Goal: Information Seeking & Learning: Learn about a topic

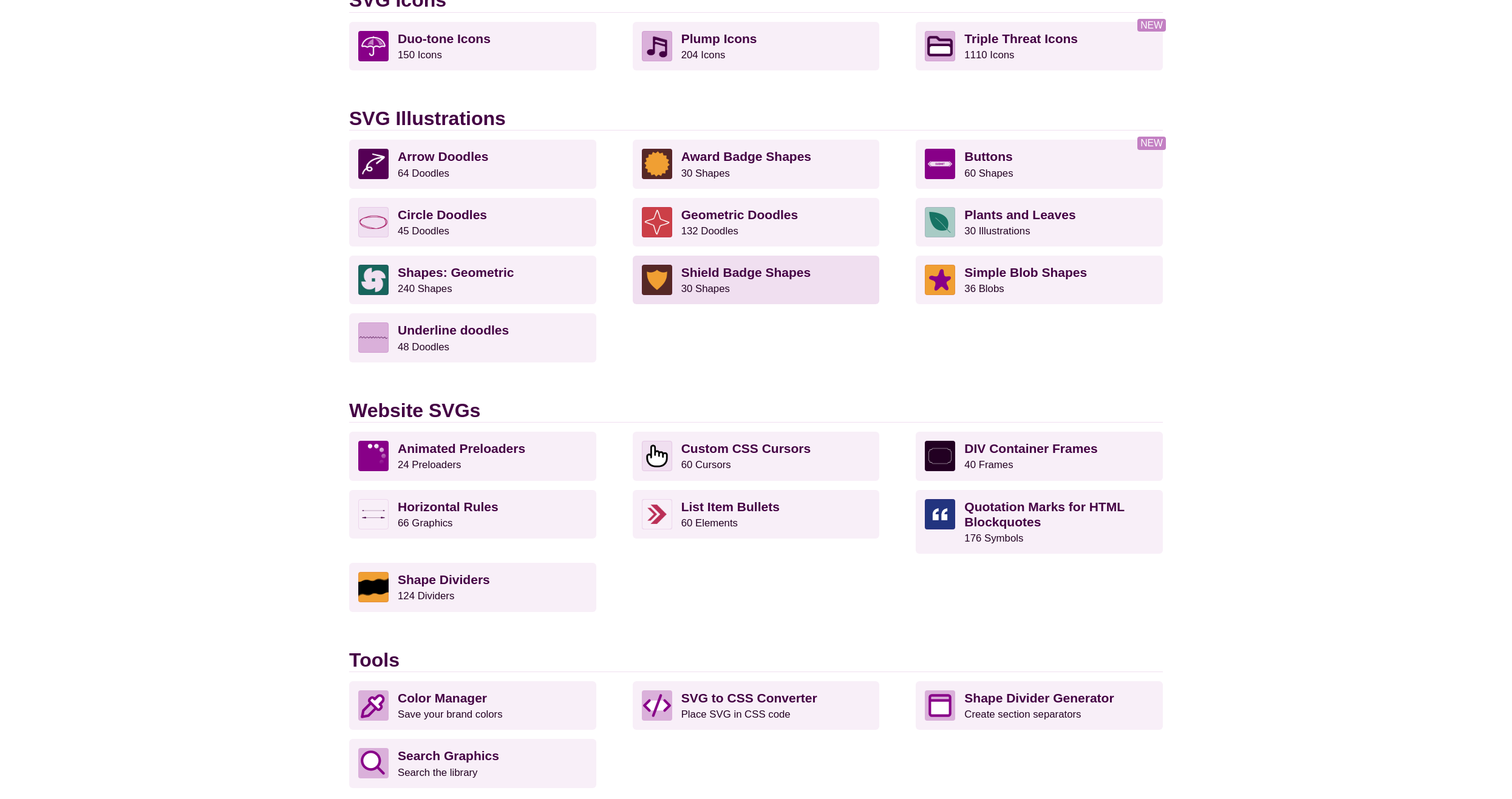
scroll to position [850, 0]
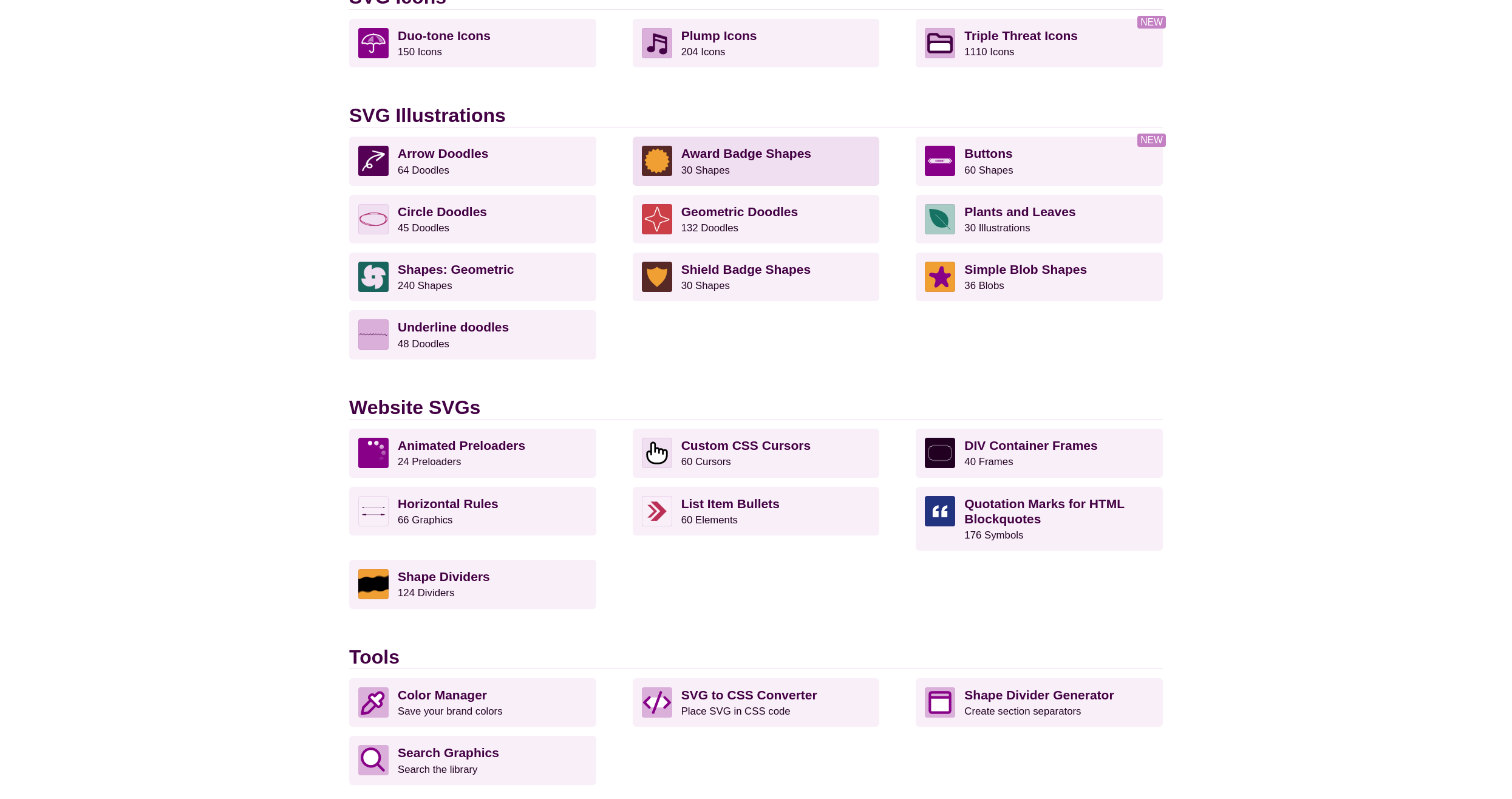
click at [714, 154] on strong "Award Badge Shapes" at bounding box center [746, 153] width 130 height 14
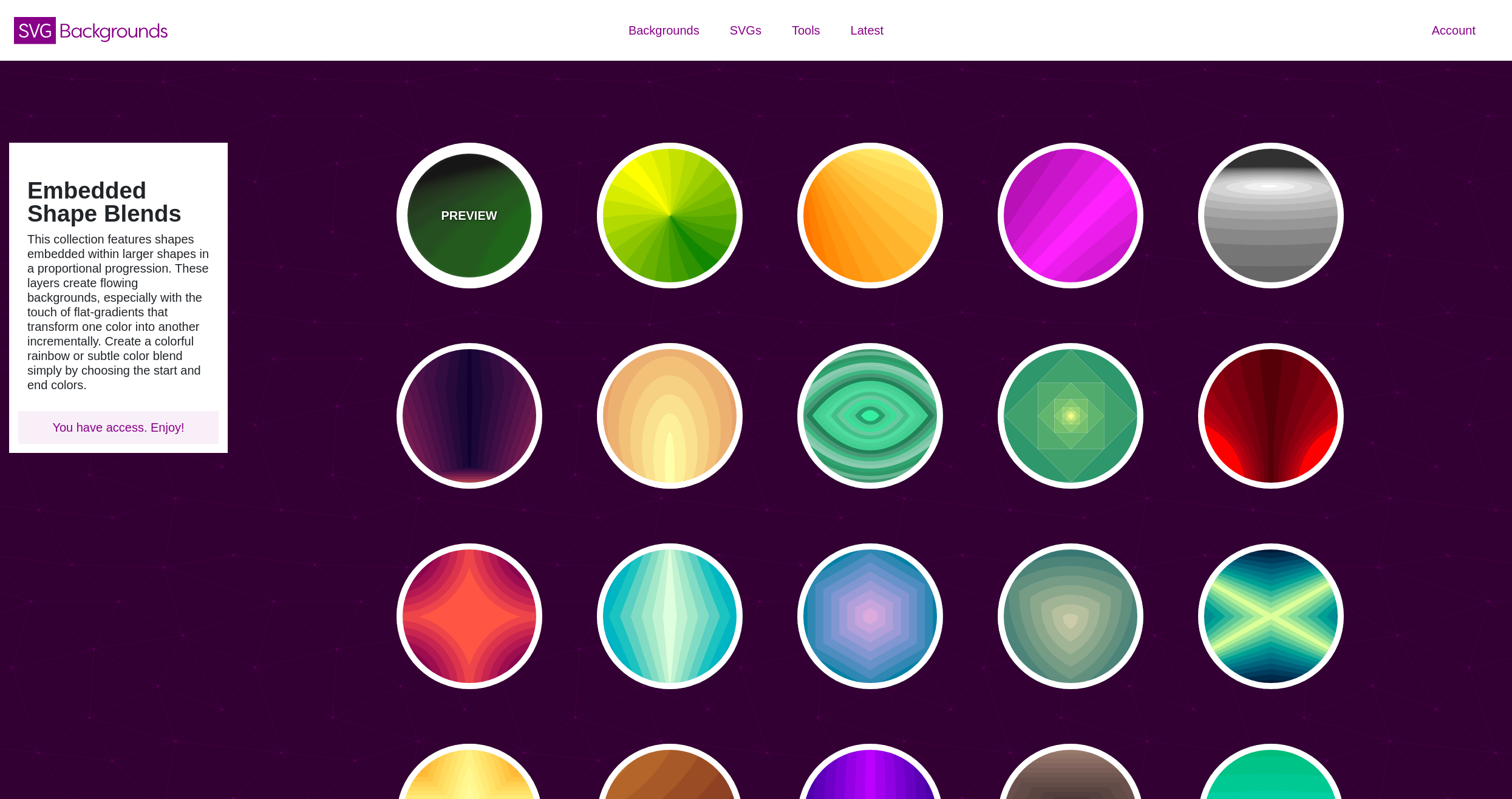
click at [488, 229] on div "PREVIEW" at bounding box center [469, 215] width 146 height 146
type input "#000000"
type input "#008800"
type input "0"
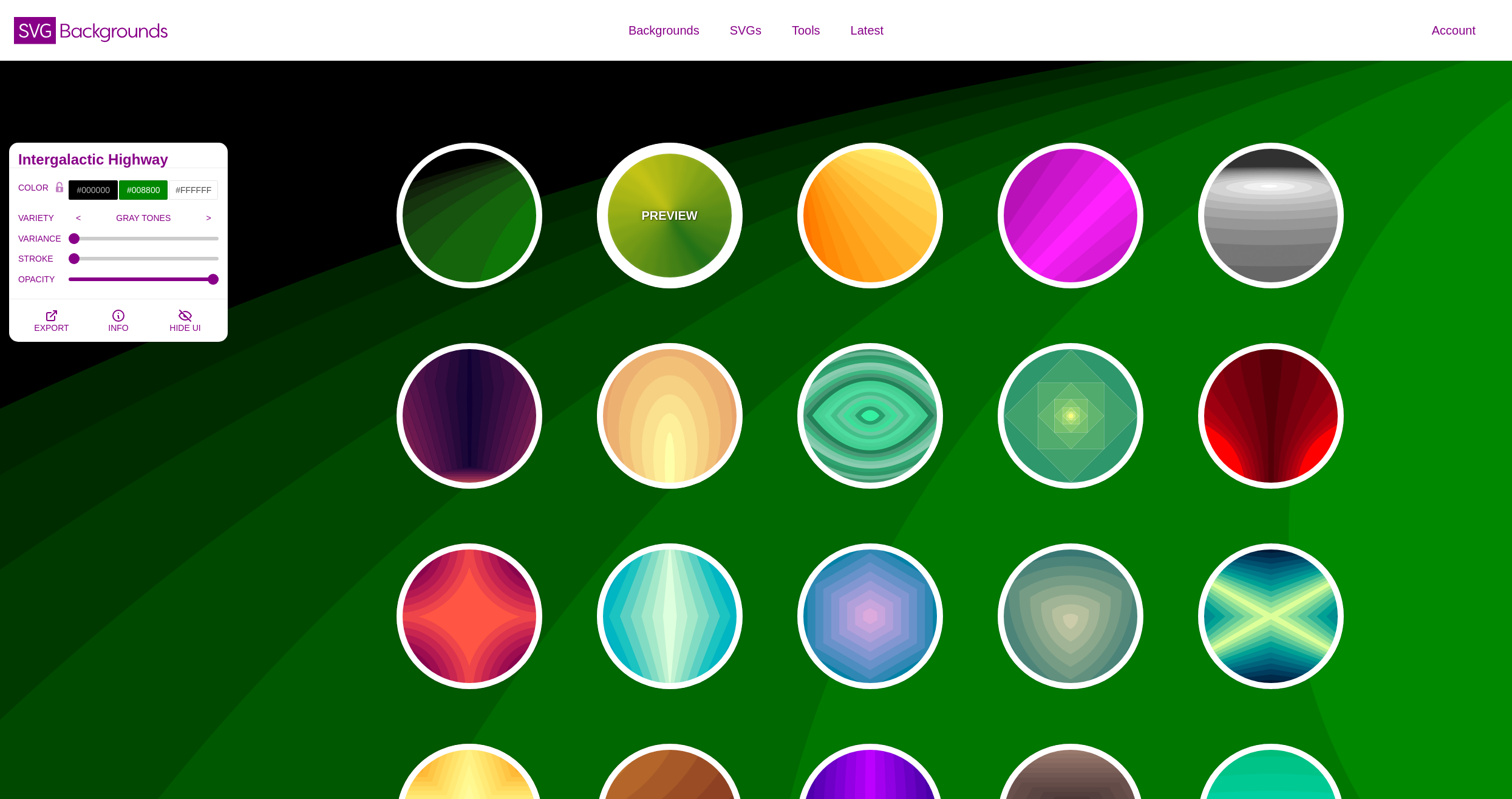
click at [617, 230] on div "PREVIEW" at bounding box center [669, 215] width 146 height 146
type input "#118800"
type input "#FFFF00"
type input "0"
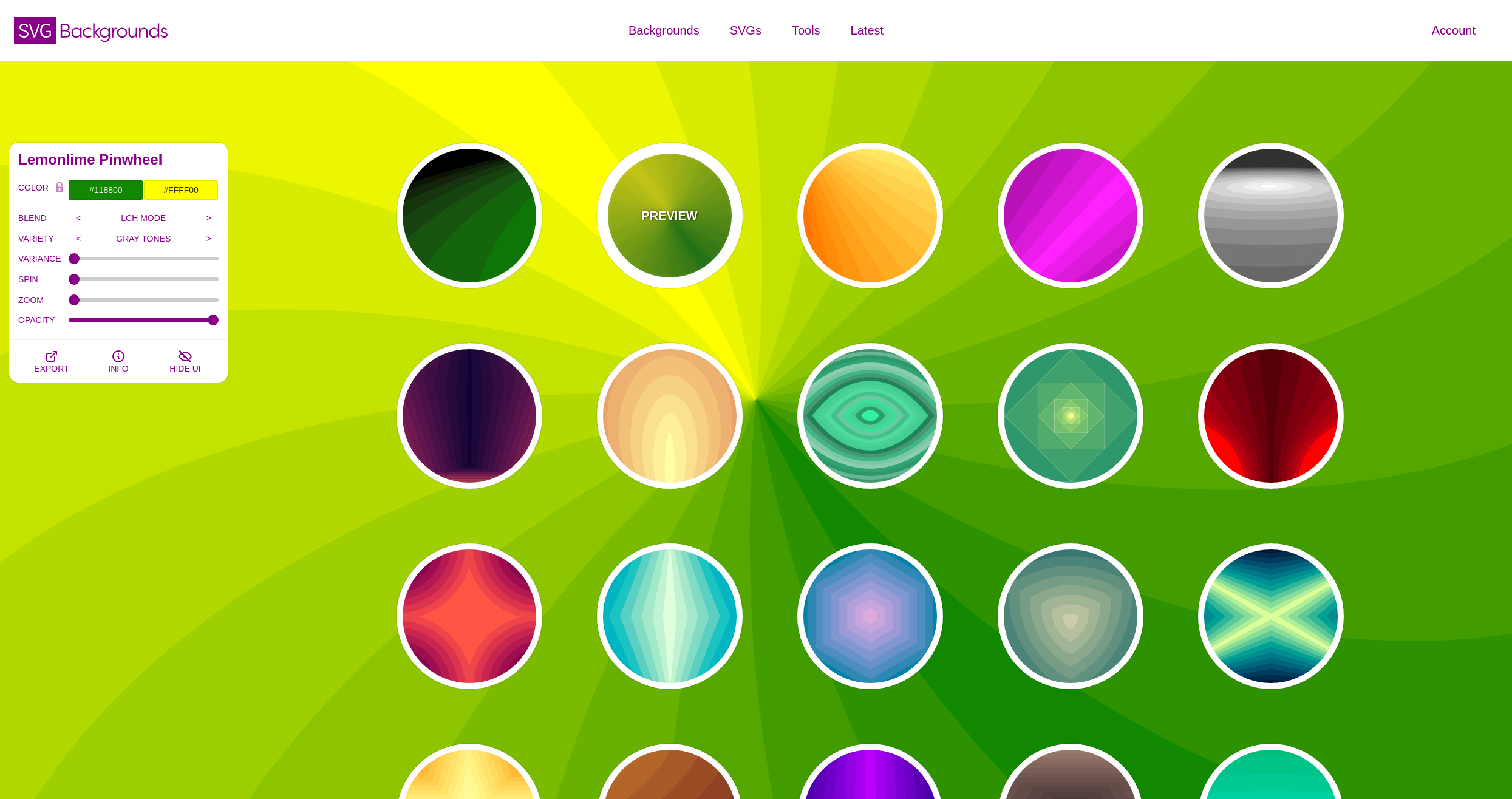
click at [695, 227] on div "PREVIEW" at bounding box center [669, 215] width 146 height 146
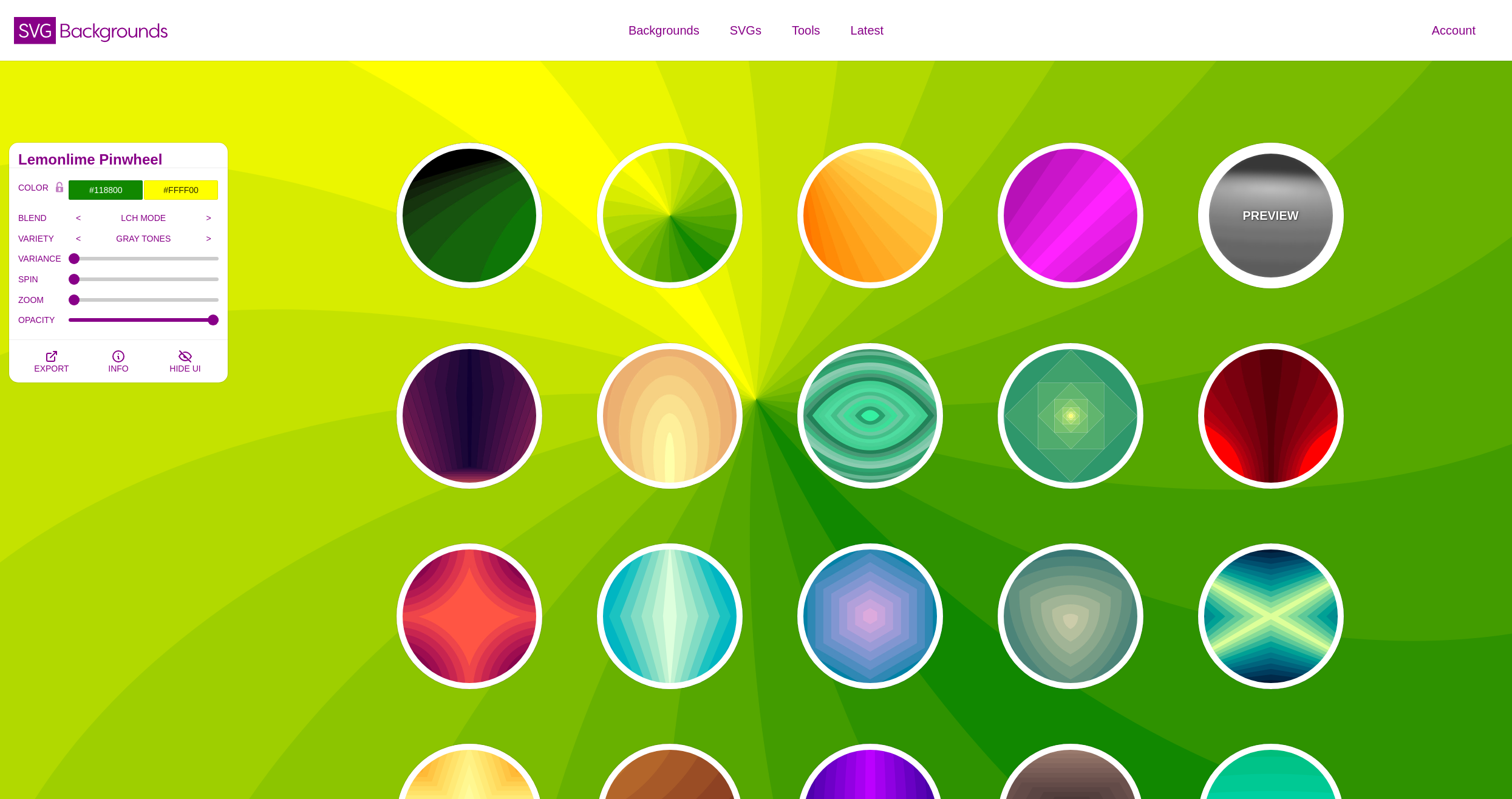
click at [1249, 225] on div "PREVIEW" at bounding box center [1270, 215] width 146 height 146
type input "#222222"
type input "#333333"
type input "1"
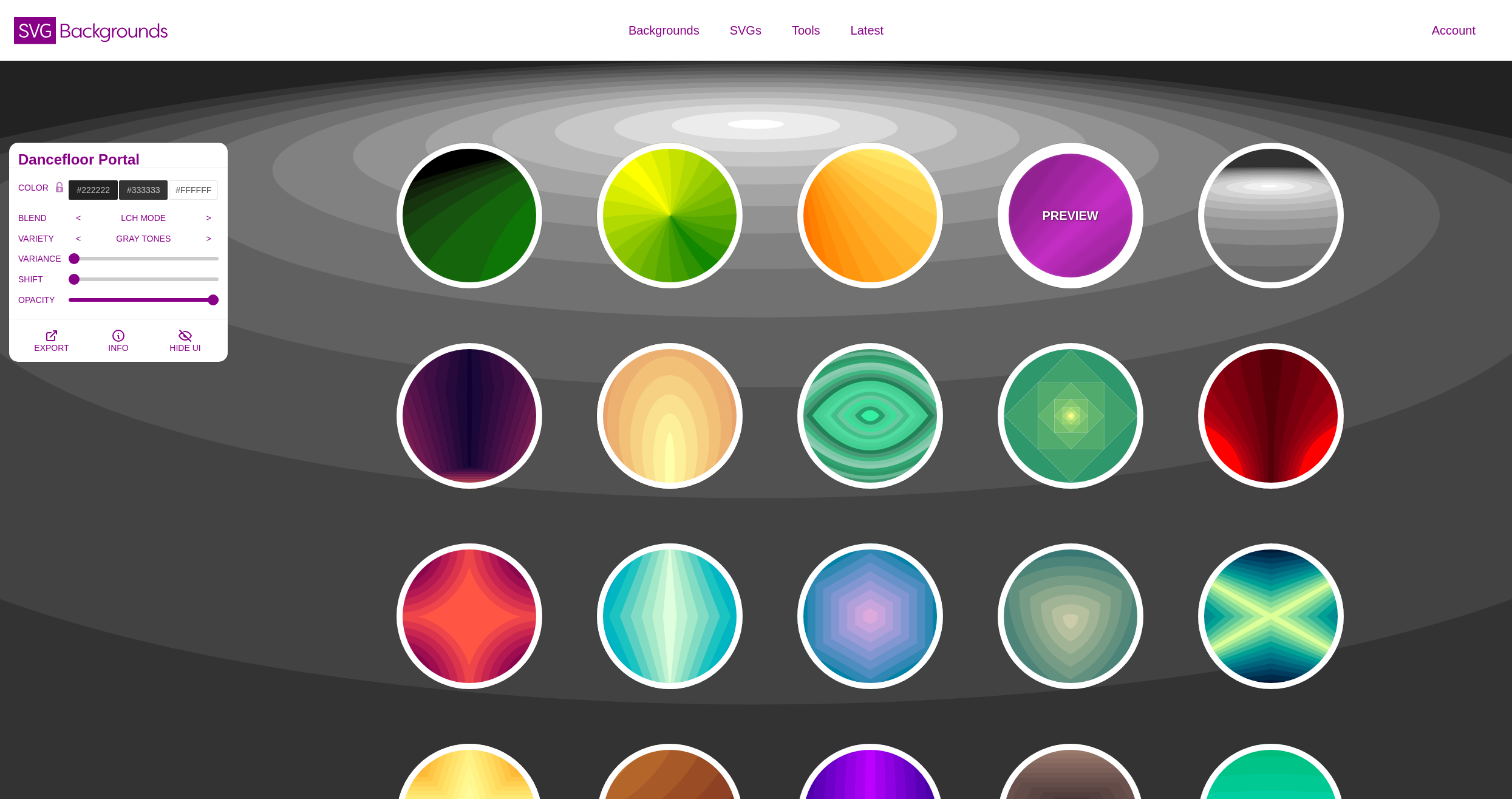
click at [1095, 244] on div "PREVIEW" at bounding box center [1070, 215] width 146 height 146
type input "#FF22FF"
type input "#550055"
type input "1"
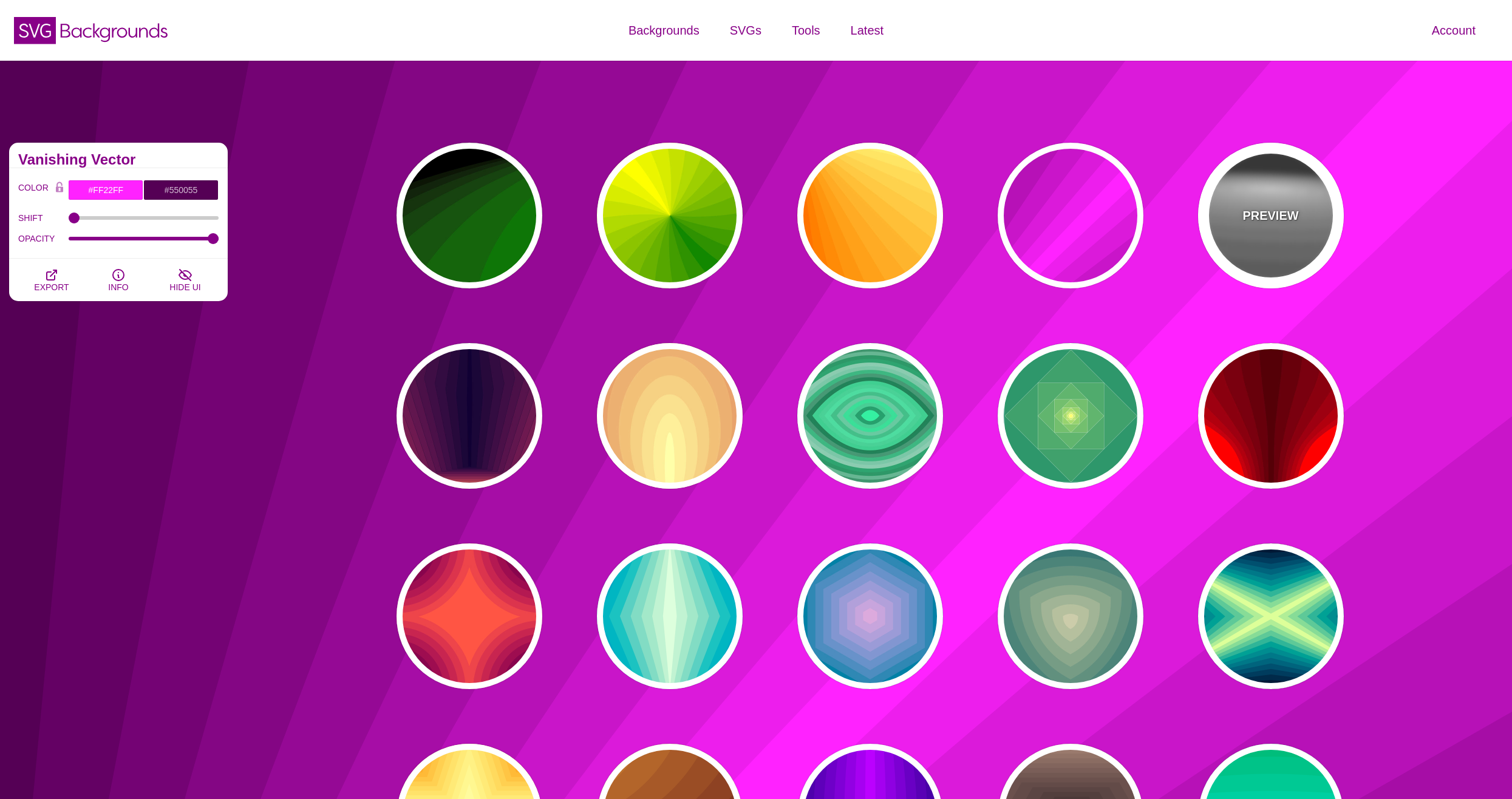
click at [1260, 224] on p "PREVIEW" at bounding box center [1270, 216] width 56 height 18
type input "#222222"
type input "#333333"
type input "0"
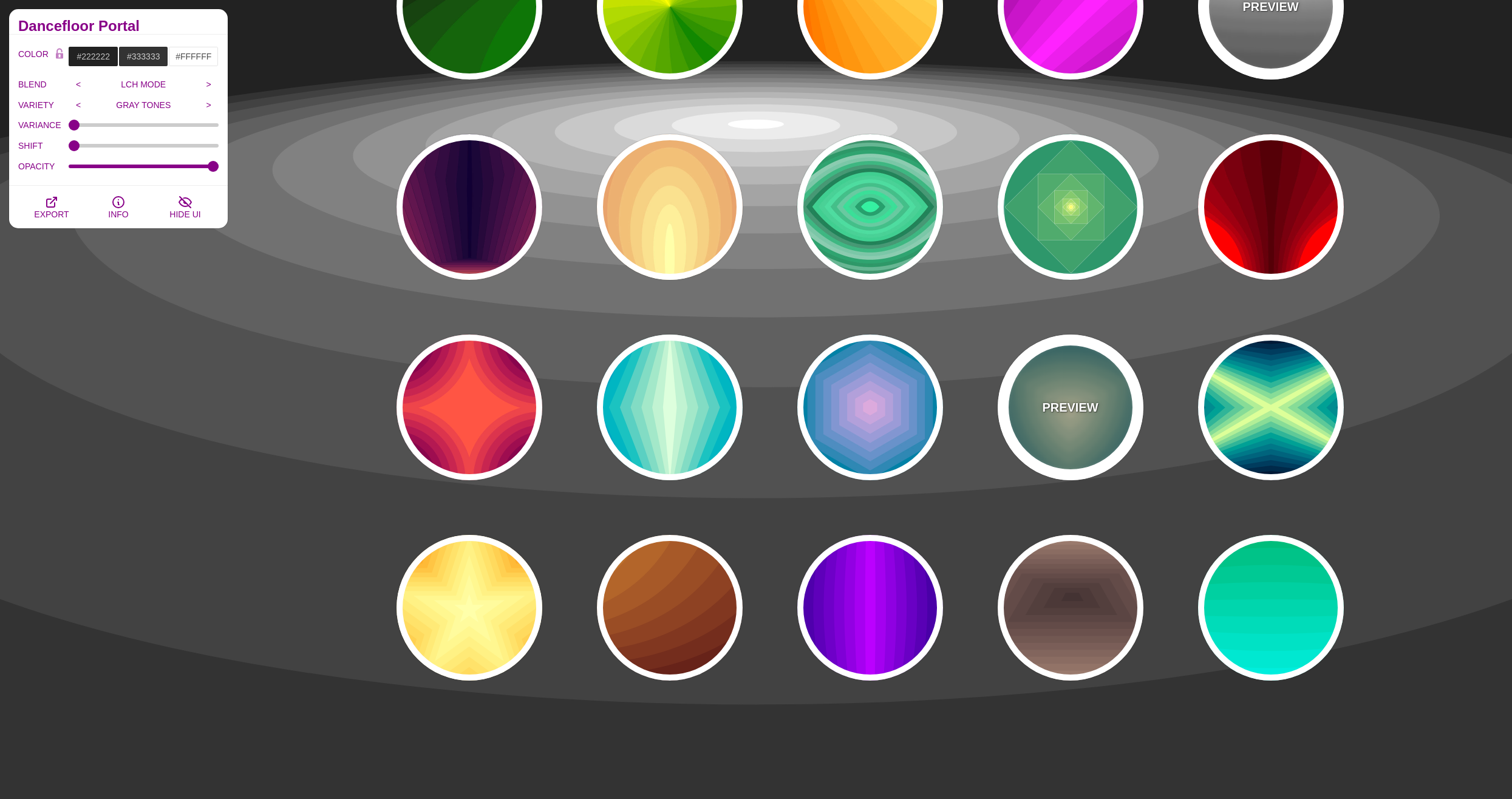
scroll to position [243, 0]
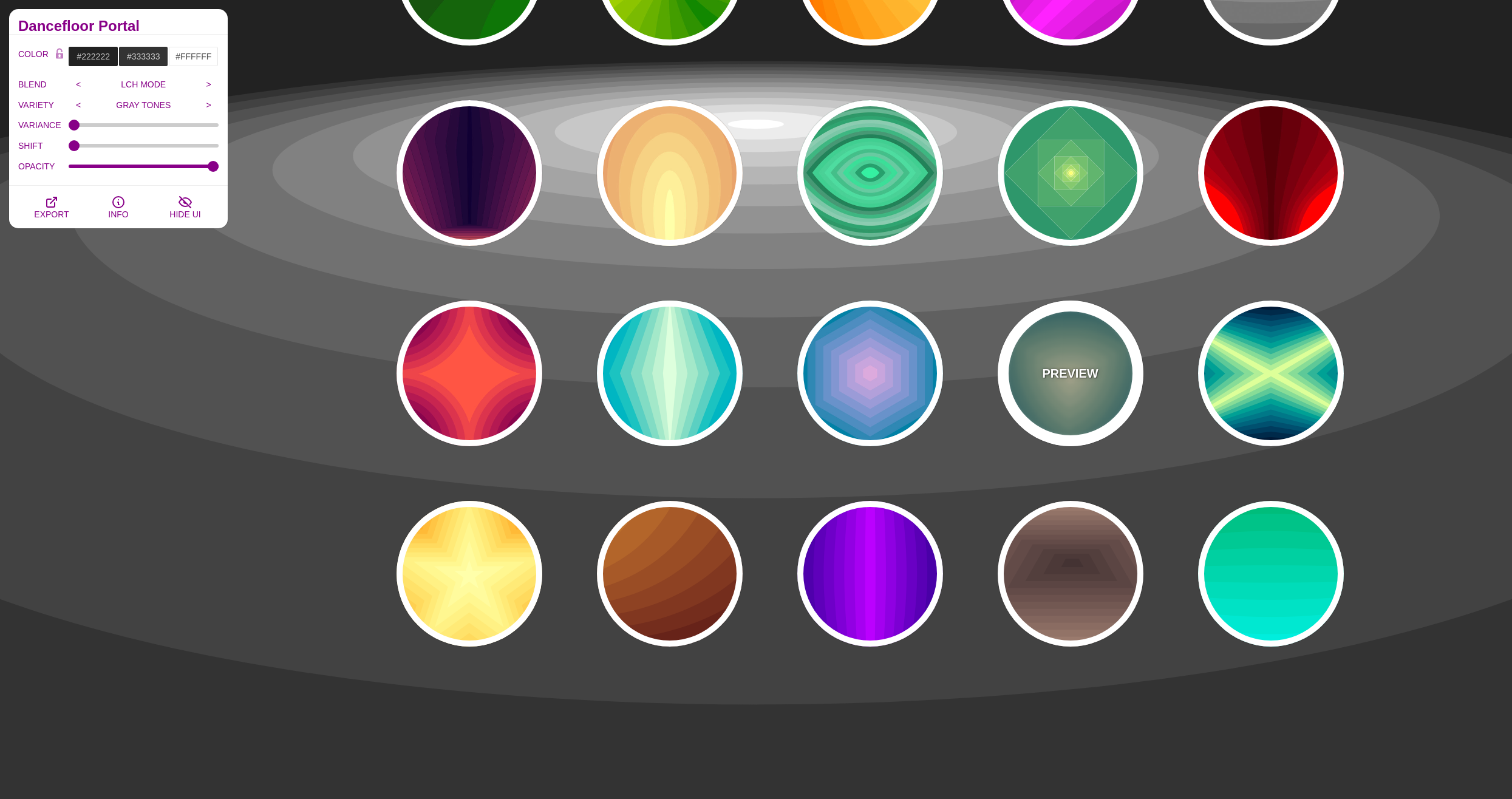
click at [1072, 391] on div "PREVIEW" at bounding box center [1070, 373] width 146 height 146
type input "#001133"
type input "#CCCCAA"
type input "1"
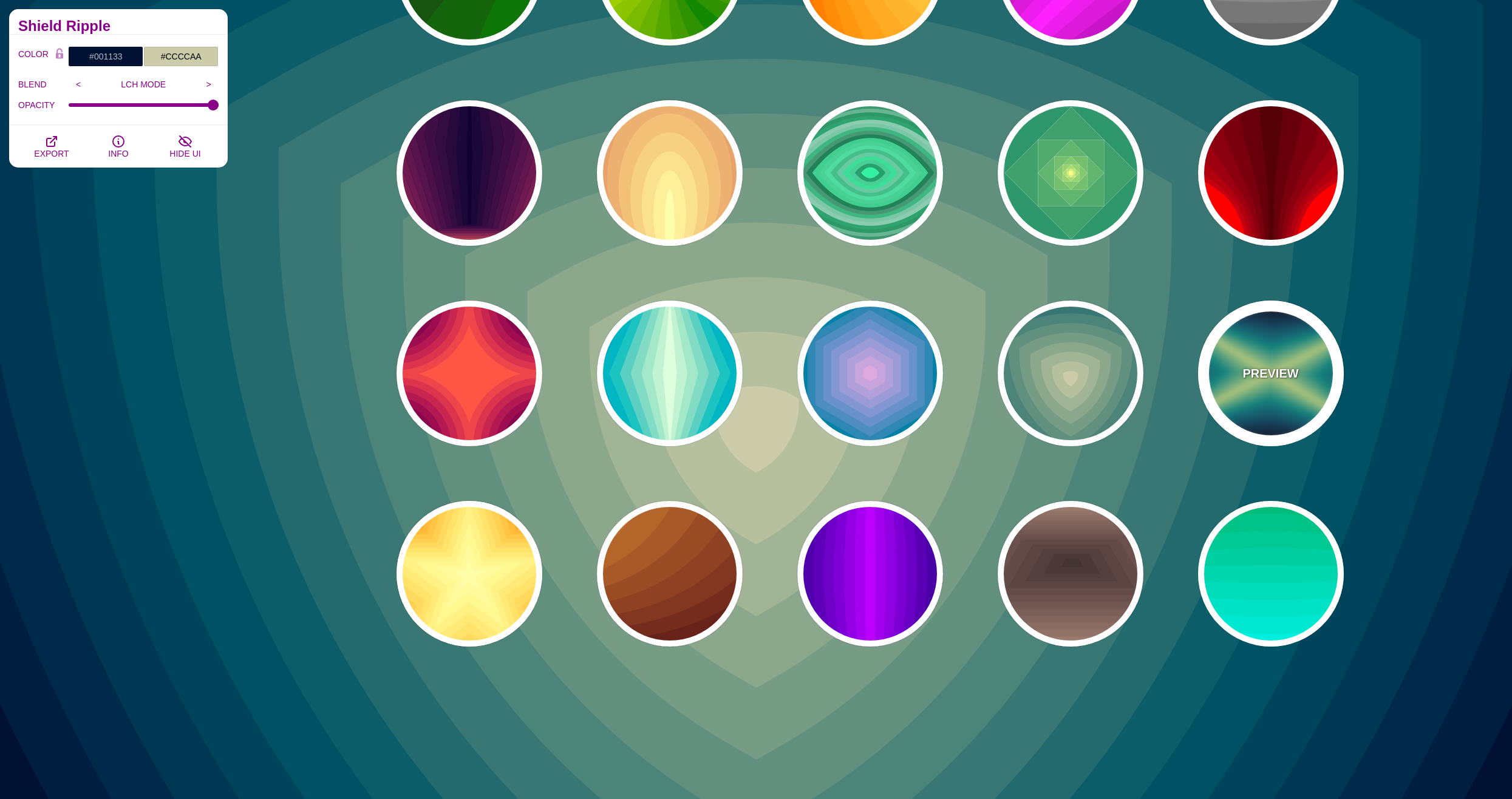
click at [1294, 389] on div "PREVIEW" at bounding box center [1270, 373] width 146 height 146
type input "#000022"
type input "#DDFF99"
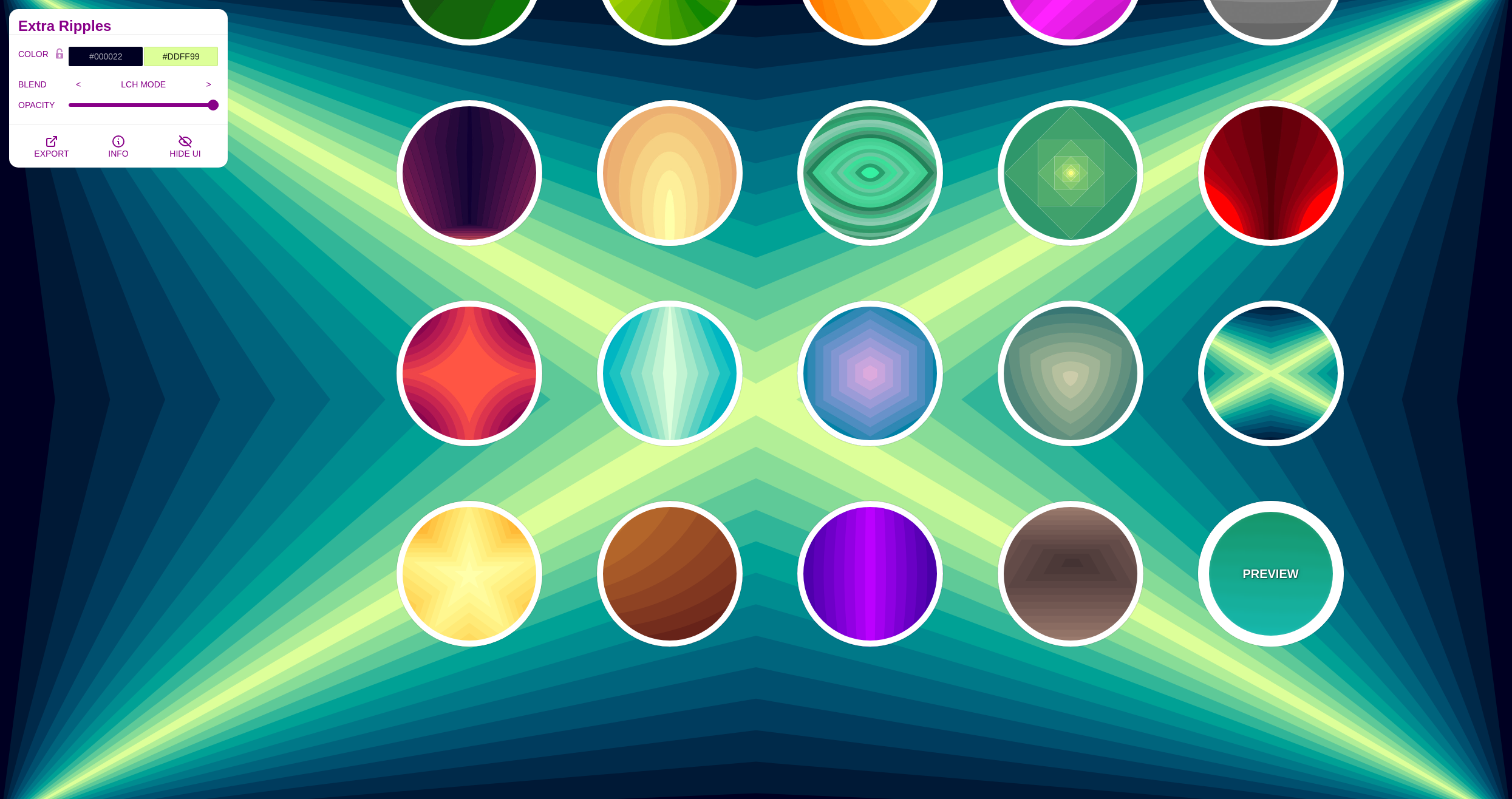
click at [1278, 600] on div "PREVIEW" at bounding box center [1270, 573] width 146 height 146
type input "#00AA55"
type input "#22FFFF"
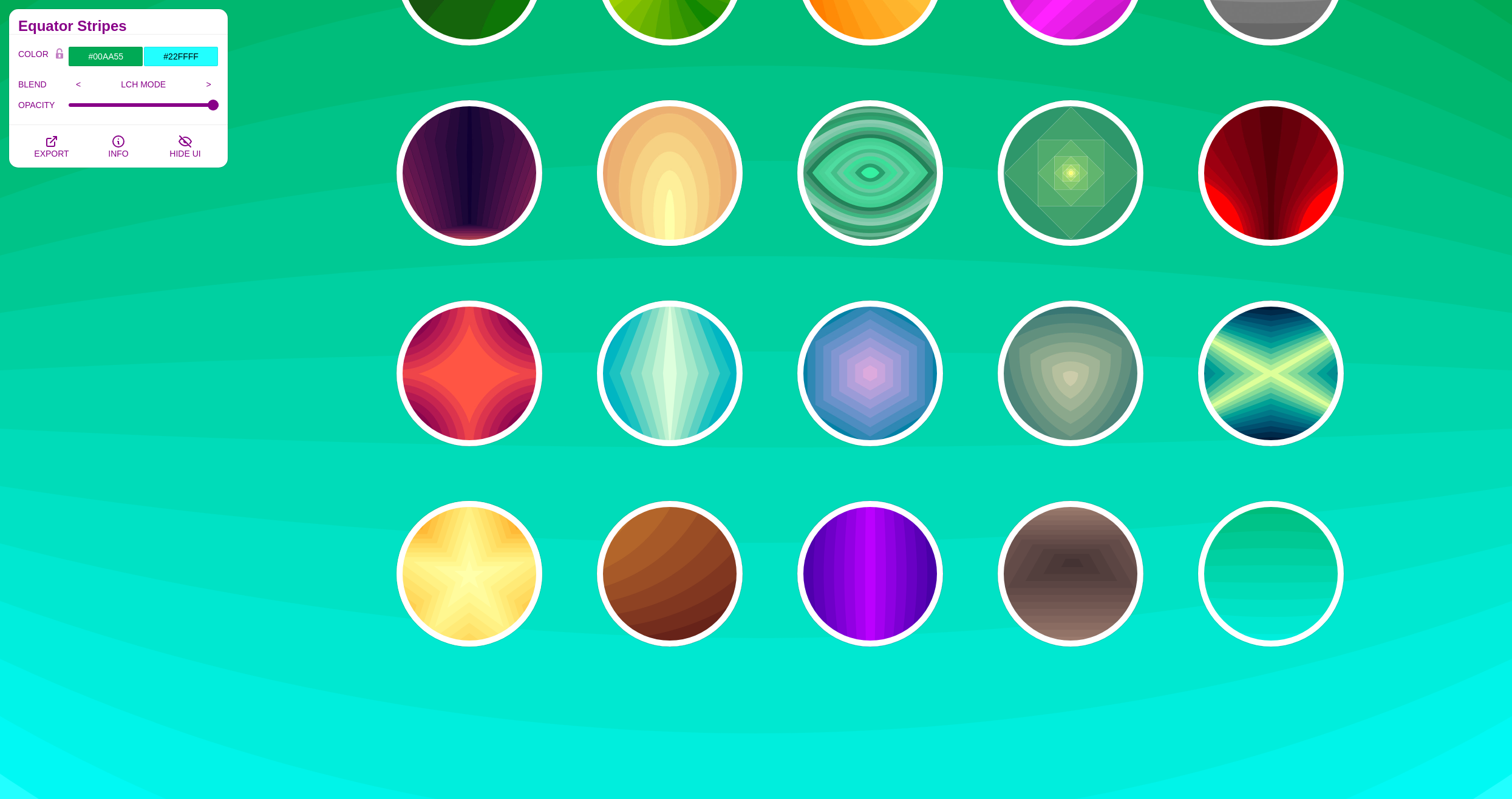
click at [371, 599] on div "PREVIEW PREVIEW PREVIEW PREVIEW PREVIEW PREVIEW PREVIEW PREVIEW PREVIEW PREVIEW…" at bounding box center [874, 272] width 1020 height 765
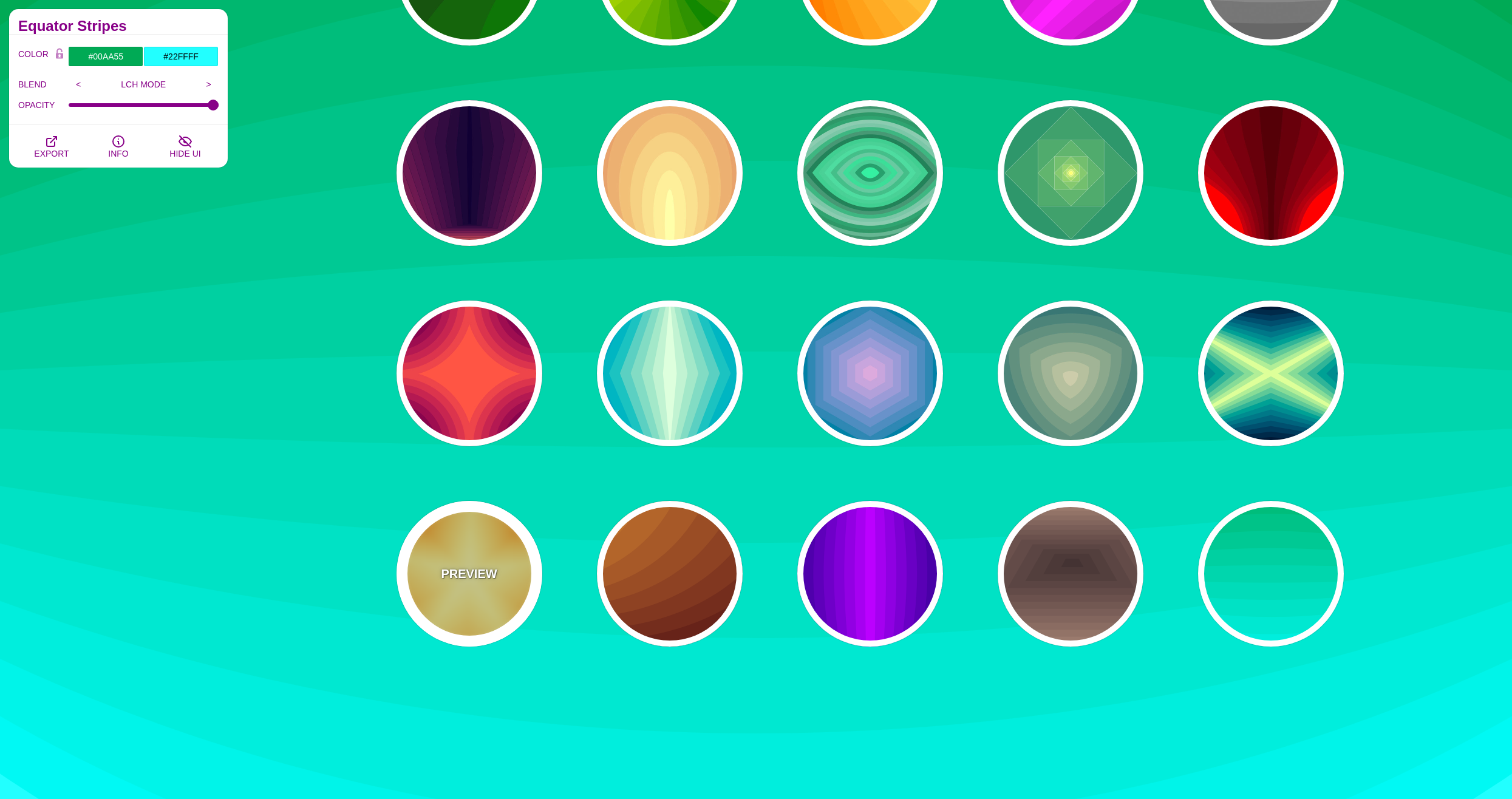
click at [469, 588] on div "PREVIEW" at bounding box center [469, 573] width 146 height 146
type input "#DD5500"
type input "#FFFFAA"
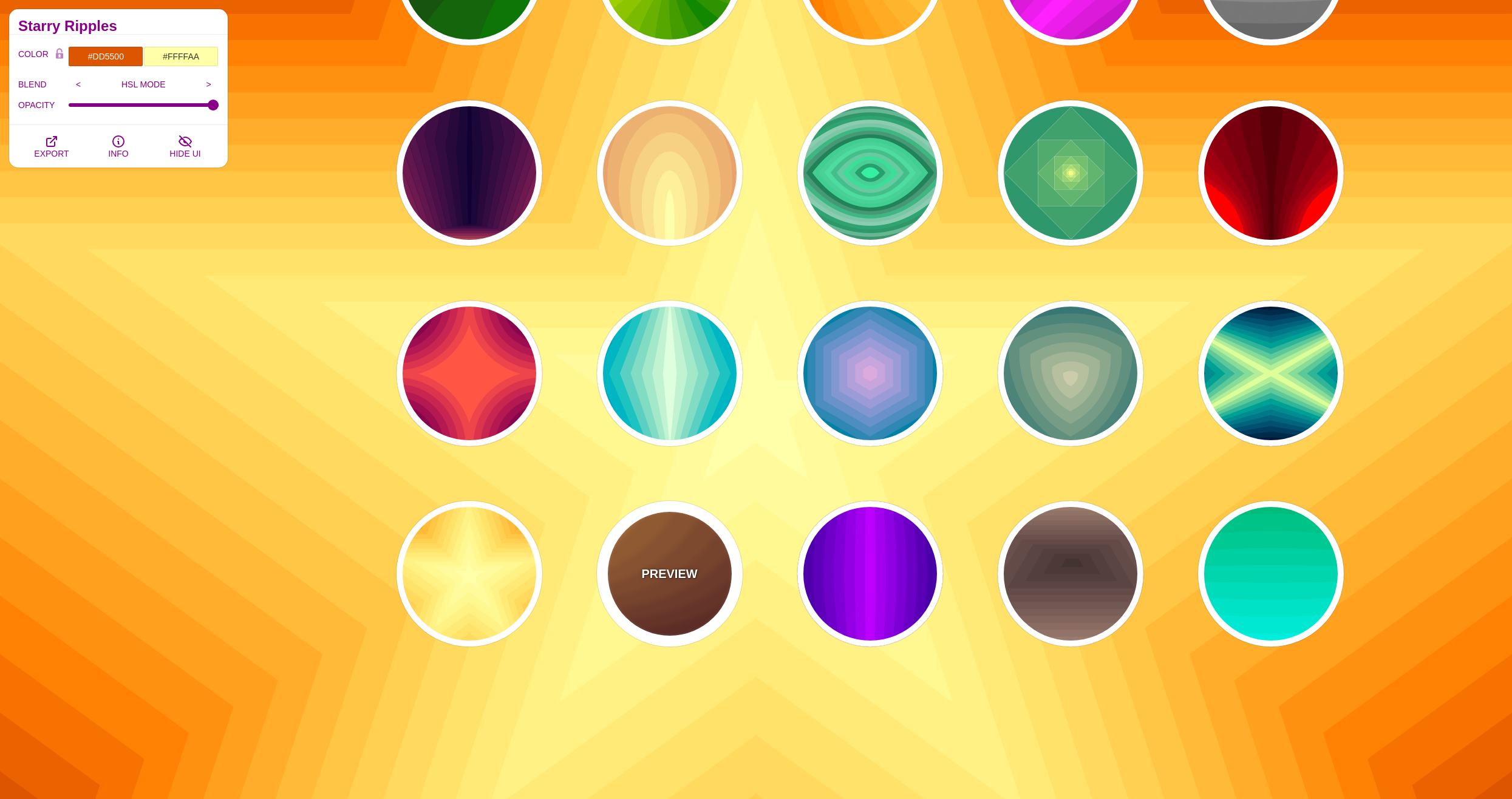
click at [678, 583] on div "PREVIEW" at bounding box center [669, 573] width 146 height 146
type input "#DD9933"
type input "#330000"
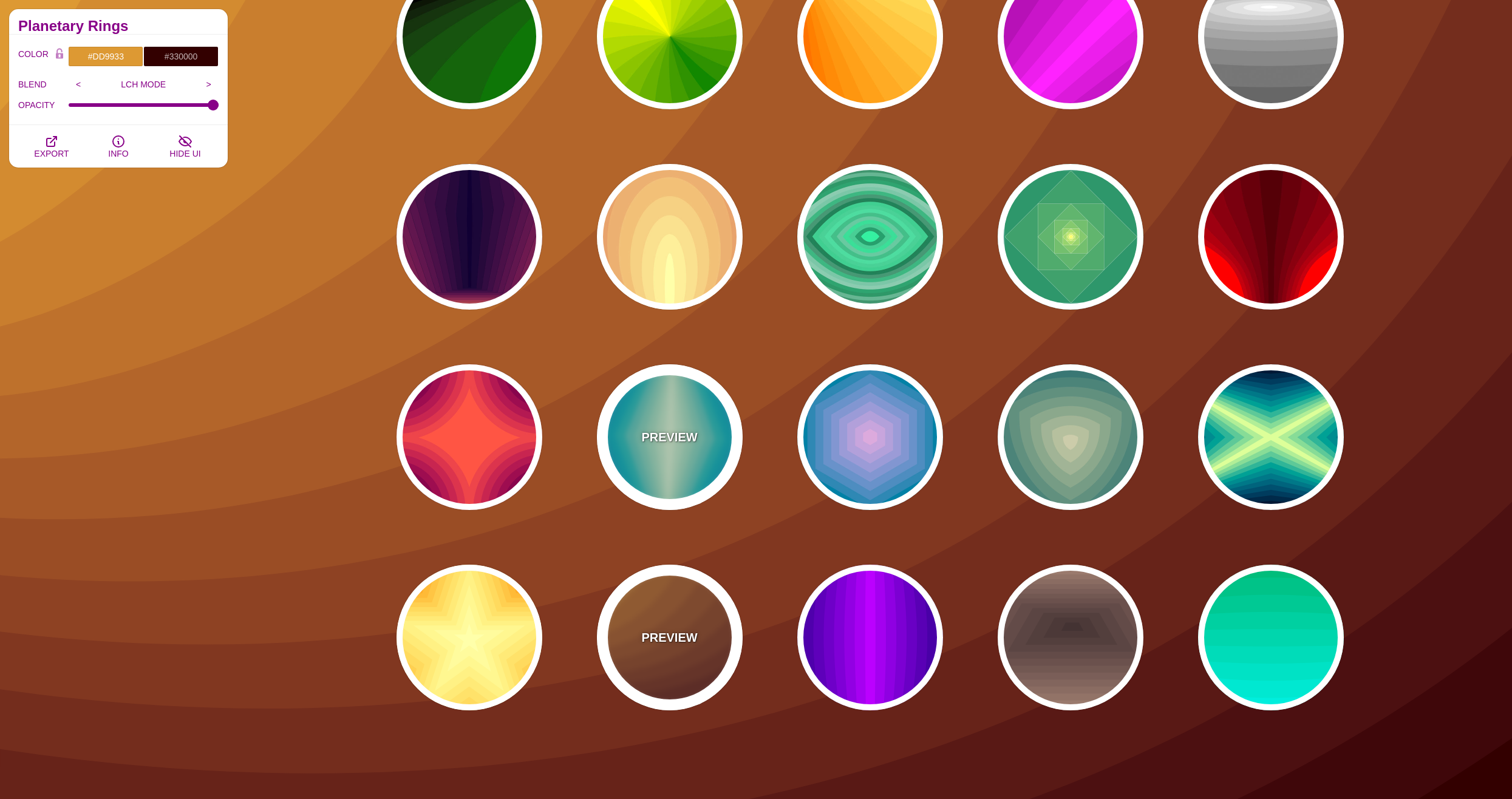
scroll to position [182, 0]
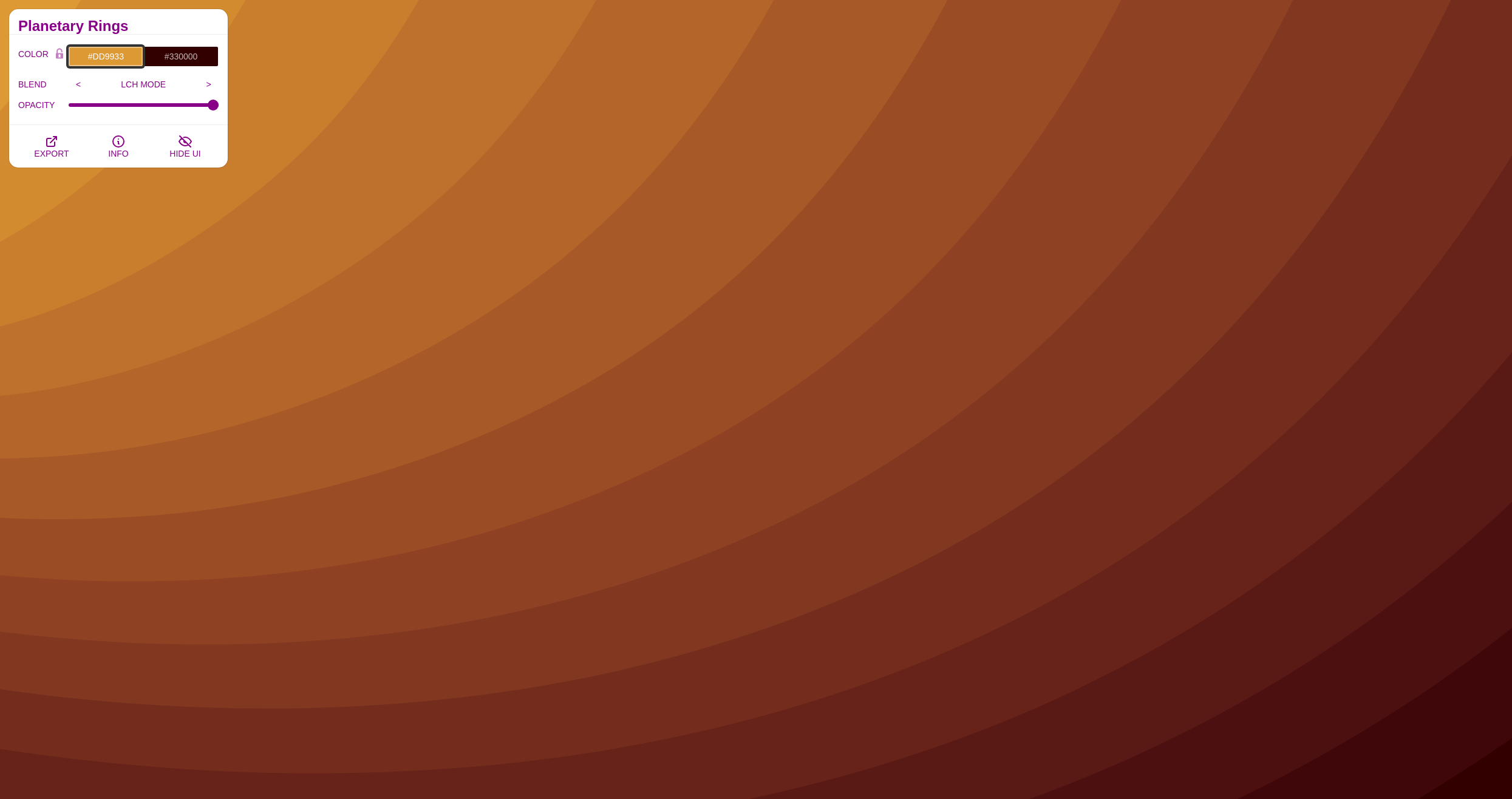
click at [100, 58] on input "#DD9933" at bounding box center [106, 56] width 75 height 20
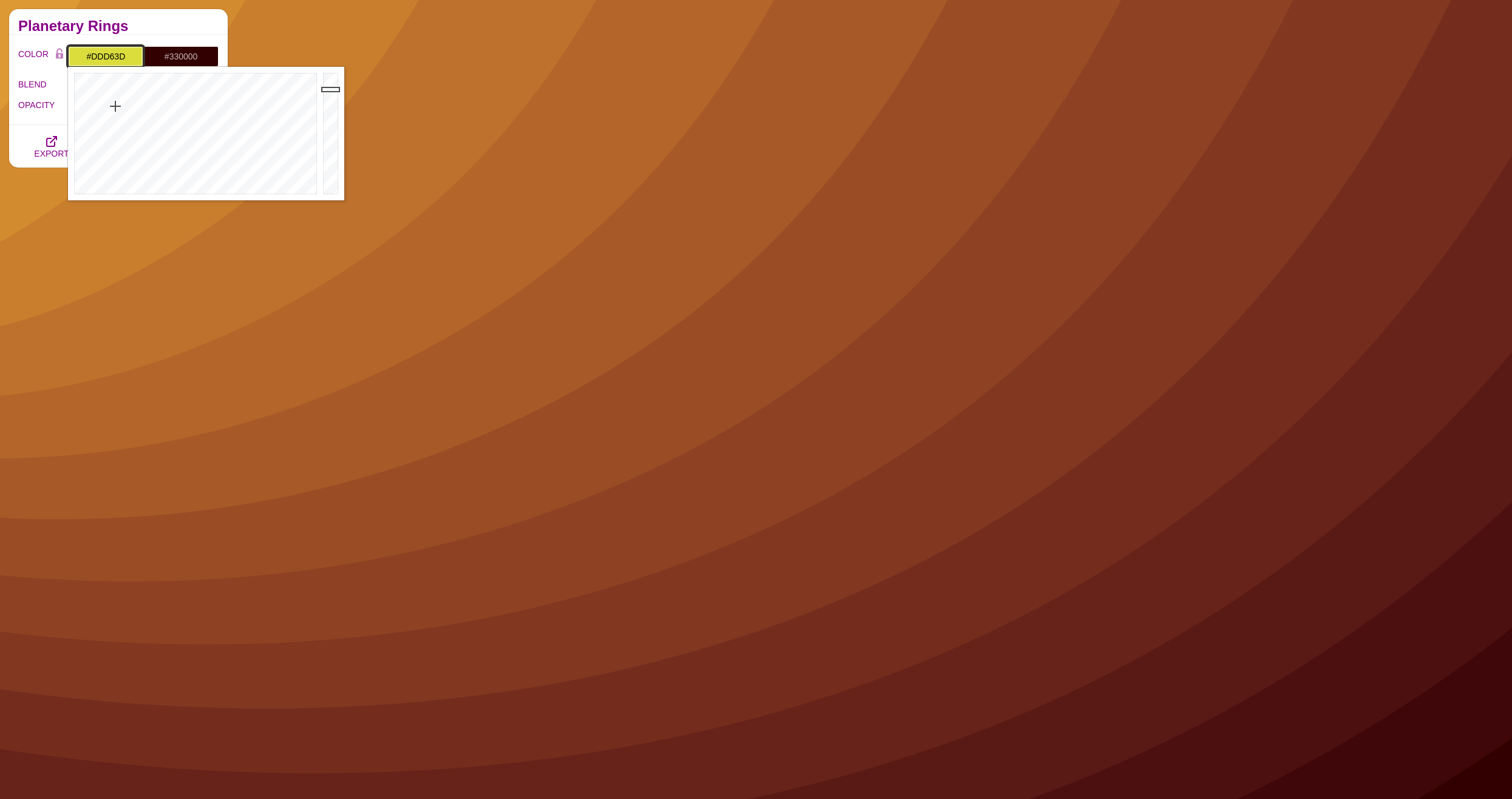
click at [113, 106] on div at bounding box center [194, 133] width 252 height 133
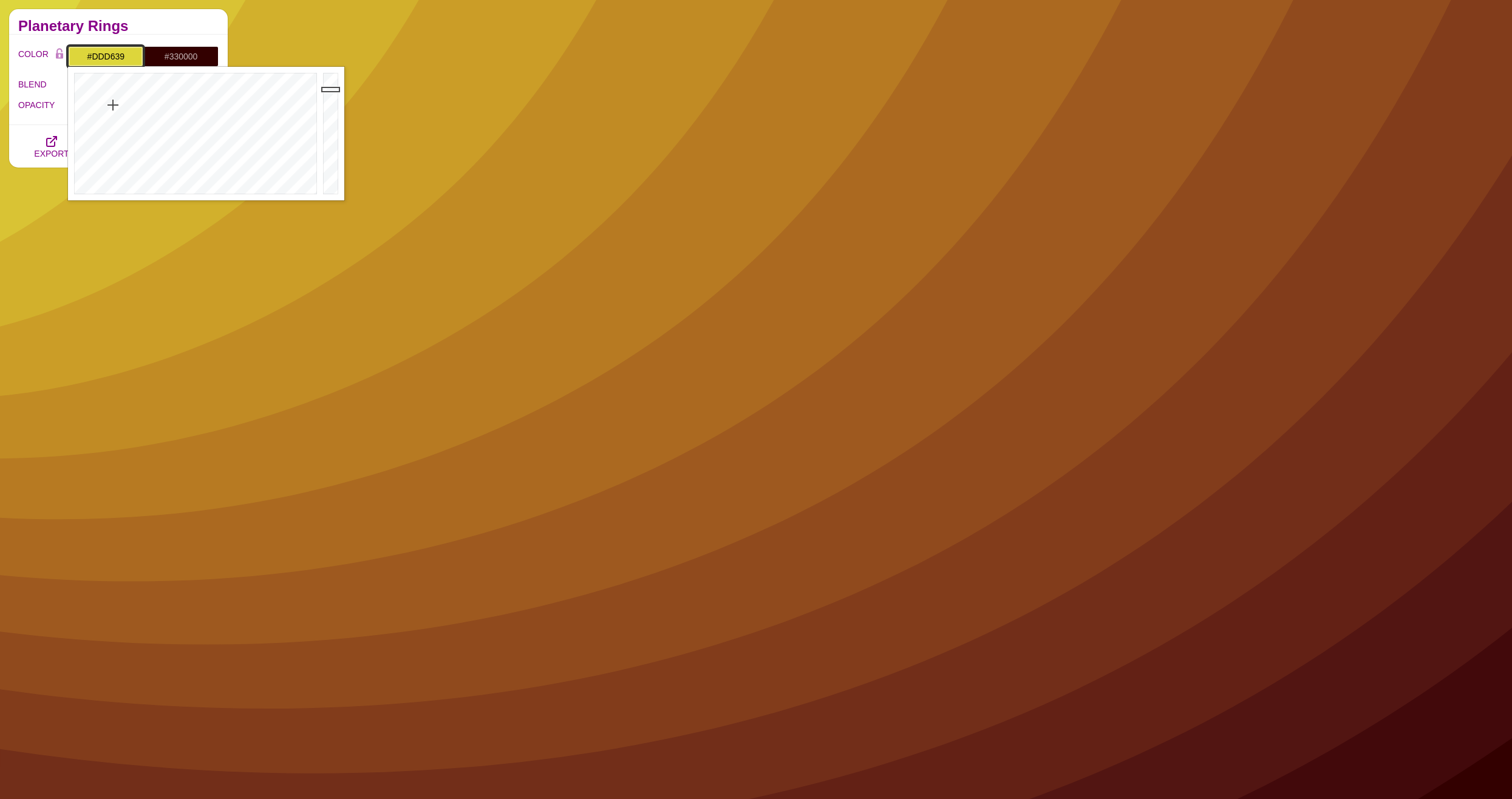
type input "#DDD838"
click at [114, 103] on div at bounding box center [194, 133] width 252 height 133
click at [171, 56] on input "#330000" at bounding box center [181, 56] width 75 height 20
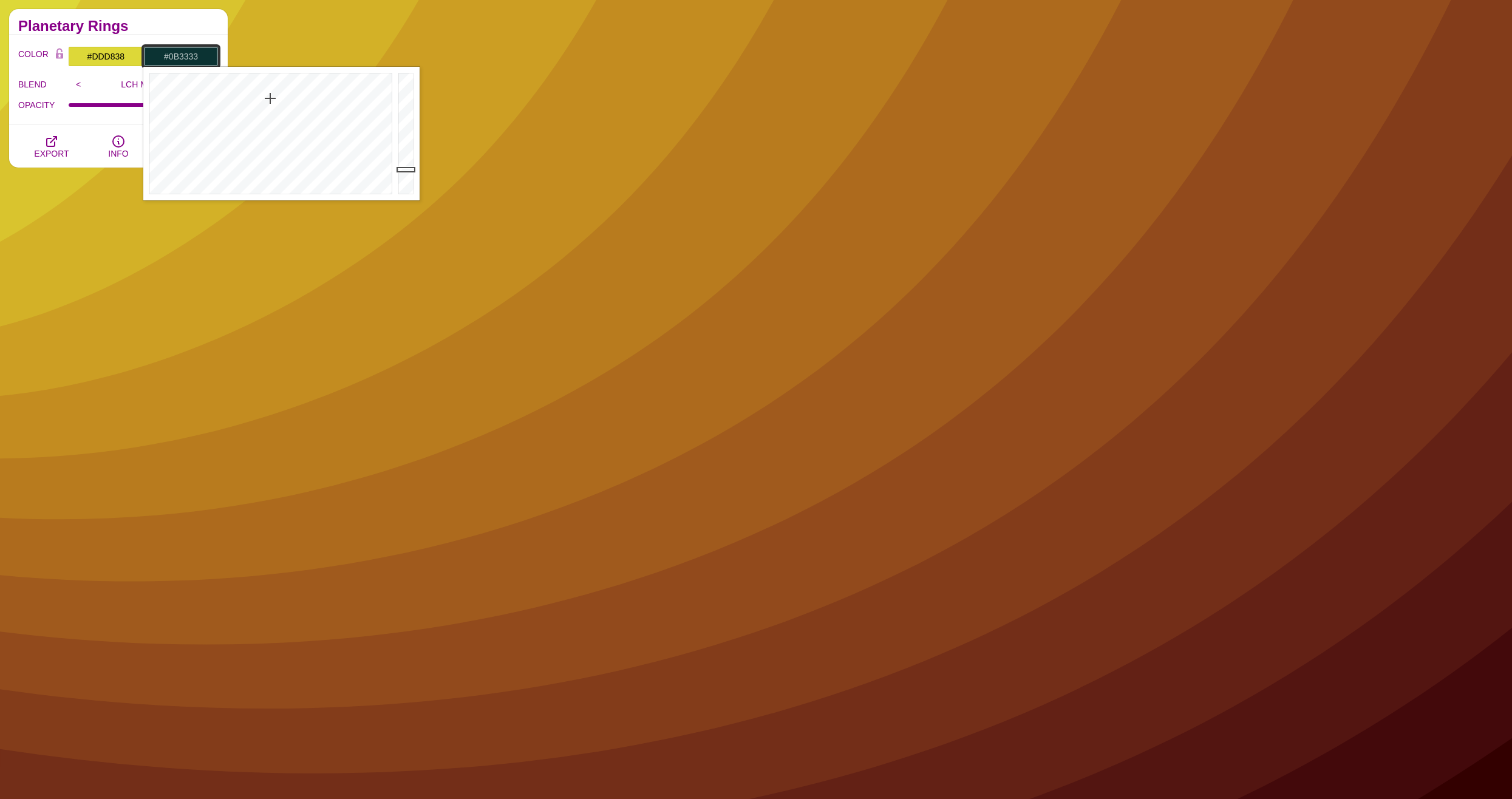
drag, startPoint x: 282, startPoint y: 100, endPoint x: 270, endPoint y: 98, distance: 12.2
click at [270, 98] on div at bounding box center [269, 133] width 252 height 133
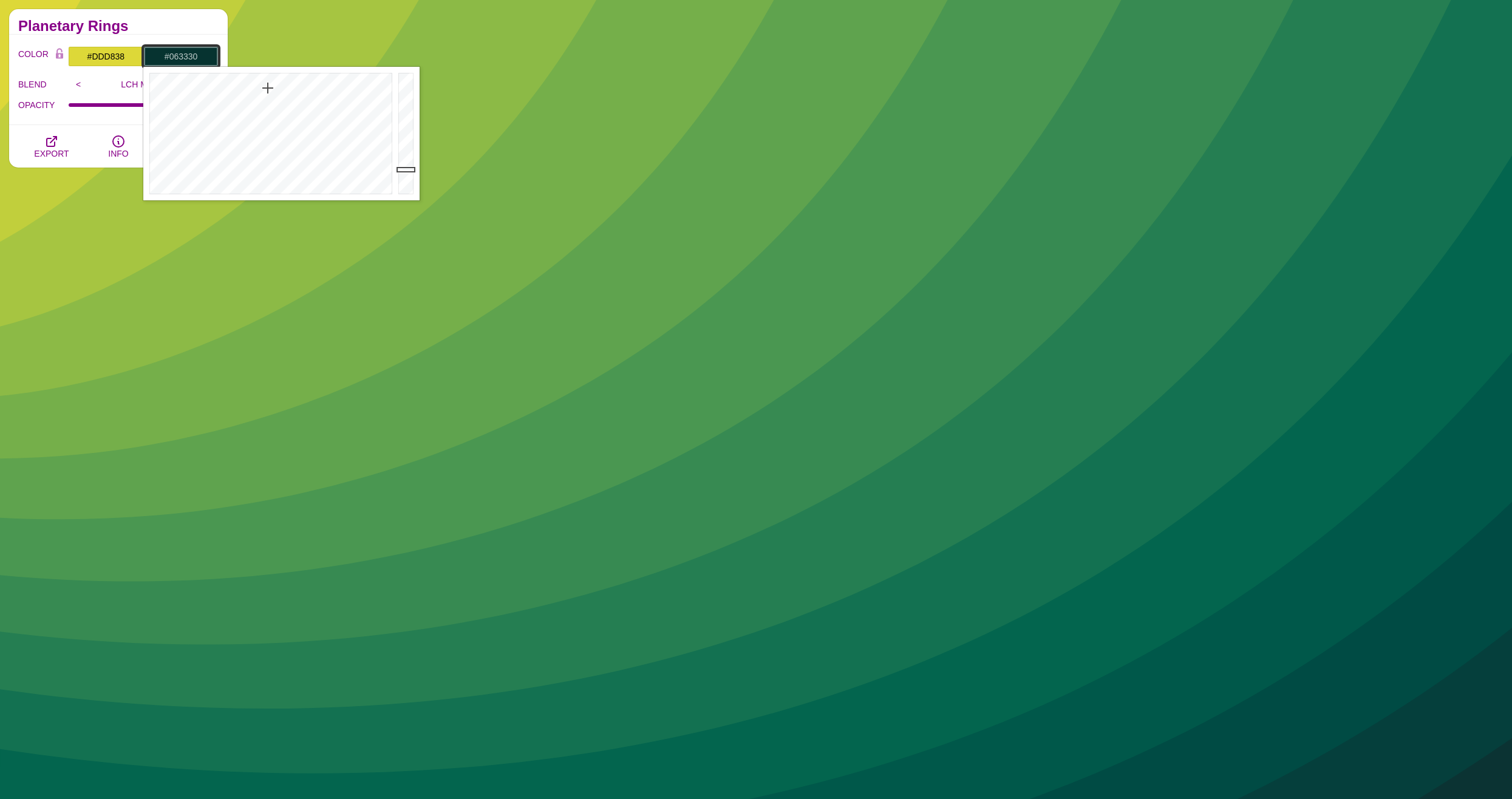
drag, startPoint x: 270, startPoint y: 98, endPoint x: 268, endPoint y: 88, distance: 10.2
click at [268, 88] on div at bounding box center [269, 133] width 252 height 133
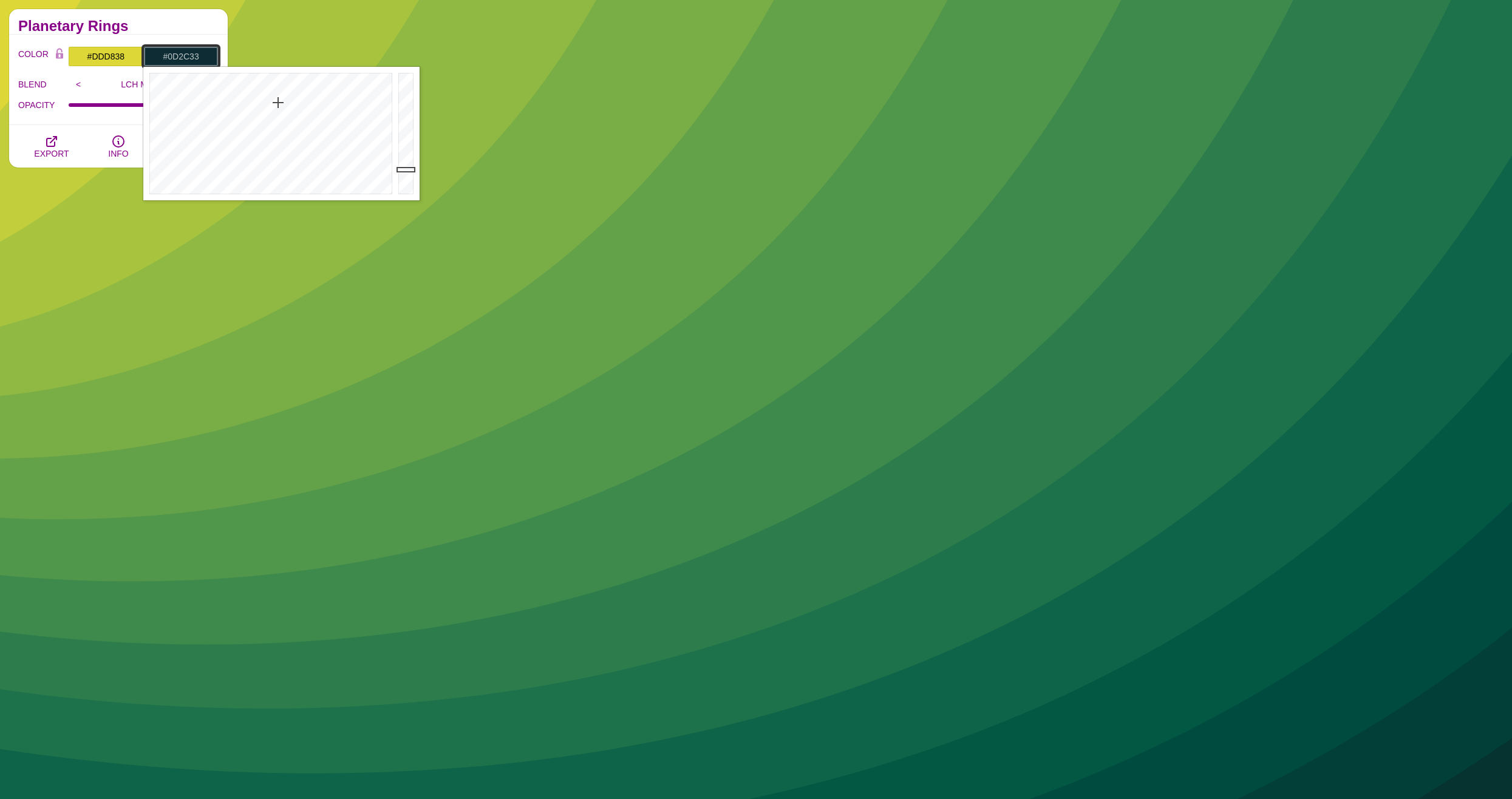
drag, startPoint x: 268, startPoint y: 88, endPoint x: 278, endPoint y: 102, distance: 17.2
click at [278, 102] on div at bounding box center [269, 133] width 252 height 133
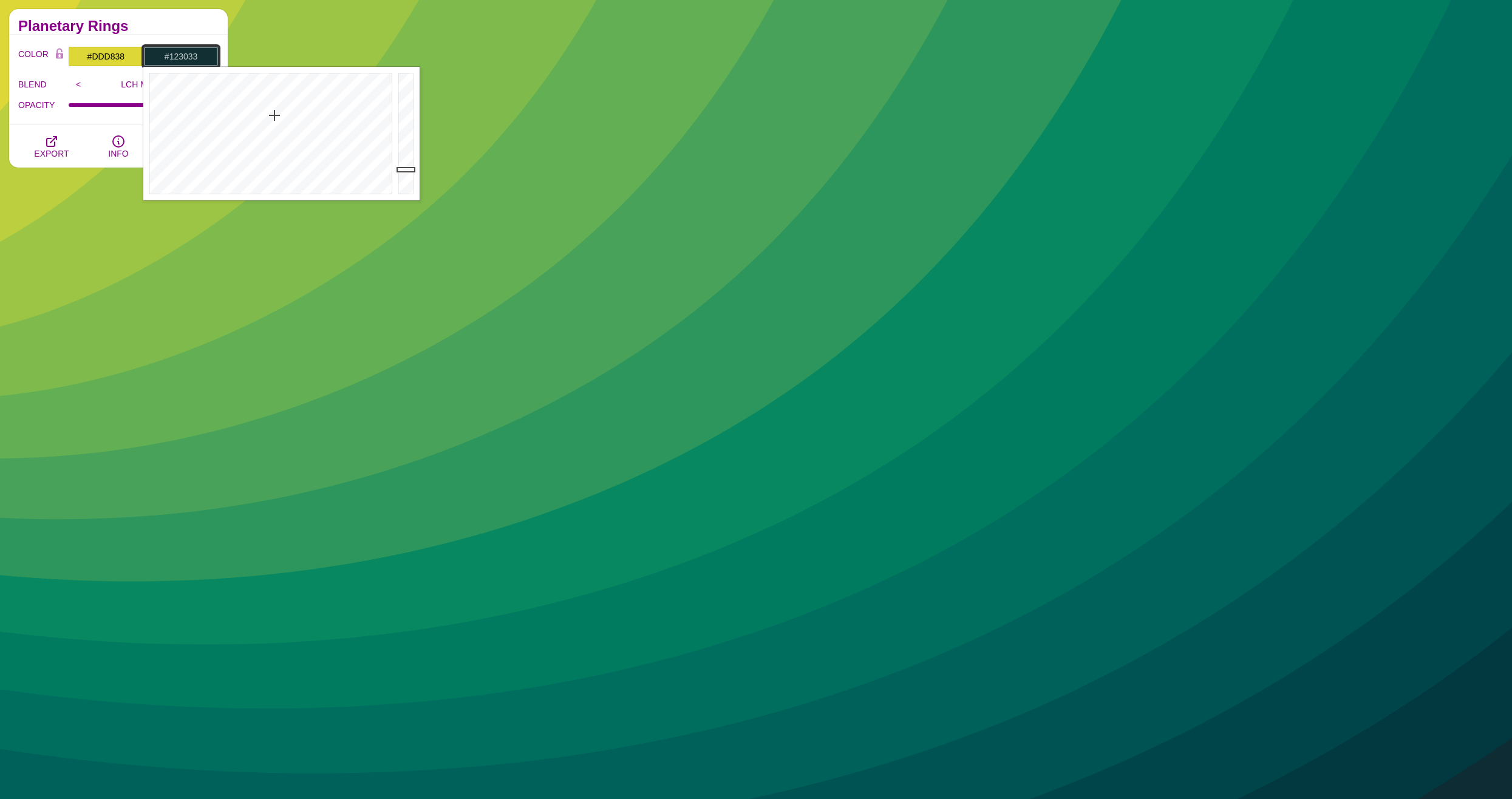
click at [275, 115] on div at bounding box center [269, 133] width 252 height 133
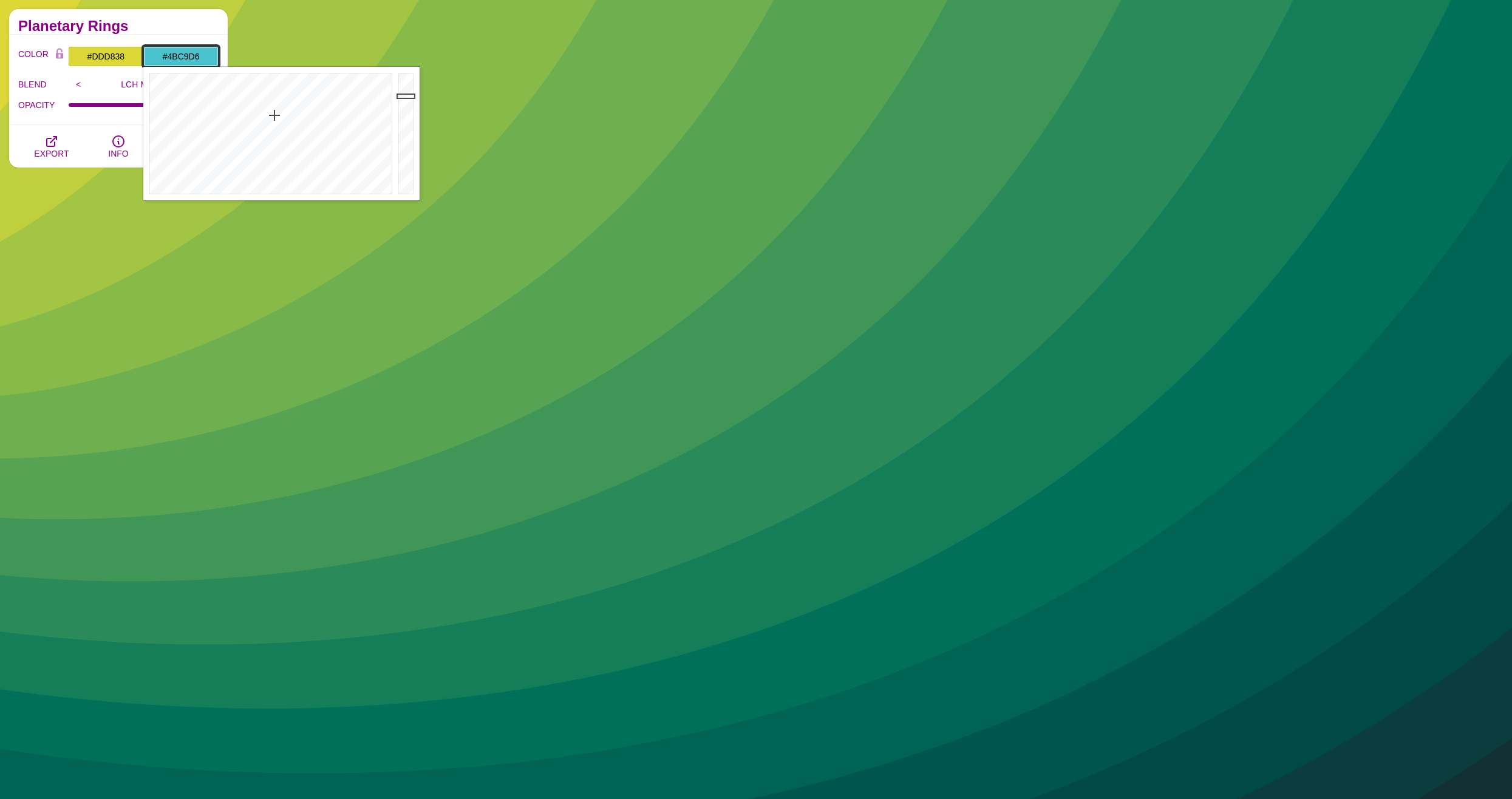
drag, startPoint x: 405, startPoint y: 112, endPoint x: 405, endPoint y: 92, distance: 20.0
click at [405, 92] on div at bounding box center [407, 133] width 24 height 133
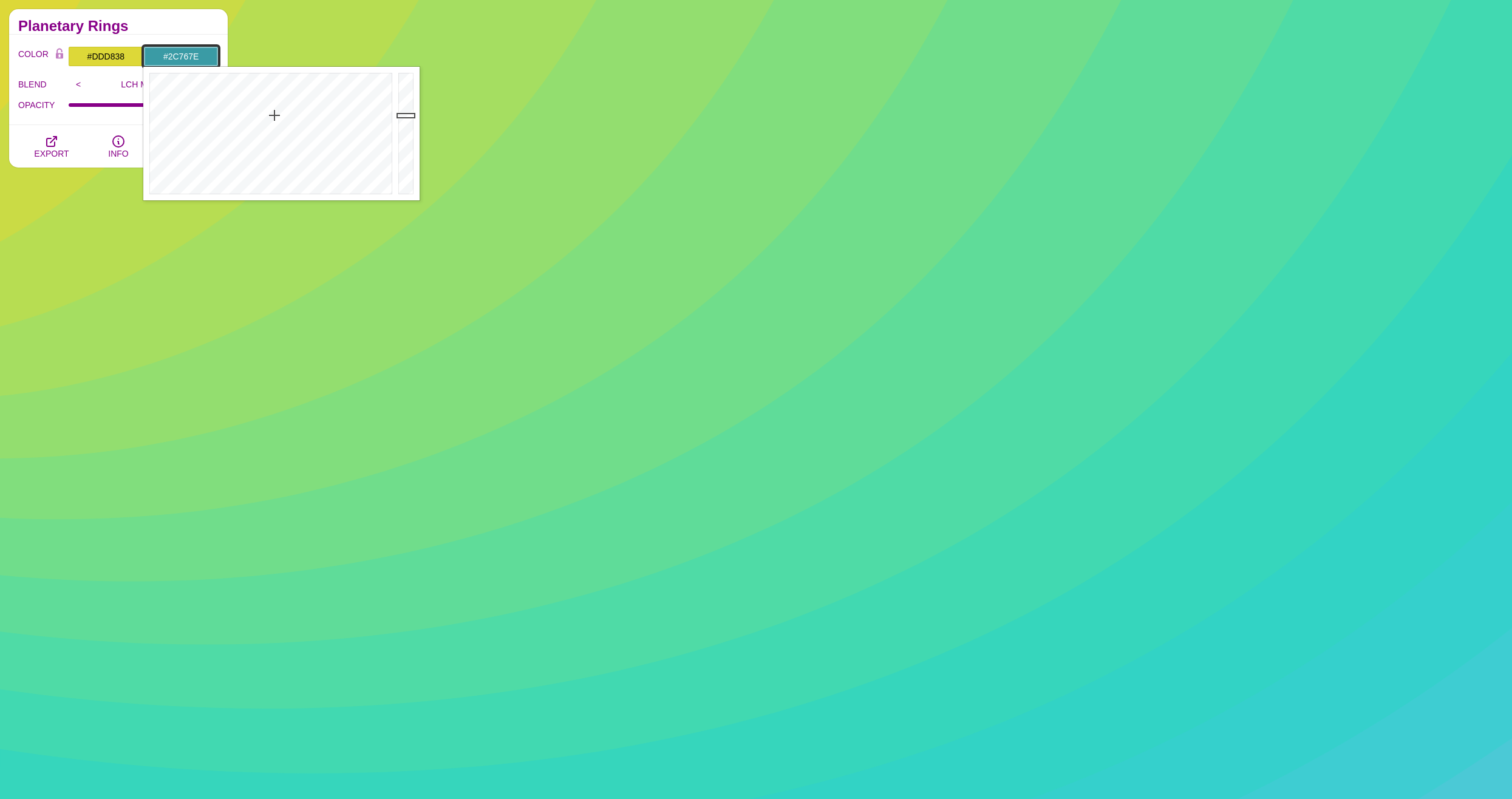
drag, startPoint x: 405, startPoint y: 92, endPoint x: 401, endPoint y: 136, distance: 44.2
click at [402, 135] on div at bounding box center [407, 133] width 24 height 133
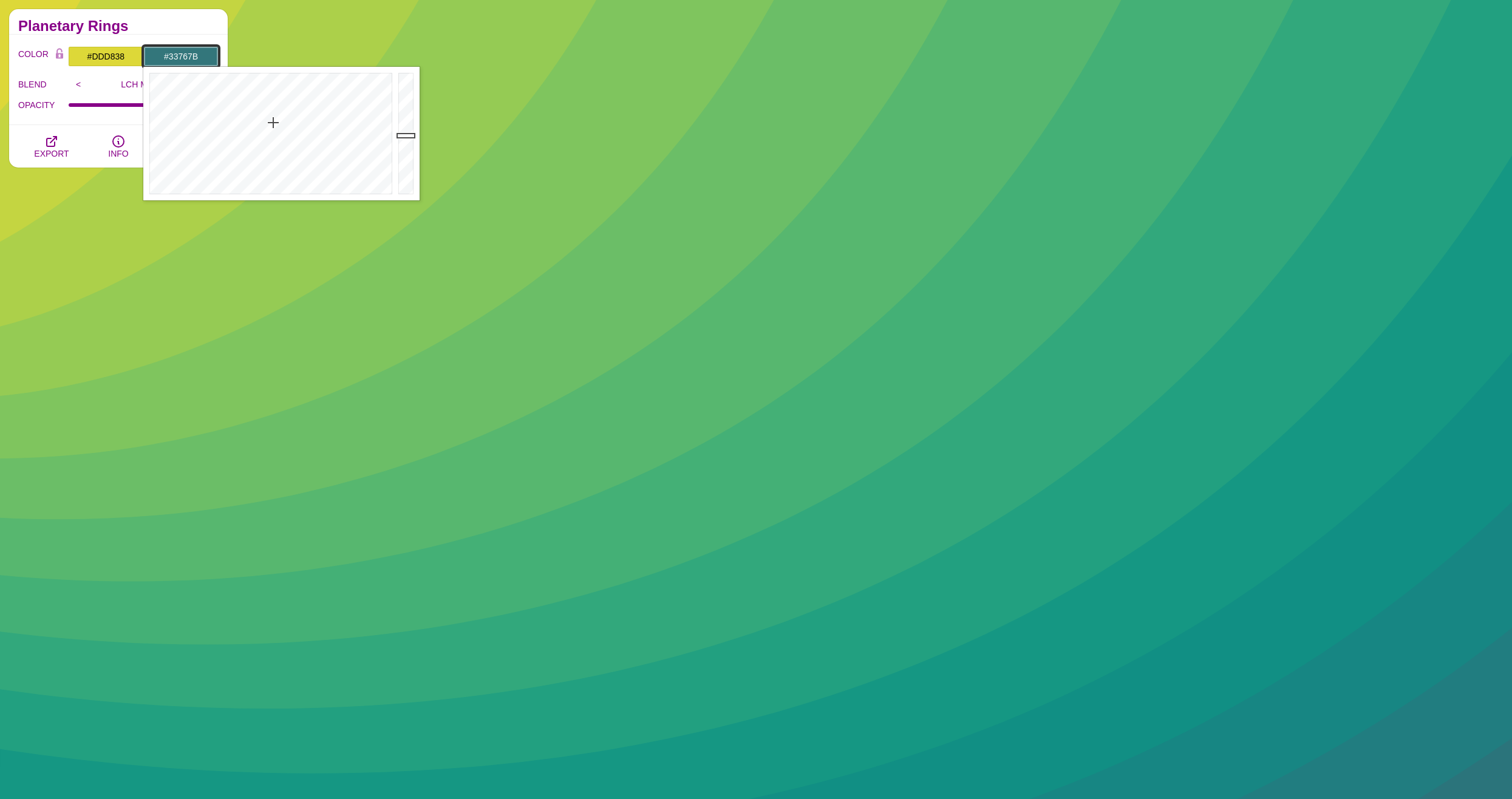
drag, startPoint x: 273, startPoint y: 110, endPoint x: 273, endPoint y: 123, distance: 13.0
click at [273, 123] on div at bounding box center [269, 133] width 252 height 133
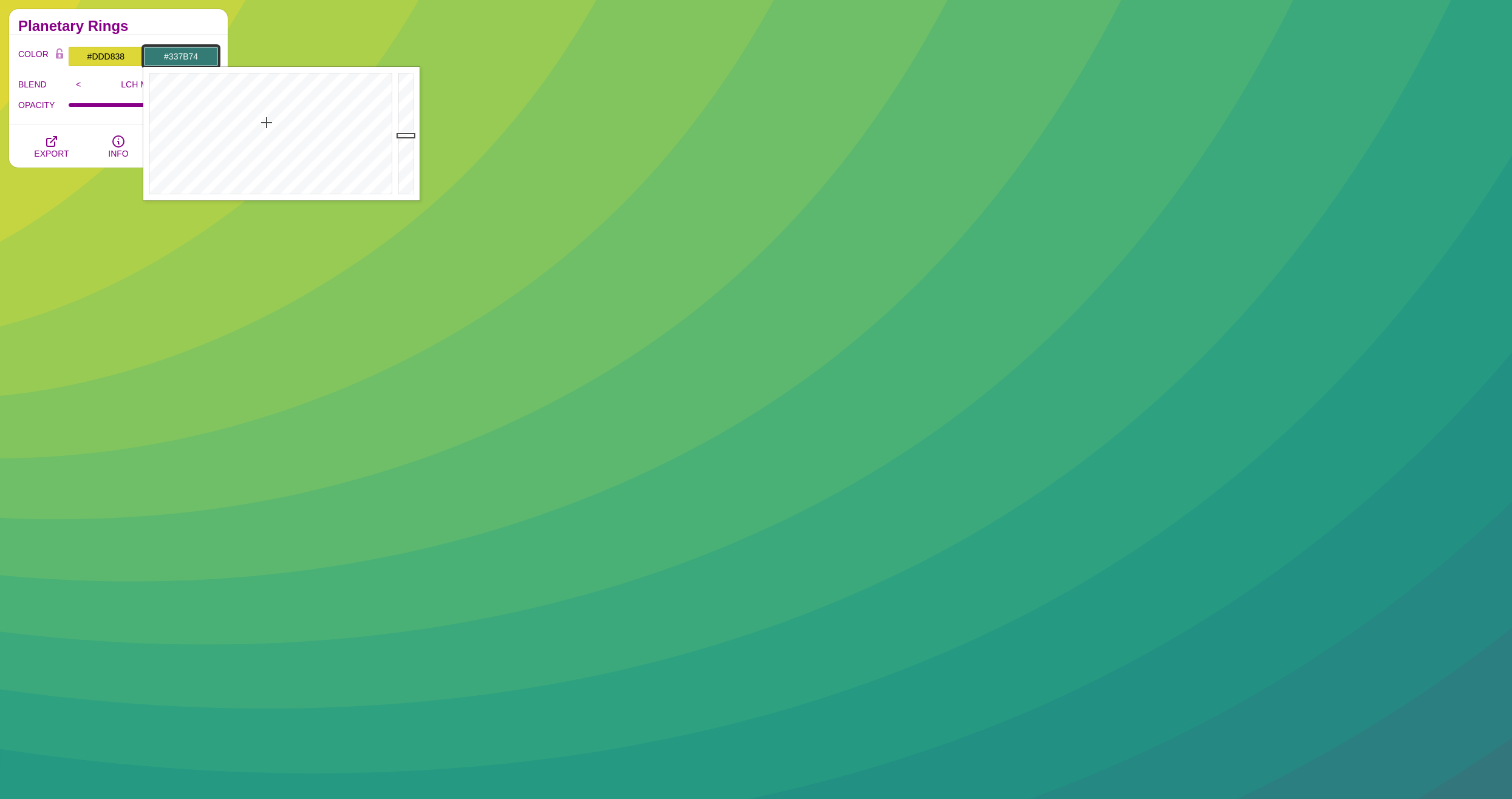
click at [267, 123] on div at bounding box center [269, 133] width 252 height 133
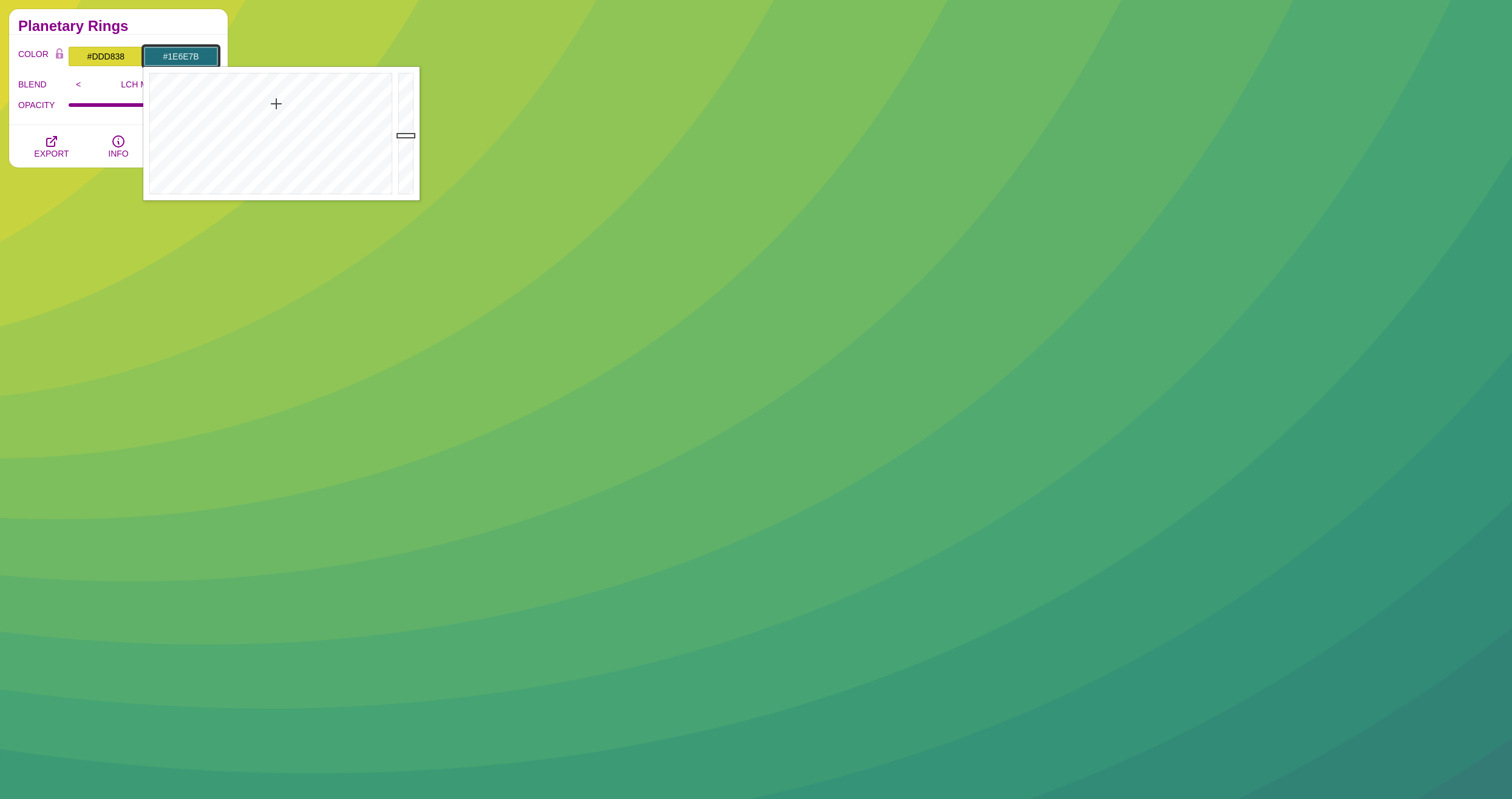
drag, startPoint x: 274, startPoint y: 118, endPoint x: 277, endPoint y: 102, distance: 16.3
click at [277, 102] on div at bounding box center [269, 133] width 252 height 133
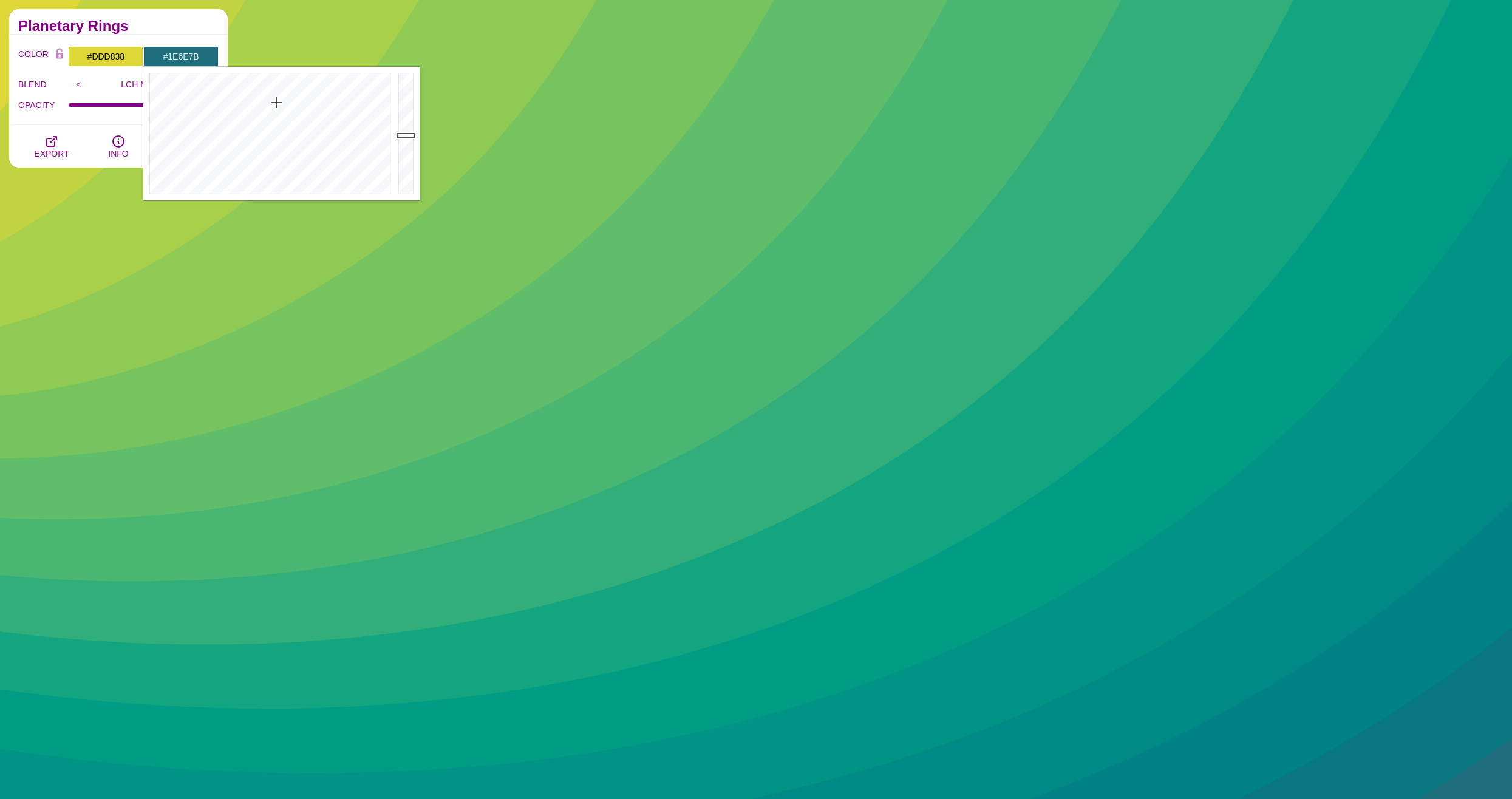
click at [142, 346] on div "Embedded Shape Blends This collection features shapes embedded within larger sh…" at bounding box center [118, 382] width 237 height 765
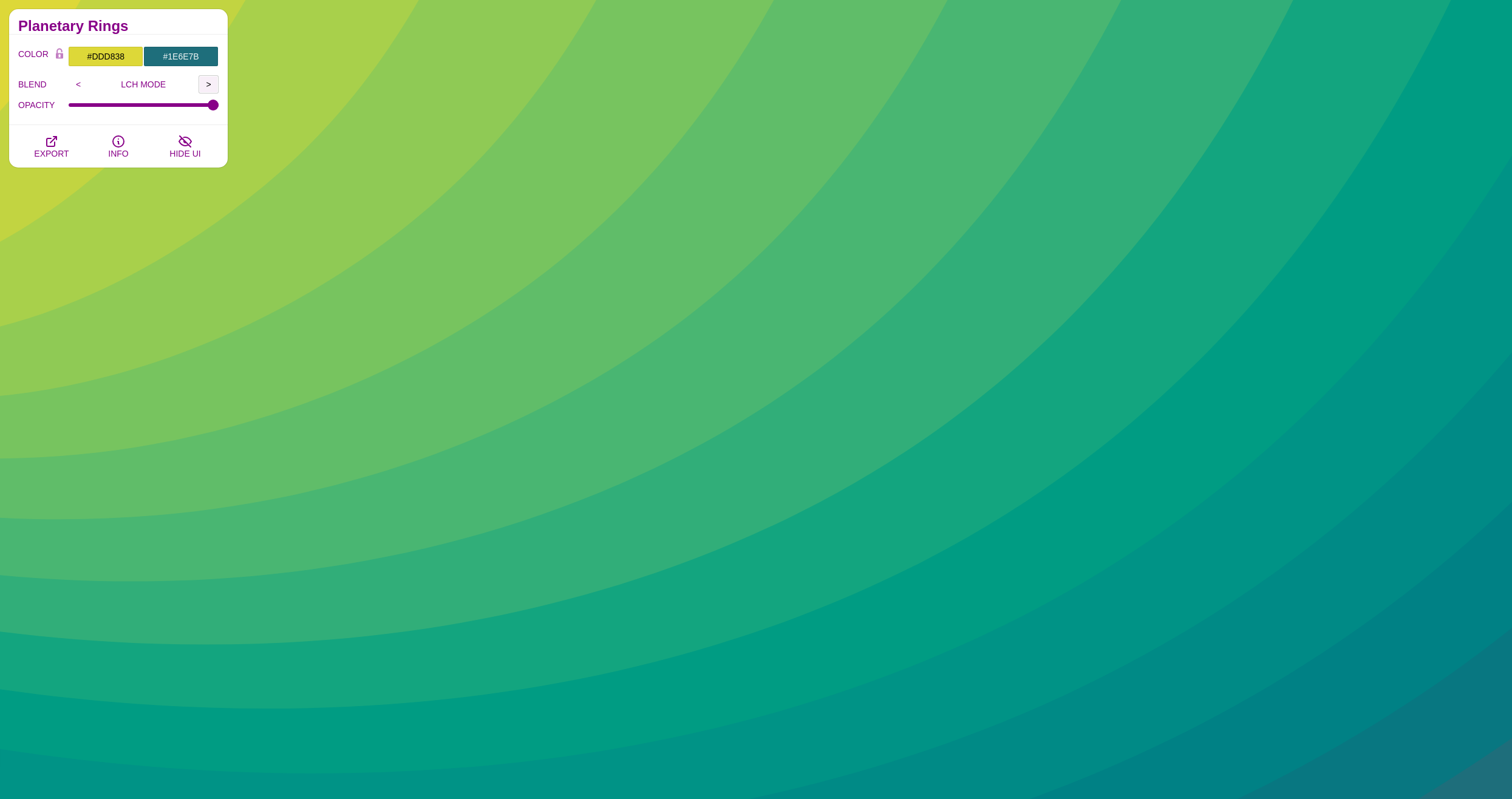
click at [209, 83] on input ">" at bounding box center [209, 84] width 20 height 18
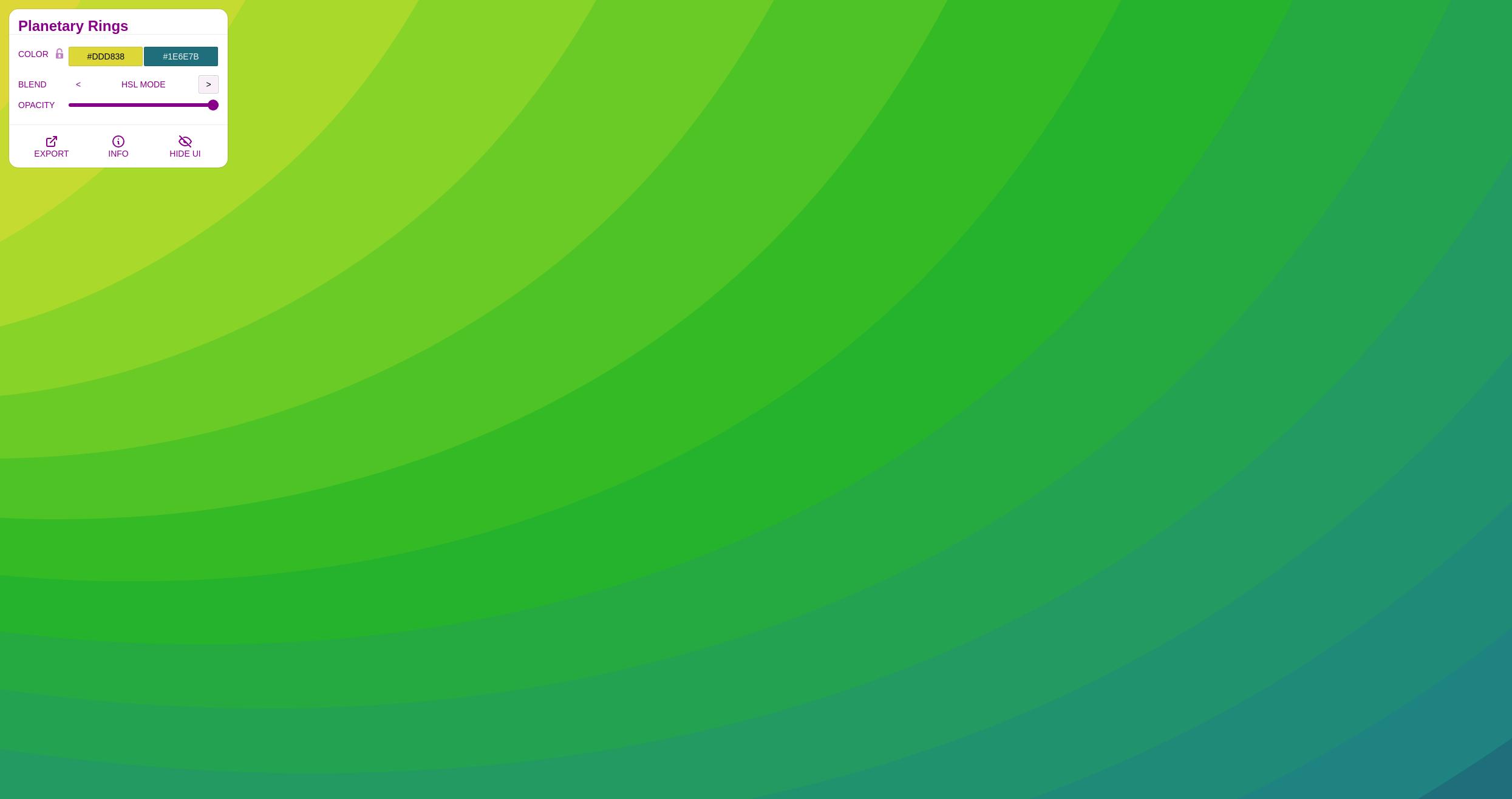
click at [209, 83] on input ">" at bounding box center [209, 84] width 20 height 18
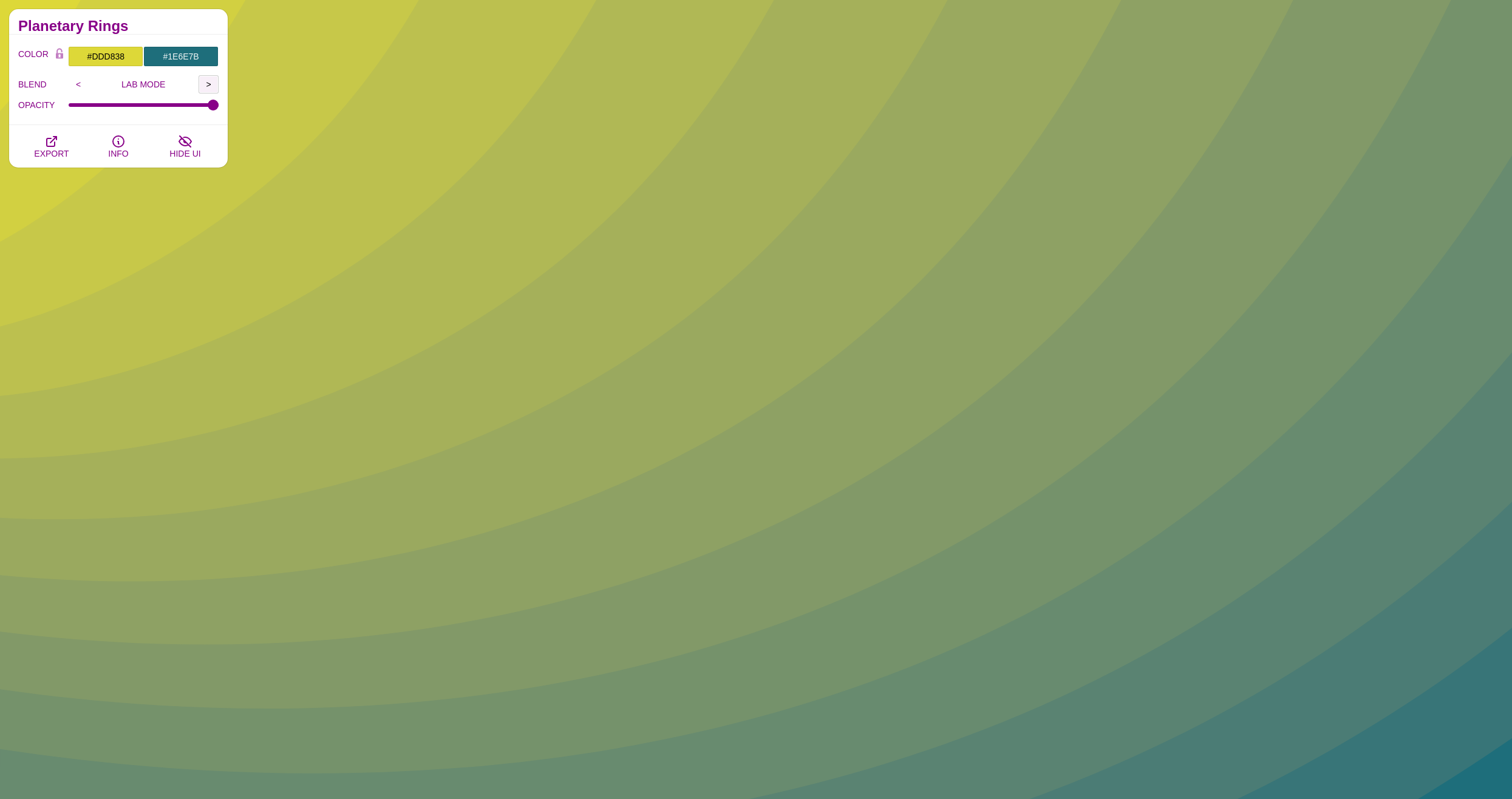
click at [209, 83] on input ">" at bounding box center [209, 84] width 20 height 18
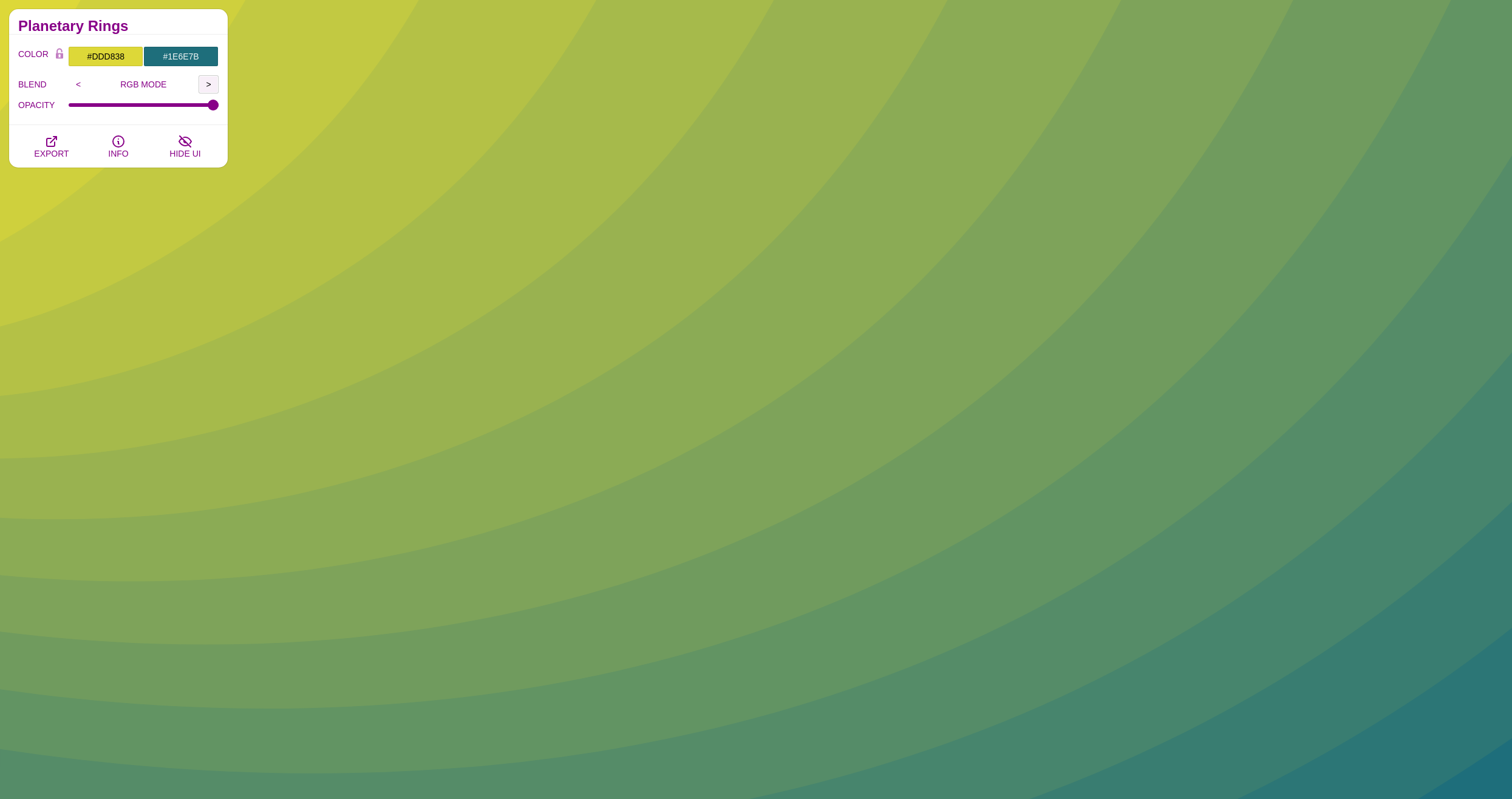
click at [209, 83] on input ">" at bounding box center [209, 84] width 20 height 18
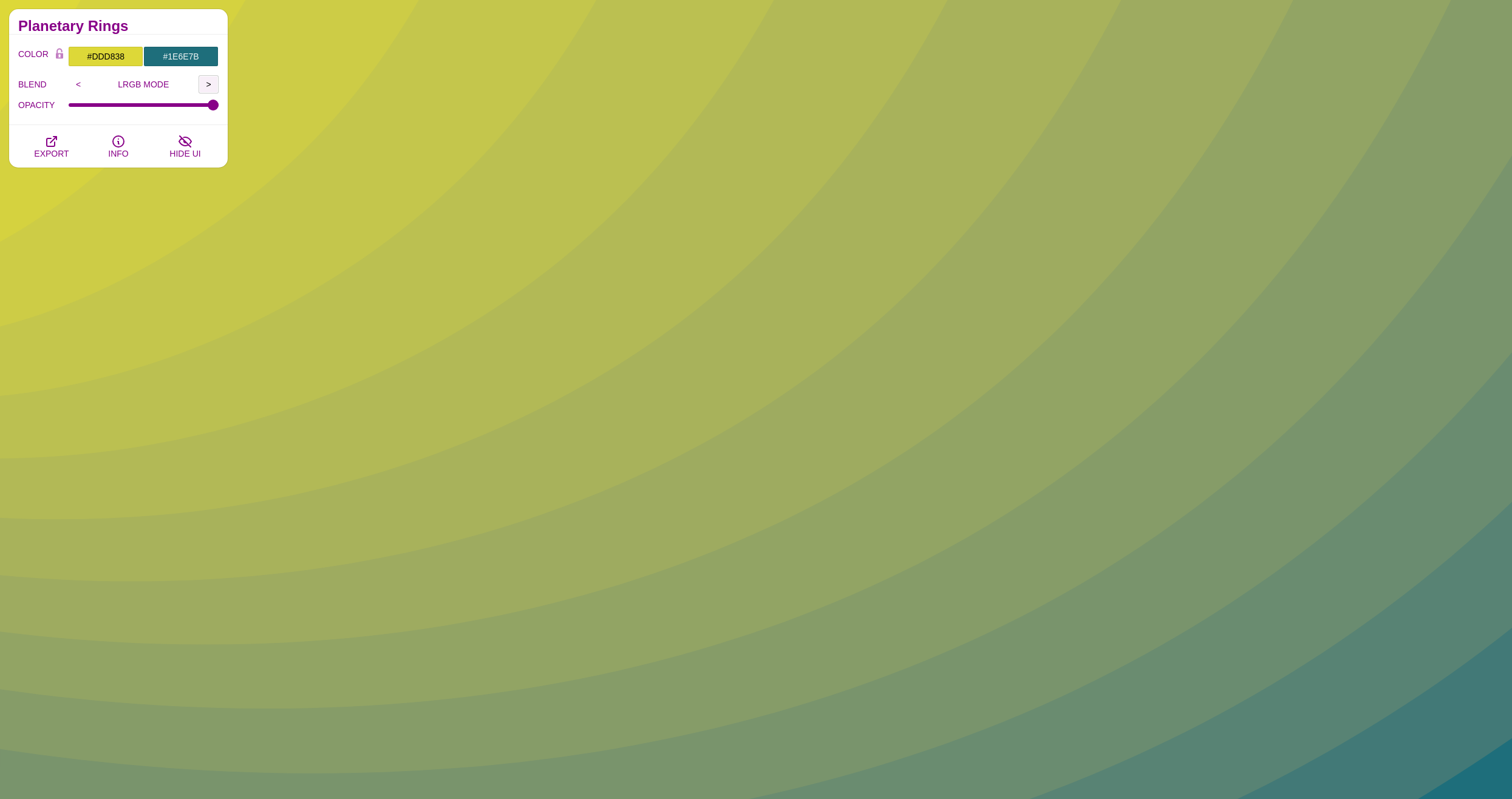
click at [209, 83] on input ">" at bounding box center [209, 84] width 20 height 18
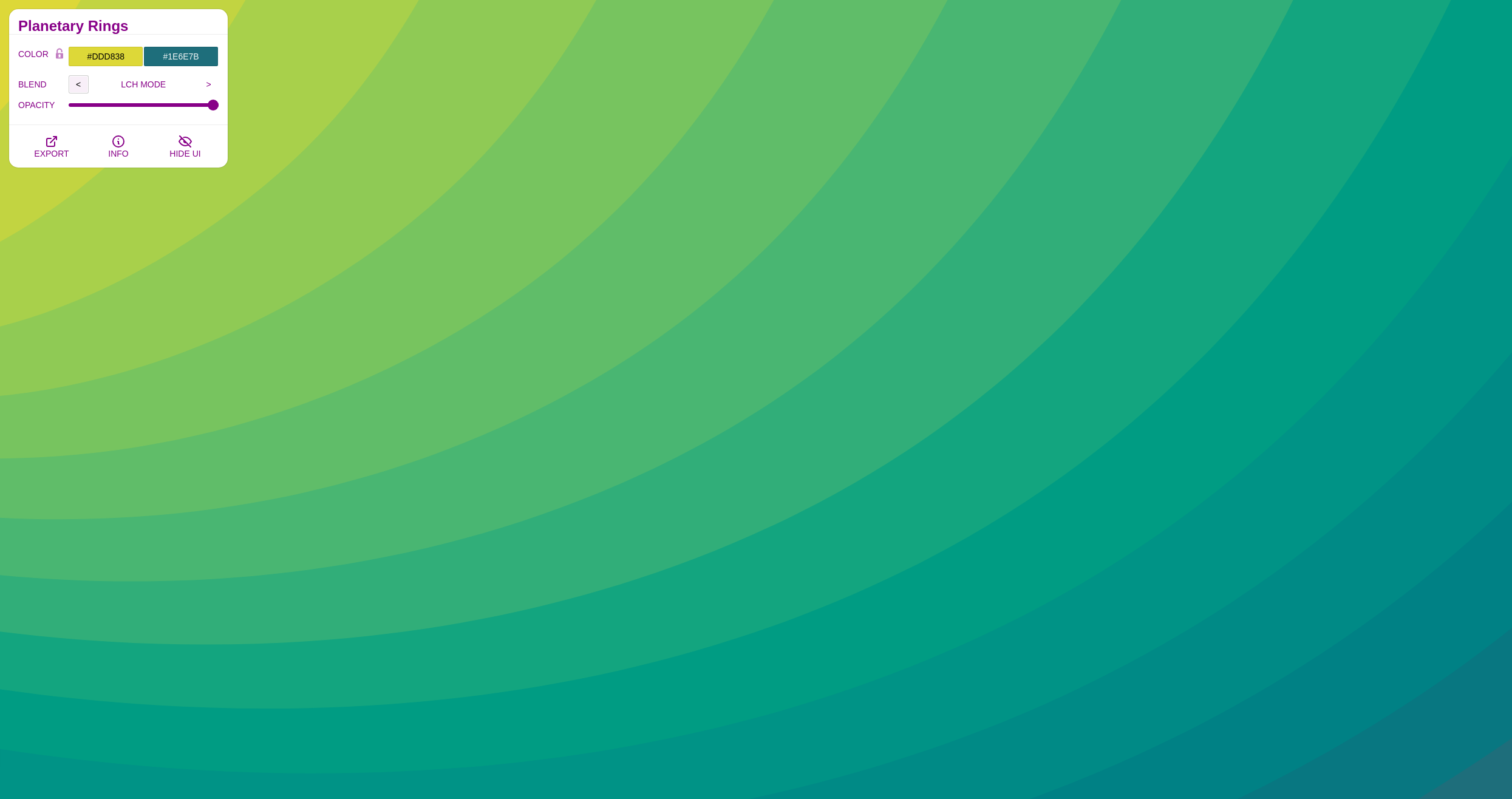
click at [78, 85] on input "<" at bounding box center [79, 84] width 20 height 18
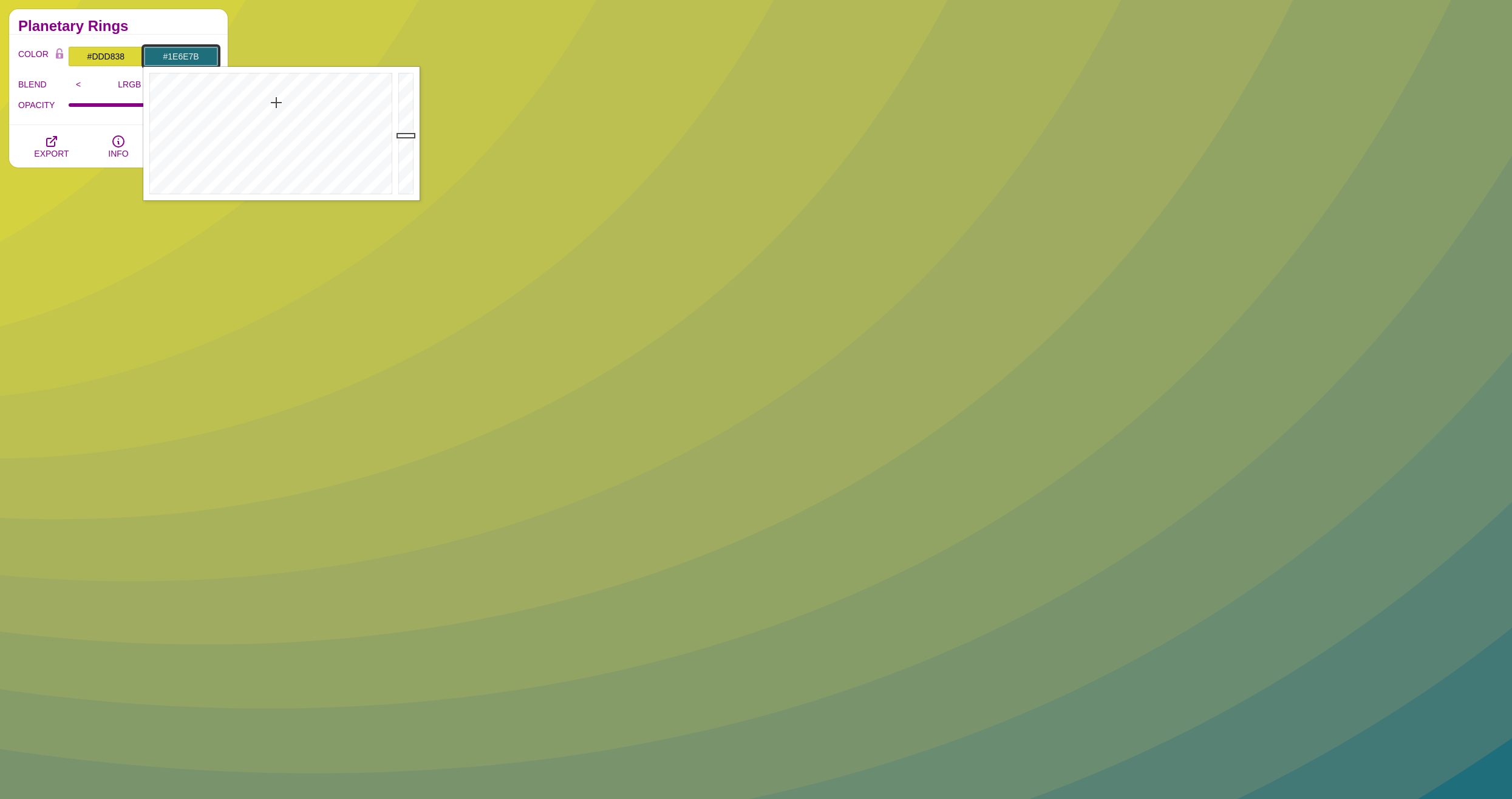
click at [204, 53] on input "#1E6E7B" at bounding box center [181, 56] width 75 height 20
drag, startPoint x: 288, startPoint y: 117, endPoint x: 285, endPoint y: 102, distance: 15.3
click at [285, 102] on div at bounding box center [269, 133] width 252 height 133
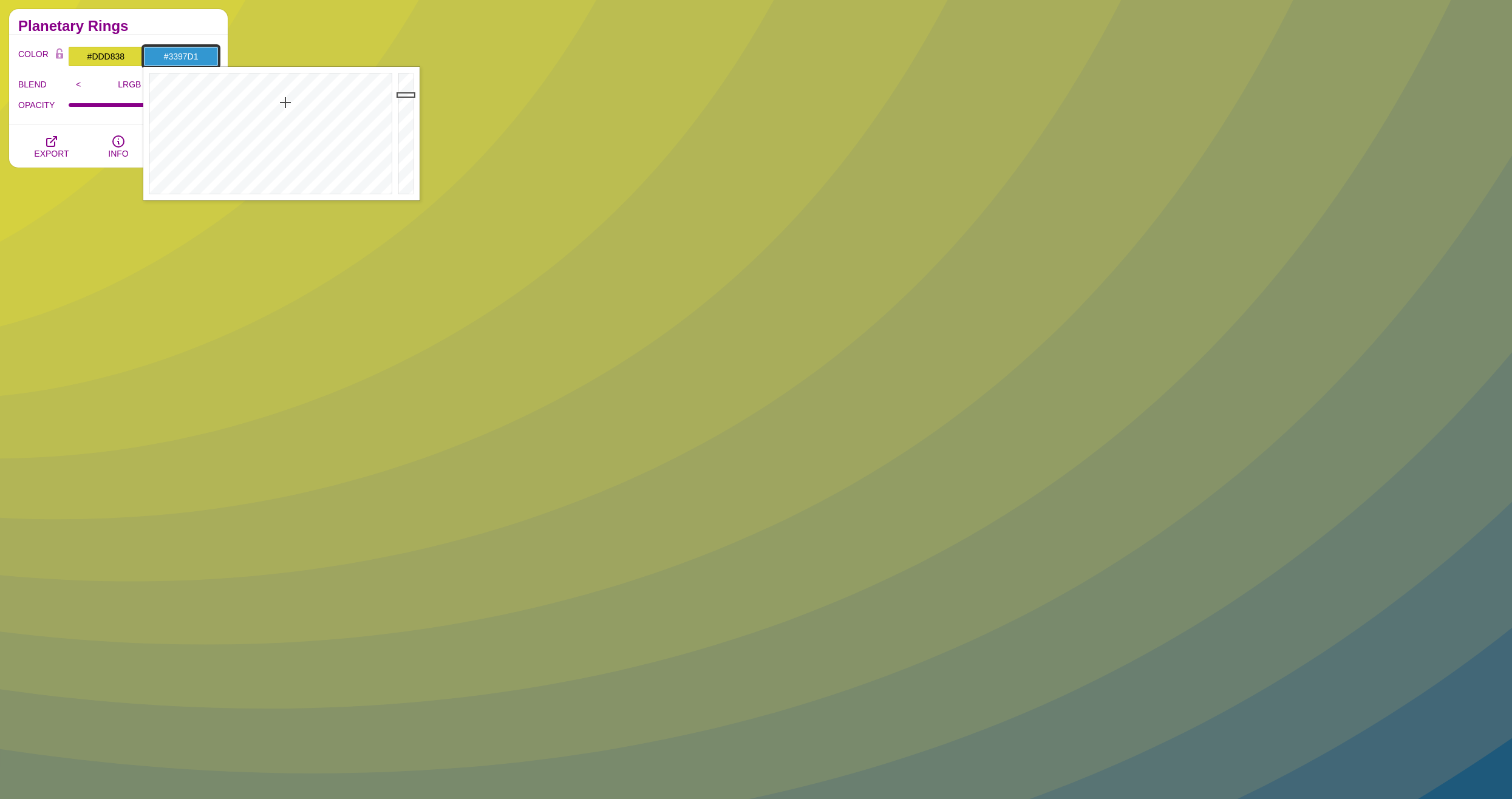
drag, startPoint x: 406, startPoint y: 121, endPoint x: 406, endPoint y: 95, distance: 26.0
click at [406, 95] on div at bounding box center [407, 133] width 24 height 133
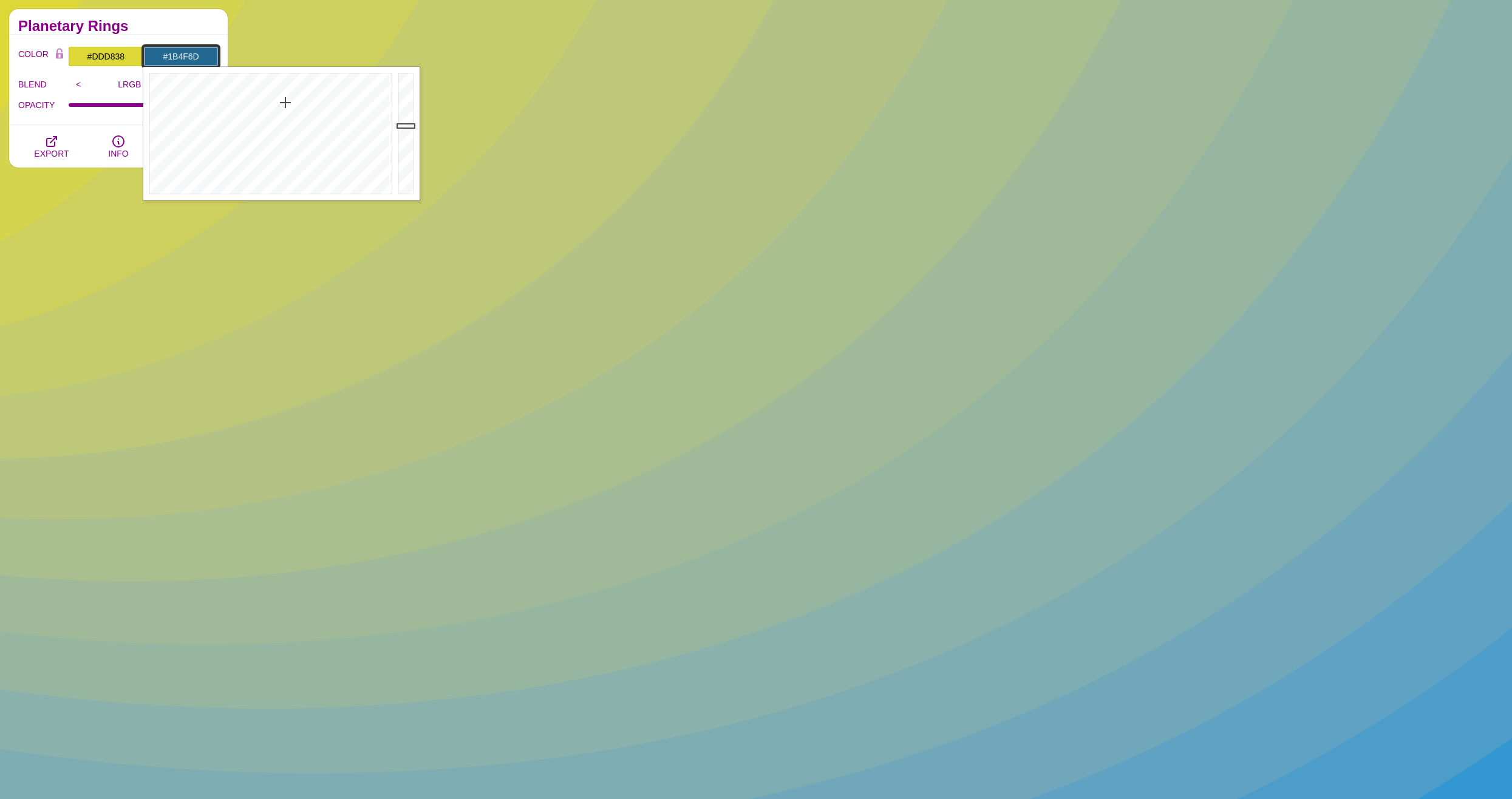
drag, startPoint x: 406, startPoint y: 94, endPoint x: 402, endPoint y: 142, distance: 48.2
click at [402, 142] on div at bounding box center [407, 133] width 24 height 133
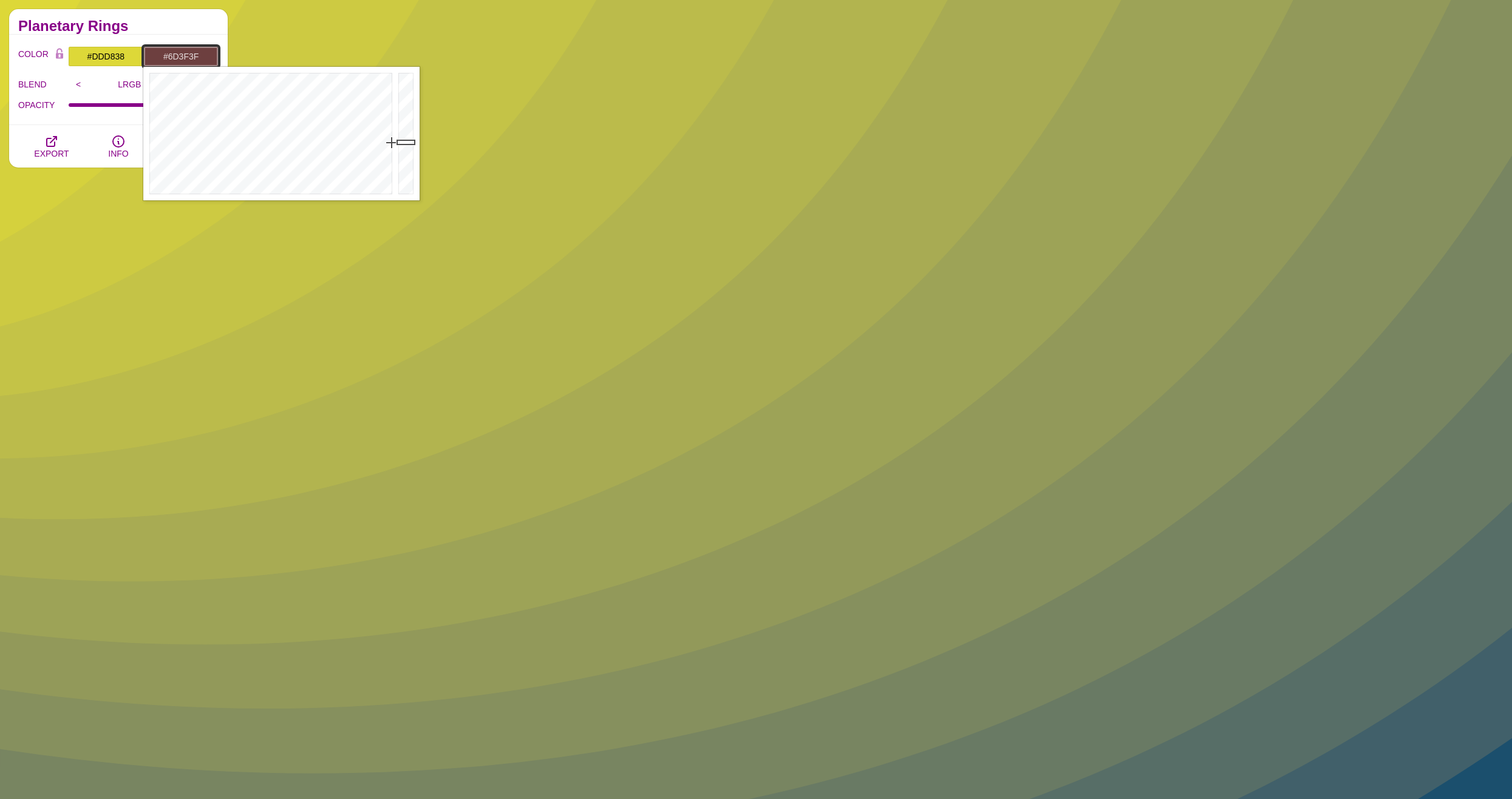
drag, startPoint x: 395, startPoint y: 119, endPoint x: 397, endPoint y: 143, distance: 24.1
click at [397, 143] on div "Close" at bounding box center [281, 133] width 277 height 133
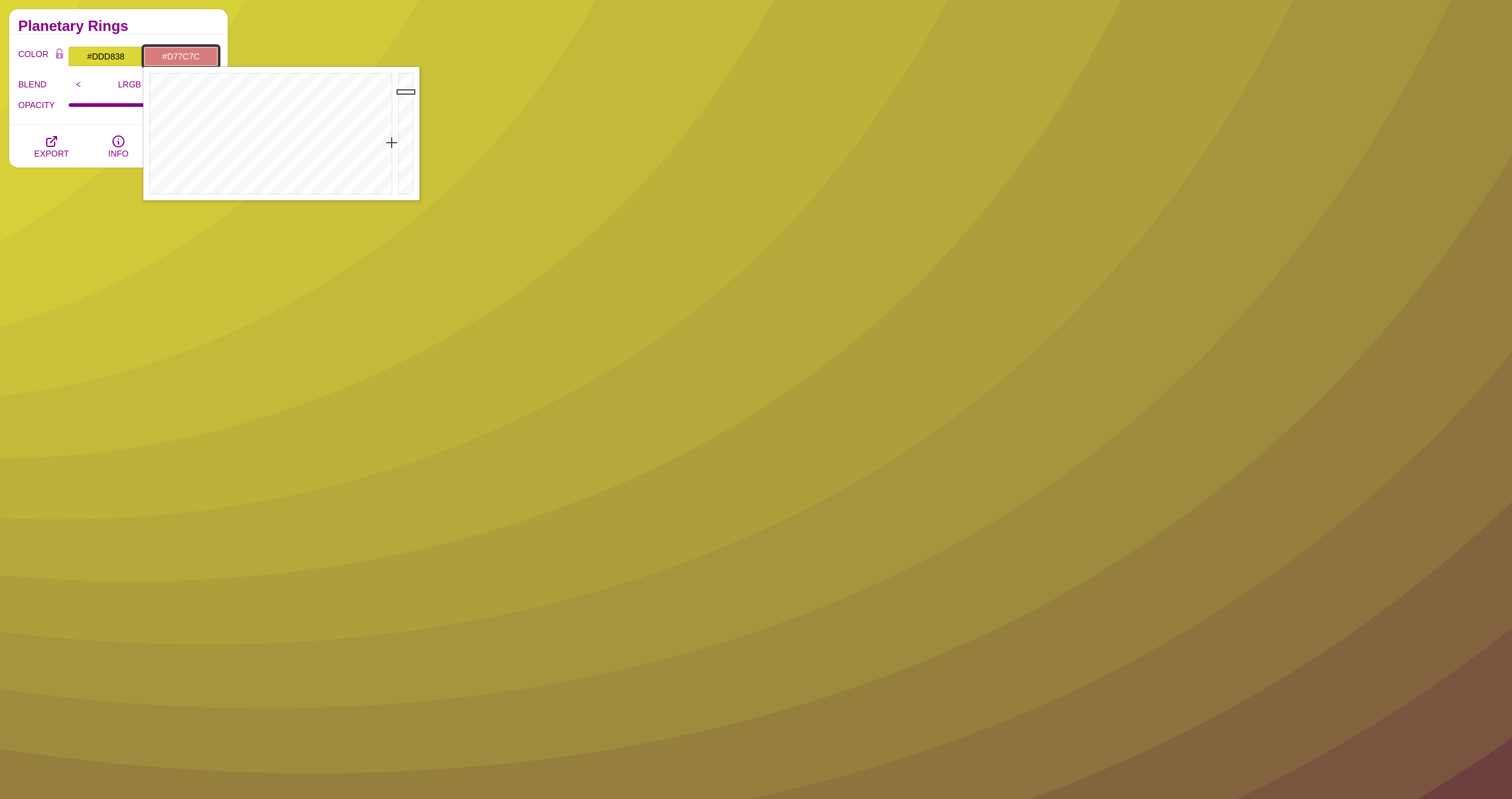
drag, startPoint x: 397, startPoint y: 138, endPoint x: 403, endPoint y: 92, distance: 46.4
click at [403, 92] on div at bounding box center [407, 133] width 24 height 133
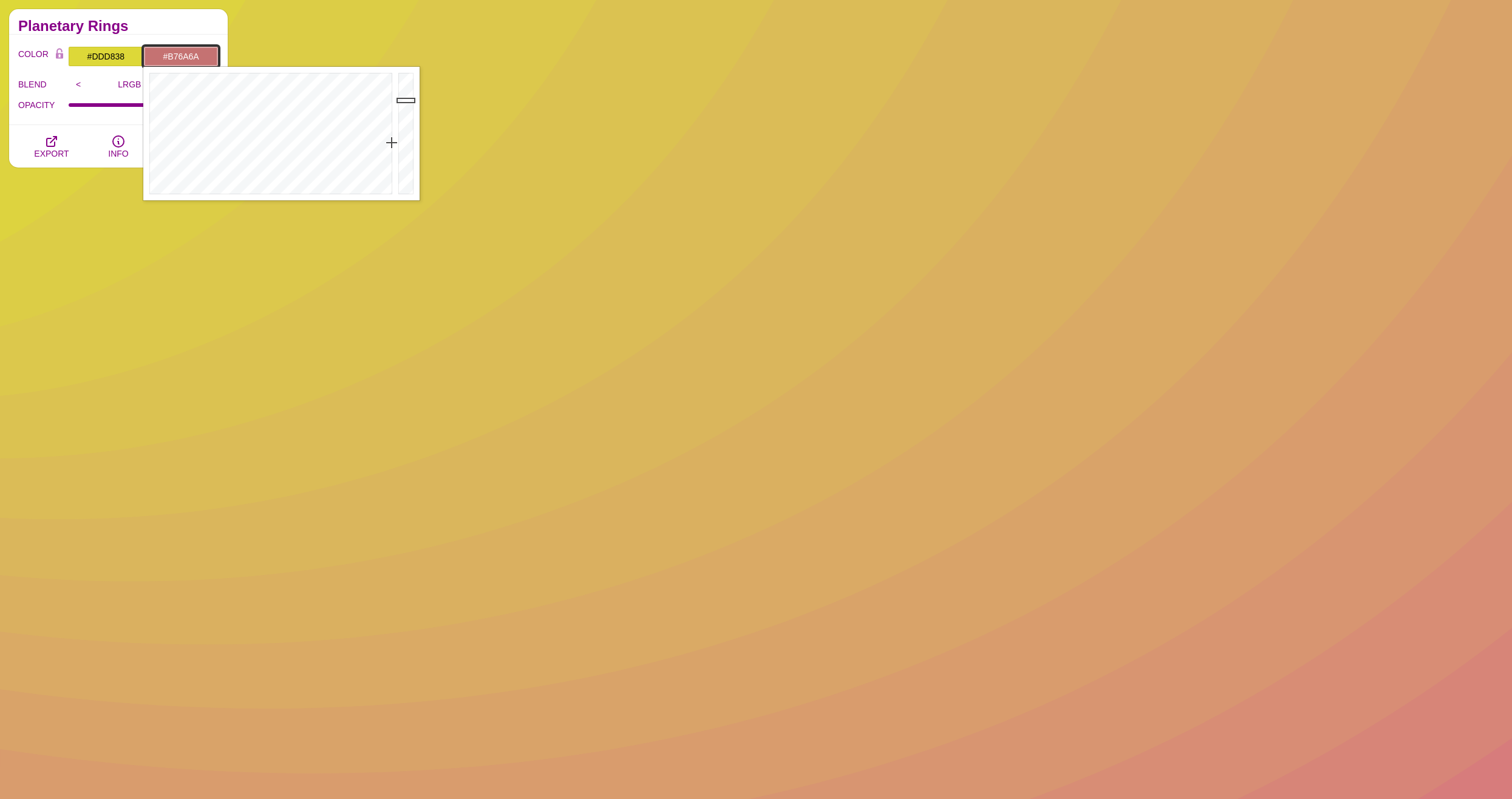
drag, startPoint x: 401, startPoint y: 86, endPoint x: 401, endPoint y: 108, distance: 22.0
click at [401, 108] on div at bounding box center [407, 133] width 24 height 133
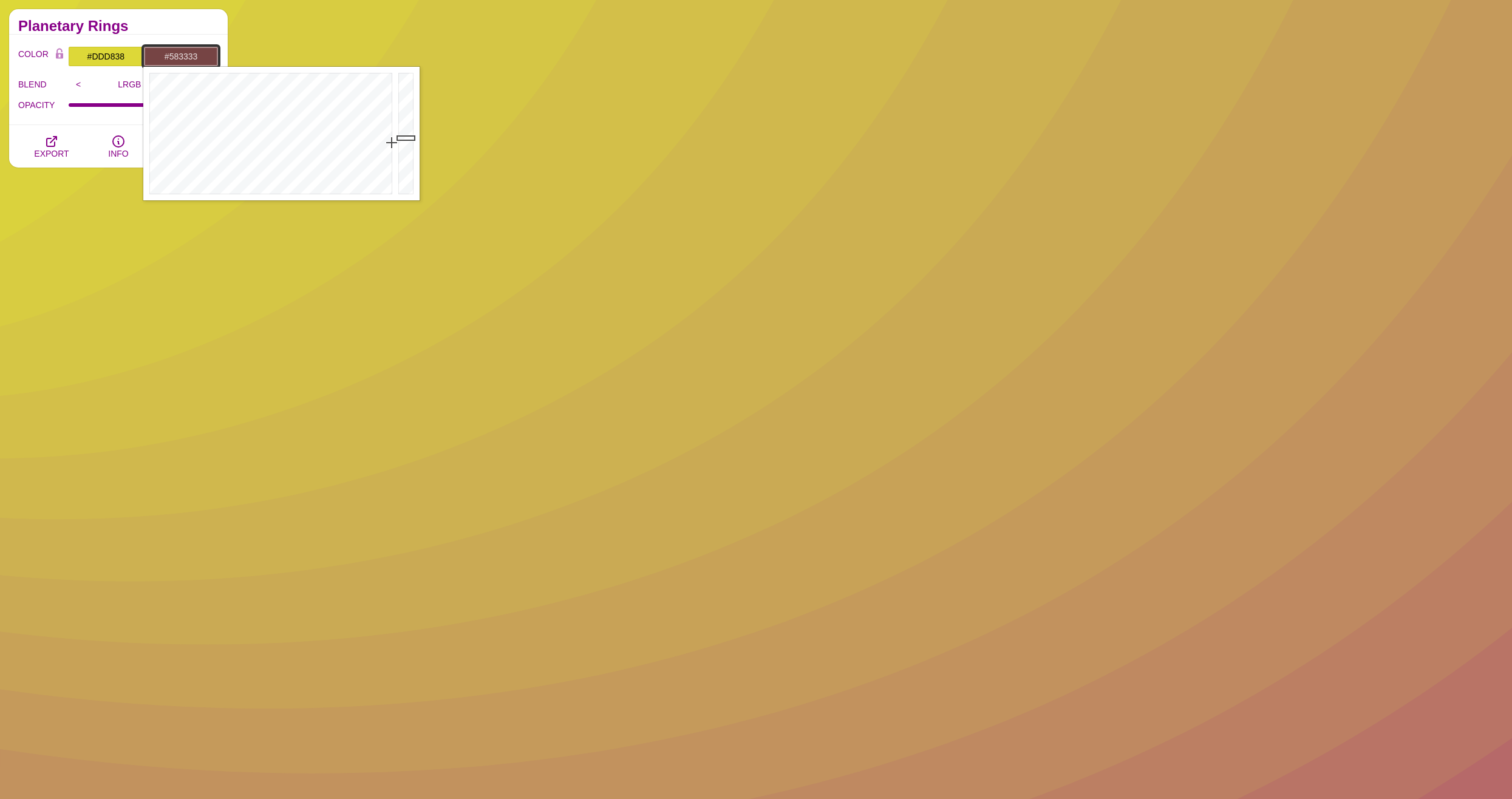
drag, startPoint x: 398, startPoint y: 100, endPoint x: 397, endPoint y: 152, distance: 52.0
click at [397, 152] on div at bounding box center [407, 133] width 24 height 133
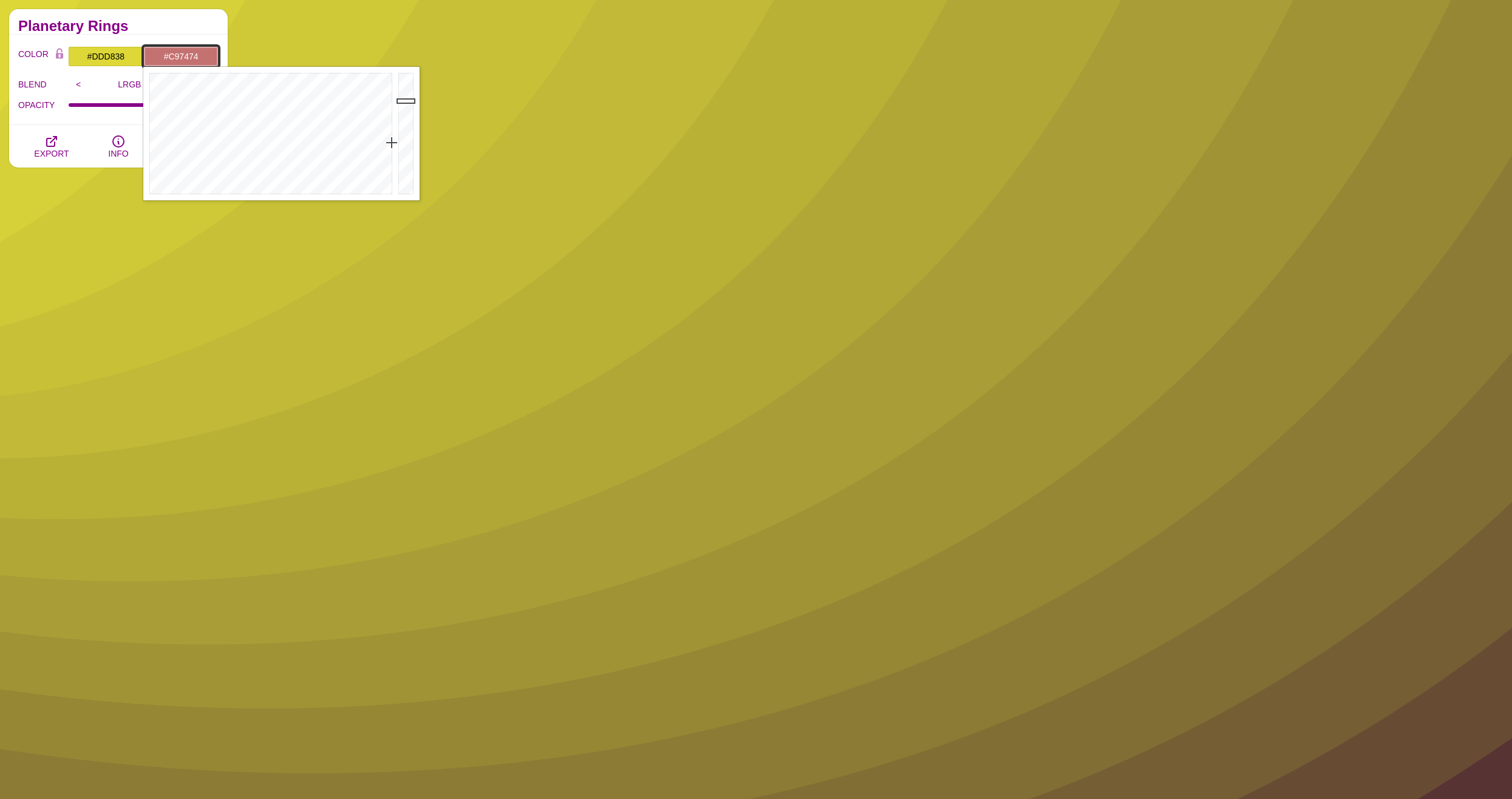
drag, startPoint x: 400, startPoint y: 138, endPoint x: 347, endPoint y: 110, distance: 59.9
click at [406, 98] on div at bounding box center [407, 133] width 24 height 133
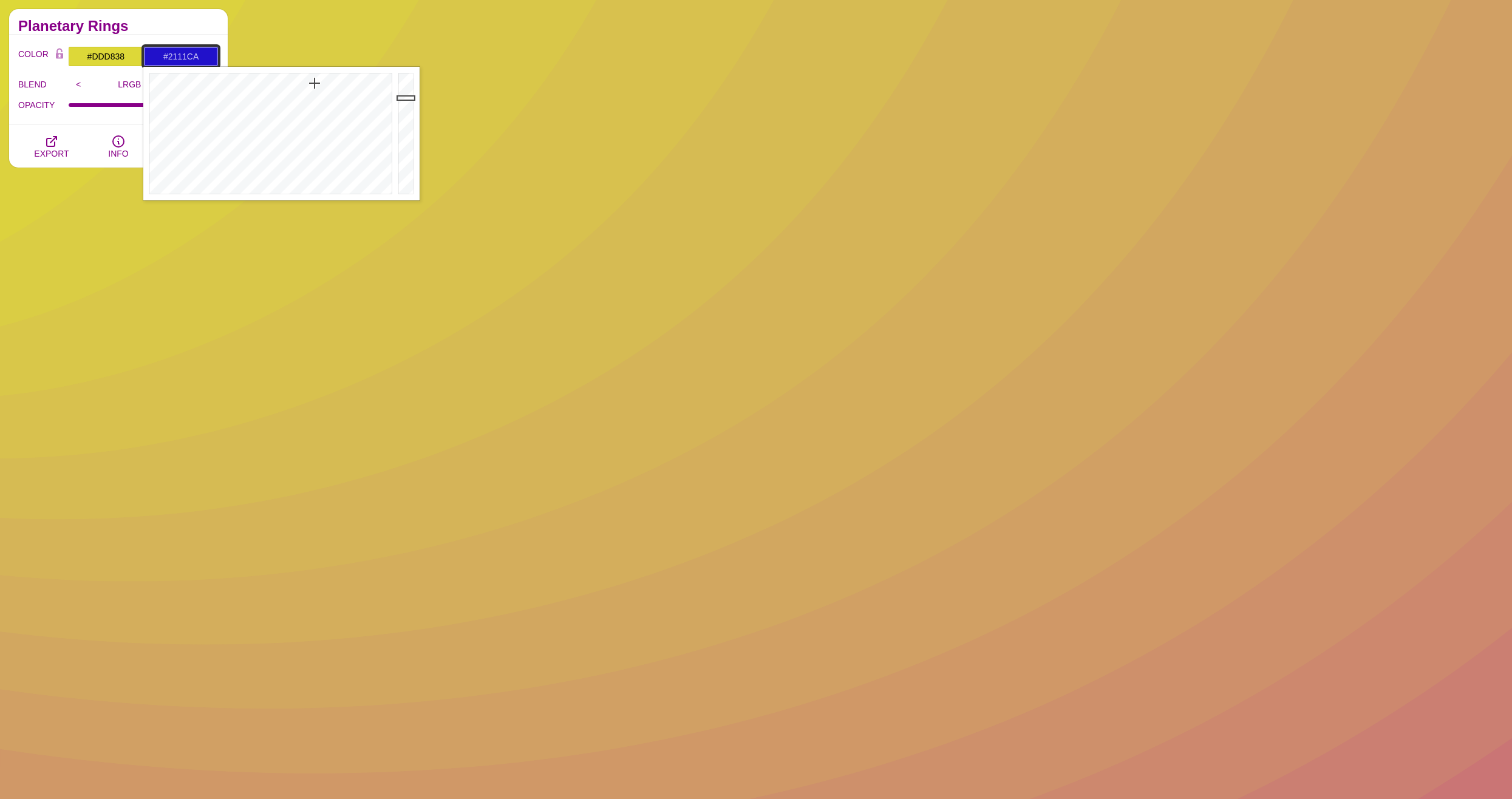
drag, startPoint x: 307, startPoint y: 110, endPoint x: 315, endPoint y: 83, distance: 28.2
click at [315, 83] on div at bounding box center [269, 133] width 252 height 133
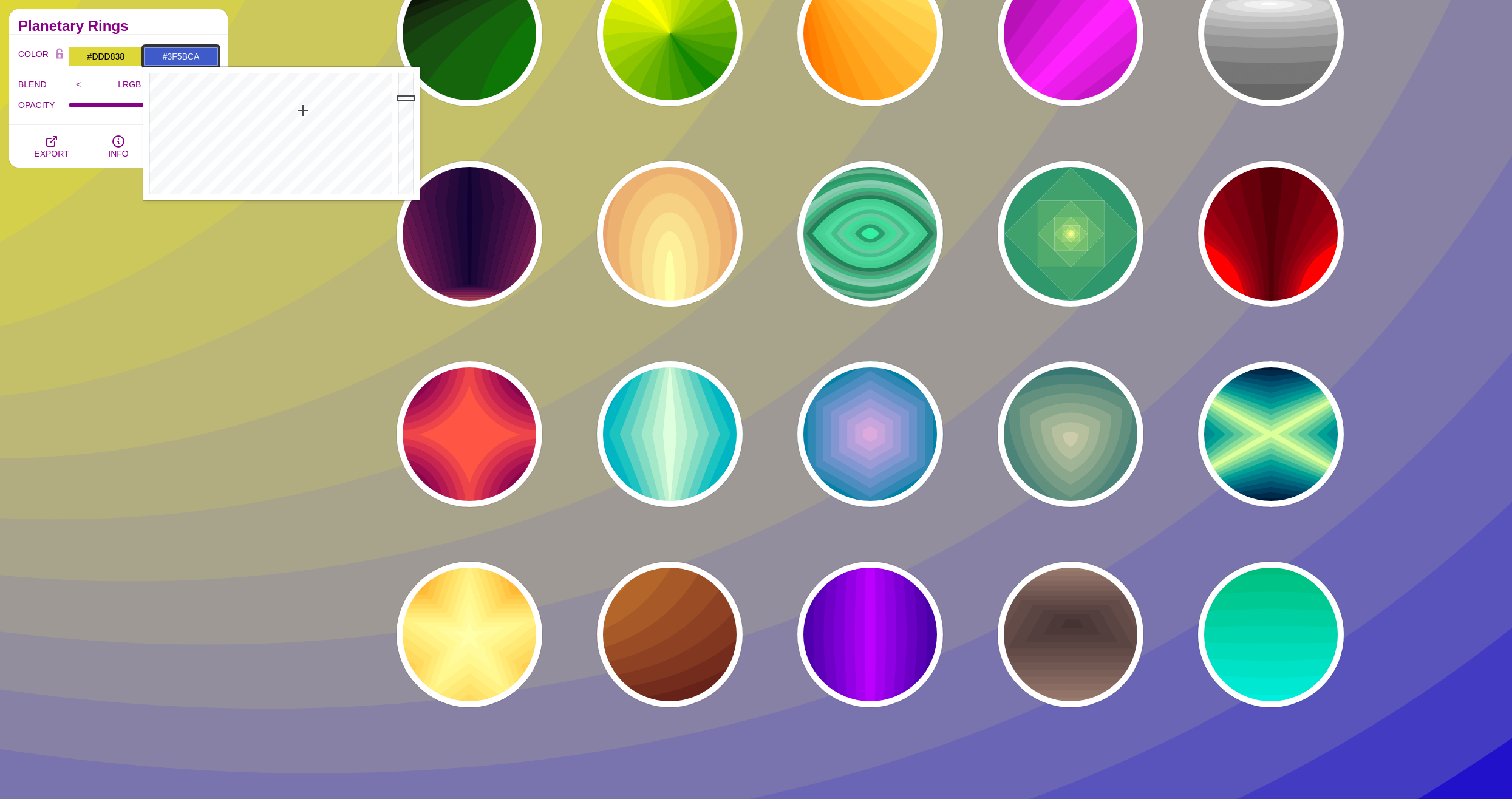
drag, startPoint x: 307, startPoint y: 100, endPoint x: 303, endPoint y: 110, distance: 10.8
click at [303, 110] on div at bounding box center [269, 133] width 252 height 133
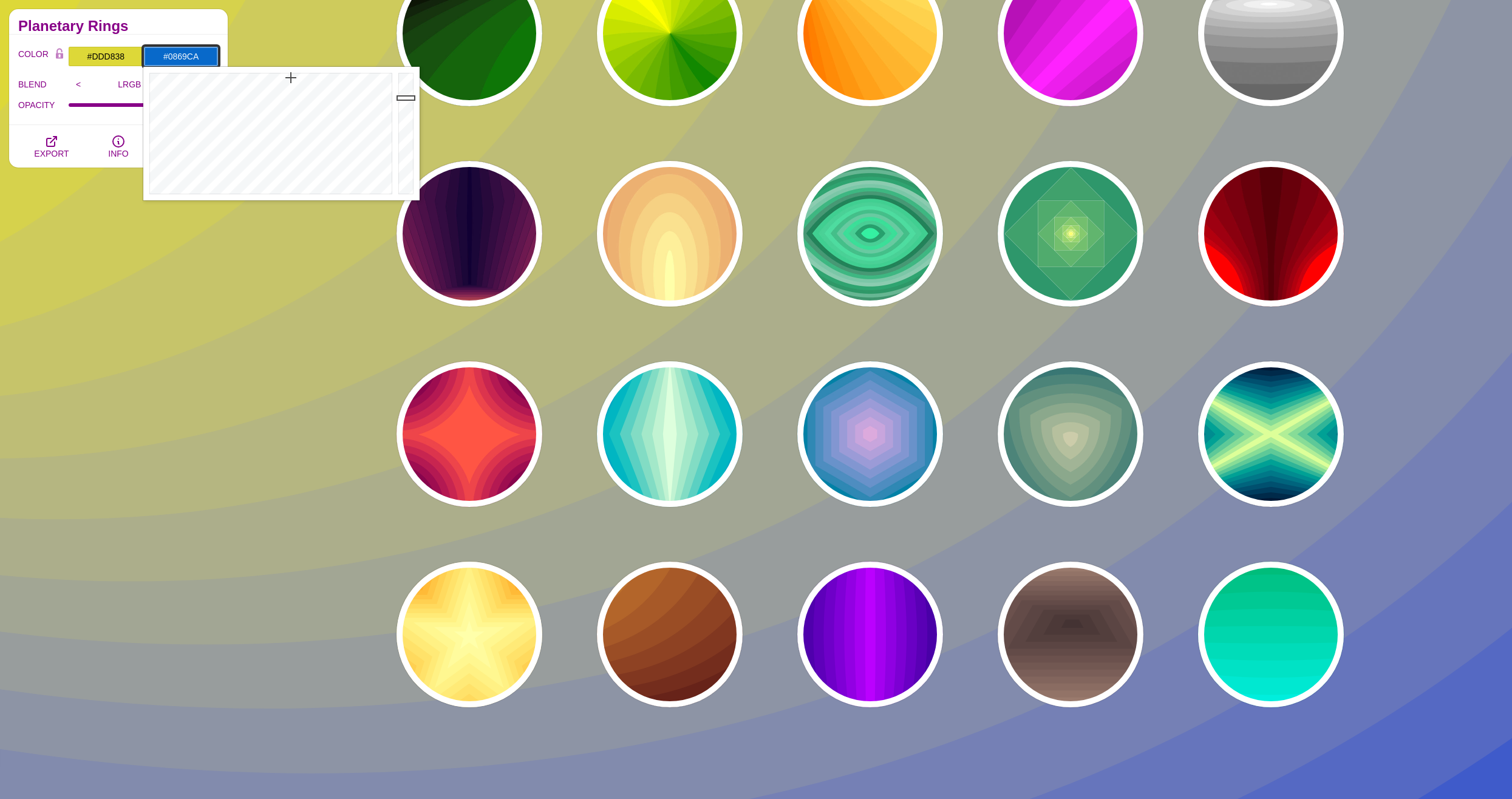
drag, startPoint x: 297, startPoint y: 96, endPoint x: 291, endPoint y: 78, distance: 19.0
click at [291, 78] on div at bounding box center [269, 133] width 252 height 133
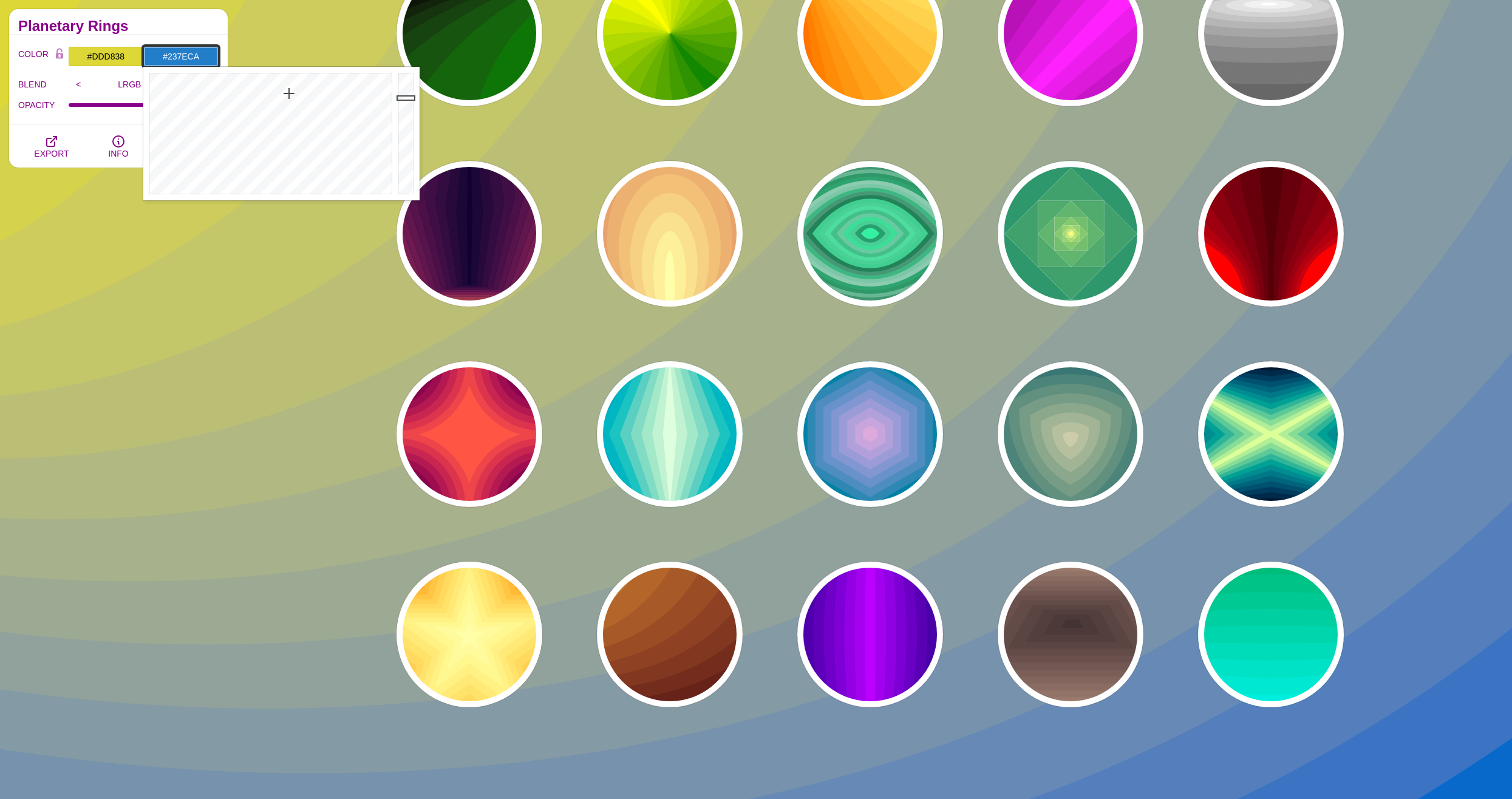
drag, startPoint x: 291, startPoint y: 79, endPoint x: 289, endPoint y: 94, distance: 15.1
click at [289, 94] on div at bounding box center [269, 133] width 252 height 133
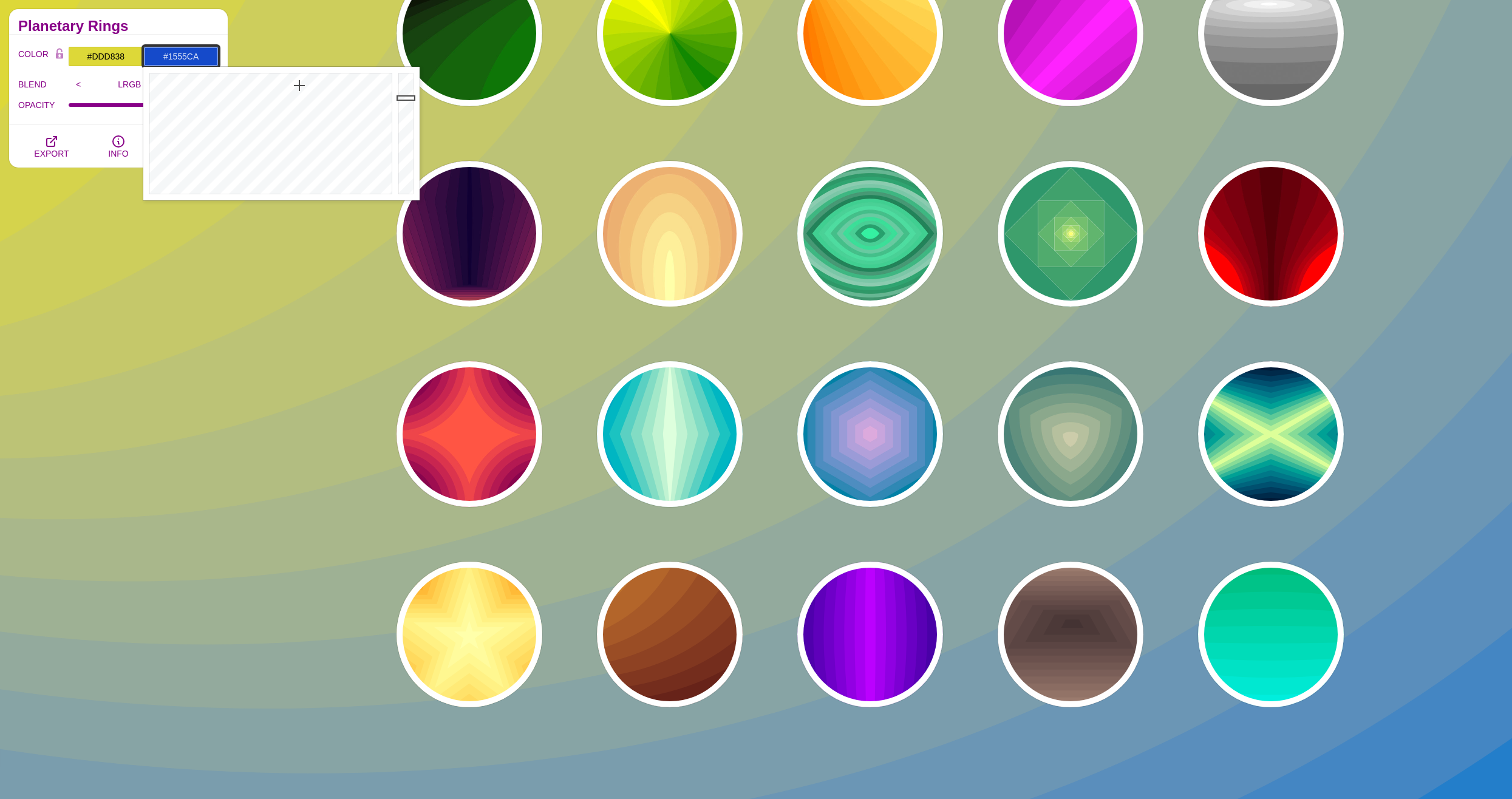
type input "#1557CA"
drag, startPoint x: 289, startPoint y: 94, endPoint x: 296, endPoint y: 86, distance: 10.6
click at [296, 86] on div at bounding box center [269, 133] width 252 height 133
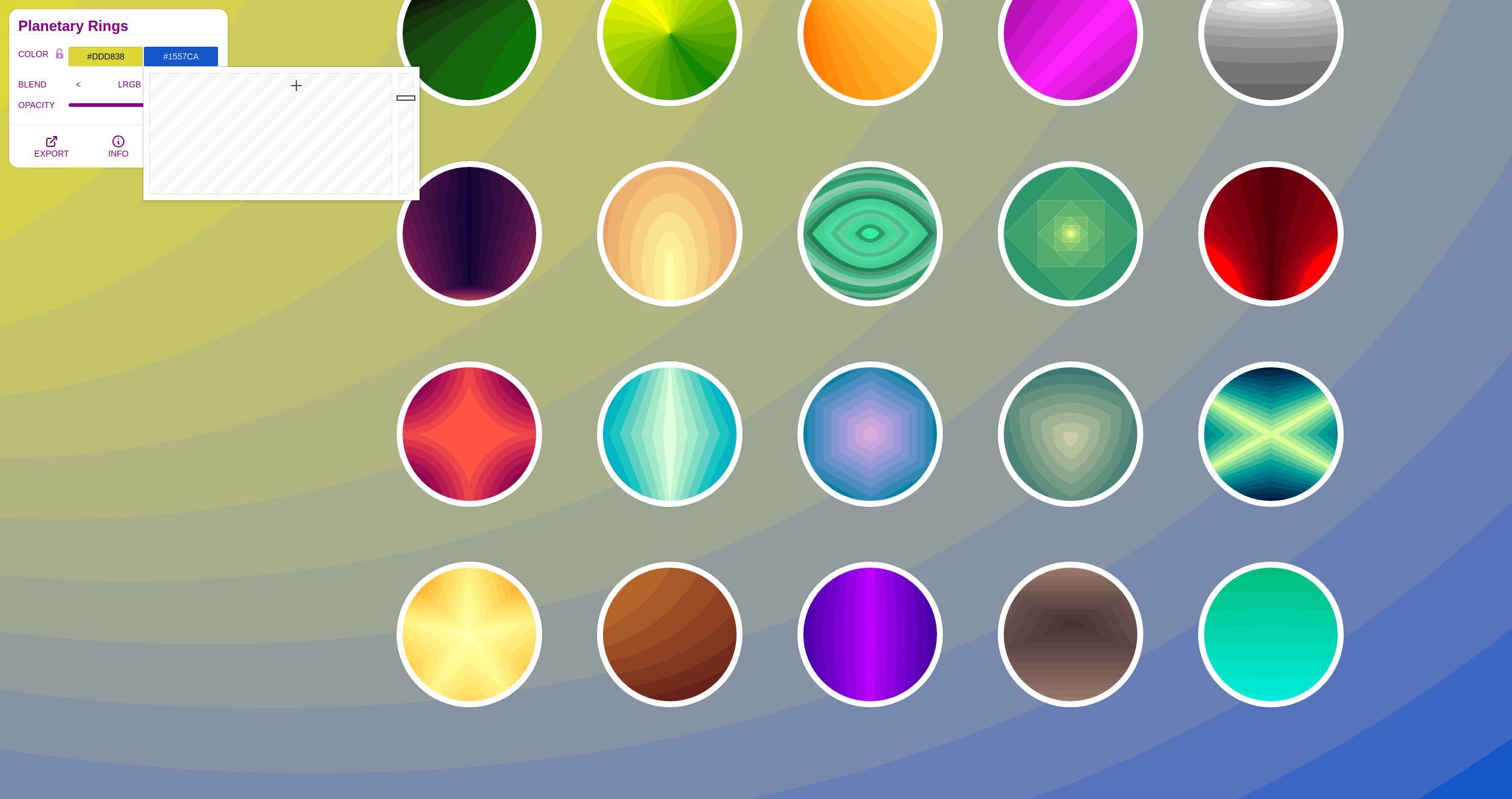
click at [172, 358] on div "Embedded Shape Blends This collection features shapes embedded within larger sh…" at bounding box center [118, 382] width 237 height 765
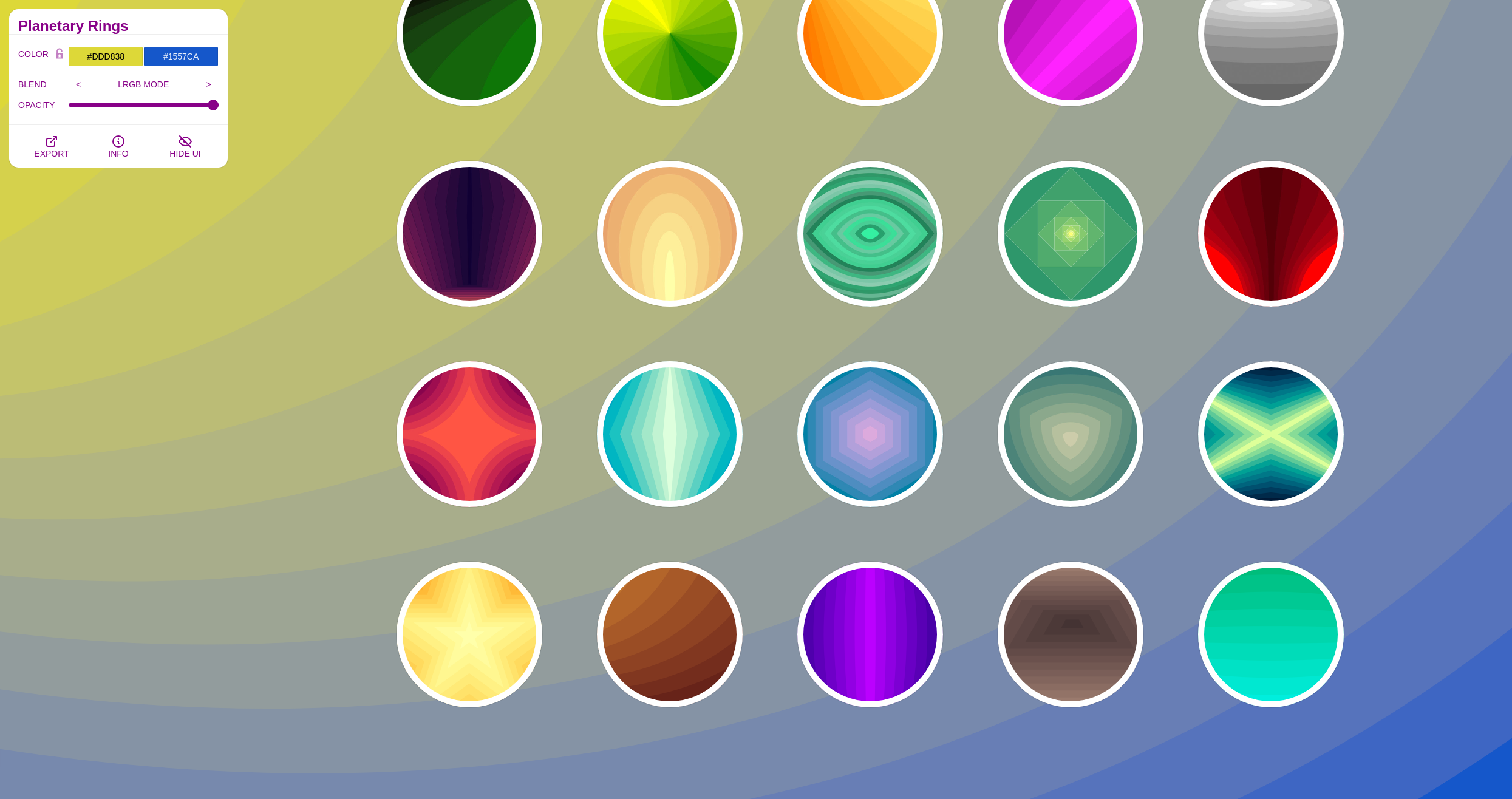
click at [38, 263] on div "Embedded Shape Blends This collection features shapes embedded within larger sh…" at bounding box center [118, 382] width 237 height 765
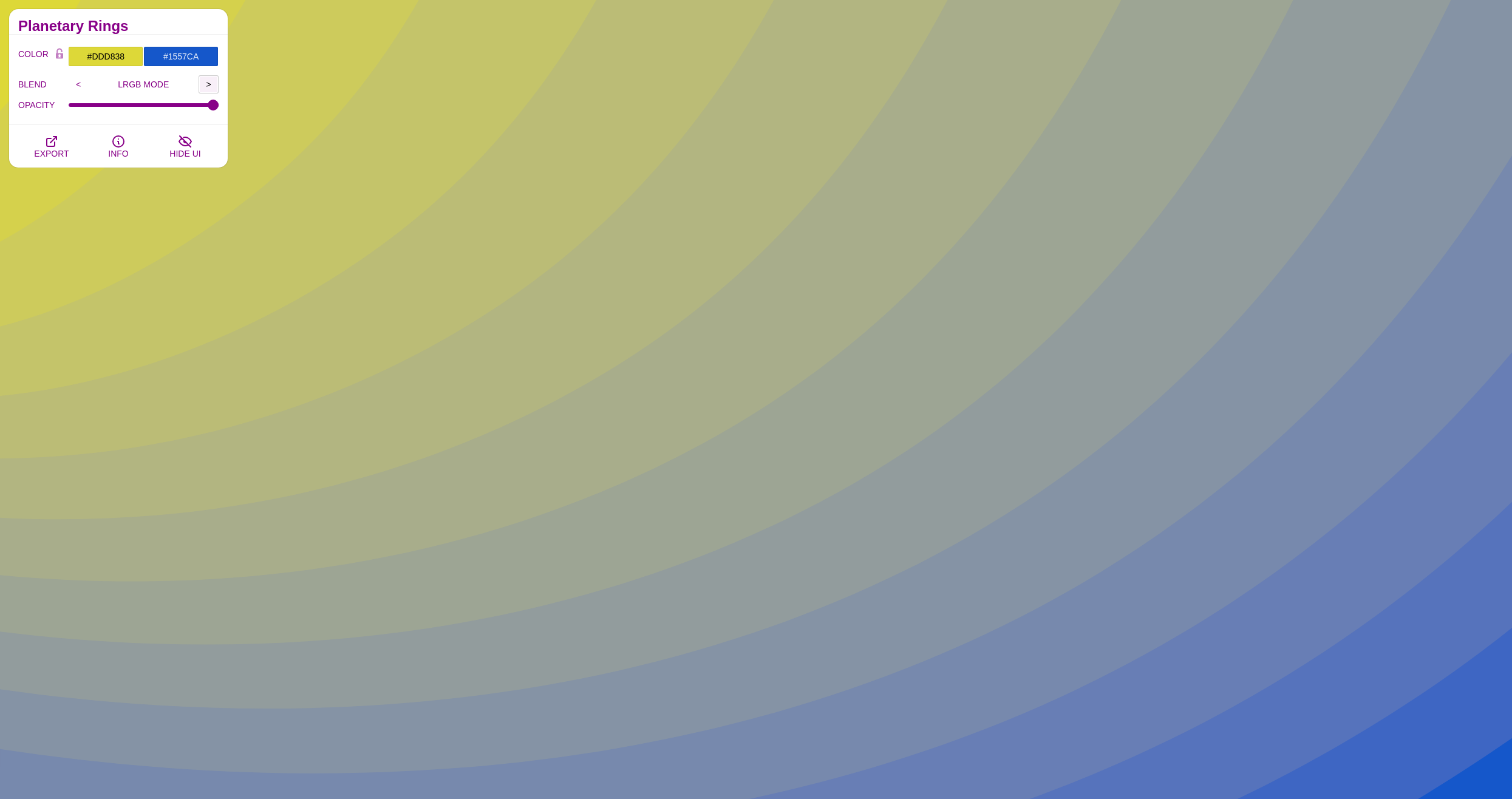
click at [206, 83] on input ">" at bounding box center [209, 84] width 20 height 18
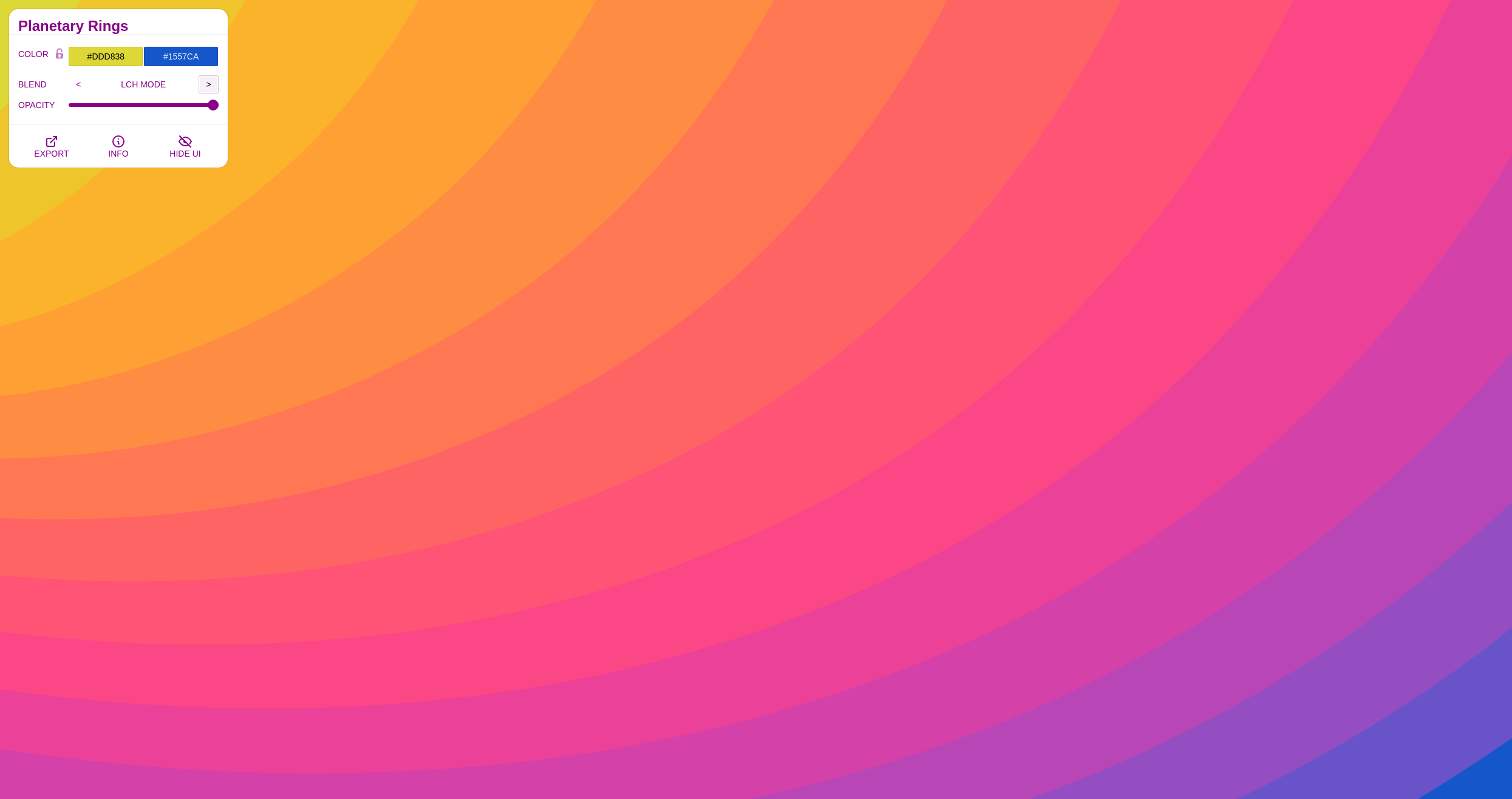
click at [206, 83] on input ">" at bounding box center [209, 84] width 20 height 18
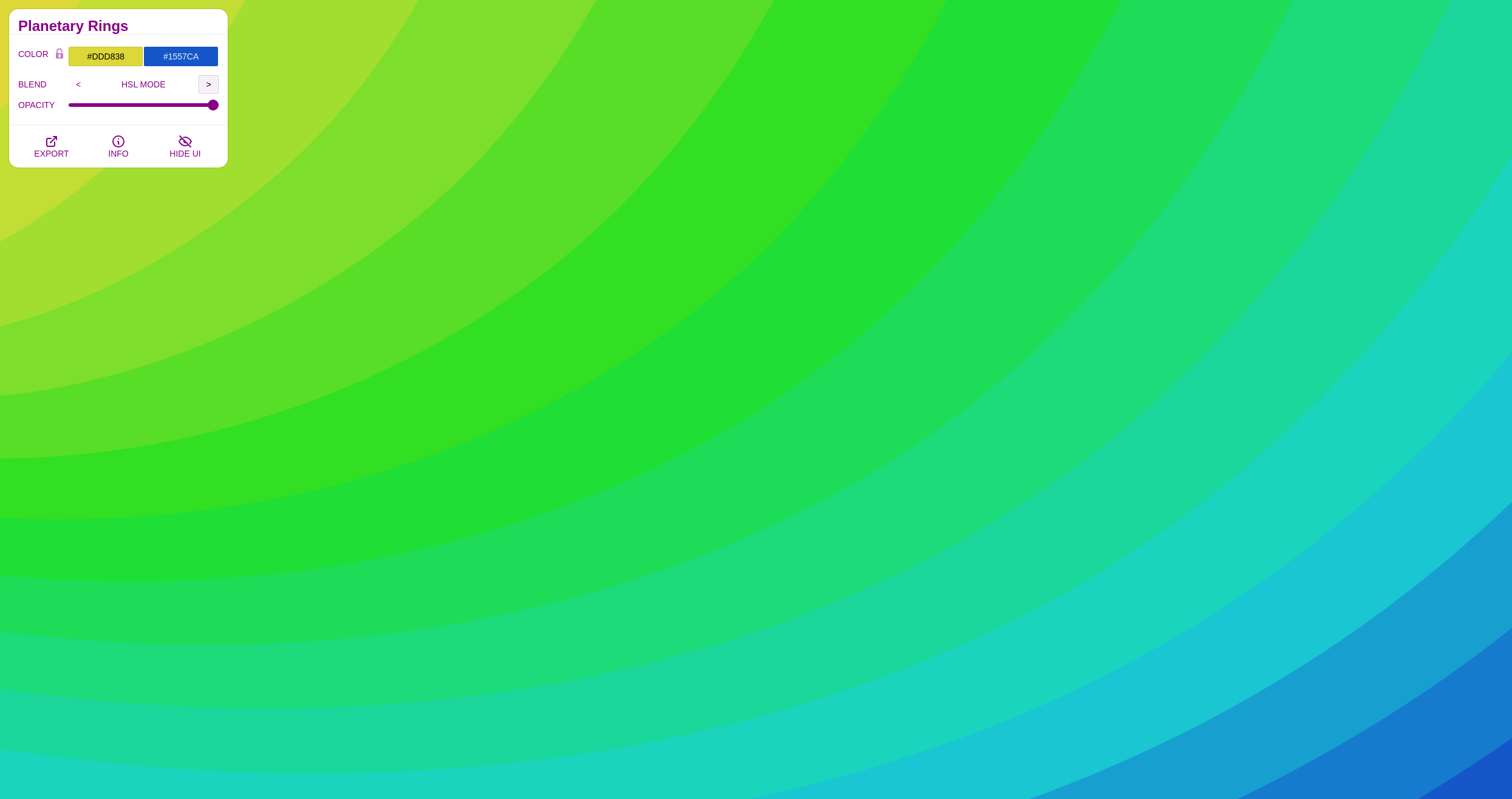
click at [206, 83] on input ">" at bounding box center [209, 84] width 20 height 18
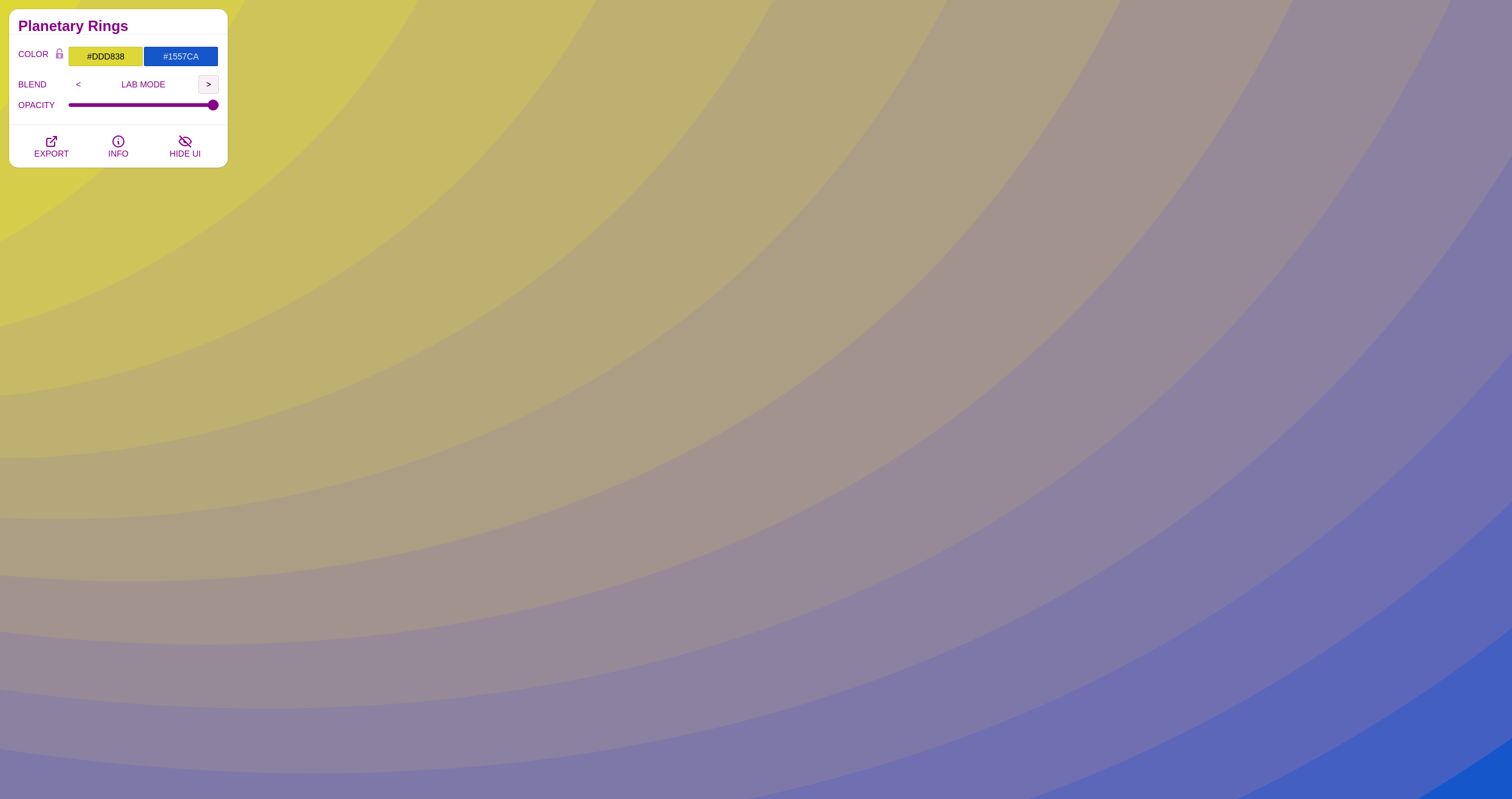
click at [206, 83] on input ">" at bounding box center [209, 84] width 20 height 18
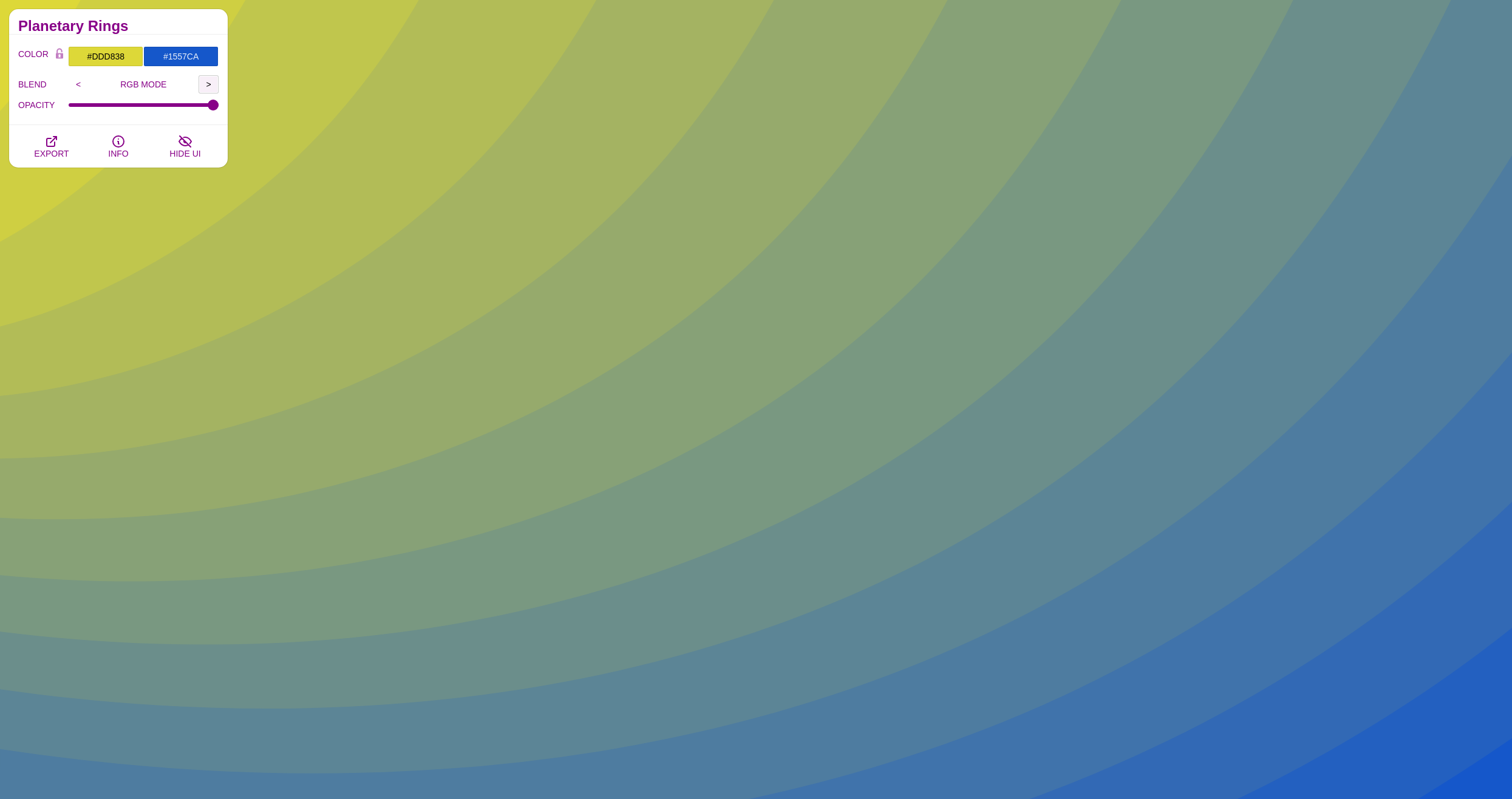
click at [206, 83] on input ">" at bounding box center [209, 84] width 20 height 18
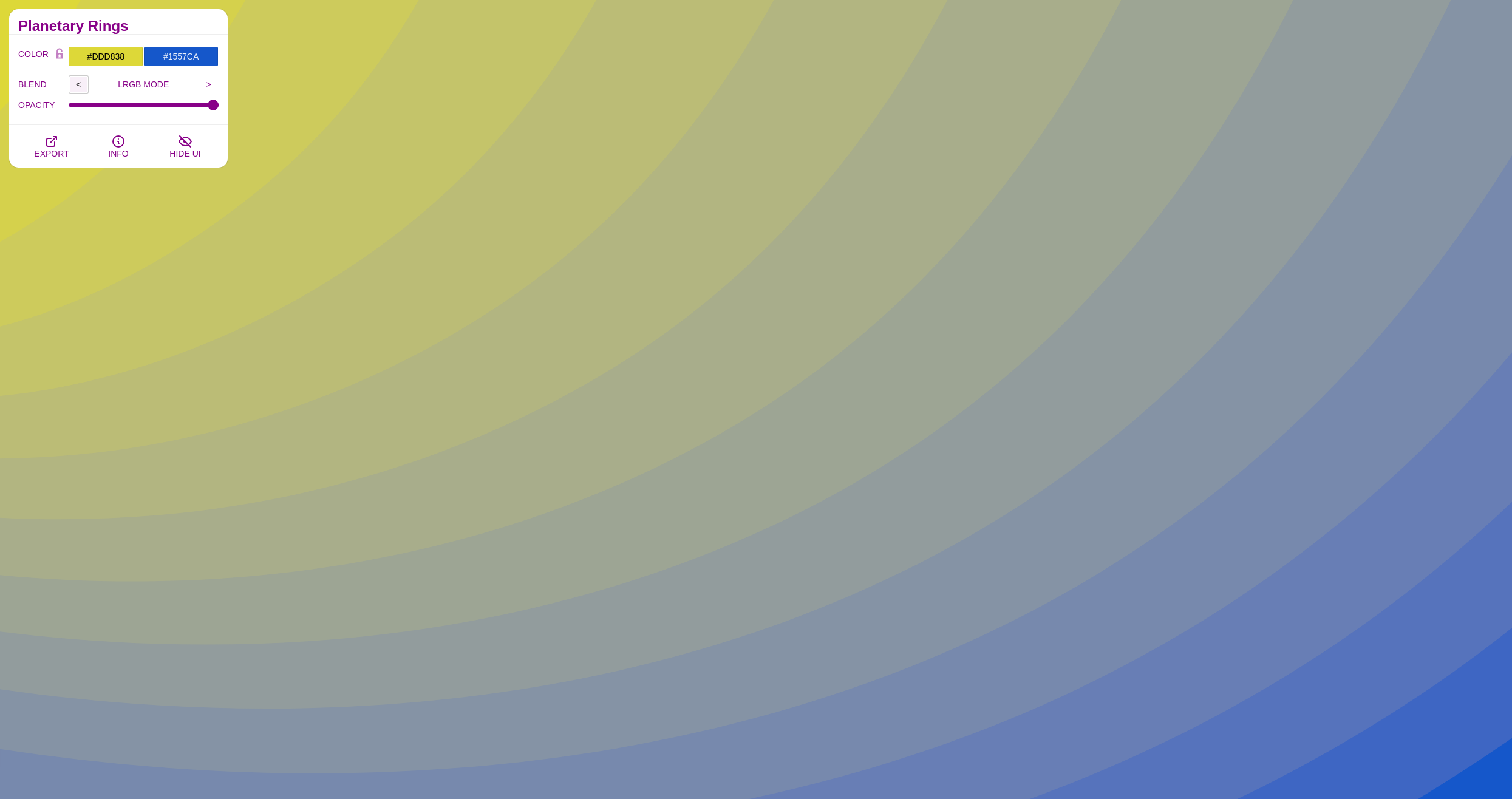
click at [82, 86] on input "<" at bounding box center [79, 84] width 20 height 18
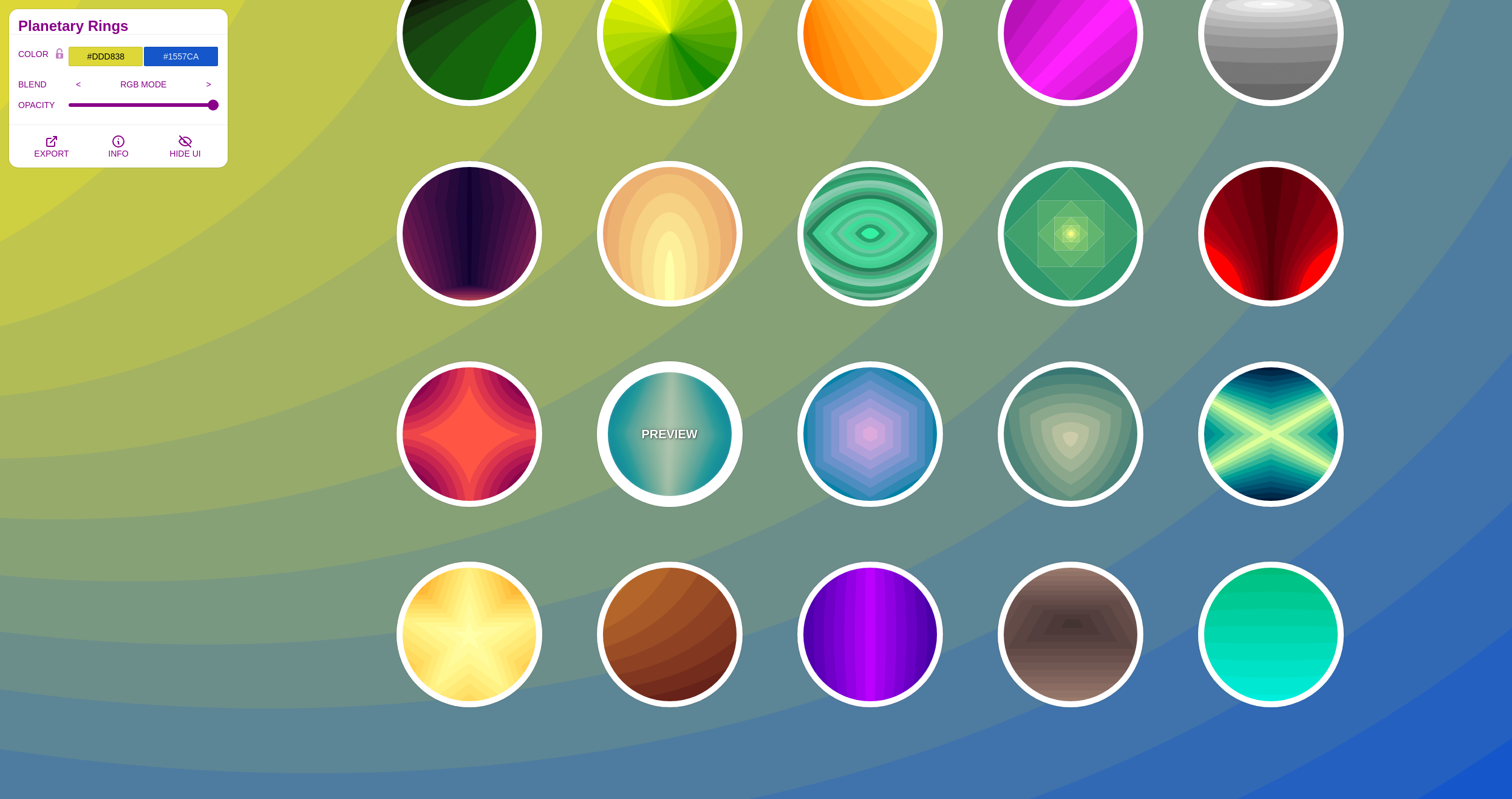
click at [666, 428] on p "PREVIEW" at bounding box center [669, 434] width 56 height 18
type input "#220088"
type input "#DDFFDD"
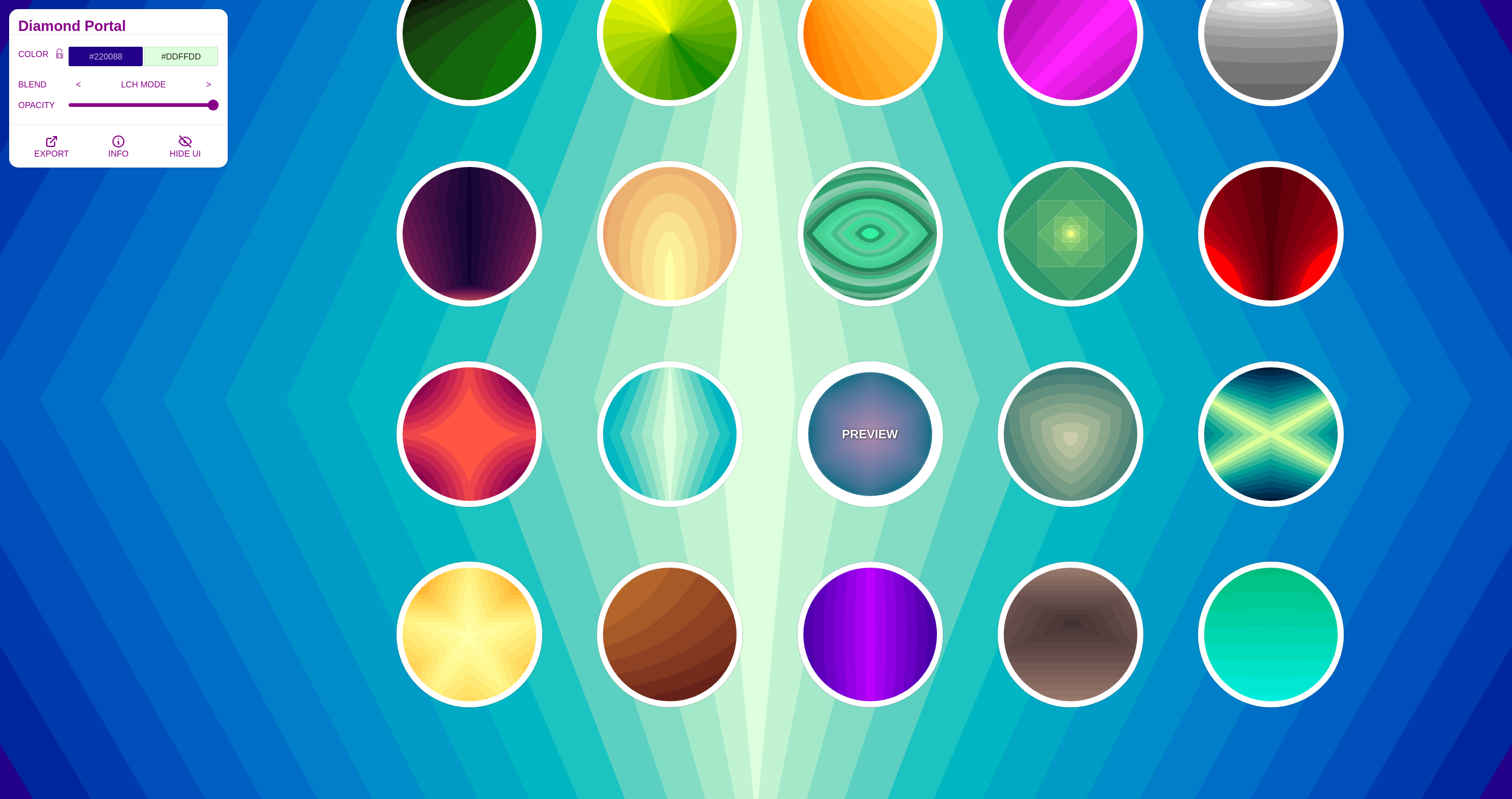
click at [845, 430] on p "PREVIEW" at bounding box center [869, 434] width 56 height 18
type input "#004422"
type input "#DDAADD"
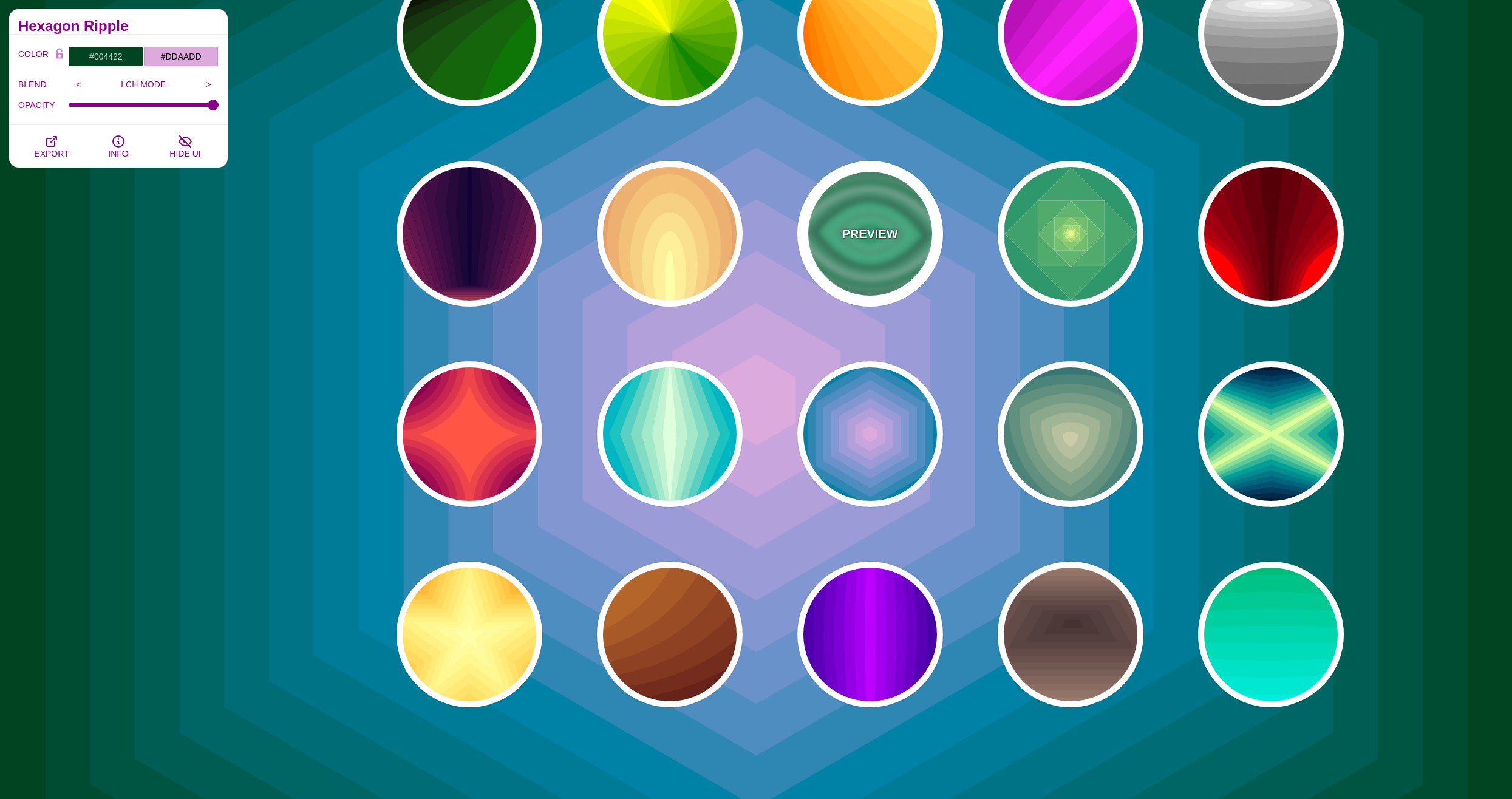
click at [850, 249] on div "PREVIEW" at bounding box center [870, 234] width 146 height 146
type input "#000000"
type input "#33FFAA"
type input "0.5"
type input "0"
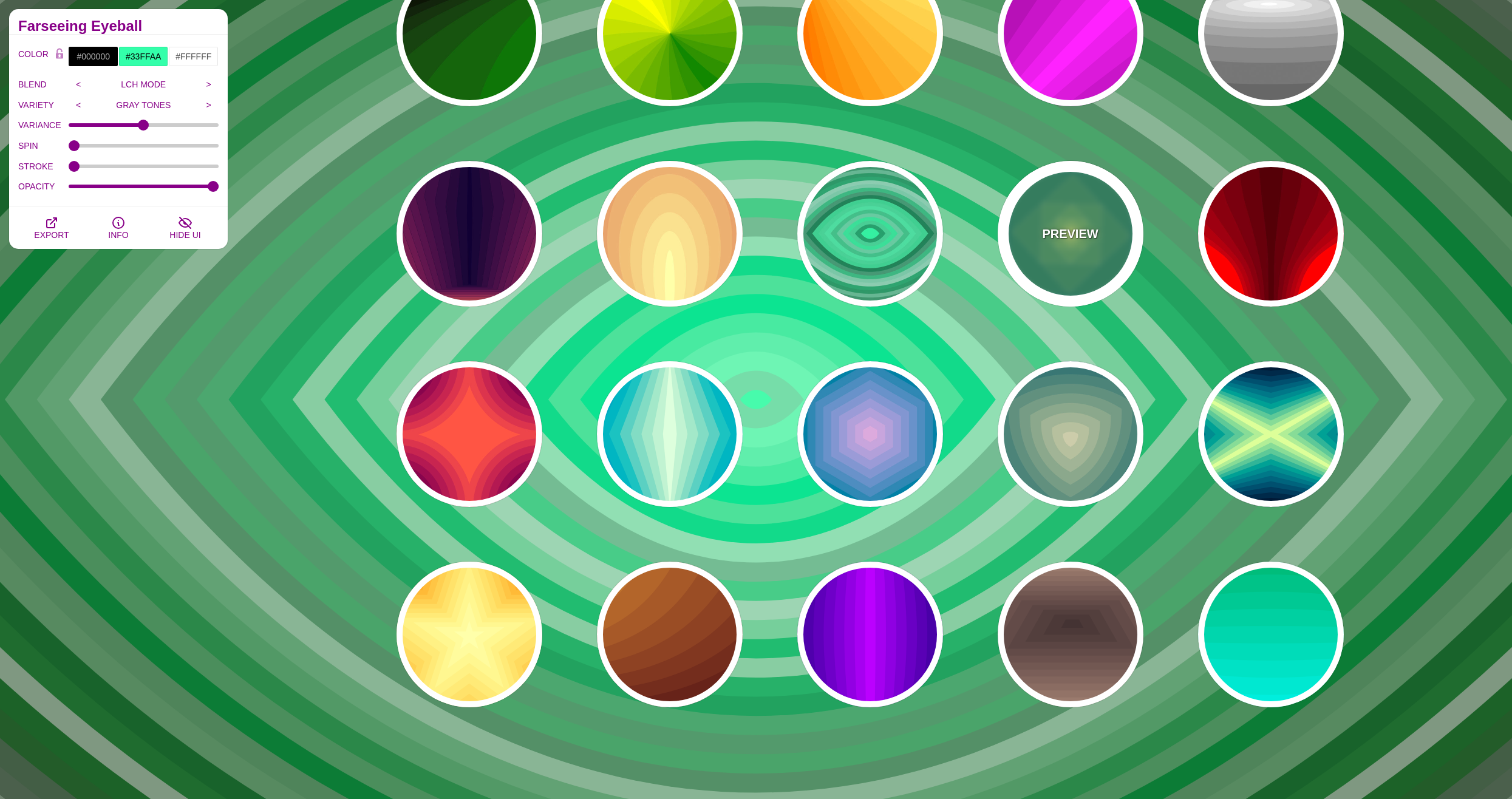
click at [1089, 243] on div "PREVIEW" at bounding box center [1070, 234] width 146 height 146
type input "#008266"
type input "#FFFF70"
type input "0"
type input "1"
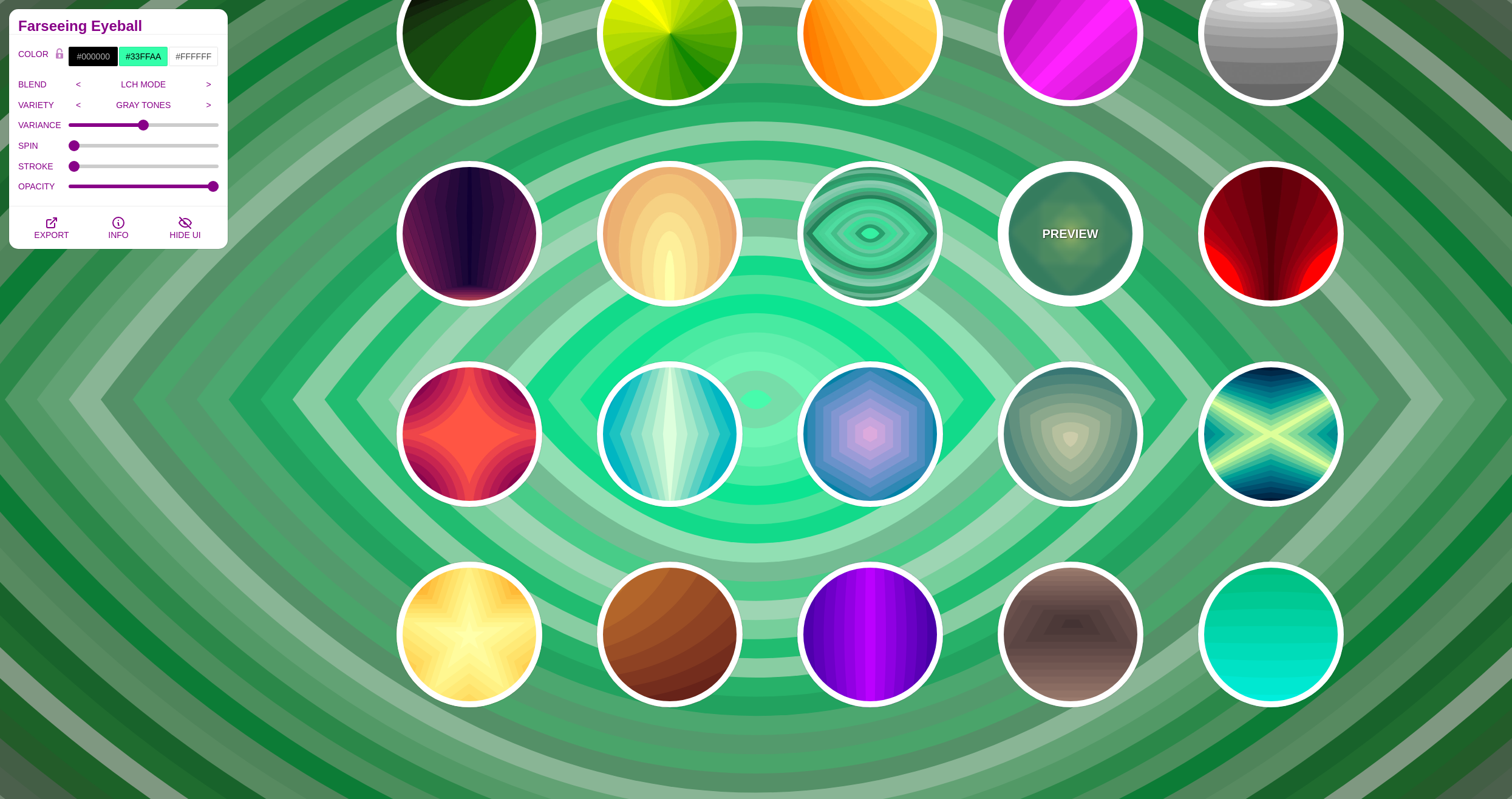
type input "1"
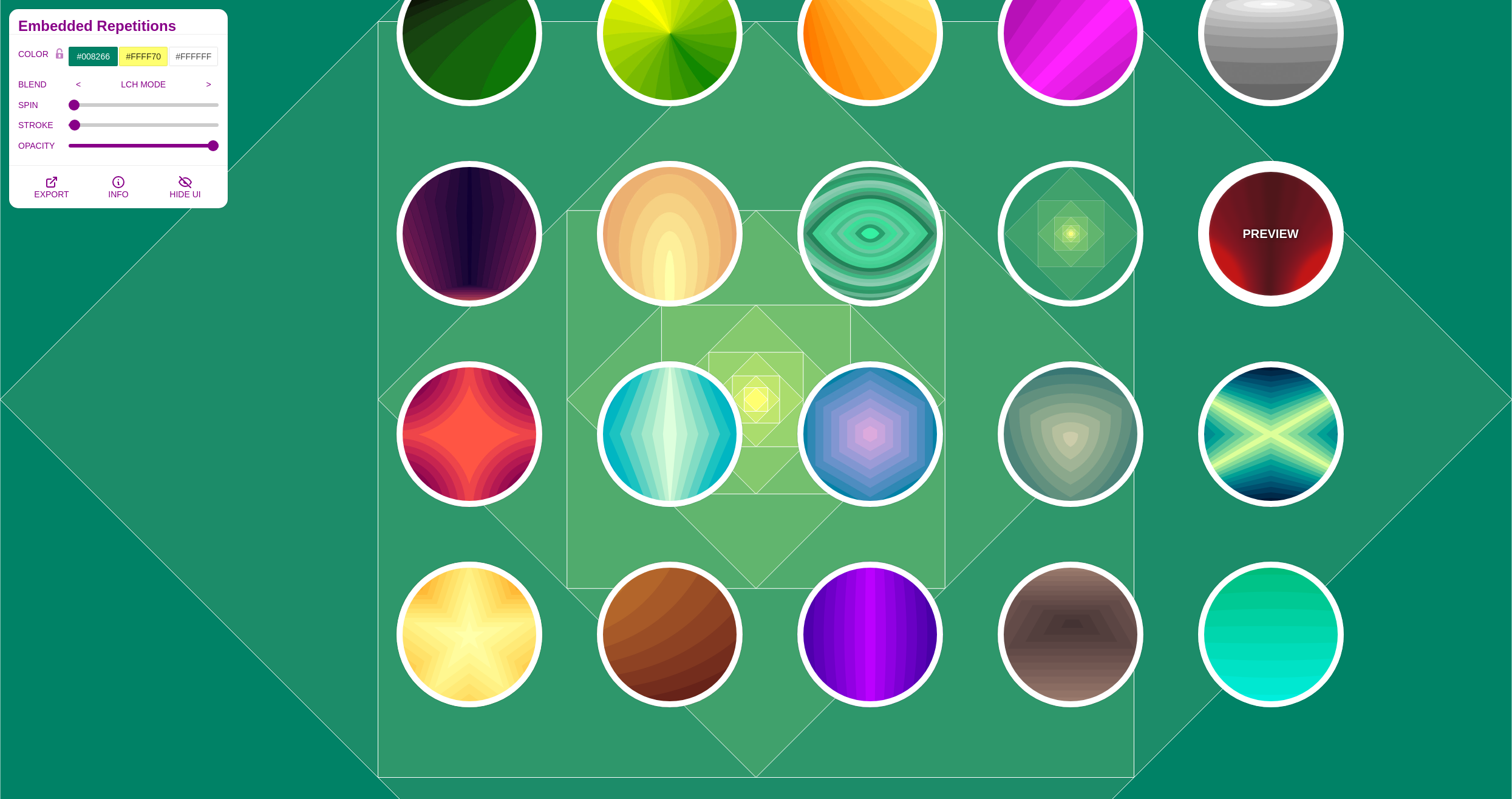
click at [1232, 247] on div "PREVIEW" at bounding box center [1270, 234] width 146 height 146
type input "#FF0000"
type input "#440000"
type input "1"
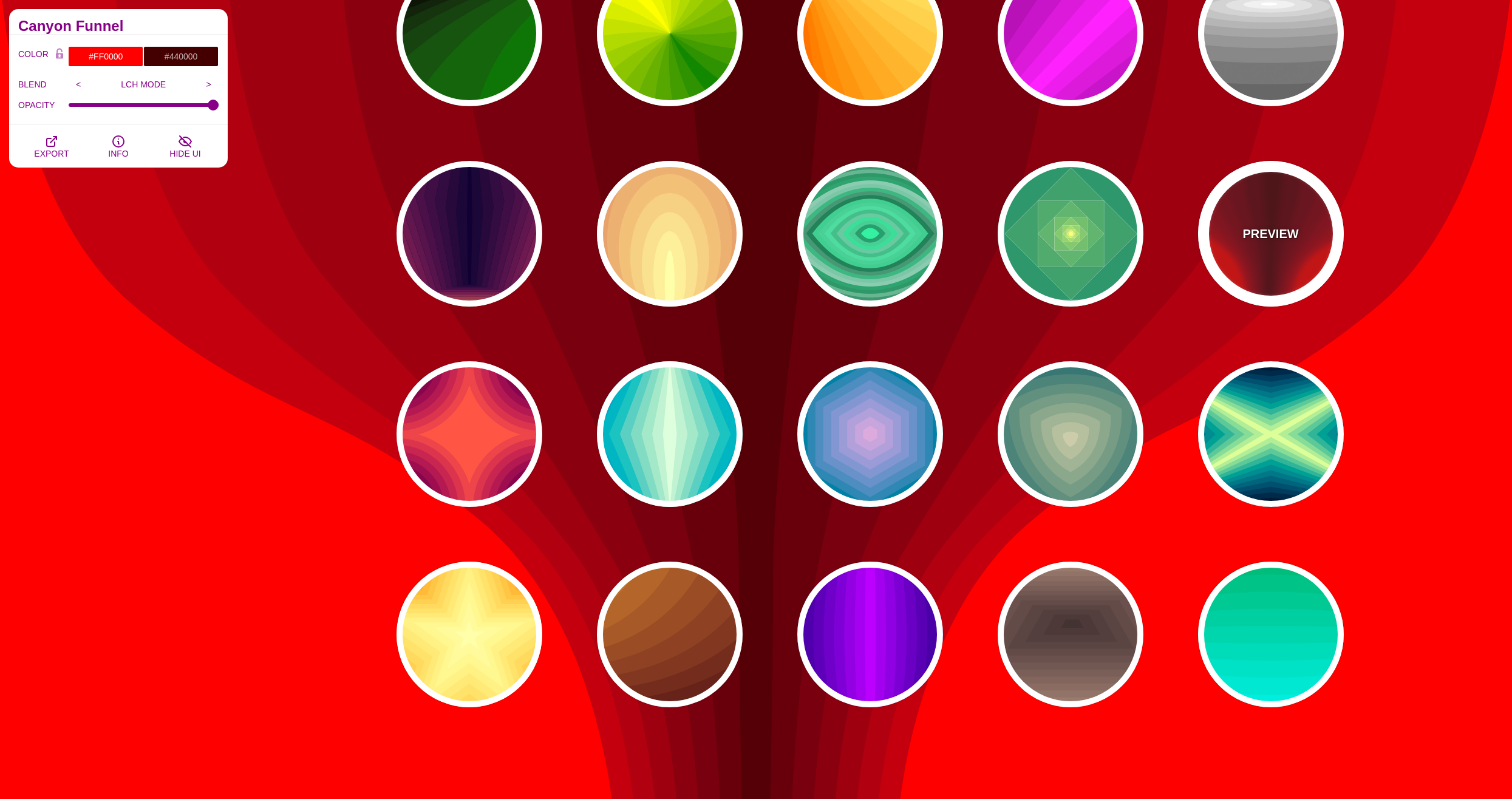
click at [1294, 253] on div "PREVIEW" at bounding box center [1270, 234] width 146 height 146
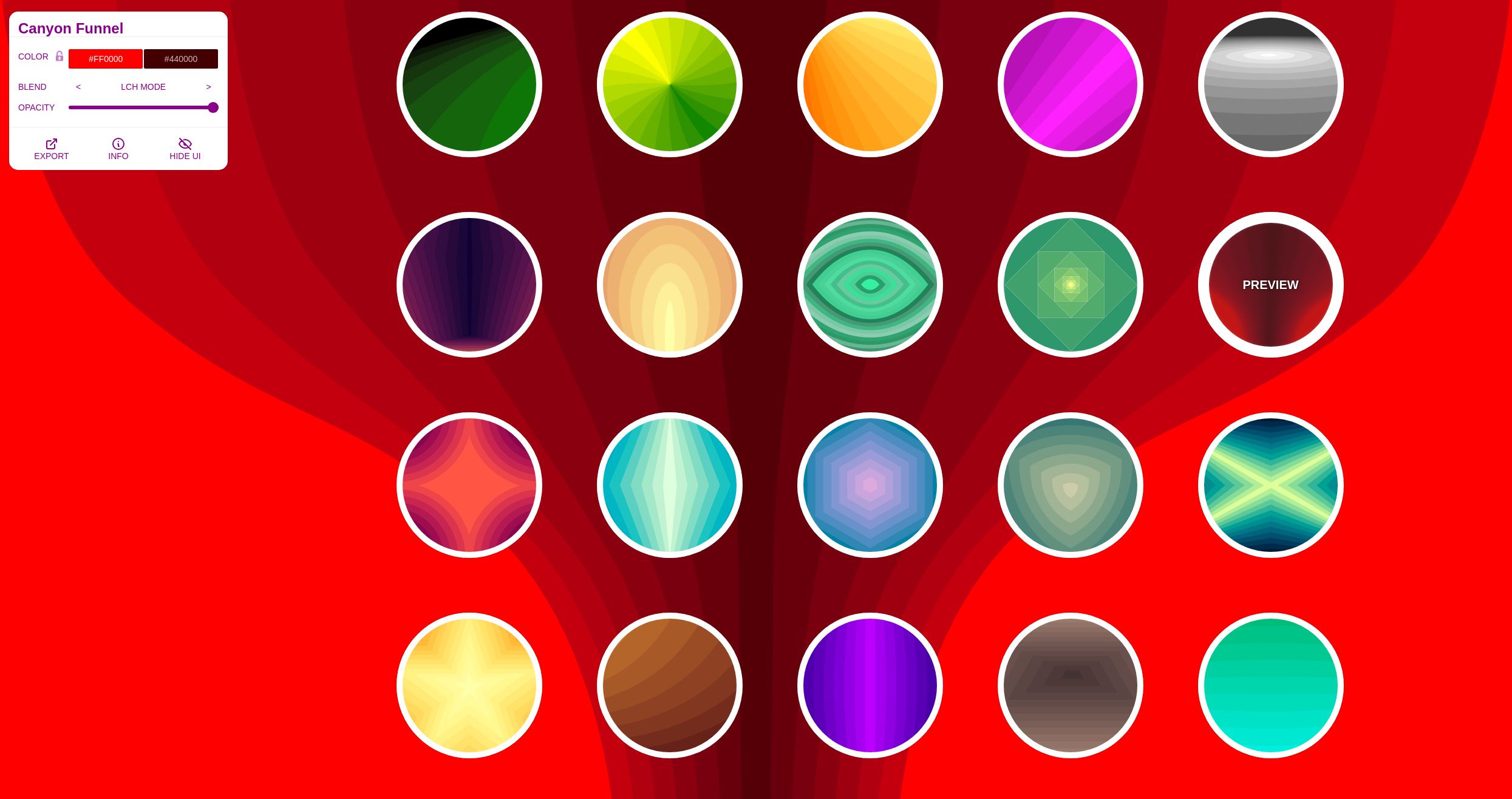
scroll to position [0, 0]
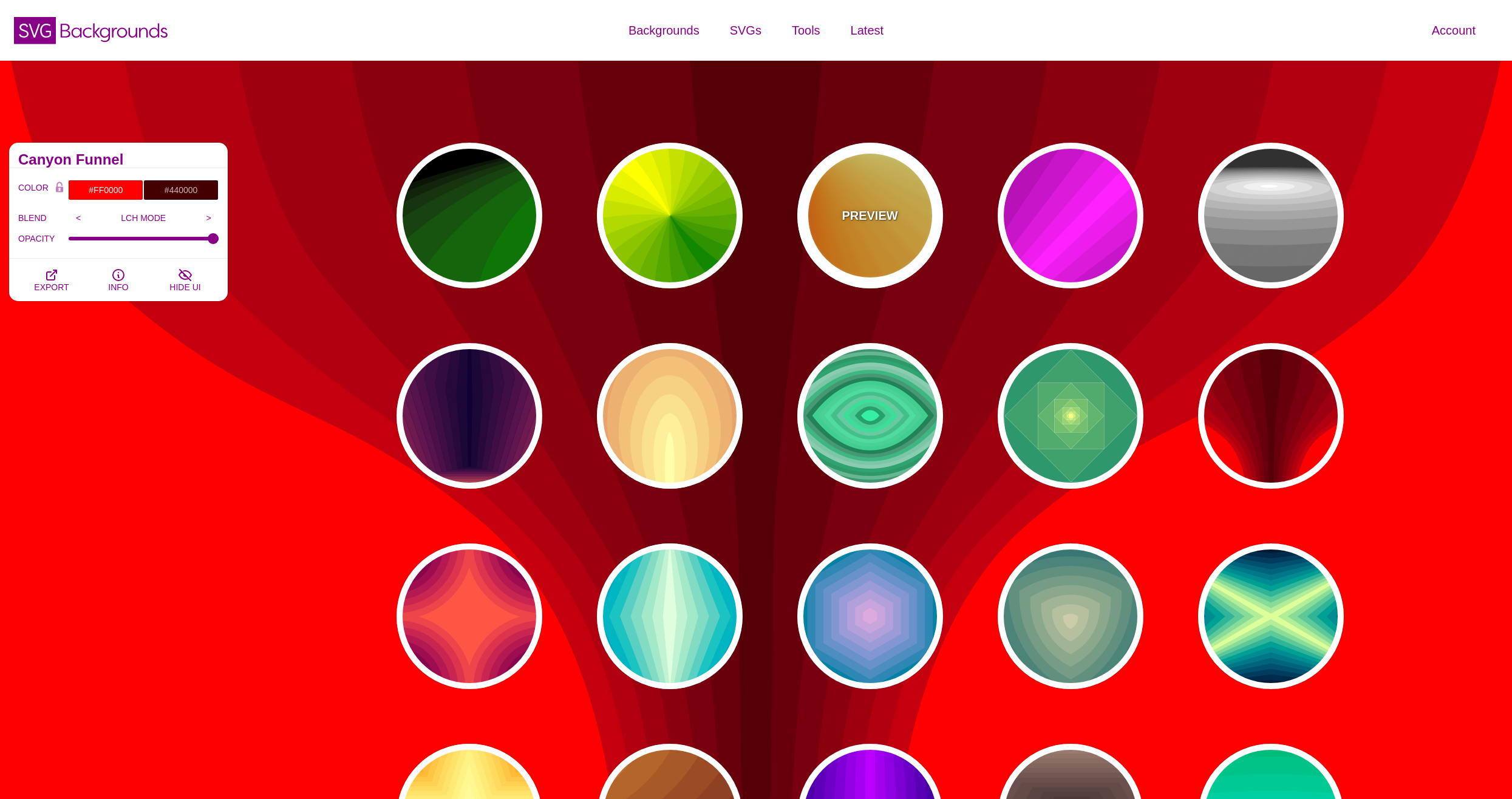
click at [874, 226] on div "PREVIEW" at bounding box center [870, 215] width 146 height 146
type input "#FF6600"
type input "#FFFF88"
type input "0.2"
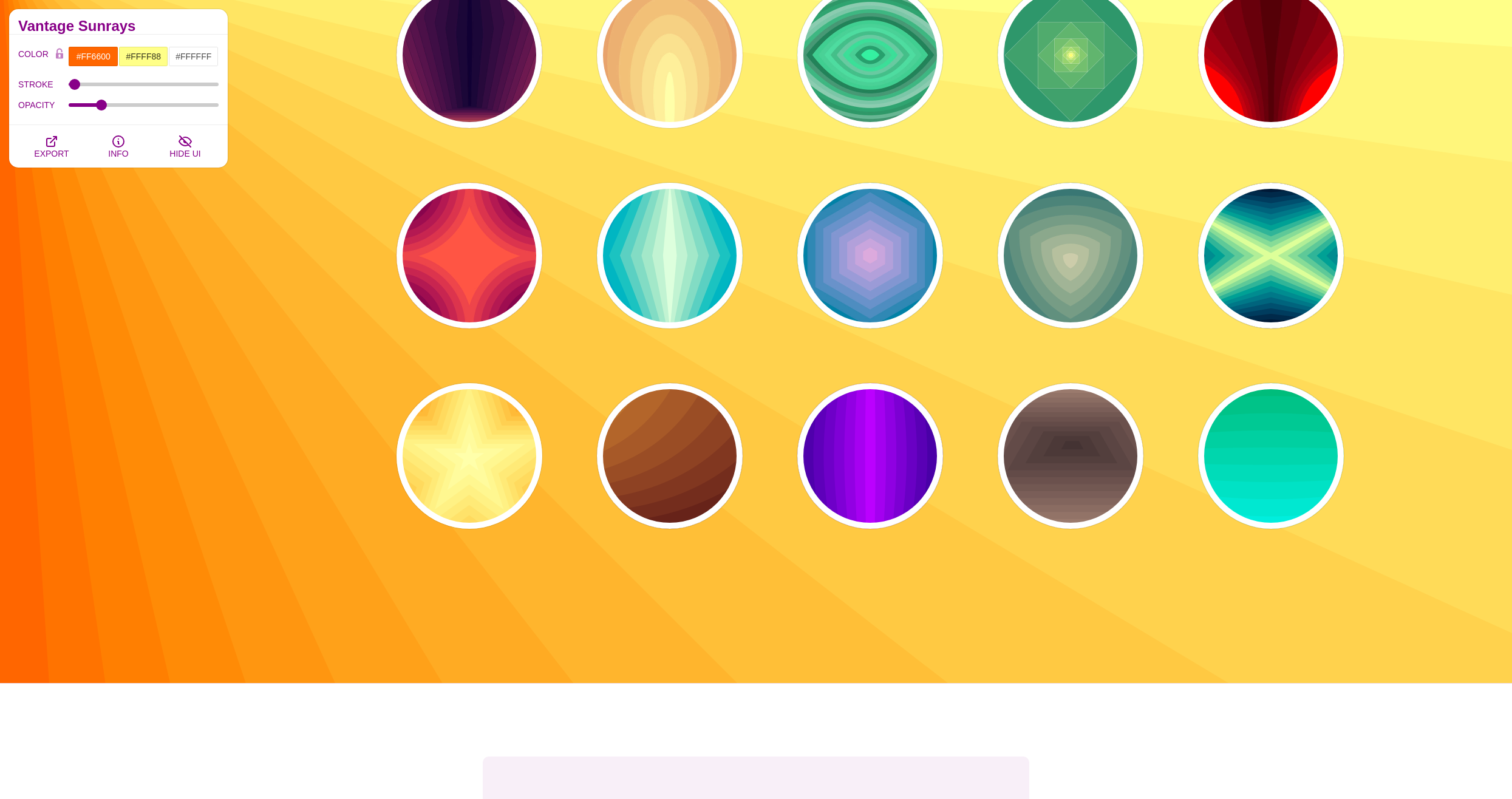
scroll to position [425, 0]
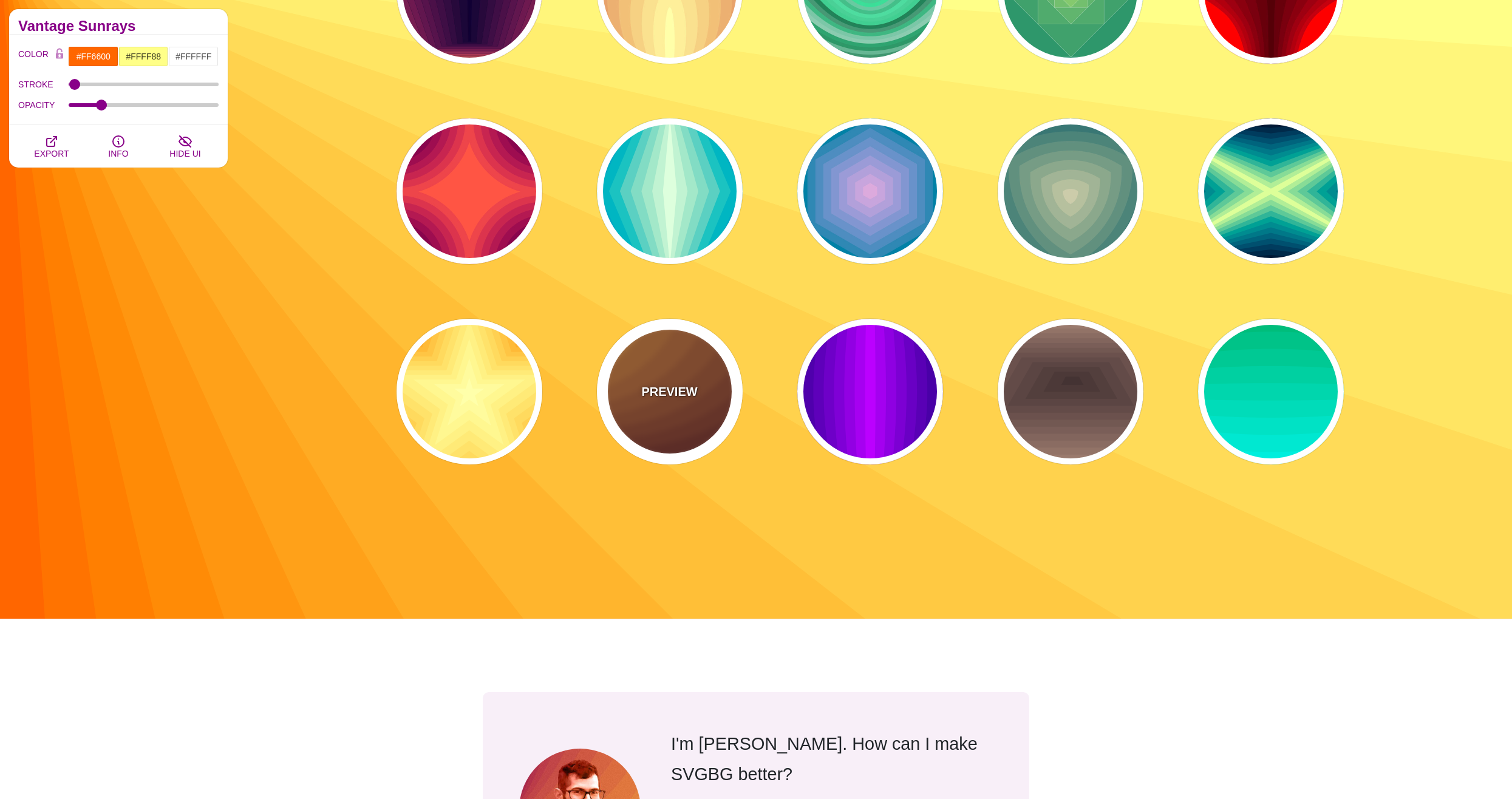
click at [656, 402] on div "PREVIEW" at bounding box center [669, 391] width 146 height 146
type input "#DD9933"
type input "#330000"
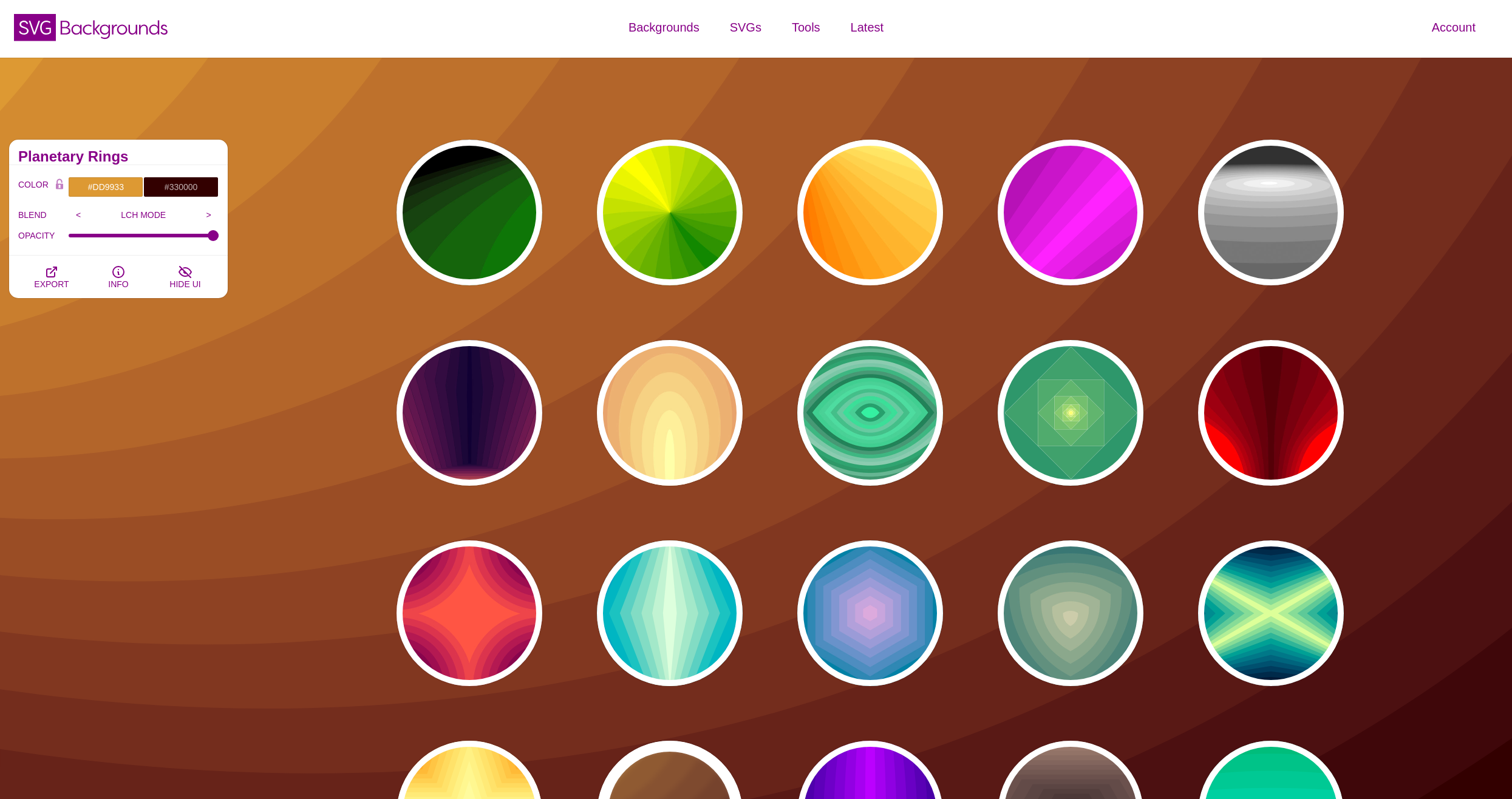
scroll to position [0, 0]
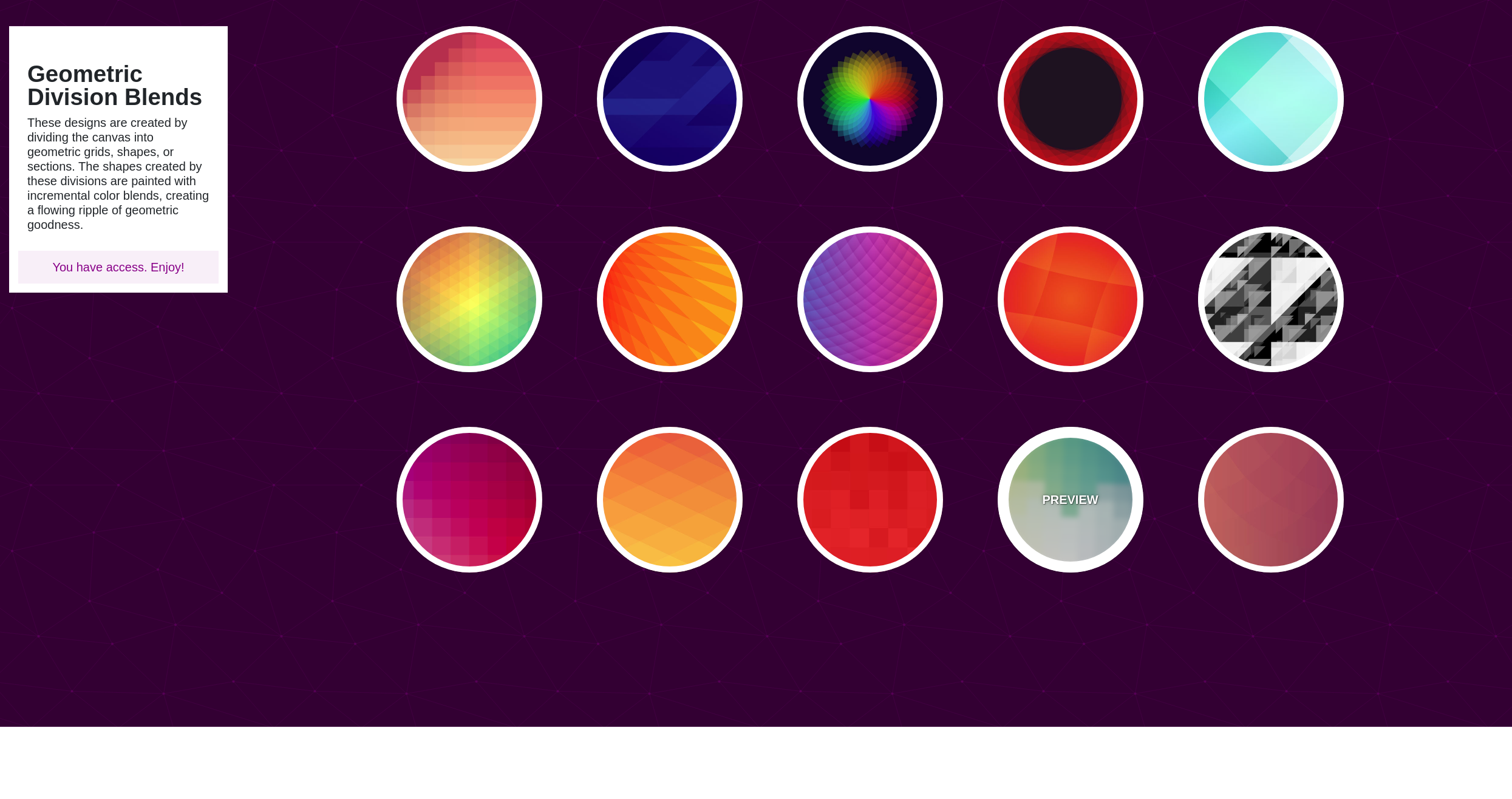
scroll to position [121, 0]
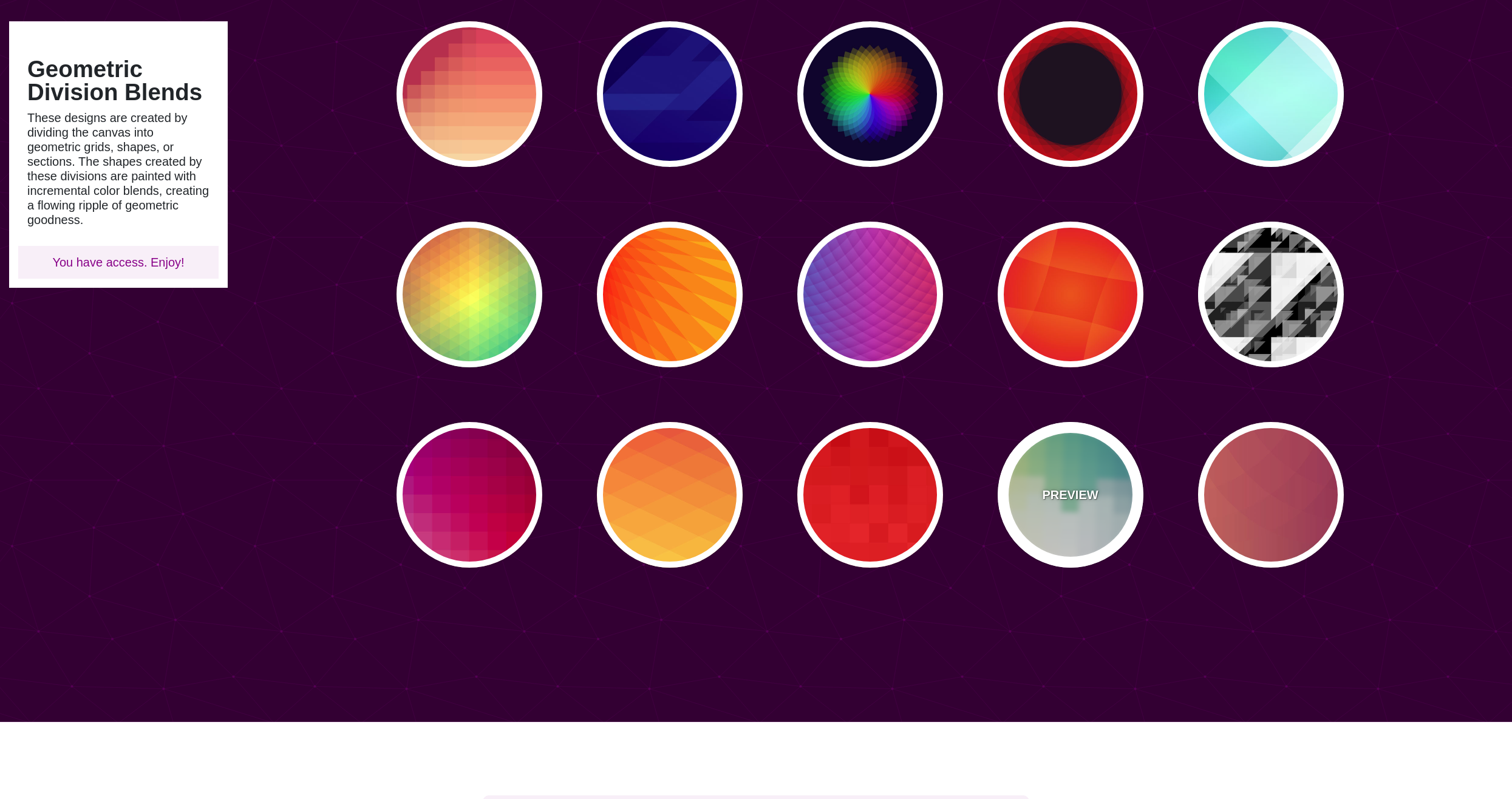
click at [1052, 513] on div "PREVIEW" at bounding box center [1070, 494] width 146 height 146
type input "#FFEE88"
type input "#2D7A94"
type input "0.5"
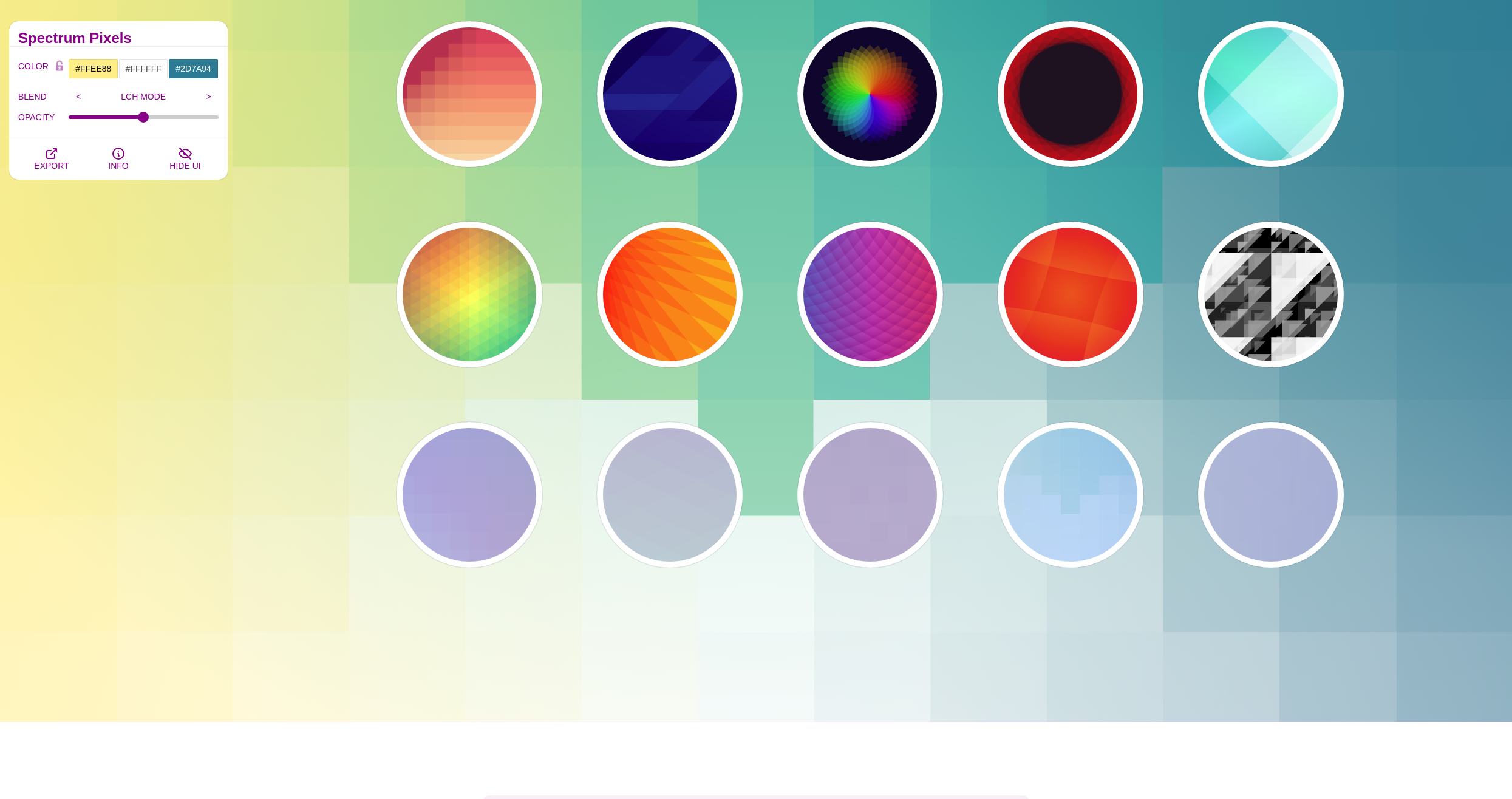
drag, startPoint x: 703, startPoint y: 762, endPoint x: 374, endPoint y: 629, distance: 354.9
click at [374, 629] on div "SVG Backgrounds Logo Backgrounds Categories Abstract Patterns Geometric Gradien…" at bounding box center [756, 563] width 1512 height 1370
drag, startPoint x: 374, startPoint y: 629, endPoint x: 216, endPoint y: 628, distance: 158.0
click at [216, 628] on div at bounding box center [118, 649] width 237 height 146
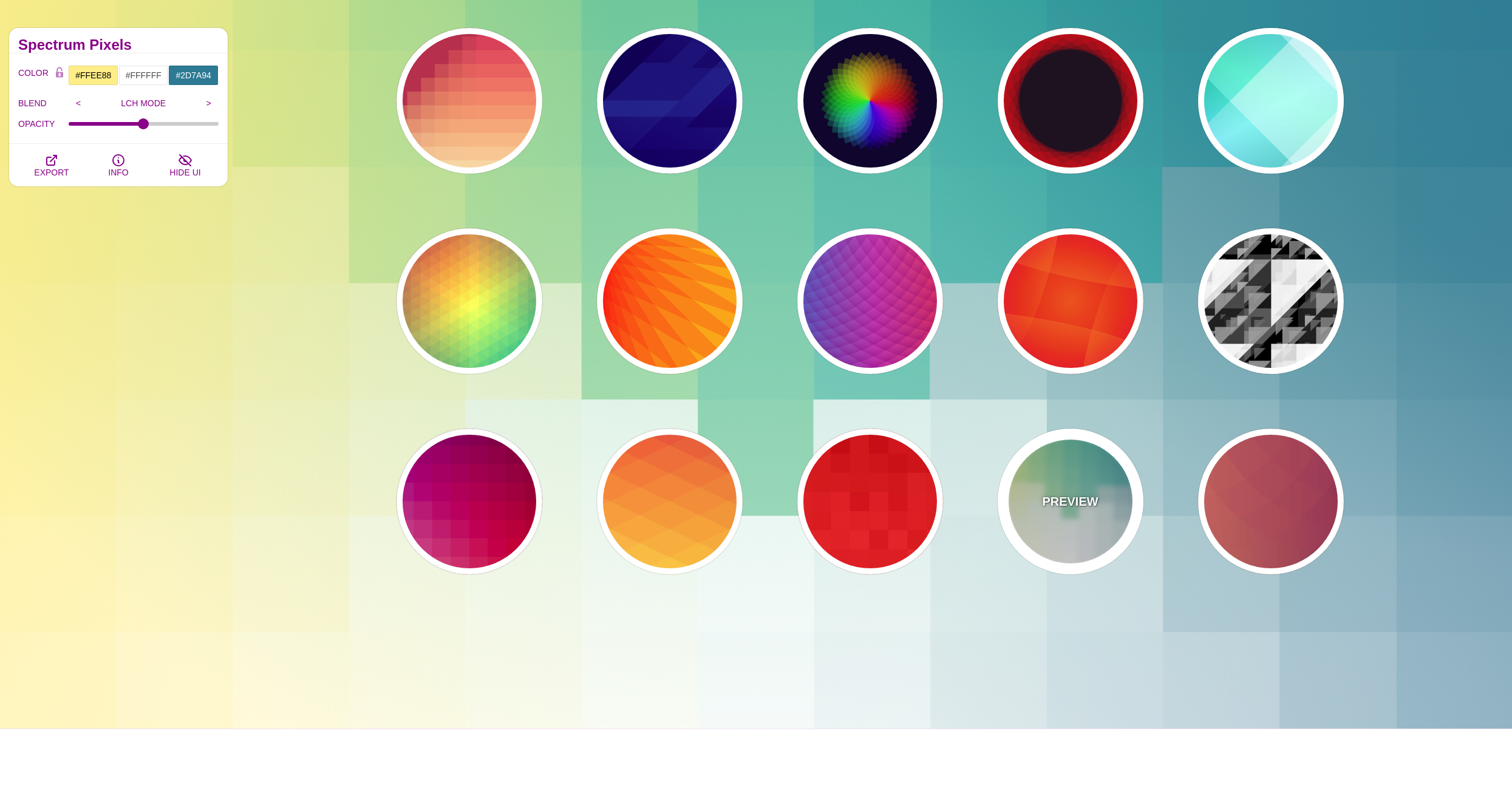
scroll to position [0, 0]
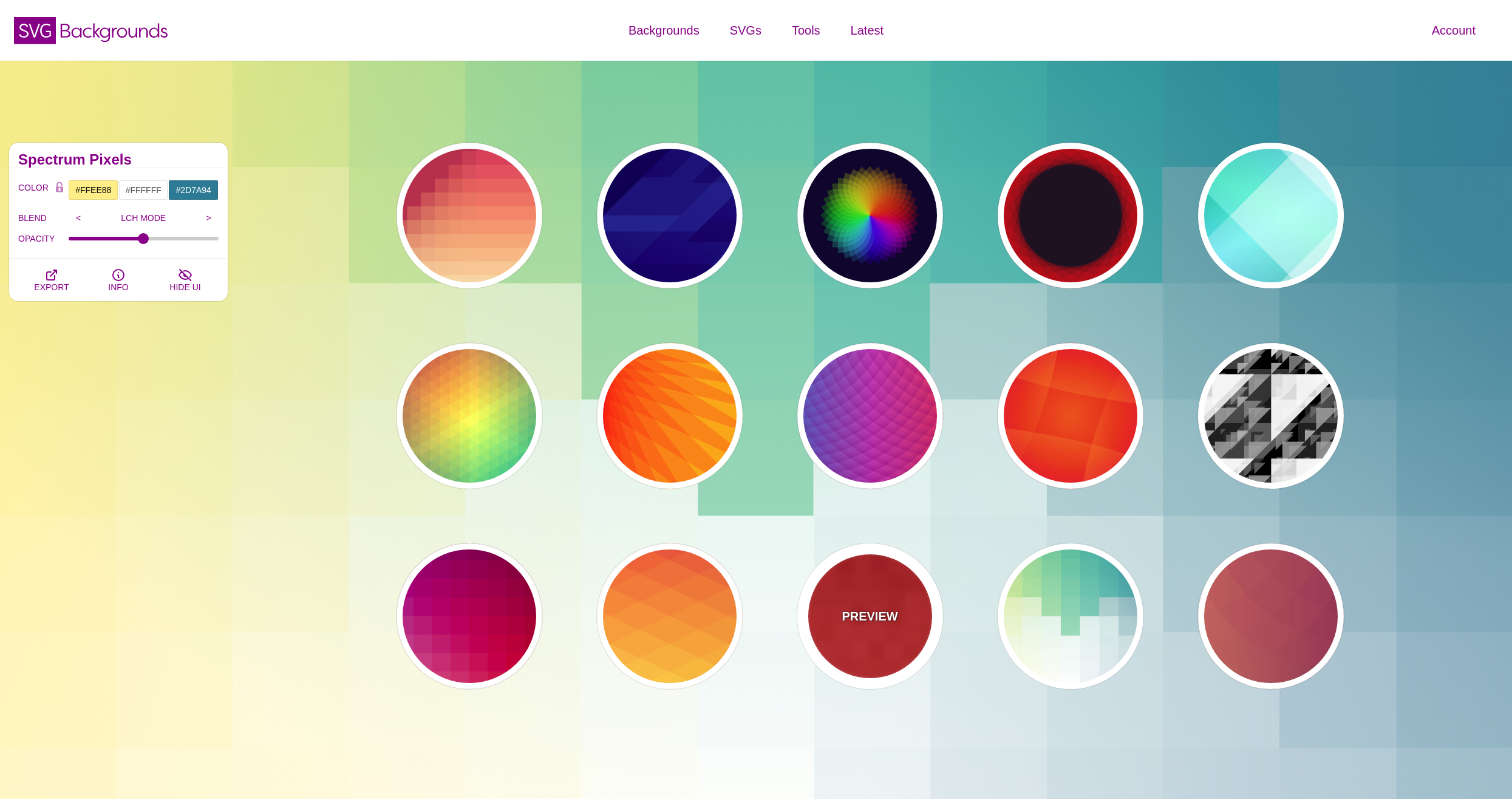
click at [858, 625] on div "PREVIEW" at bounding box center [870, 616] width 146 height 146
type input "#BB0000"
type input "#FF3333"
type input "0"
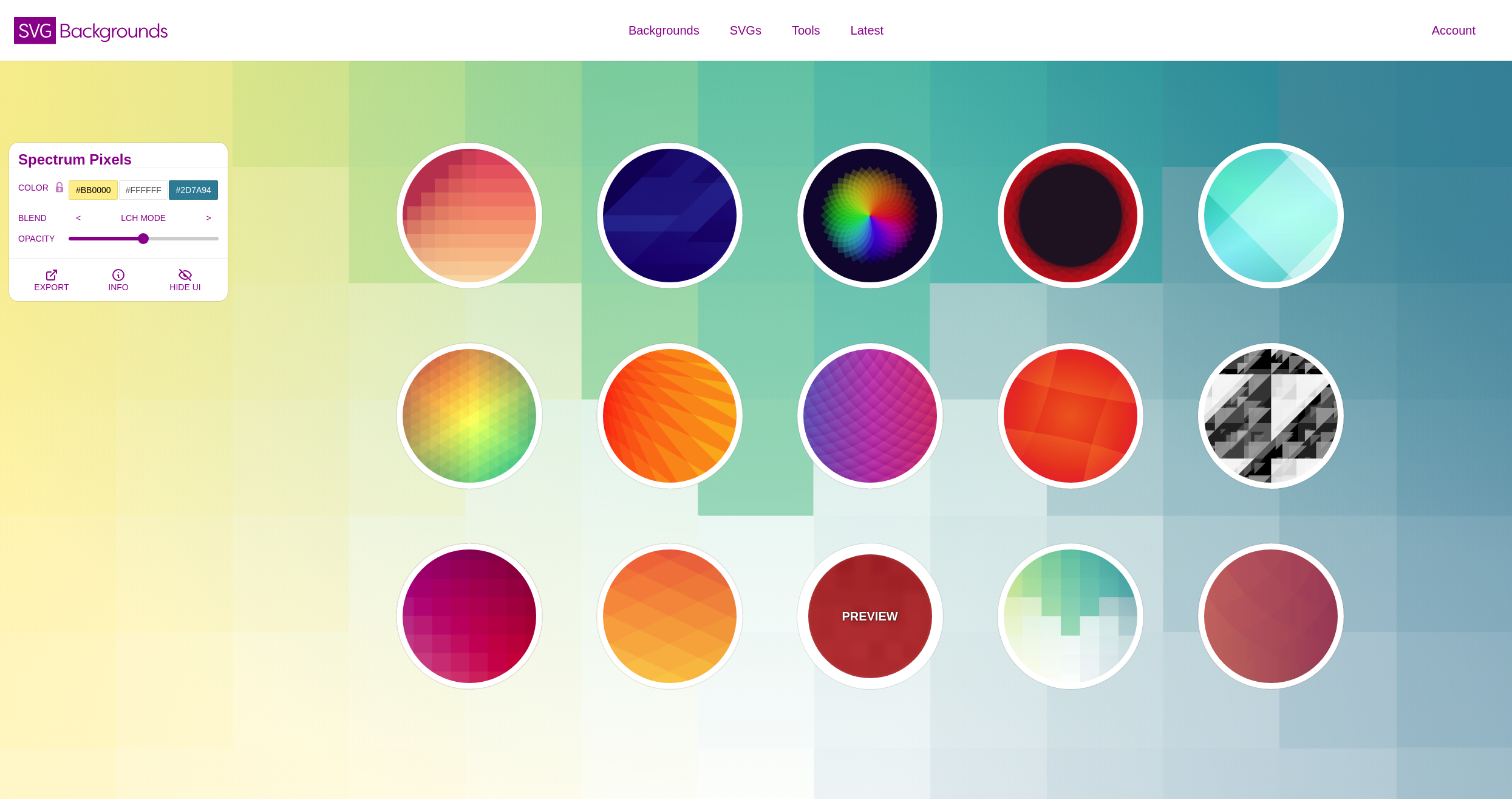
type input "100"
type input "0.5"
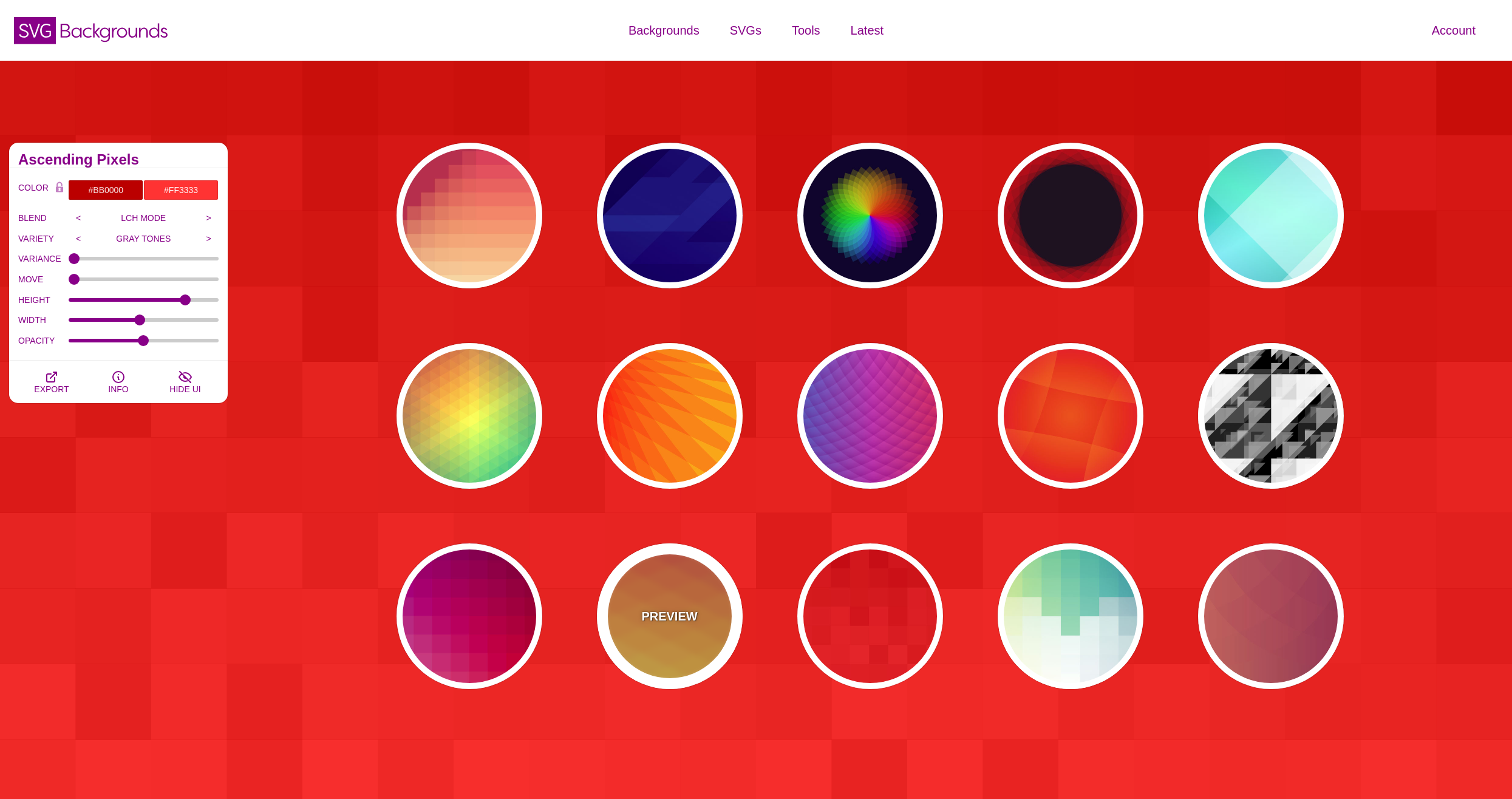
click at [692, 630] on div "PREVIEW" at bounding box center [669, 616] width 146 height 146
type input "#990088"
type input "#FFFFBB"
type input "#FF0000"
type input "#FFEE00"
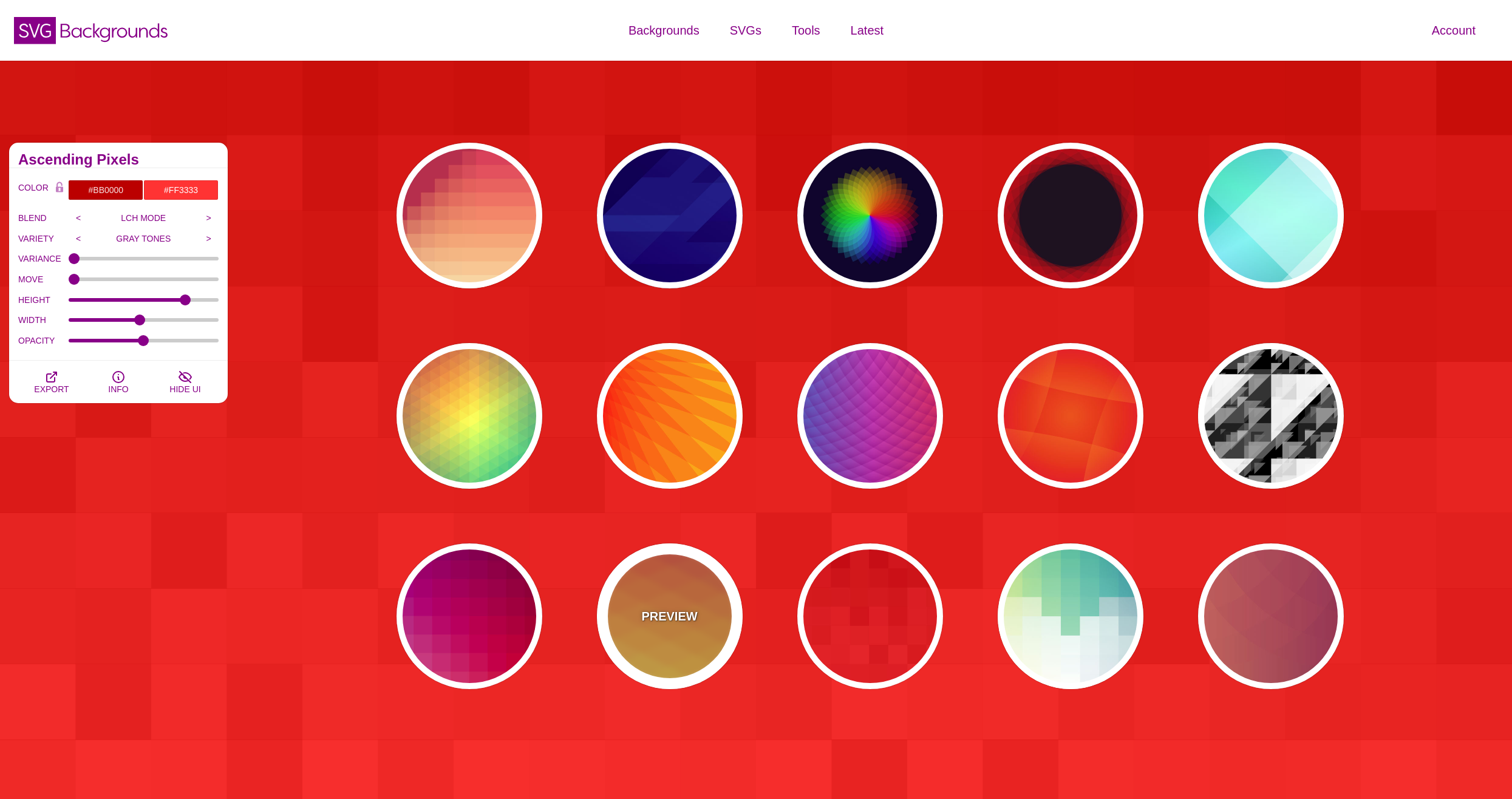
type input "#FFFFFF"
type input "0.5"
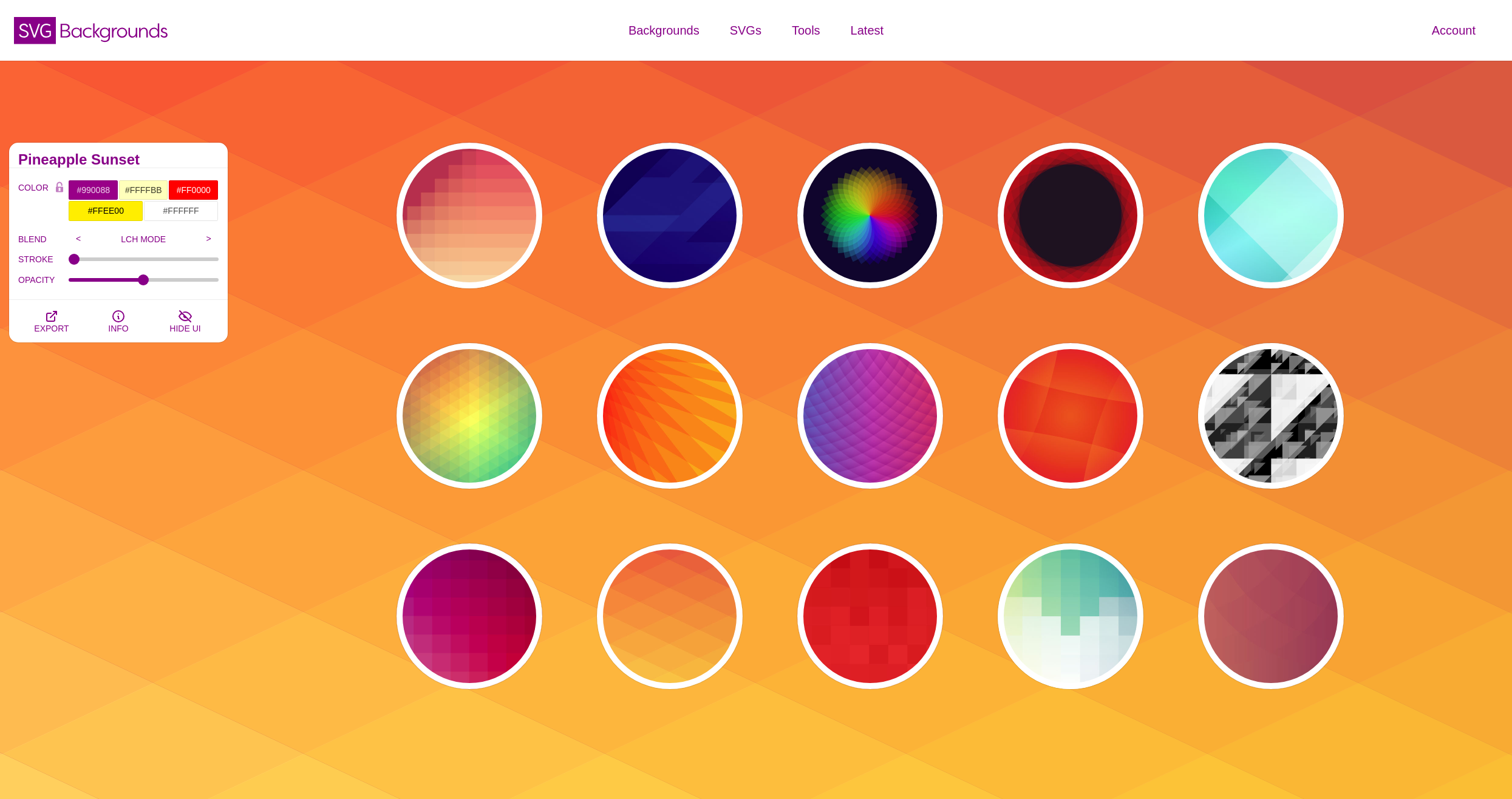
click at [562, 647] on div "PREVIEW PREVIEW PREVIEW PREVIEW PREVIEW PREVIEW PREVIEW PREVIEW PREVIEW PREVIEW…" at bounding box center [874, 416] width 1020 height 565
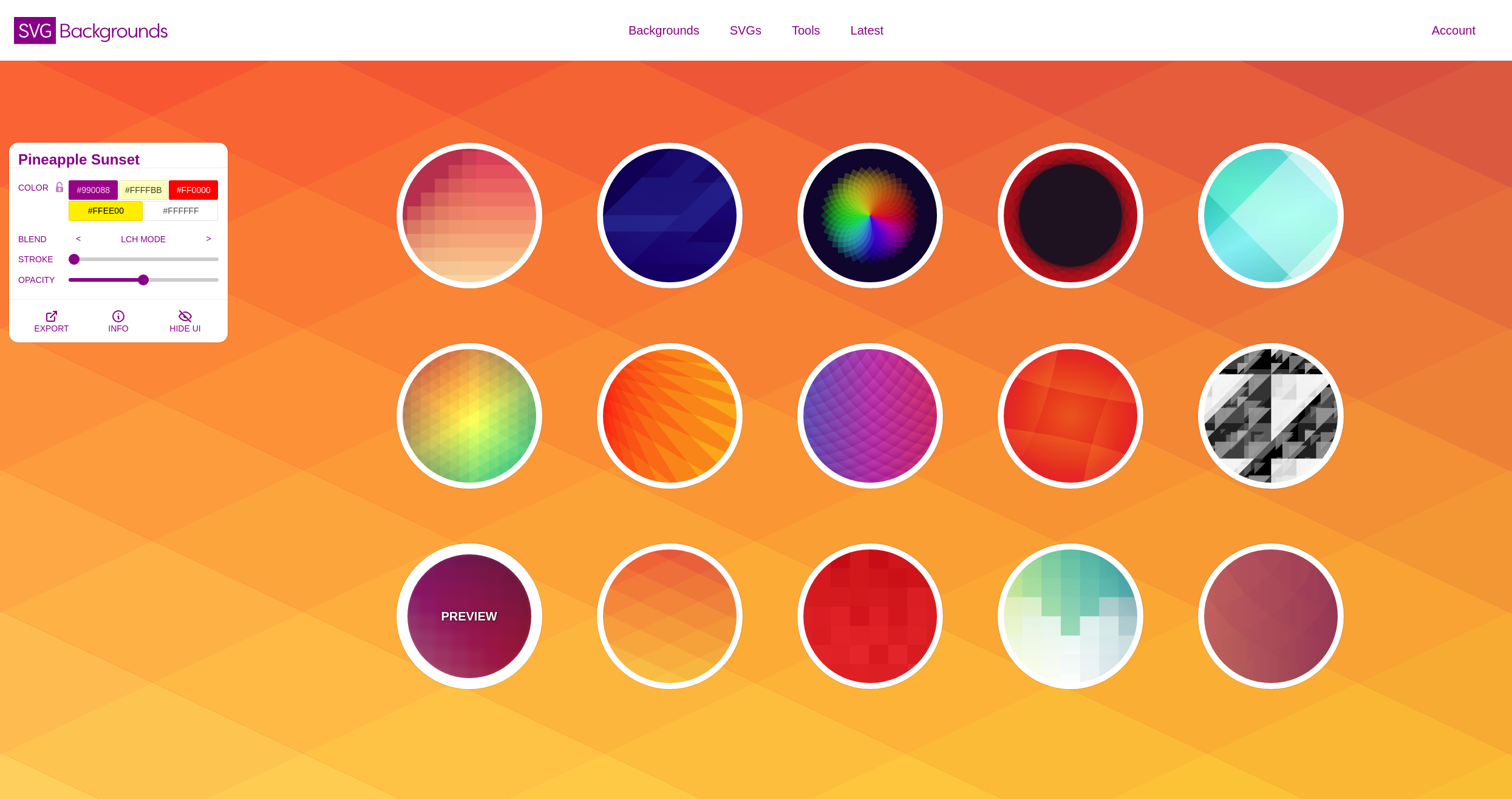
click at [511, 649] on div "PREVIEW" at bounding box center [469, 616] width 146 height 146
type input "#880077"
type input "#CC2222"
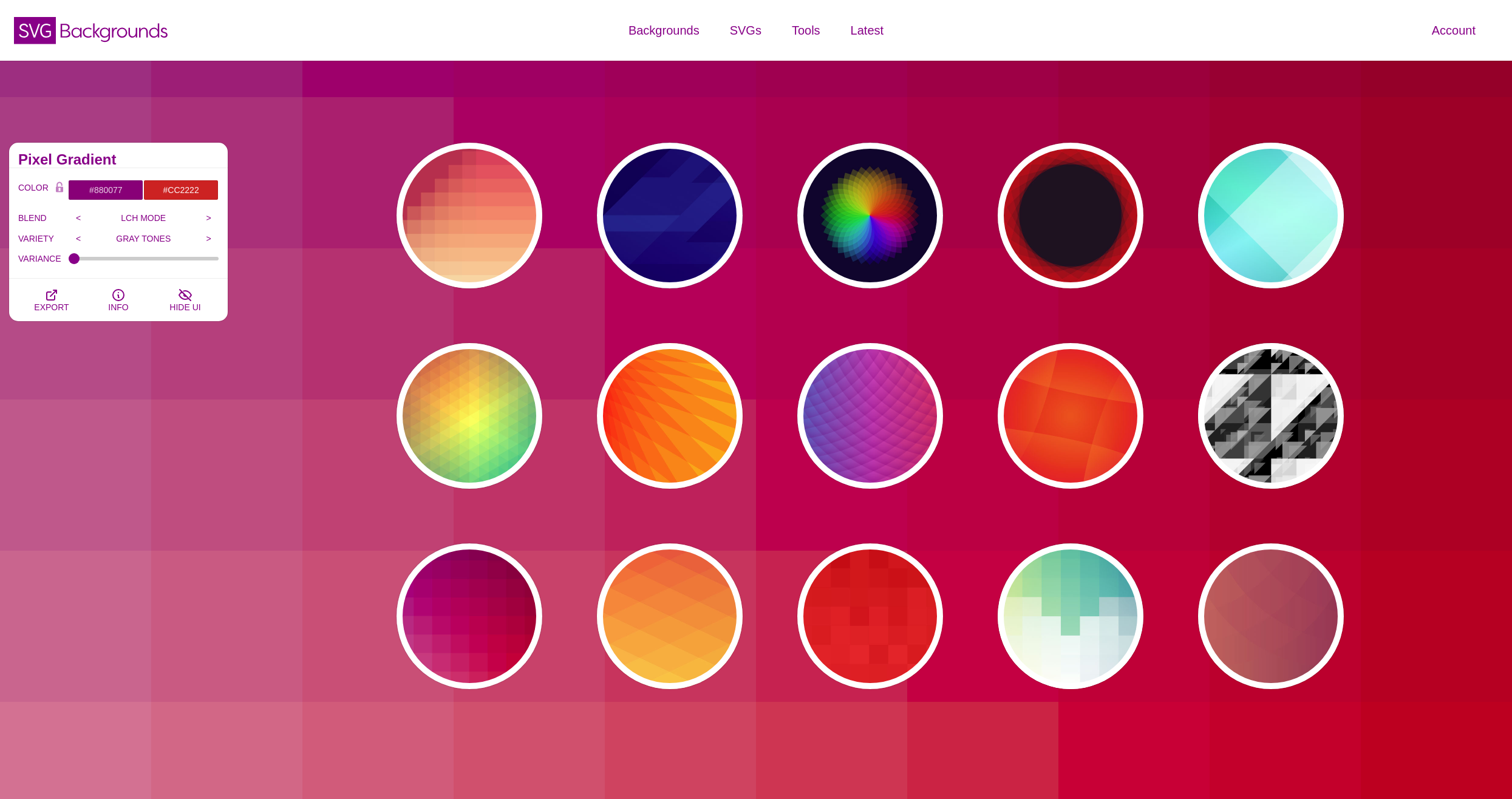
click at [554, 232] on div "PREVIEW PREVIEW PREVIEW PREVIEW PREVIEW PREVIEW PREVIEW PREVIEW PREVIEW PREVIEW…" at bounding box center [874, 416] width 1020 height 565
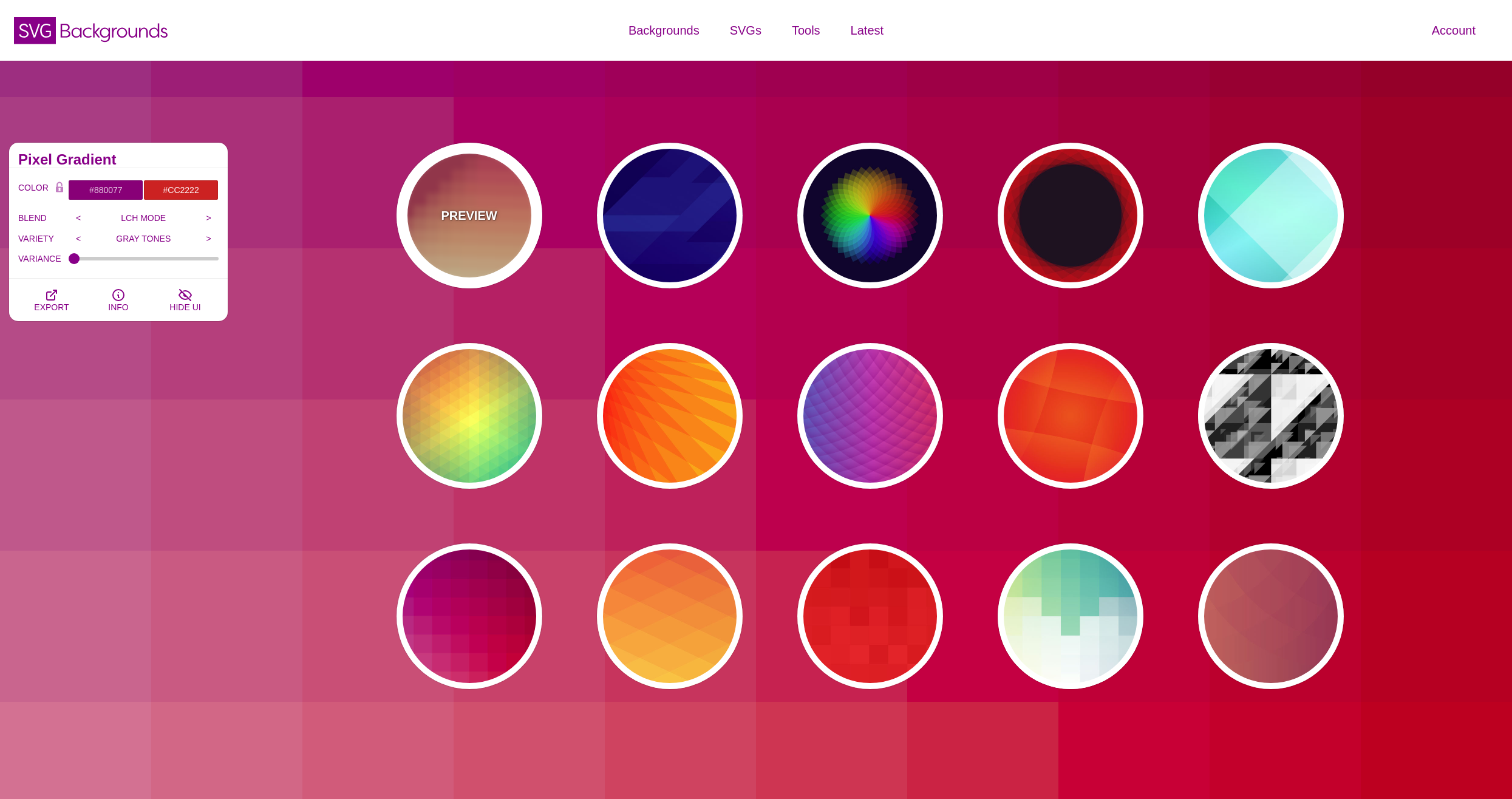
click at [416, 238] on div "PREVIEW" at bounding box center [469, 215] width 146 height 146
type input "#BA324B"
type input "#FF4567"
type input "#FFF5C7"
type input "#FFFFFF"
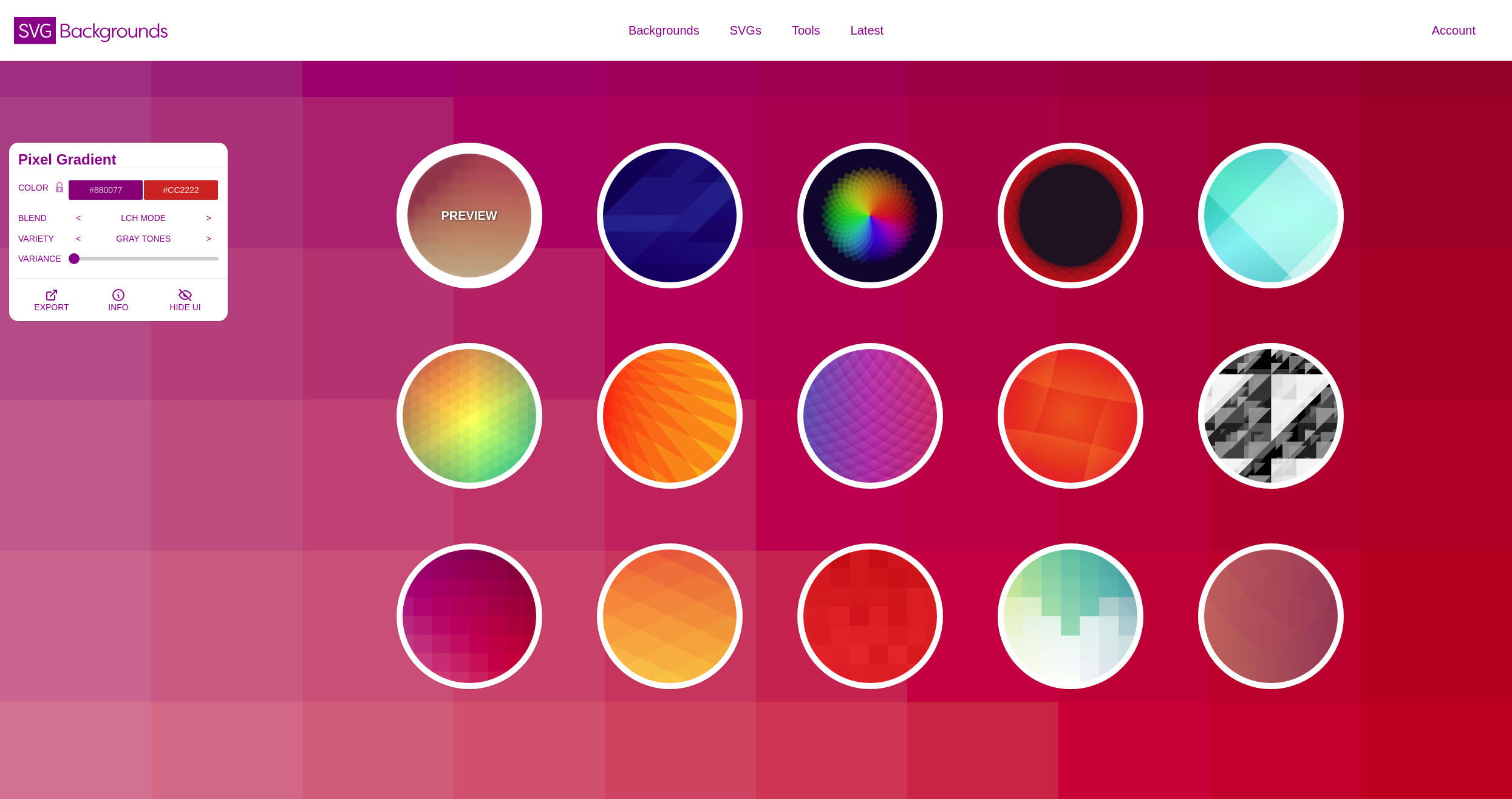
type input "0"
type input "0.3"
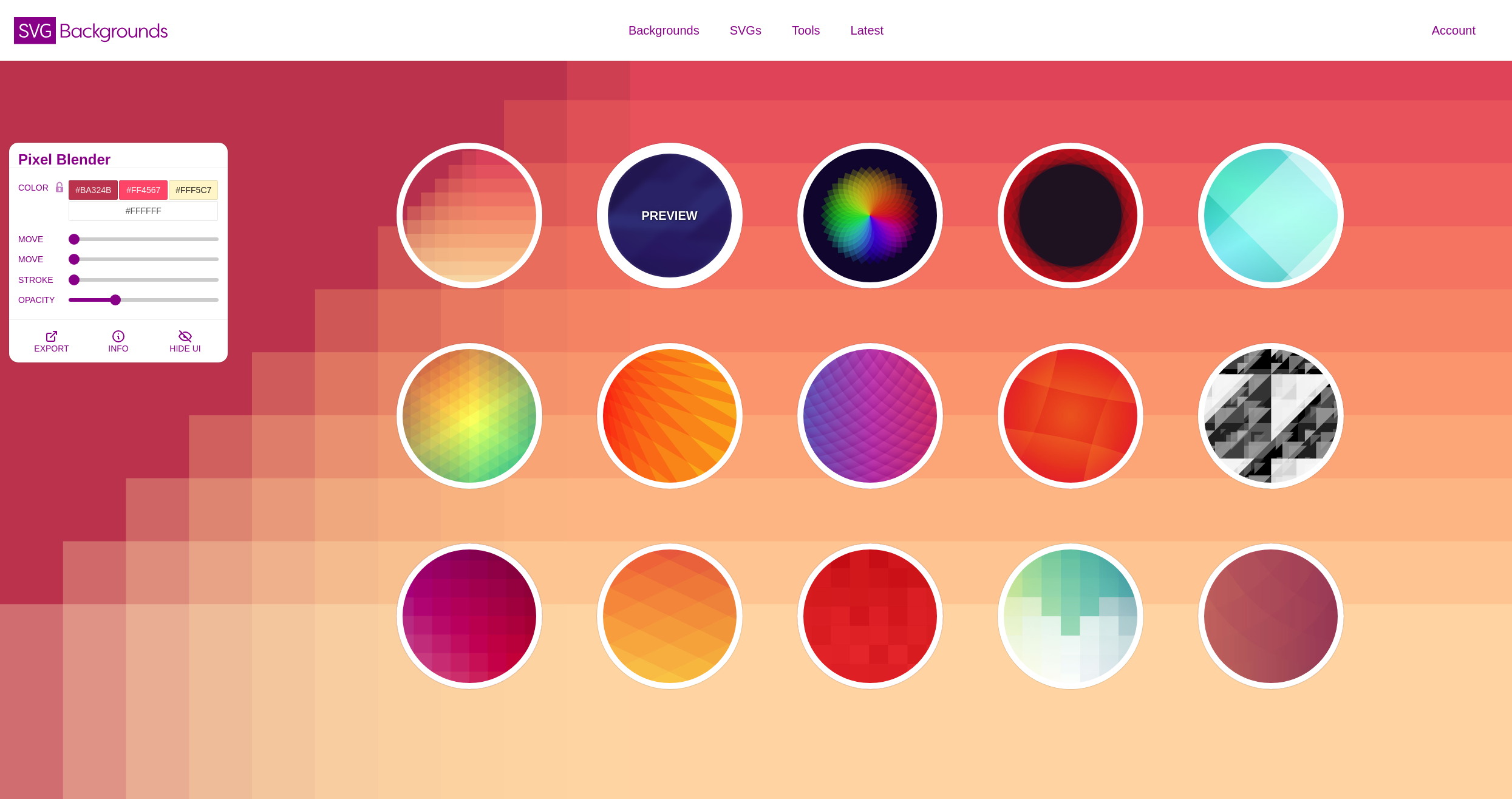
click at [641, 197] on div "PREVIEW" at bounding box center [669, 215] width 146 height 146
type input "#000044"
type input "#3388FF"
type input "#001188"
type input "0.3"
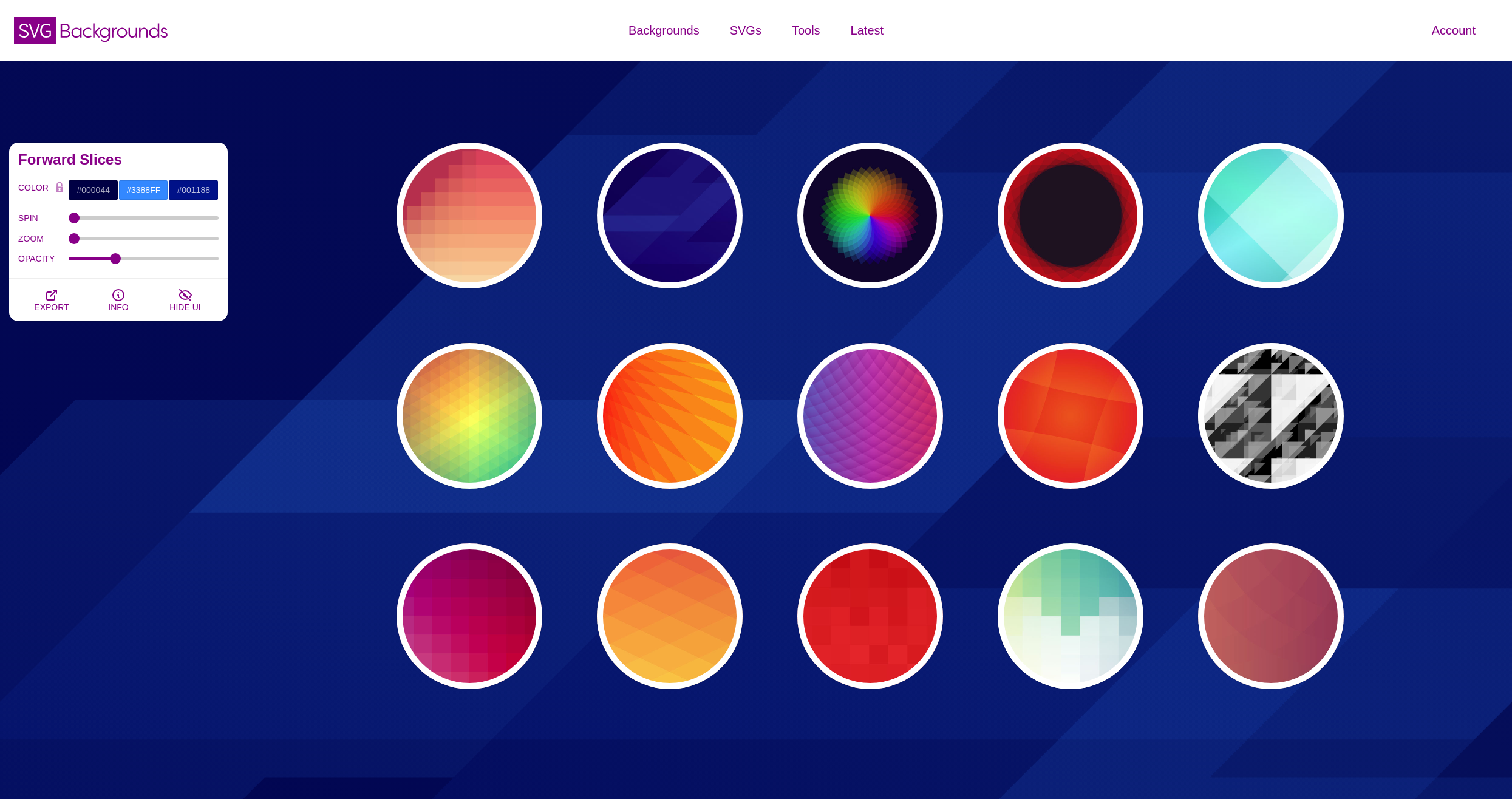
click at [1338, 645] on div "PREVIEW PREVIEW PREVIEW PREVIEW PREVIEW PREVIEW PREVIEW PREVIEW PREVIEW PREVIEW…" at bounding box center [874, 416] width 1020 height 565
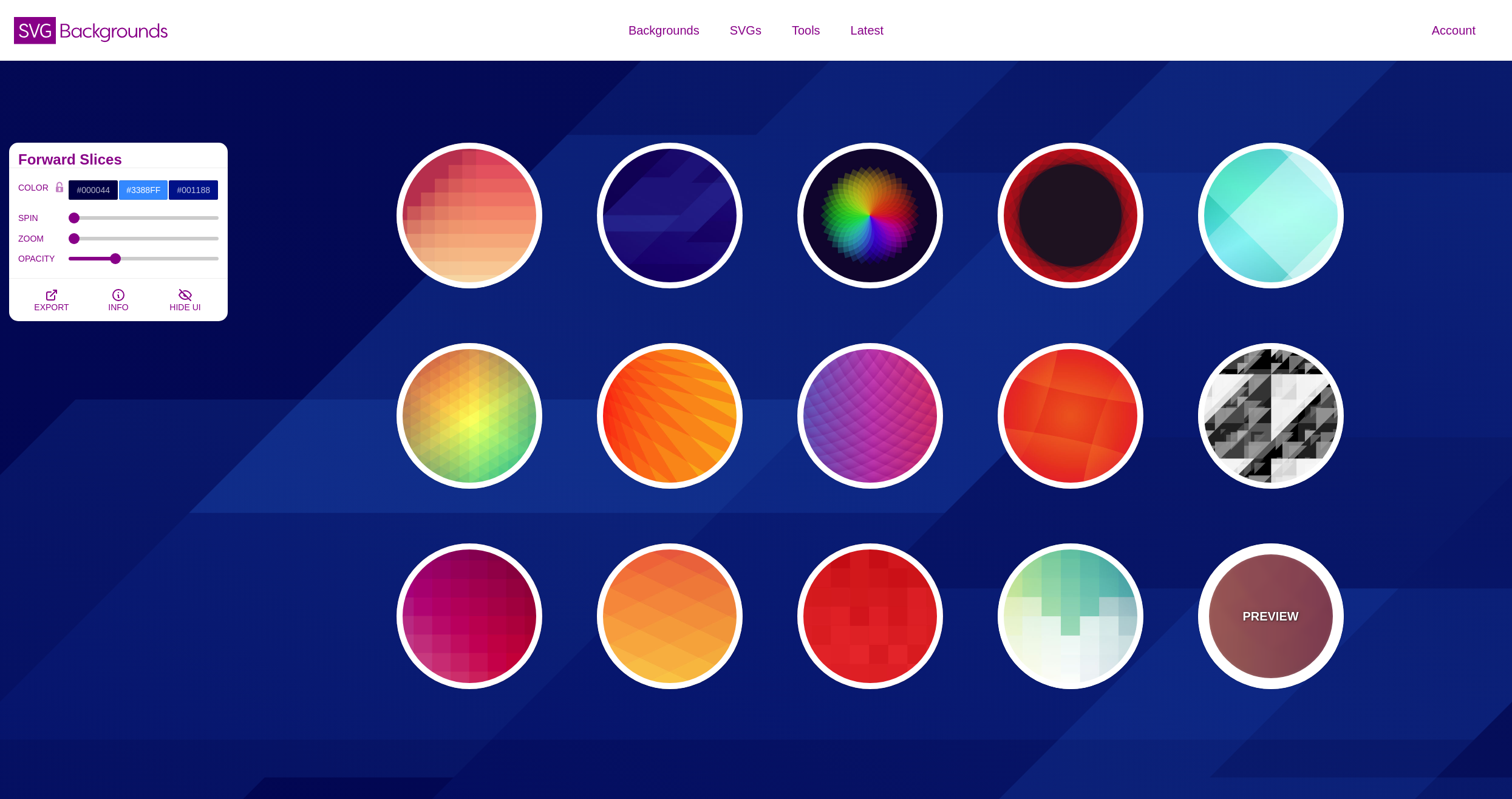
click at [1276, 645] on div "PREVIEW" at bounding box center [1270, 616] width 146 height 146
type input "#FFAA66"
type input "#440044"
type input "1"
type input "0.2"
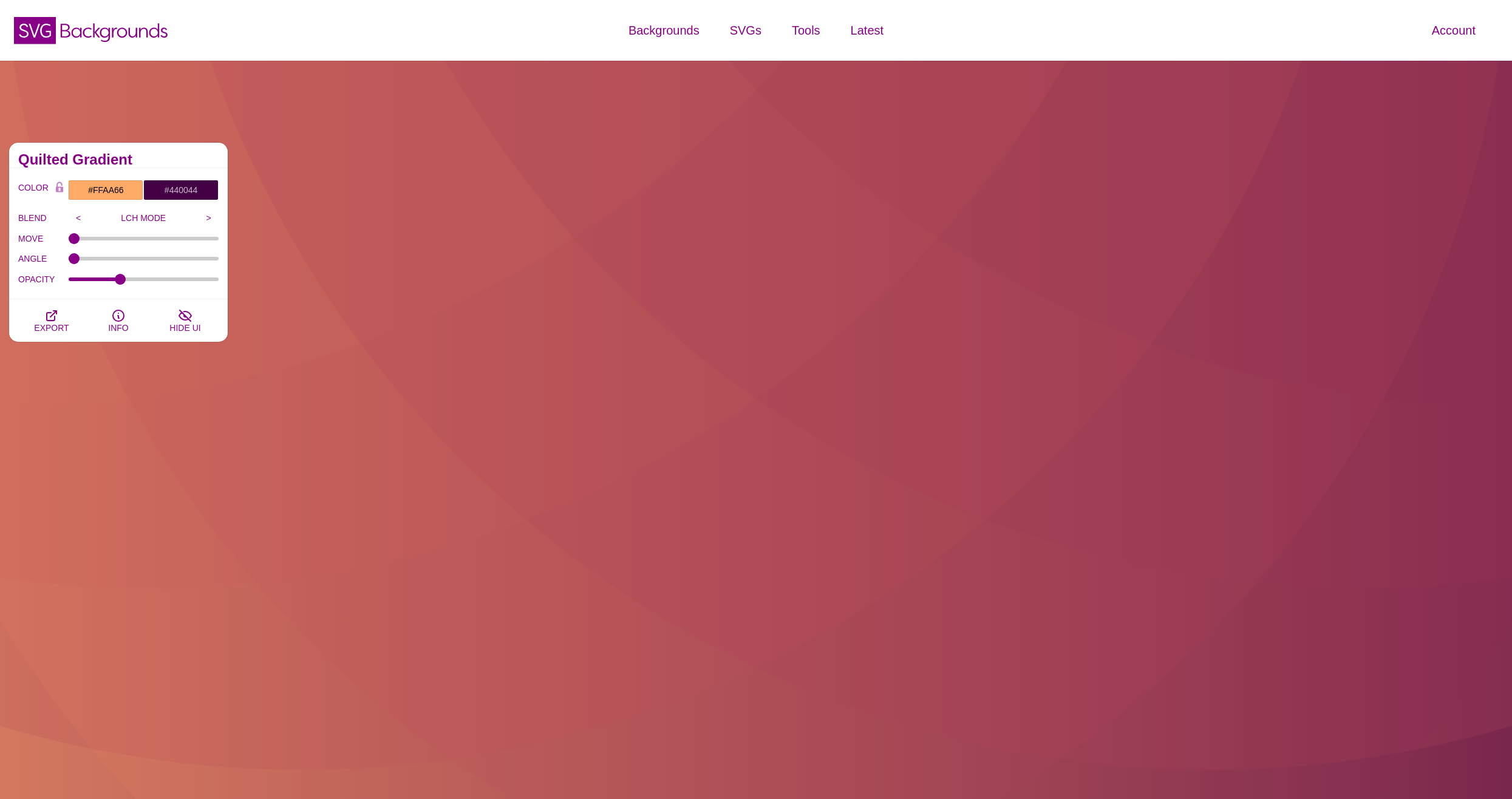
click at [395, 164] on div "PREVIEW PREVIEW PREVIEW PREVIEW PREVIEW PREVIEW PREVIEW PREVIEW PREVIEW PREVIEW…" at bounding box center [874, 416] width 1020 height 565
click at [96, 193] on input "#FFAA66" at bounding box center [106, 189] width 75 height 20
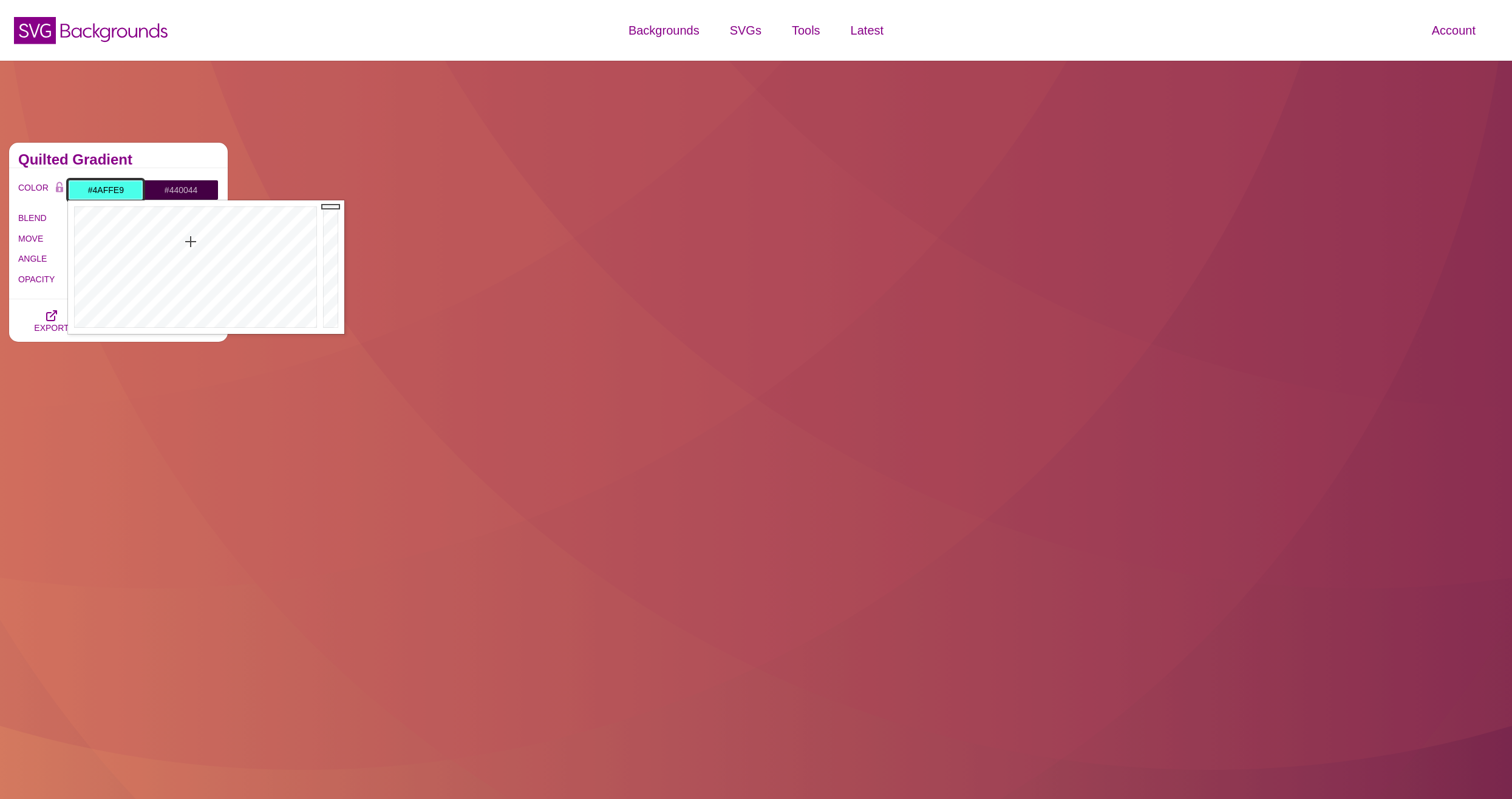
drag, startPoint x: 131, startPoint y: 224, endPoint x: 307, endPoint y: 222, distance: 176.0
click at [218, 238] on div at bounding box center [194, 267] width 252 height 133
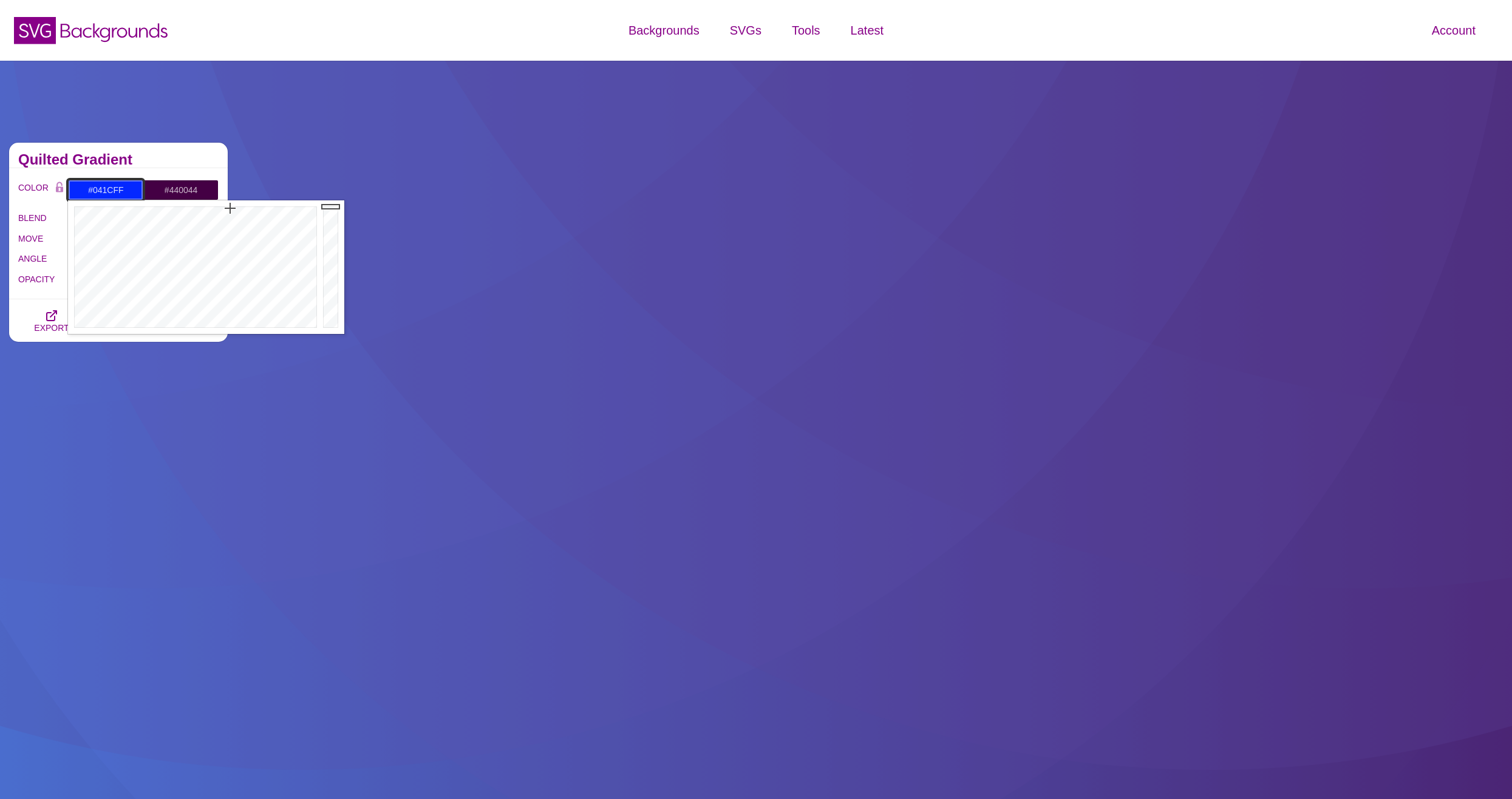
drag, startPoint x: 234, startPoint y: 228, endPoint x: 233, endPoint y: 216, distance: 12.0
click at [232, 208] on div at bounding box center [194, 267] width 252 height 133
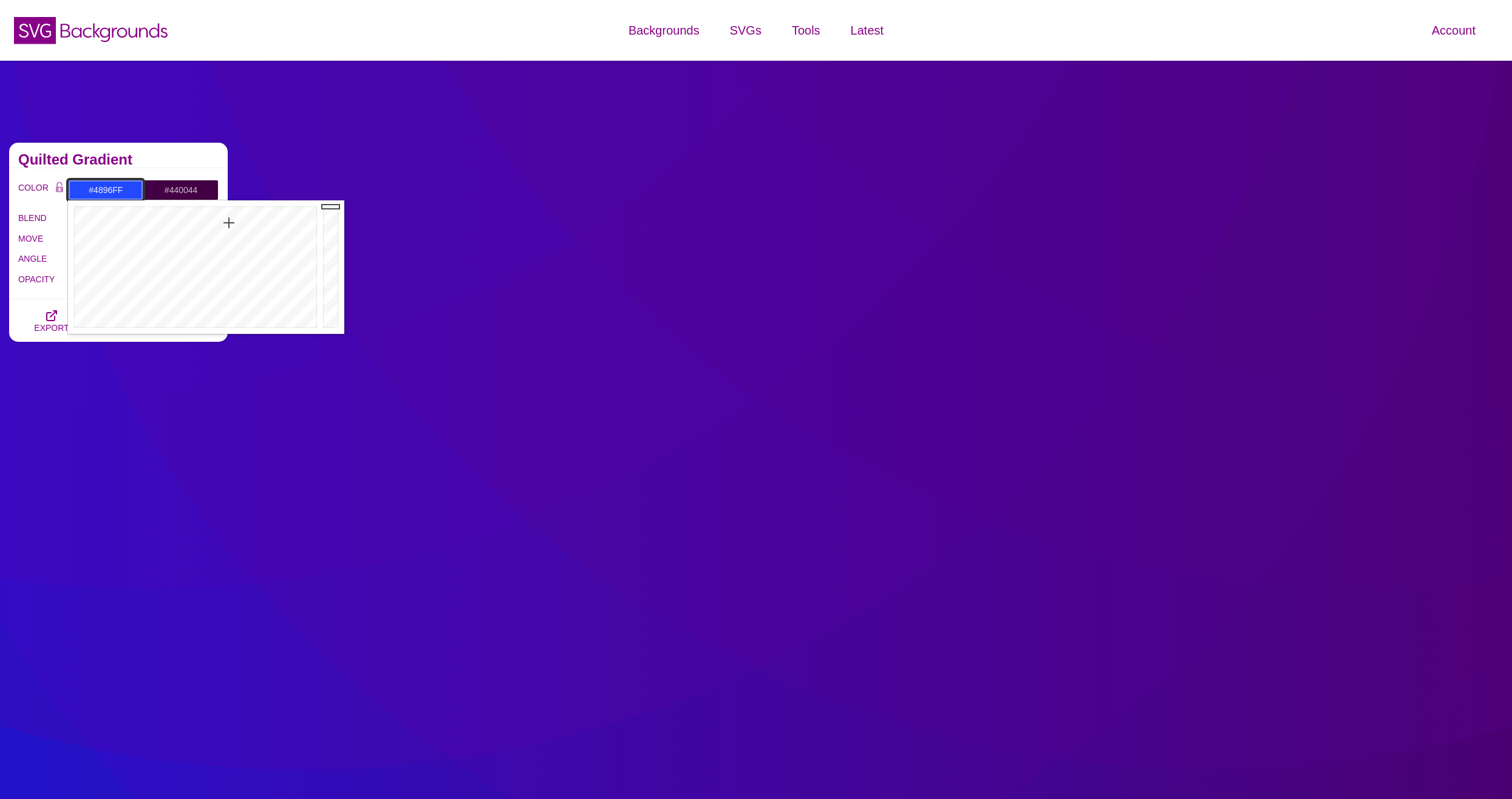
type input "#4997FF"
drag, startPoint x: 230, startPoint y: 222, endPoint x: 218, endPoint y: 241, distance: 22.5
click at [218, 241] on div at bounding box center [194, 267] width 252 height 133
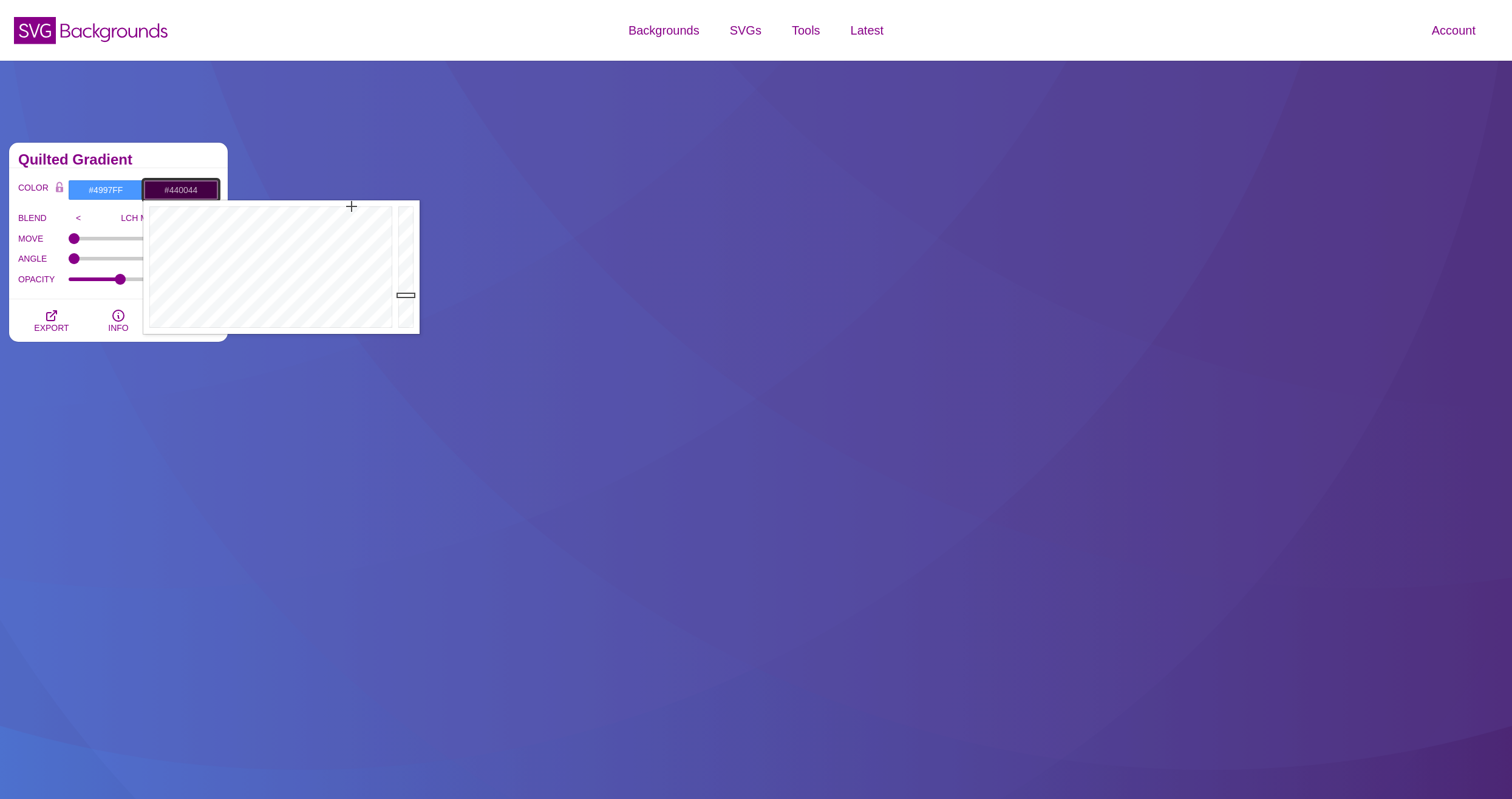
click at [213, 181] on input "#440044" at bounding box center [181, 189] width 75 height 20
drag, startPoint x: 263, startPoint y: 228, endPoint x: 185, endPoint y: 239, distance: 78.8
click at [185, 239] on div at bounding box center [269, 267] width 252 height 133
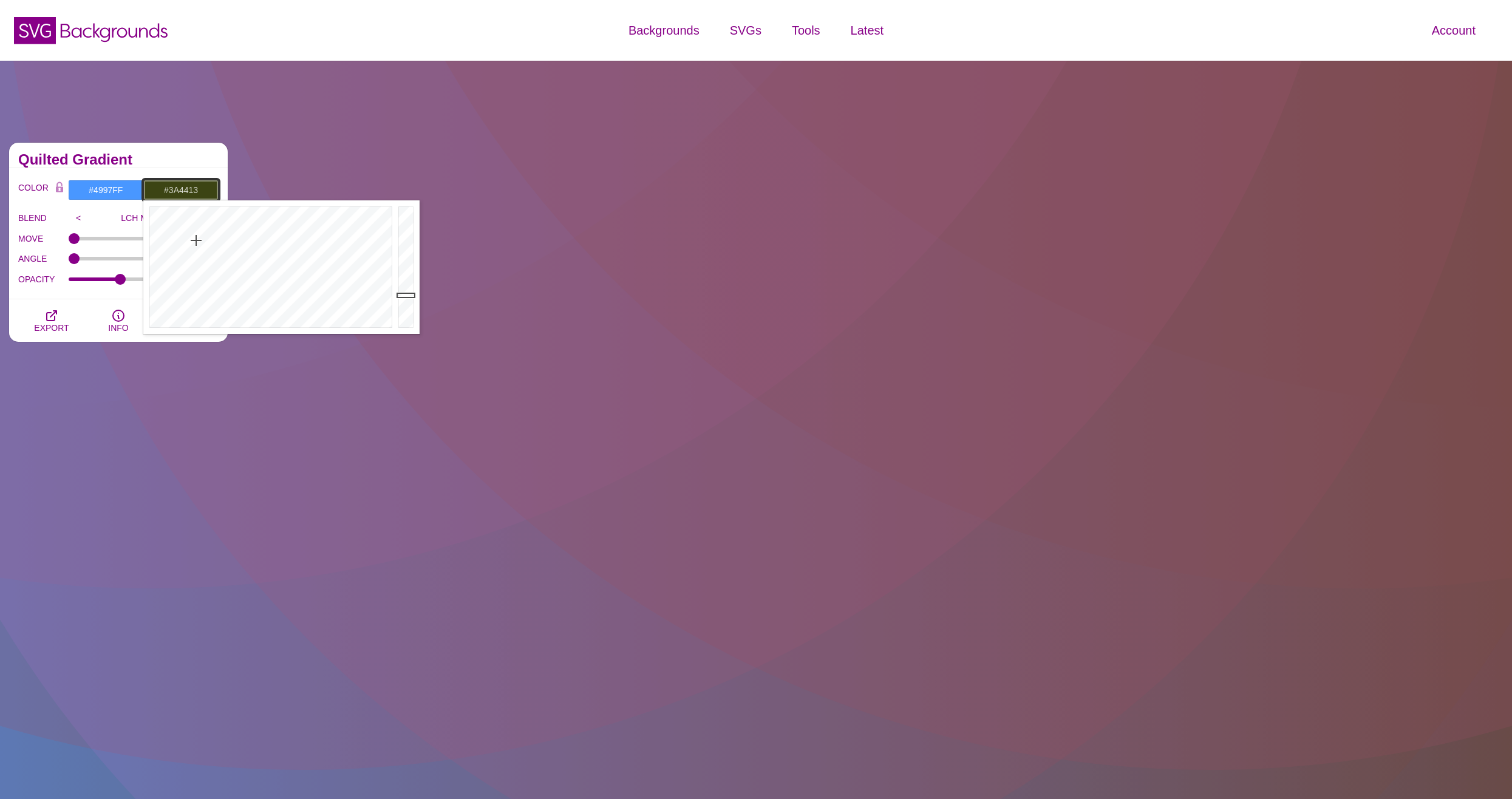
drag, startPoint x: 185, startPoint y: 240, endPoint x: 198, endPoint y: 241, distance: 13.0
click at [198, 241] on div at bounding box center [269, 267] width 252 height 133
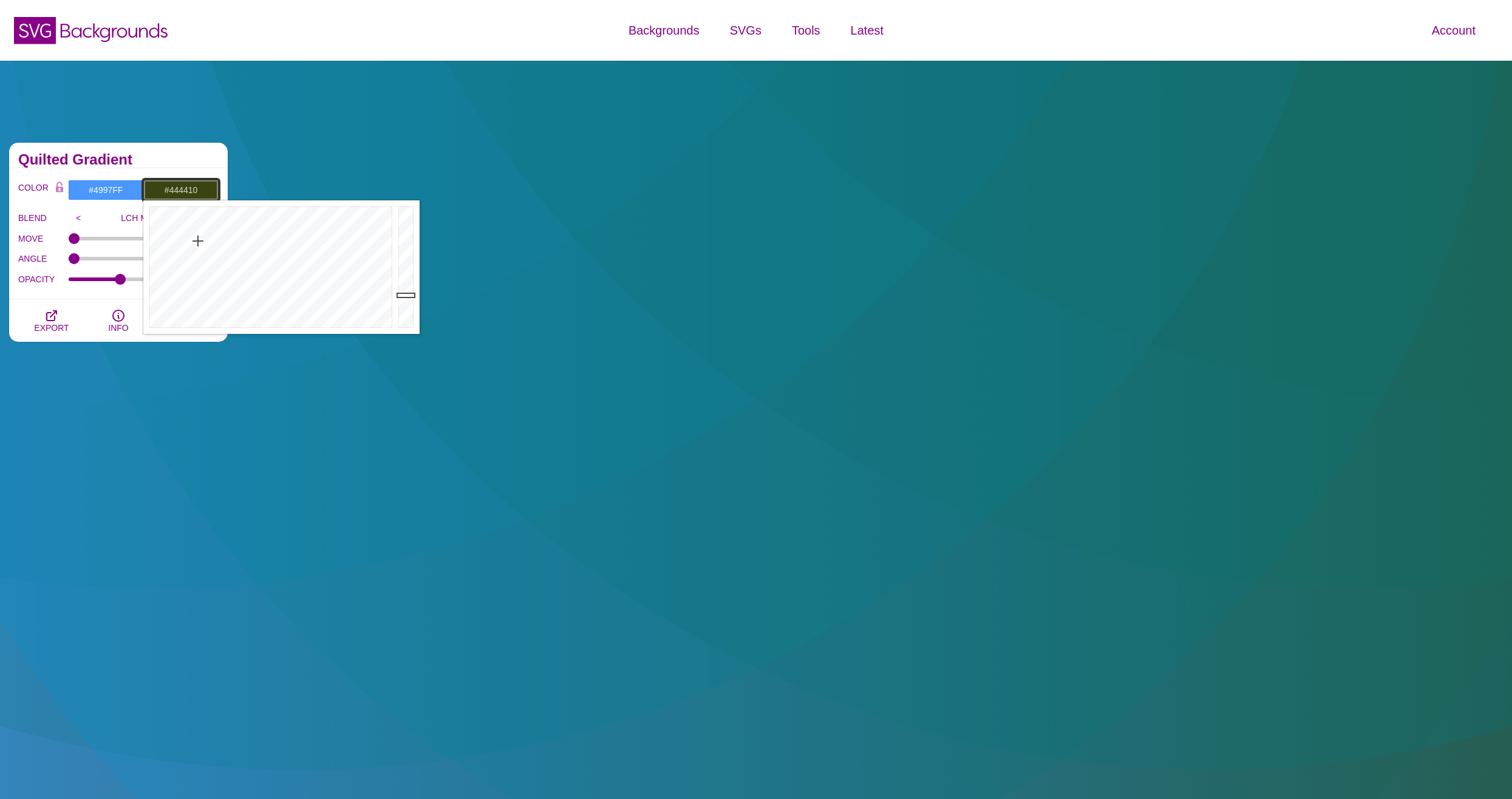
type input "#44440F"
drag, startPoint x: 194, startPoint y: 245, endPoint x: 190, endPoint y: 234, distance: 11.7
click at [190, 234] on div at bounding box center [269, 267] width 252 height 133
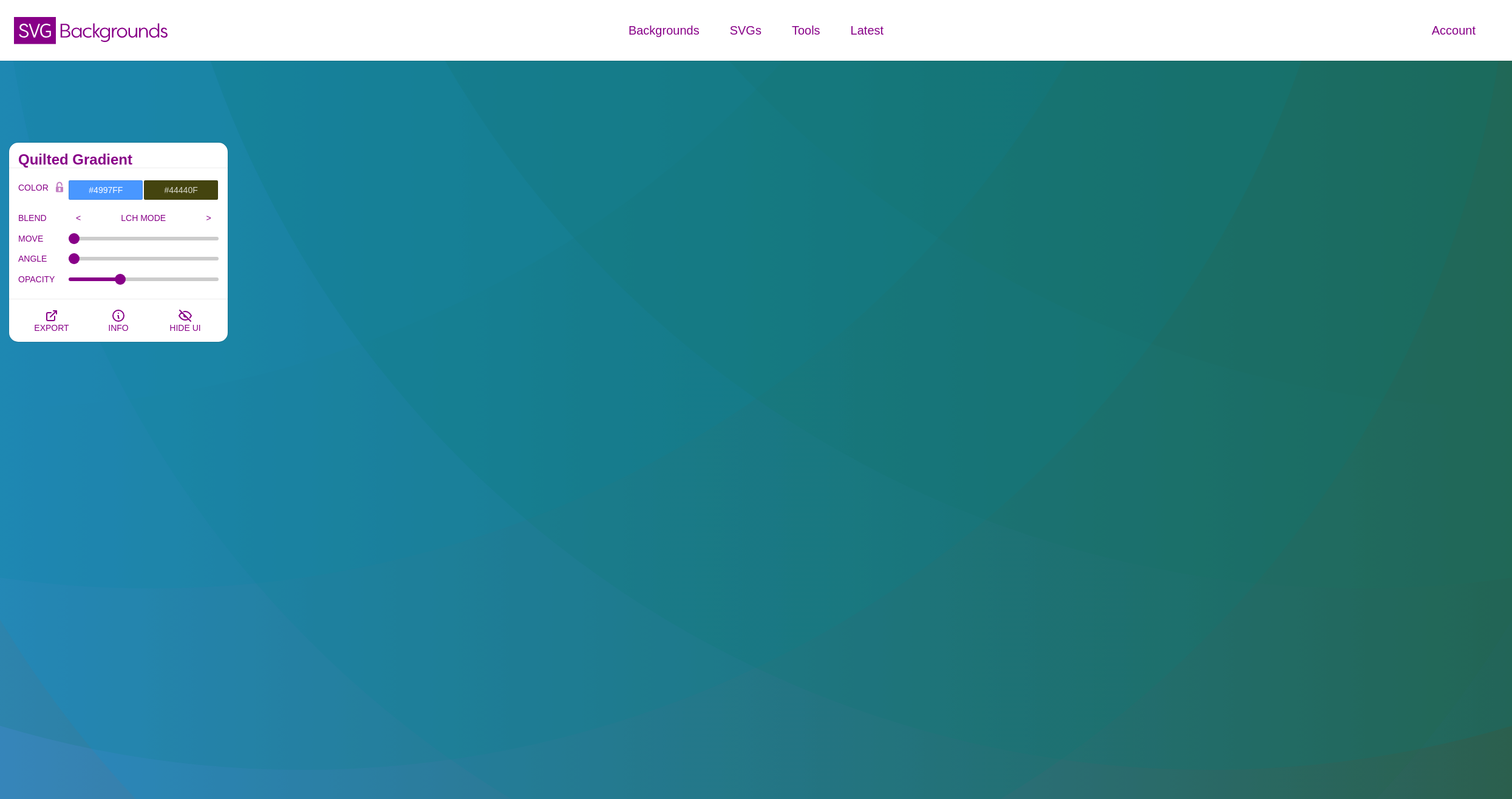
click at [156, 162] on h2 "Quilted Gradient" at bounding box center [119, 160] width 201 height 10
click at [199, 146] on div "Quilted Gradient" at bounding box center [118, 155] width 218 height 26
click at [117, 317] on icon "button" at bounding box center [118, 315] width 15 height 15
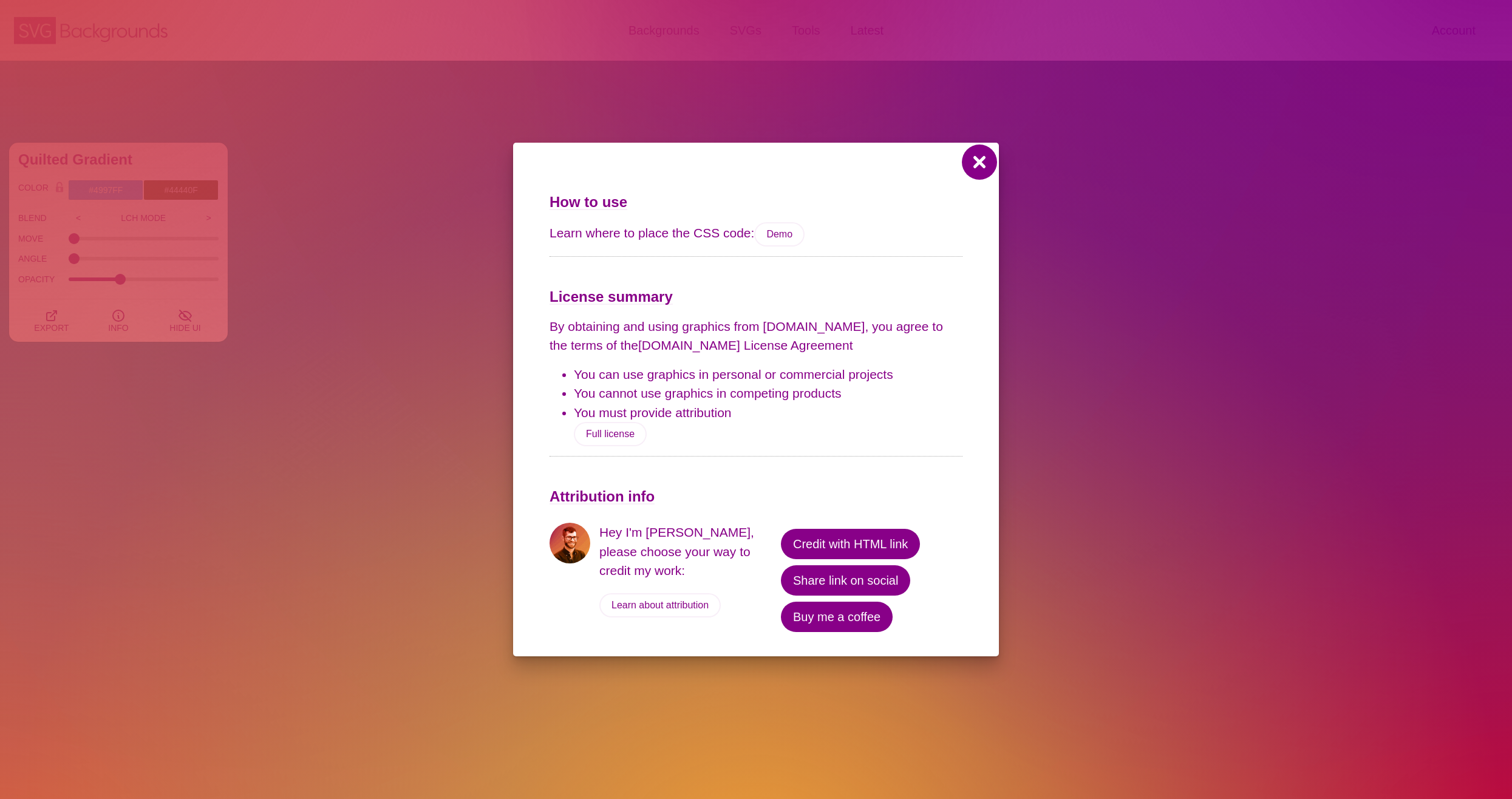
click at [978, 167] on button at bounding box center [979, 162] width 29 height 29
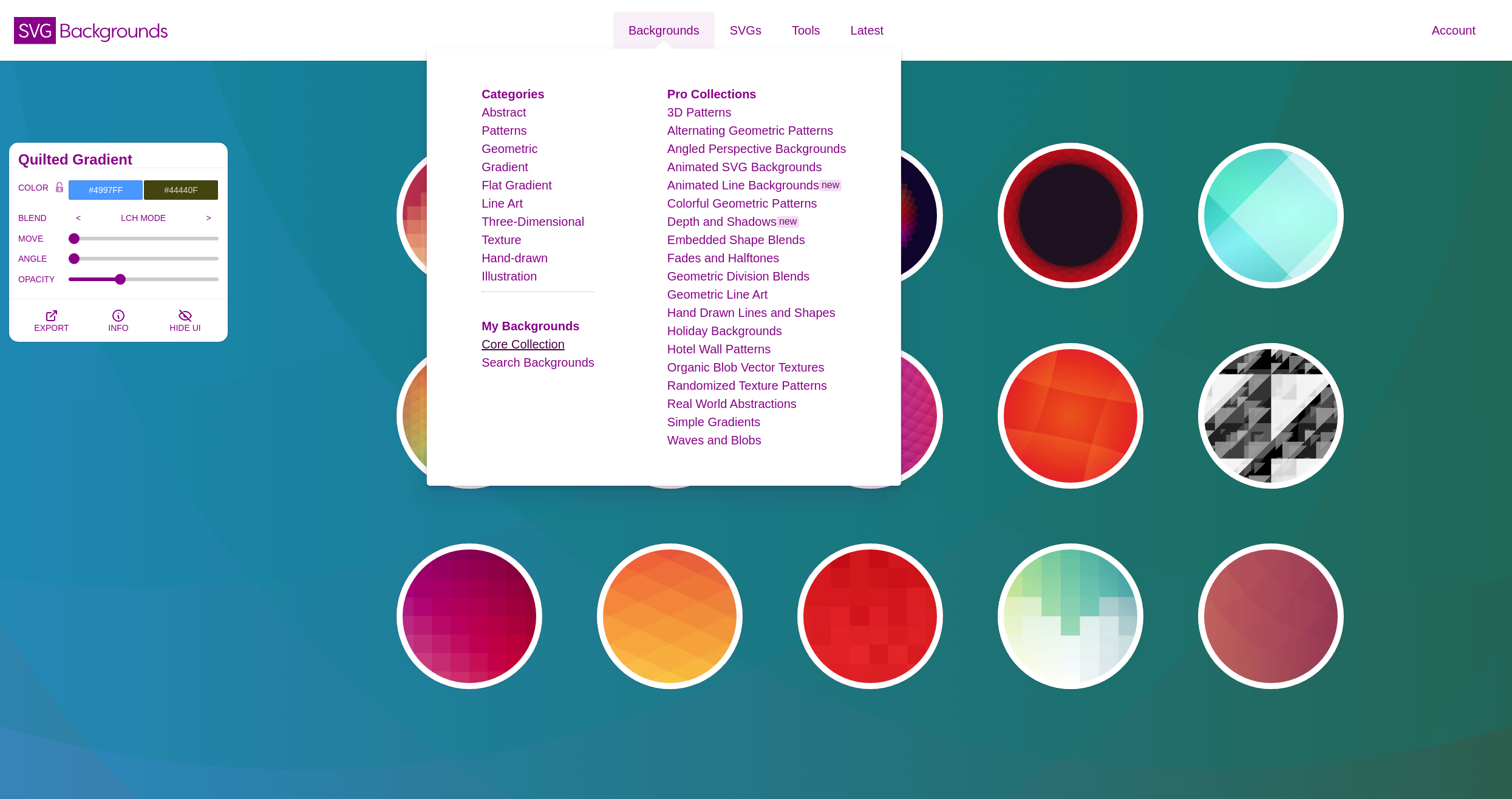
click at [544, 343] on link "Core Collection" at bounding box center [523, 344] width 83 height 13
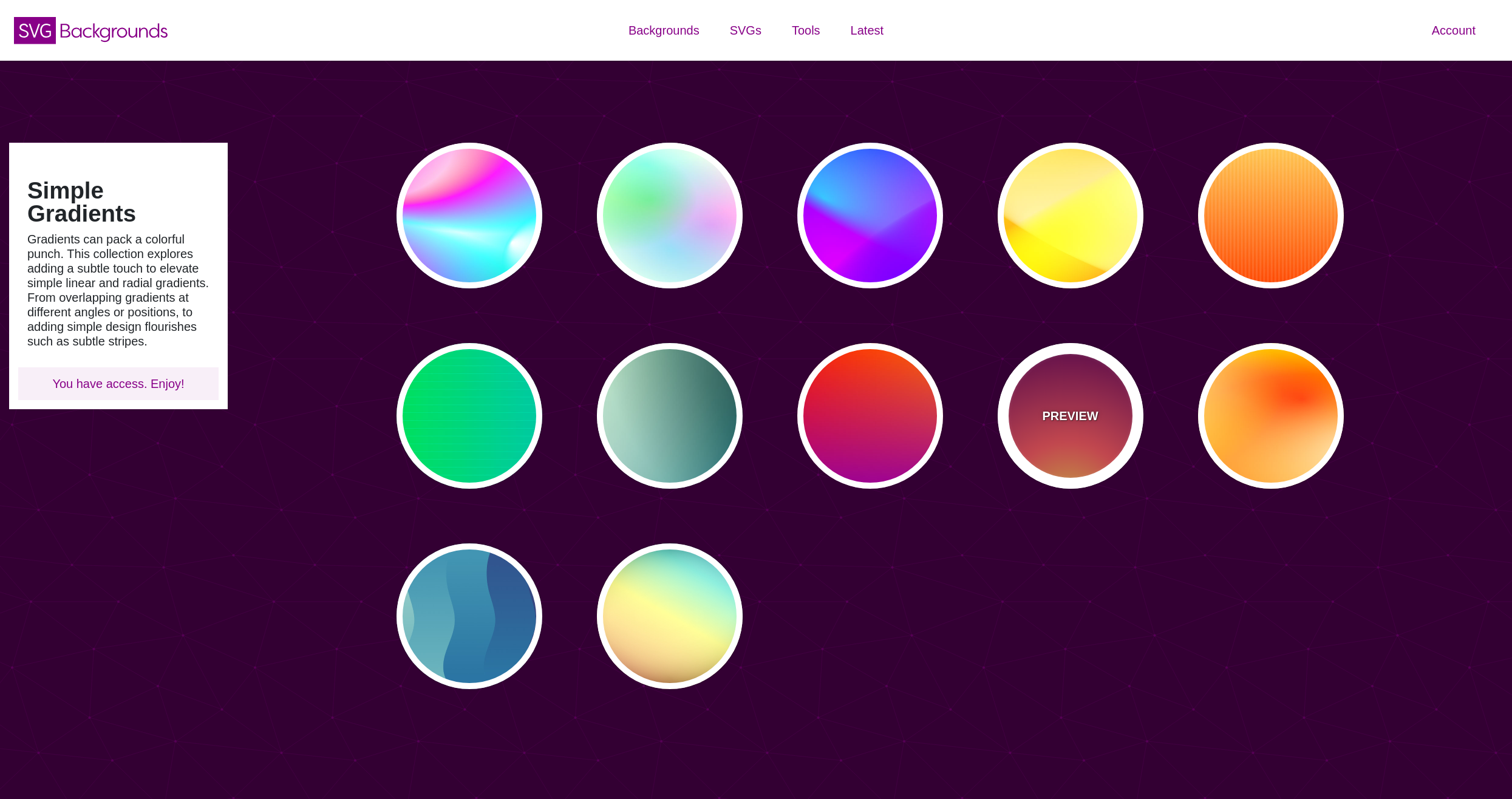
click at [1079, 443] on div "PREVIEW" at bounding box center [1070, 416] width 146 height 146
type input "#FFCC40"
type input "#FE4A54"
type input "#7F004F"
type input "#33003E"
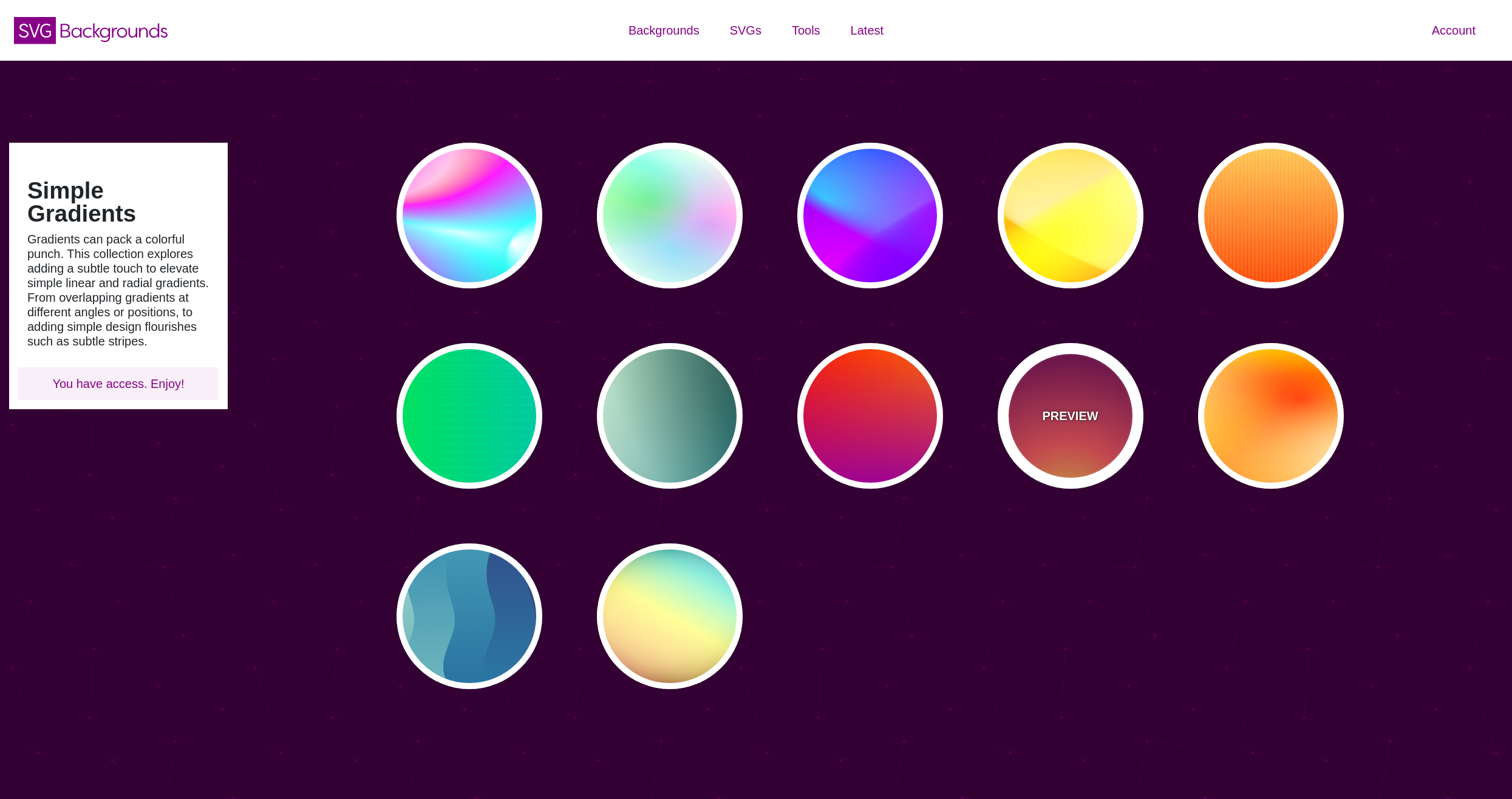
type input "100"
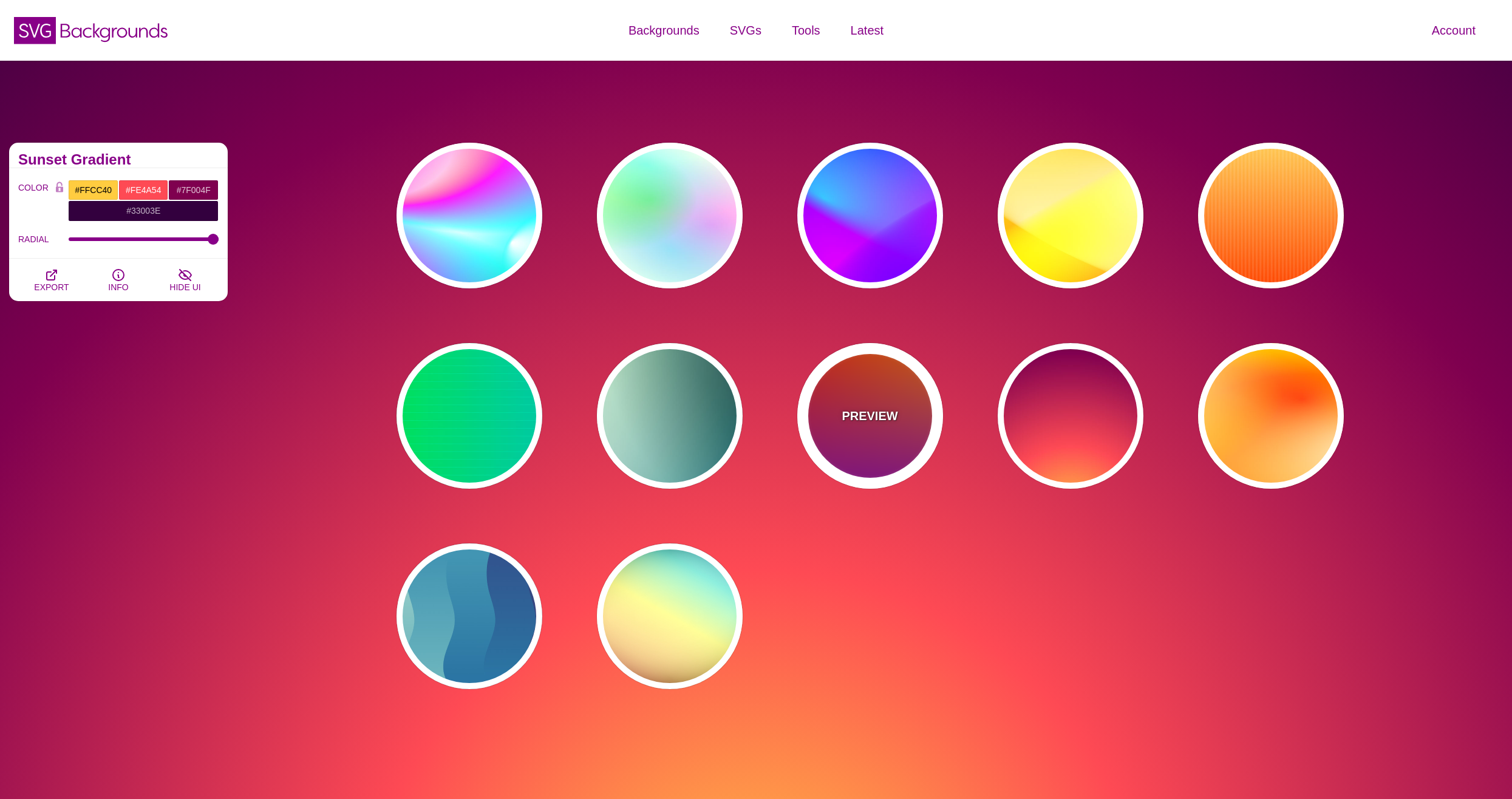
click at [930, 455] on div "PREVIEW" at bounding box center [870, 416] width 146 height 146
type input "#FF0000"
type input "#FF8800"
type input "#990099"
type input "0"
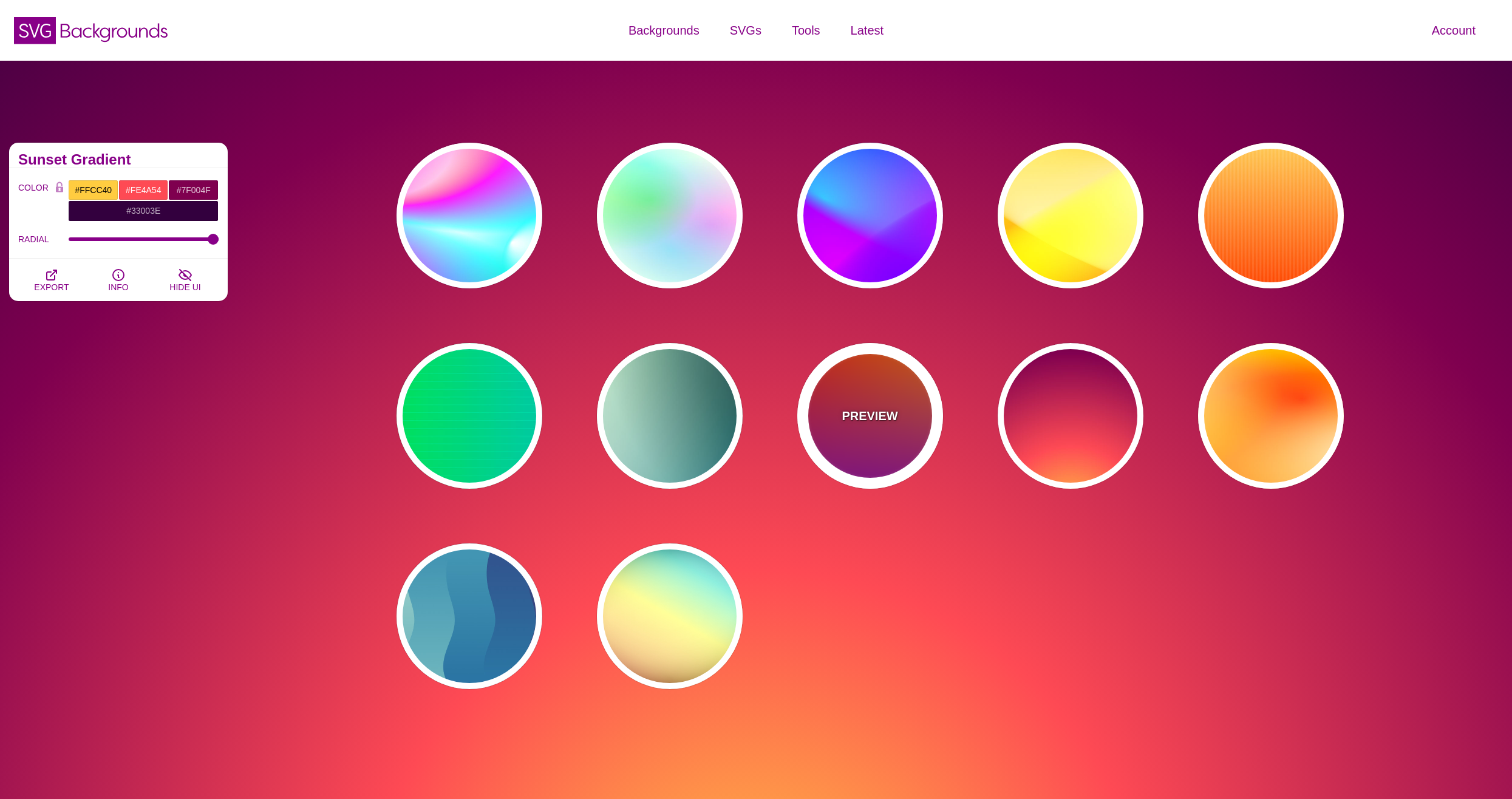
type input "0"
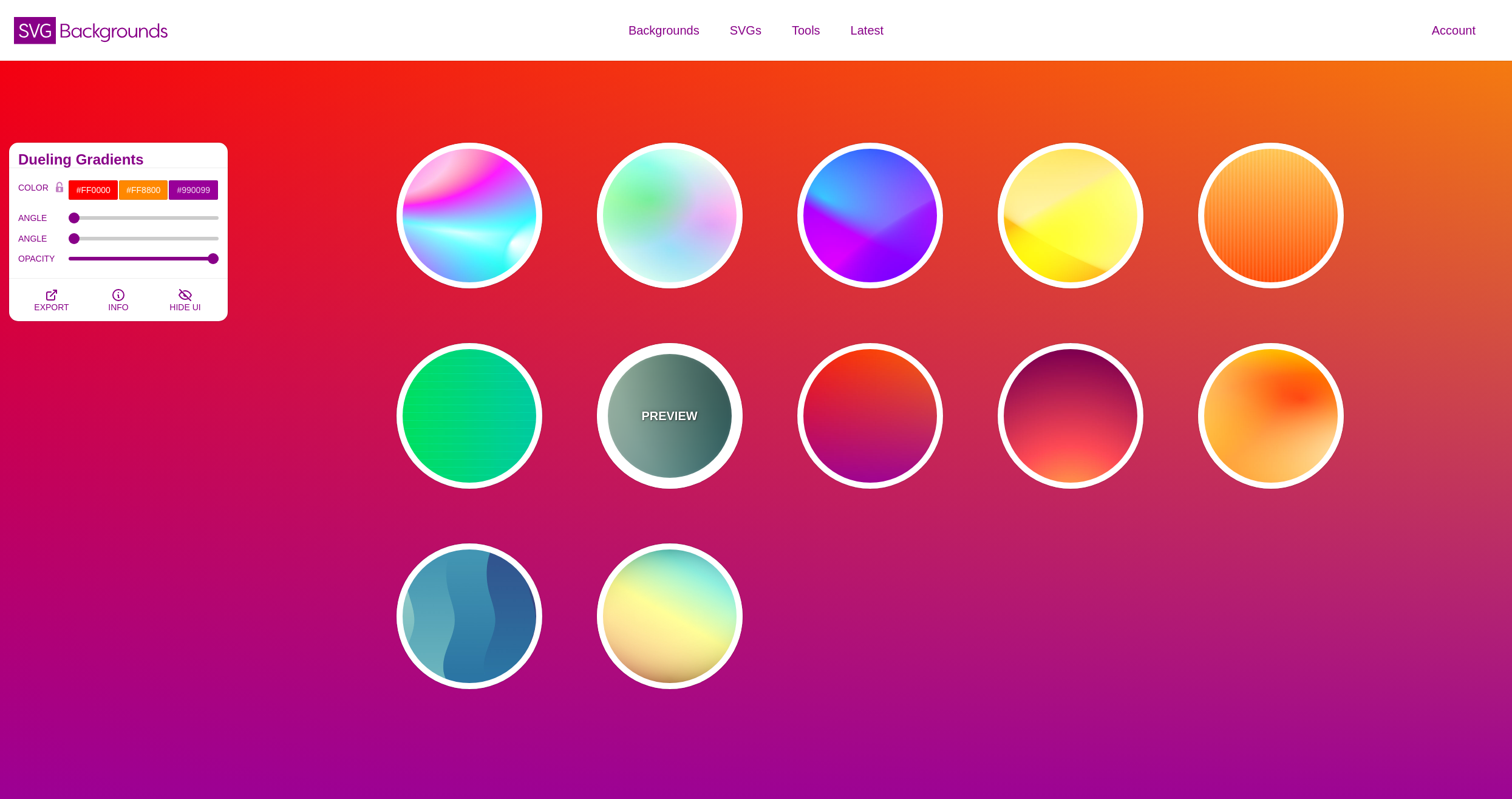
click at [686, 452] on div "PREVIEW" at bounding box center [669, 416] width 146 height 146
type input "#DDFFCC"
type input "#006677"
type input "#FFFFFF"
type input "#000000"
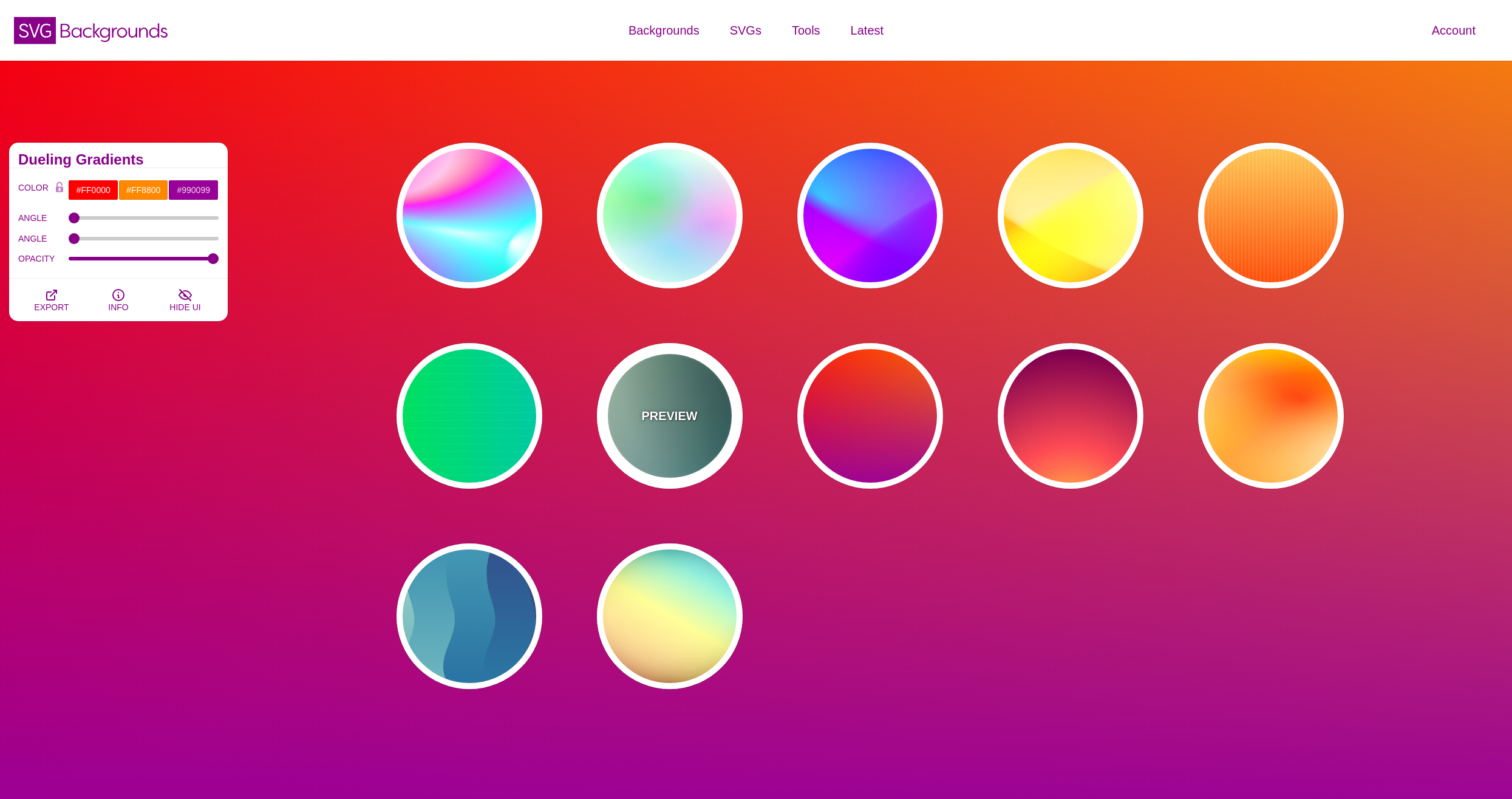
type input "100"
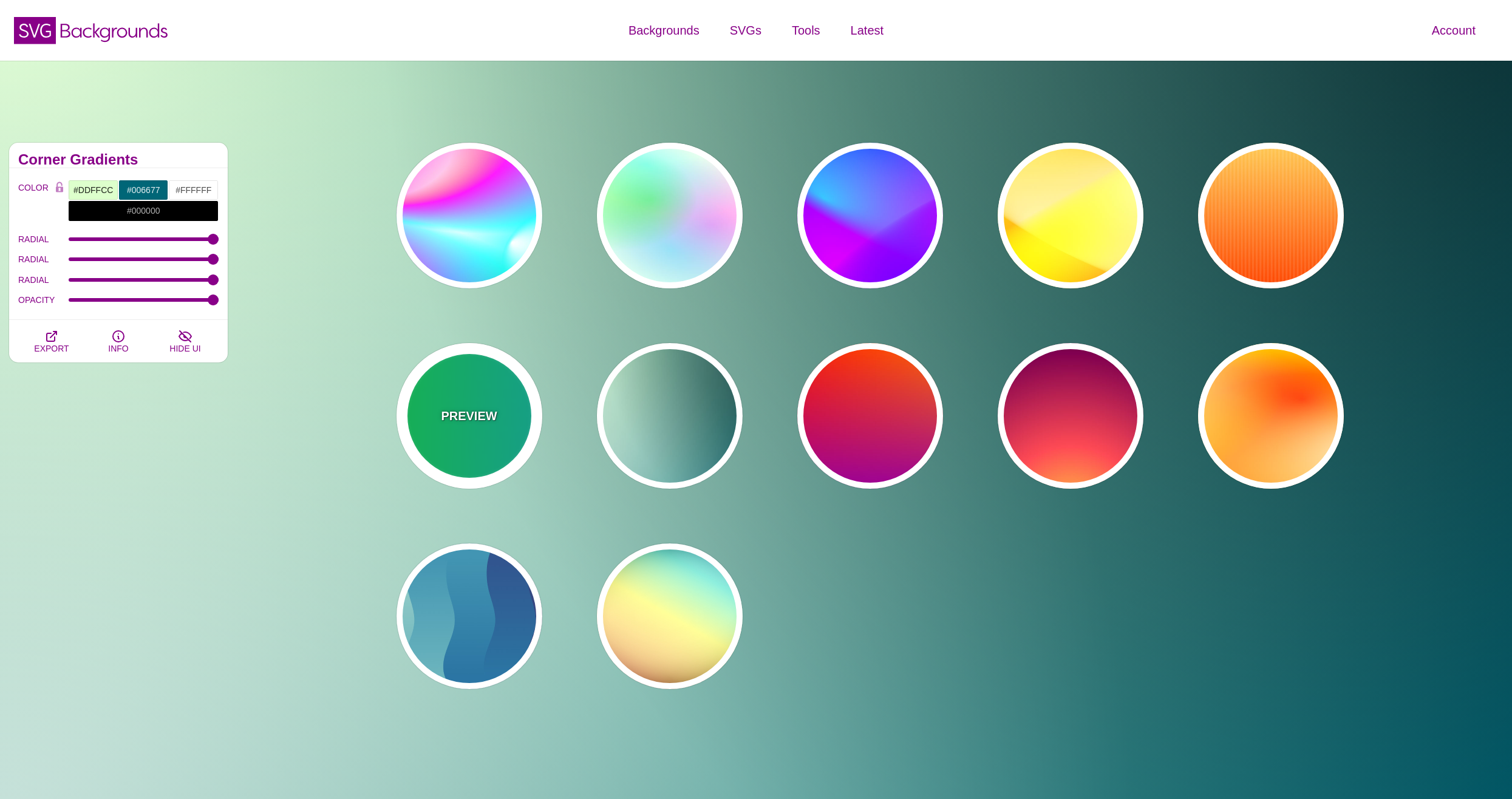
click at [506, 455] on div "PREVIEW" at bounding box center [469, 416] width 146 height 146
type input "#00FFCC"
type input "#00FF00"
type input "#00AAFF"
type input "0"
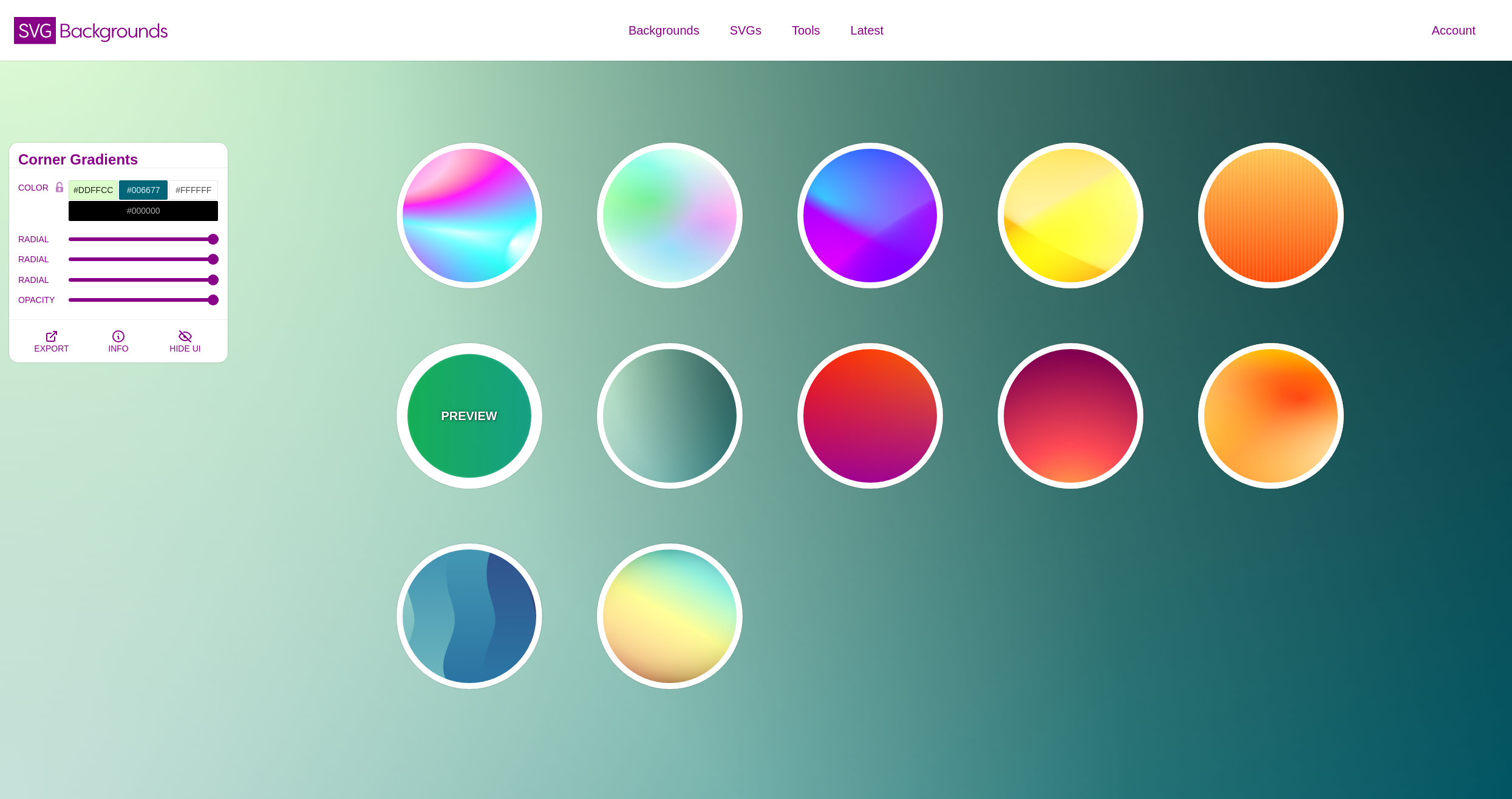
type input "0"
type input "5"
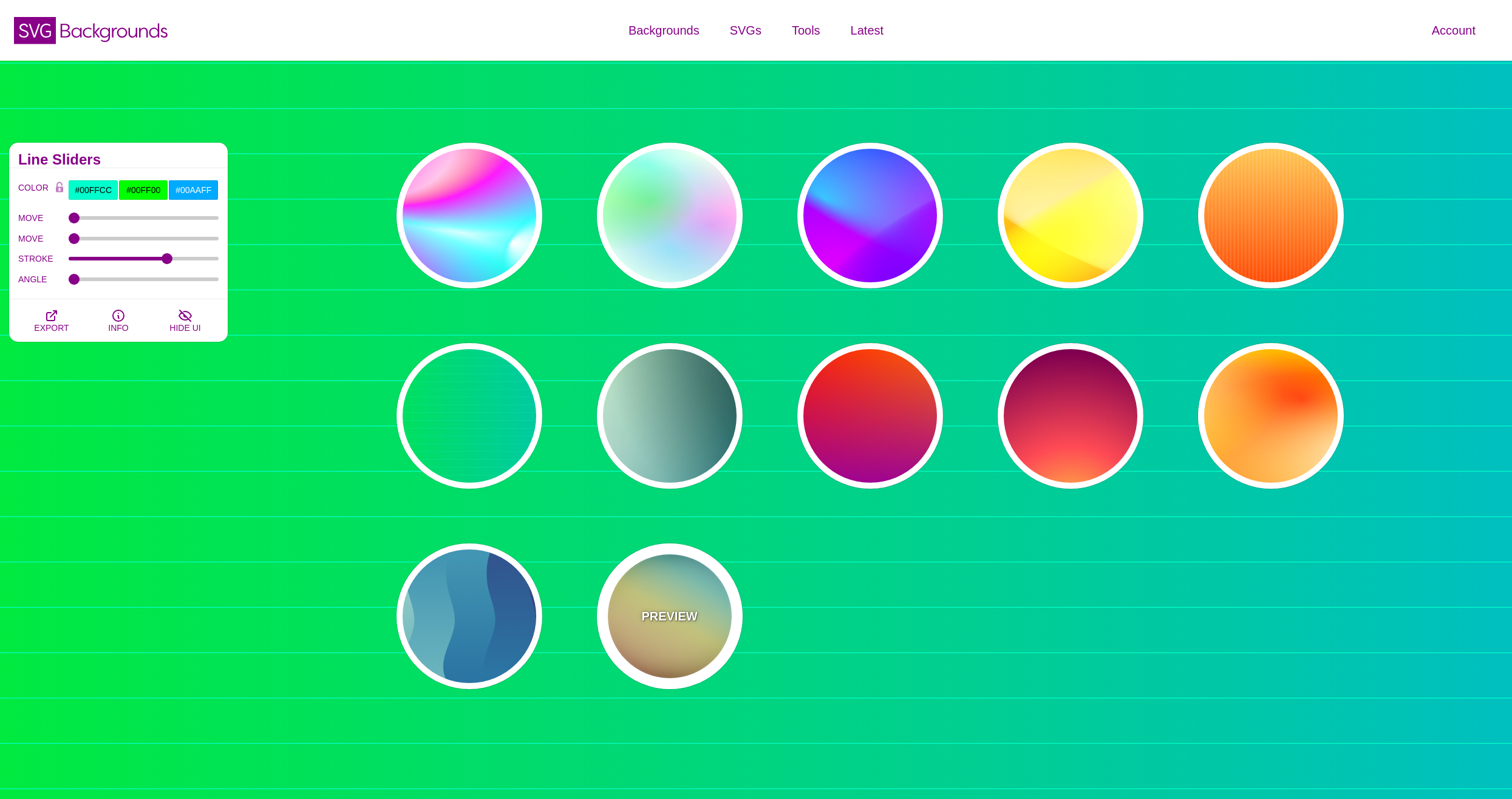
click at [655, 612] on p "PREVIEW" at bounding box center [669, 616] width 56 height 18
type input "#000000"
type input "#FFFFFF"
type input "#00BBFF"
type input "#FFFF00"
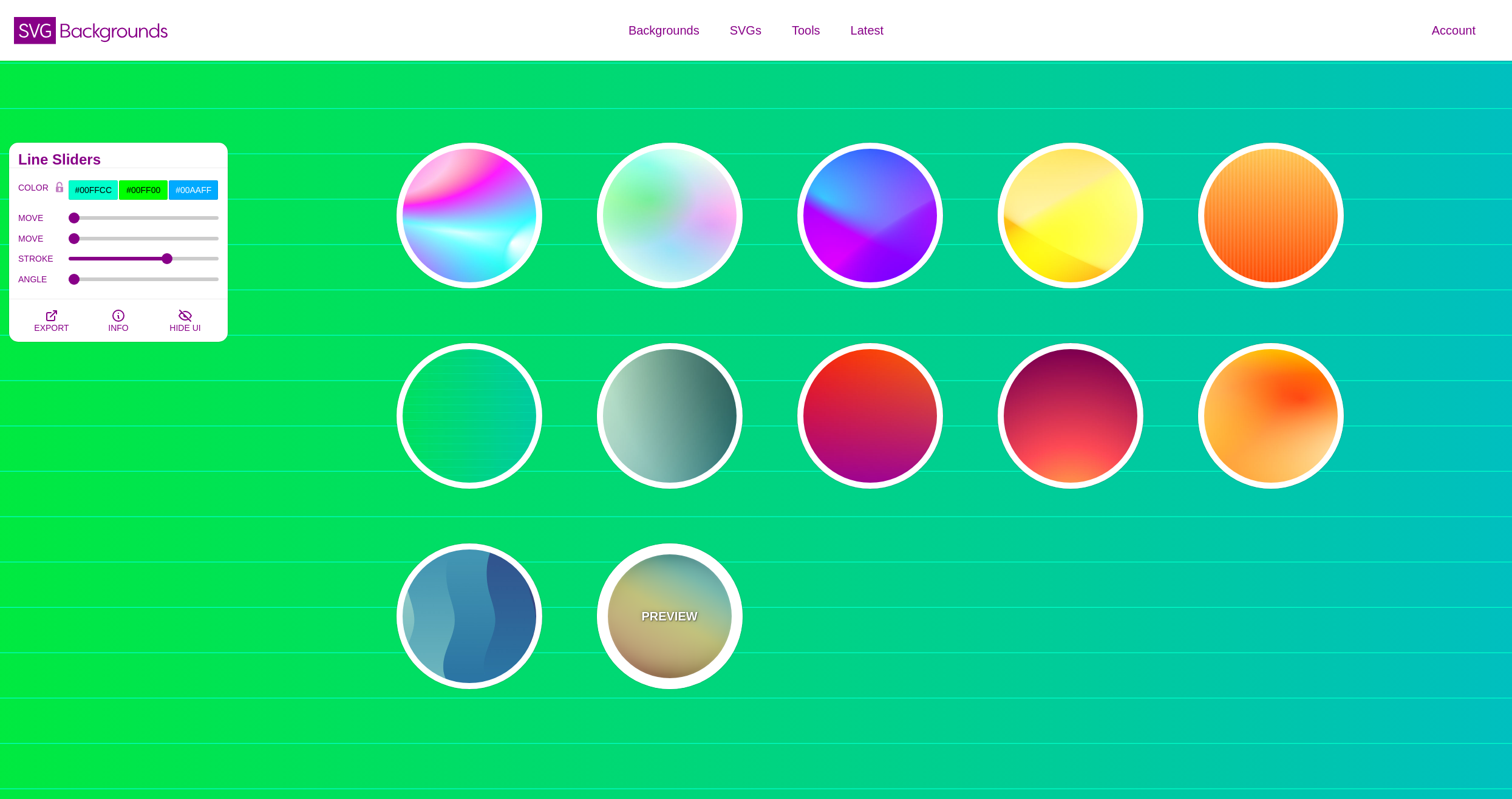
type input "#FF0000"
type input "37"
type input "1"
type input "0.4"
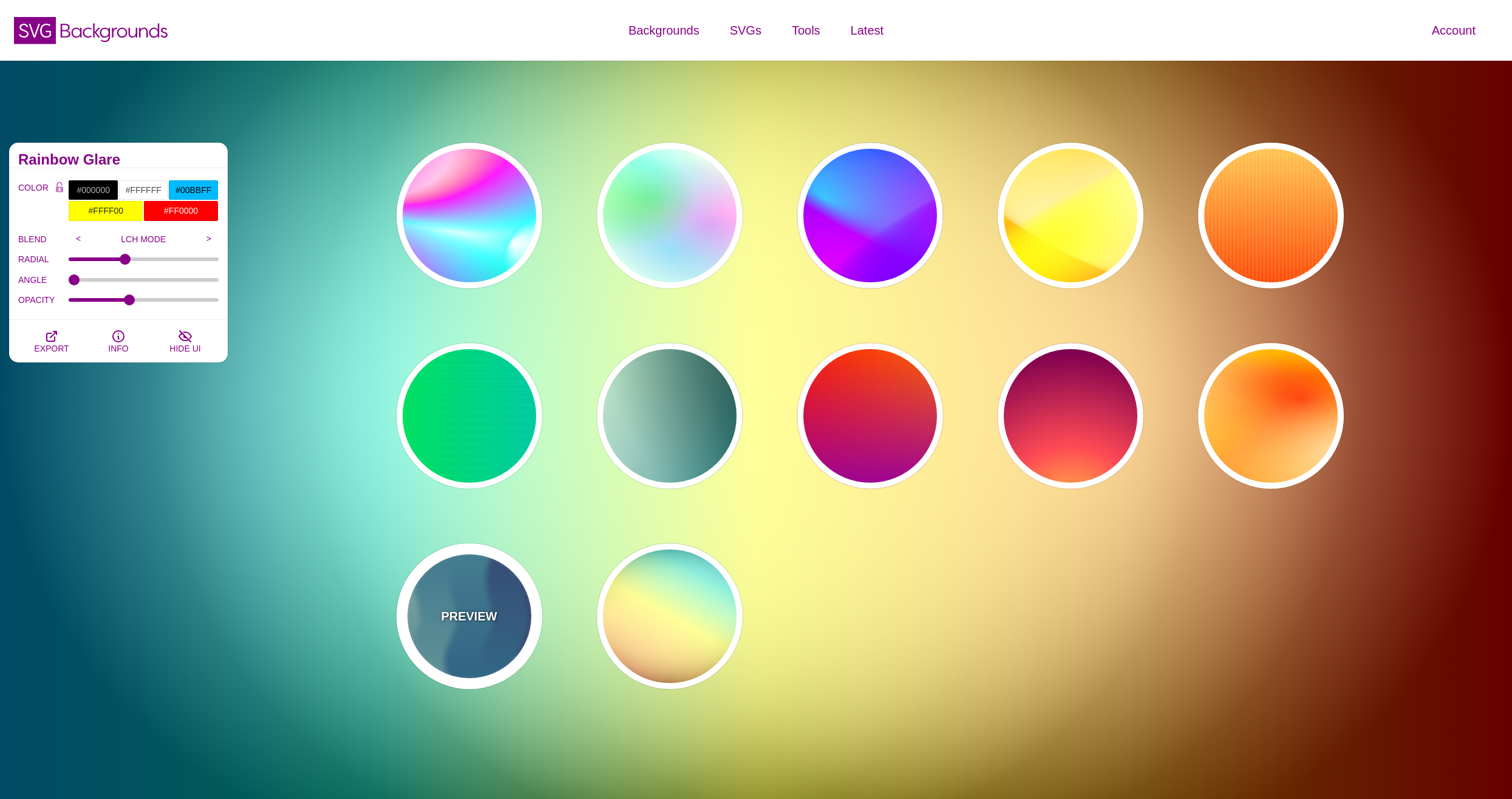
click at [509, 627] on div "PREVIEW" at bounding box center [469, 616] width 146 height 146
type input "#440044"
type input "#CCEEDD"
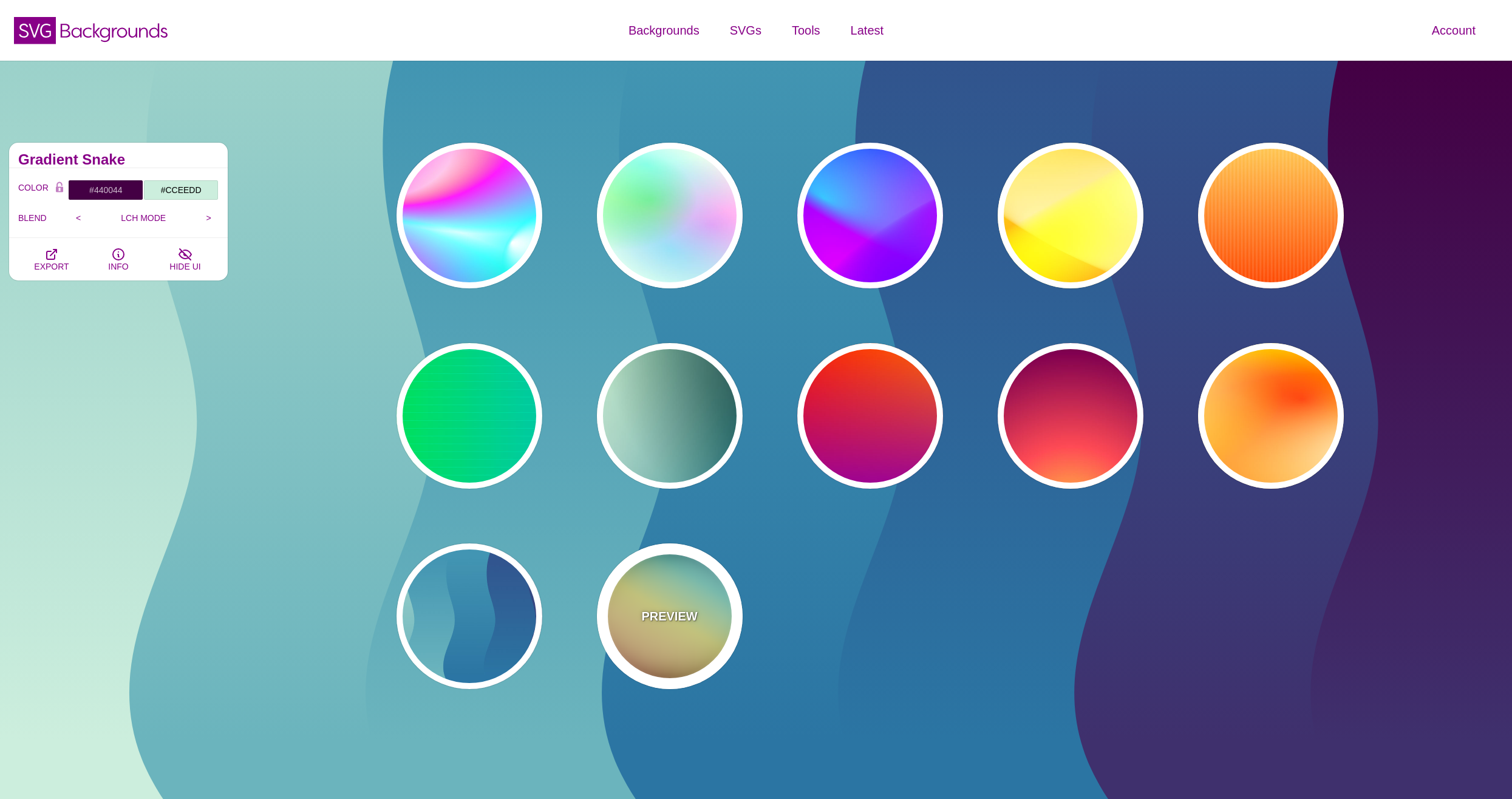
click at [671, 627] on div "PREVIEW" at bounding box center [669, 616] width 146 height 146
type input "#000000"
type input "#FFFFFF"
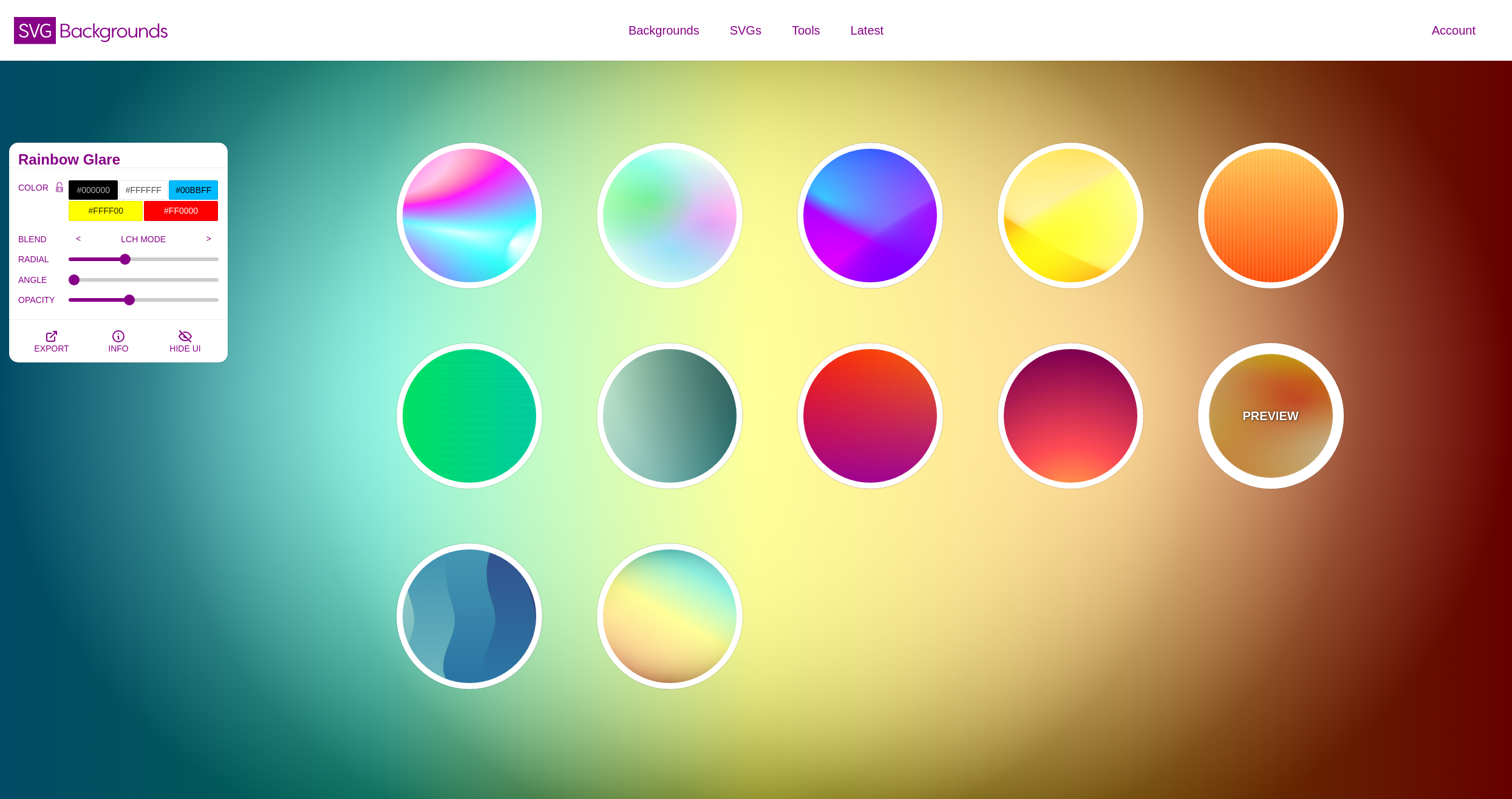
click at [1264, 437] on div "PREVIEW" at bounding box center [1270, 416] width 146 height 146
type input "#FFFF00"
type input "#FF0000"
type input "#FFFFFF"
type input "1"
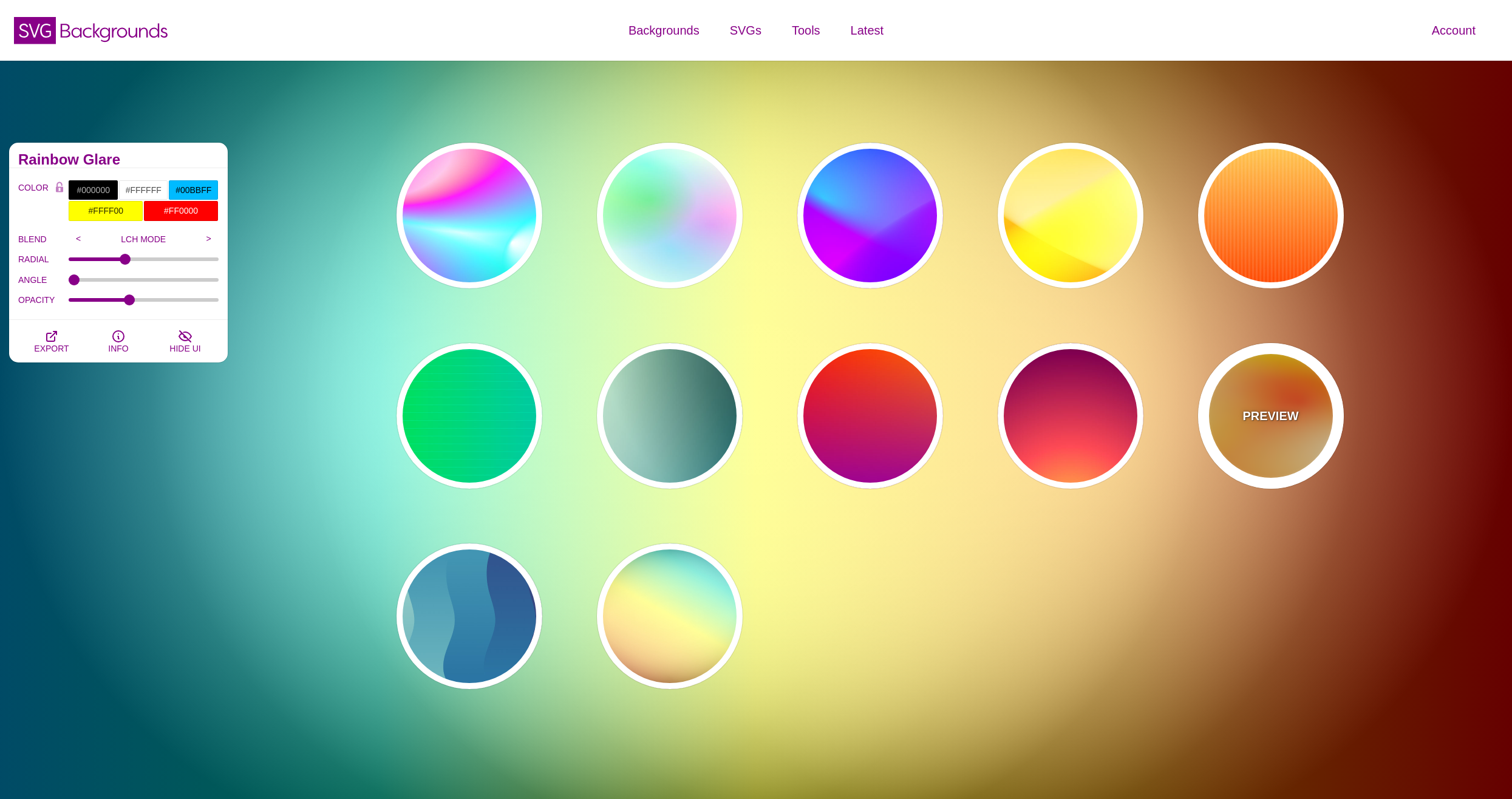
type input "80"
type input "130"
type input "70"
type input "50"
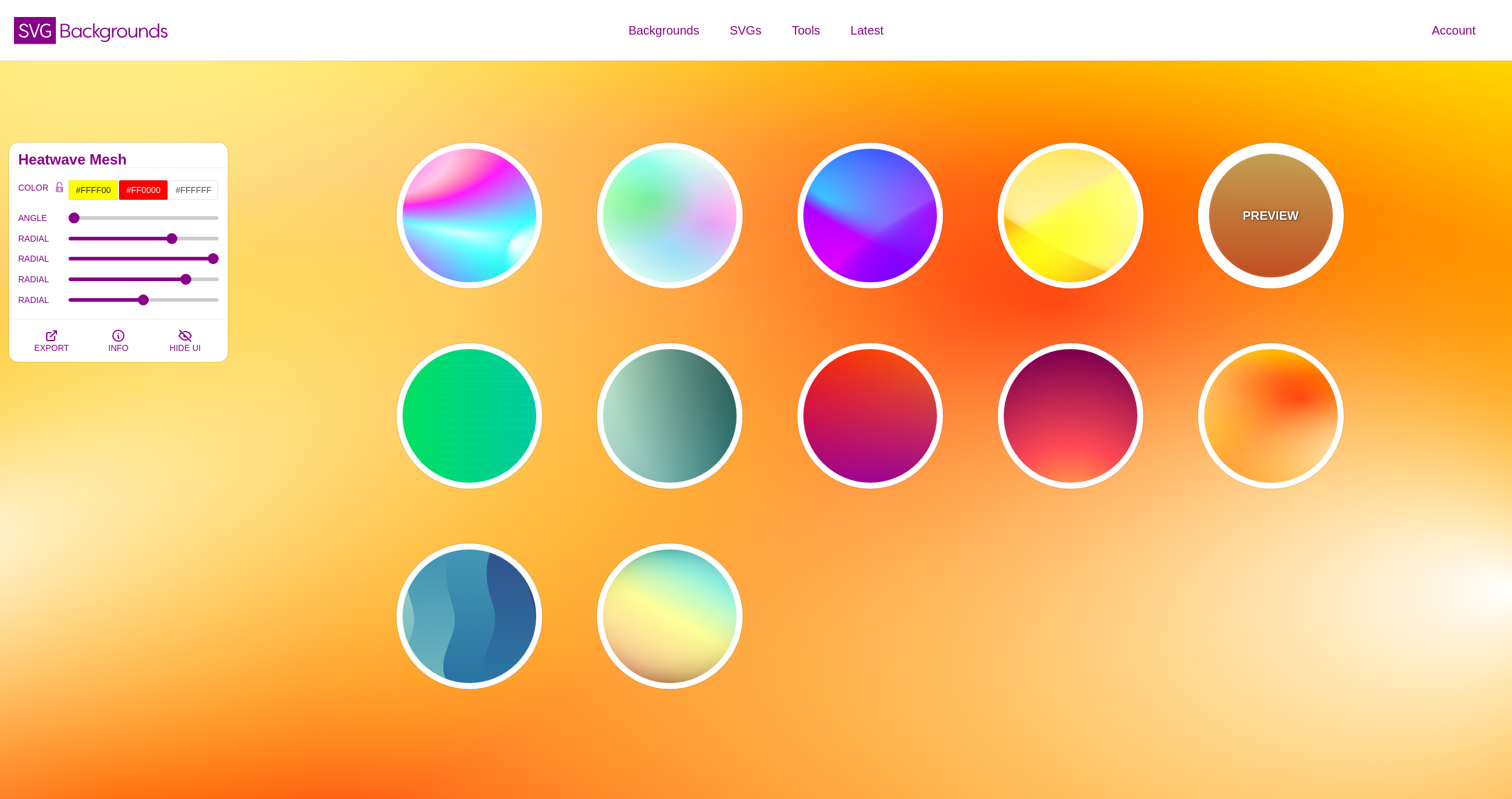
click at [1295, 219] on p "PREVIEW" at bounding box center [1270, 216] width 56 height 18
type input "#FFFFFF"
type input "#FFCC55"
type input "#FF4400"
type input "0"
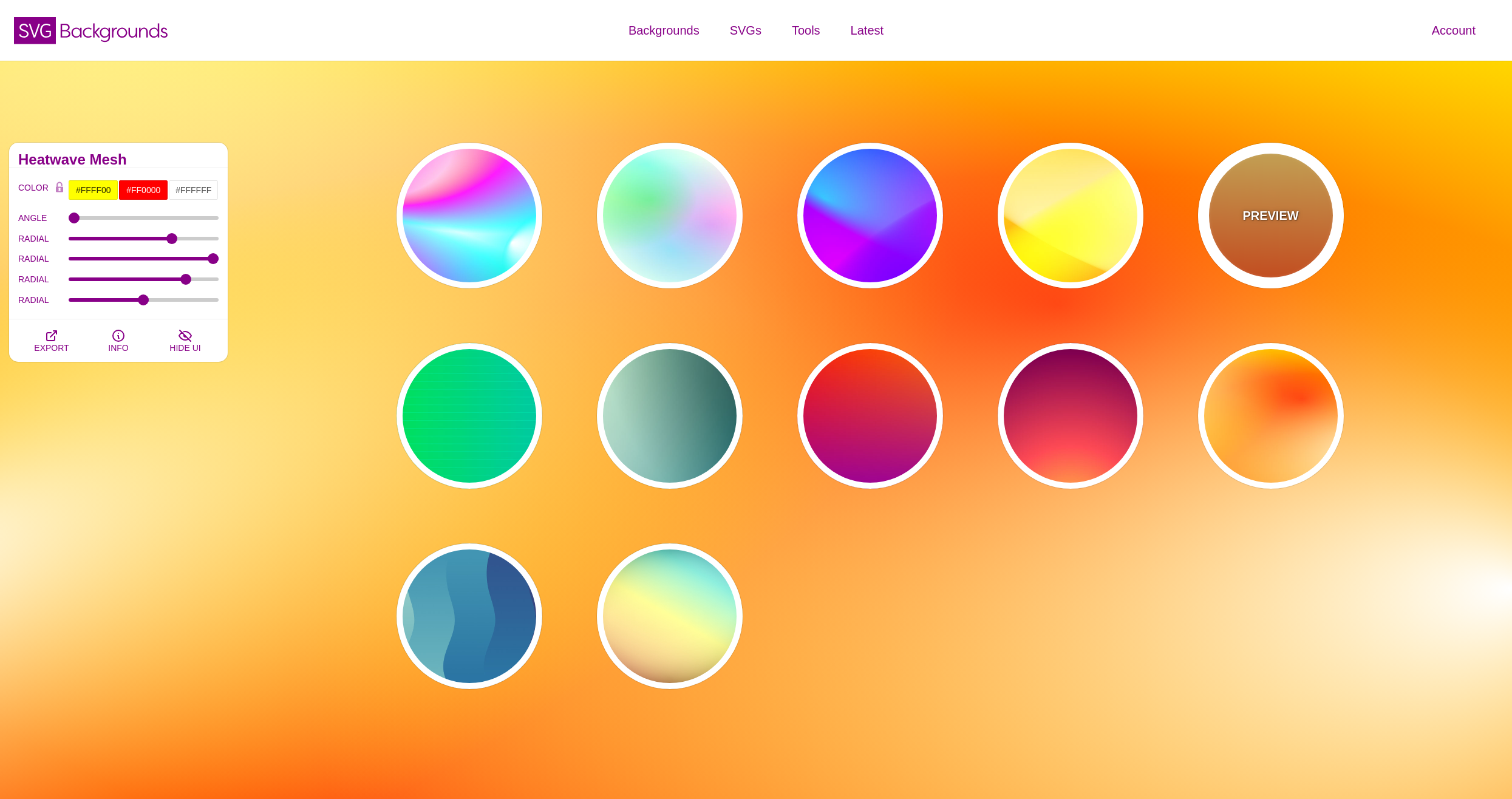
type input "1"
type input "10"
type input "1"
type input "0.1"
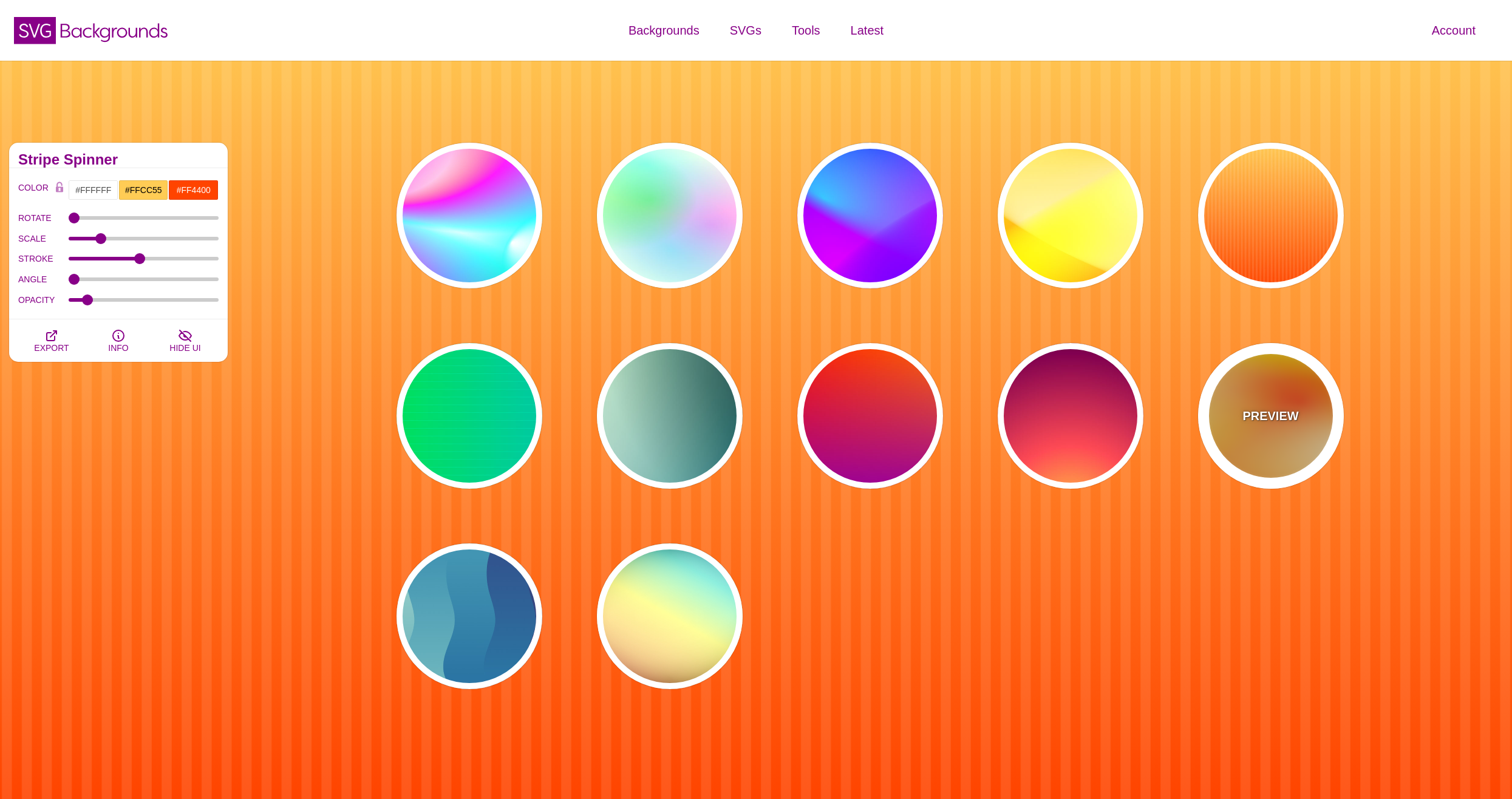
click at [1272, 443] on div "PREVIEW" at bounding box center [1270, 416] width 146 height 146
type input "#FFFF00"
type input "#FF0000"
type input "#FFFFFF"
type input "1"
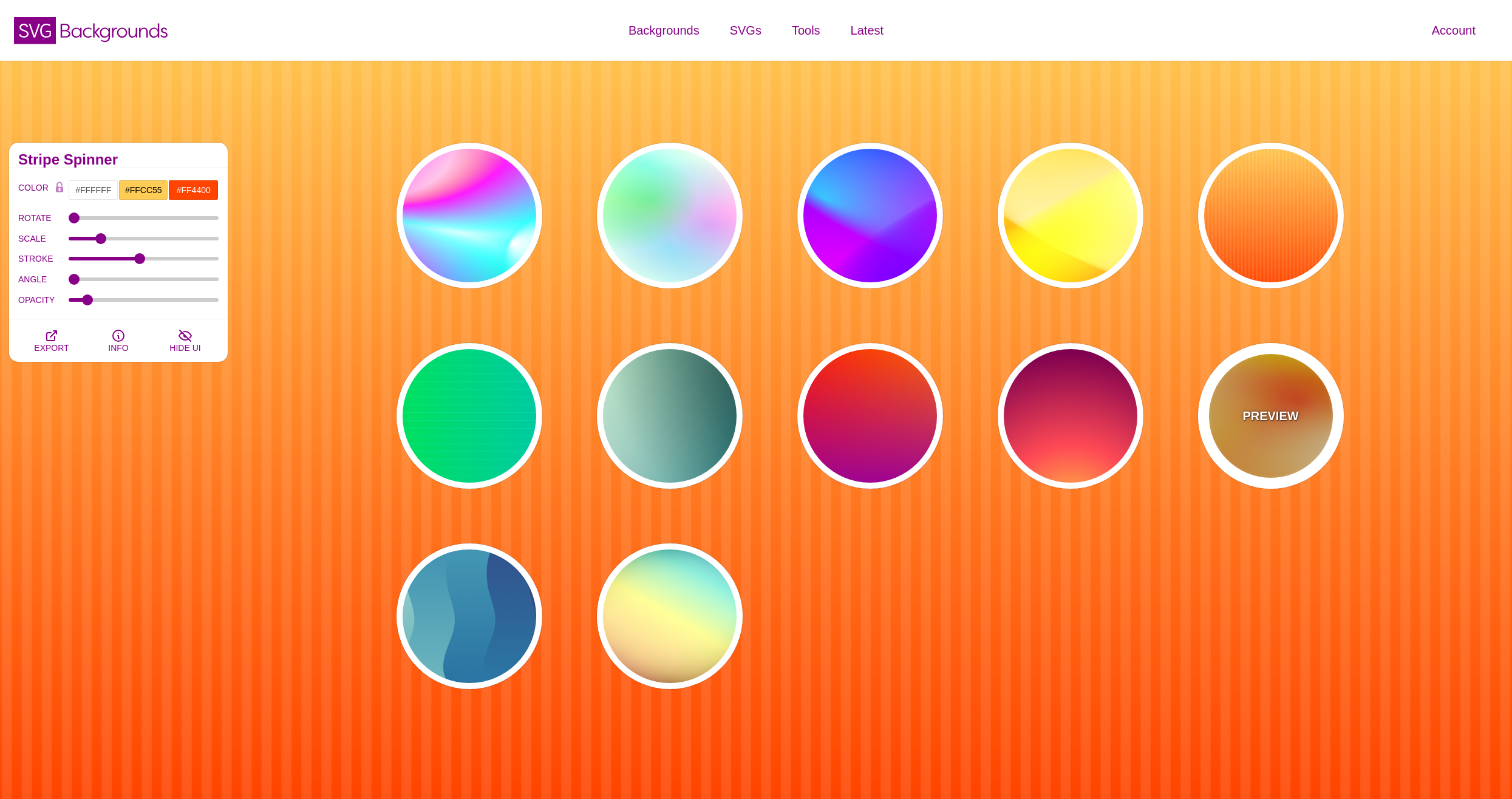
type input "80"
type input "130"
type input "70"
type input "50"
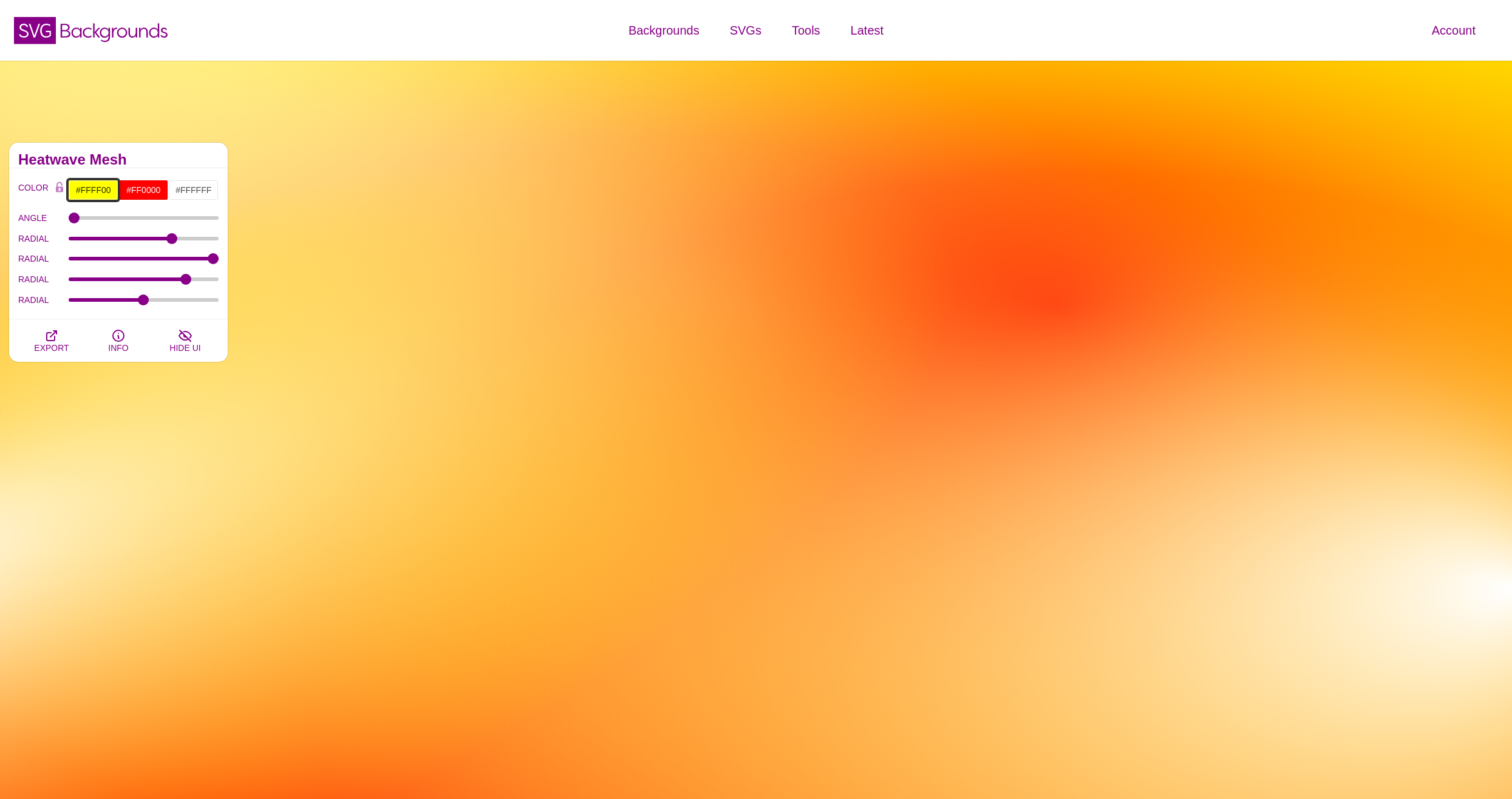
click at [87, 188] on input "#FFFF00" at bounding box center [93, 189] width 50 height 20
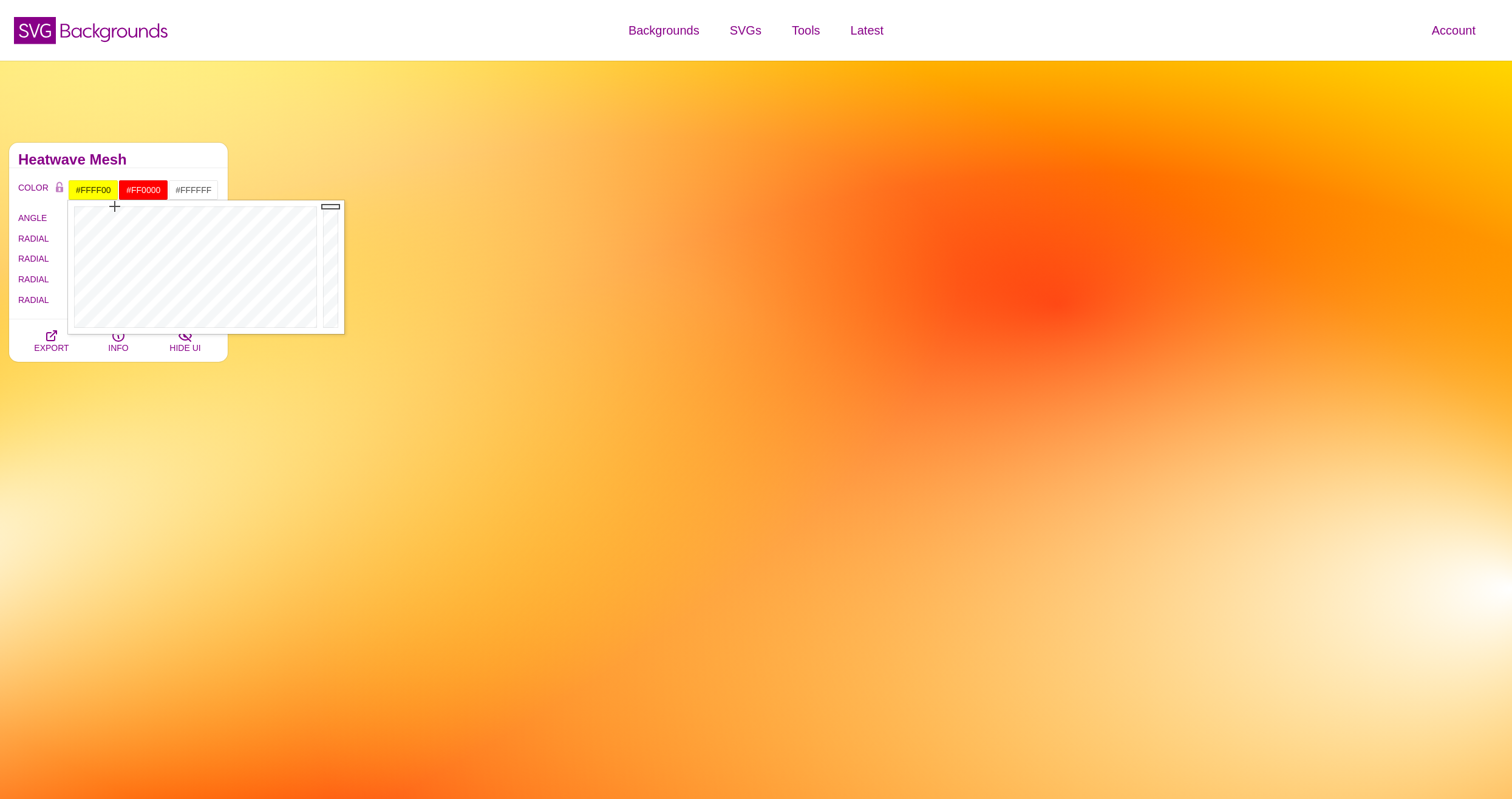
click at [147, 178] on div "COLOR #FFFF00 #FF0000 #FFFFFF #FFFF00 #FF0000 #666666 #777777 #888888 #999999 B…" at bounding box center [118, 243] width 218 height 151
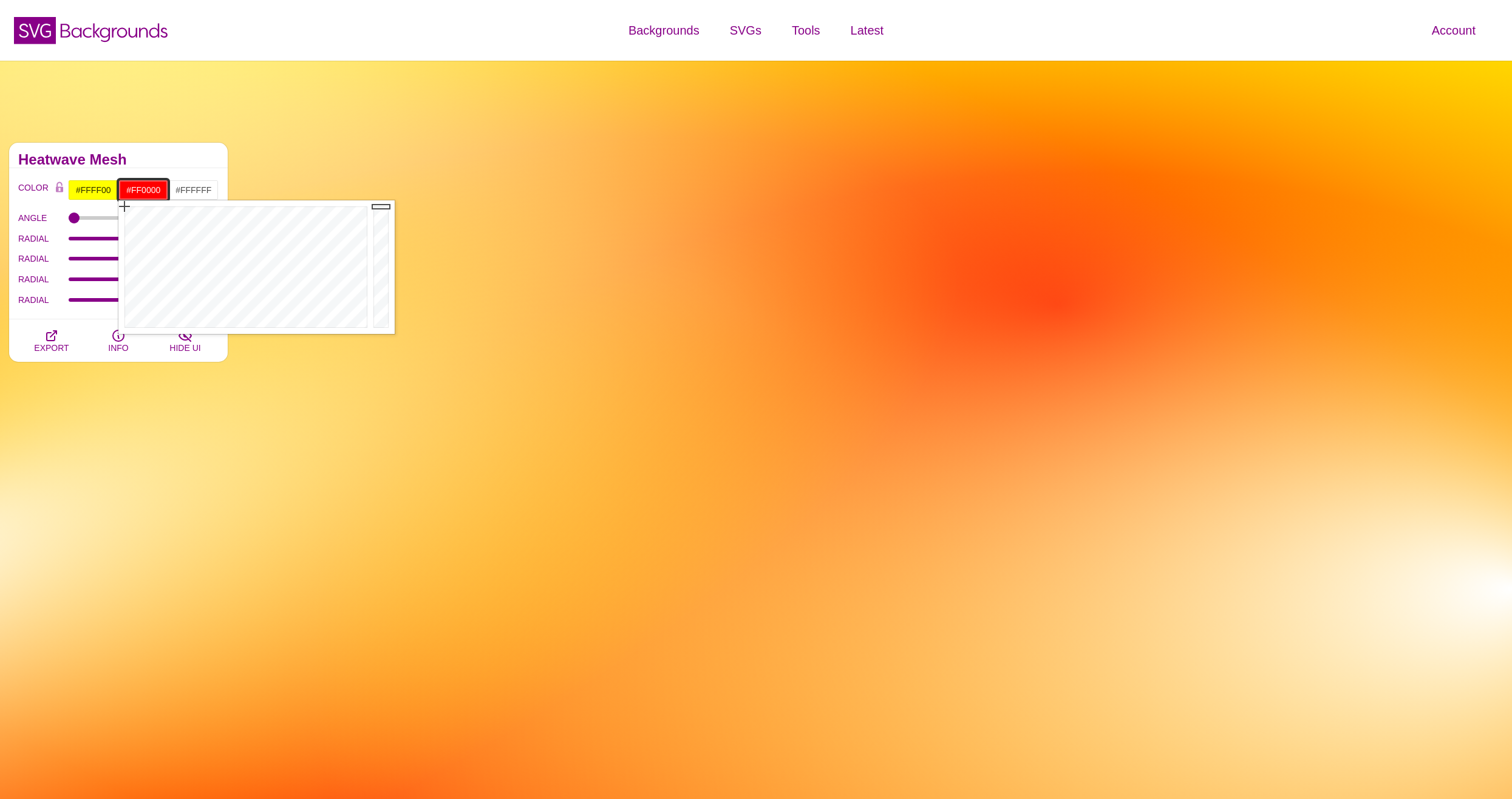
click at [144, 199] on input "#FF0000" at bounding box center [143, 189] width 50 height 20
drag, startPoint x: 201, startPoint y: 244, endPoint x: 265, endPoint y: 226, distance: 66.5
click at [265, 226] on div at bounding box center [244, 267] width 252 height 133
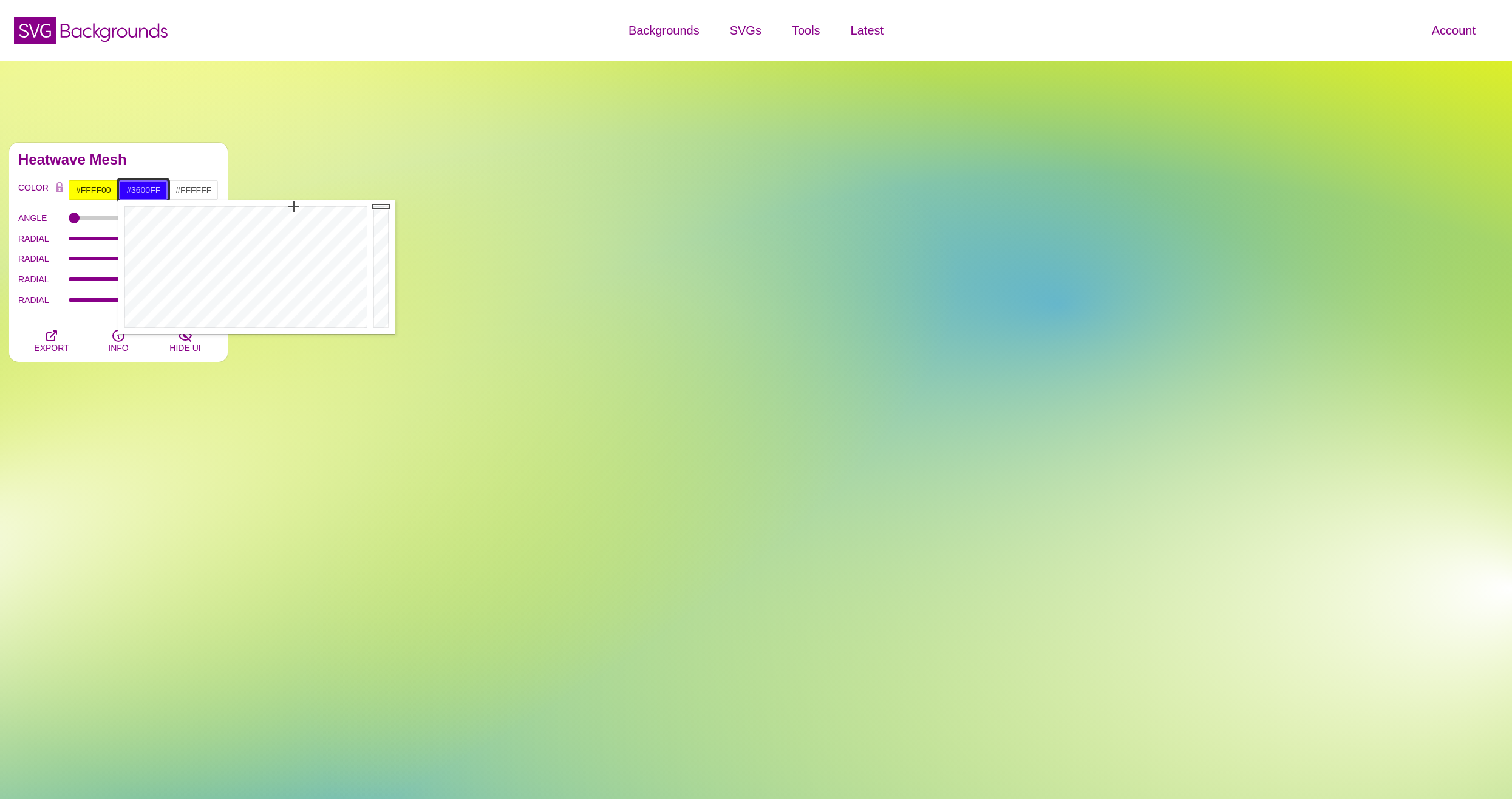
drag, startPoint x: 273, startPoint y: 218, endPoint x: 294, endPoint y: 206, distance: 24.2
click at [294, 206] on div at bounding box center [244, 267] width 252 height 133
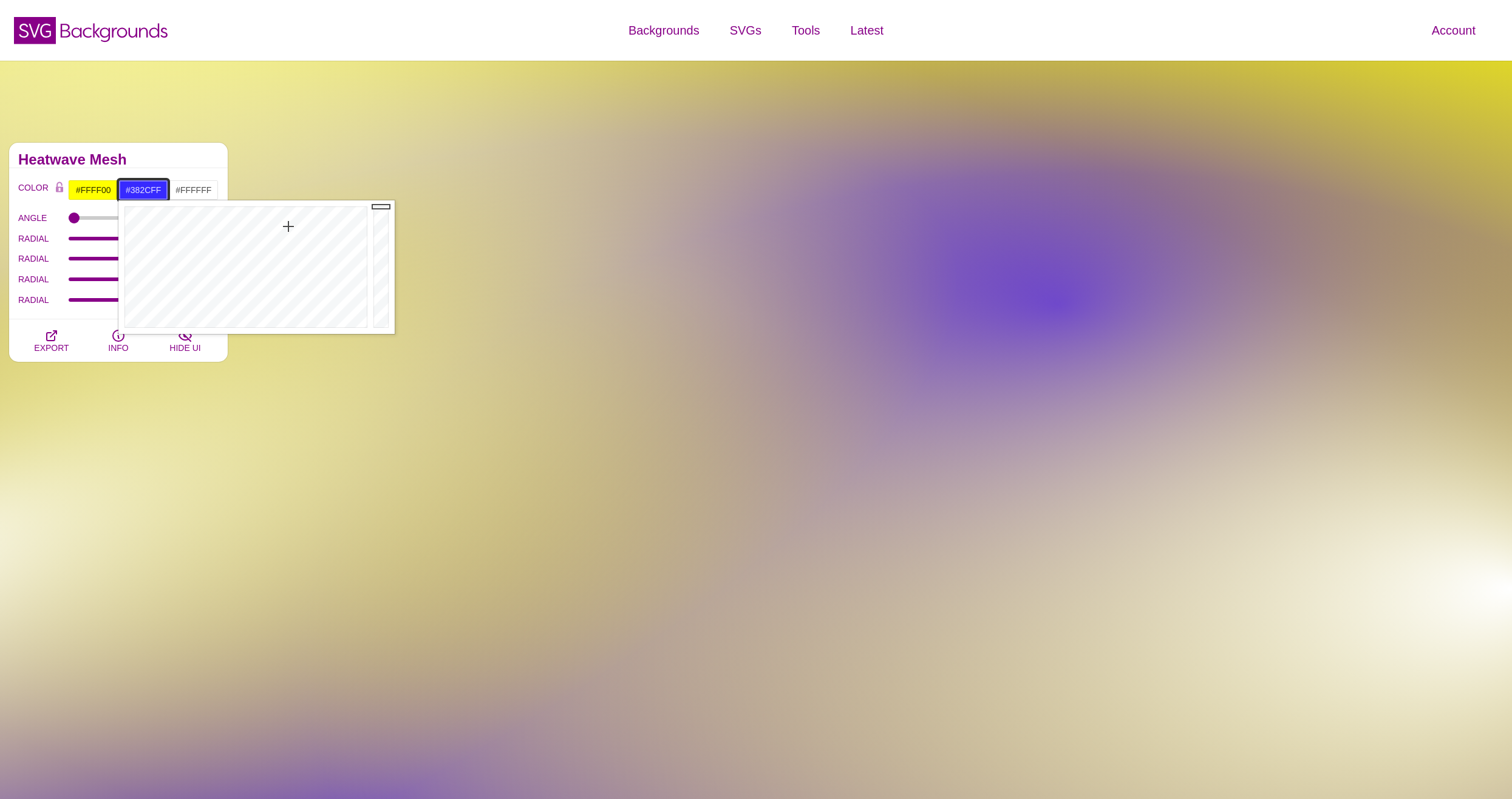
drag, startPoint x: 292, startPoint y: 207, endPoint x: 288, endPoint y: 227, distance: 20.4
click at [288, 227] on div at bounding box center [244, 267] width 252 height 133
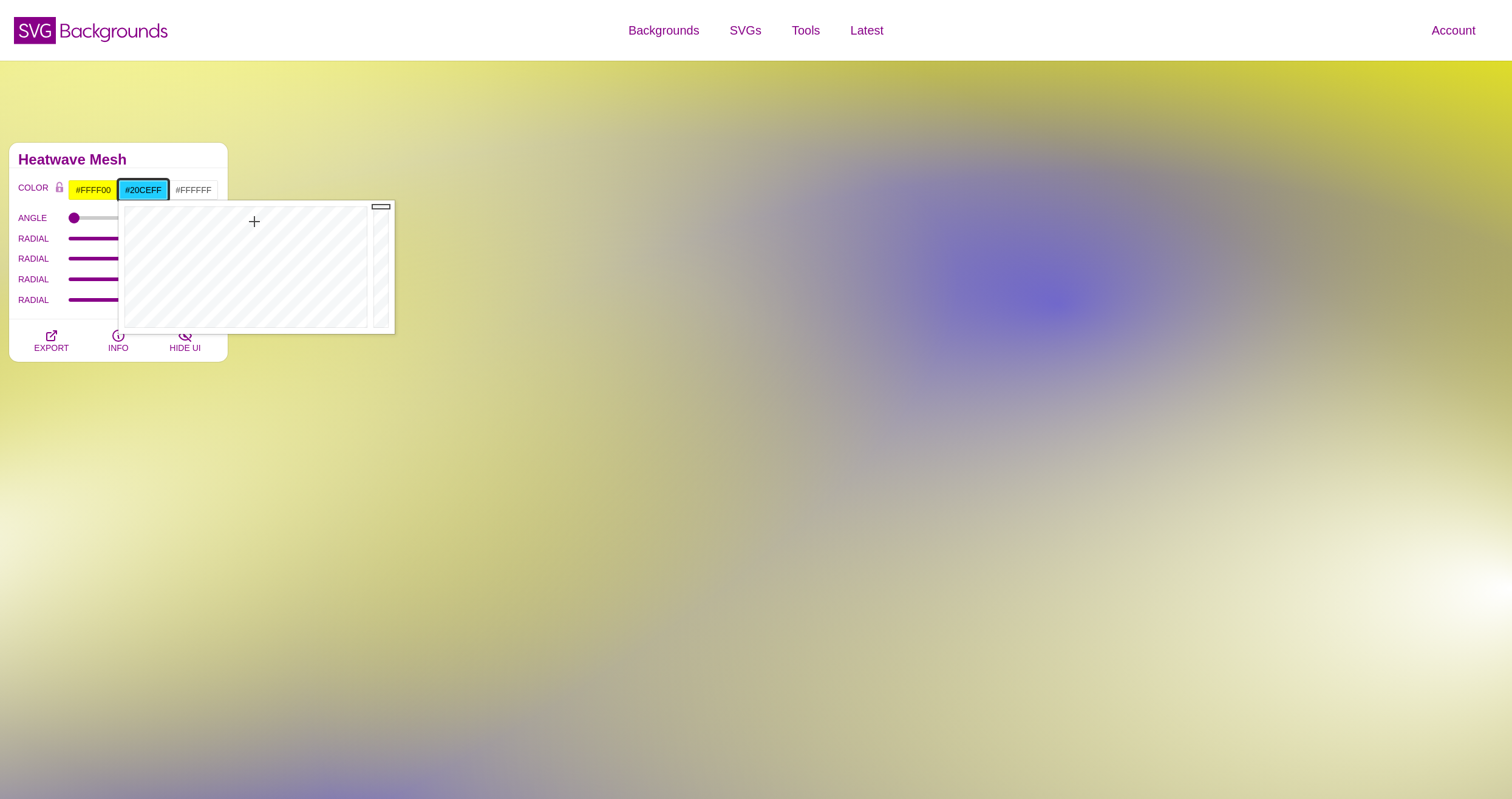
drag, startPoint x: 273, startPoint y: 224, endPoint x: 254, endPoint y: 222, distance: 19.1
click at [254, 222] on div at bounding box center [244, 267] width 252 height 133
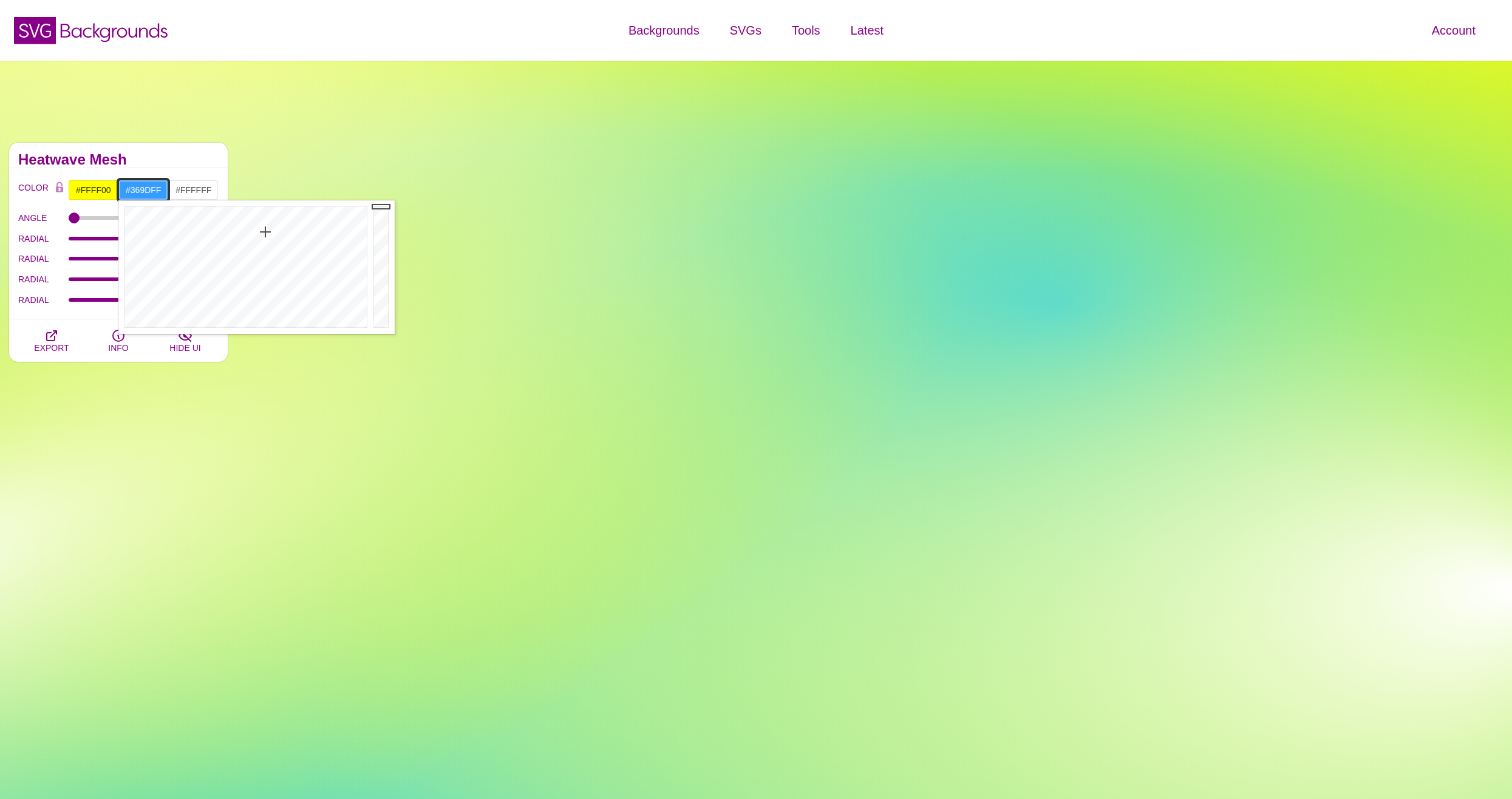
drag, startPoint x: 254, startPoint y: 221, endPoint x: 265, endPoint y: 232, distance: 15.6
click at [265, 232] on div at bounding box center [244, 267] width 252 height 133
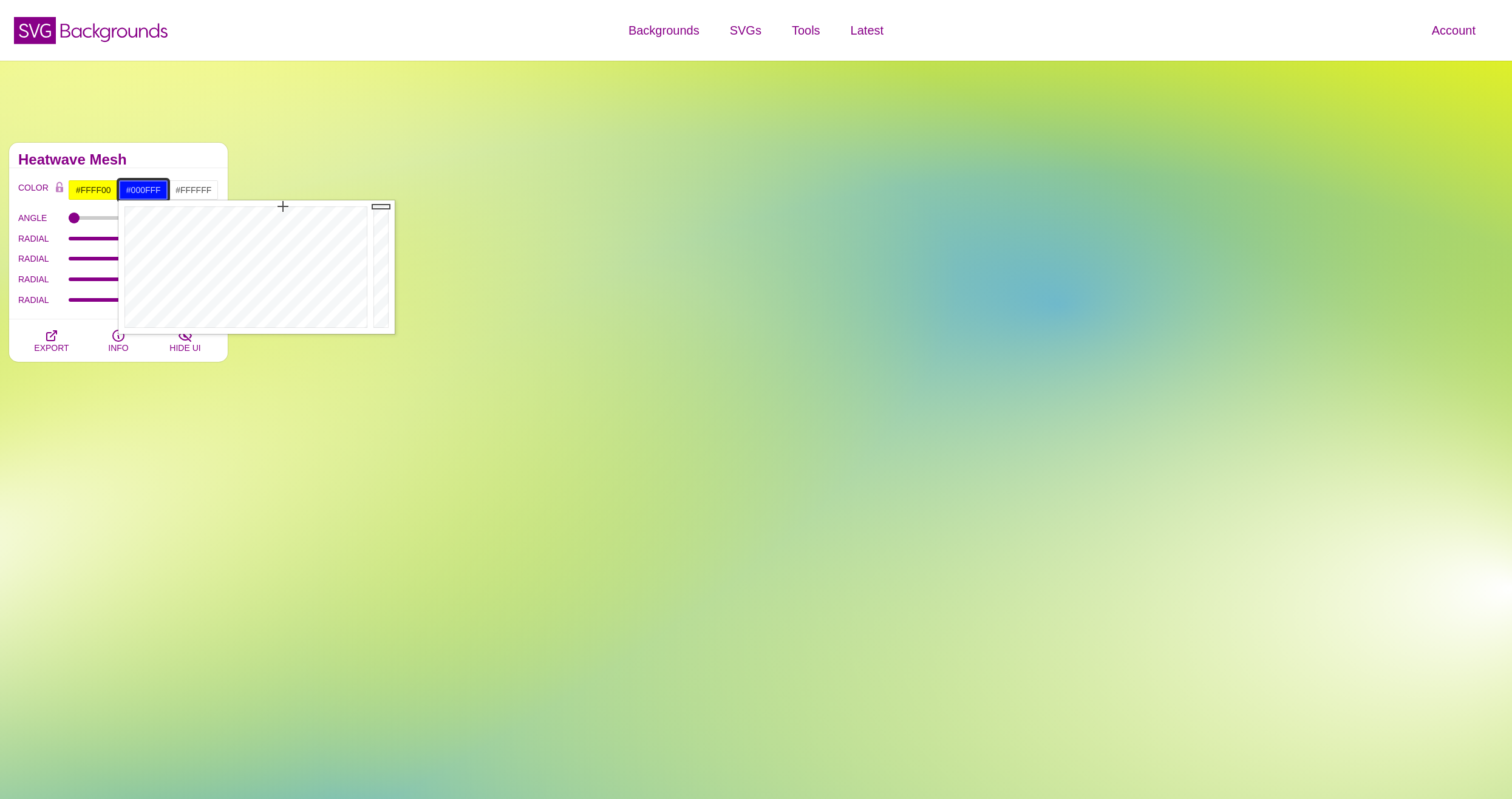
drag, startPoint x: 265, startPoint y: 232, endPoint x: 284, endPoint y: 203, distance: 34.7
click at [284, 203] on div at bounding box center [244, 267] width 252 height 133
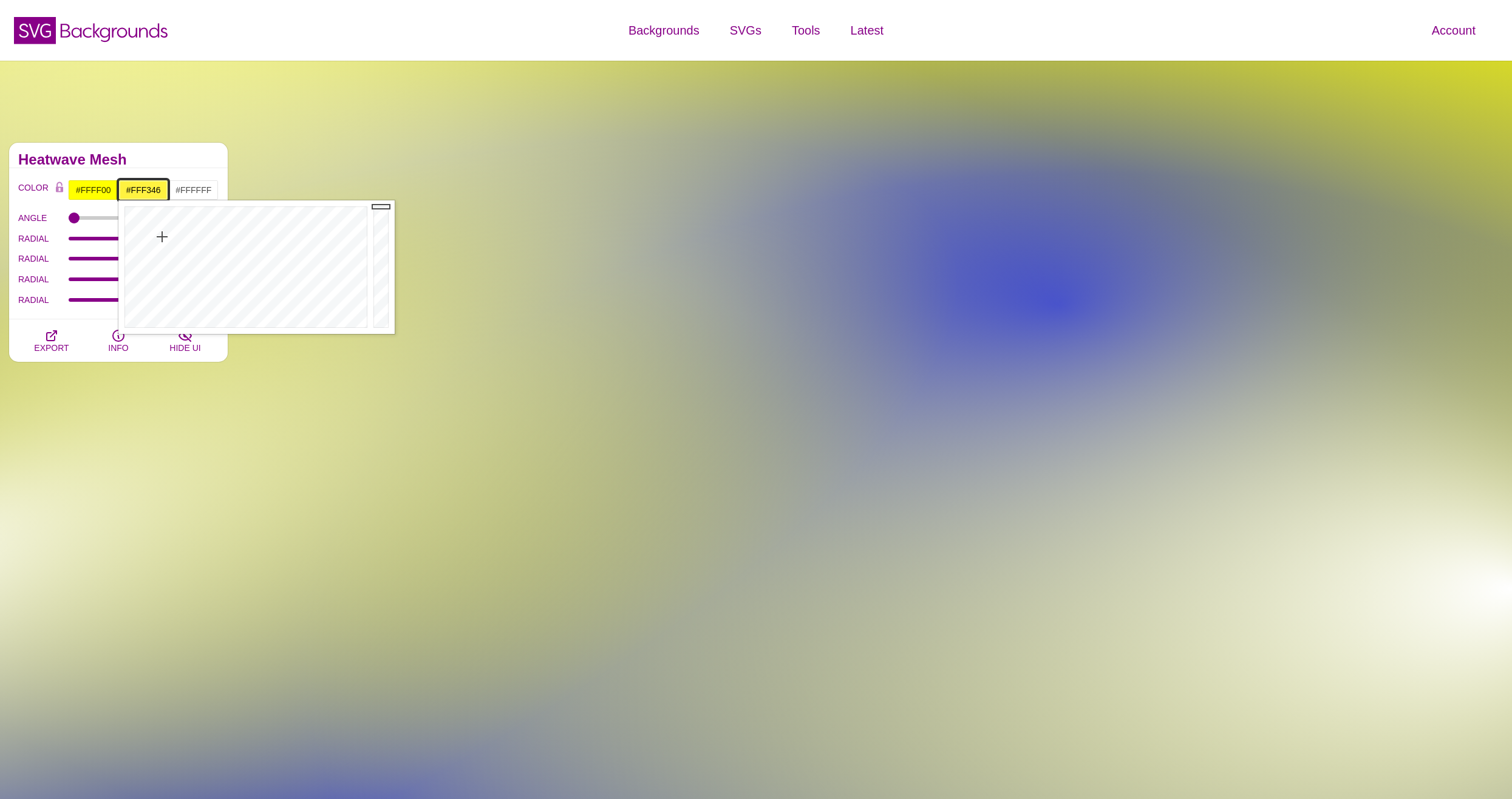
drag, startPoint x: 162, startPoint y: 237, endPoint x: 163, endPoint y: 245, distance: 8.1
click at [163, 241] on div at bounding box center [244, 267] width 252 height 133
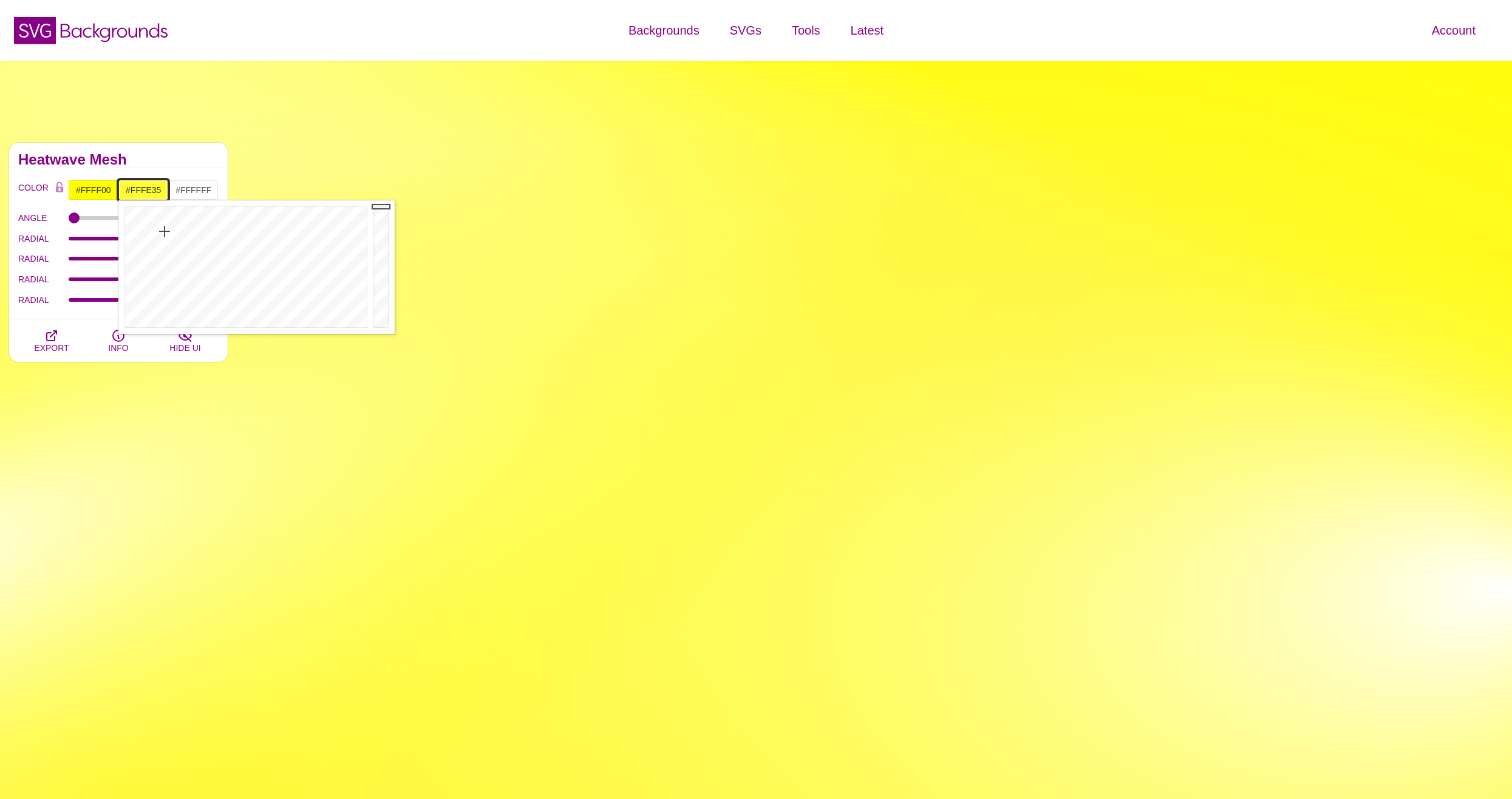
drag, startPoint x: 163, startPoint y: 245, endPoint x: 164, endPoint y: 231, distance: 14.0
click at [164, 231] on div at bounding box center [244, 267] width 252 height 133
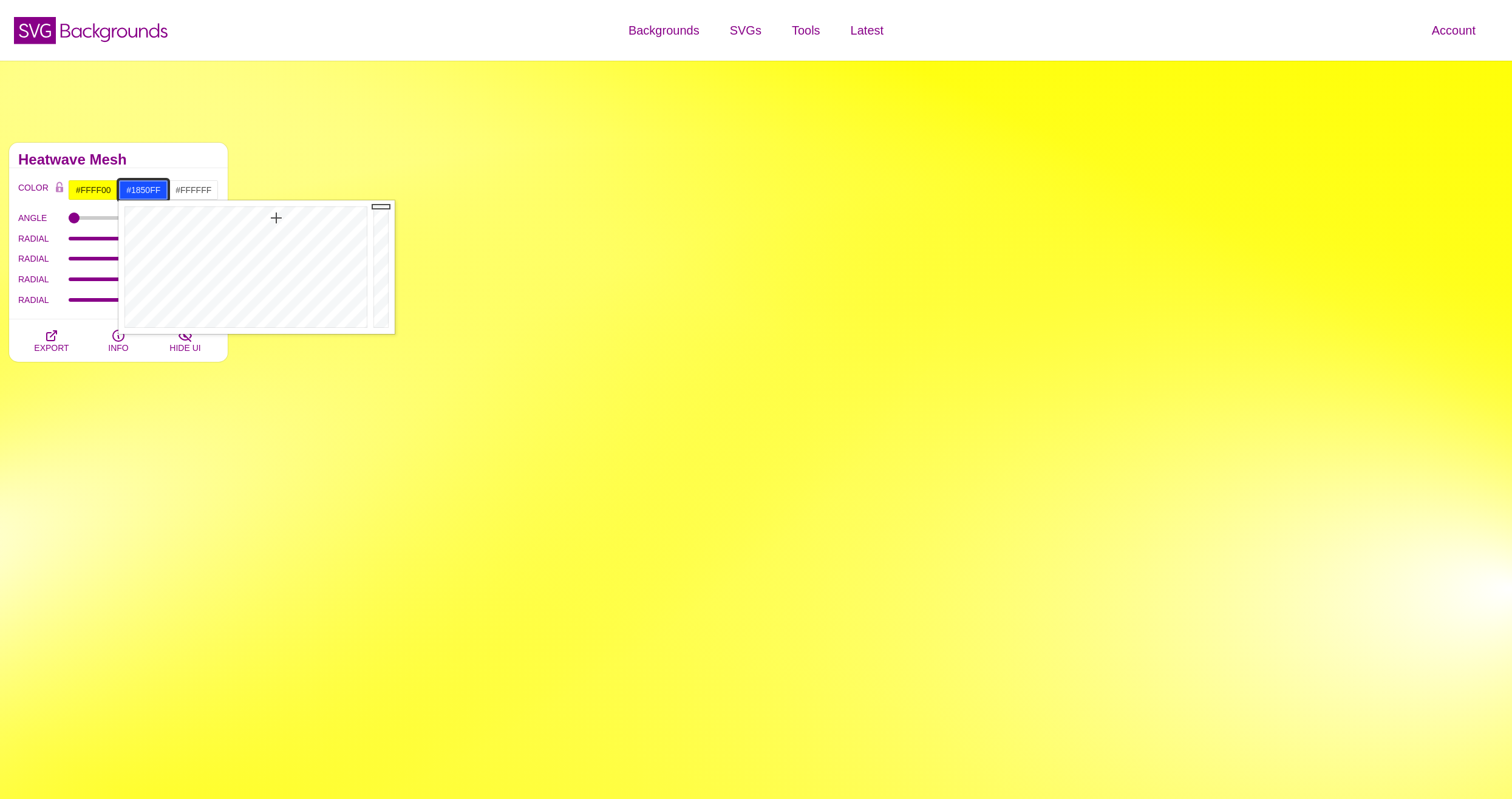
type input "#1B55FF"
drag, startPoint x: 164, startPoint y: 231, endPoint x: 276, endPoint y: 219, distance: 112.6
click at [276, 219] on div at bounding box center [244, 267] width 252 height 133
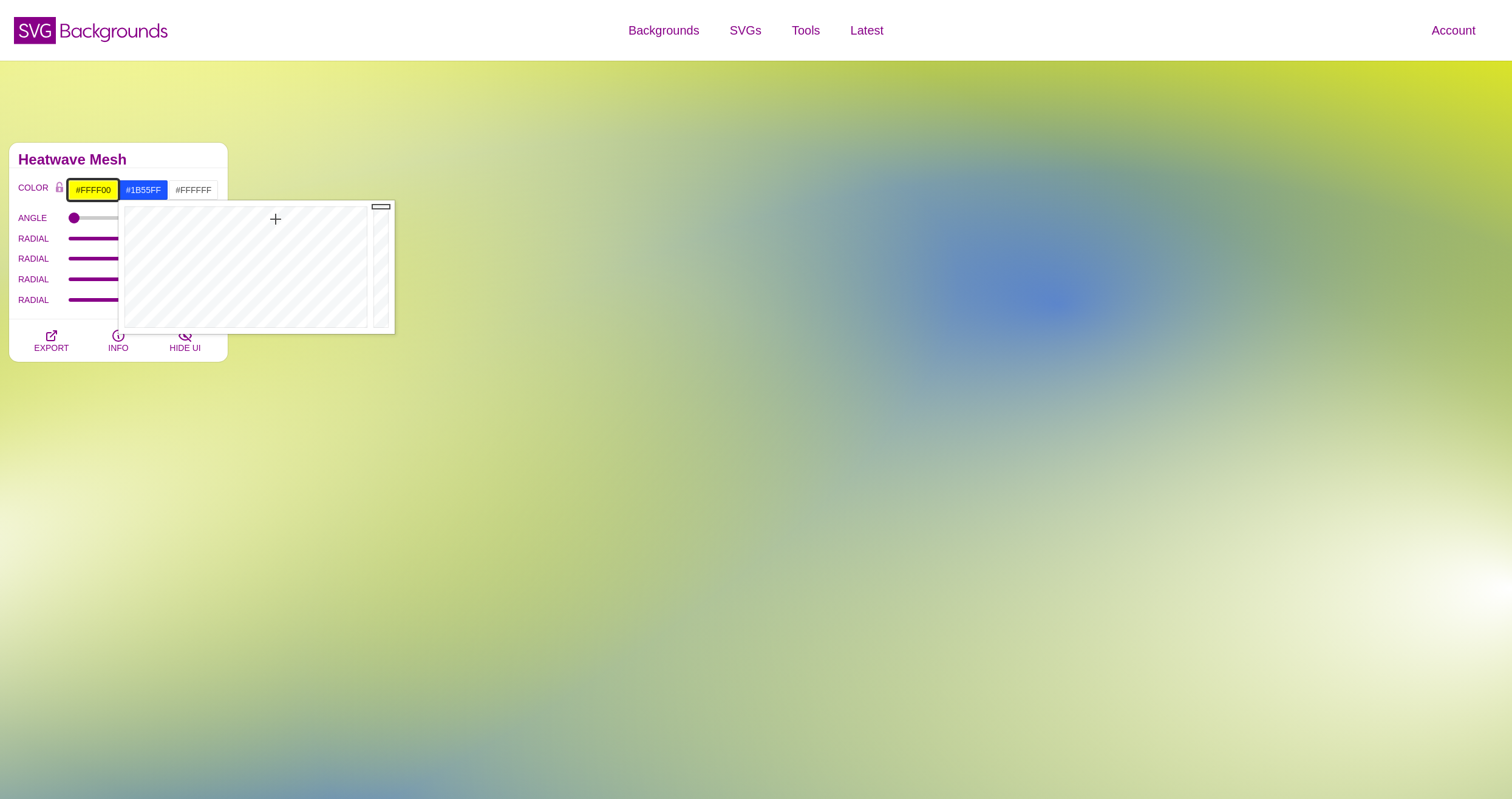
click at [85, 185] on input "#FFFF00" at bounding box center [93, 189] width 50 height 20
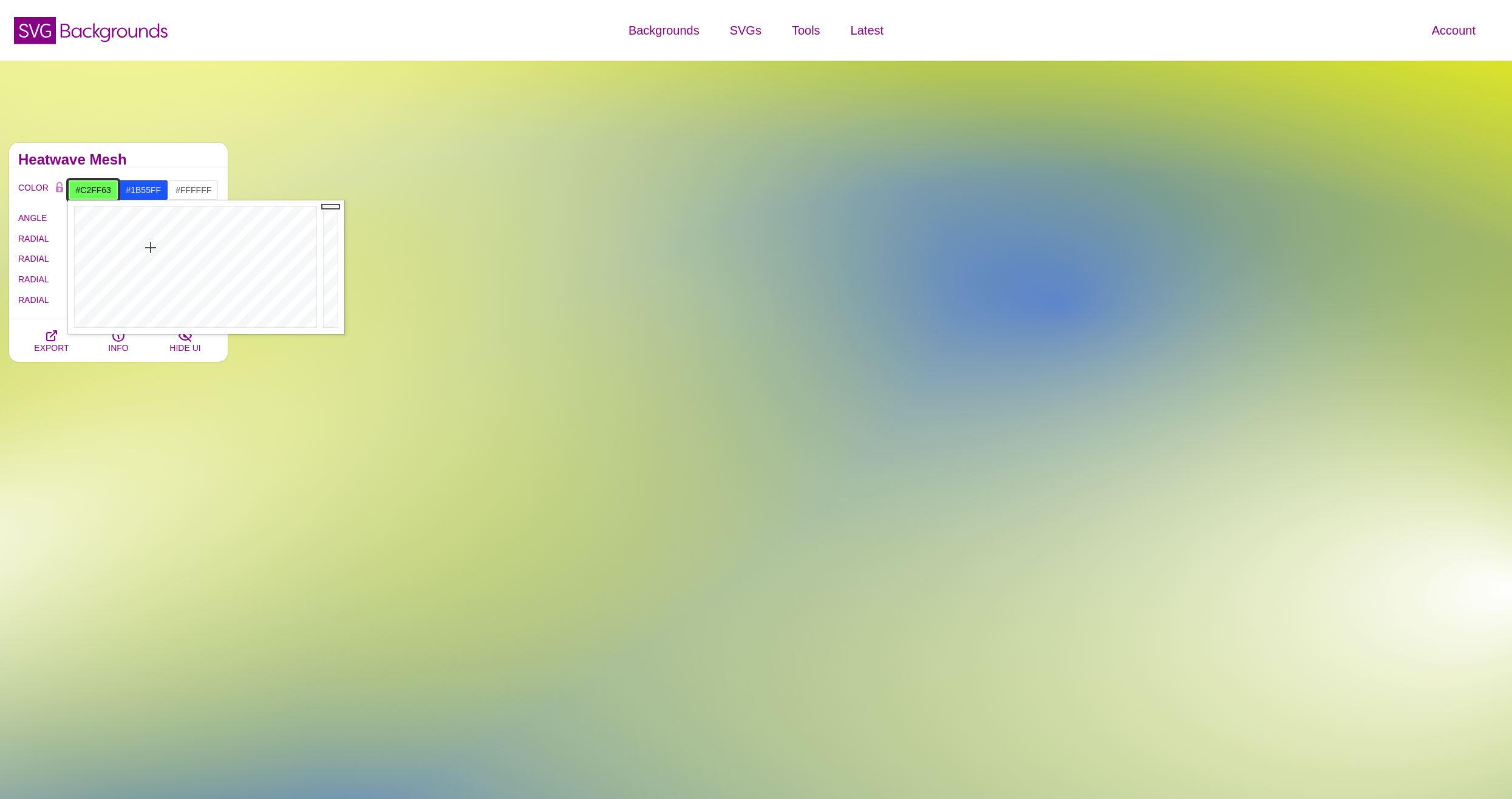
drag, startPoint x: 204, startPoint y: 239, endPoint x: 131, endPoint y: 253, distance: 74.3
click at [131, 253] on div at bounding box center [194, 267] width 252 height 133
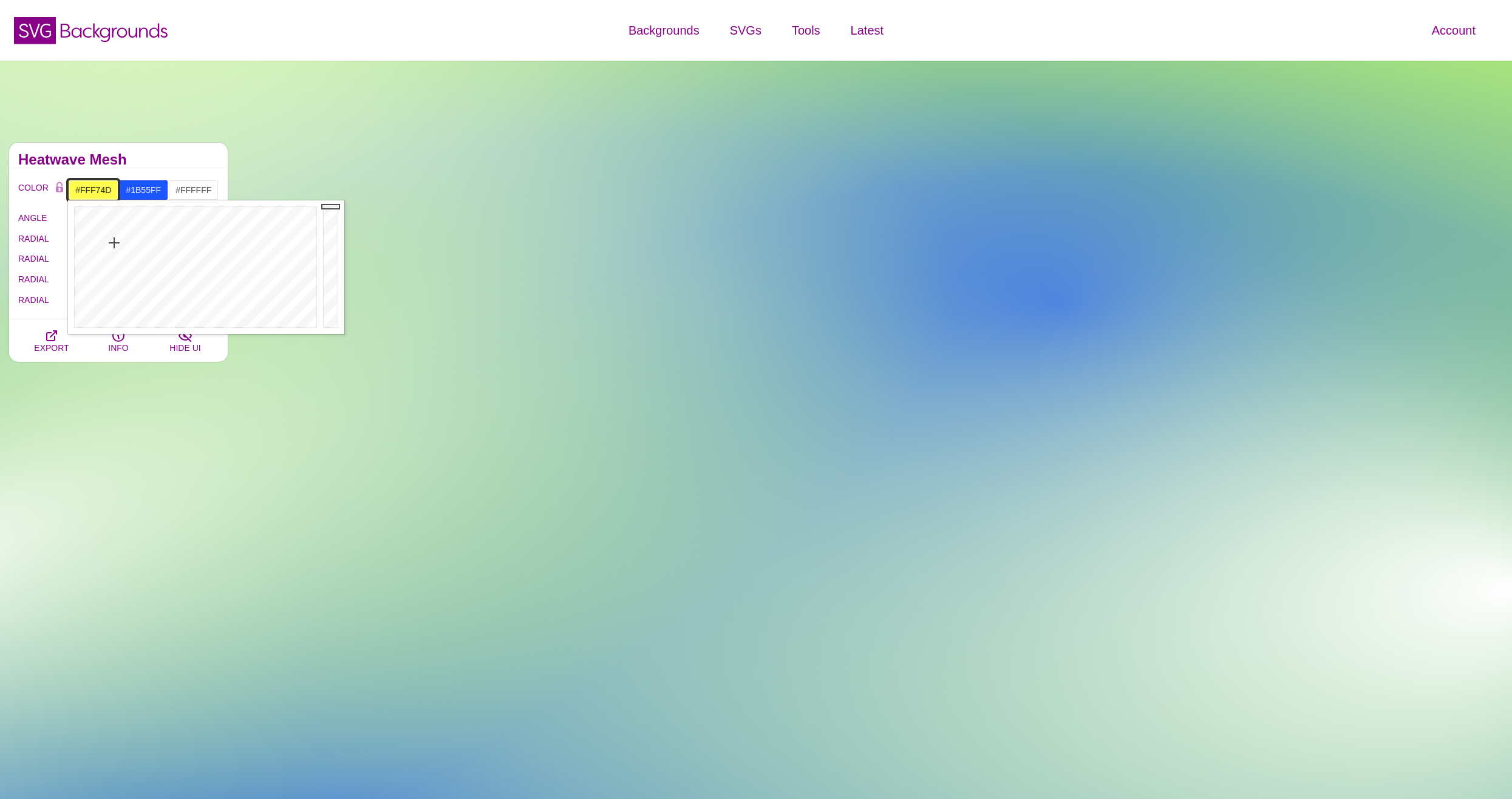
drag, startPoint x: 117, startPoint y: 253, endPoint x: 113, endPoint y: 243, distance: 10.8
click at [113, 243] on div at bounding box center [194, 267] width 252 height 133
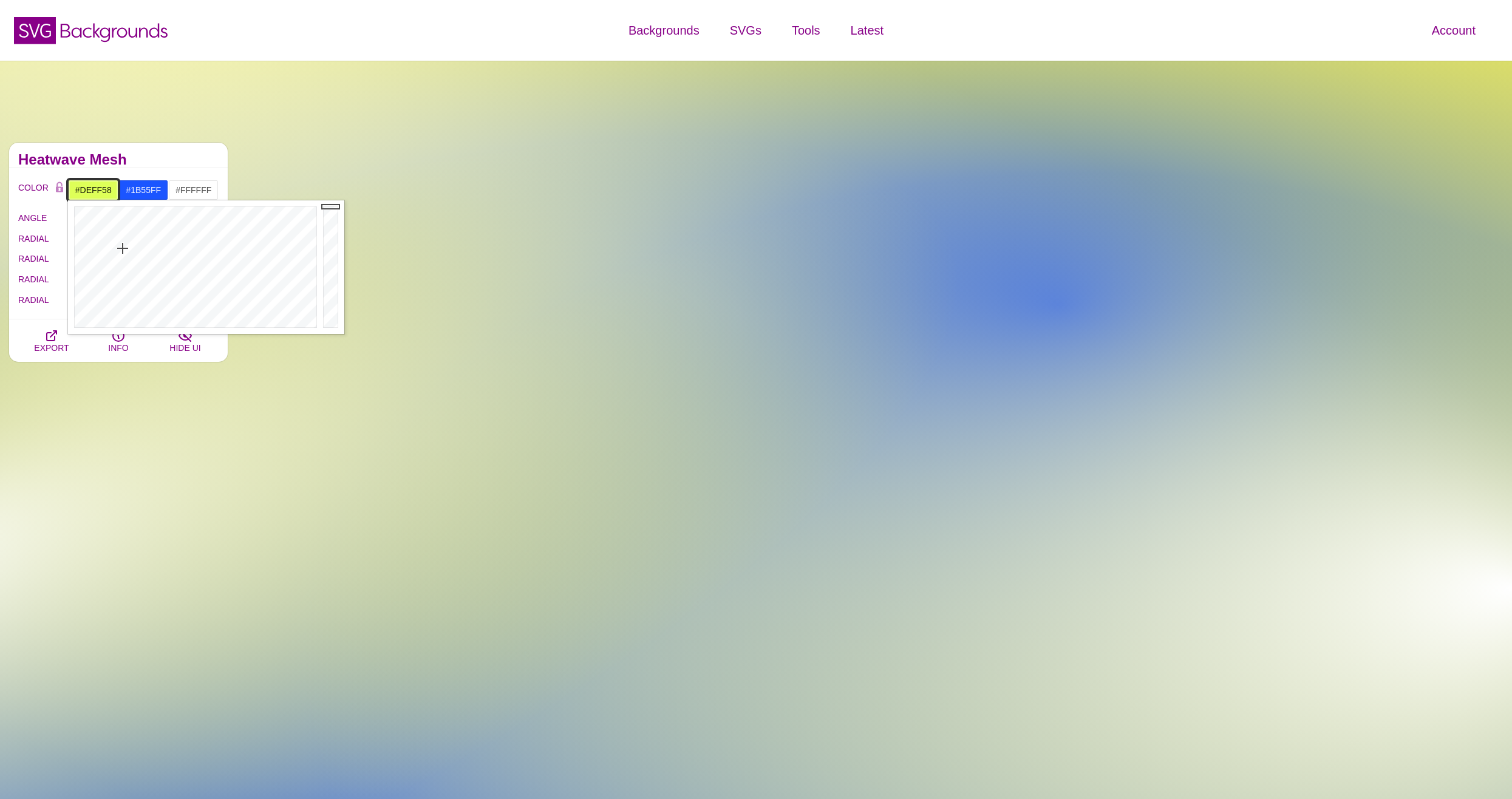
drag, startPoint x: 113, startPoint y: 243, endPoint x: 123, endPoint y: 248, distance: 11.2
click at [123, 248] on div at bounding box center [194, 267] width 252 height 133
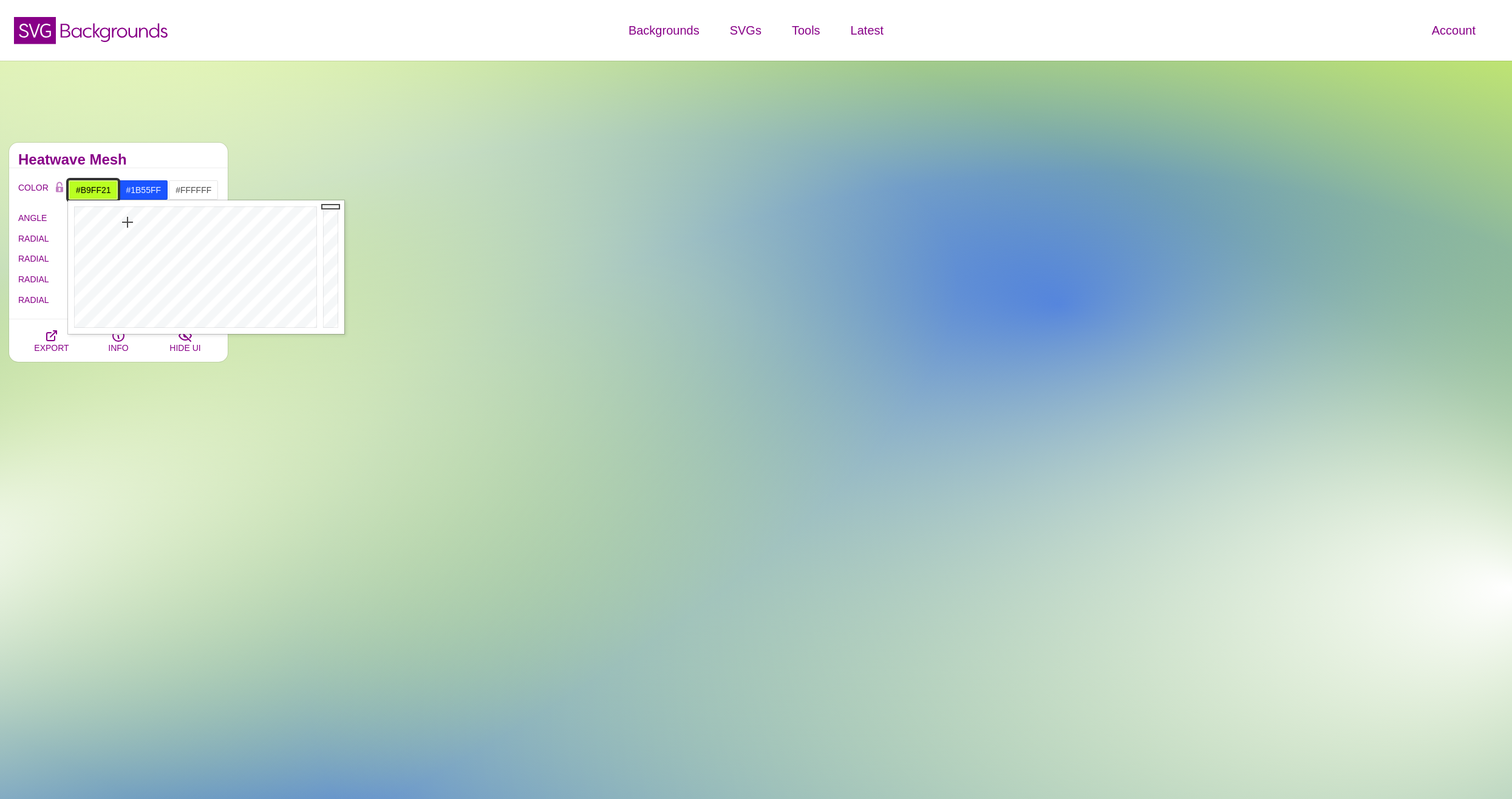
drag, startPoint x: 123, startPoint y: 248, endPoint x: 127, endPoint y: 222, distance: 26.3
click at [127, 222] on div at bounding box center [194, 267] width 252 height 133
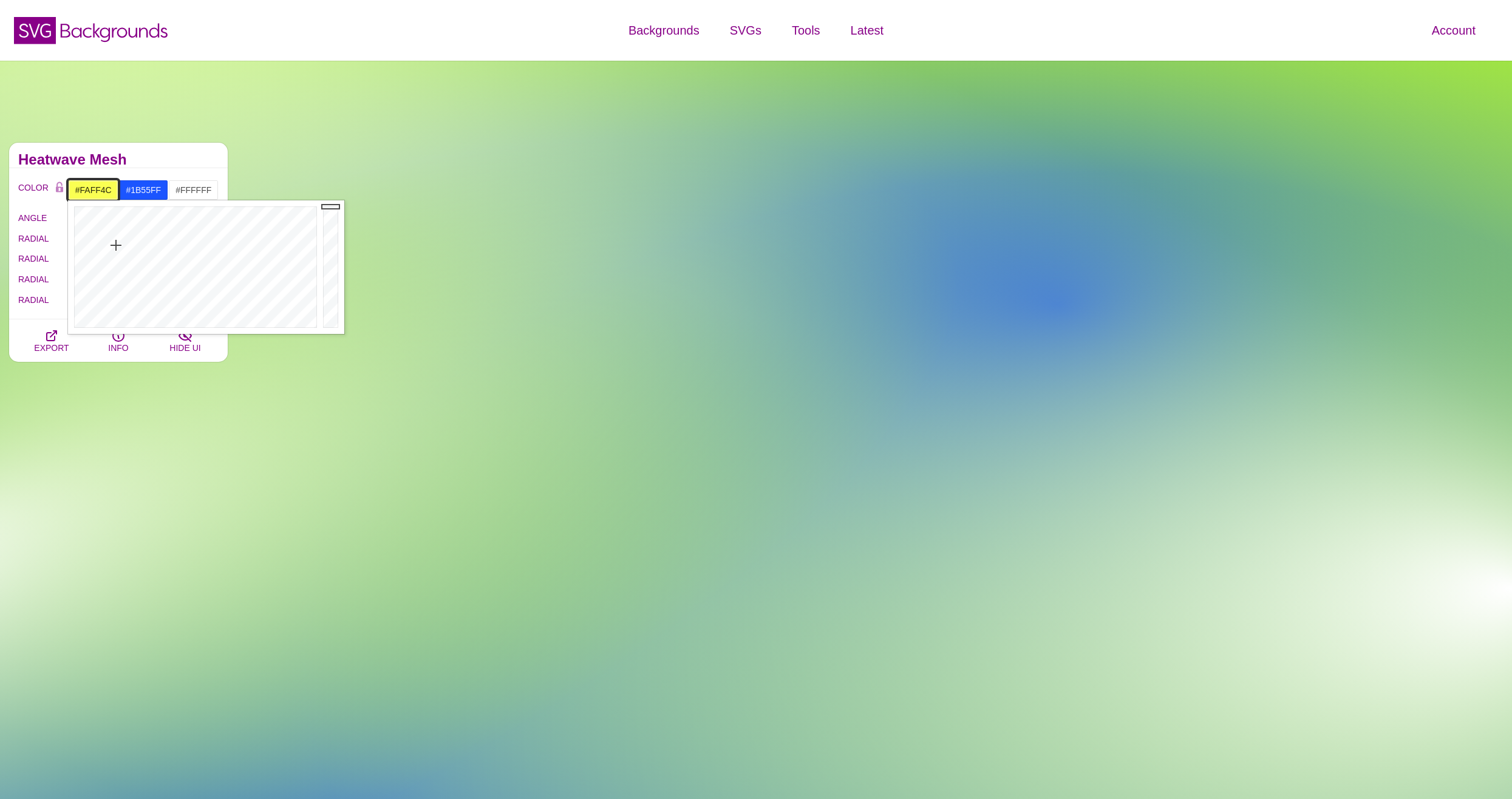
drag, startPoint x: 127, startPoint y: 222, endPoint x: 116, endPoint y: 242, distance: 22.8
click at [116, 242] on div at bounding box center [194, 267] width 252 height 133
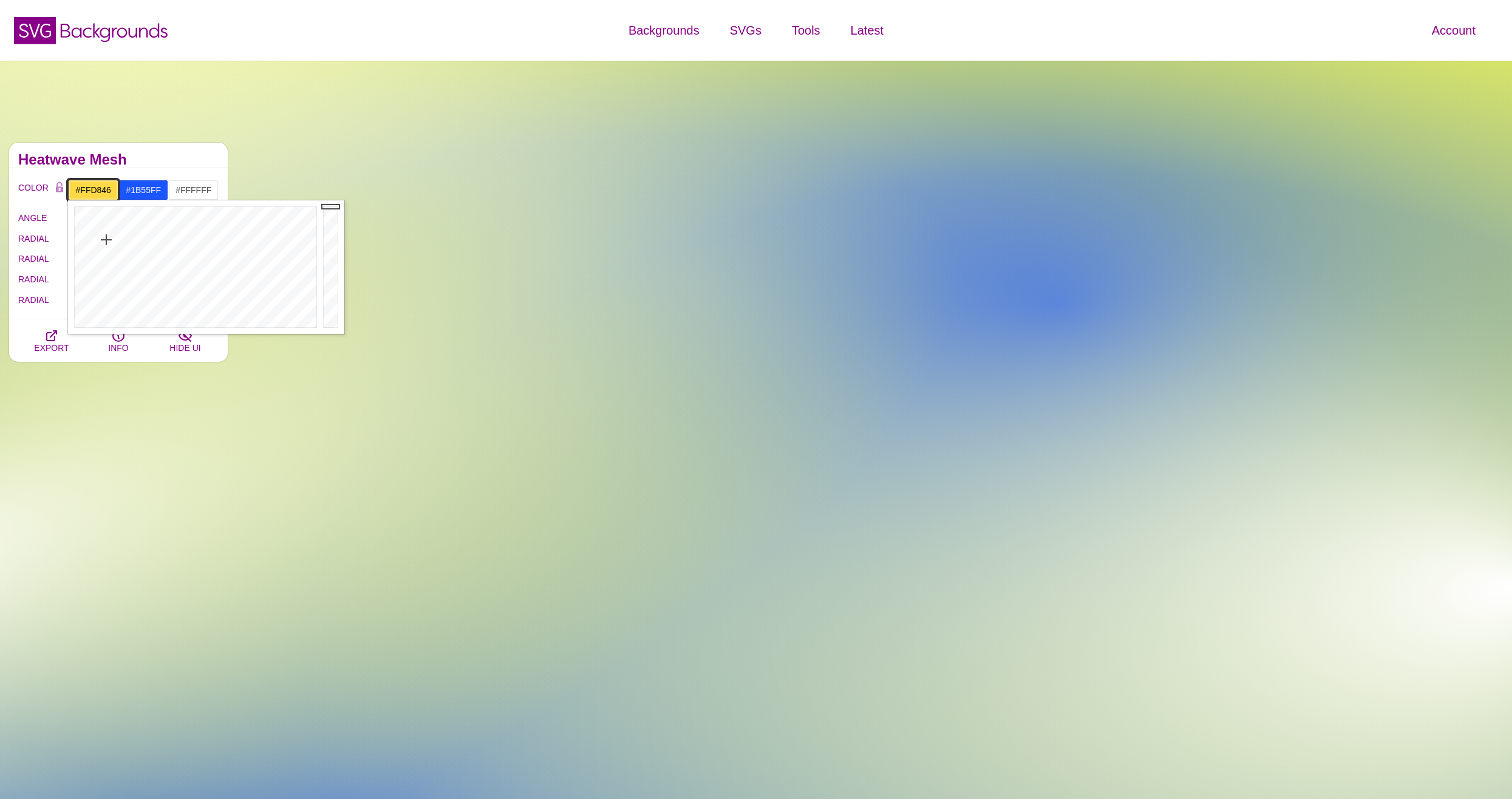
drag, startPoint x: 116, startPoint y: 242, endPoint x: 106, endPoint y: 240, distance: 10.2
click at [106, 240] on div at bounding box center [194, 267] width 252 height 133
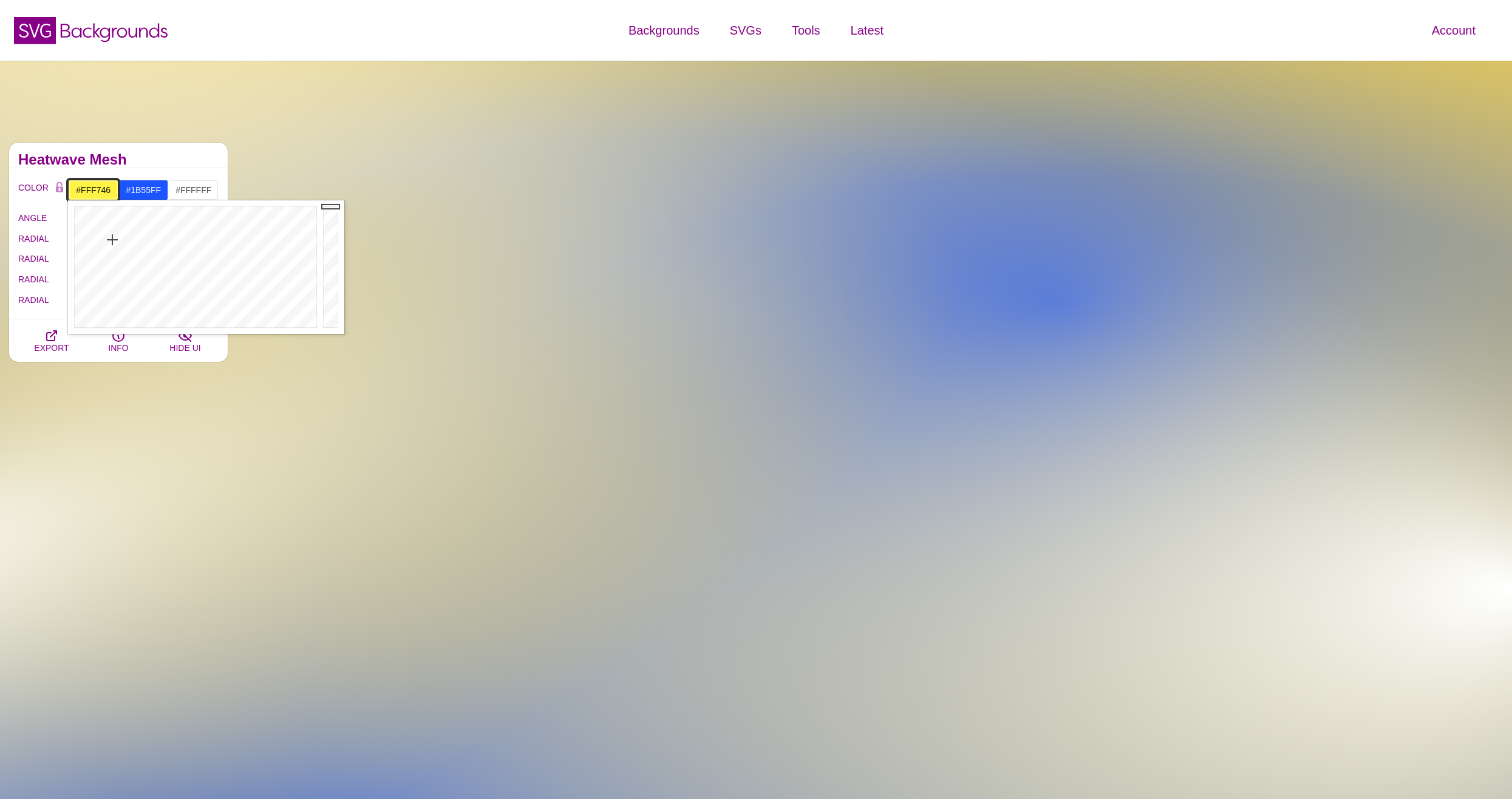
drag, startPoint x: 106, startPoint y: 240, endPoint x: 113, endPoint y: 240, distance: 7.0
click at [113, 240] on div at bounding box center [194, 267] width 252 height 133
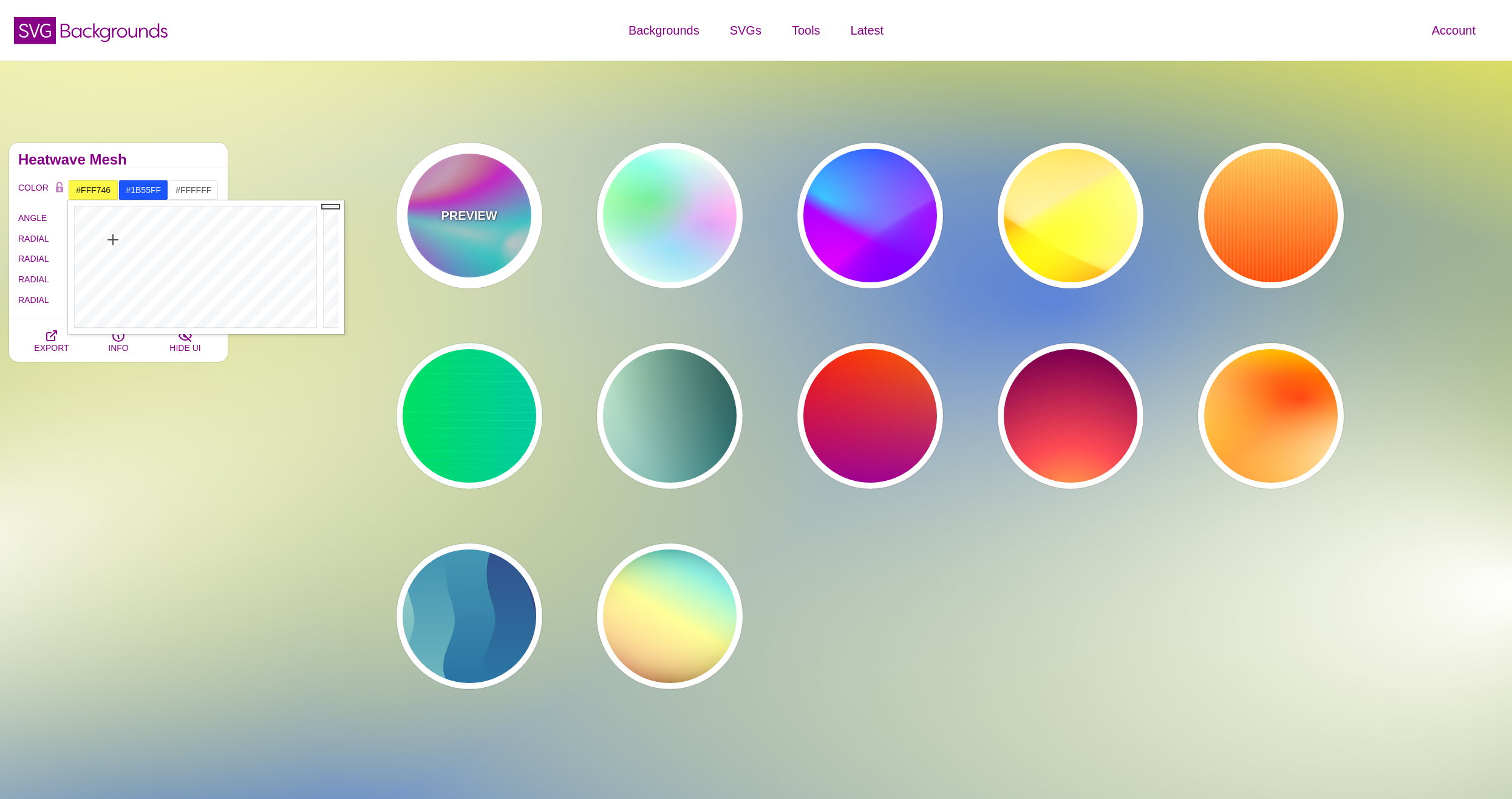
click at [500, 263] on div "PREVIEW" at bounding box center [469, 215] width 146 height 146
type input "#FFFFFF"
type input "#00FFFF"
type input "#00CC77"
type input "#FF00FF"
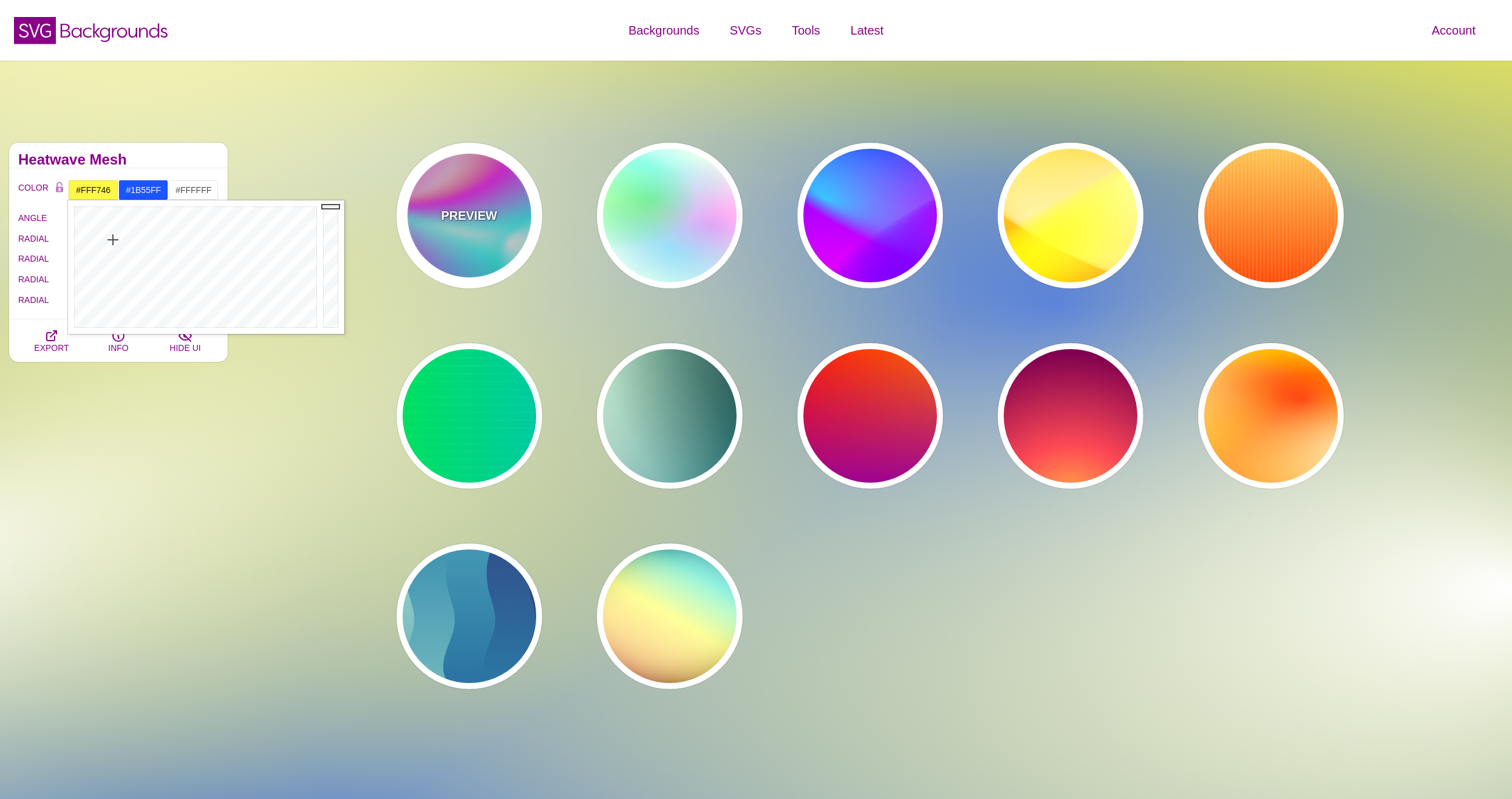
type input "0"
type input "30"
type input "89"
type input "80"
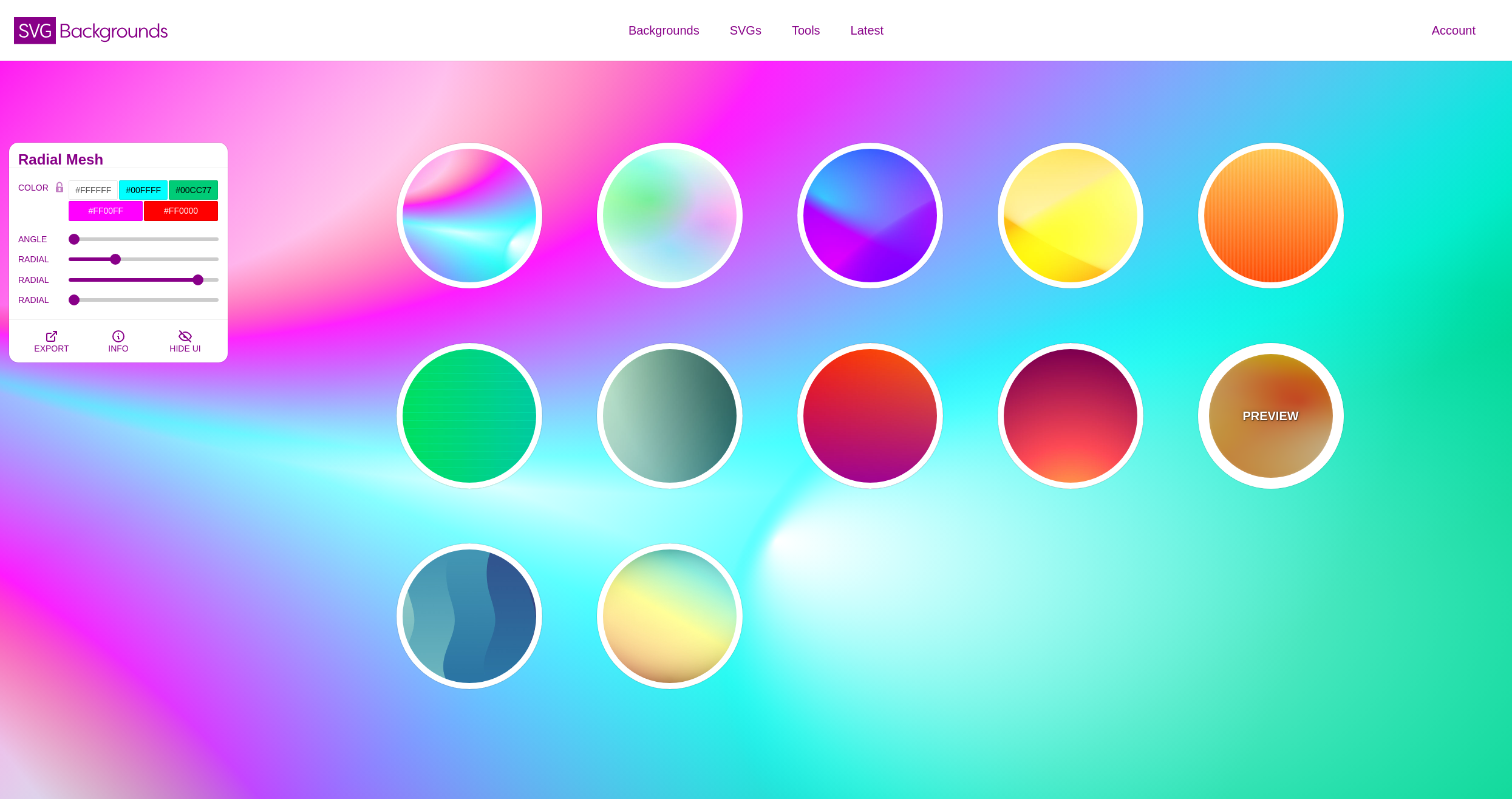
click at [1286, 436] on div "PREVIEW" at bounding box center [1270, 416] width 146 height 146
type input "#FFFF00"
type input "#FF0000"
type input "#FFFFFF"
type input "1"
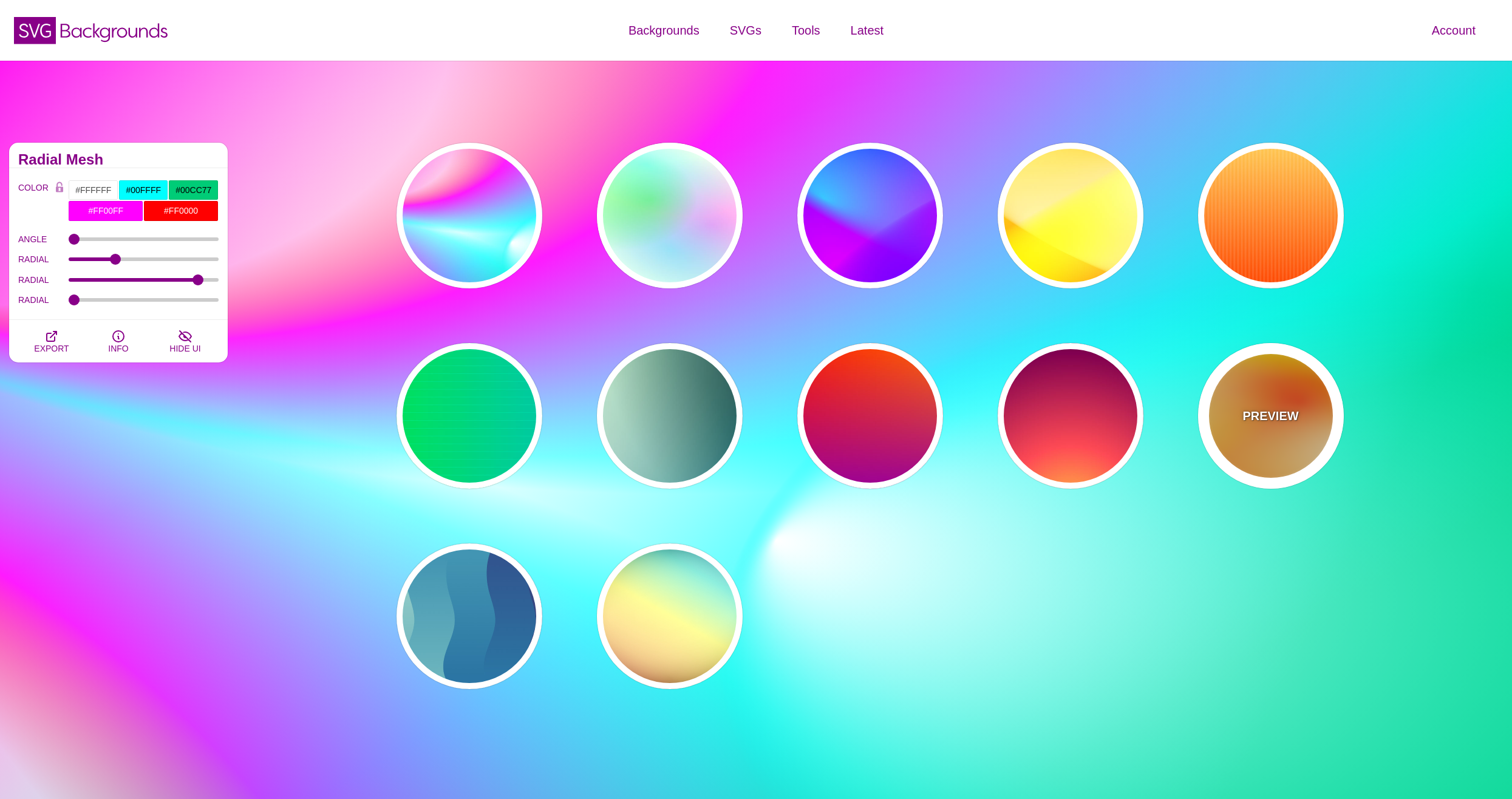
type input "80"
type input "130"
type input "70"
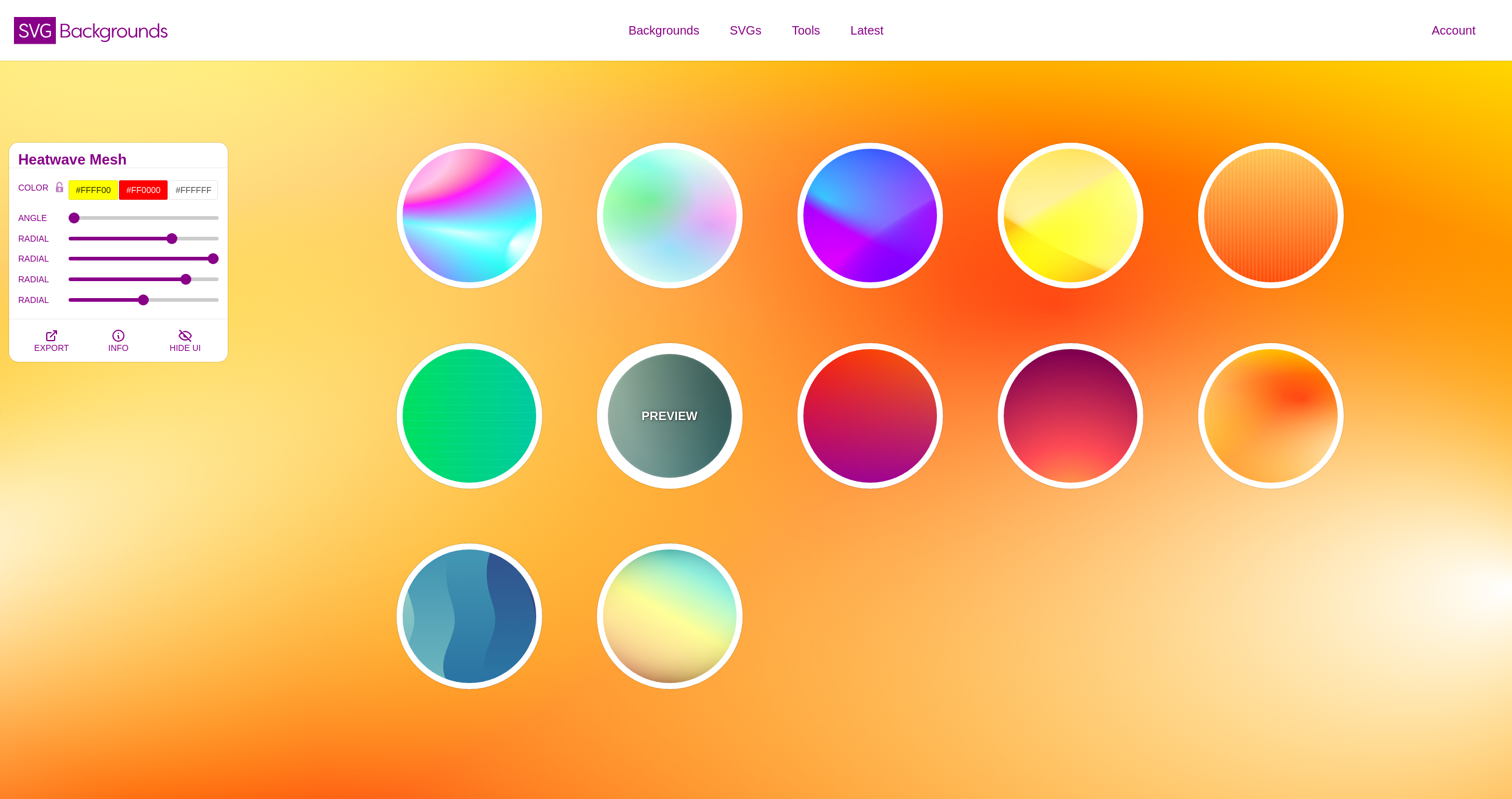
click at [739, 407] on div "PREVIEW" at bounding box center [669, 416] width 146 height 146
type input "#DDFFCC"
type input "#006677"
type input "#000000"
type input "100"
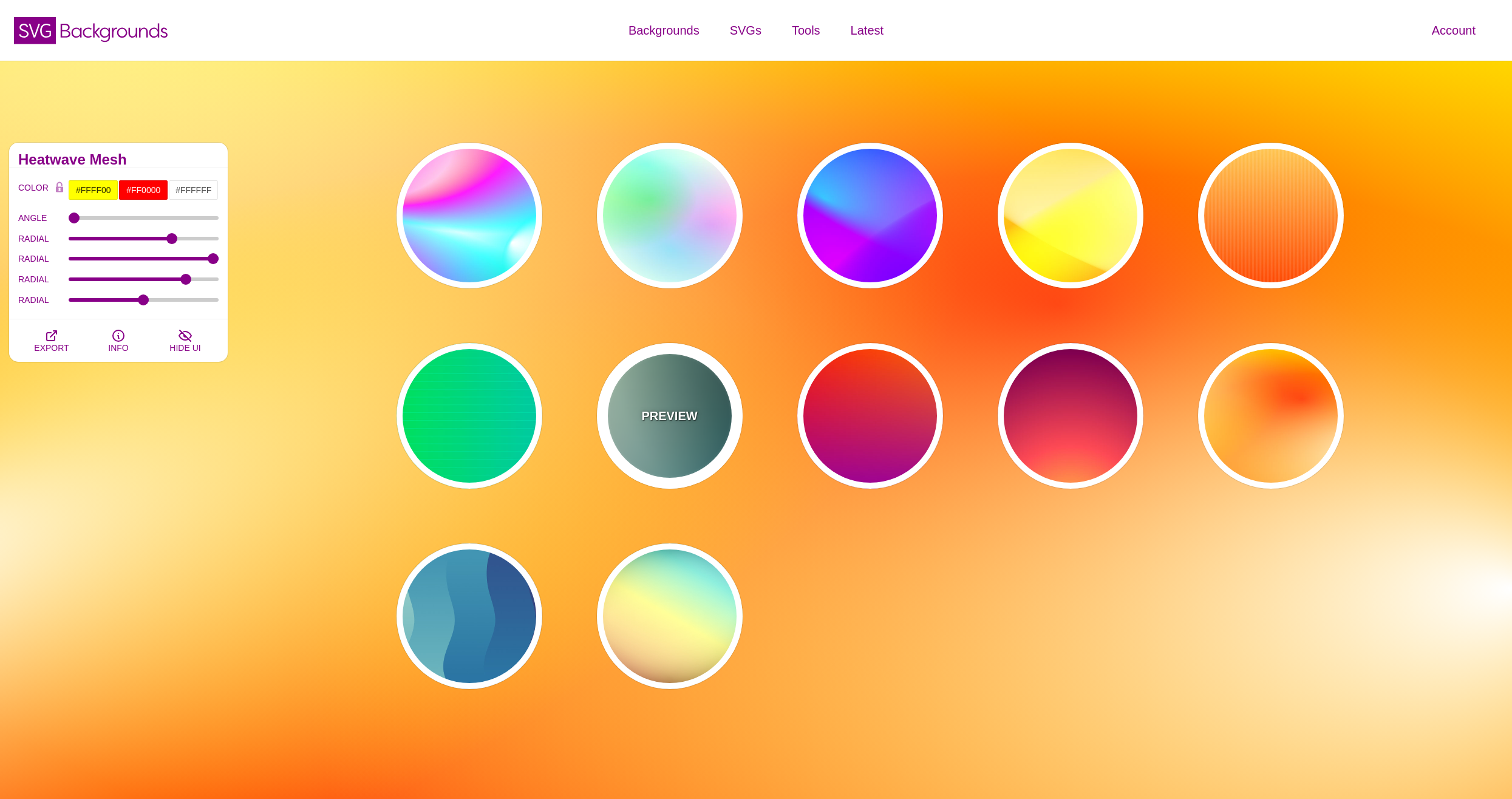
type input "100"
type input "1"
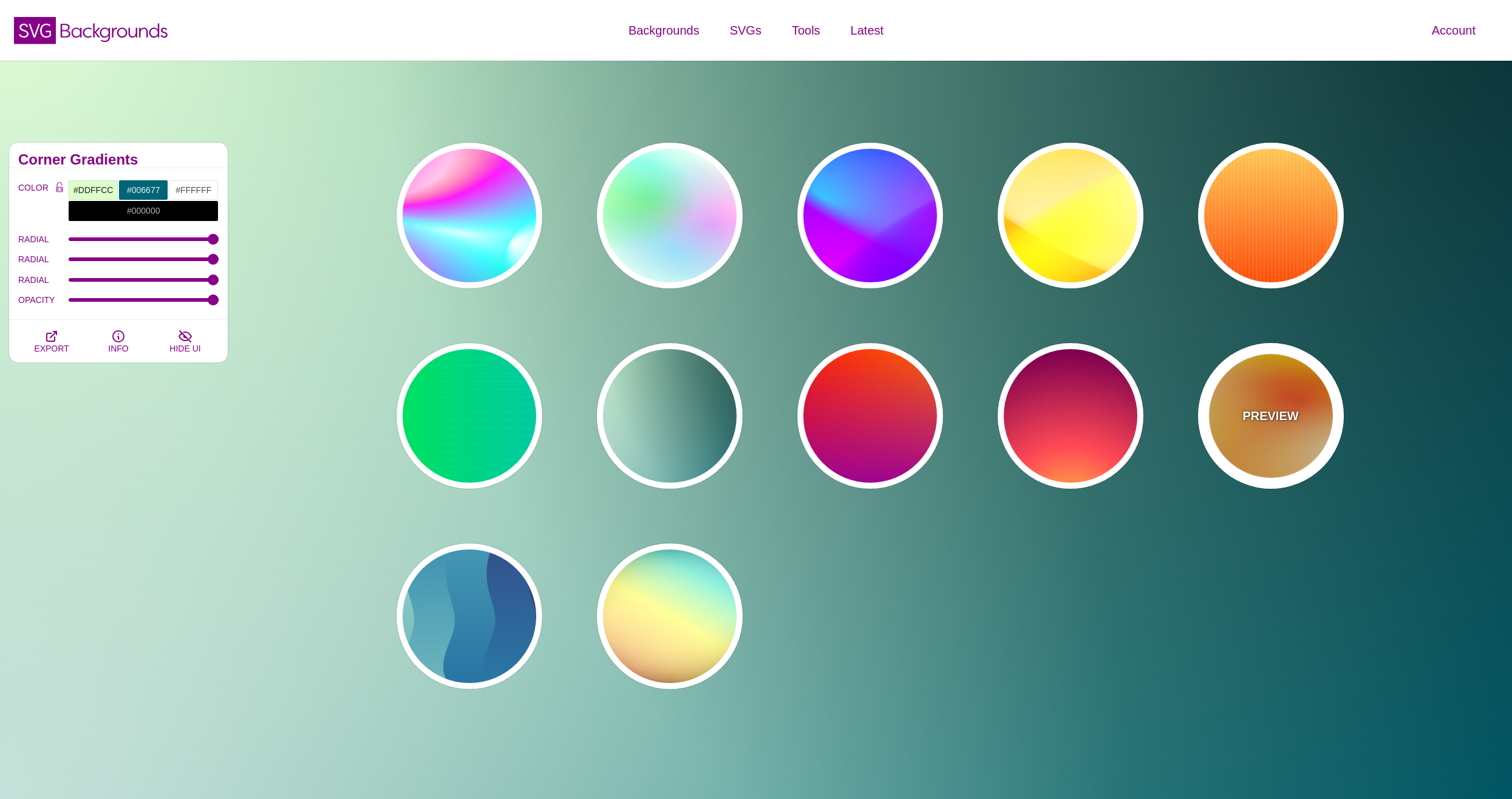
click at [1329, 455] on div "PREVIEW" at bounding box center [1270, 416] width 146 height 146
type input "#FFFF00"
type input "#FF0000"
type input "1"
type input "80"
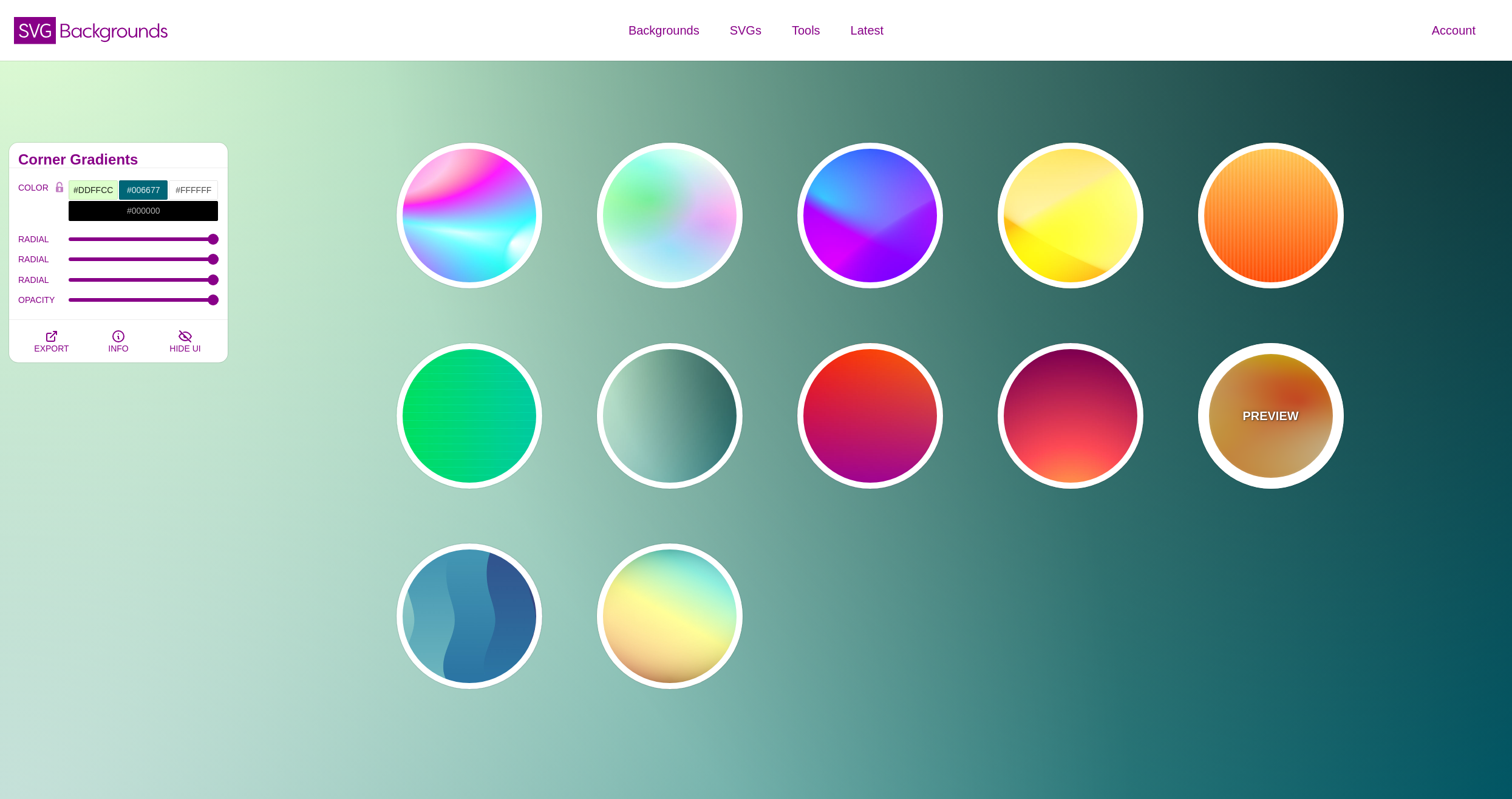
type input "130"
type input "70"
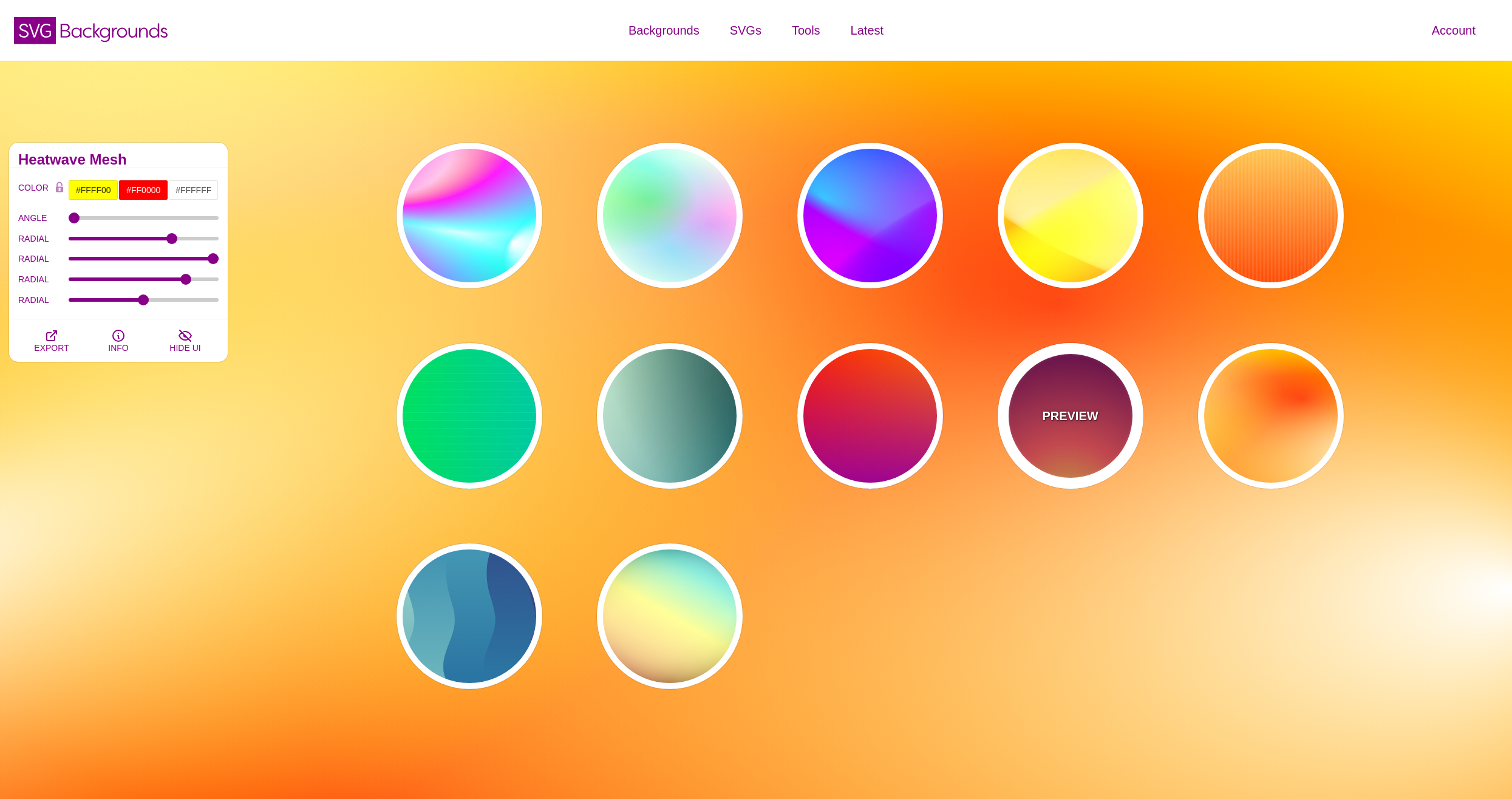
click at [1027, 439] on div "PREVIEW" at bounding box center [1070, 416] width 146 height 146
type input "#FFCC40"
type input "#FE4A54"
type input "#7F004F"
type input "#33003E"
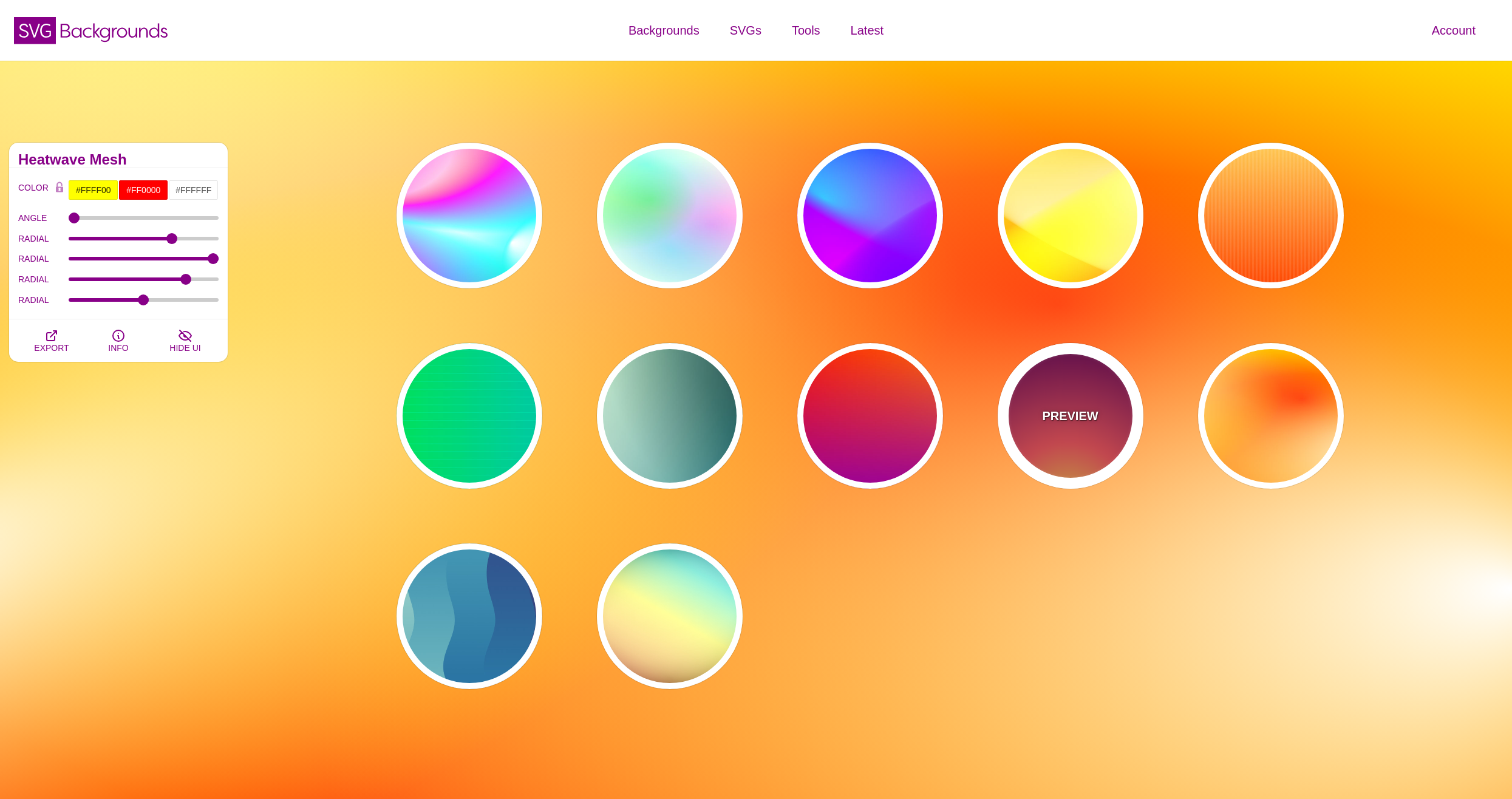
type input "100"
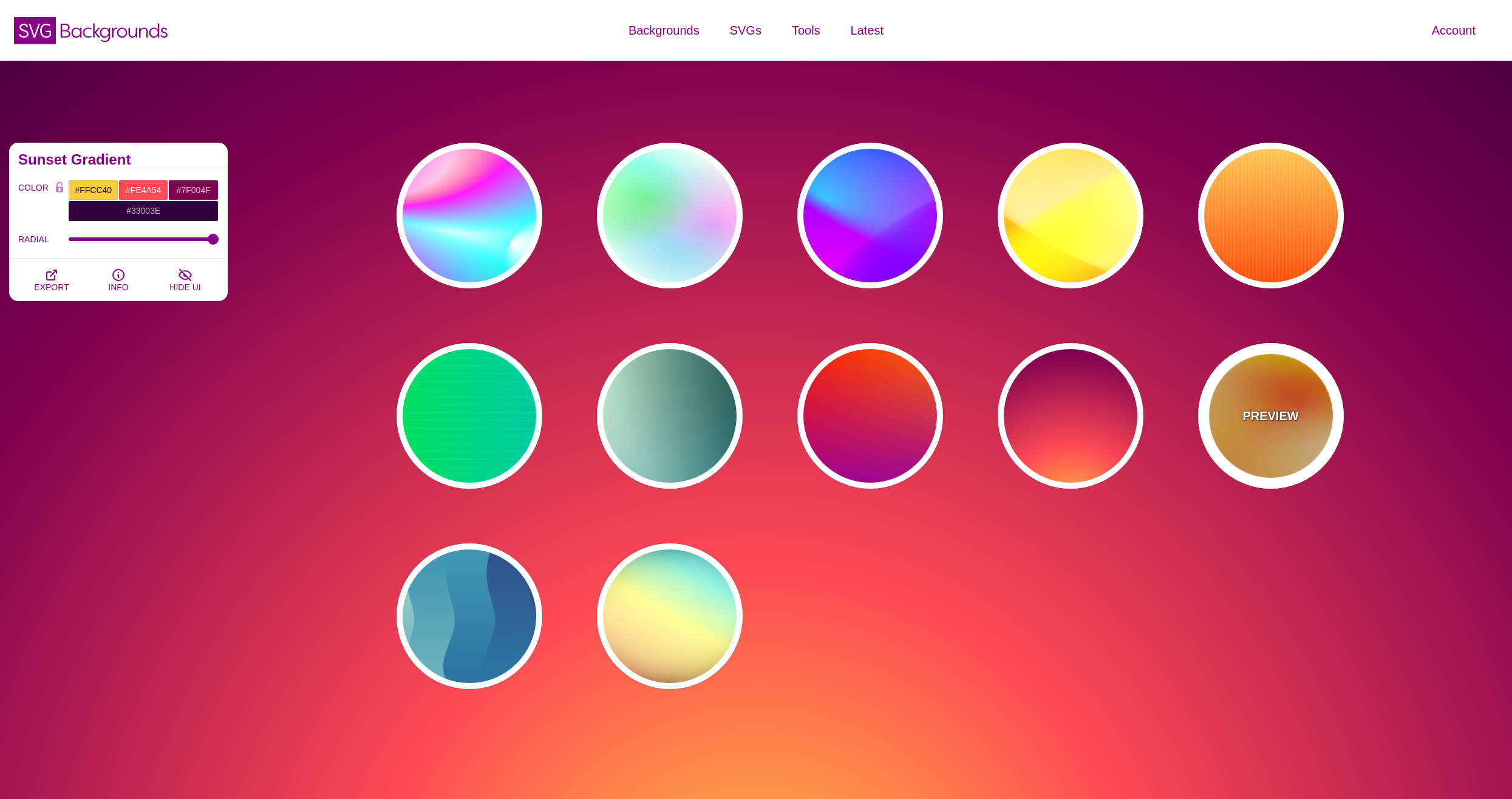
click at [1235, 415] on div "PREVIEW" at bounding box center [1270, 416] width 146 height 146
type input "#FFFF00"
type input "#FF0000"
type input "#FFFFFF"
type input "1"
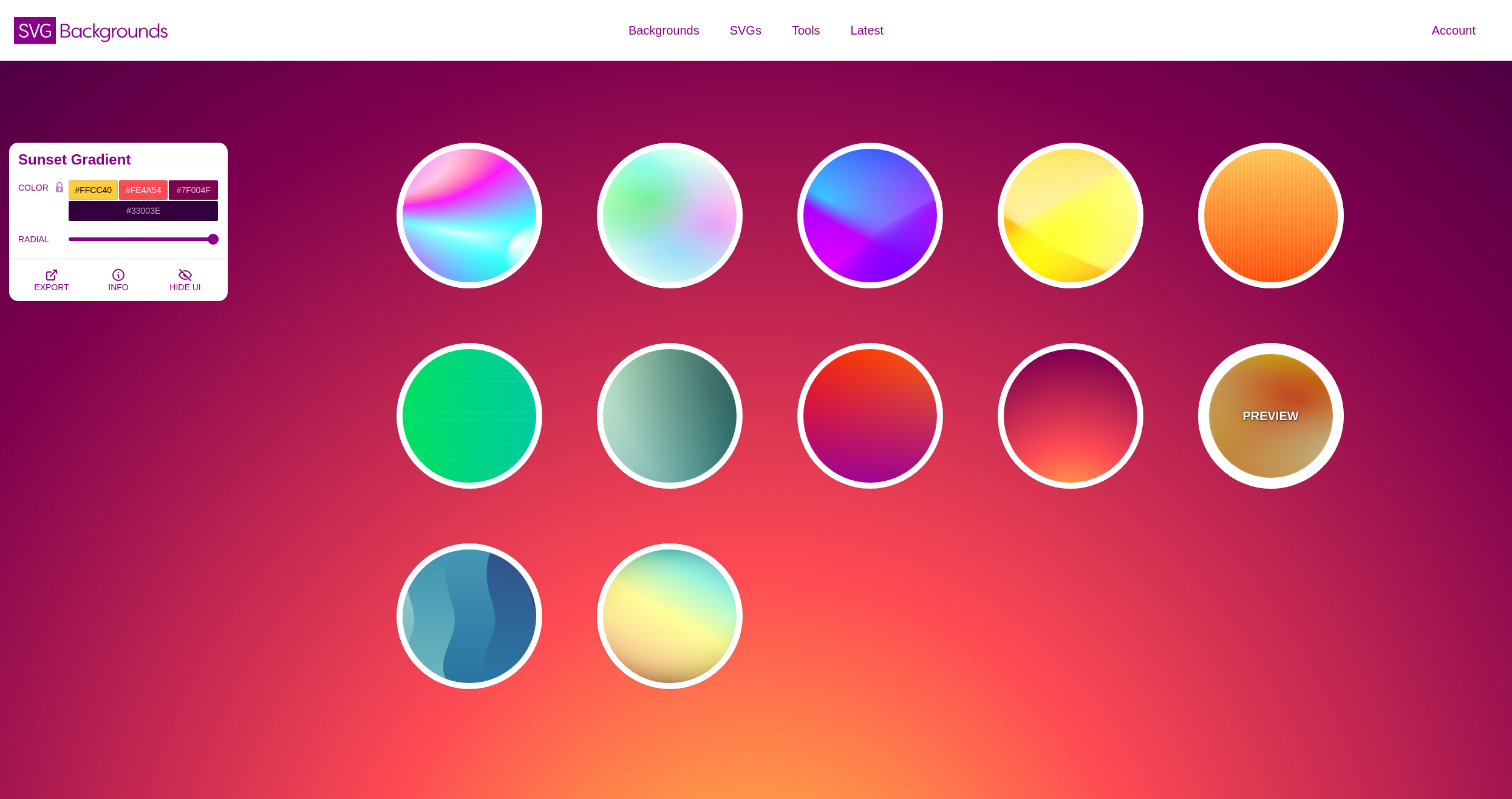
type input "130"
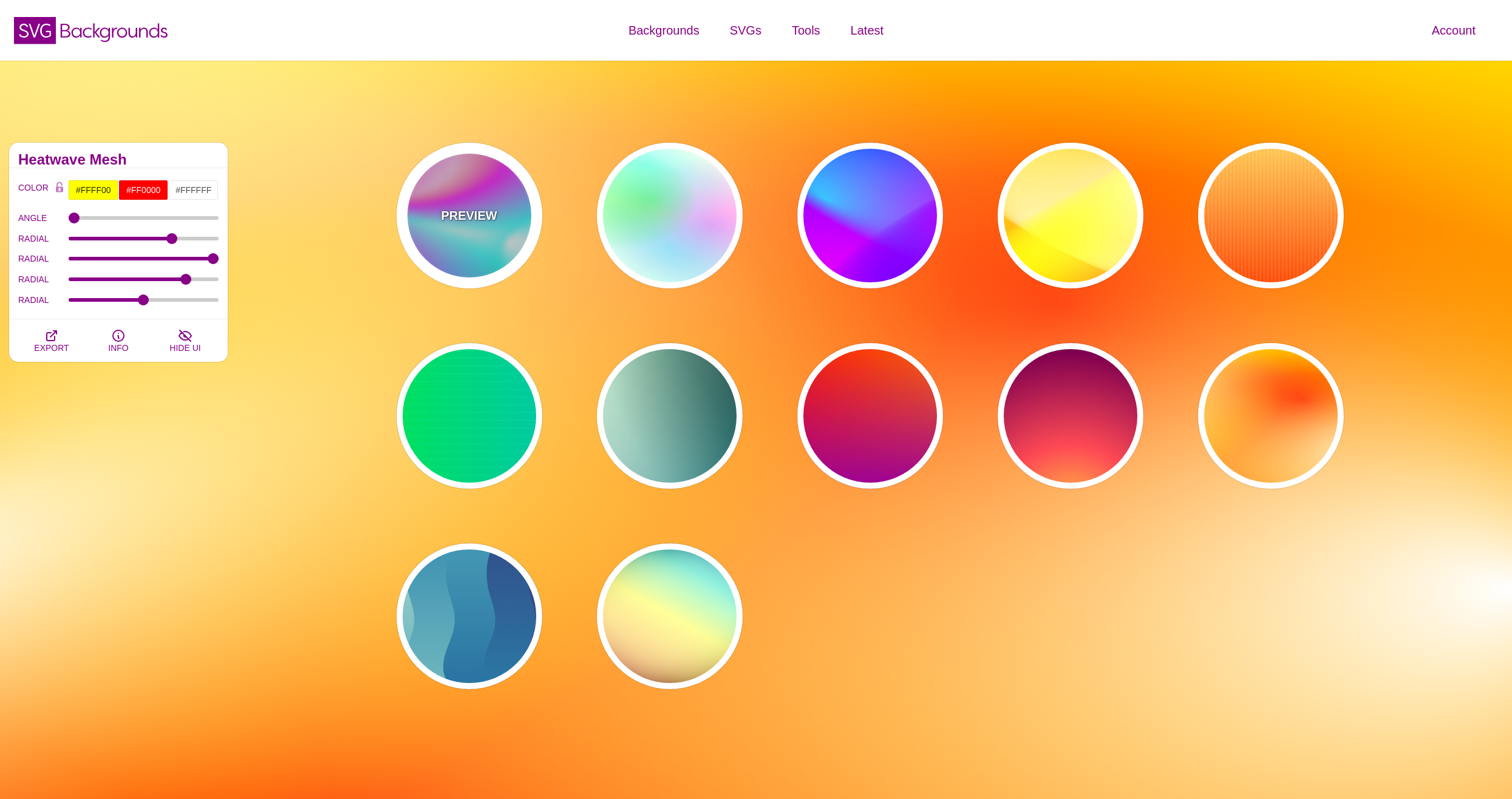
click at [424, 160] on div "PREVIEW" at bounding box center [469, 215] width 146 height 146
type input "#FFFFFF"
type input "#00FFFF"
type input "#00CC77"
type input "#FF00FF"
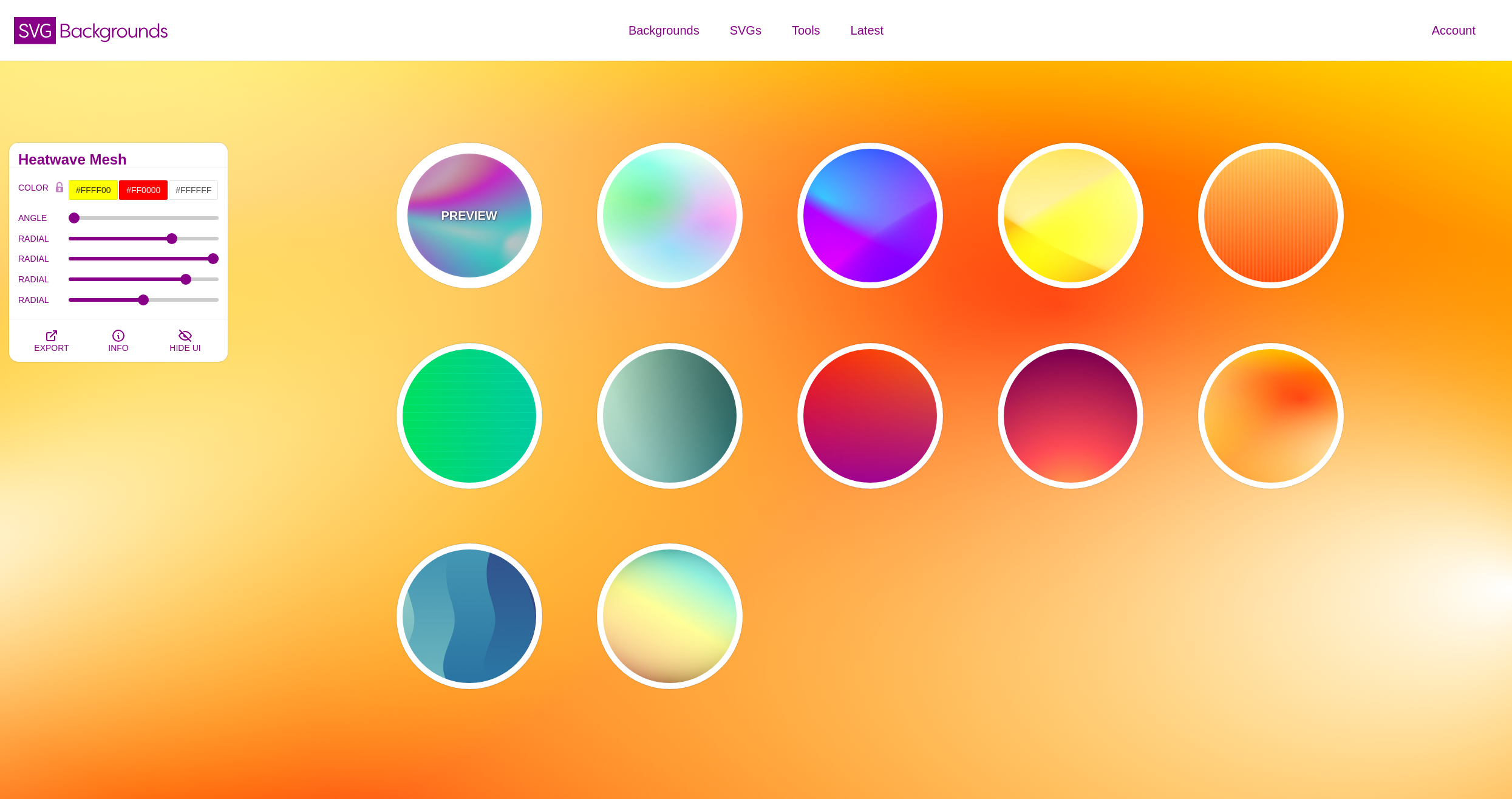
type input "0"
type input "30"
type input "89"
type input "80"
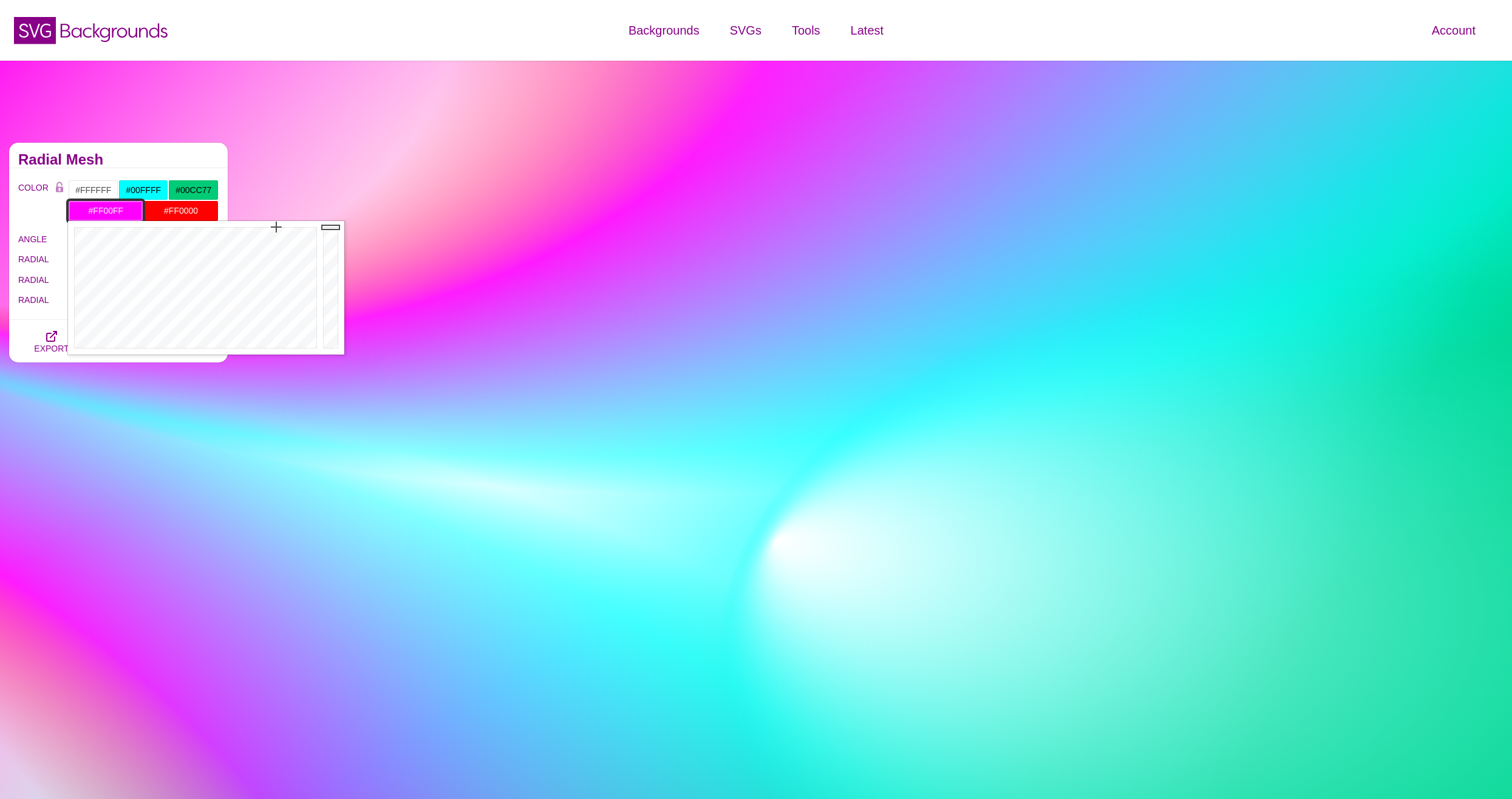
click at [97, 210] on input "#FF00FF" at bounding box center [106, 210] width 75 height 20
drag, startPoint x: 112, startPoint y: 276, endPoint x: 215, endPoint y: 246, distance: 107.3
click at [215, 246] on div at bounding box center [194, 288] width 252 height 133
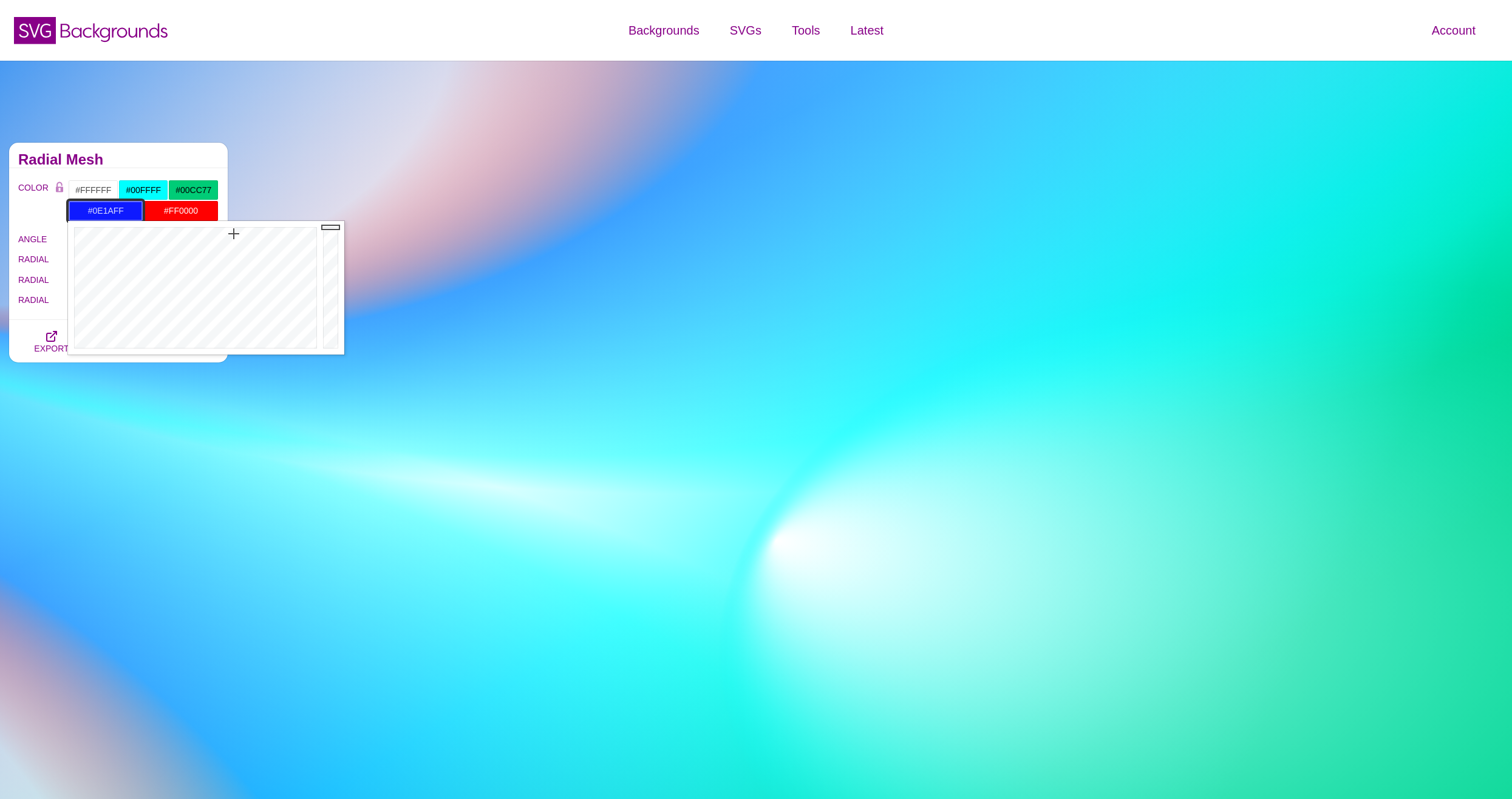
drag, startPoint x: 221, startPoint y: 248, endPoint x: 234, endPoint y: 234, distance: 19.1
click at [234, 234] on div at bounding box center [194, 288] width 252 height 133
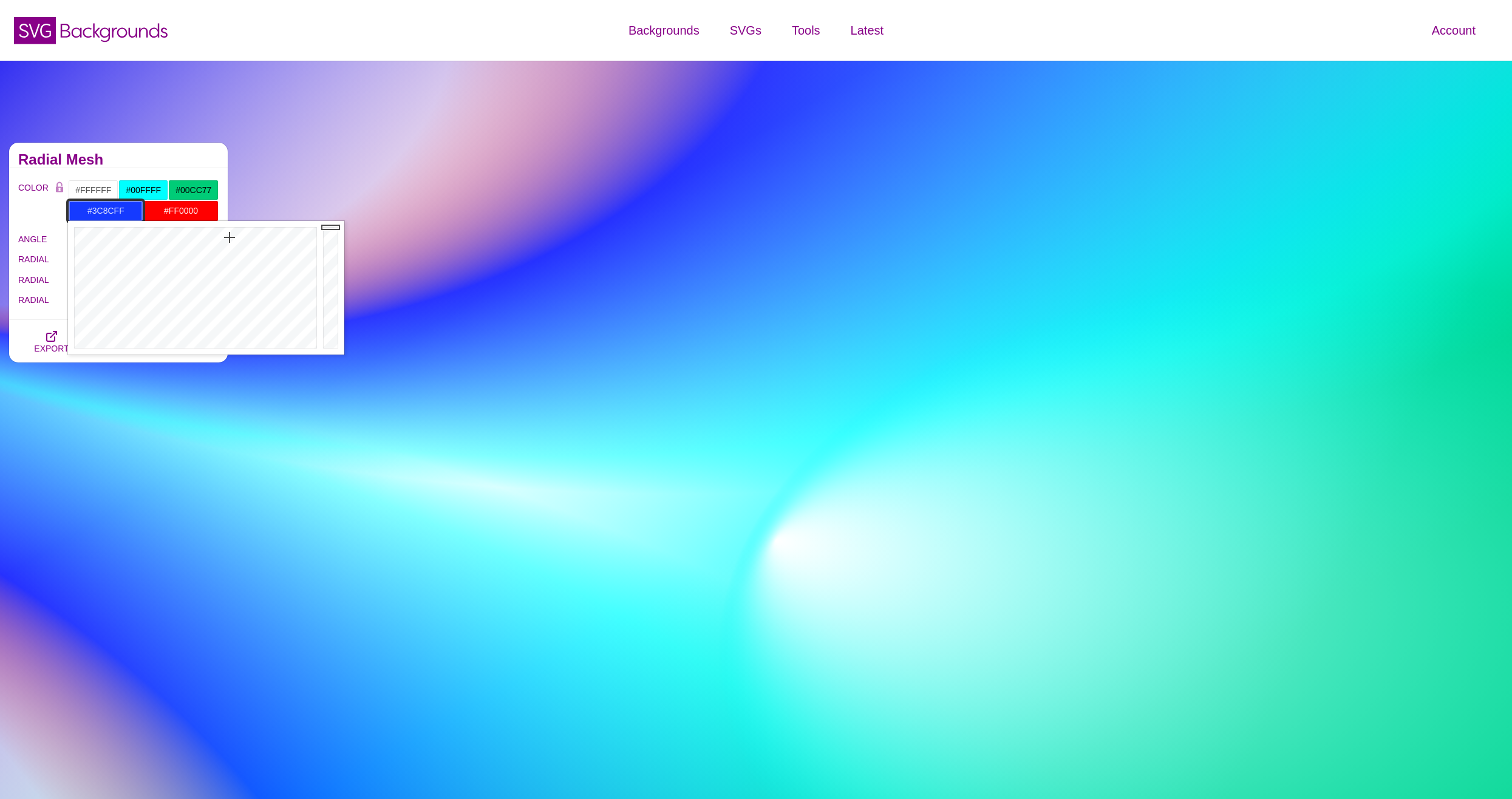
type input "#3D8DFF"
drag, startPoint x: 234, startPoint y: 234, endPoint x: 219, endPoint y: 256, distance: 26.6
click at [219, 256] on div at bounding box center [194, 288] width 252 height 133
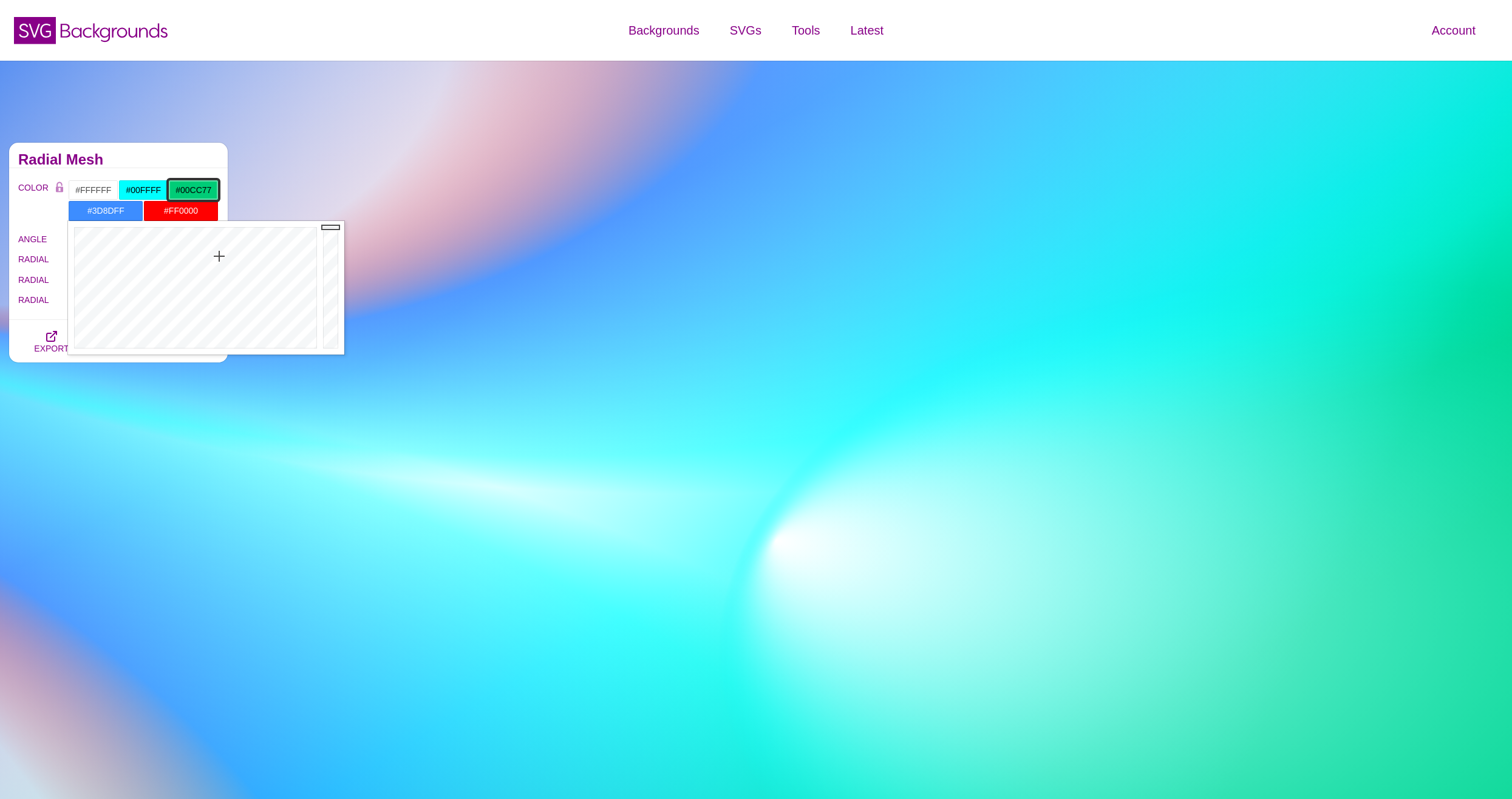
click at [188, 190] on input "#00CC77" at bounding box center [193, 189] width 50 height 20
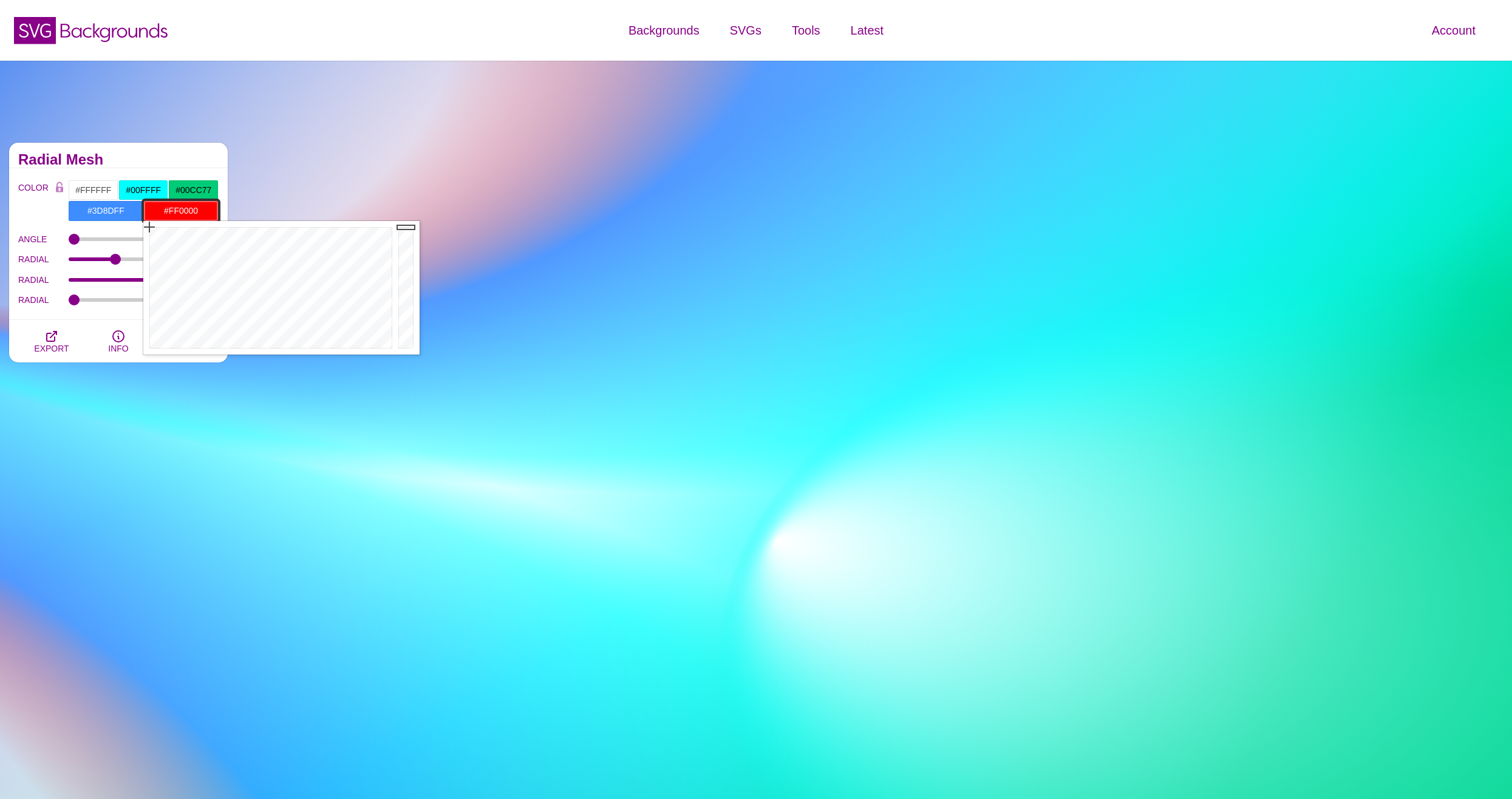
click at [161, 216] on input "#FF0000" at bounding box center [181, 210] width 75 height 20
drag, startPoint x: 208, startPoint y: 264, endPoint x: 242, endPoint y: 270, distance: 34.5
click at [242, 270] on div at bounding box center [269, 288] width 252 height 133
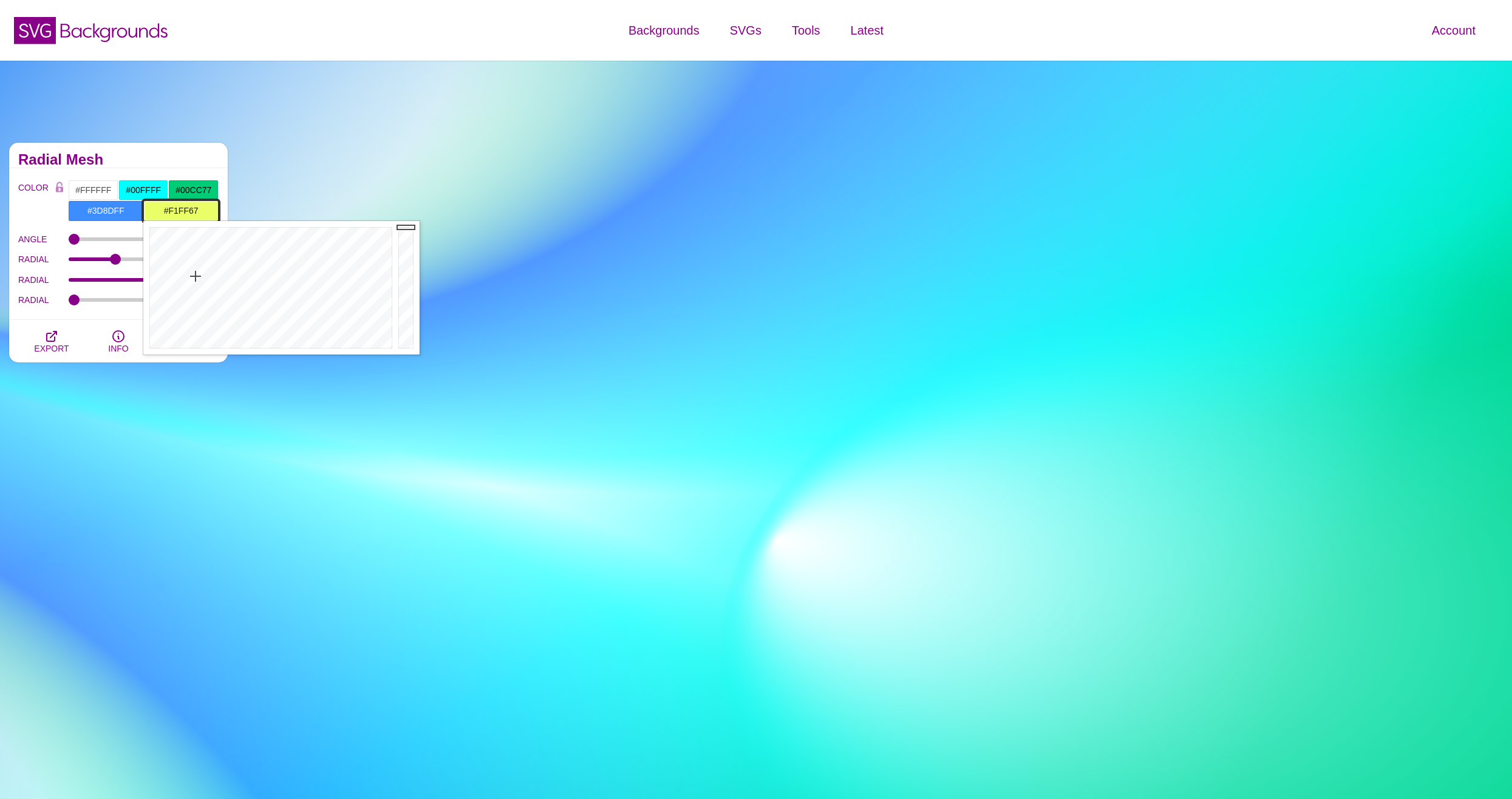
drag, startPoint x: 227, startPoint y: 276, endPoint x: 191, endPoint y: 276, distance: 36.0
click at [193, 276] on div at bounding box center [269, 288] width 252 height 133
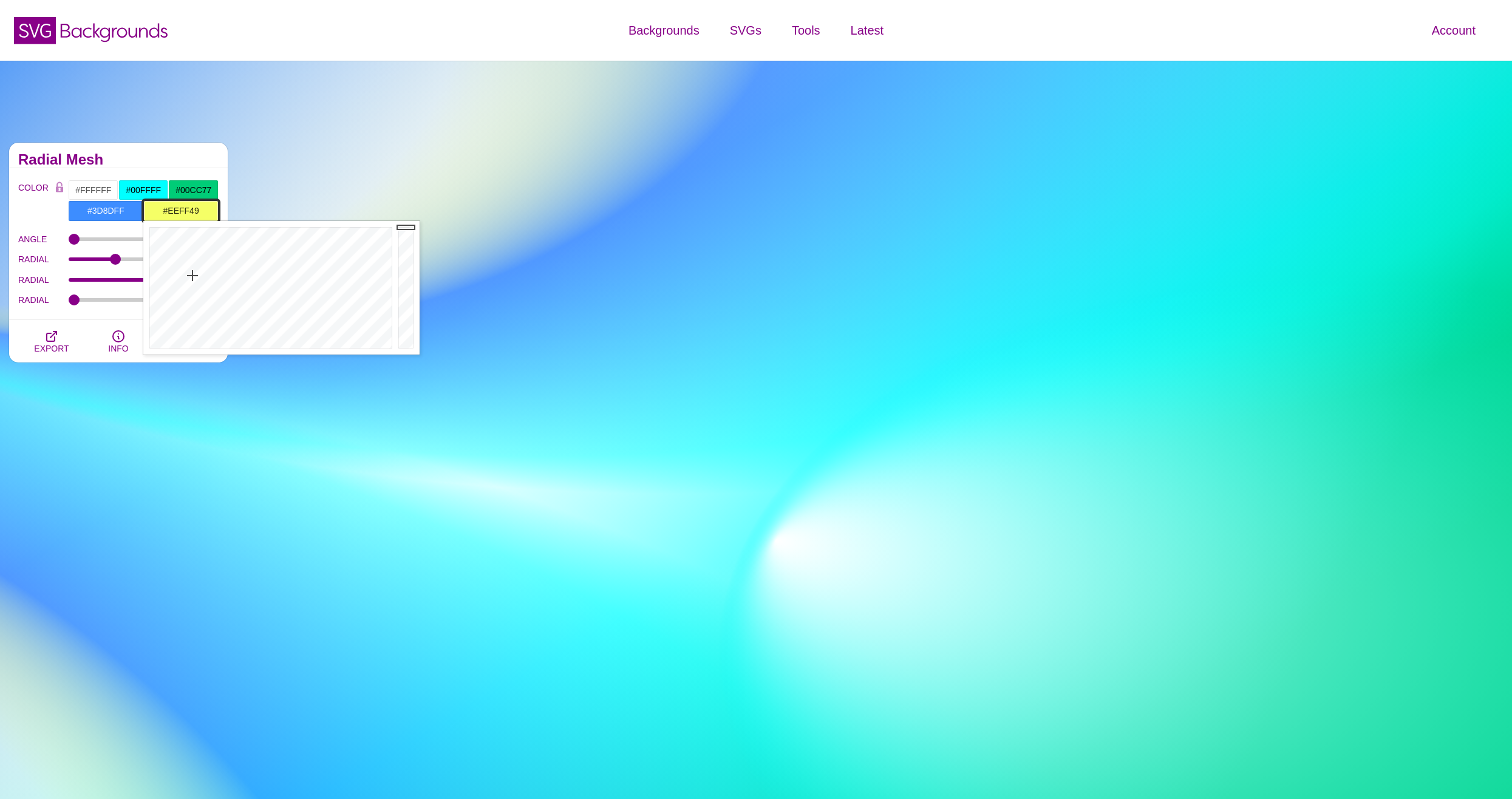
type input "#EEFF47"
drag, startPoint x: 191, startPoint y: 276, endPoint x: 193, endPoint y: 261, distance: 15.1
click at [193, 261] on div at bounding box center [269, 288] width 252 height 133
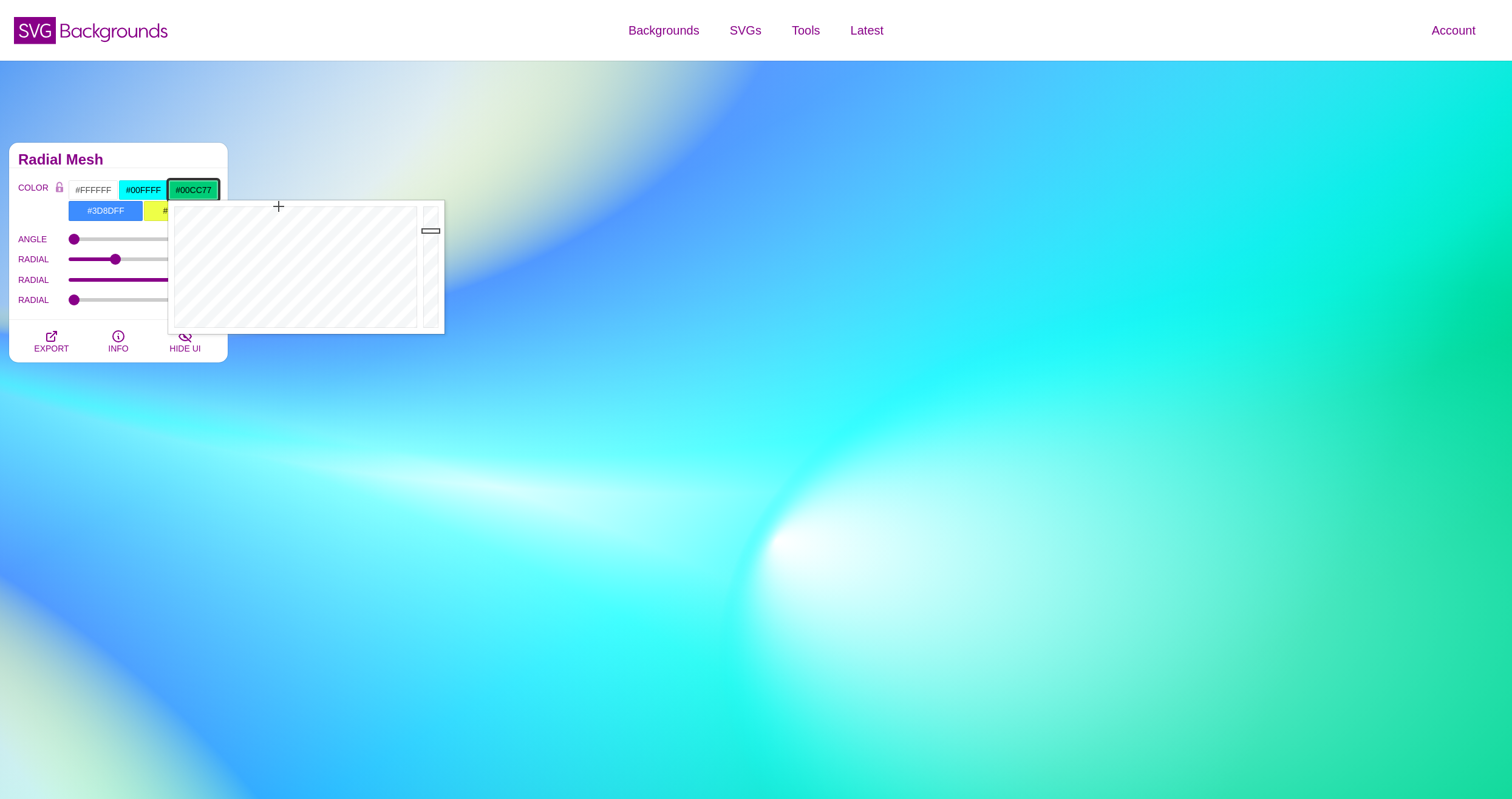
click at [199, 183] on input "#00CC77" at bounding box center [193, 189] width 50 height 20
drag, startPoint x: 295, startPoint y: 280, endPoint x: 218, endPoint y: 256, distance: 80.7
click at [218, 256] on div at bounding box center [294, 267] width 252 height 133
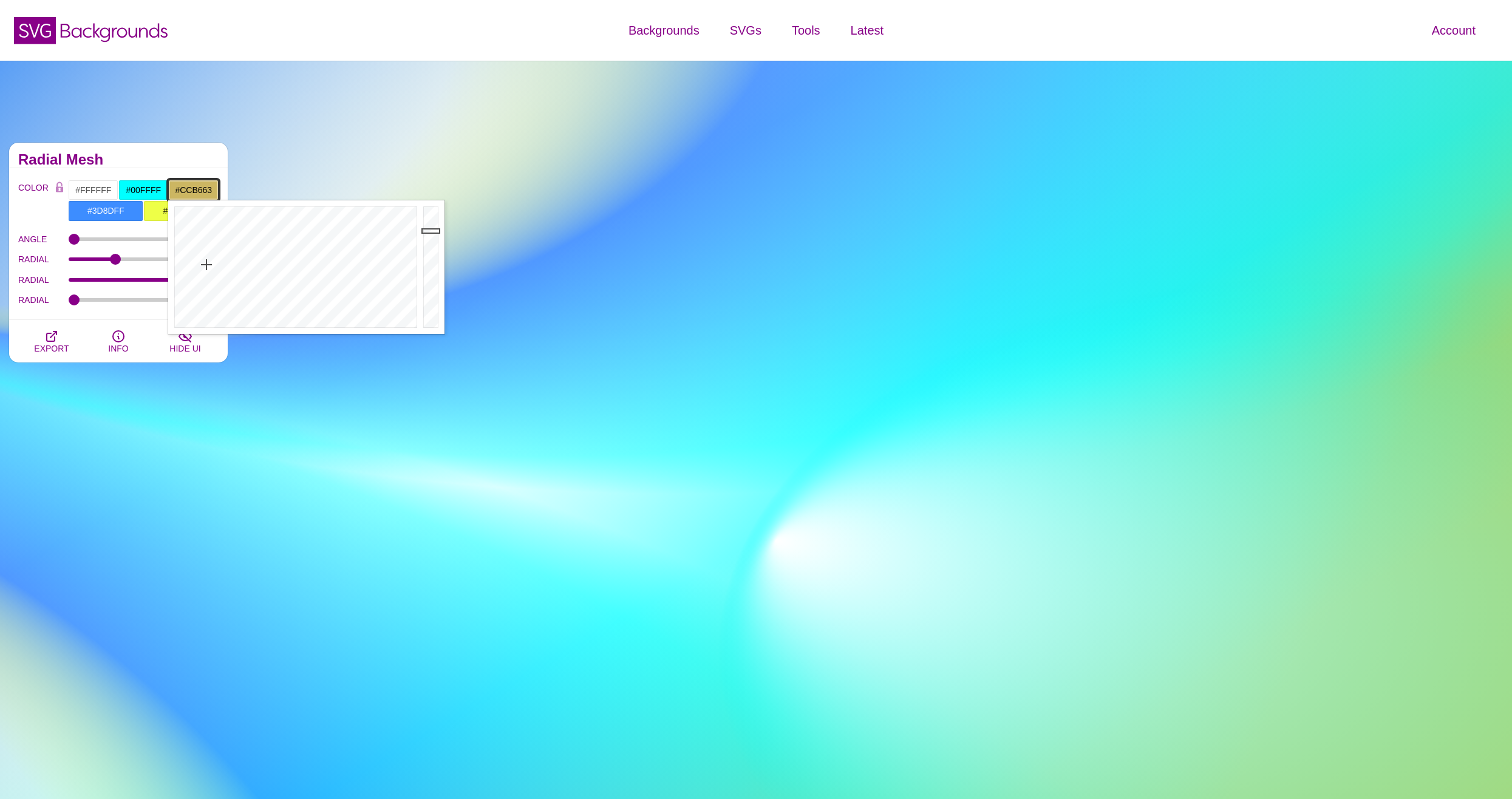
drag, startPoint x: 216, startPoint y: 256, endPoint x: 207, endPoint y: 265, distance: 12.7
click at [207, 265] on div at bounding box center [294, 267] width 252 height 133
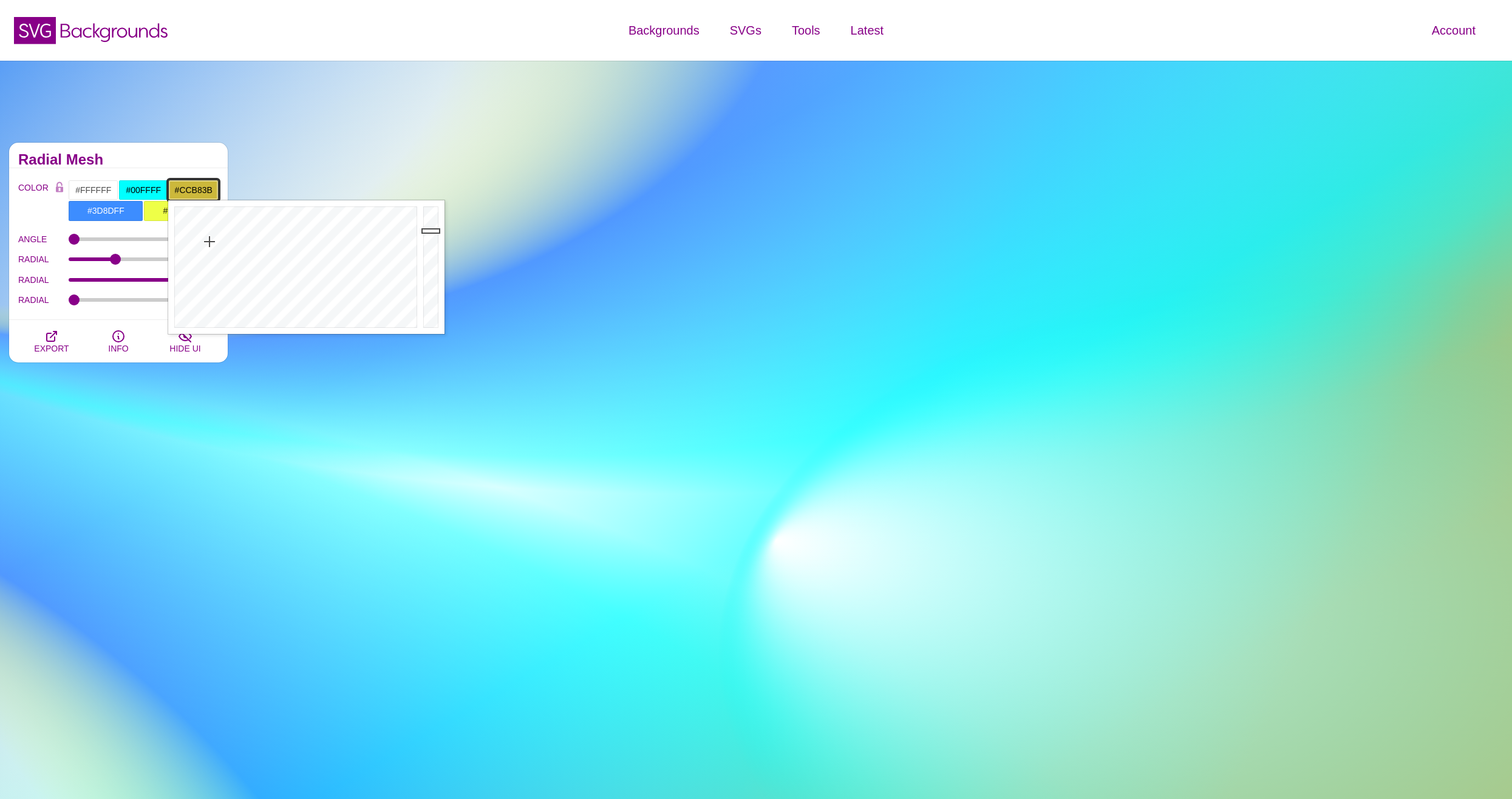
drag, startPoint x: 207, startPoint y: 265, endPoint x: 209, endPoint y: 241, distance: 24.1
click at [209, 241] on div at bounding box center [294, 267] width 252 height 133
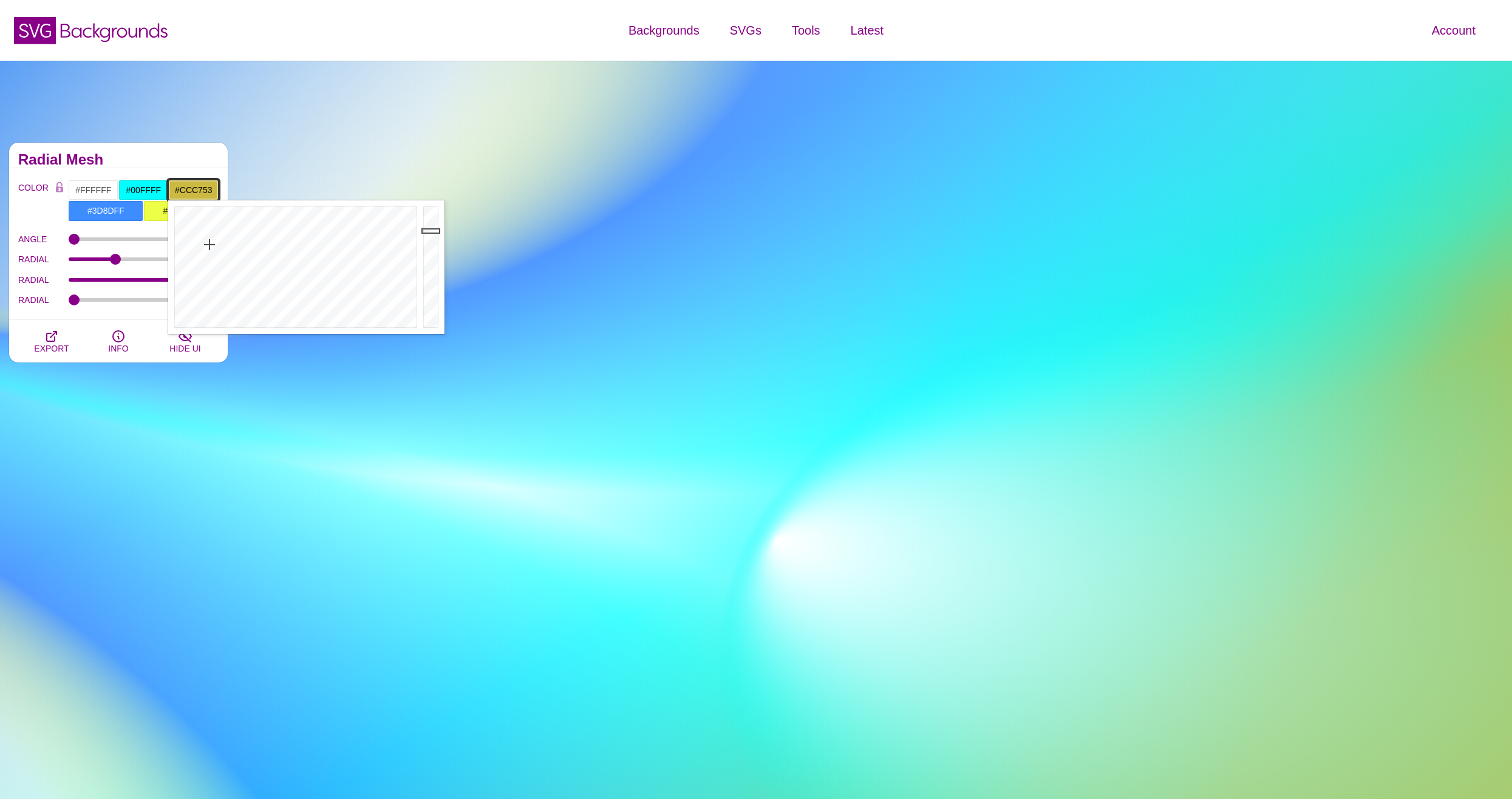
type input "#CCC853"
drag, startPoint x: 209, startPoint y: 245, endPoint x: 214, endPoint y: 255, distance: 11.2
click at [214, 255] on div at bounding box center [294, 267] width 252 height 133
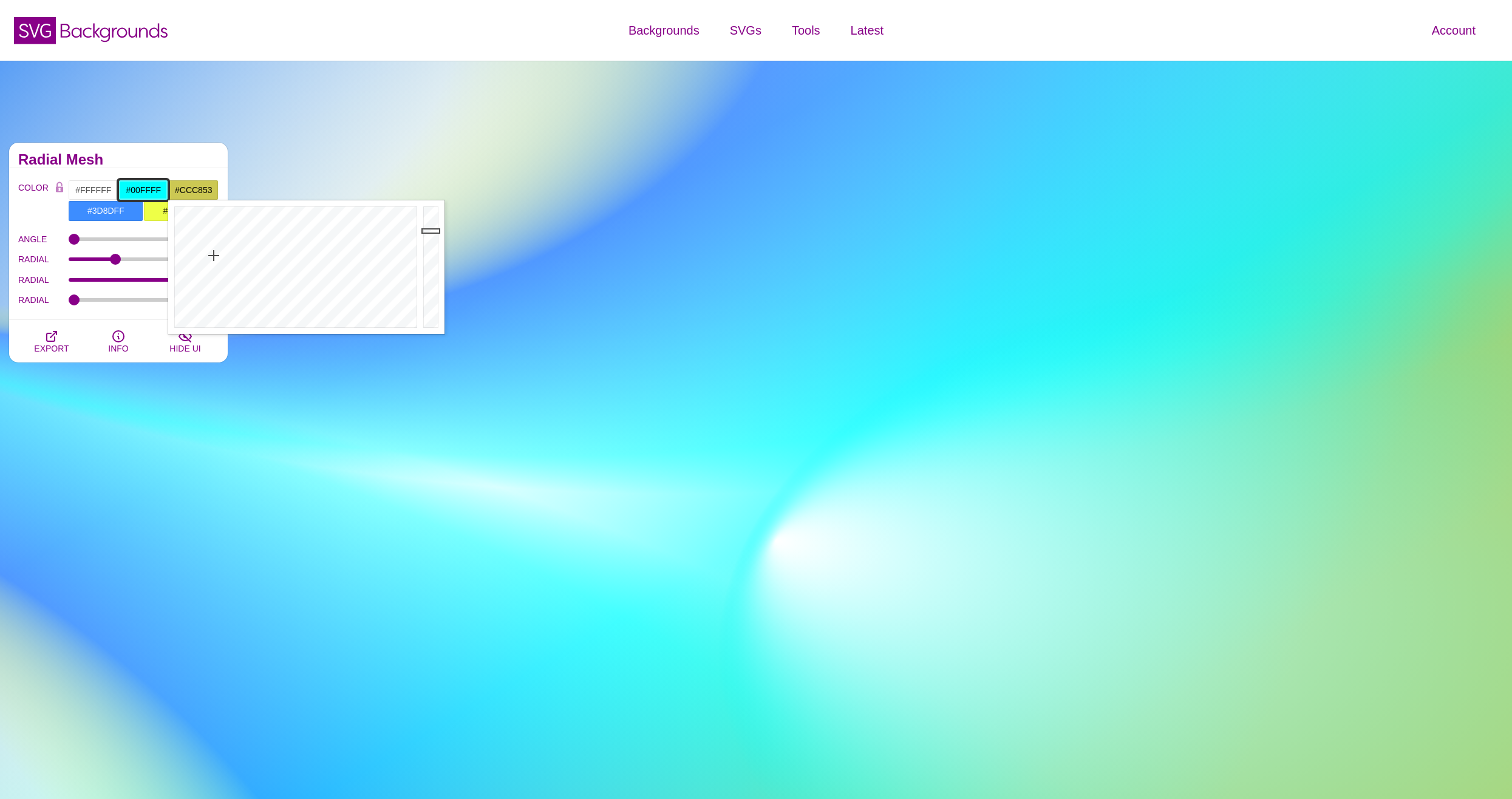
click at [145, 186] on input "#00FFFF" at bounding box center [143, 189] width 50 height 20
drag, startPoint x: 218, startPoint y: 249, endPoint x: 256, endPoint y: 231, distance: 42.0
click at [256, 231] on div at bounding box center [244, 267] width 252 height 133
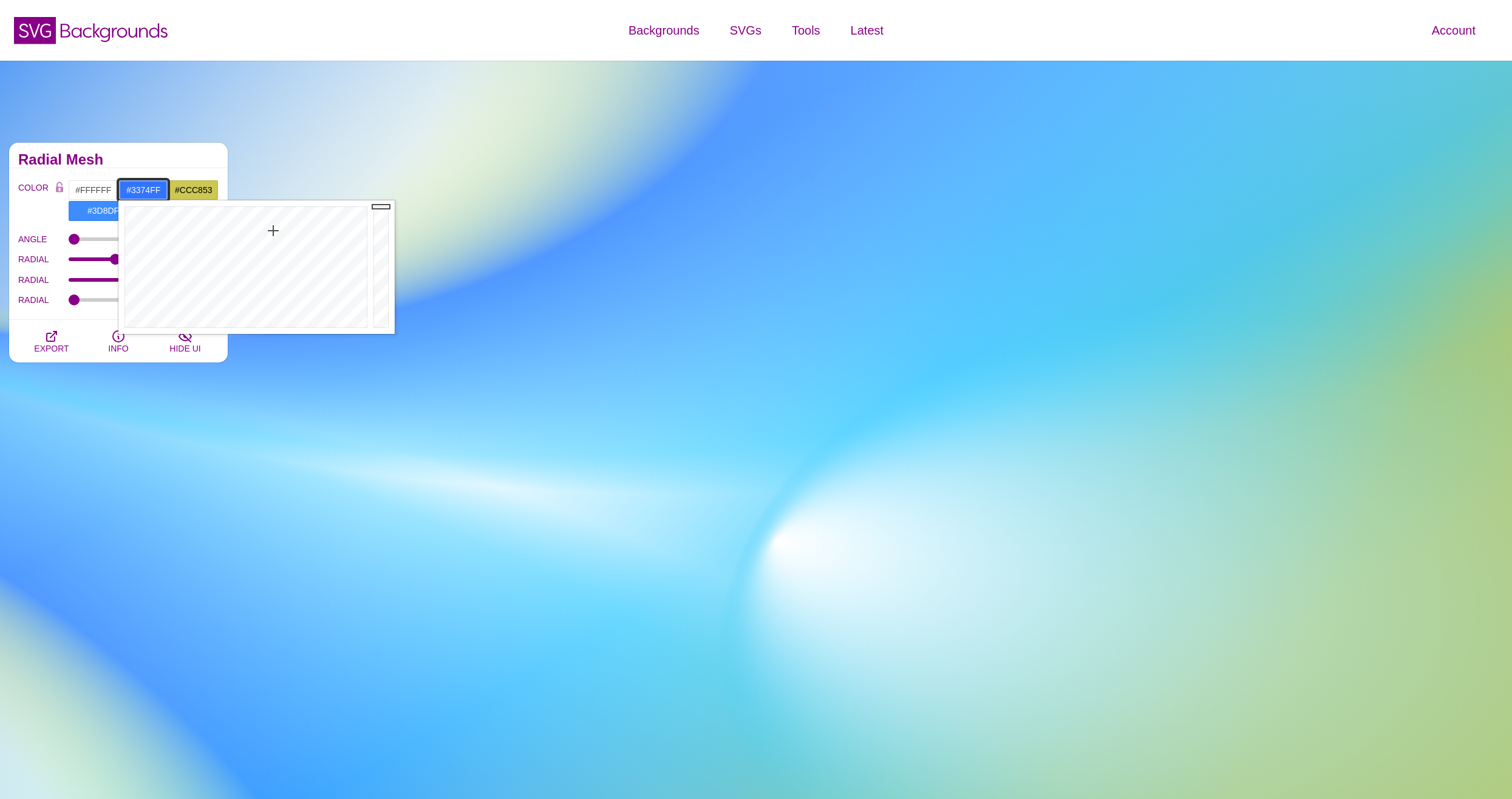
drag, startPoint x: 261, startPoint y: 231, endPoint x: 273, endPoint y: 231, distance: 12.0
click at [273, 231] on div at bounding box center [244, 267] width 252 height 133
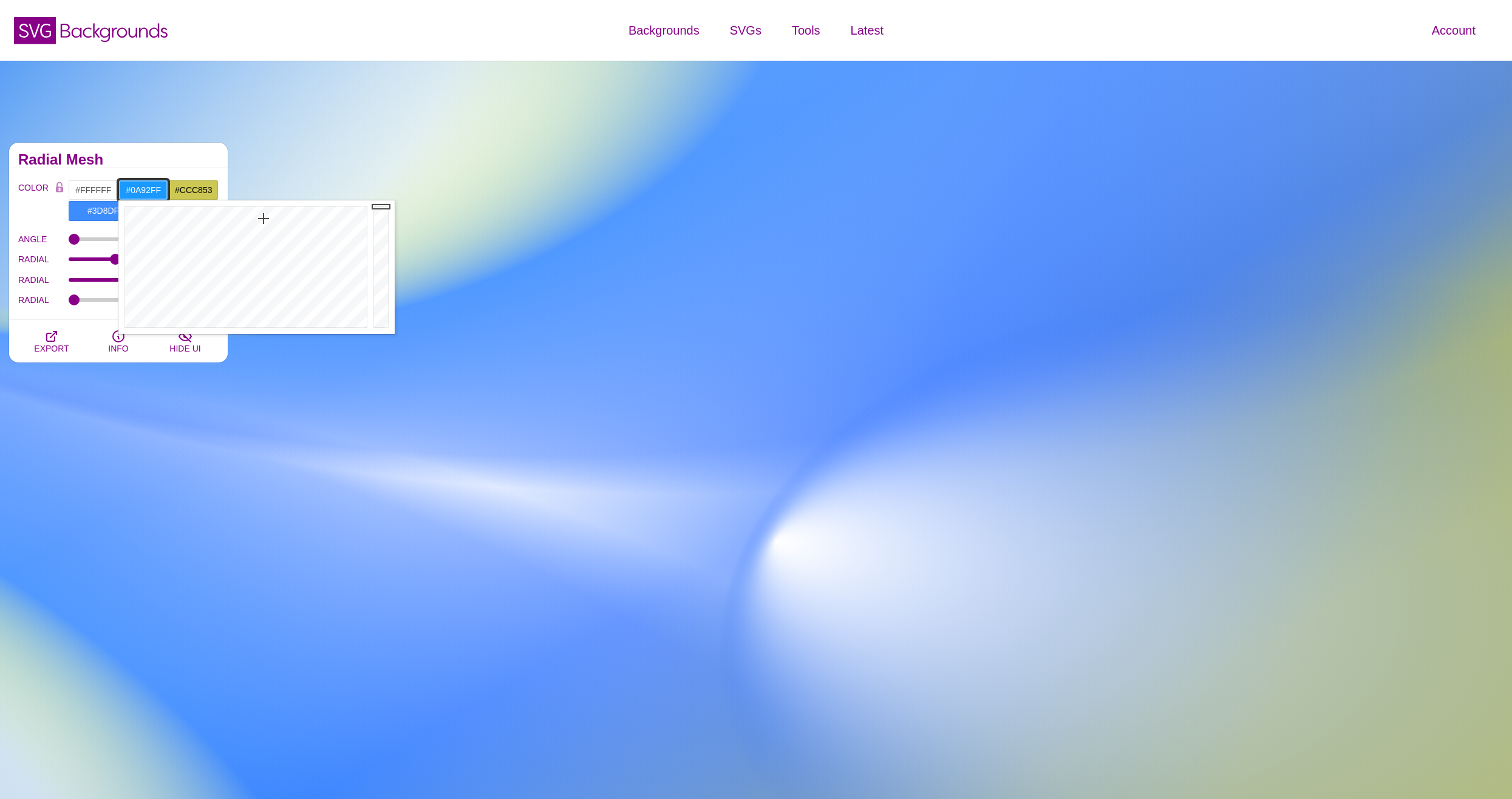
drag, startPoint x: 273, startPoint y: 231, endPoint x: 263, endPoint y: 211, distance: 22.4
click at [263, 211] on div at bounding box center [244, 267] width 252 height 133
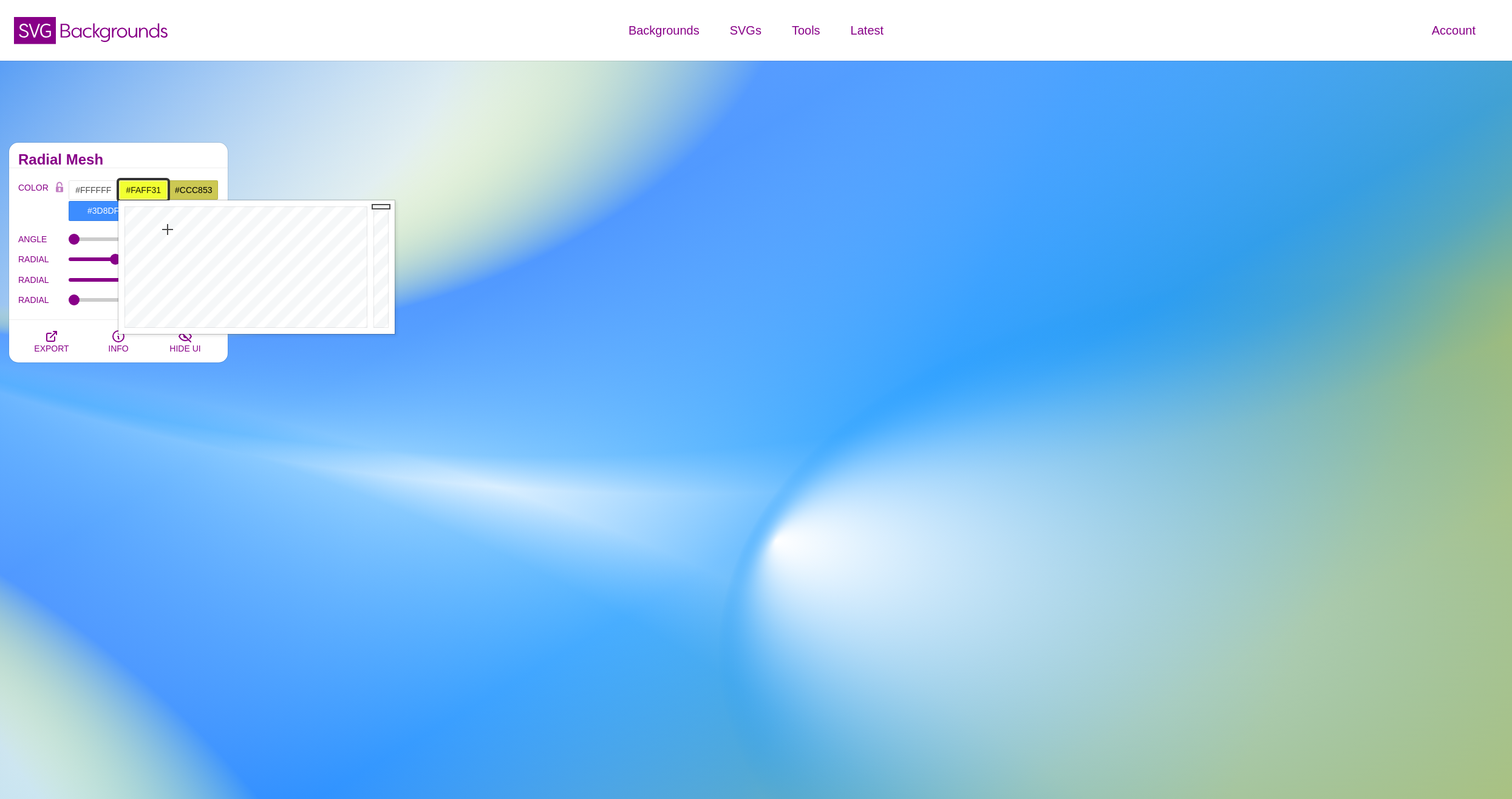
drag, startPoint x: 263, startPoint y: 211, endPoint x: 166, endPoint y: 230, distance: 98.8
click at [166, 230] on div at bounding box center [244, 267] width 252 height 133
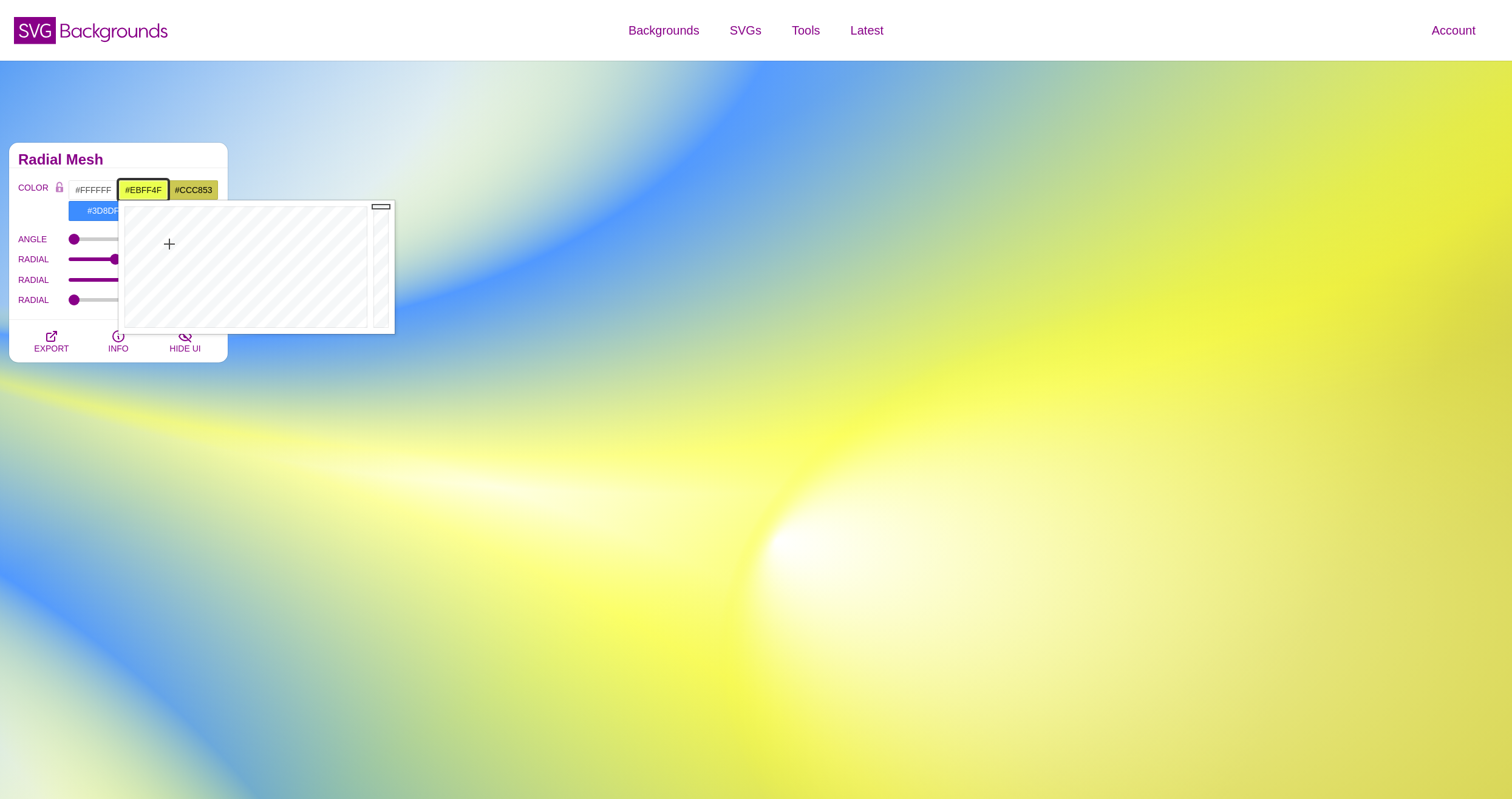
drag
click at [170, 244] on div at bounding box center [244, 267] width 252 height 133
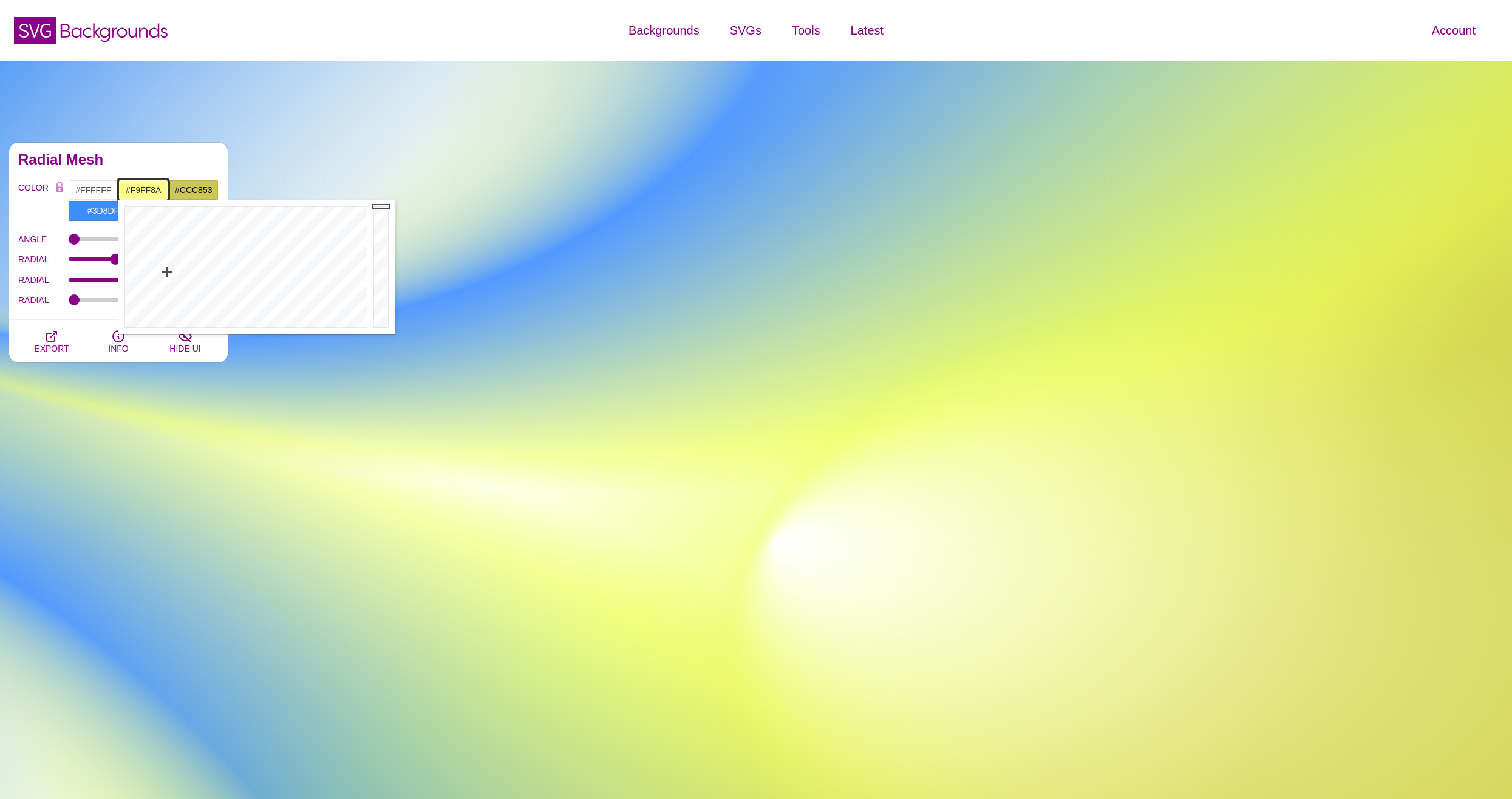
click at [167, 272] on div at bounding box center [244, 267] width 252 height 133
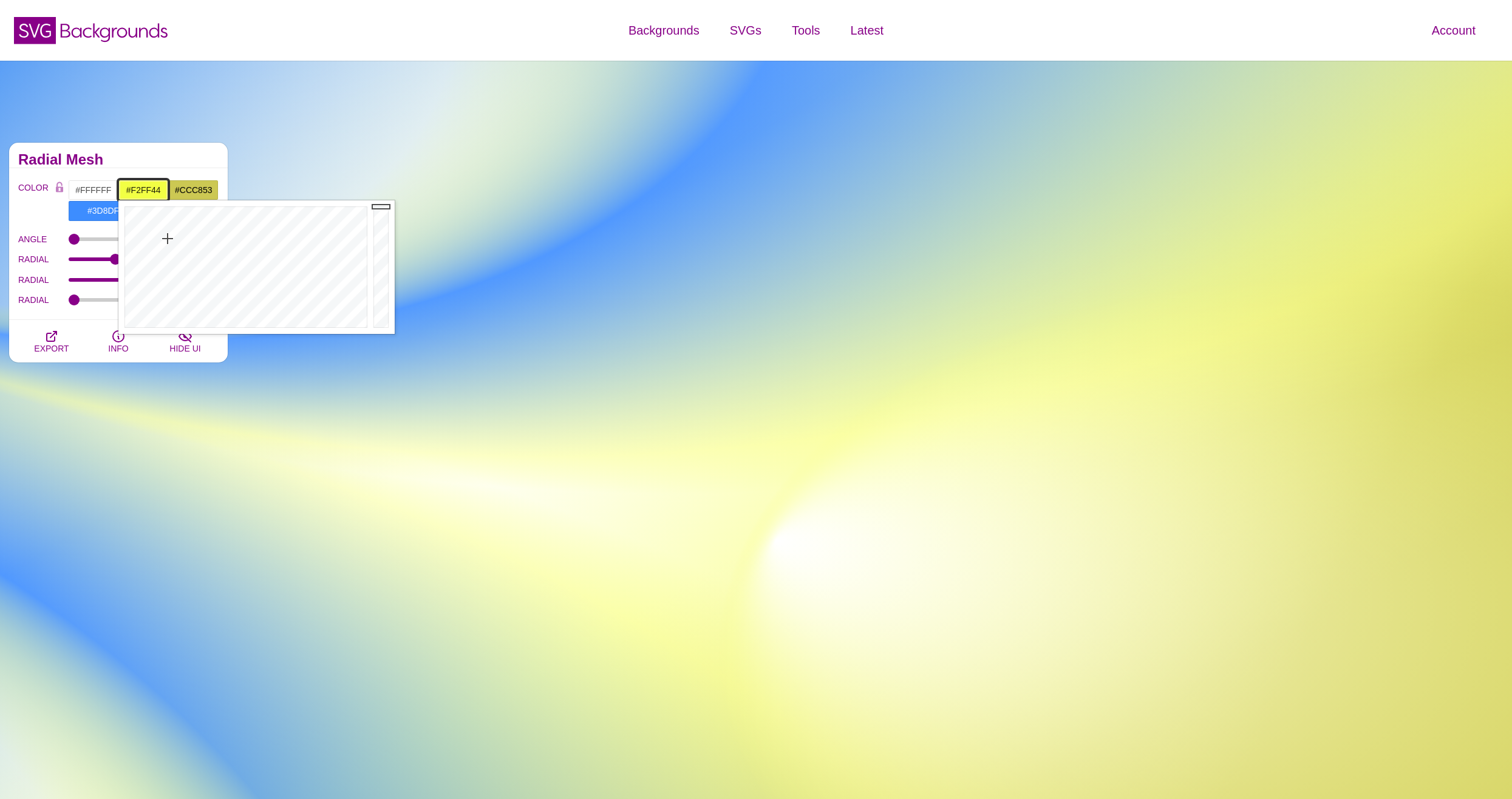
click at [168, 239] on div at bounding box center [244, 267] width 252 height 133
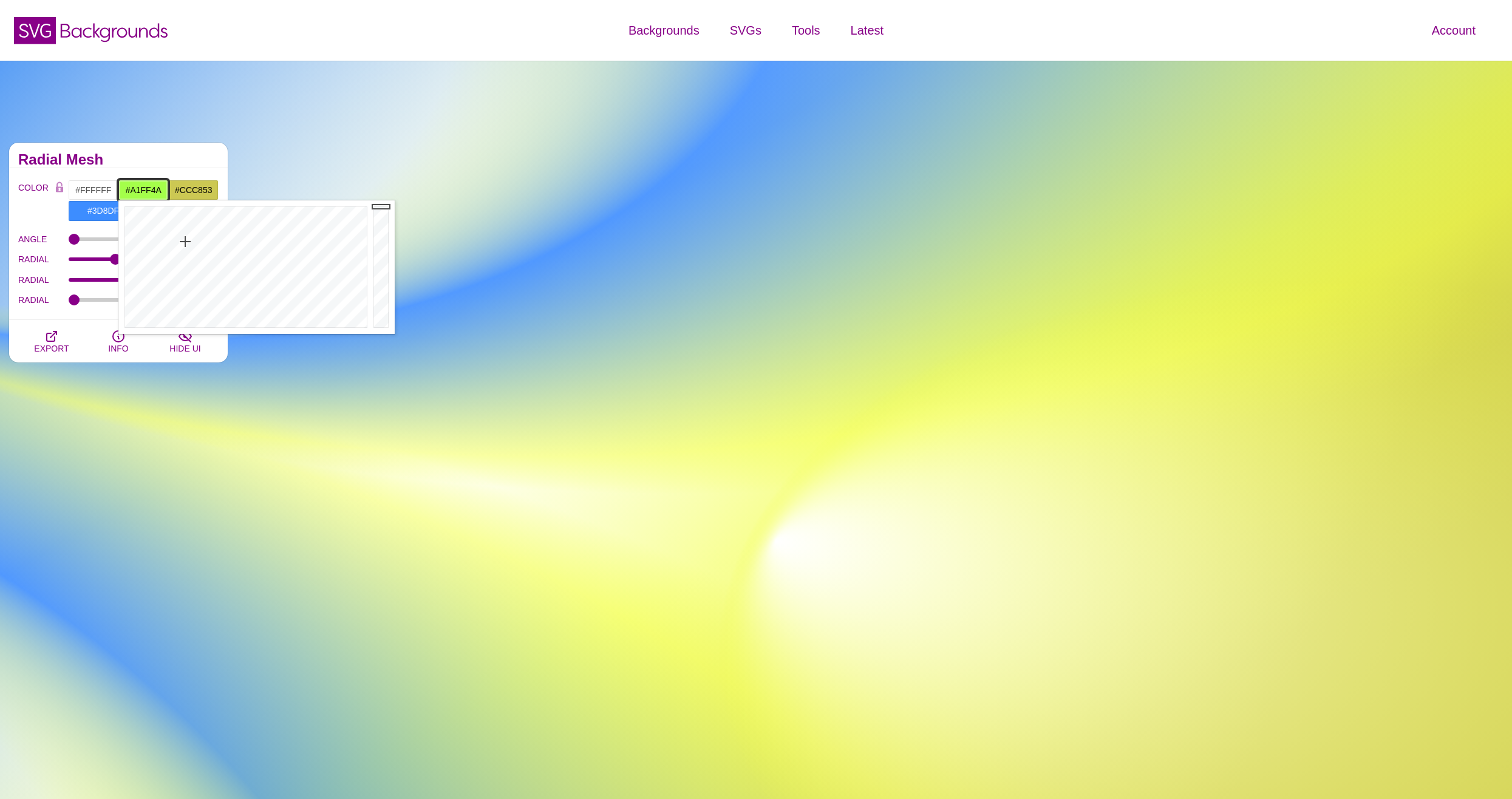
click at [186, 241] on div at bounding box center [244, 267] width 252 height 133
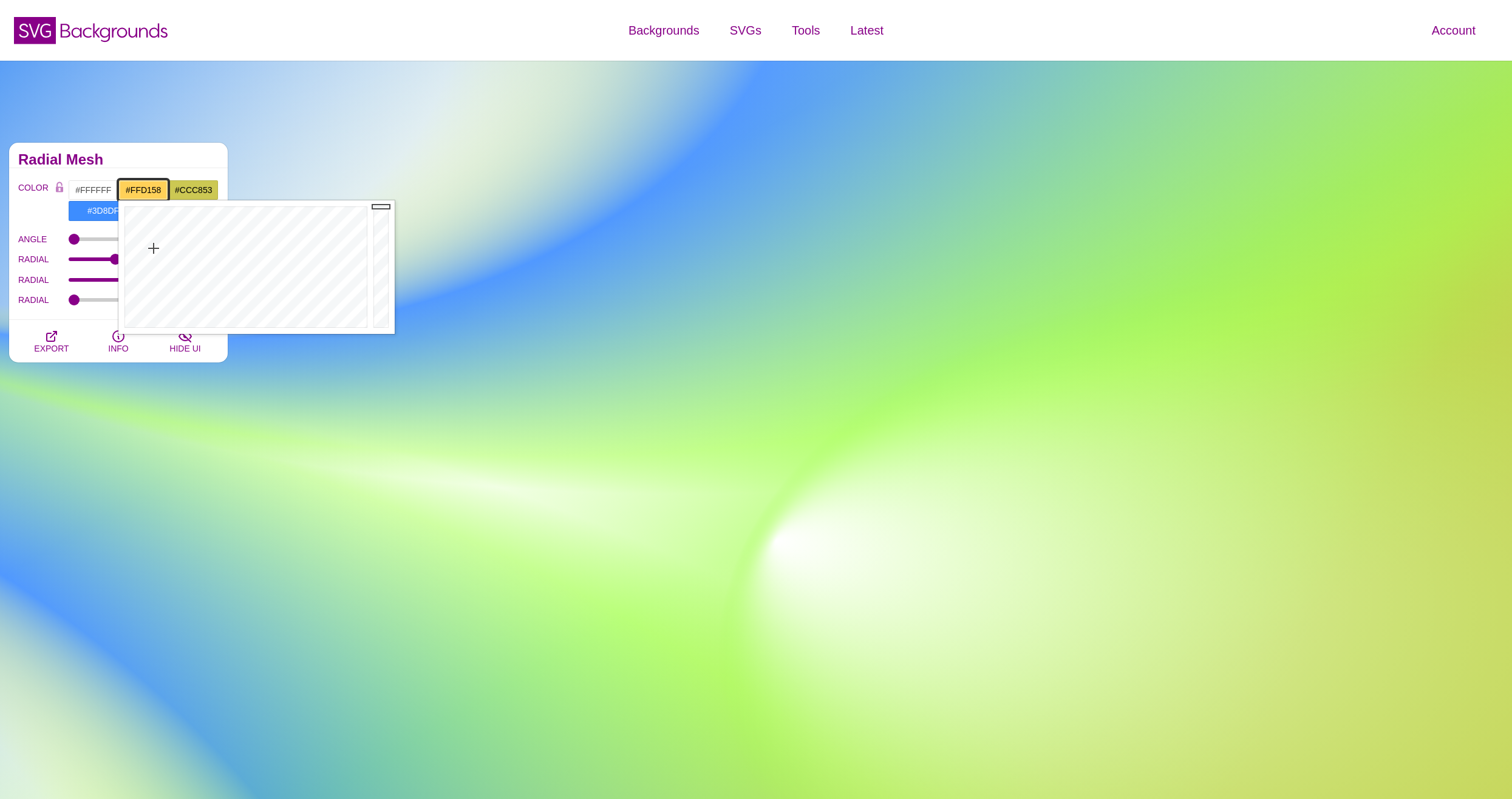
click at [154, 248] on div at bounding box center [244, 267] width 252 height 133
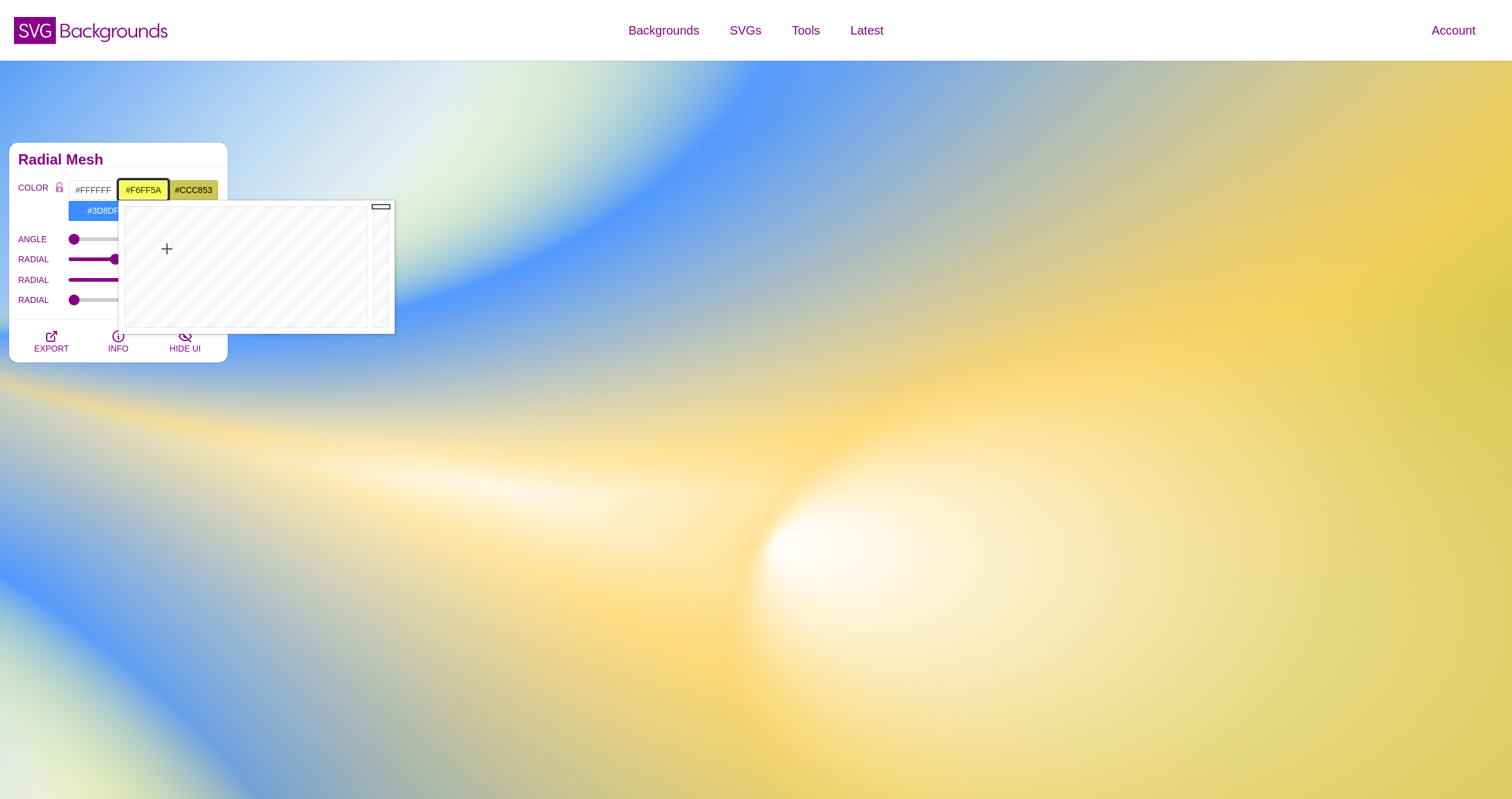
click at [167, 249] on div at bounding box center [244, 267] width 252 height 133
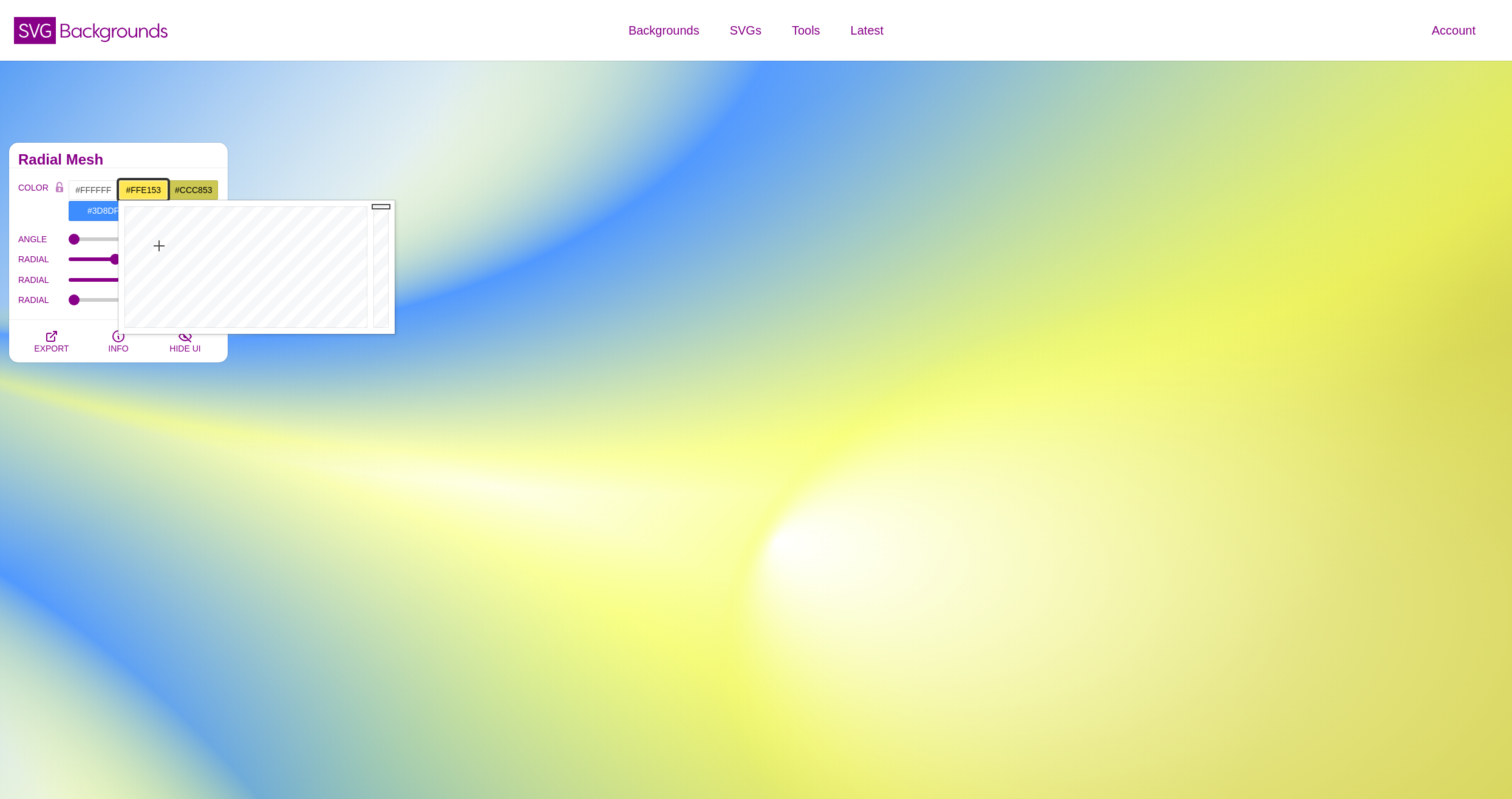
type input "#FFDF53"
click at [157, 246] on div at bounding box center [244, 267] width 252 height 133
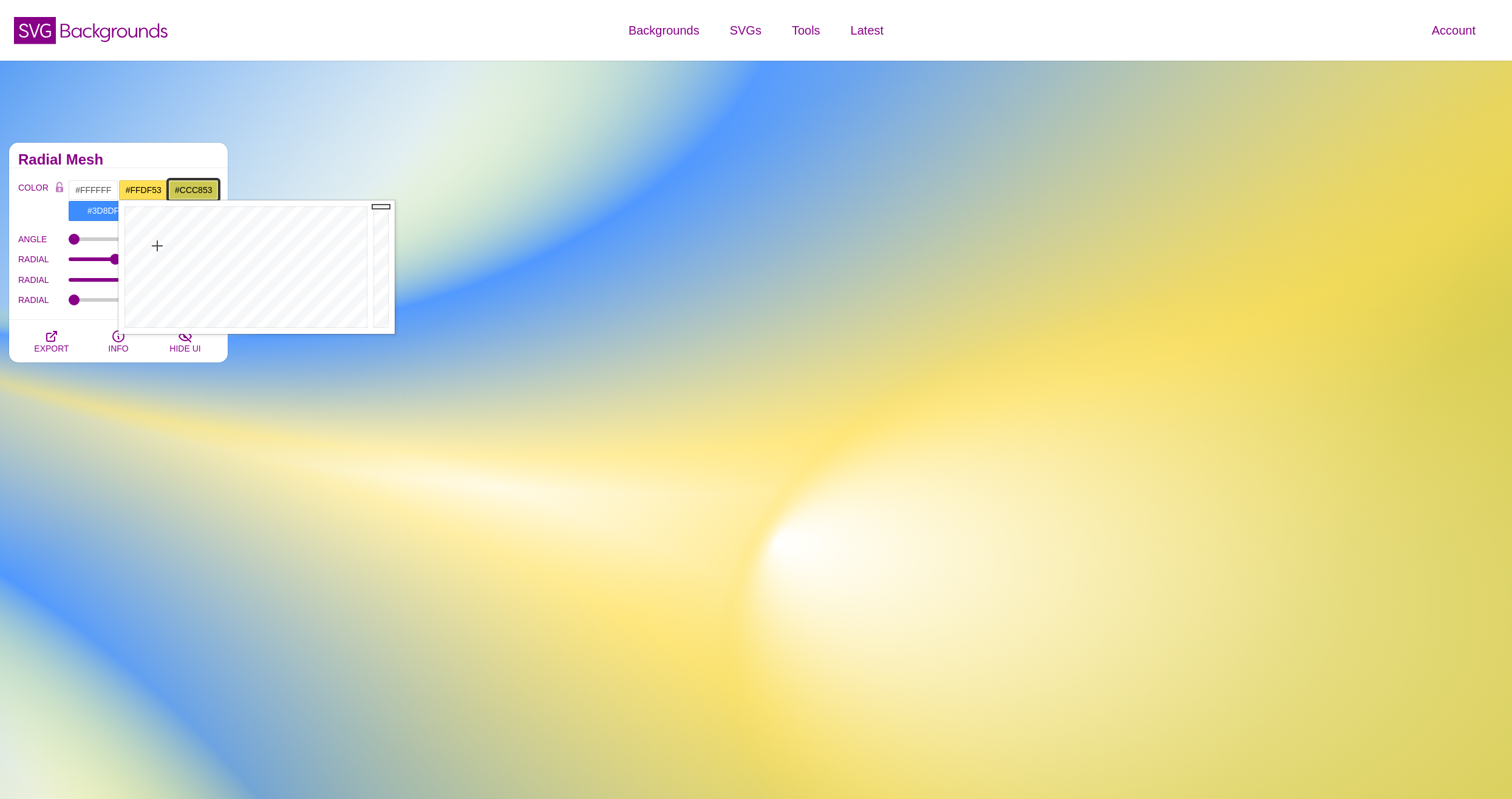
click at [207, 189] on input "#CCC853" at bounding box center [193, 189] width 50 height 20
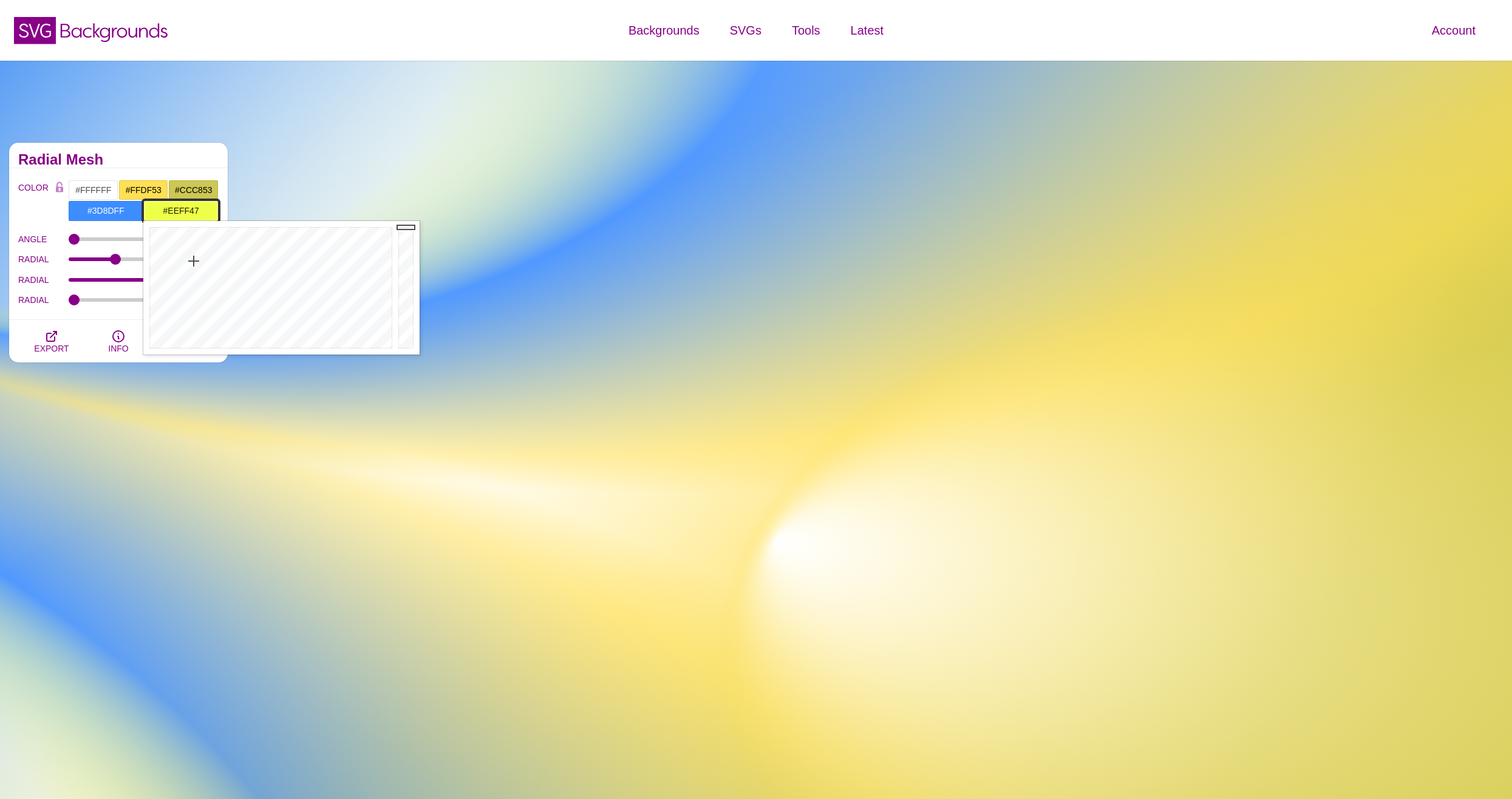
click at [157, 216] on input "#EEFF47" at bounding box center [181, 210] width 75 height 20
type input "#238EFF"
click at [292, 244] on div at bounding box center [269, 288] width 252 height 133
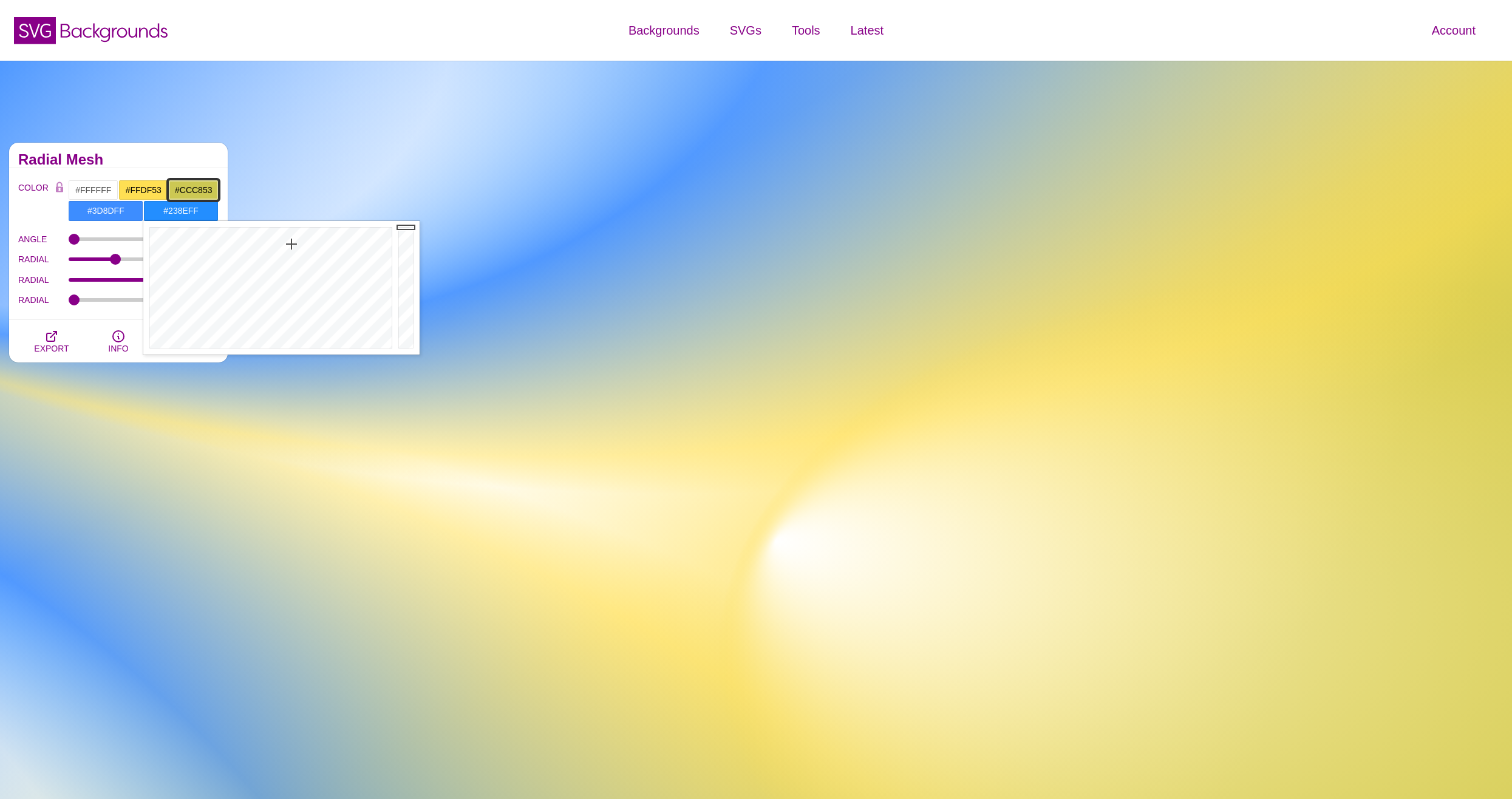
click at [193, 185] on input "#CCC853" at bounding box center [193, 189] width 50 height 20
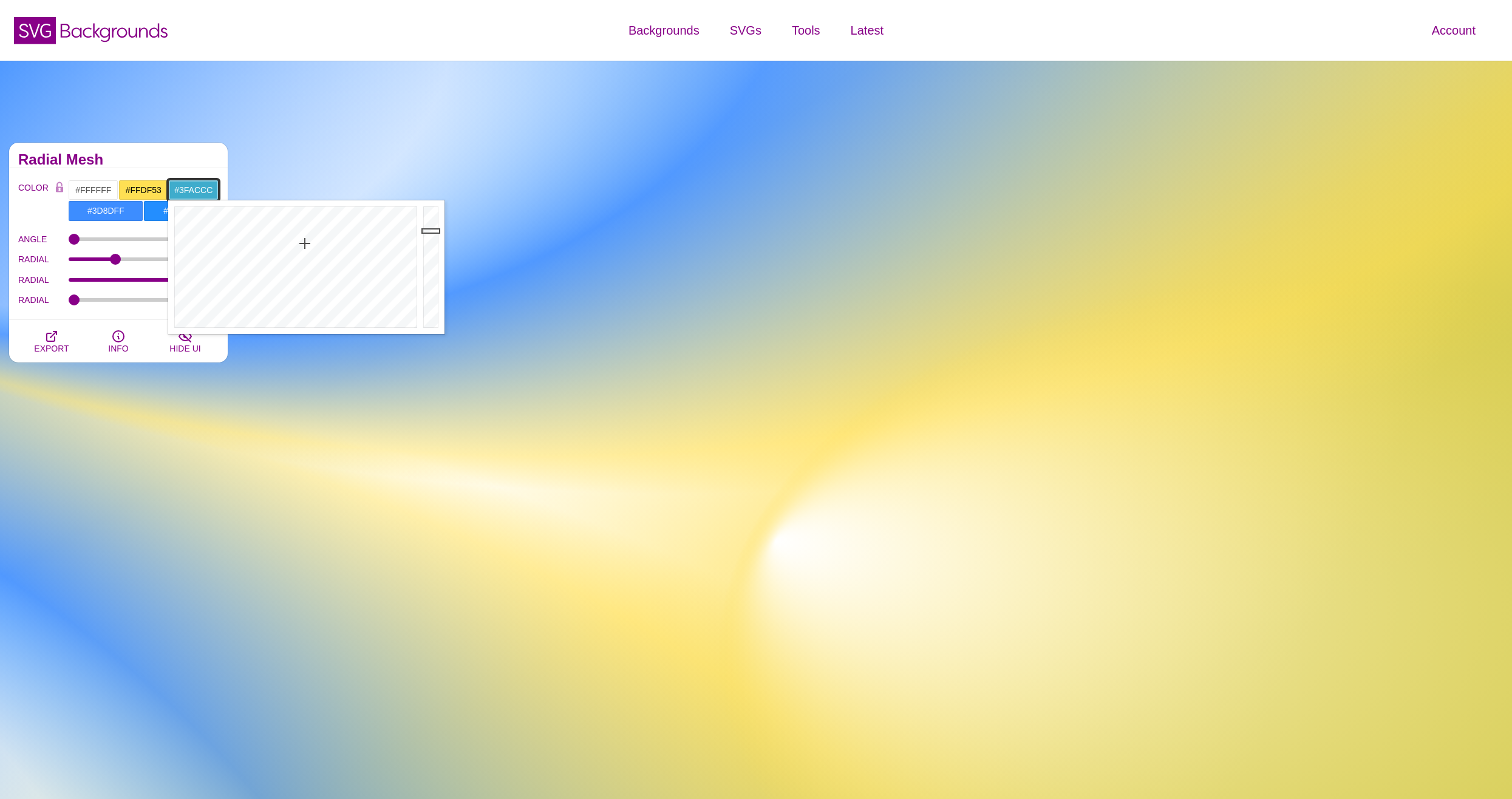
click at [305, 243] on div at bounding box center [294, 267] width 252 height 133
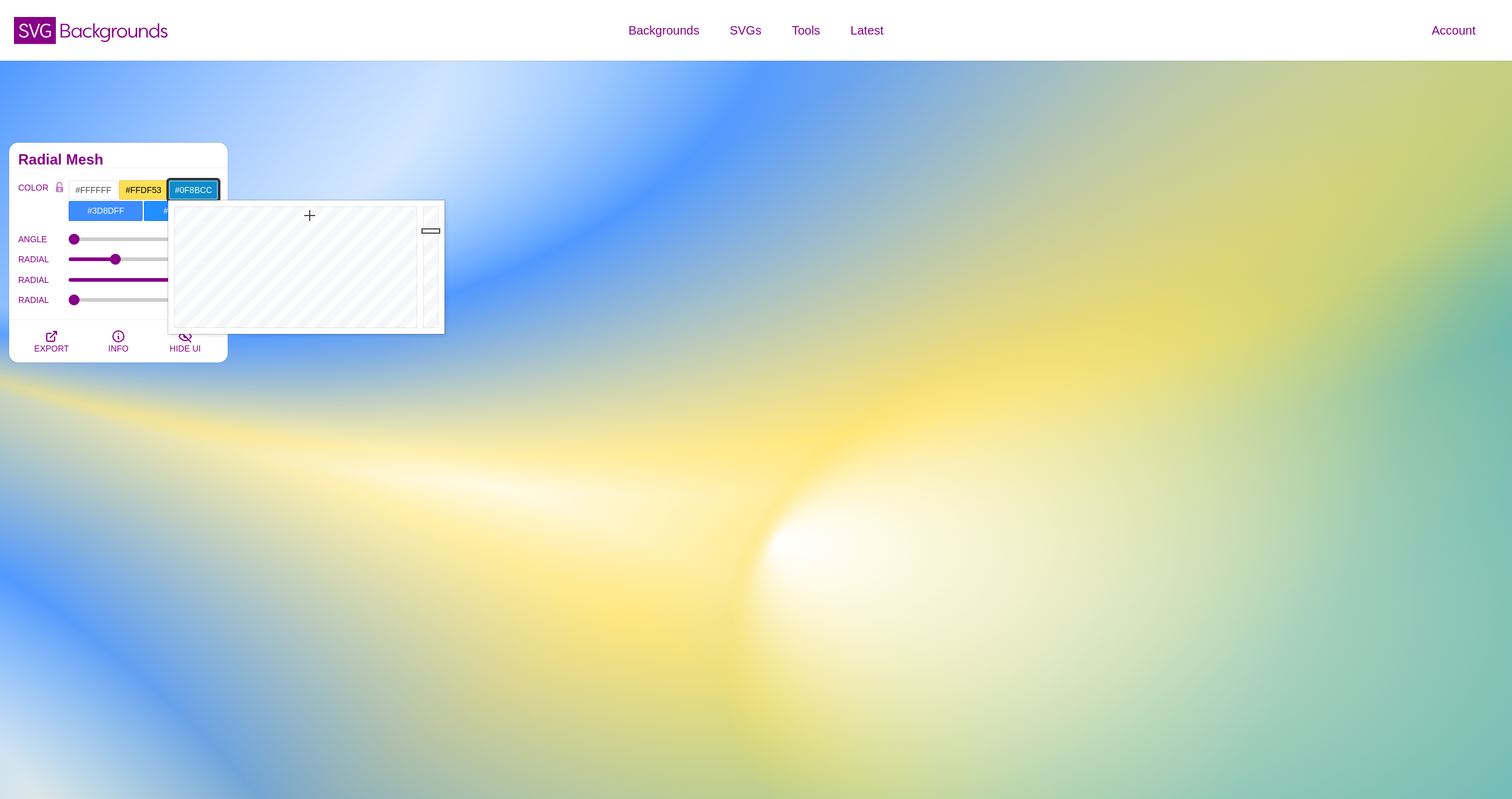
click at [310, 216] on div at bounding box center [294, 267] width 252 height 133
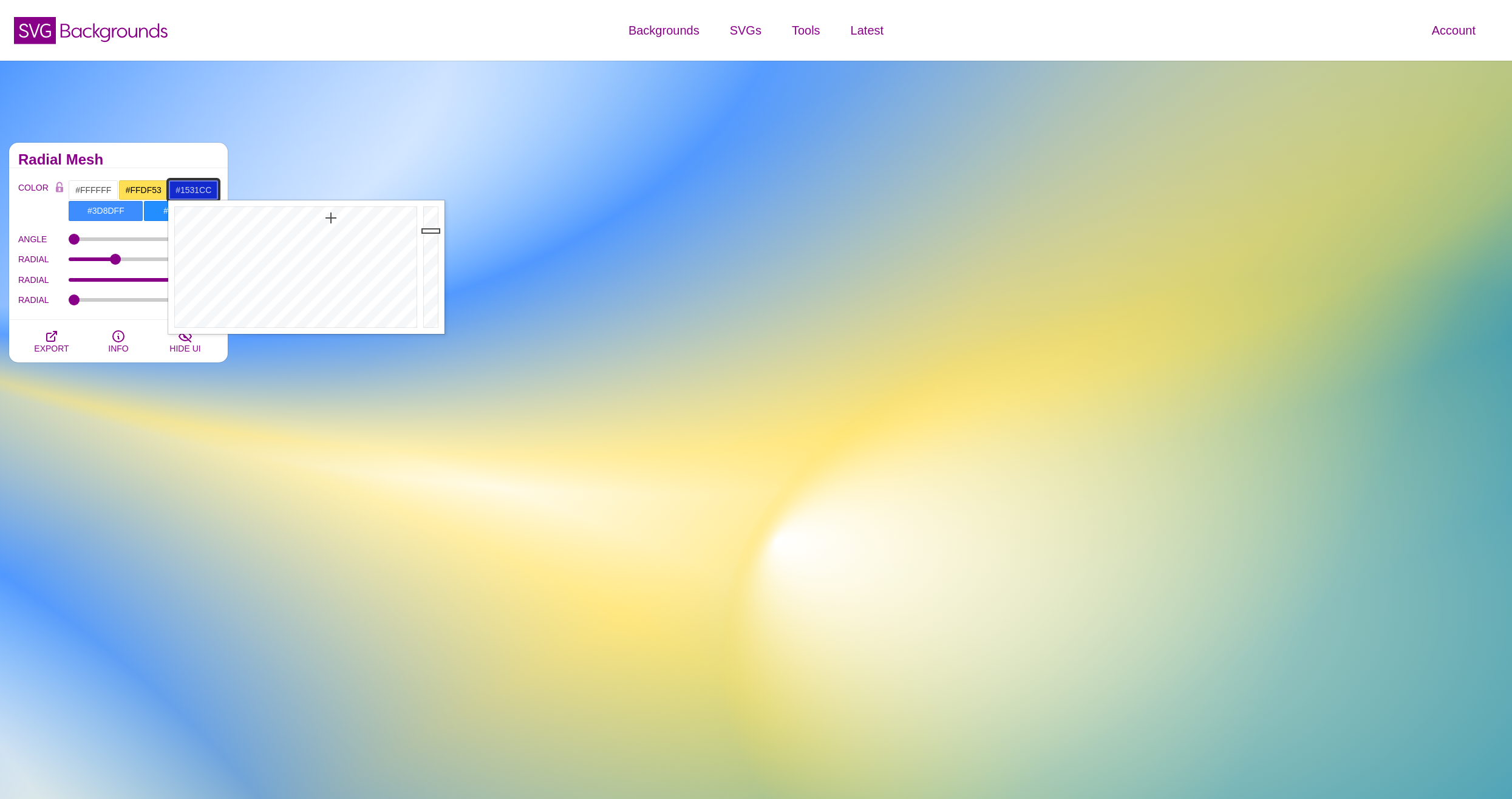
click at [330, 218] on div at bounding box center [294, 267] width 252 height 133
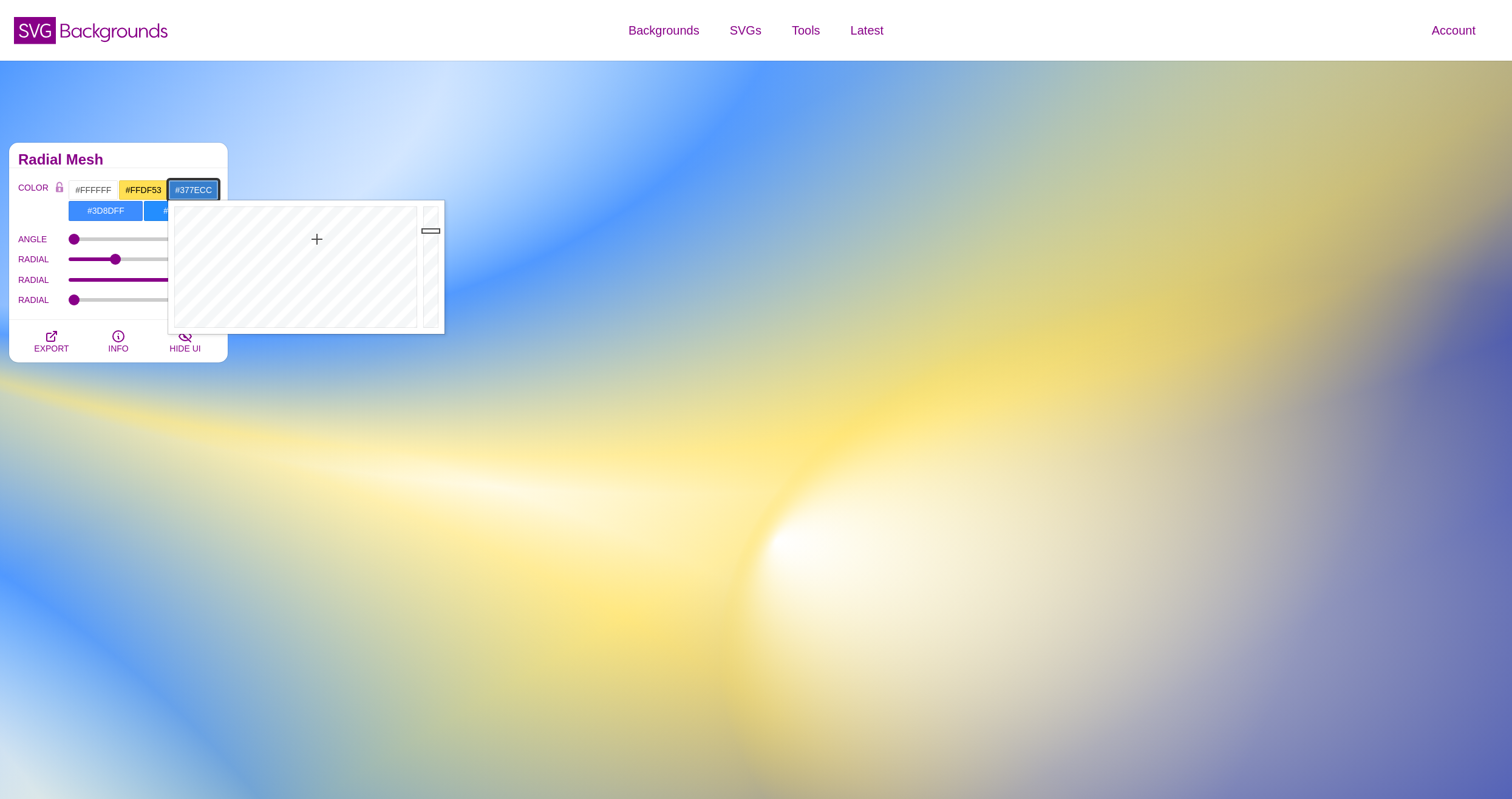
click at [317, 239] on div at bounding box center [294, 267] width 252 height 133
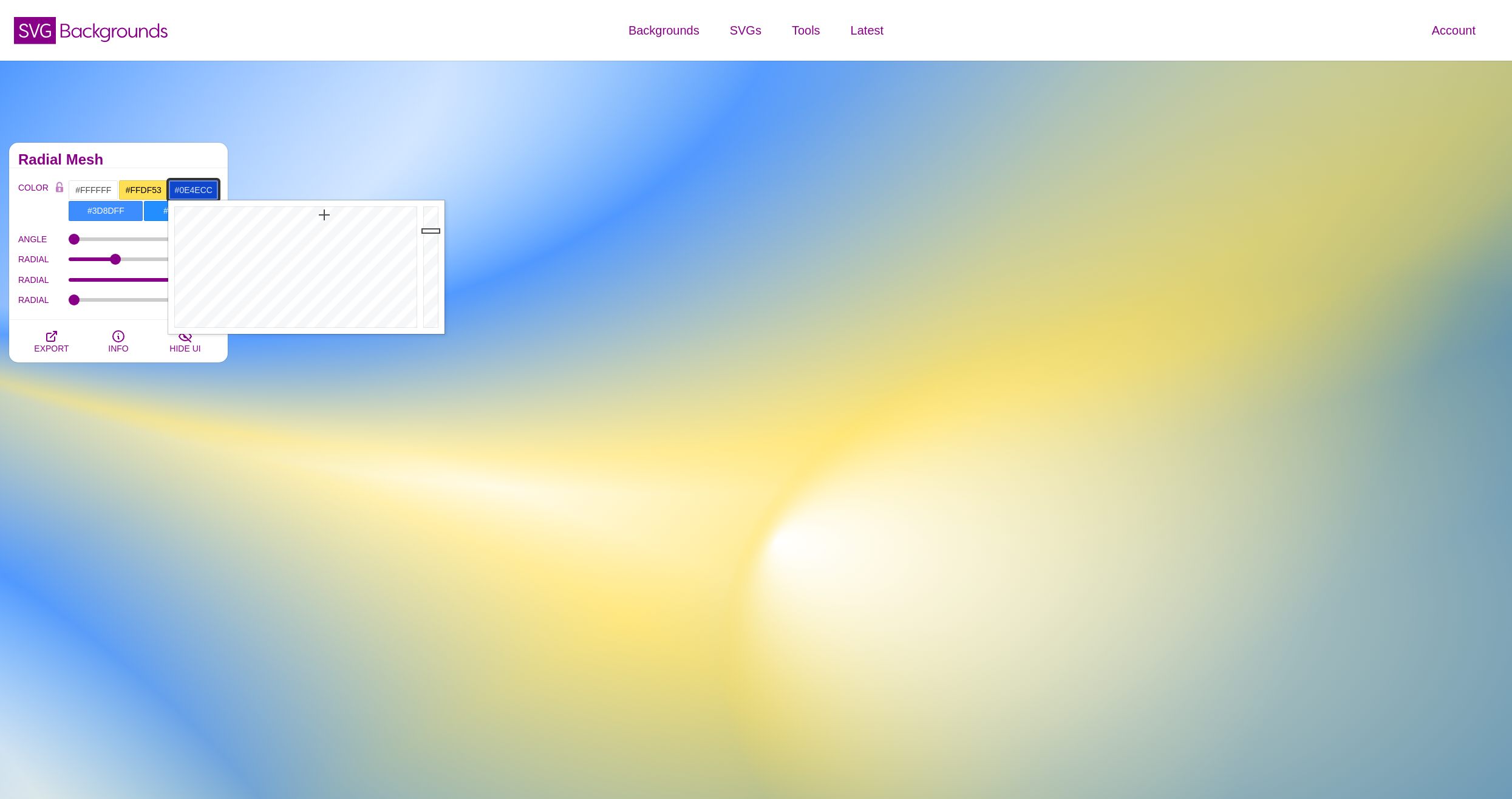
click at [322, 215] on div at bounding box center [294, 267] width 252 height 133
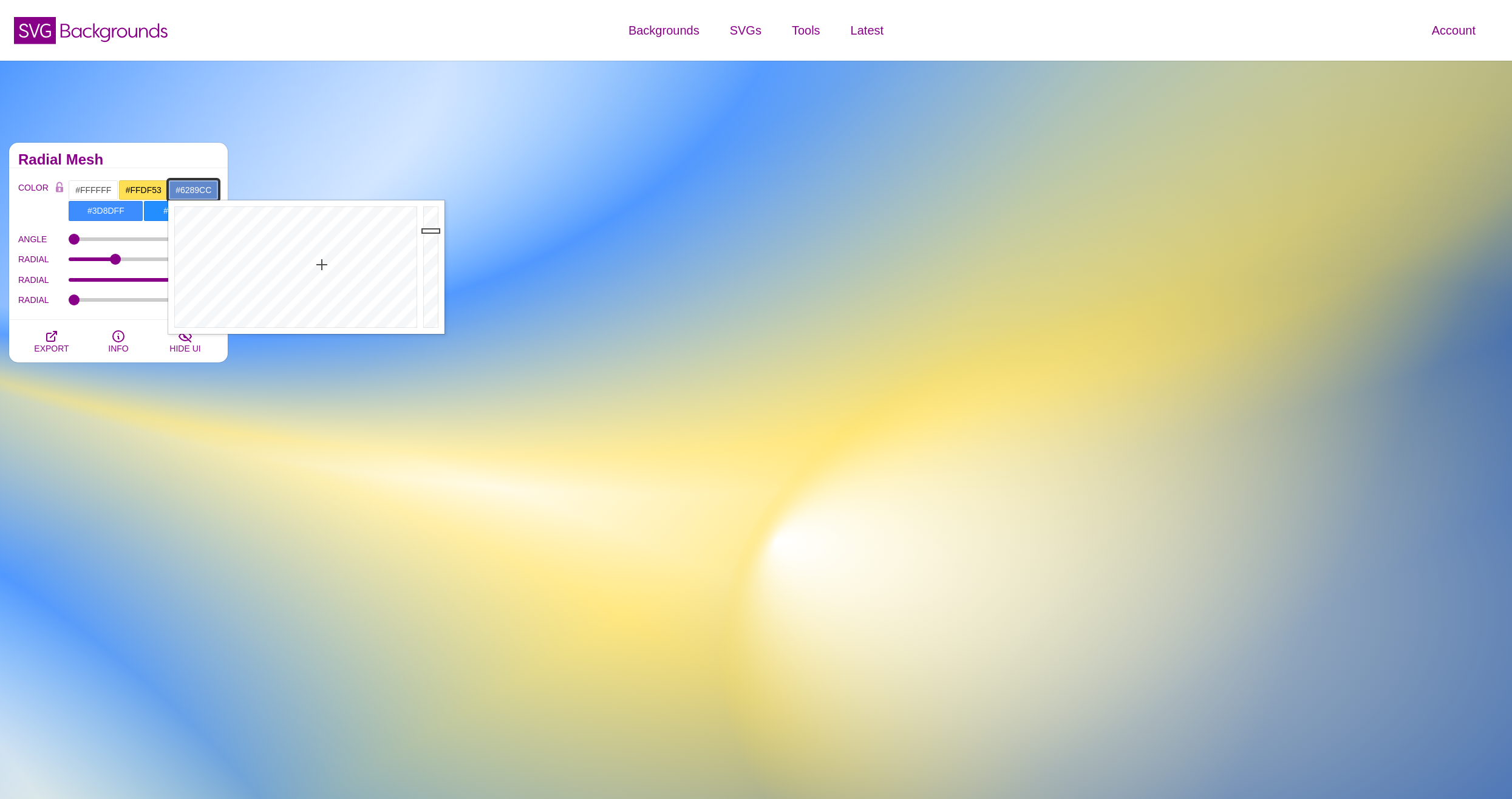
click at [321, 265] on div at bounding box center [294, 267] width 252 height 133
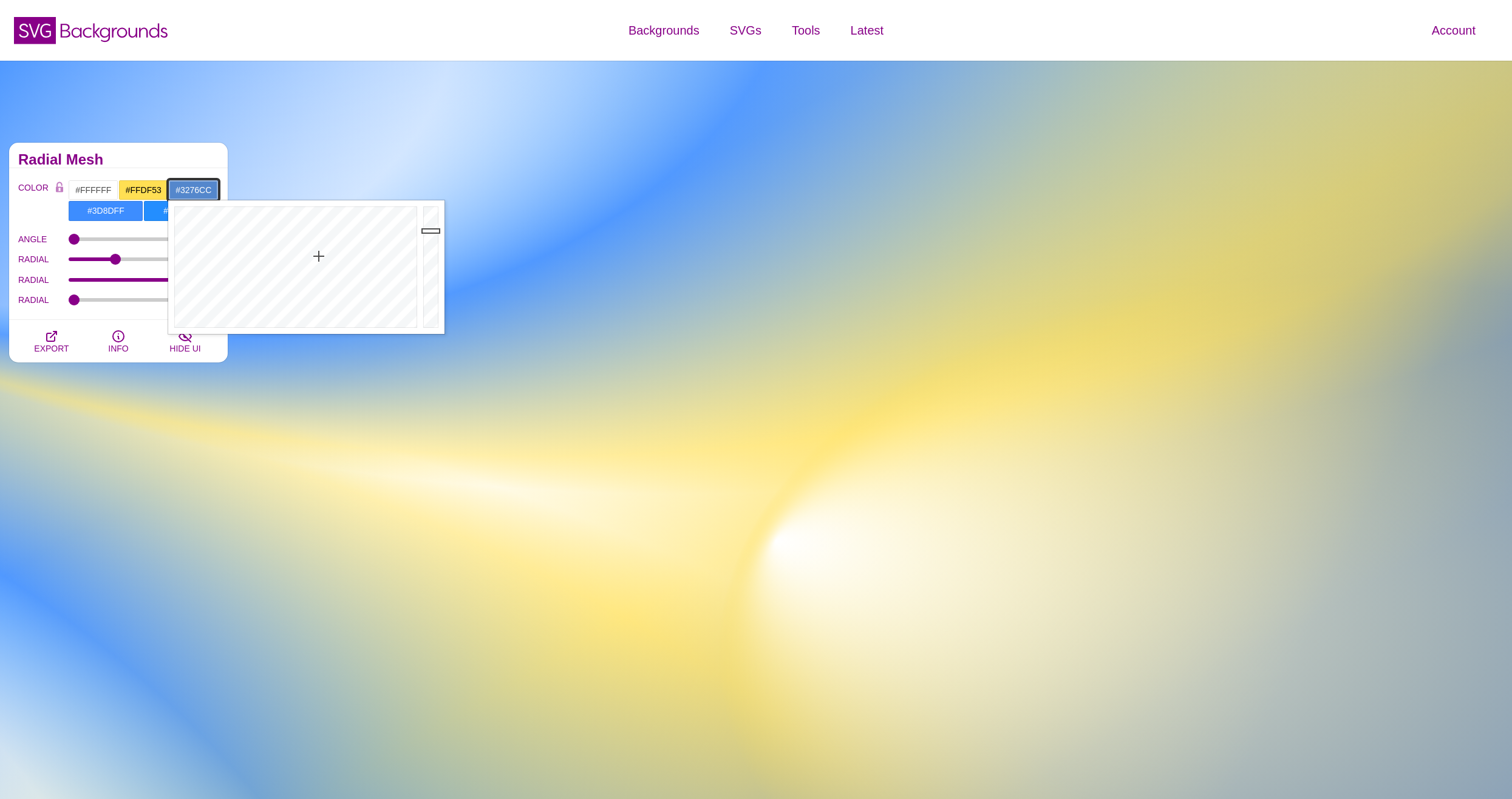
click at [318, 236] on div at bounding box center [294, 267] width 252 height 133
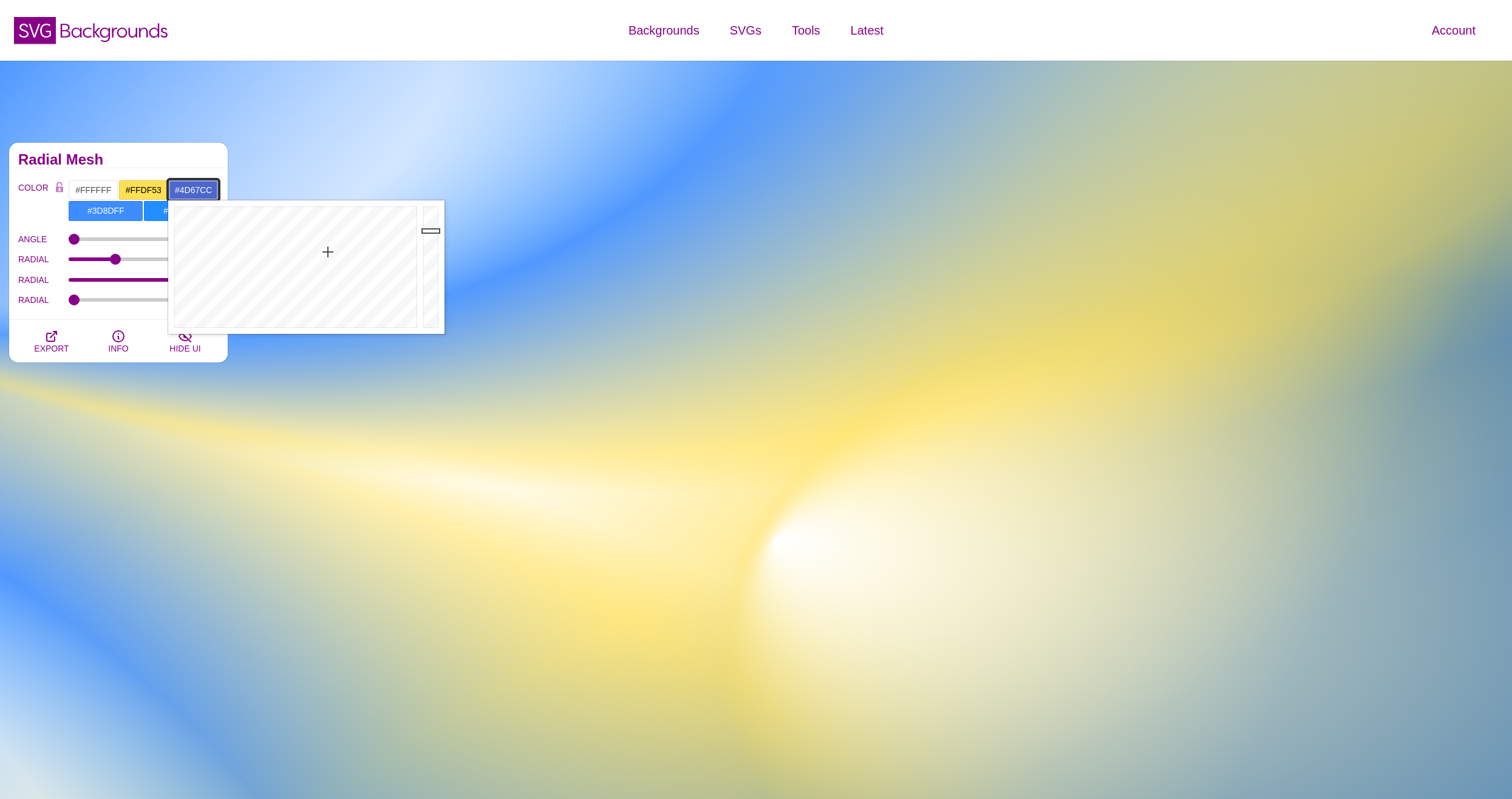
click at [328, 252] on div at bounding box center [294, 267] width 252 height 133
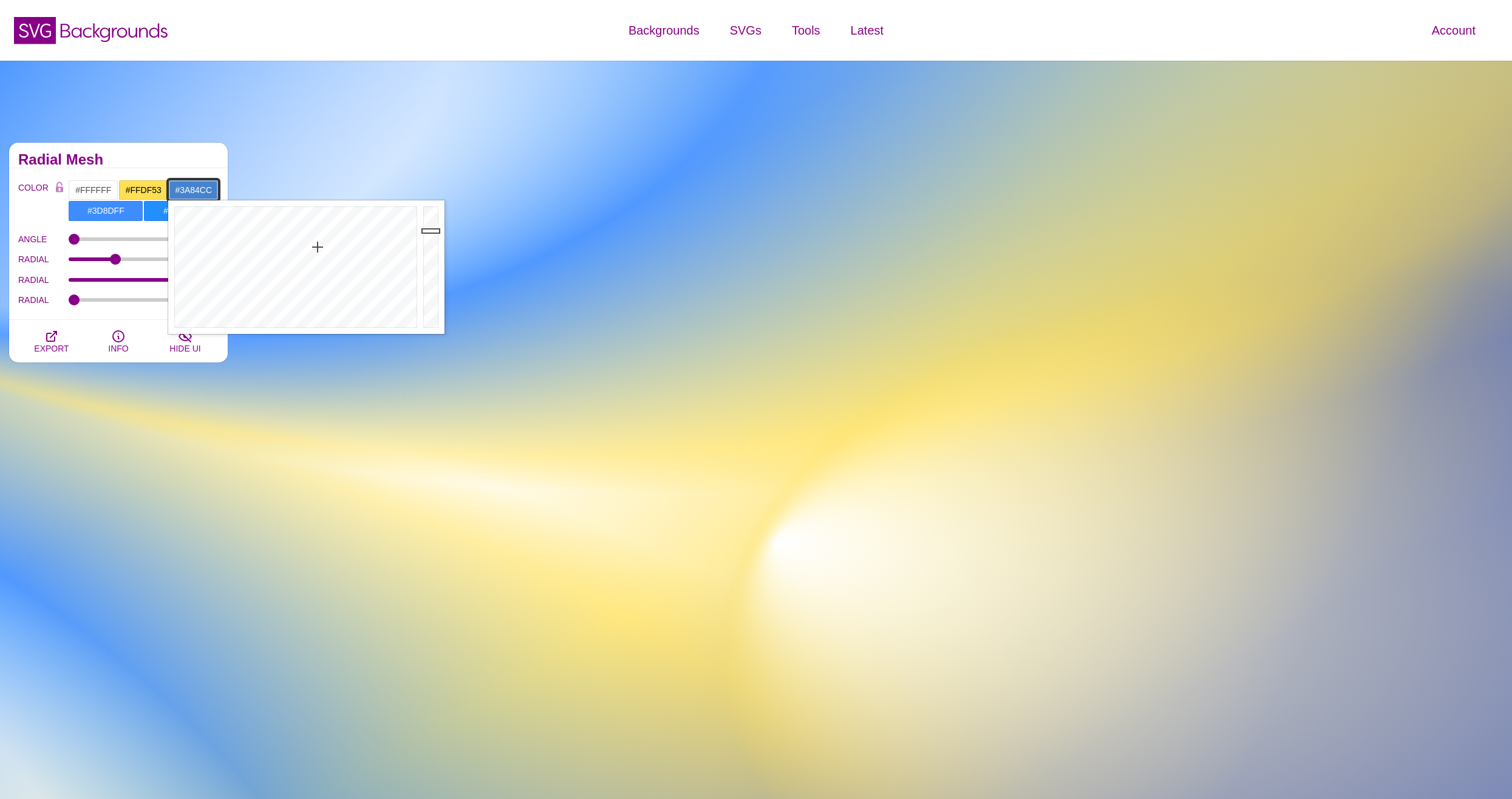
click at [315, 241] on div at bounding box center [294, 267] width 252 height 133
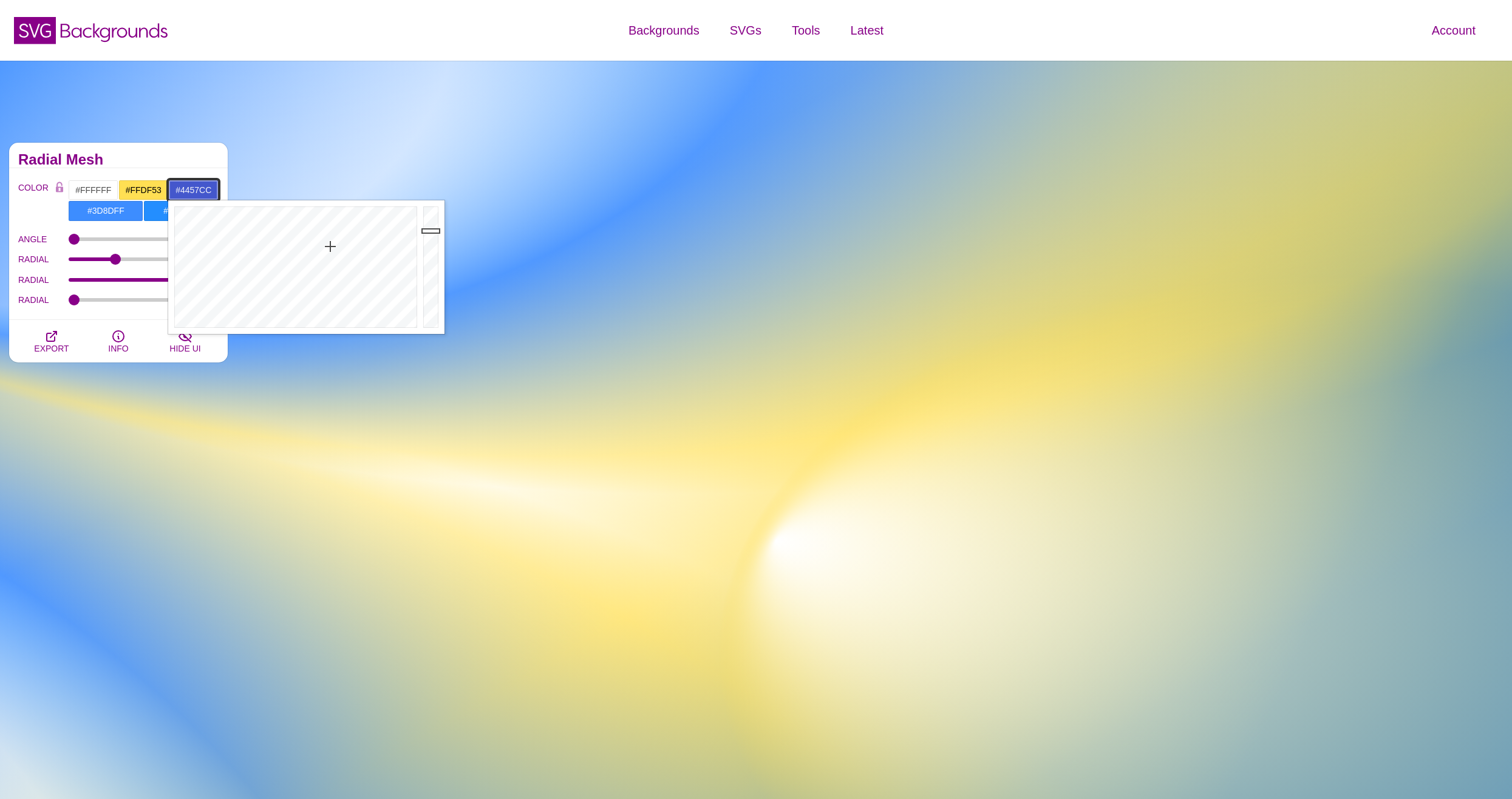
click at [330, 246] on div at bounding box center [294, 267] width 252 height 133
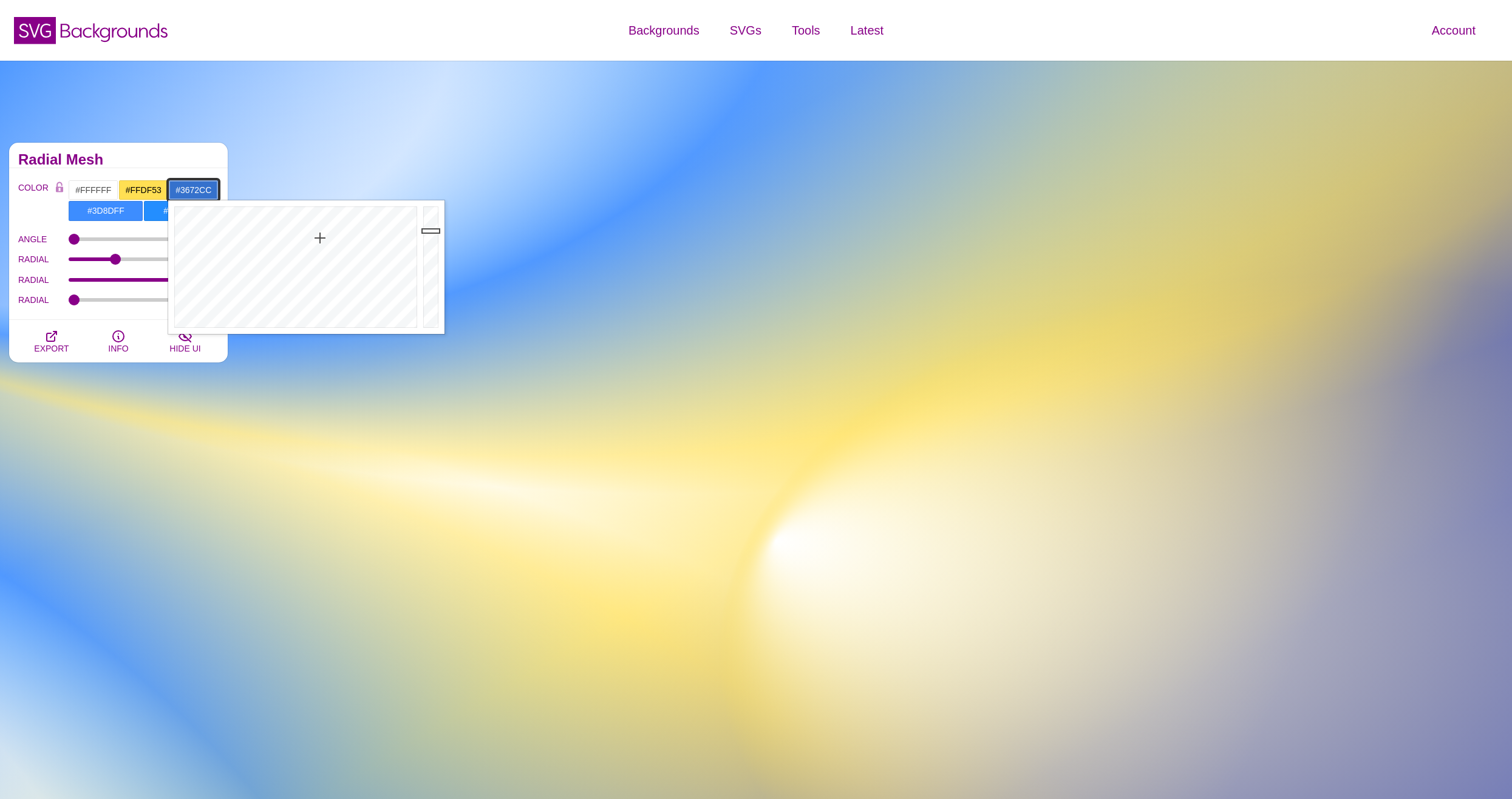
type input "#3571CC"
click at [320, 238] on div at bounding box center [294, 267] width 252 height 133
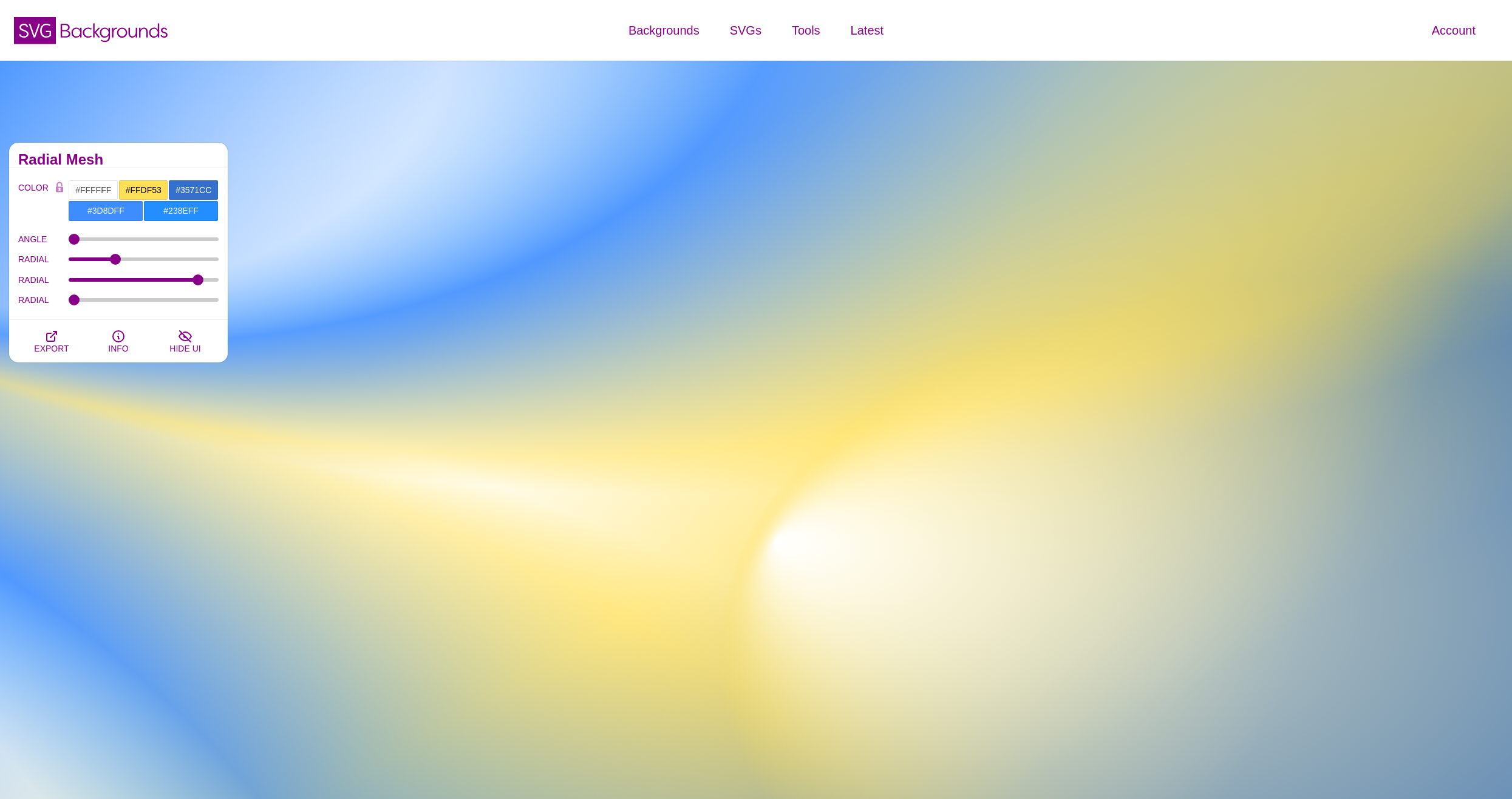
click at [352, 131] on div "Simple Gradients Gradients can pack a colorful punch. This collection explores …" at bounding box center [756, 452] width 1512 height 783
click at [106, 214] on input "#3D8DFF" at bounding box center [106, 210] width 75 height 20
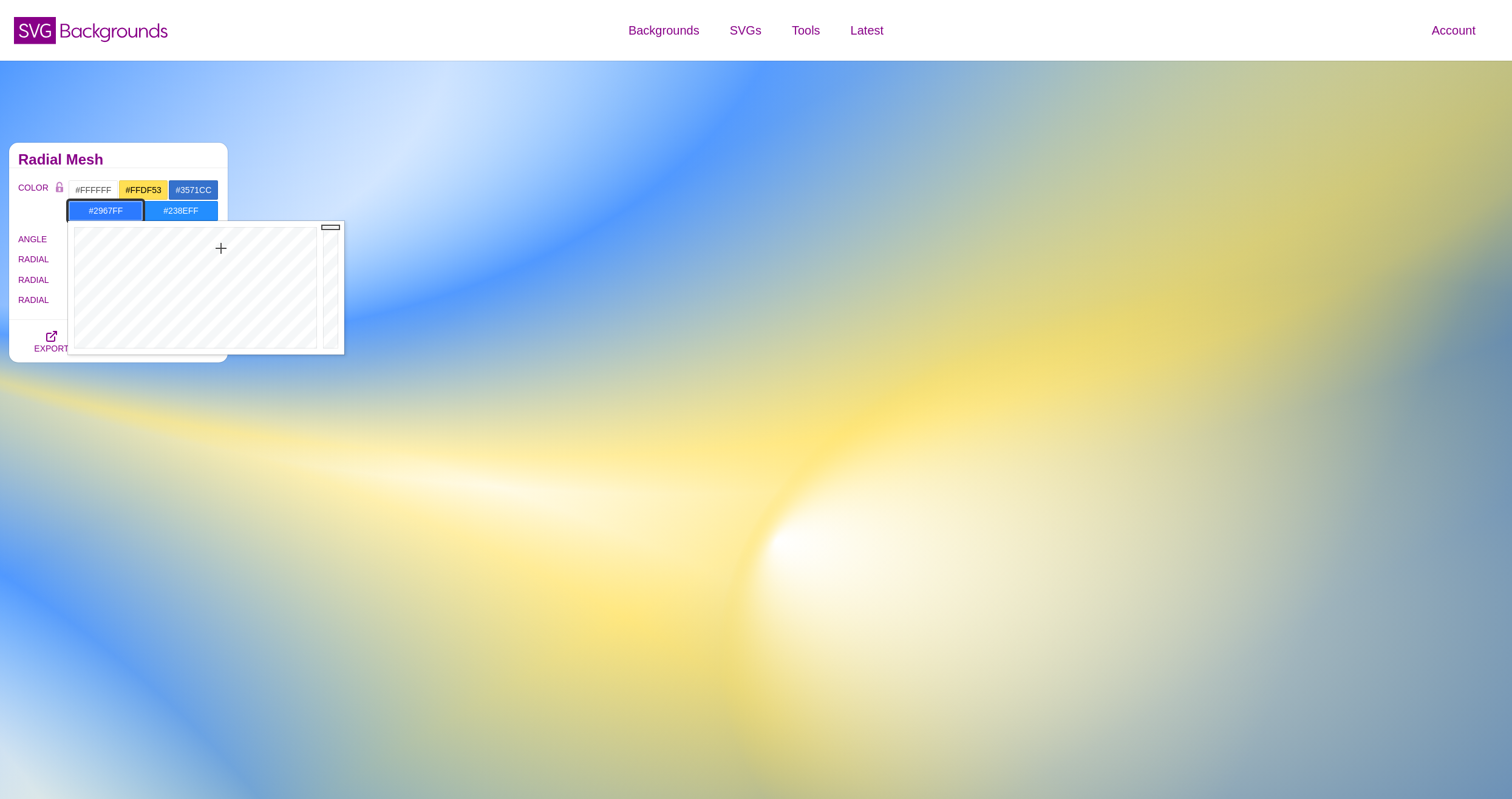
click at [224, 246] on div at bounding box center [194, 288] width 252 height 133
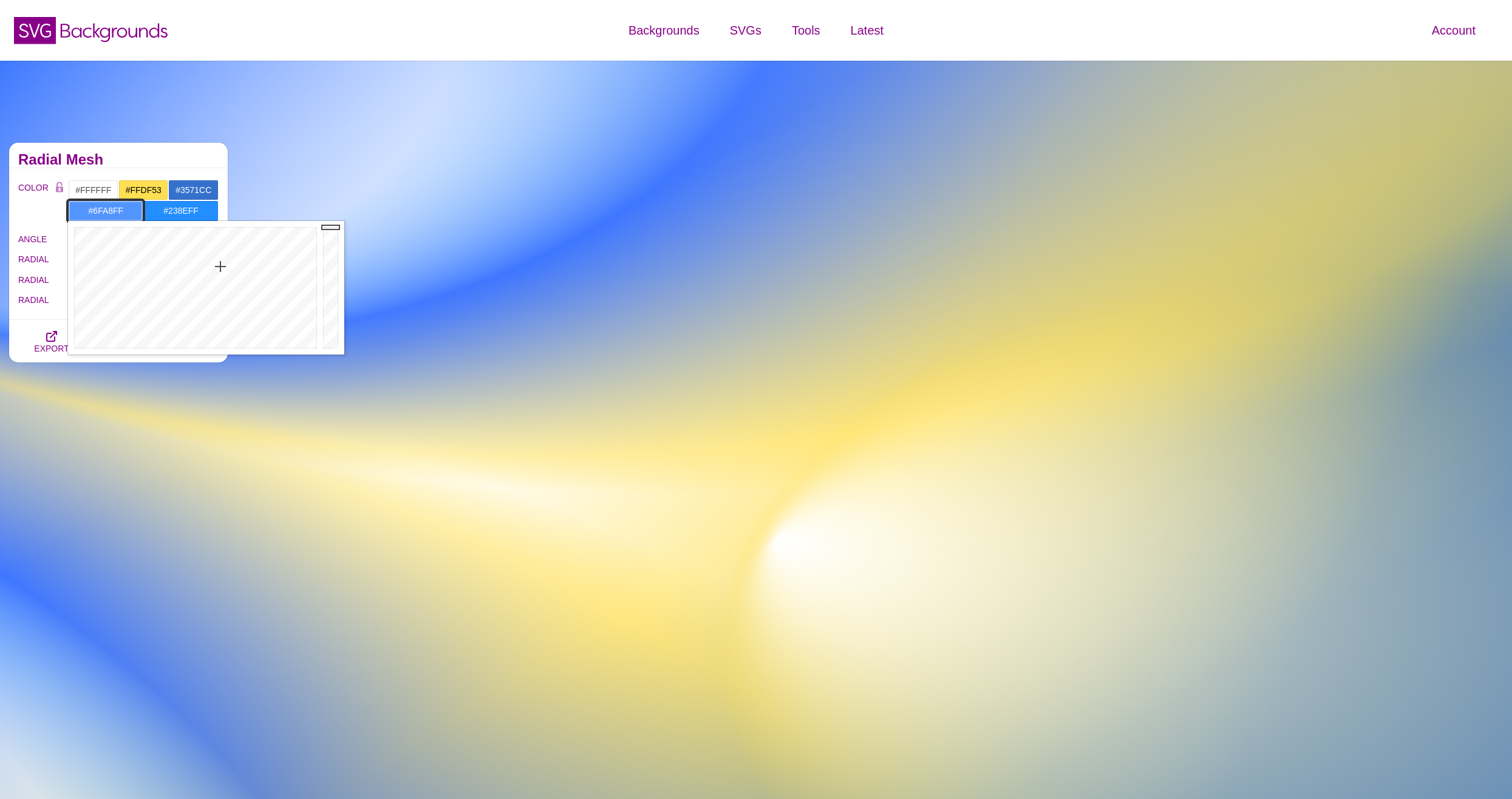
click at [220, 280] on div at bounding box center [194, 288] width 252 height 133
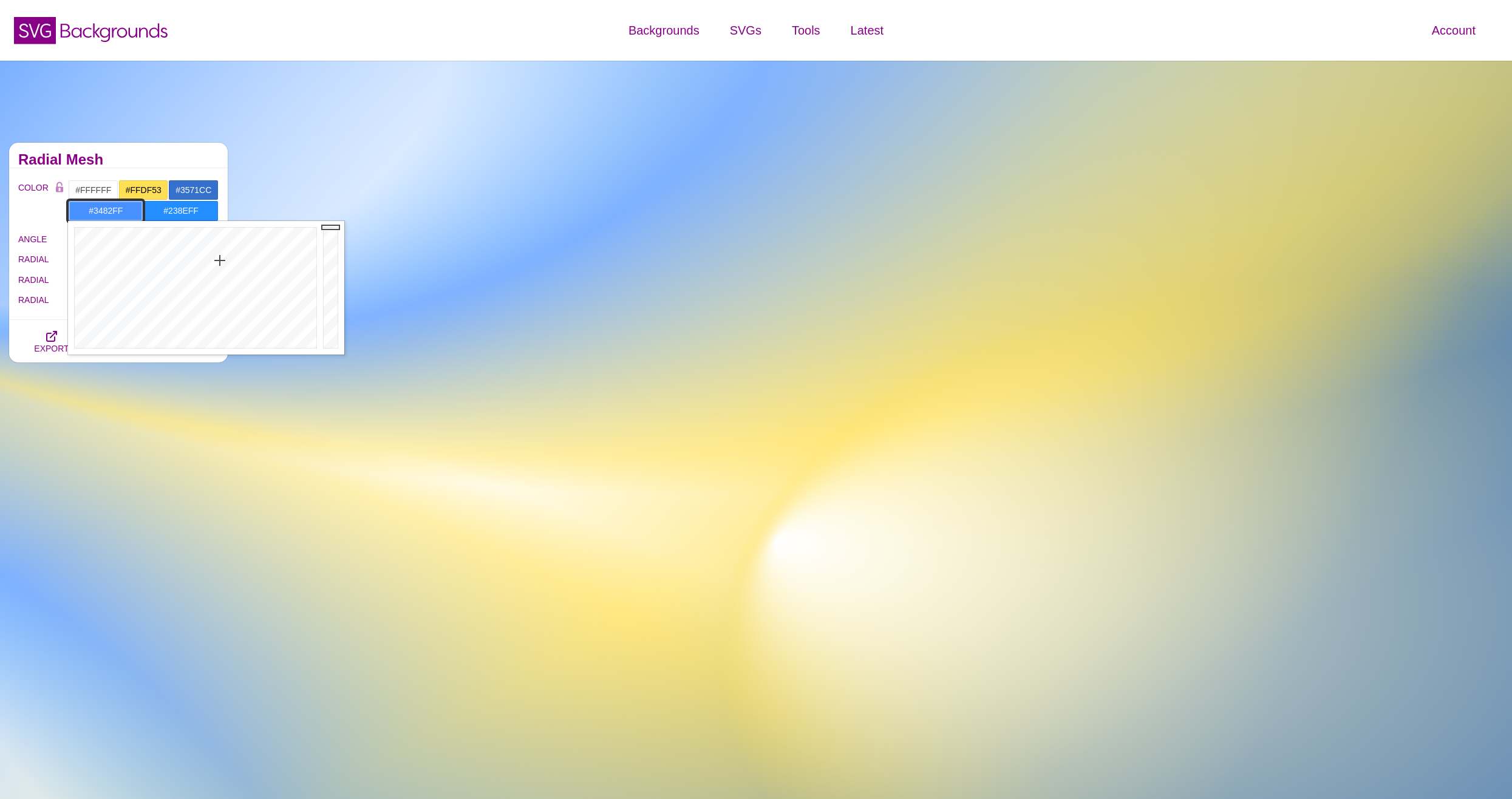
type input "#3381FF"
click at [220, 251] on div at bounding box center [194, 288] width 252 height 133
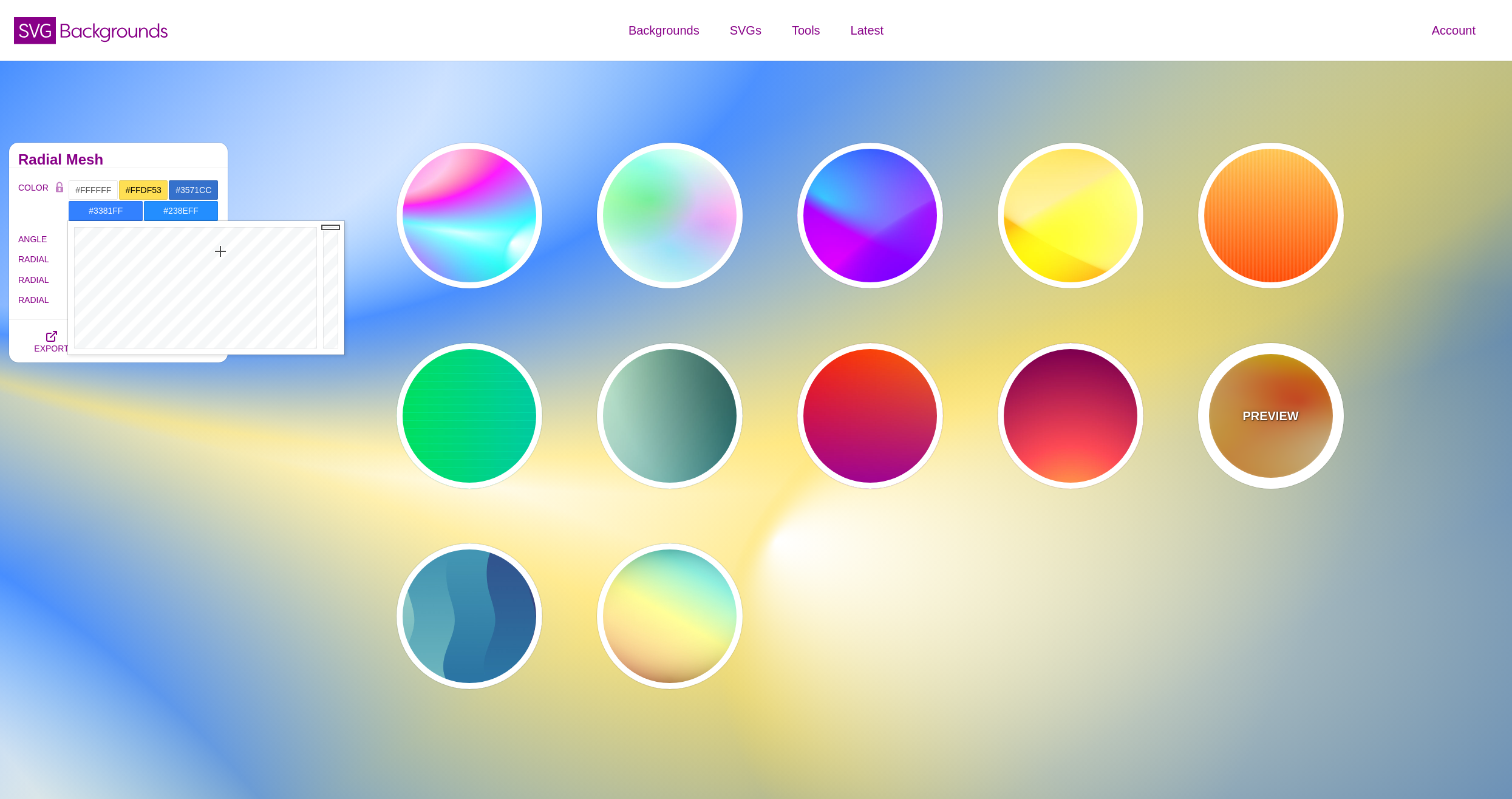
click at [1265, 438] on div "PREVIEW" at bounding box center [1270, 416] width 146 height 146
type input "#FFFF00"
type input "#FF0000"
type input "#FFFFFF"
type input "1"
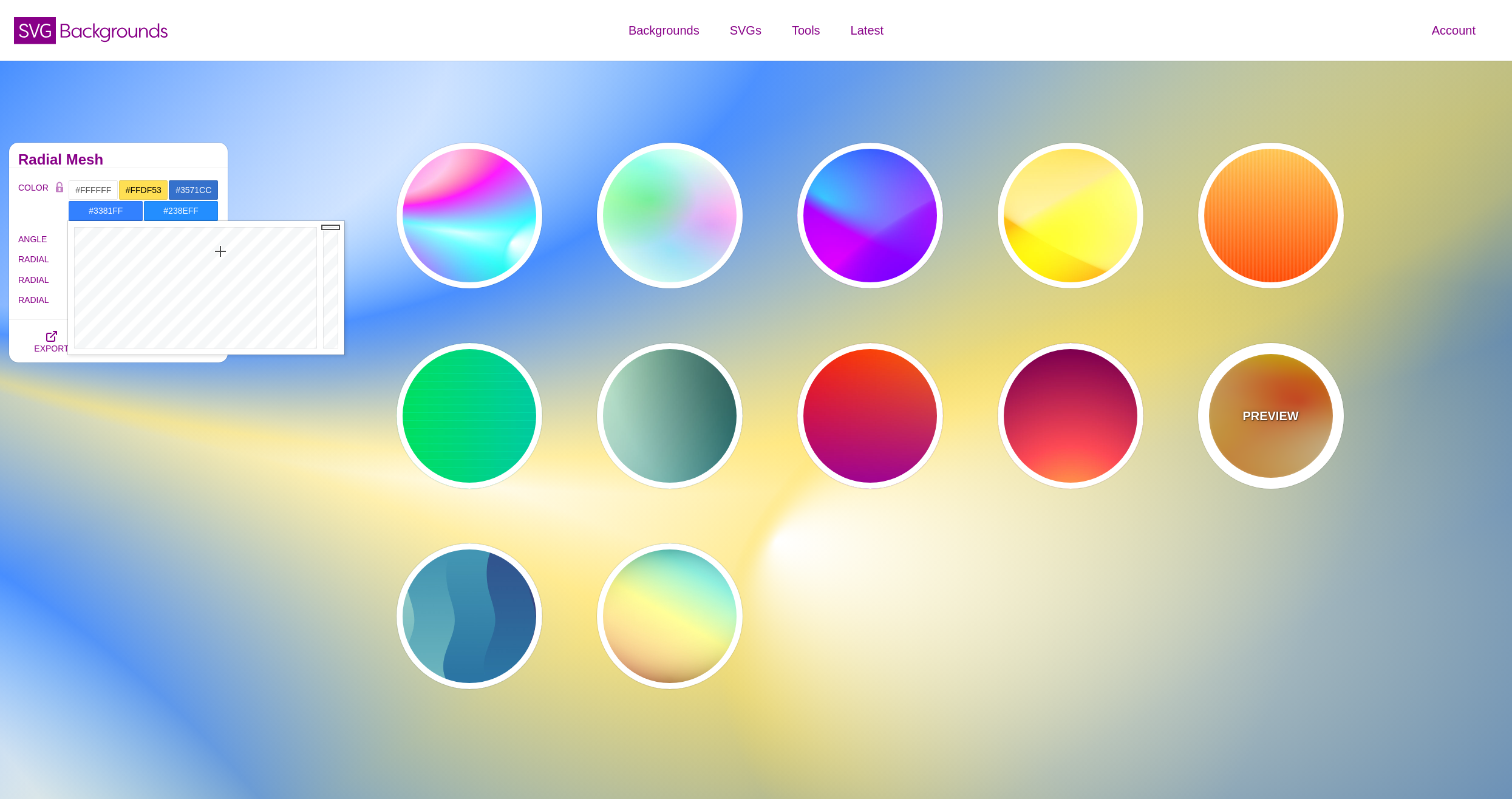
type input "80"
type input "130"
type input "70"
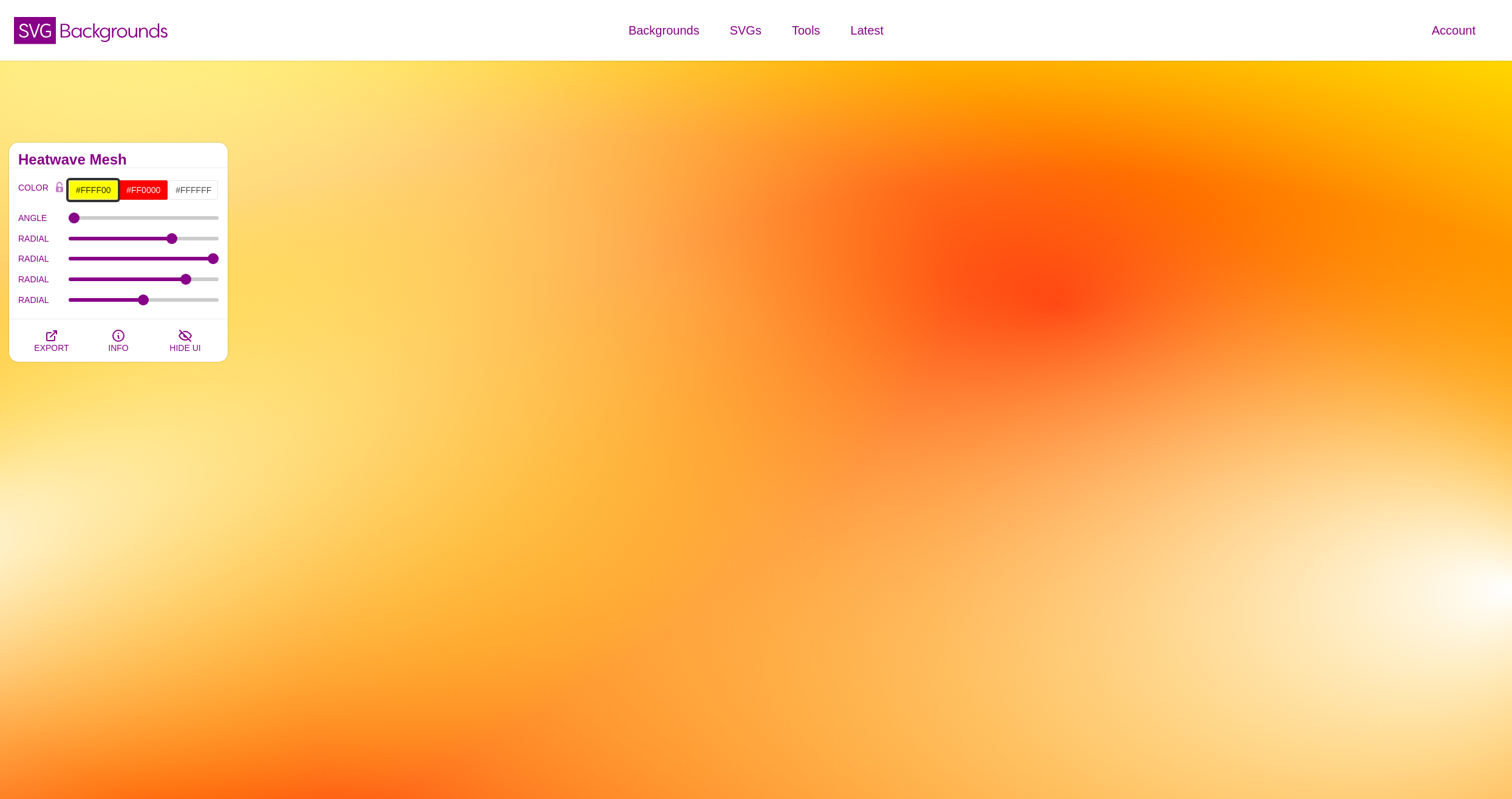
click at [99, 188] on input "#FFFF00" at bounding box center [93, 189] width 50 height 20
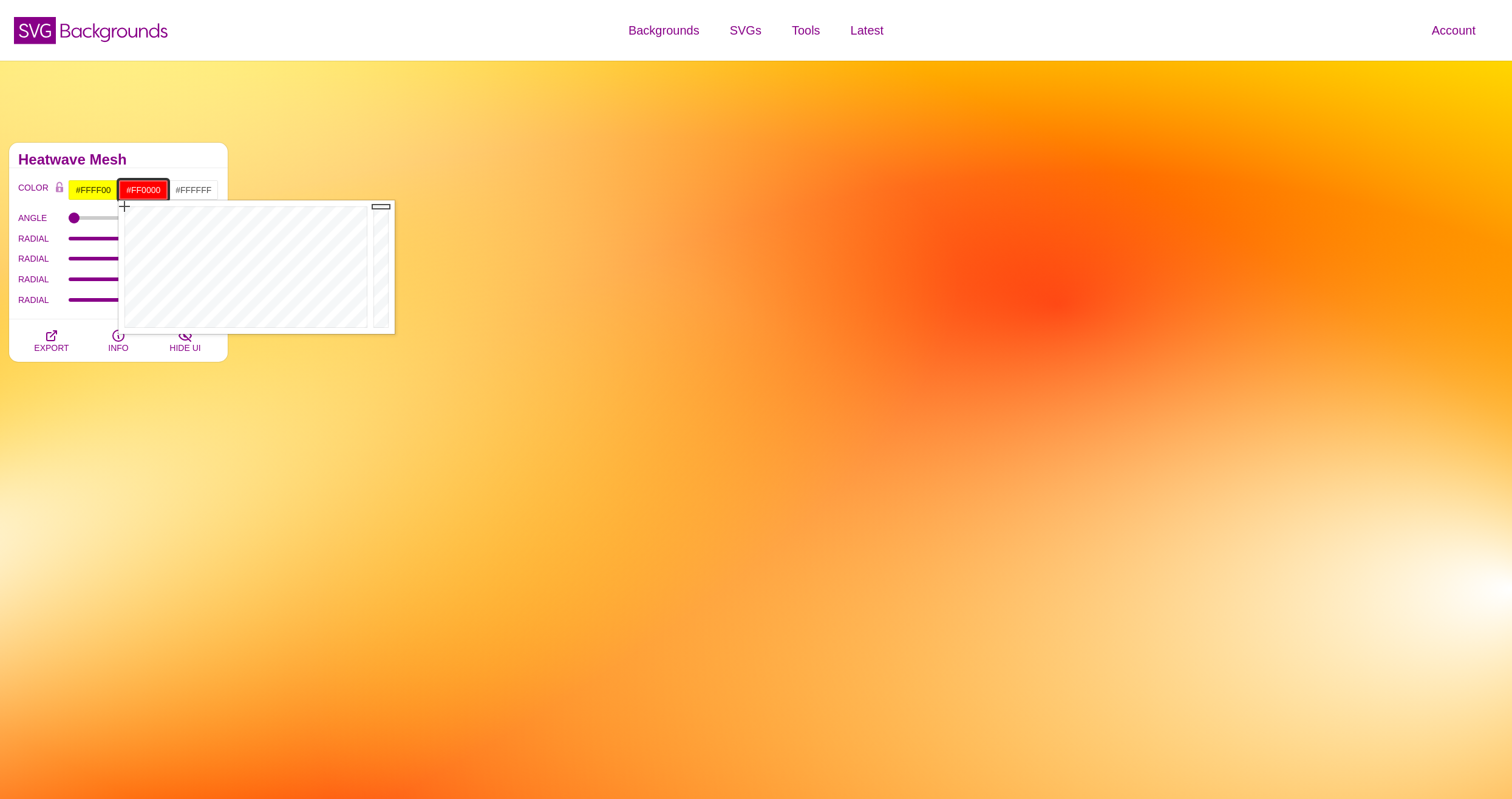
click at [158, 189] on input "#FF0000" at bounding box center [143, 189] width 50 height 20
click at [269, 224] on div at bounding box center [244, 267] width 252 height 133
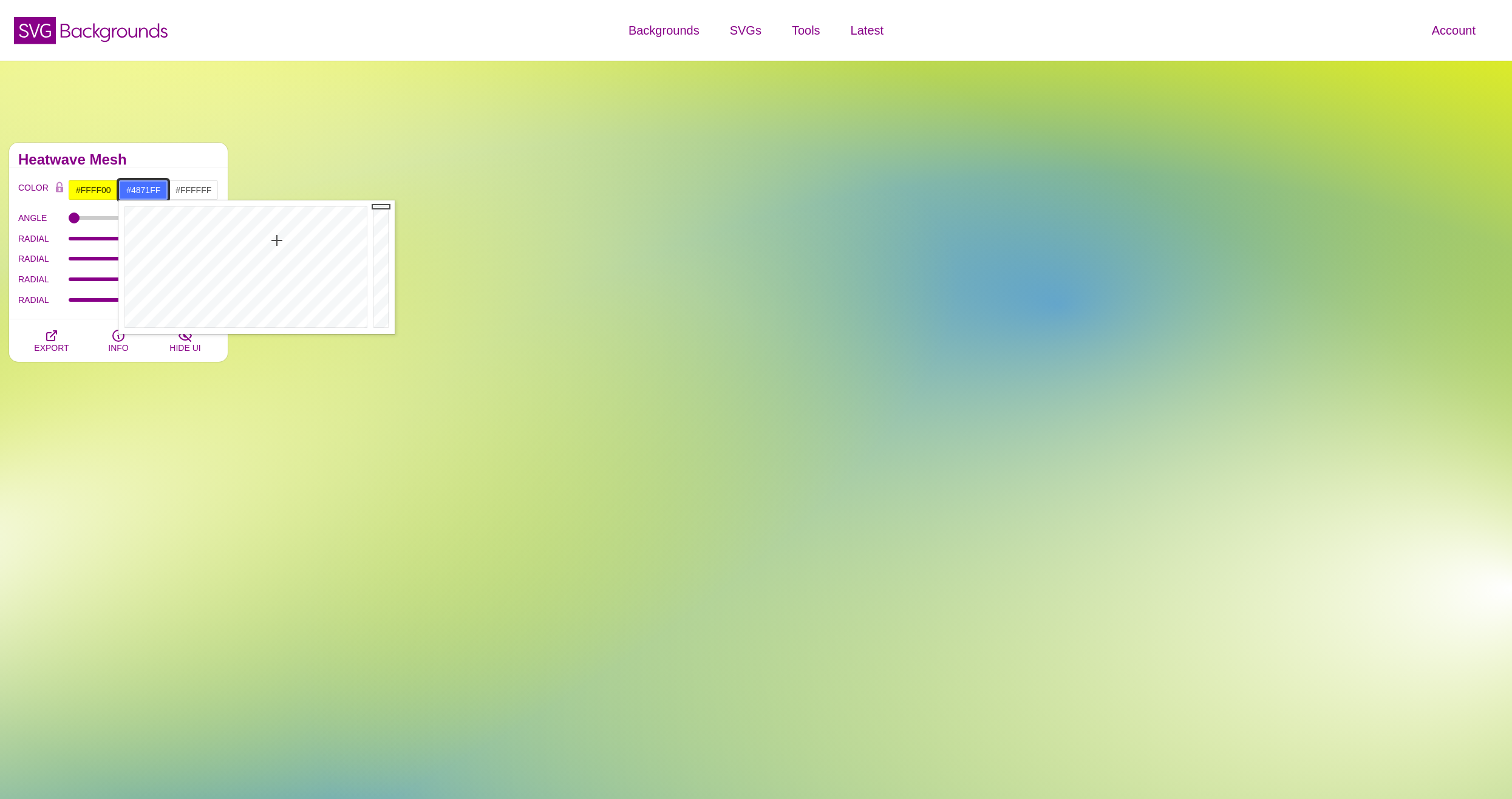
click at [277, 240] on div at bounding box center [244, 267] width 252 height 133
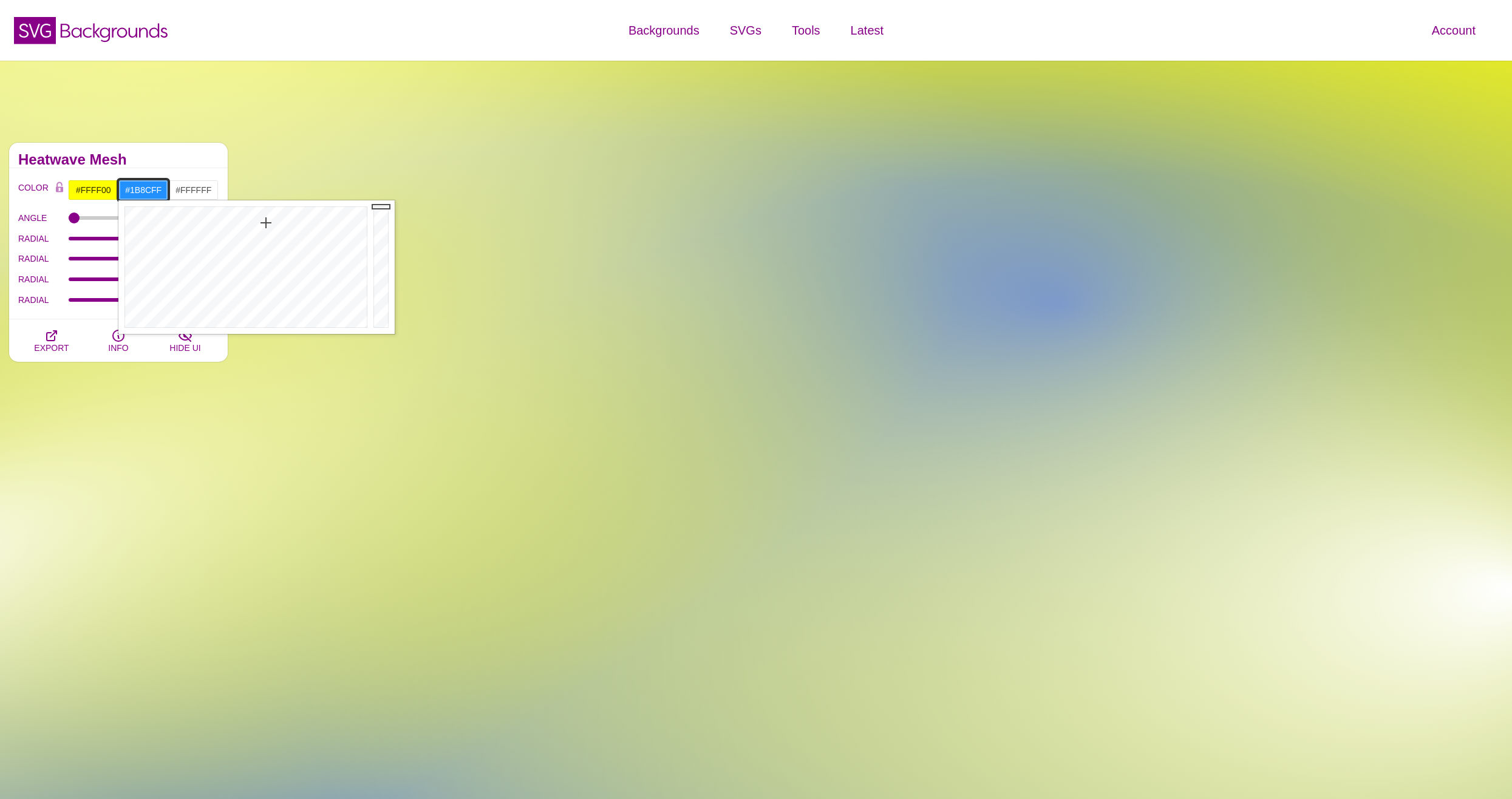
click at [266, 219] on div at bounding box center [244, 267] width 252 height 133
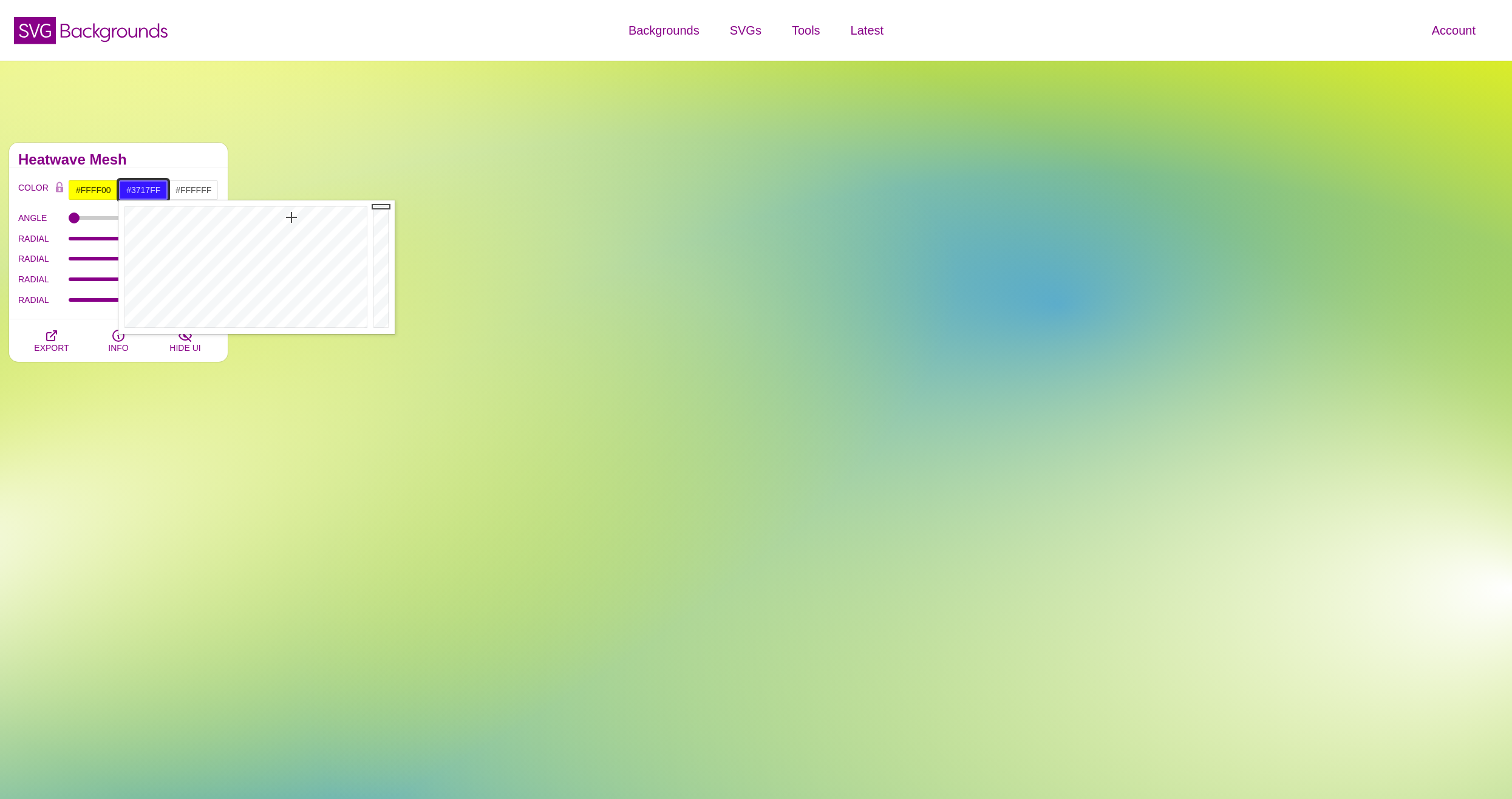
click at [292, 217] on div at bounding box center [244, 267] width 252 height 133
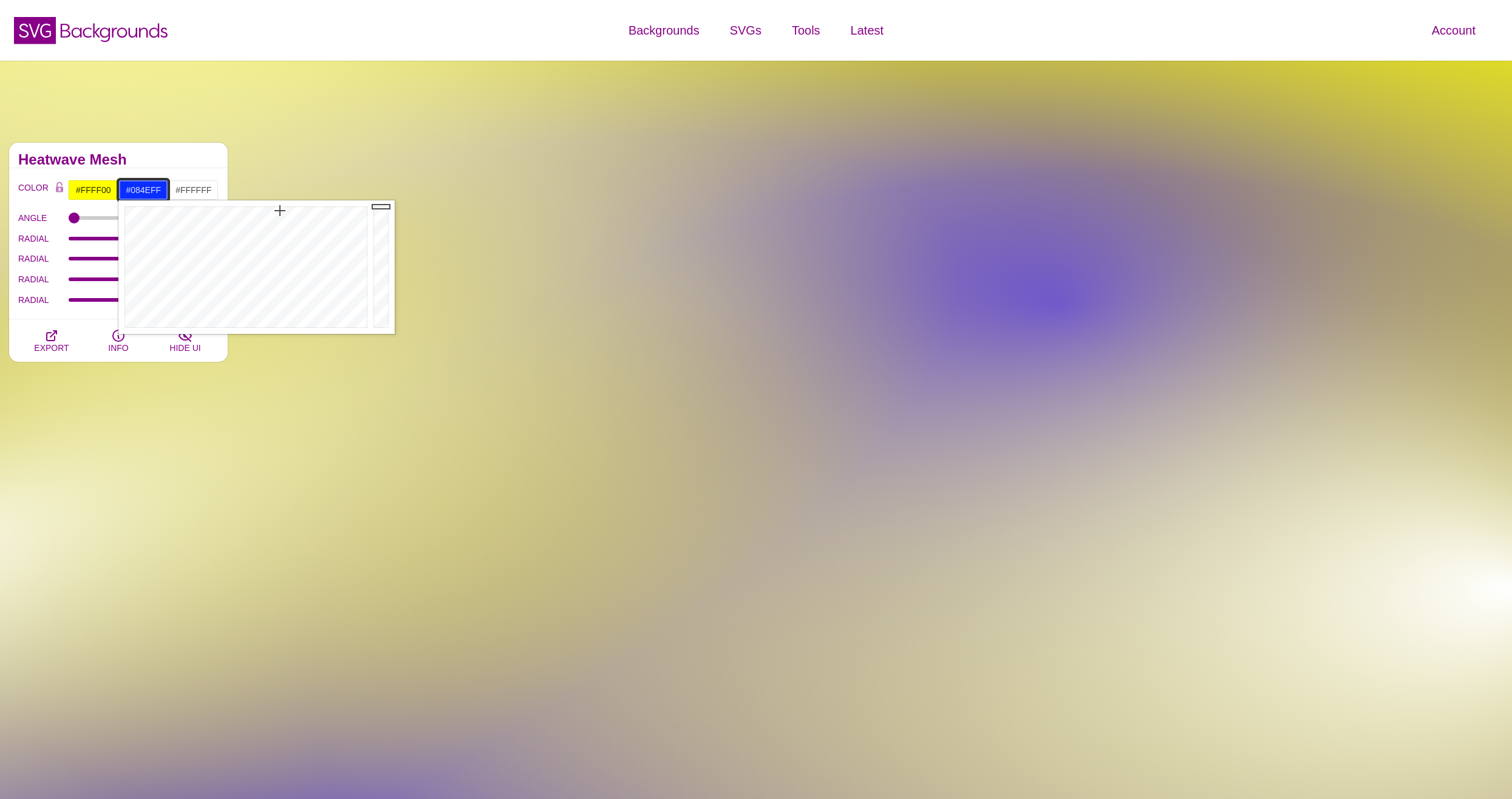
click at [275, 210] on div at bounding box center [244, 267] width 252 height 133
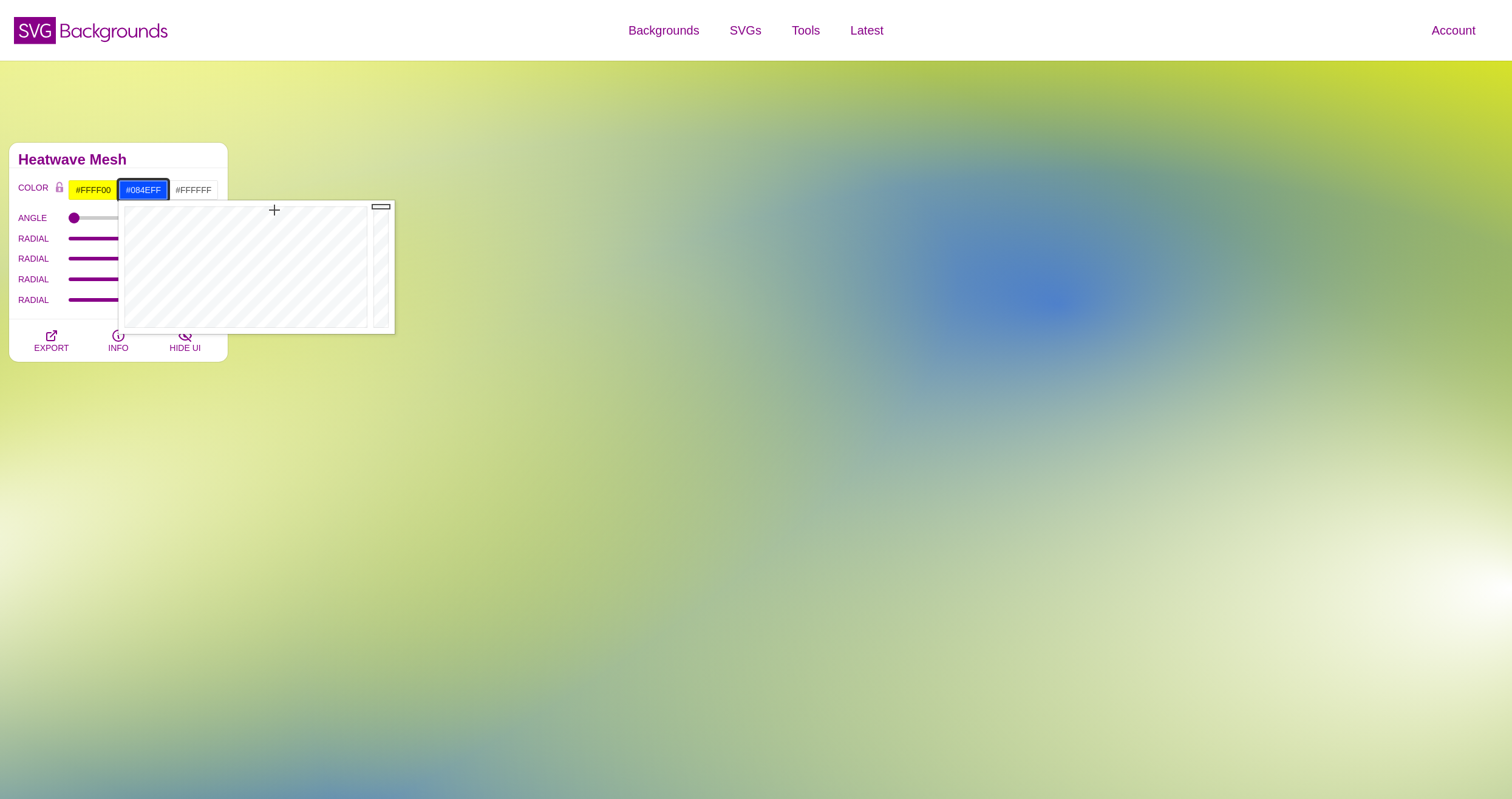
type input "#0C58FF"
click at [273, 212] on div at bounding box center [244, 267] width 252 height 133
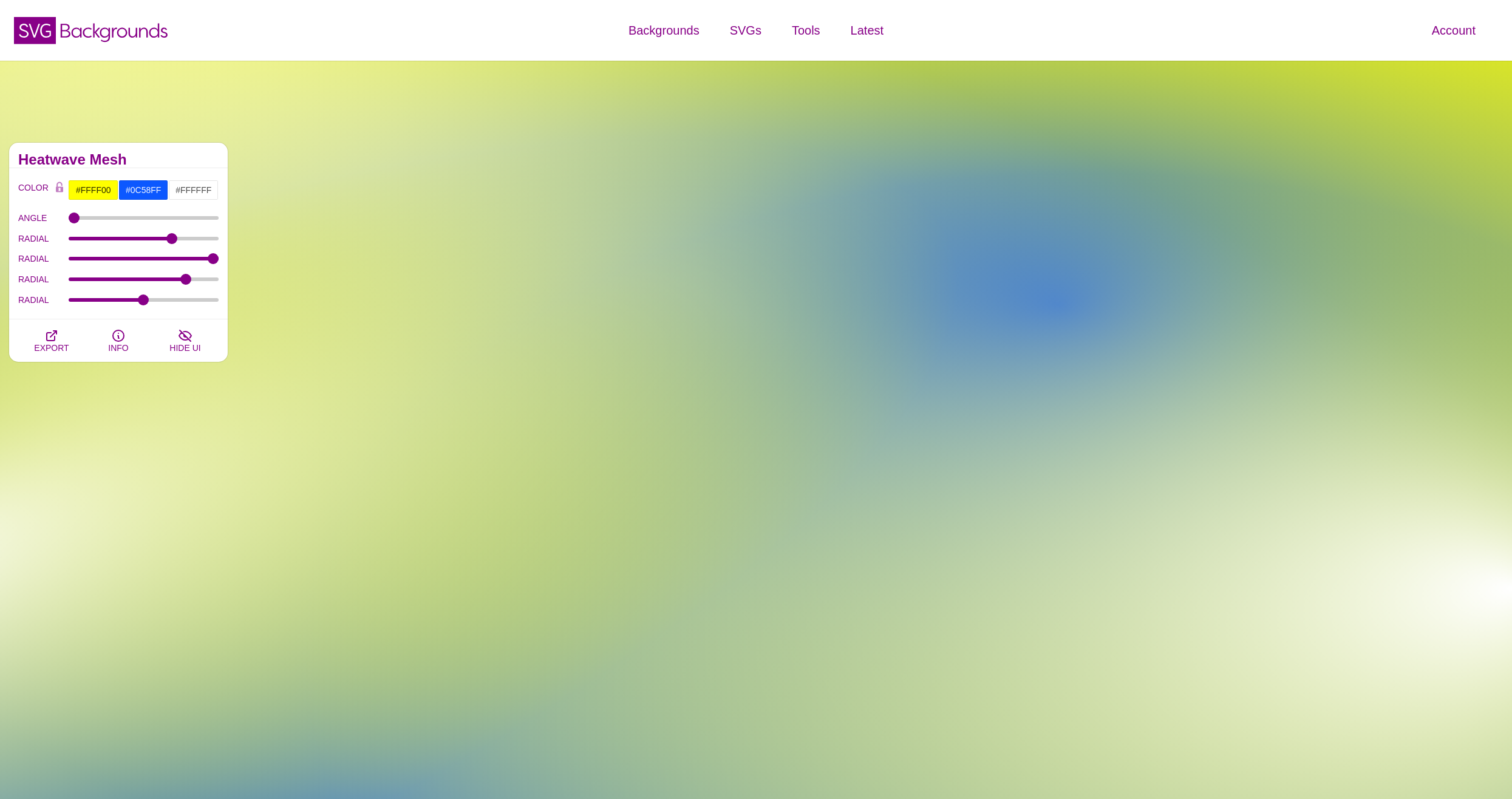
click at [162, 152] on div "Heatwave Mesh" at bounding box center [118, 155] width 218 height 26
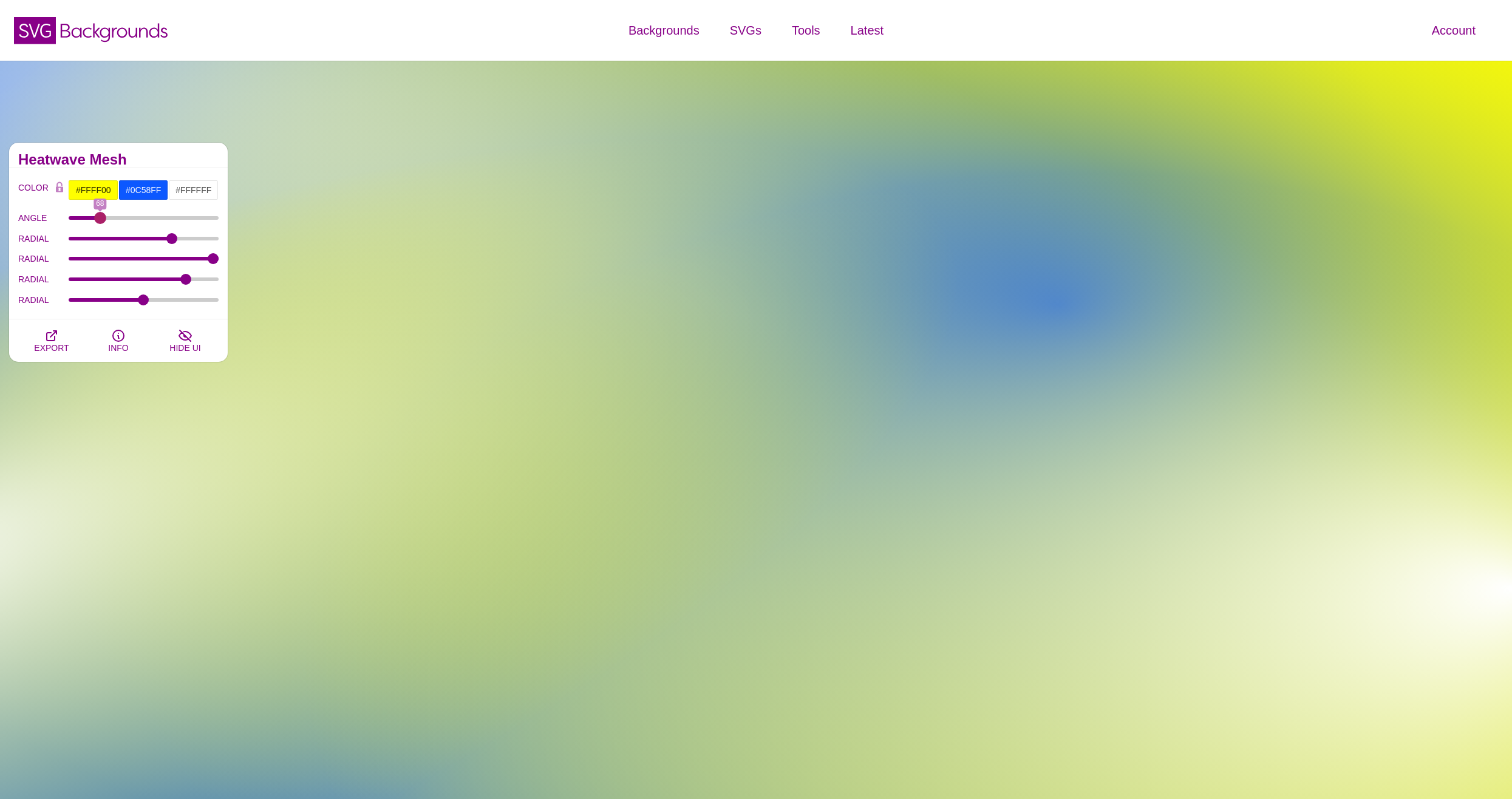
drag, startPoint x: 74, startPoint y: 220, endPoint x: 100, endPoint y: 222, distance: 26.1
type input "68"
click at [100, 220] on input "ANGLE" at bounding box center [144, 218] width 150 height 5
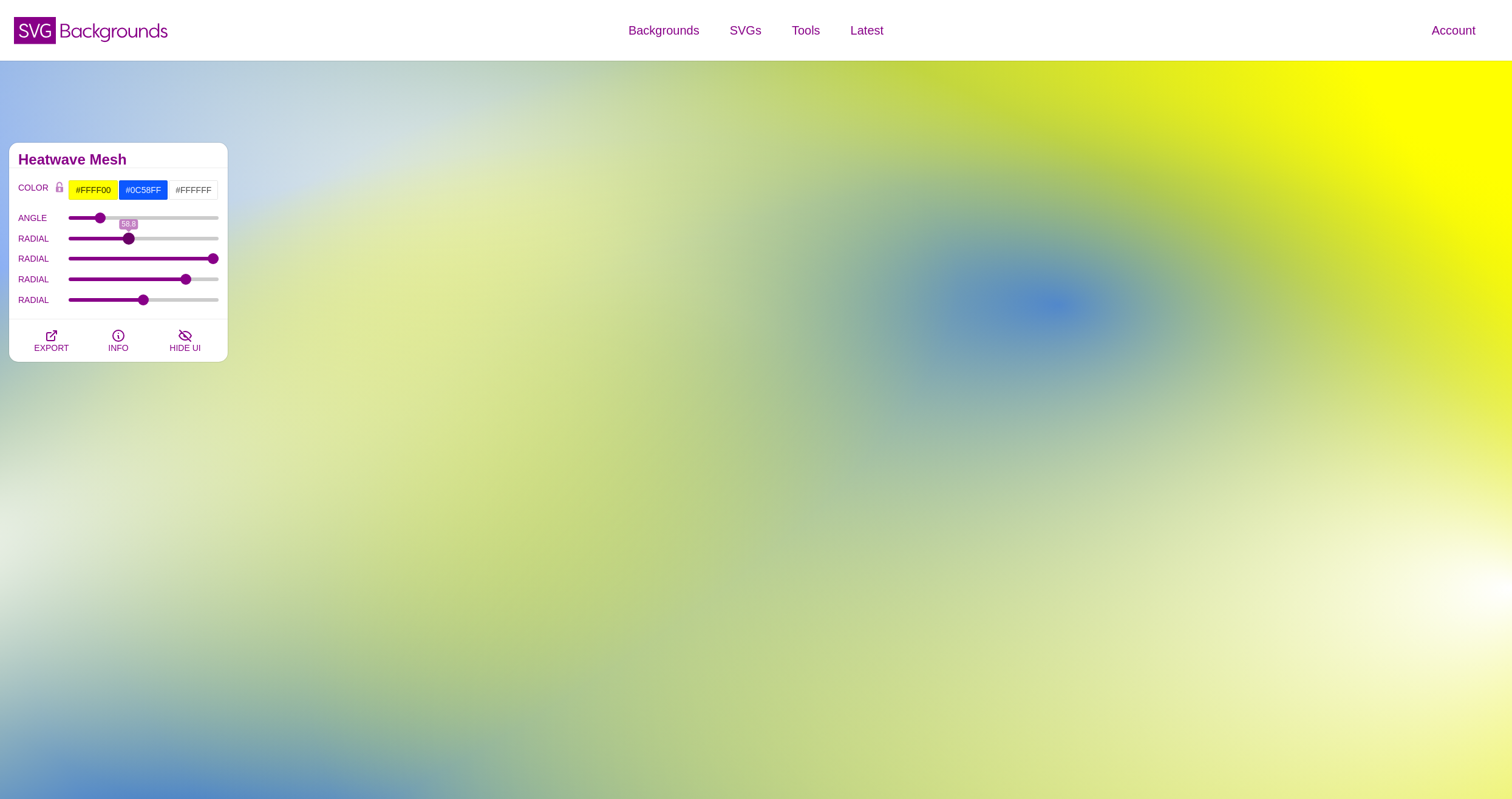
drag, startPoint x: 171, startPoint y: 240, endPoint x: 129, endPoint y: 246, distance: 42.4
type input "58.8"
click at [129, 241] on input "RADIAL" at bounding box center [144, 238] width 150 height 5
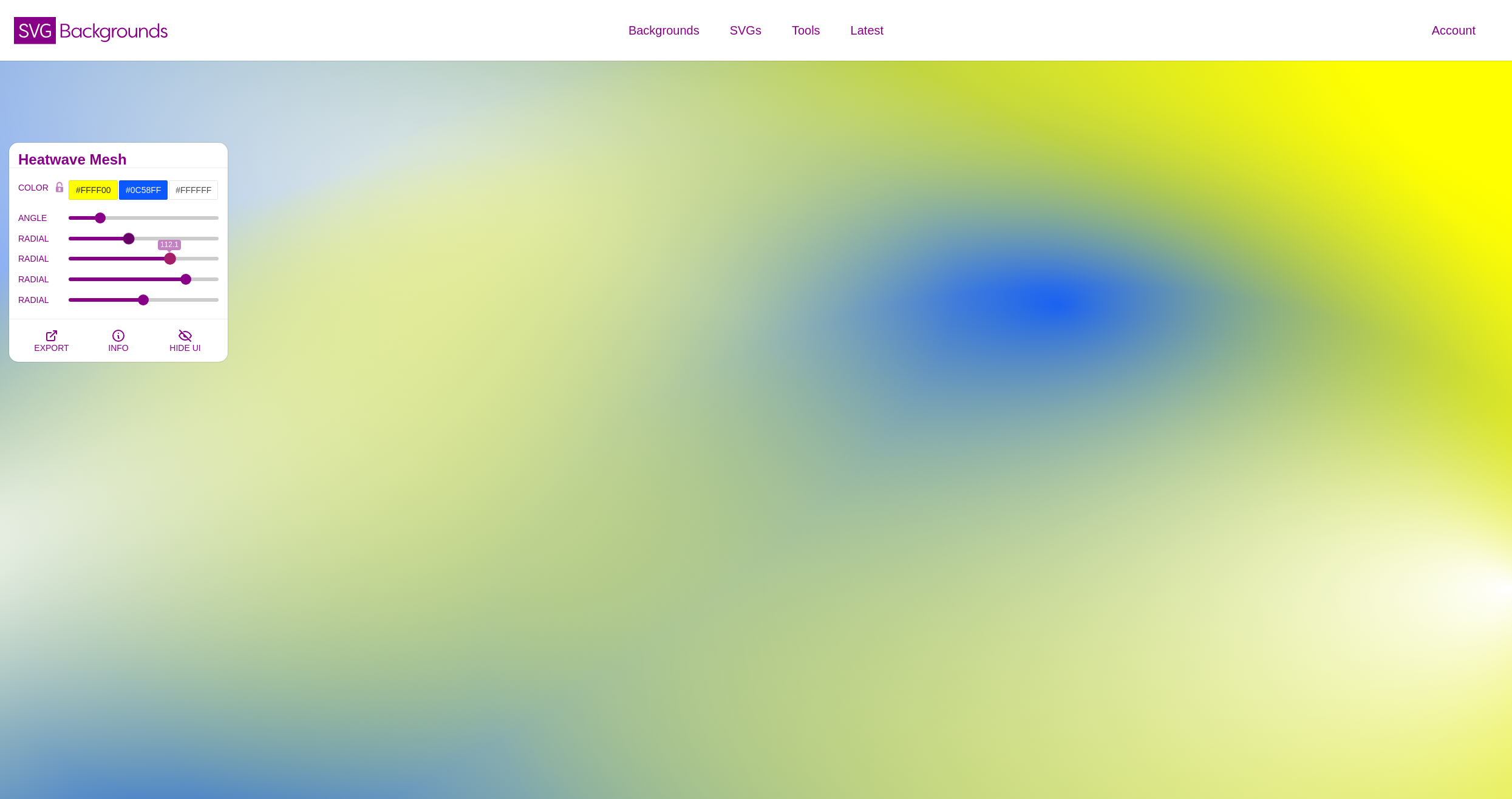
drag, startPoint x: 210, startPoint y: 259, endPoint x: 170, endPoint y: 259, distance: 40.0
type input "112.4"
click at [170, 259] on input "RADIAL" at bounding box center [144, 258] width 150 height 5
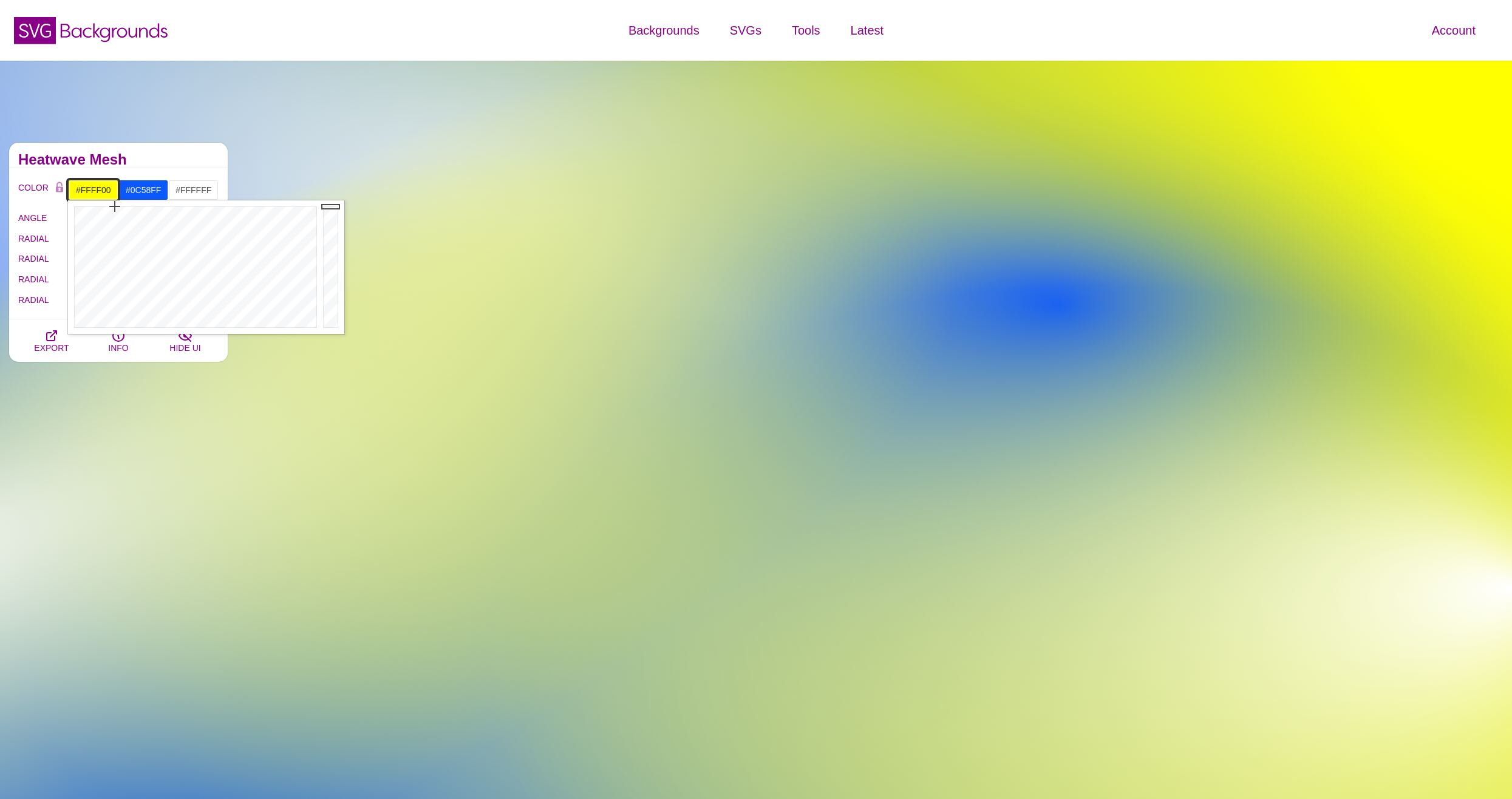
click at [95, 195] on input "#FFFF00" at bounding box center [93, 189] width 50 height 20
type input "#1A60FF"
drag, startPoint x: 181, startPoint y: 227, endPoint x: 224, endPoint y: 218, distance: 43.9
click at [224, 218] on div at bounding box center [194, 267] width 252 height 133
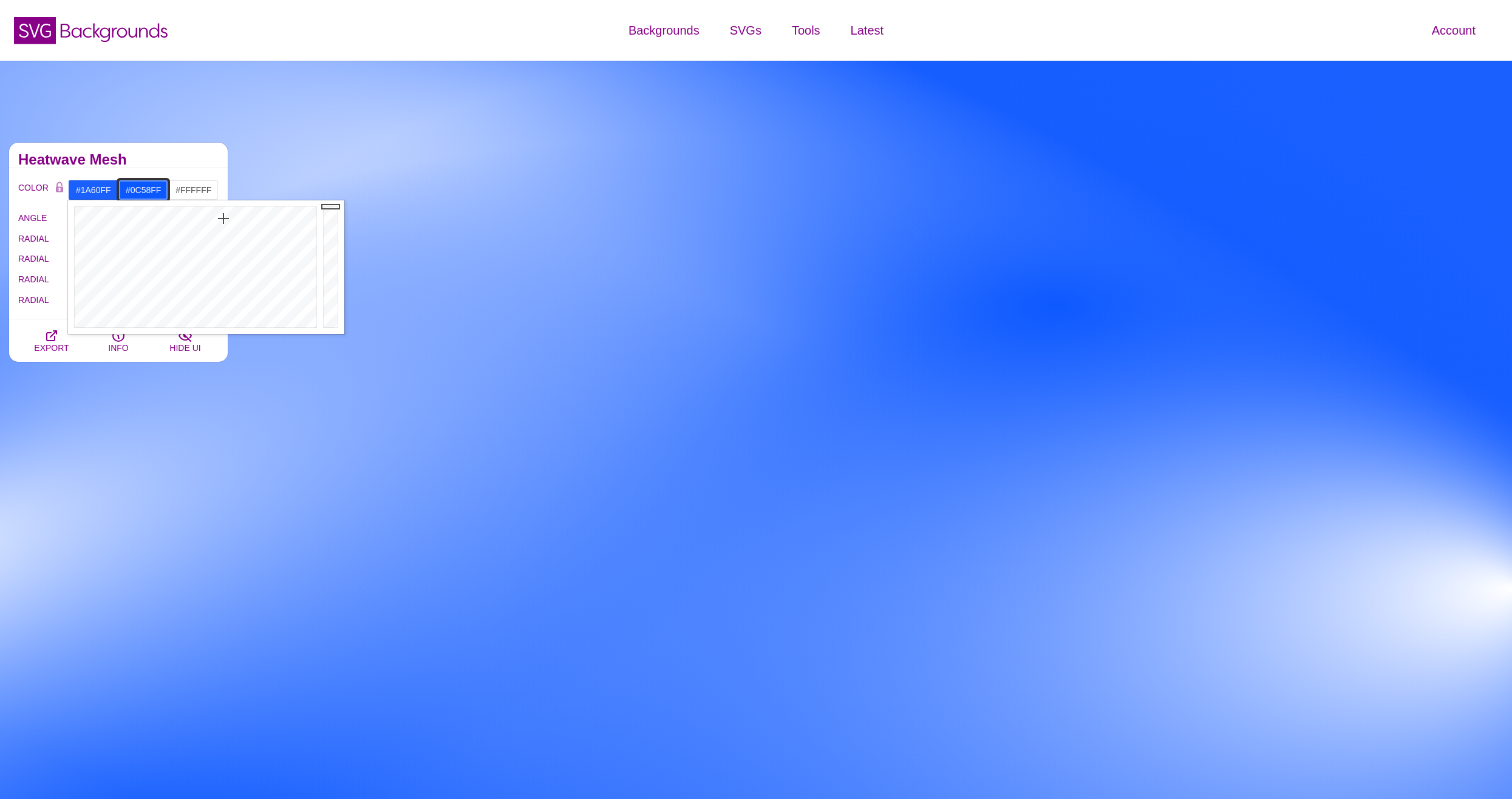
click at [148, 194] on input "#0C58FF" at bounding box center [143, 189] width 50 height 20
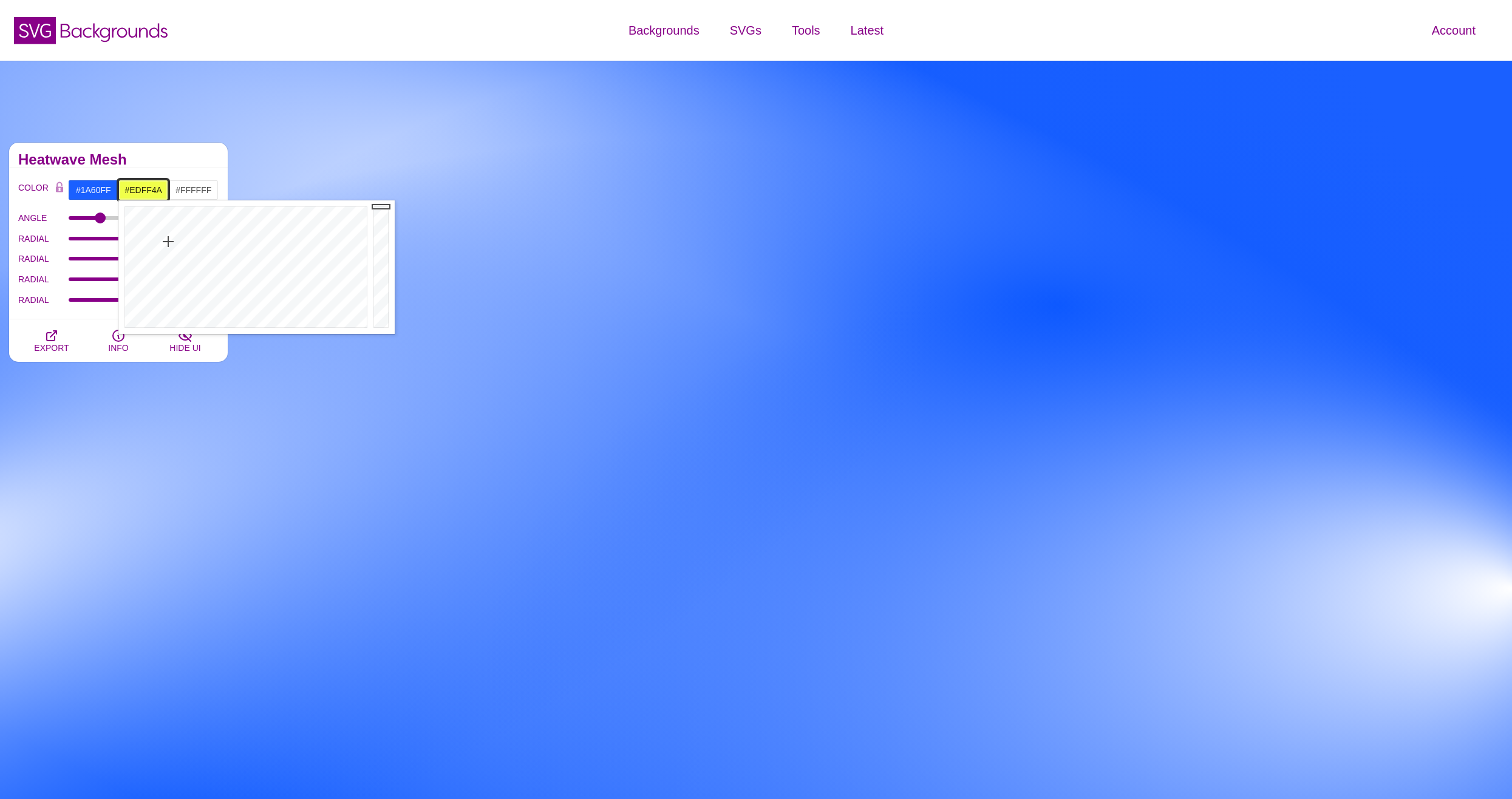
click at [169, 241] on div at bounding box center [244, 267] width 252 height 133
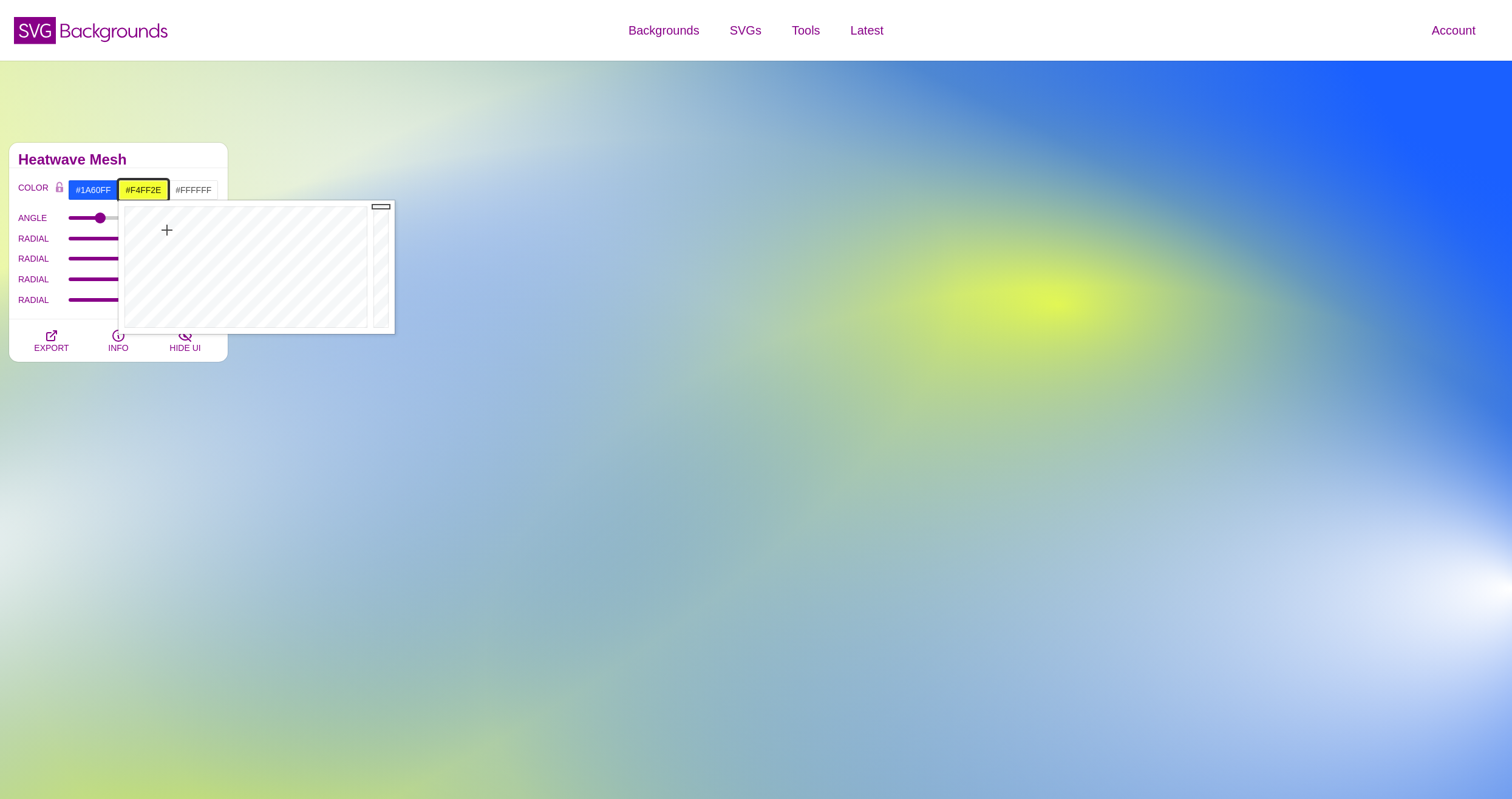
type input "#F4FF2D"
drag, startPoint x: 167, startPoint y: 241, endPoint x: 167, endPoint y: 228, distance: 13.0
click at [167, 228] on div at bounding box center [244, 267] width 252 height 133
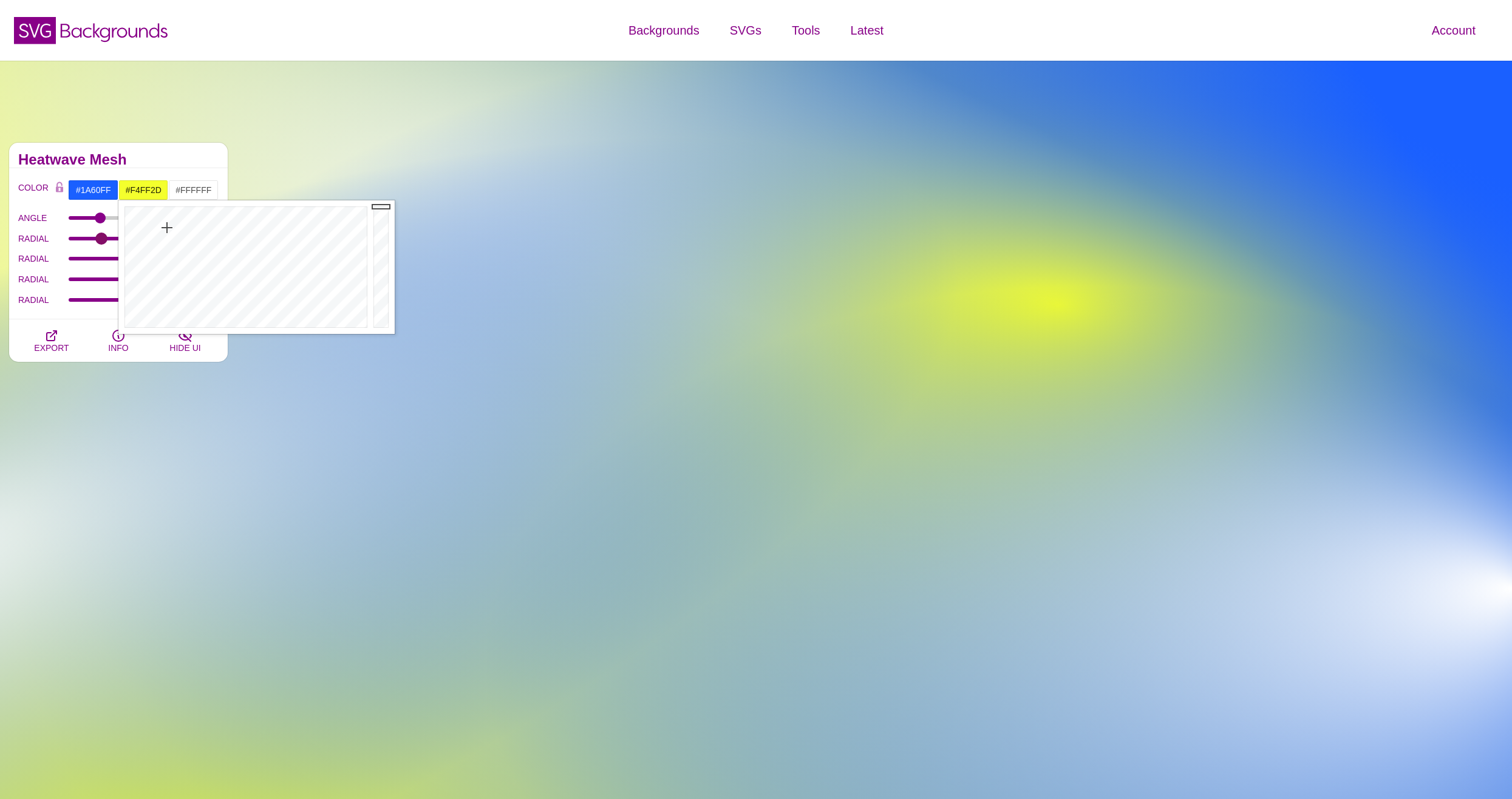
click at [102, 238] on input "RADIAL" at bounding box center [144, 238] width 150 height 5
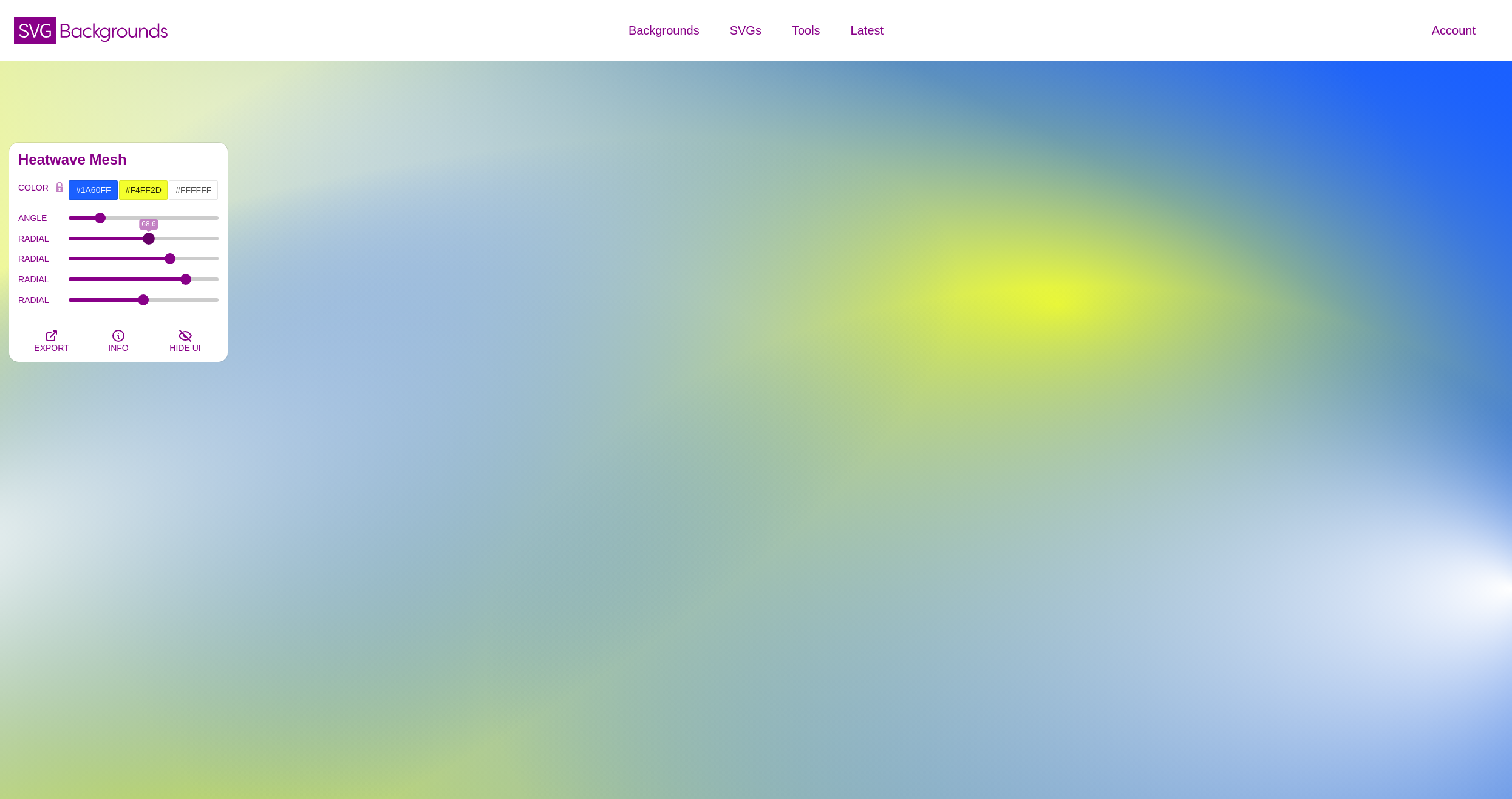
drag, startPoint x: 108, startPoint y: 239, endPoint x: 148, endPoint y: 238, distance: 40.0
type input "68.6"
click at [148, 238] on input "RADIAL" at bounding box center [144, 238] width 150 height 5
drag, startPoint x: 172, startPoint y: 257, endPoint x: 165, endPoint y: 258, distance: 7.1
type input "110.4"
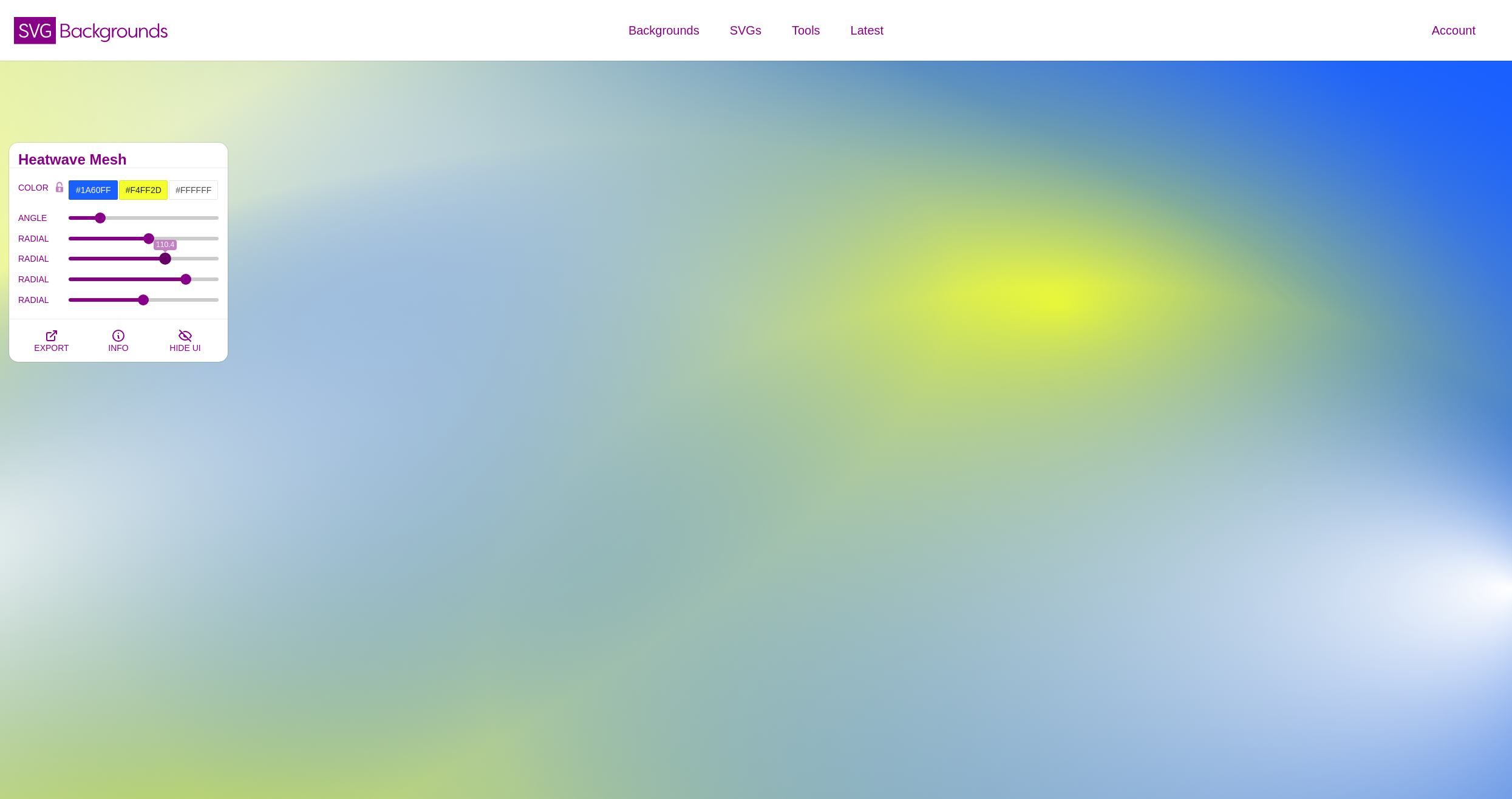
click at [165, 258] on input "RADIAL" at bounding box center [144, 258] width 150 height 5
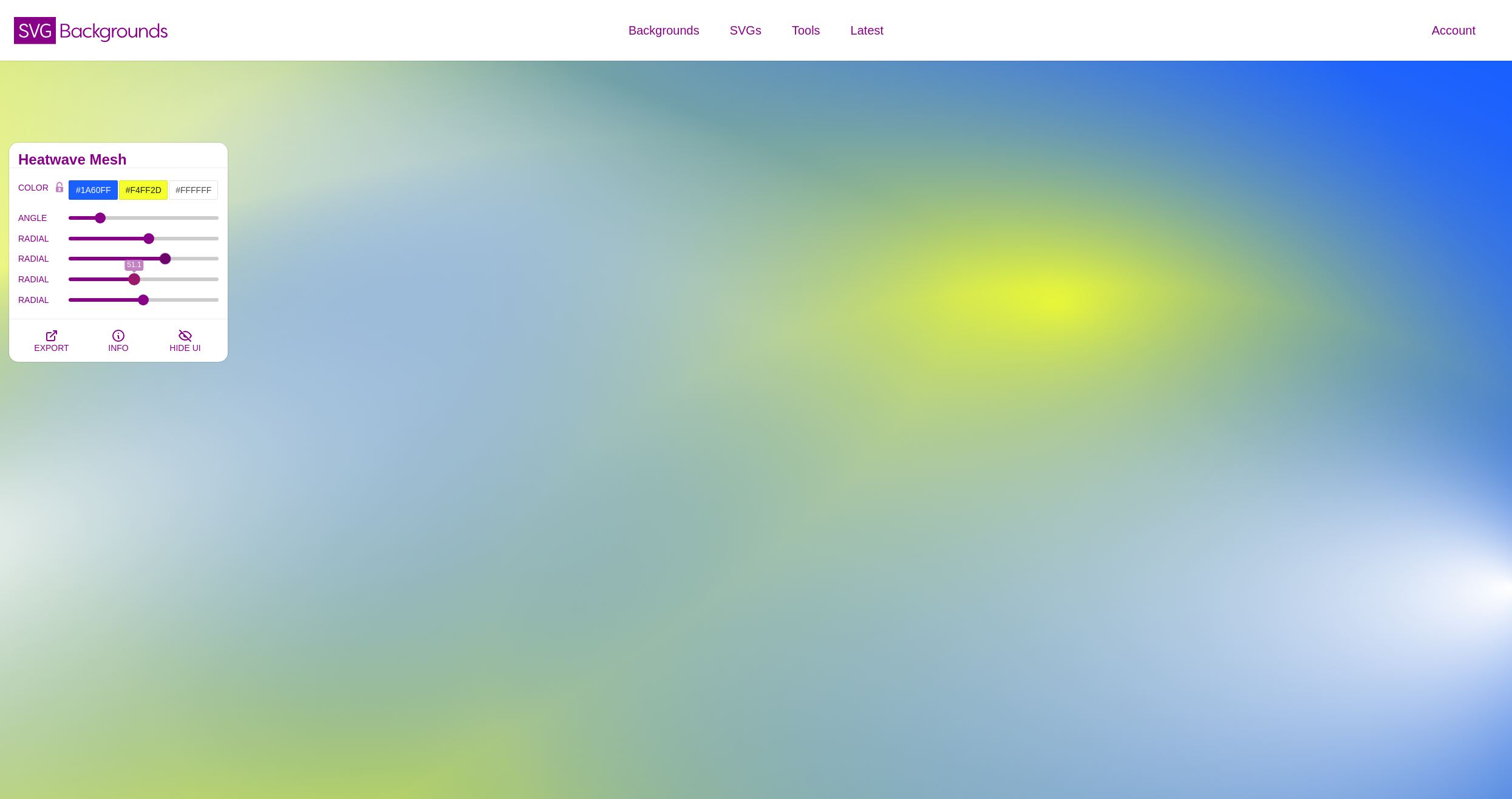
drag, startPoint x: 183, startPoint y: 278, endPoint x: 134, endPoint y: 294, distance: 51.5
type input "51.1"
click at [134, 282] on input "RADIAL" at bounding box center [144, 278] width 150 height 5
type input "46.8"
click at [139, 298] on input "RADIAL" at bounding box center [144, 300] width 150 height 5
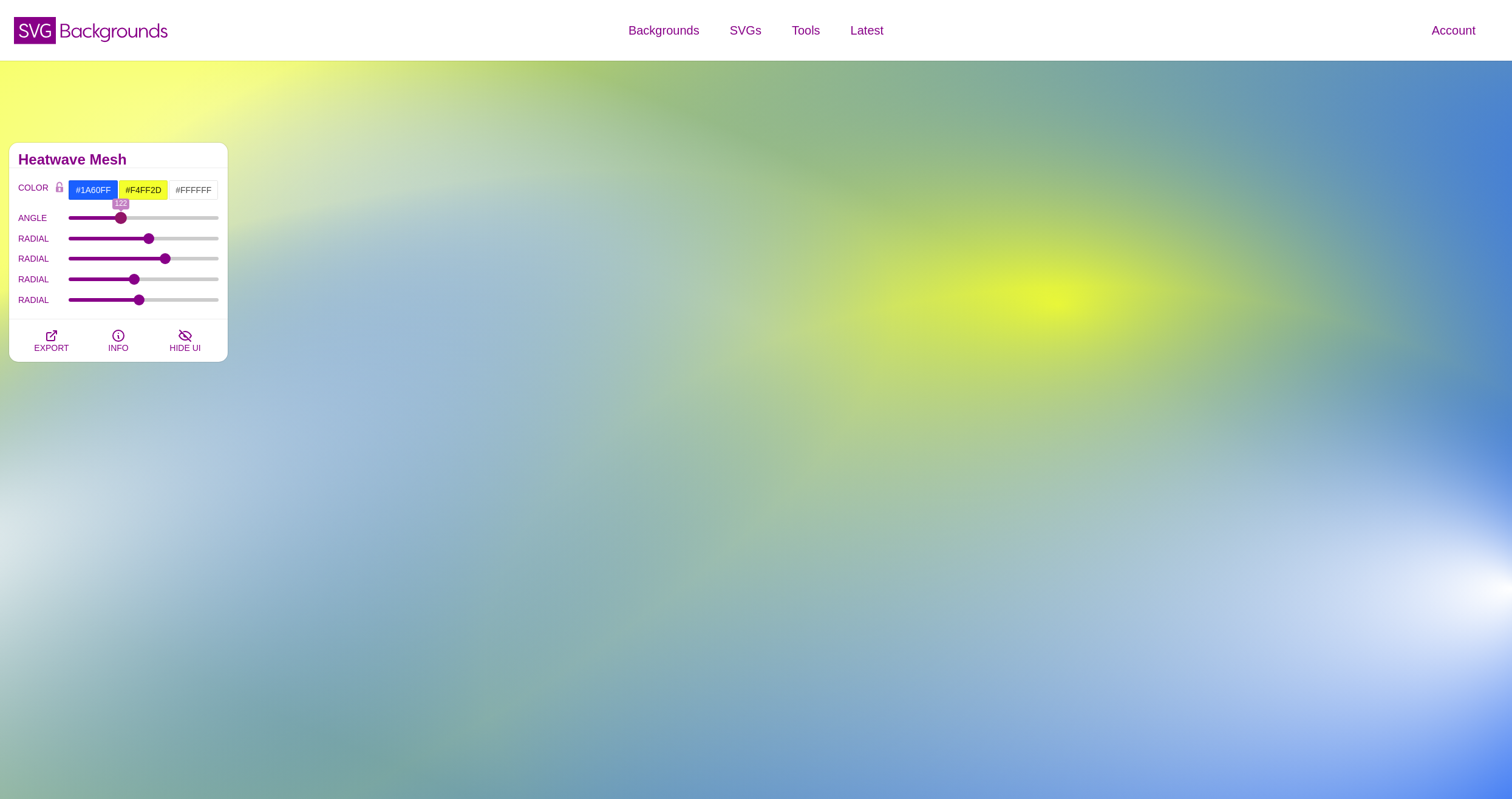
drag, startPoint x: 98, startPoint y: 215, endPoint x: 121, endPoint y: 221, distance: 23.8
type input "122"
click at [121, 220] on input "ANGLE" at bounding box center [144, 218] width 150 height 5
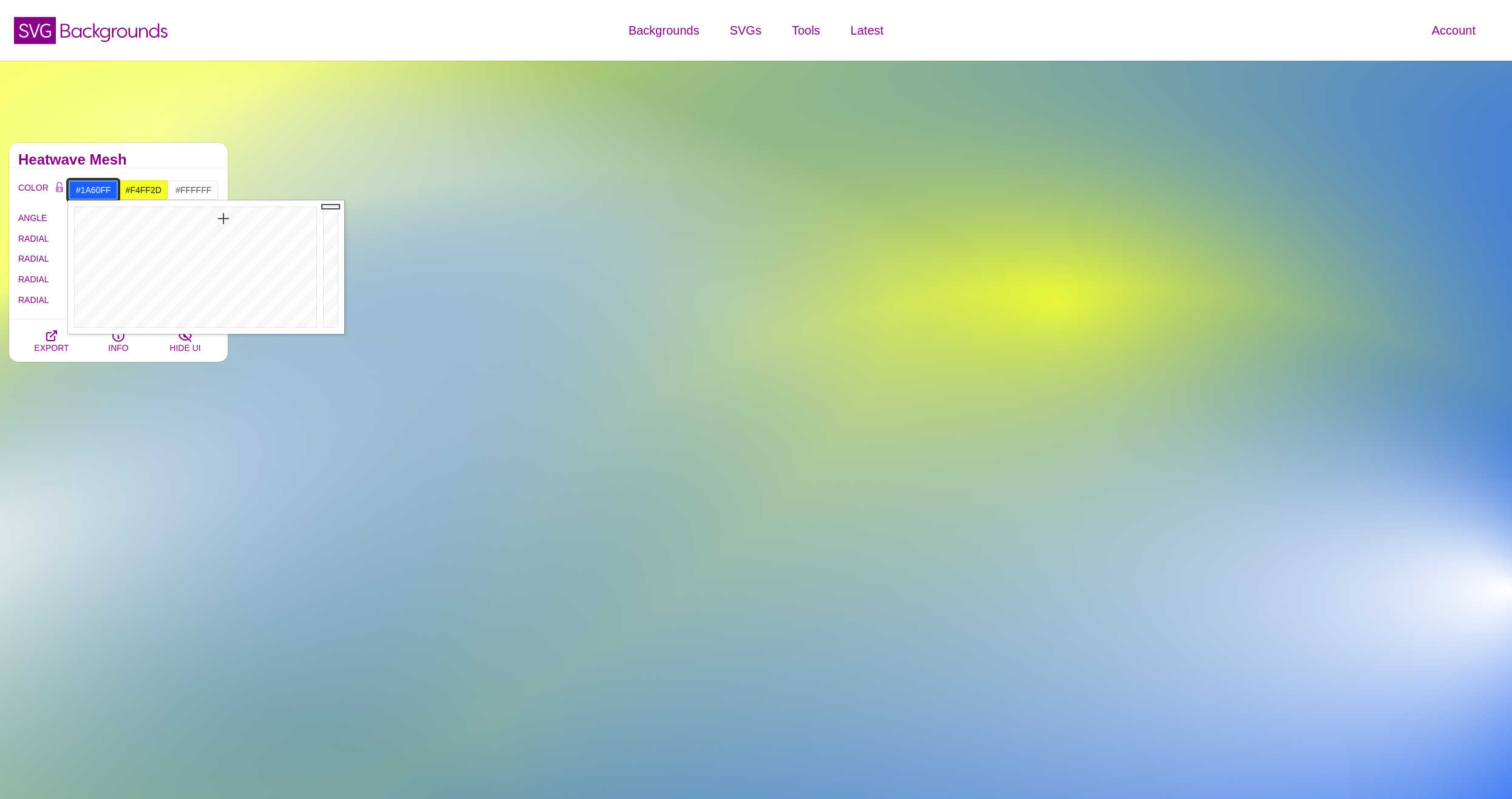
click at [96, 189] on input "#1A60FF" at bounding box center [93, 189] width 50 height 20
drag, startPoint x: 232, startPoint y: 228, endPoint x: 224, endPoint y: 224, distance: 8.9
click at [224, 224] on div at bounding box center [194, 267] width 252 height 133
drag, startPoint x: 226, startPoint y: 216, endPoint x: 228, endPoint y: 243, distance: 27.1
click at [228, 243] on div at bounding box center [194, 267] width 252 height 133
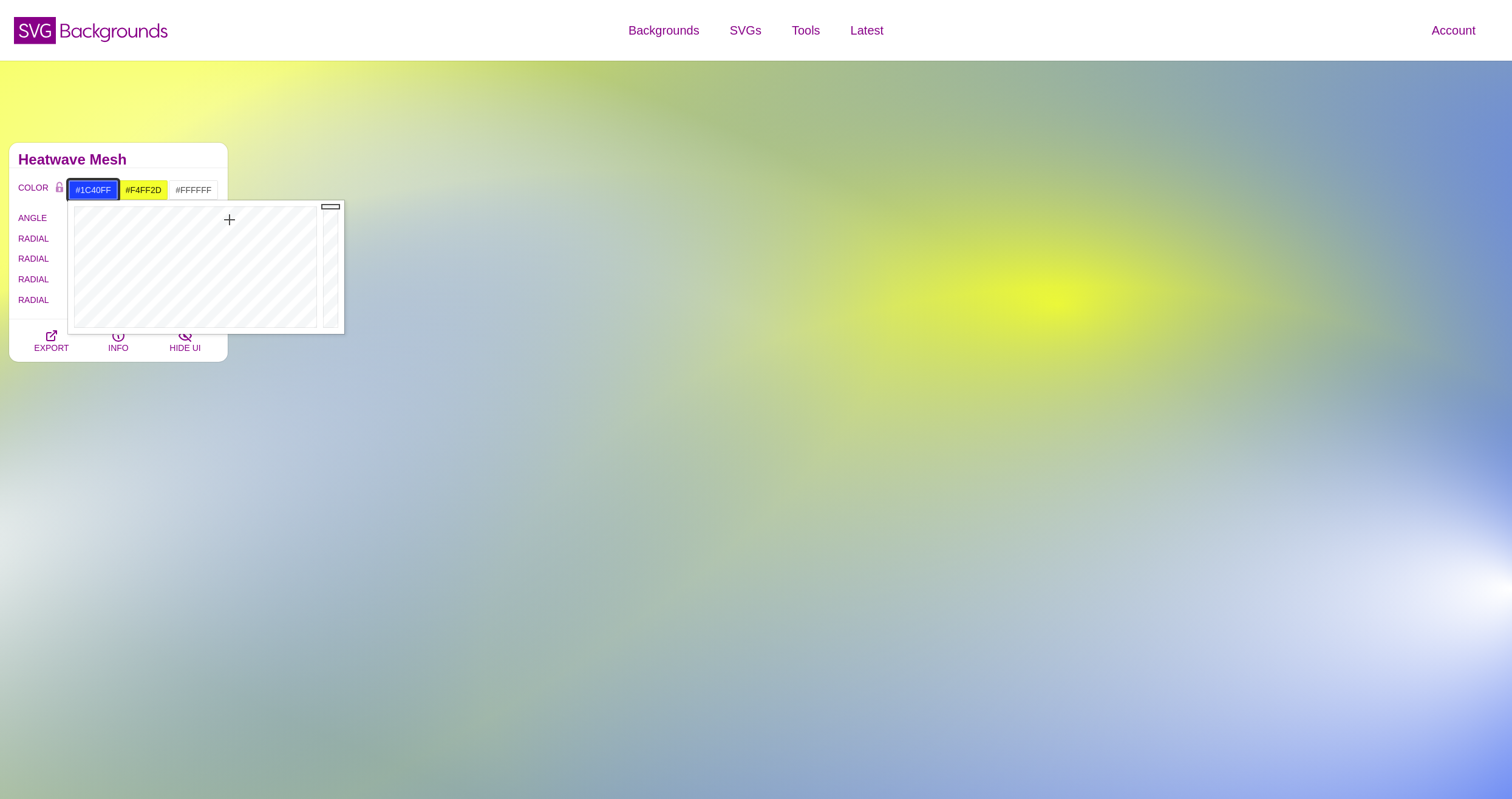
drag, startPoint x: 228, startPoint y: 243, endPoint x: 230, endPoint y: 220, distance: 23.1
click at [230, 220] on div at bounding box center [194, 267] width 252 height 133
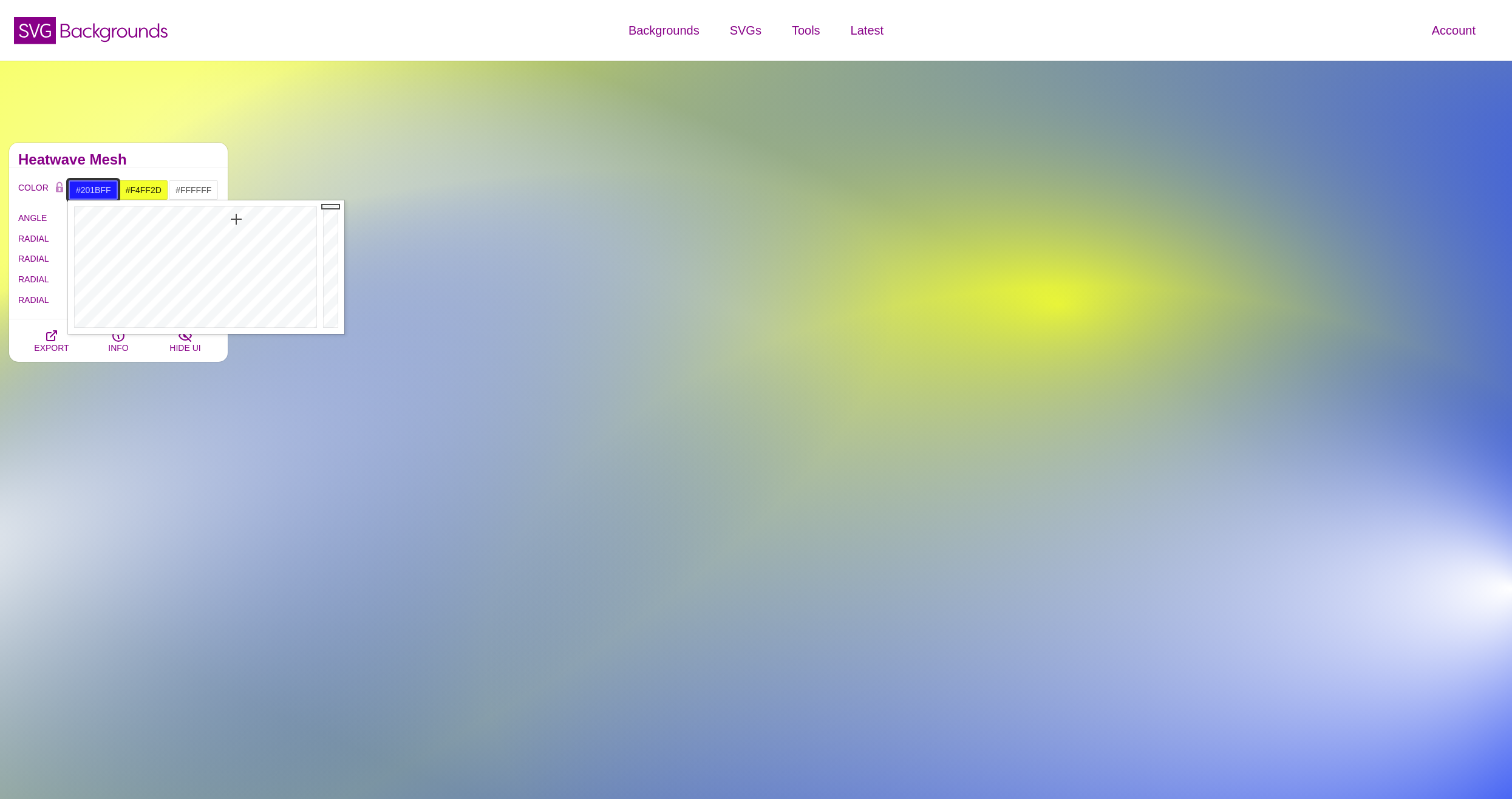
click at [237, 219] on div at bounding box center [194, 267] width 252 height 133
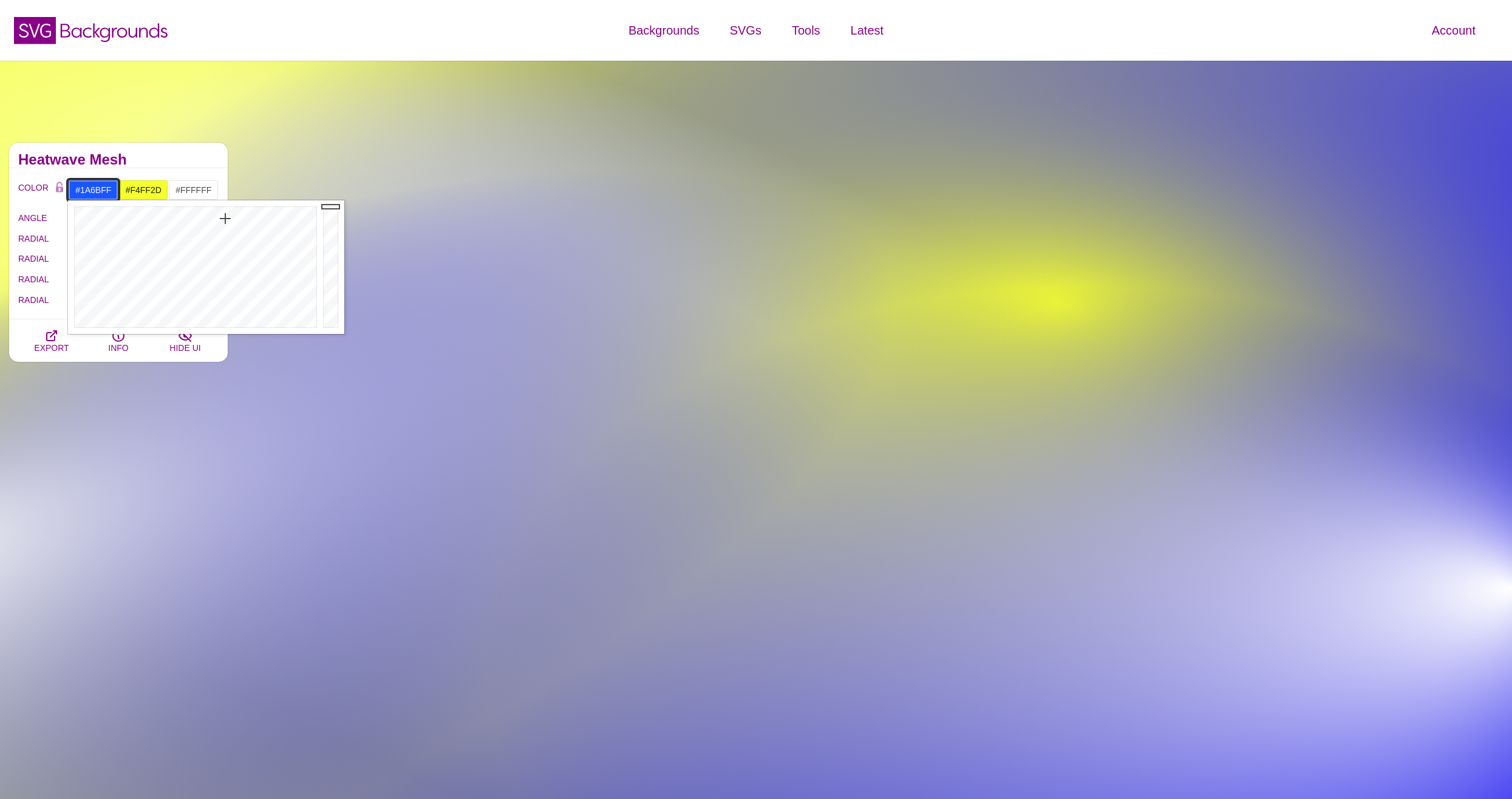
drag, startPoint x: 235, startPoint y: 219, endPoint x: 222, endPoint y: 218, distance: 13.0
click at [222, 218] on div at bounding box center [194, 267] width 252 height 133
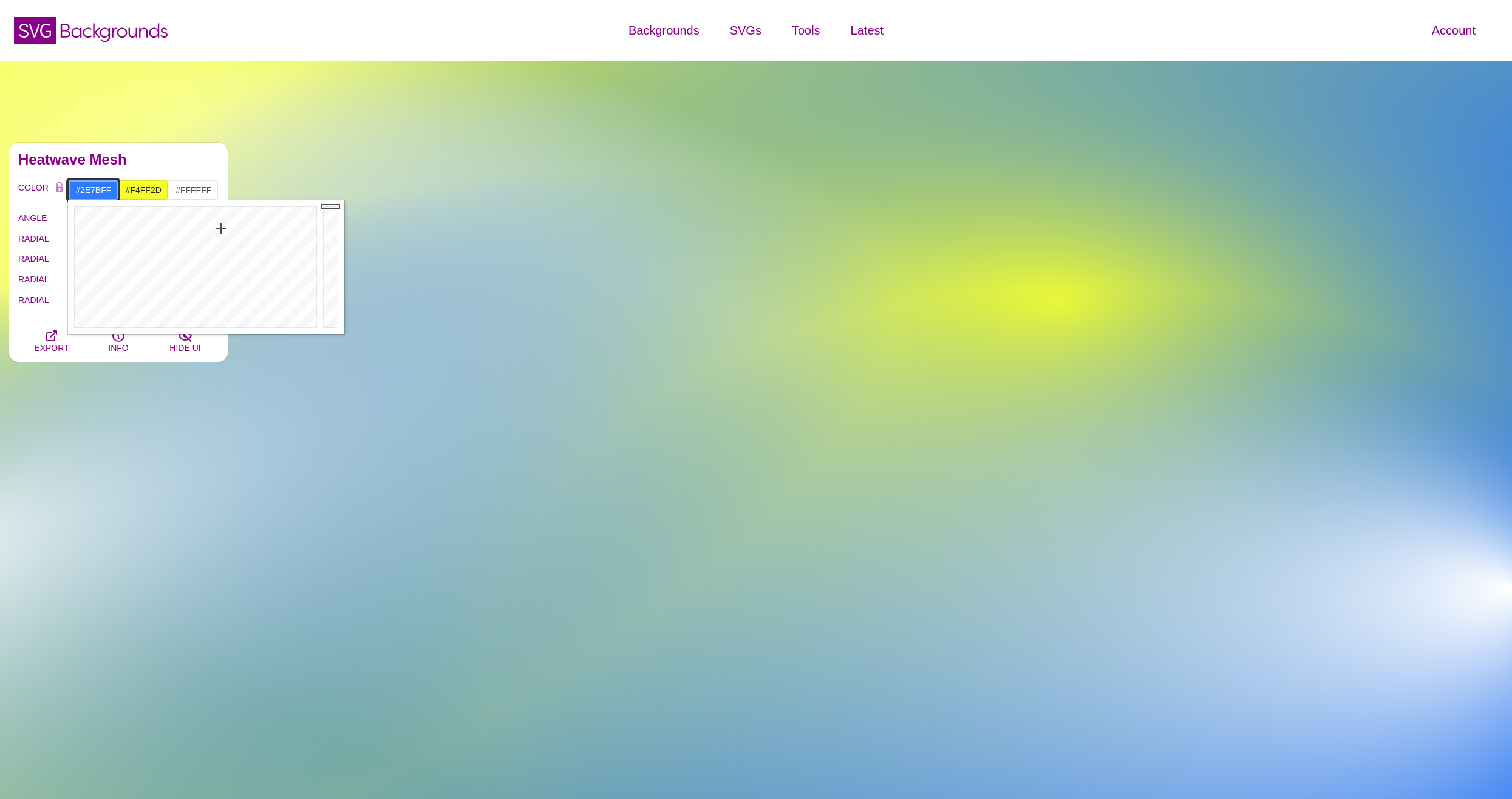
drag, startPoint x: 222, startPoint y: 218, endPoint x: 221, endPoint y: 228, distance: 10.0
click at [221, 228] on div at bounding box center [194, 267] width 252 height 133
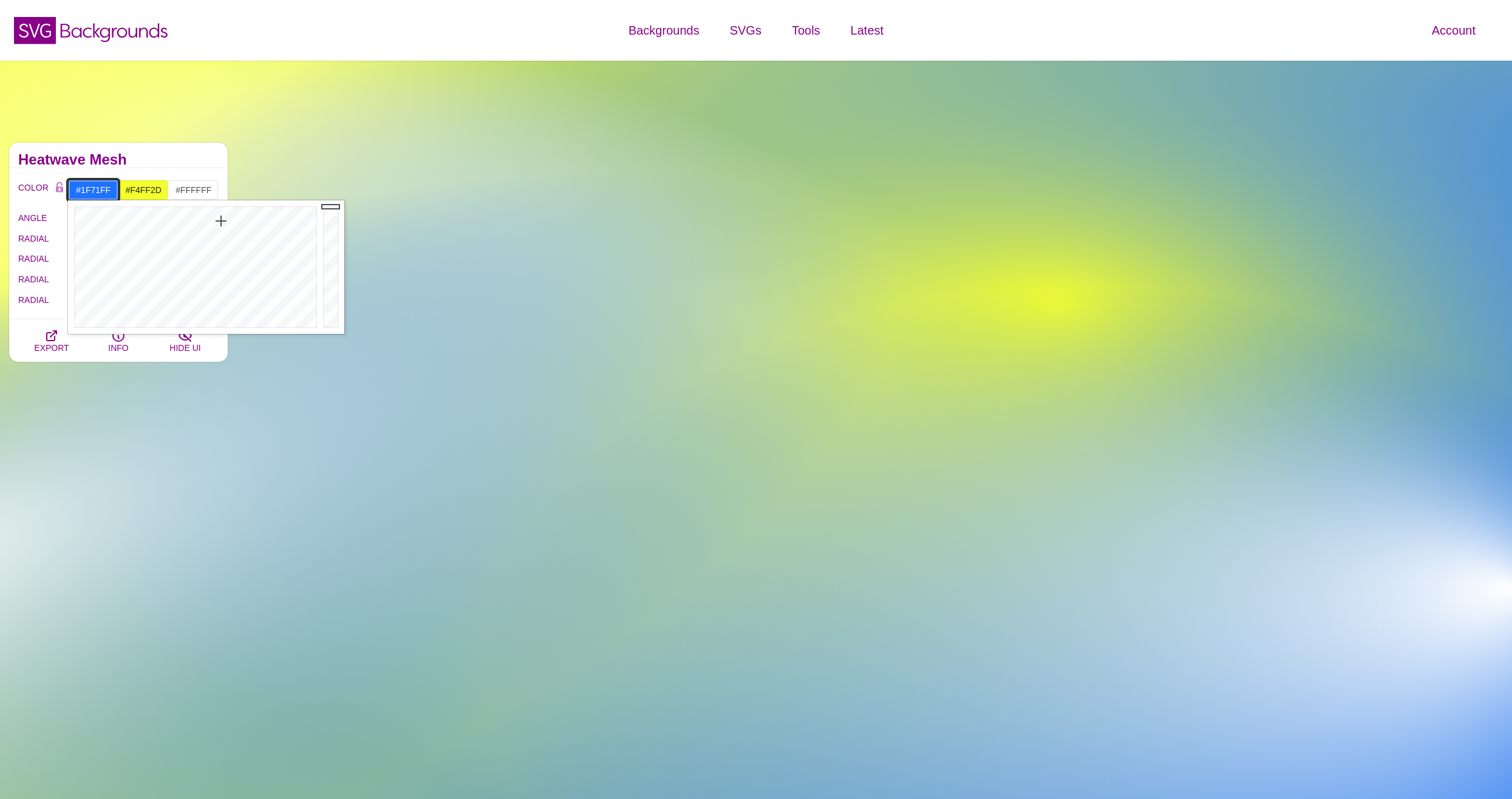
drag, startPoint x: 221, startPoint y: 228, endPoint x: 221, endPoint y: 221, distance: 7.0
click at [221, 221] on div at bounding box center [194, 267] width 252 height 133
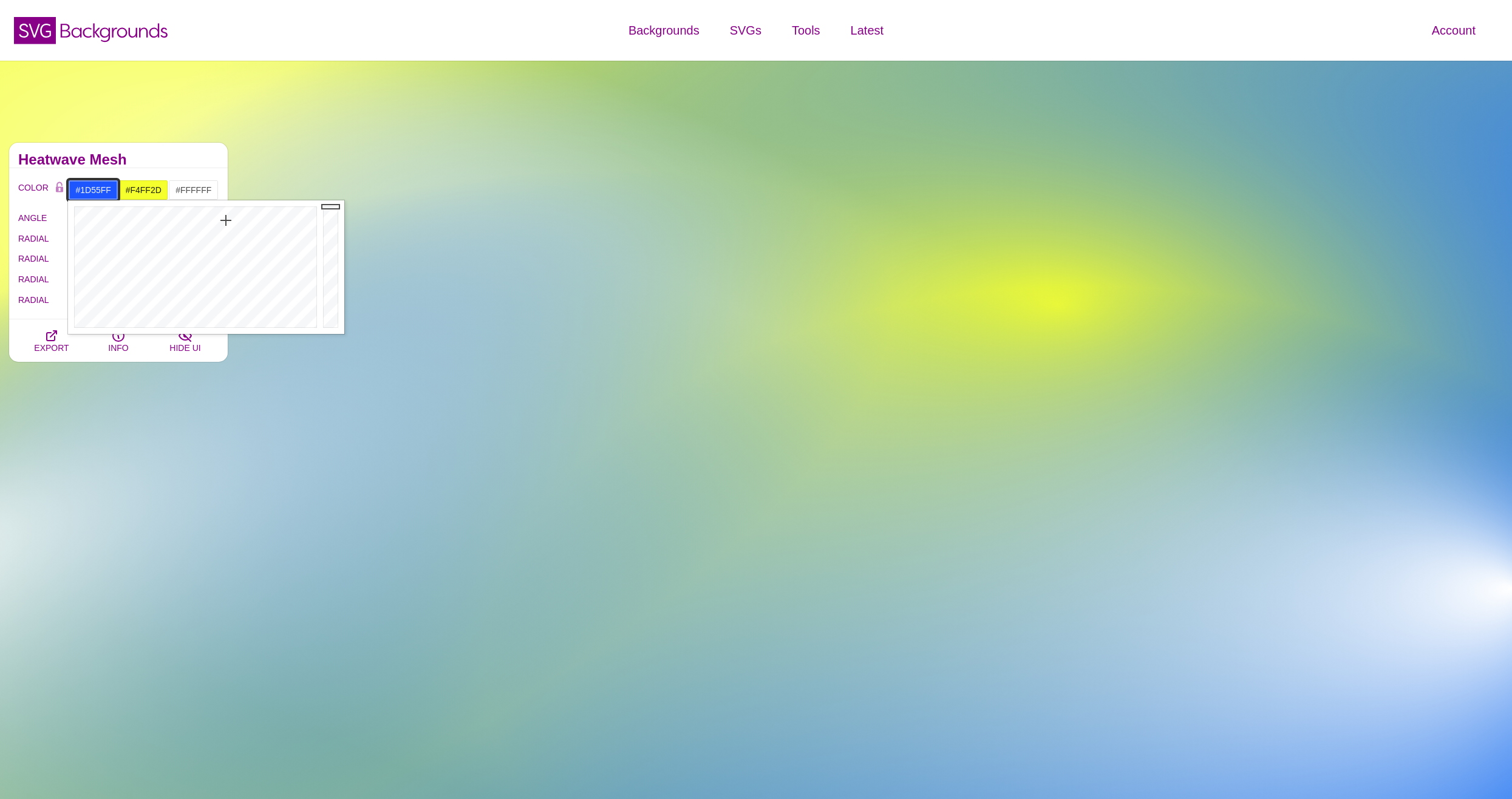
click at [226, 220] on div at bounding box center [194, 267] width 252 height 133
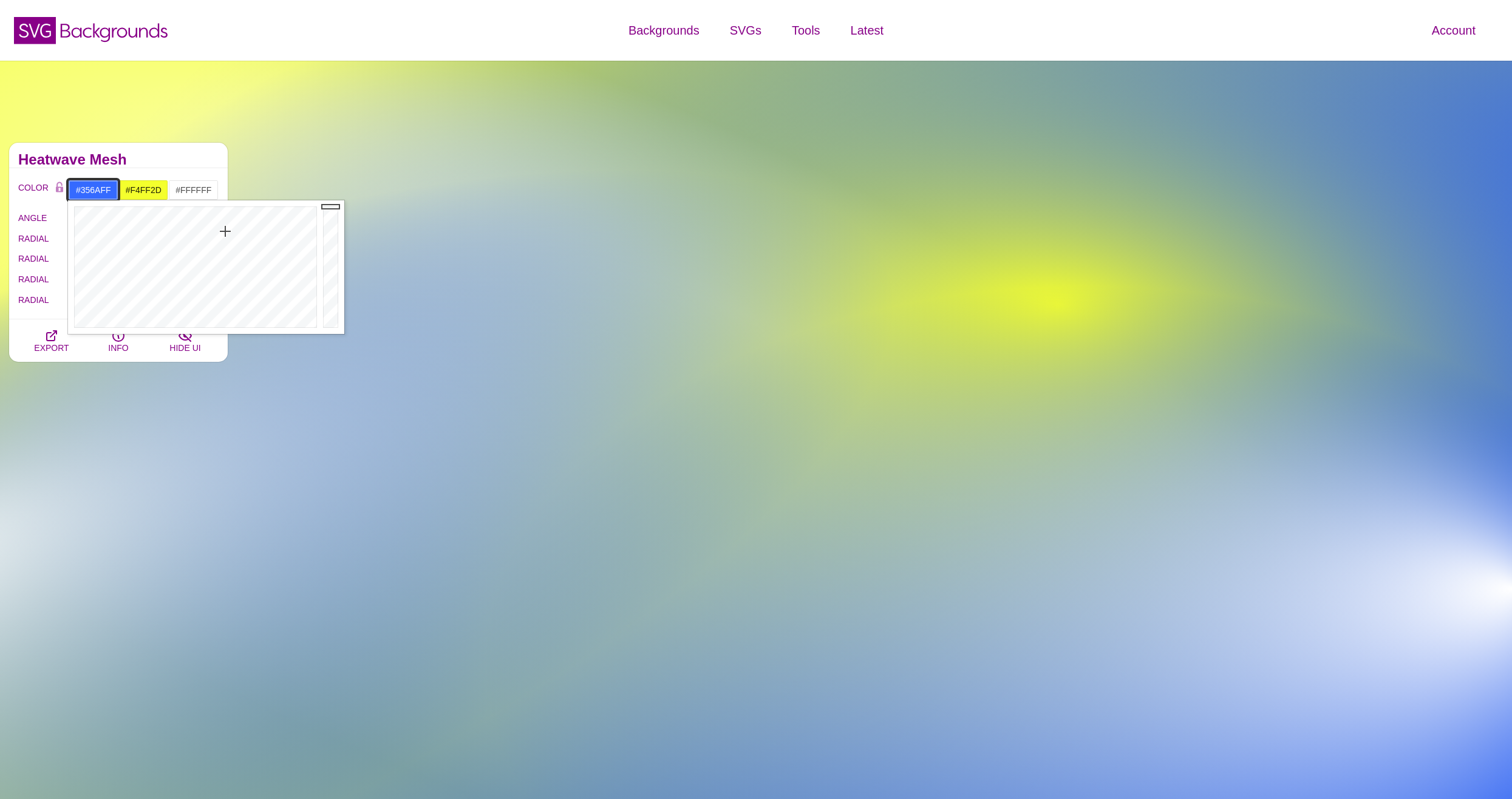
drag, startPoint x: 226, startPoint y: 220, endPoint x: 225, endPoint y: 231, distance: 11.0
click at [225, 231] on div at bounding box center [194, 267] width 252 height 133
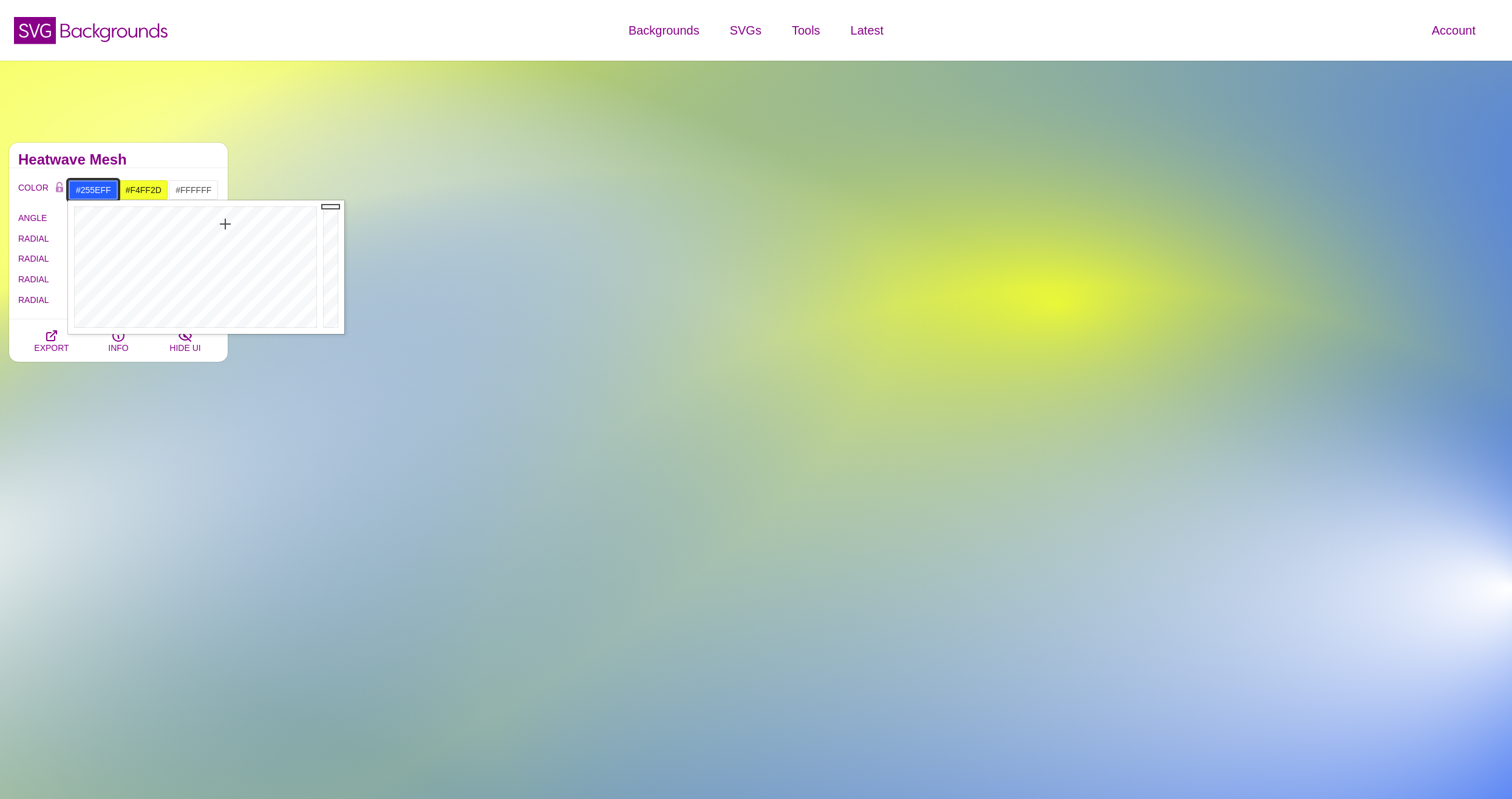
drag, startPoint x: 225, startPoint y: 231, endPoint x: 225, endPoint y: 224, distance: 7.0
click at [225, 224] on div at bounding box center [194, 267] width 252 height 133
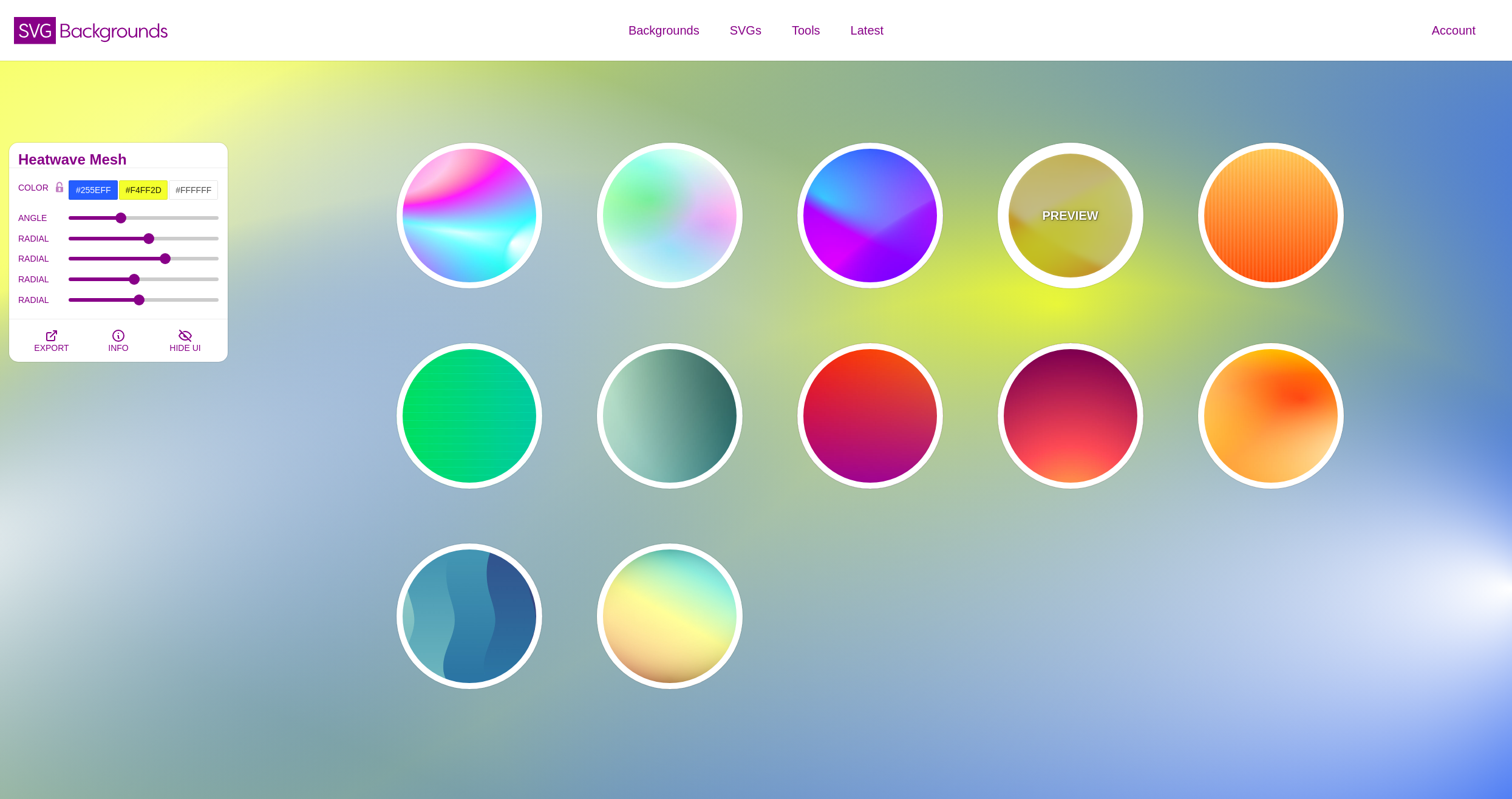
click at [1051, 226] on div "PREVIEW" at bounding box center [1070, 215] width 146 height 146
type input "#FFFF00"
type input "#FFFFFF"
type input "#FF0000"
type input "1"
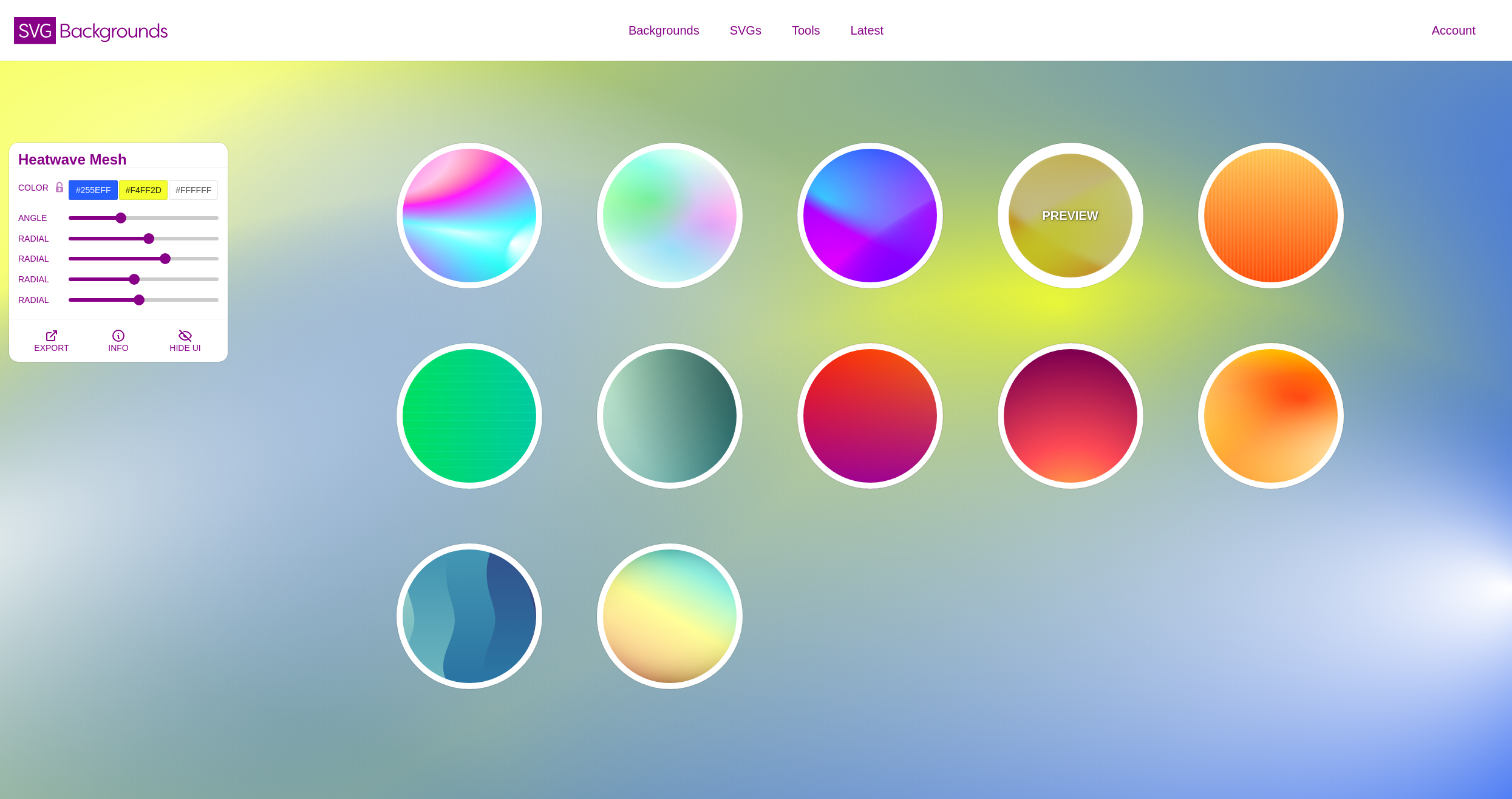
type input "70"
type input "60"
type input "1"
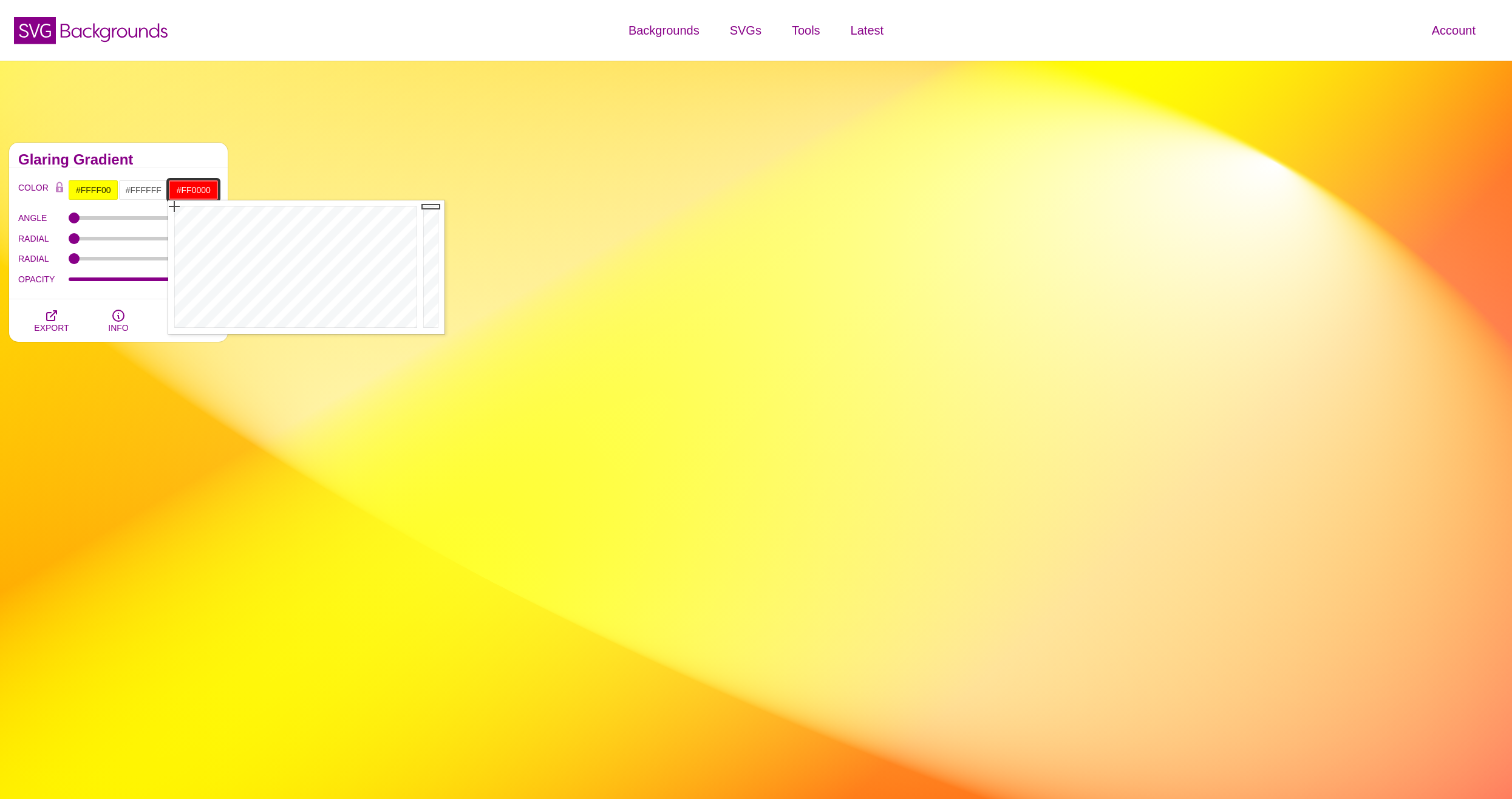
click at [203, 184] on input "#FF0000" at bounding box center [193, 189] width 50 height 20
drag, startPoint x: 242, startPoint y: 245, endPoint x: 315, endPoint y: 223, distance: 76.2
click at [315, 223] on div at bounding box center [294, 267] width 252 height 133
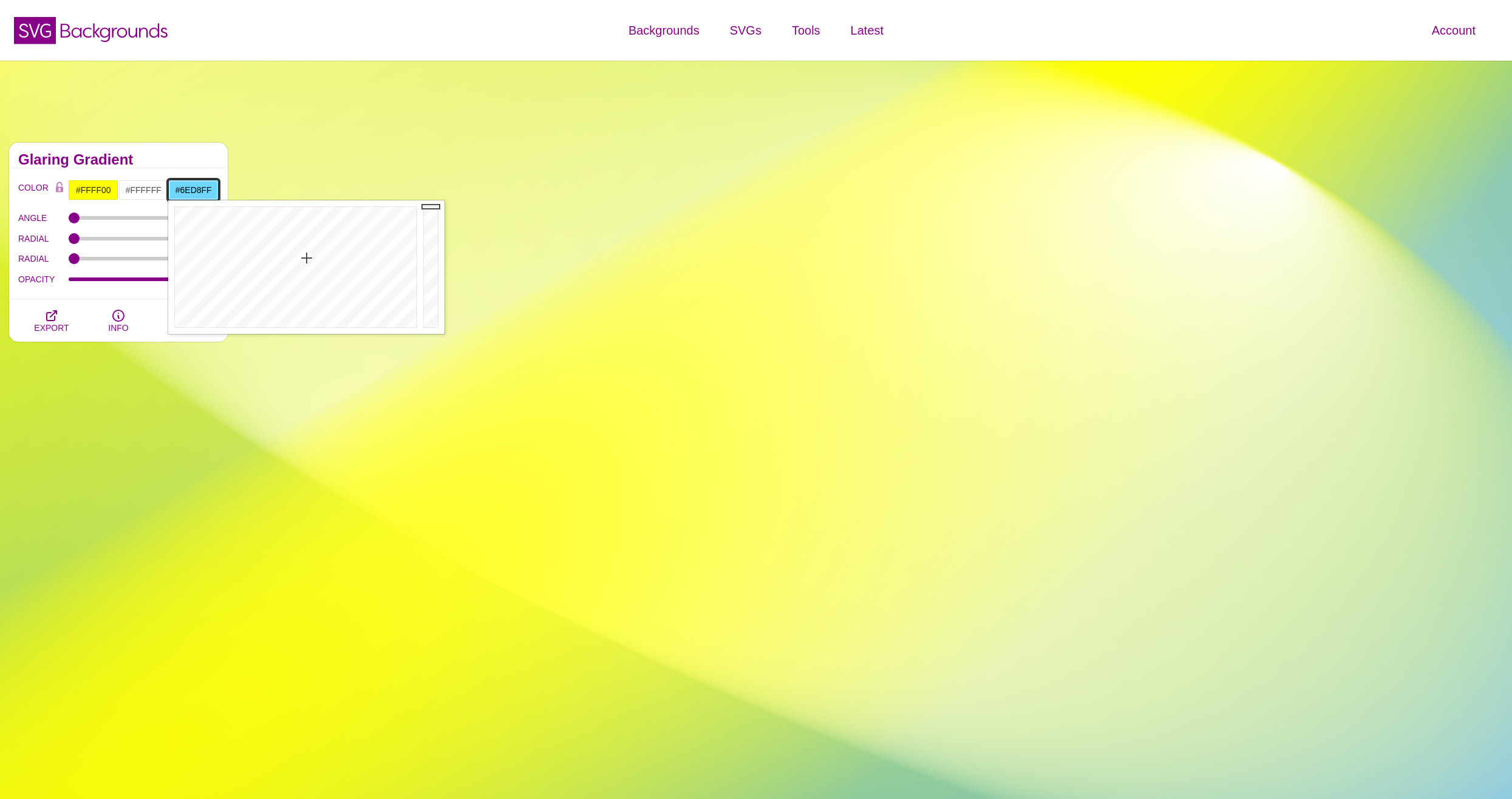
drag, startPoint x: 313, startPoint y: 222, endPoint x: 307, endPoint y: 259, distance: 37.5
click at [307, 259] on div at bounding box center [294, 267] width 252 height 133
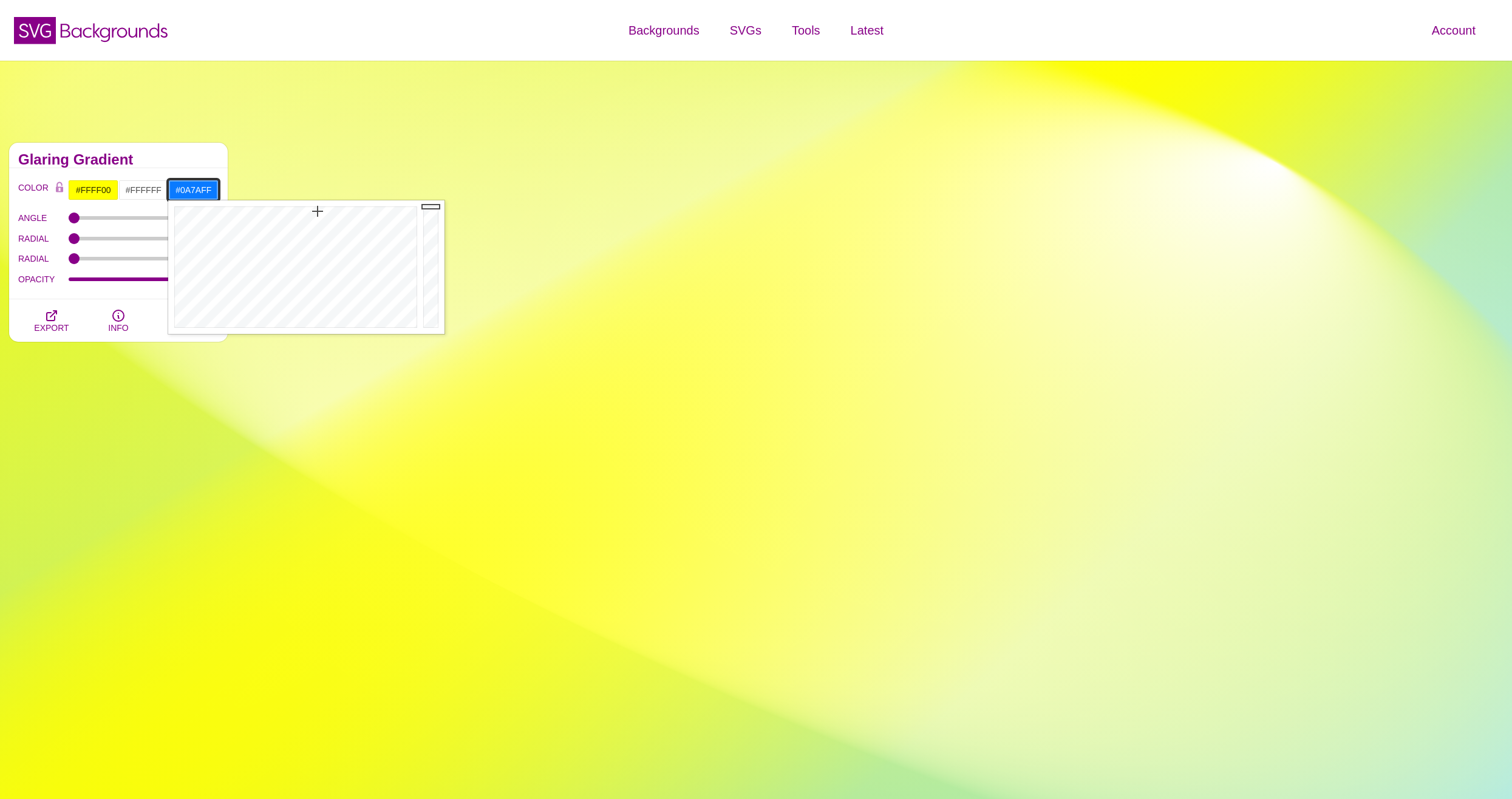
drag, startPoint x: 307, startPoint y: 259, endPoint x: 317, endPoint y: 211, distance: 49.0
click at [317, 211] on div at bounding box center [294, 267] width 252 height 133
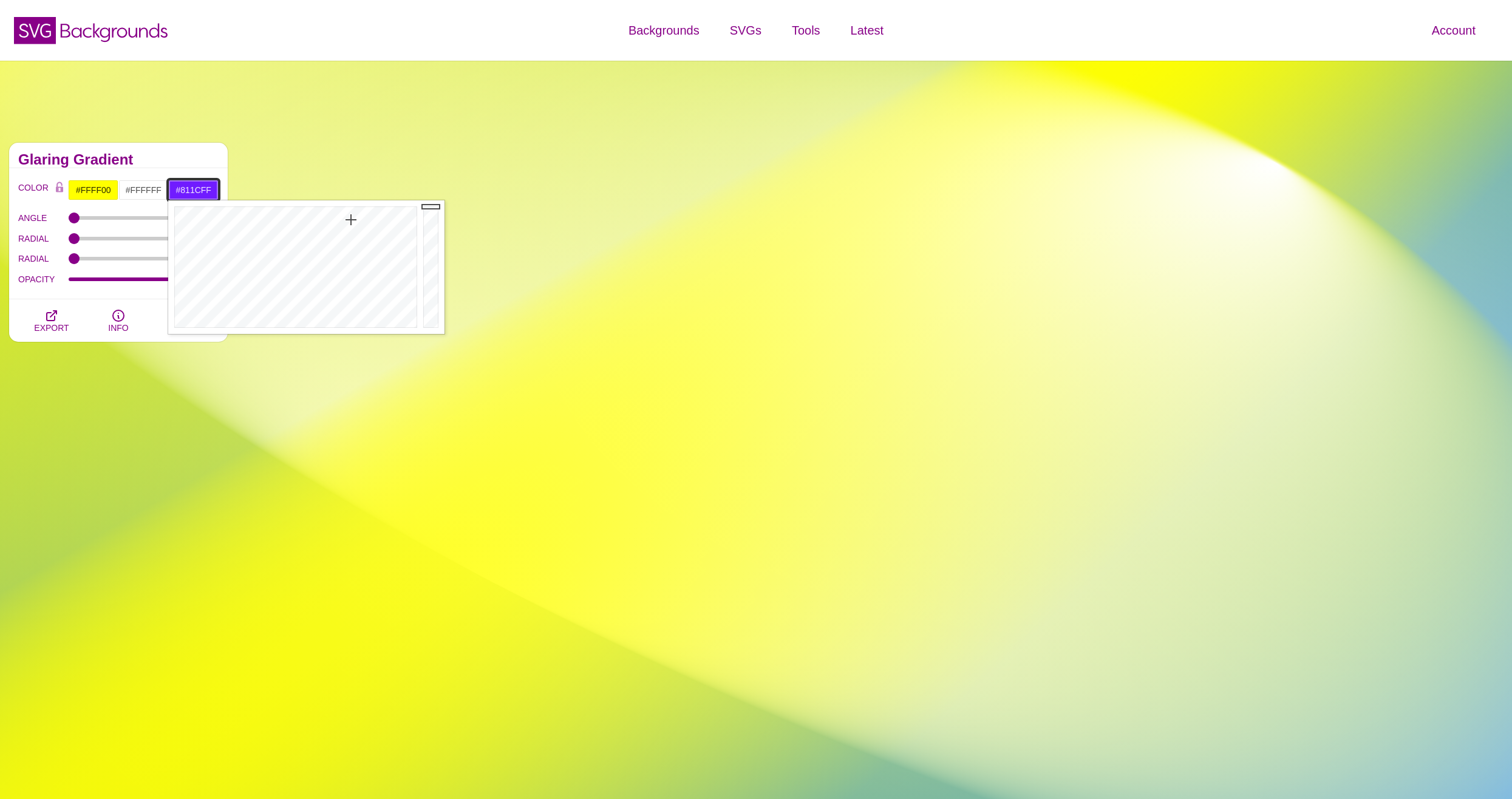
drag, startPoint x: 312, startPoint y: 221, endPoint x: 354, endPoint y: 220, distance: 42.0
click at [354, 220] on div at bounding box center [294, 267] width 252 height 133
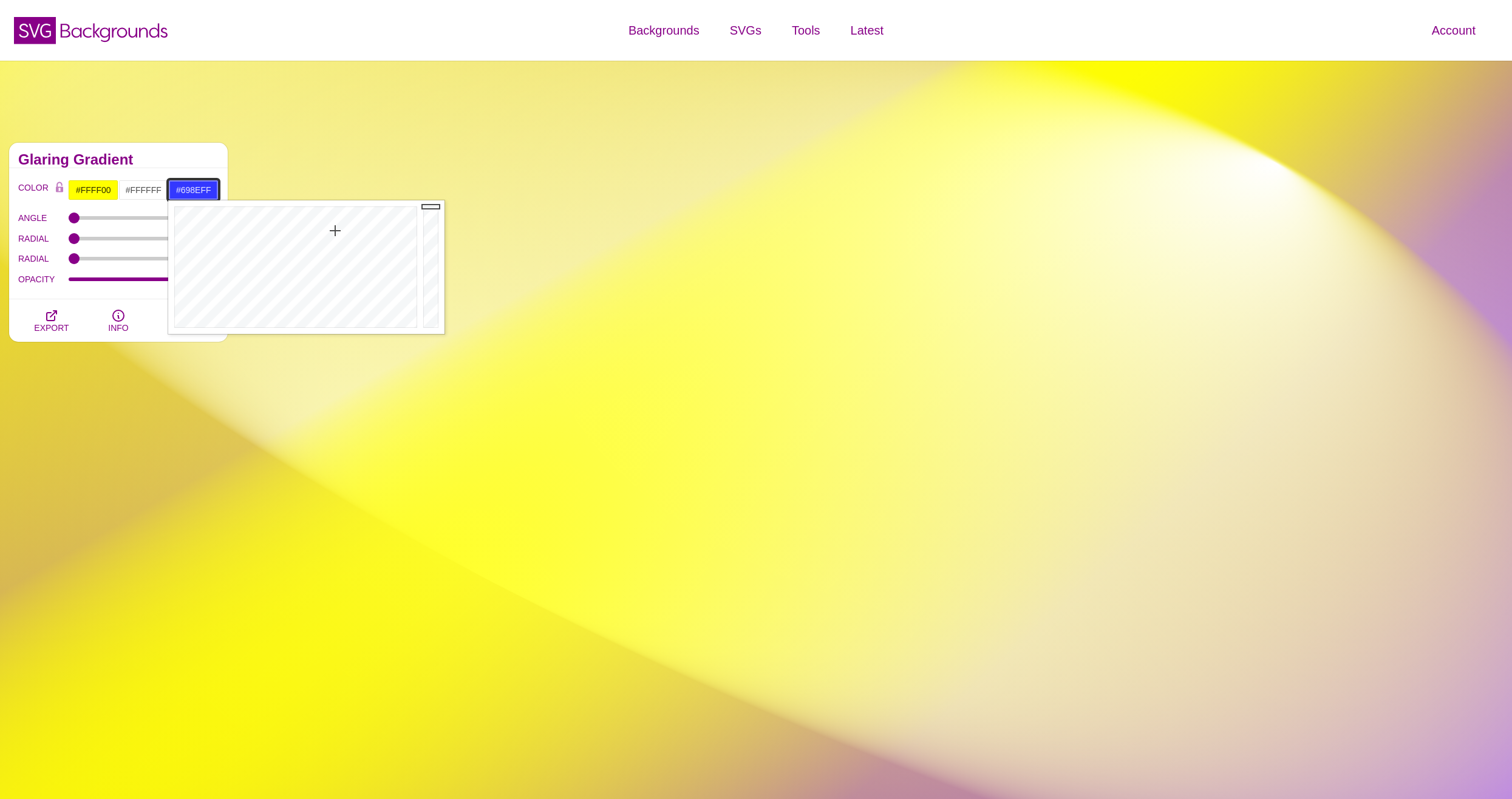
drag, startPoint x: 341, startPoint y: 226, endPoint x: 326, endPoint y: 256, distance: 33.5
click at [326, 256] on div at bounding box center [294, 267] width 252 height 133
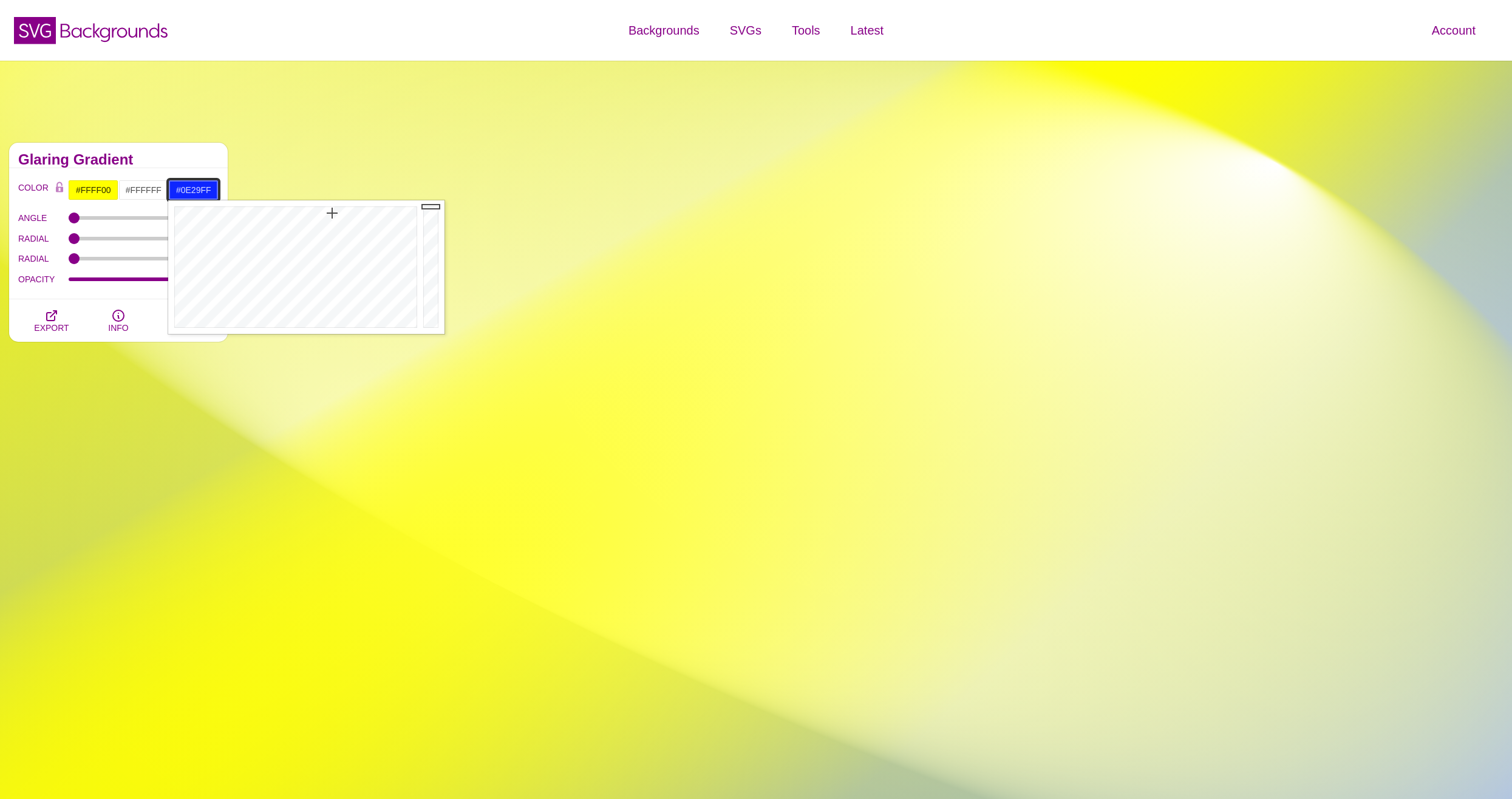
type input "#0E2DFF"
drag, startPoint x: 354, startPoint y: 217, endPoint x: 331, endPoint y: 213, distance: 23.3
click at [331, 213] on div at bounding box center [294, 267] width 252 height 133
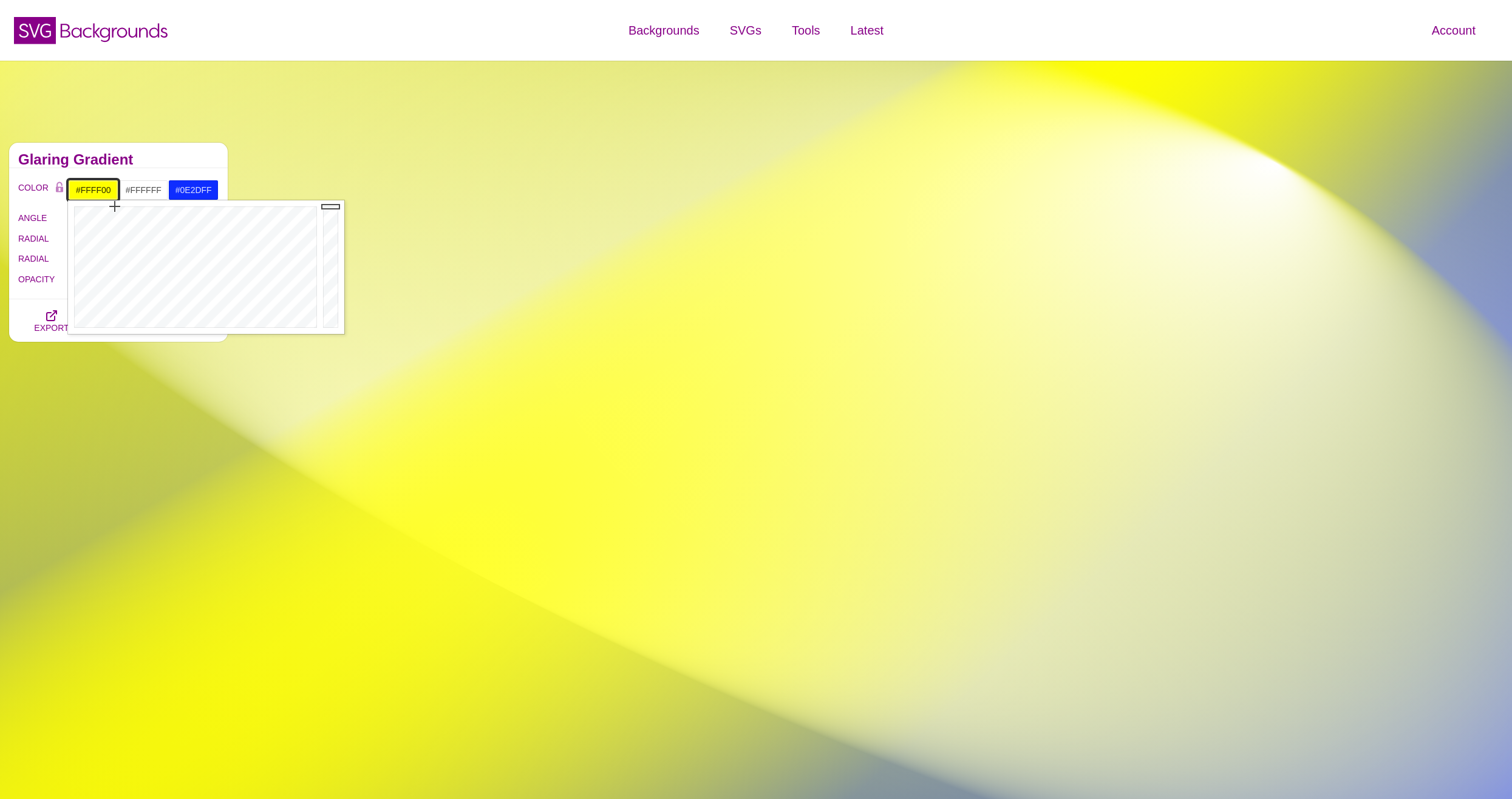
click at [102, 193] on input "#FFFF00" at bounding box center [93, 189] width 50 height 20
drag, startPoint x: 170, startPoint y: 225, endPoint x: 132, endPoint y: 243, distance: 42.0
click at [132, 243] on div at bounding box center [194, 267] width 252 height 133
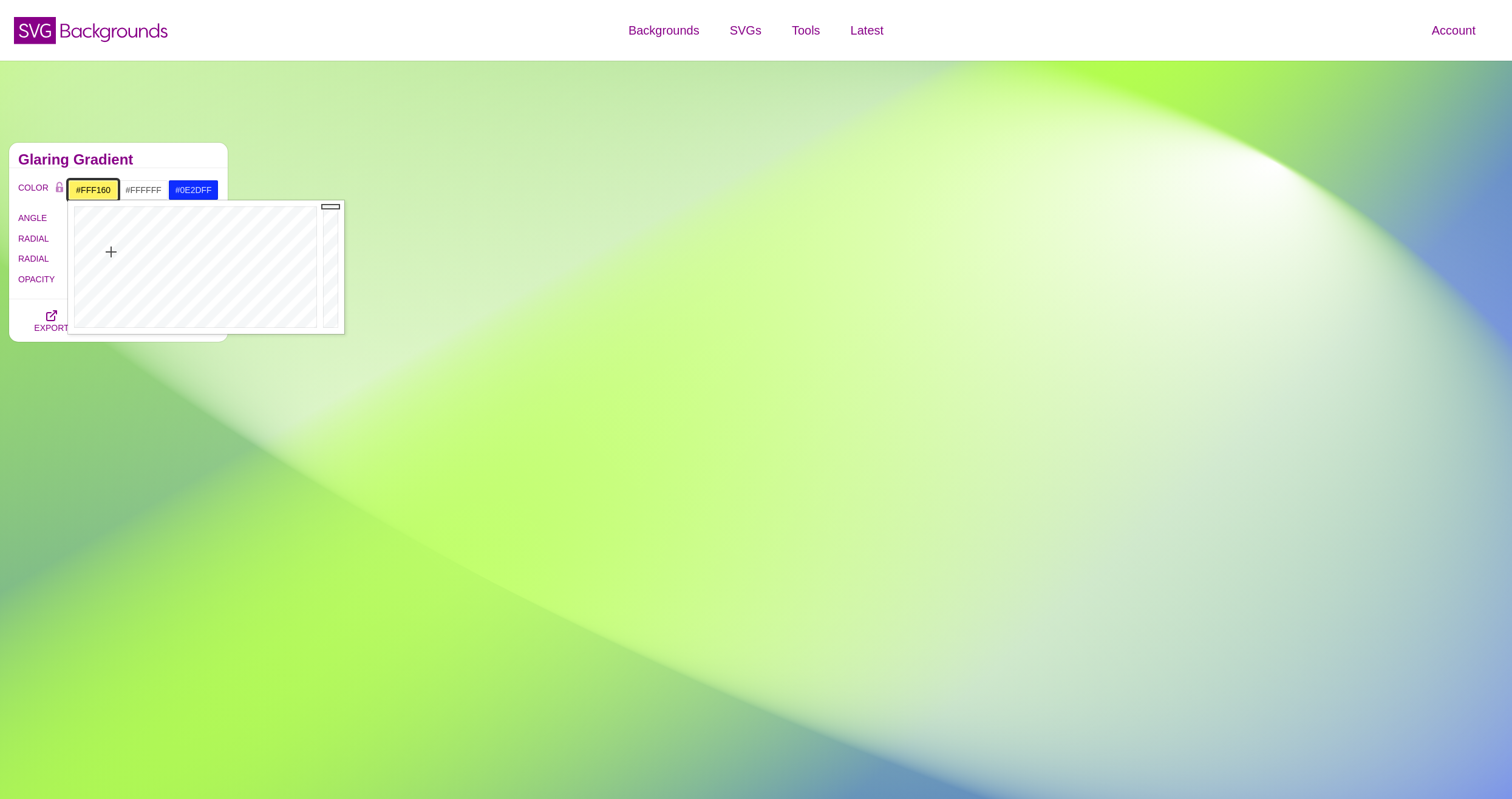
drag, startPoint x: 117, startPoint y: 249, endPoint x: 111, endPoint y: 252, distance: 6.7
click at [111, 252] on div at bounding box center [194, 267] width 252 height 133
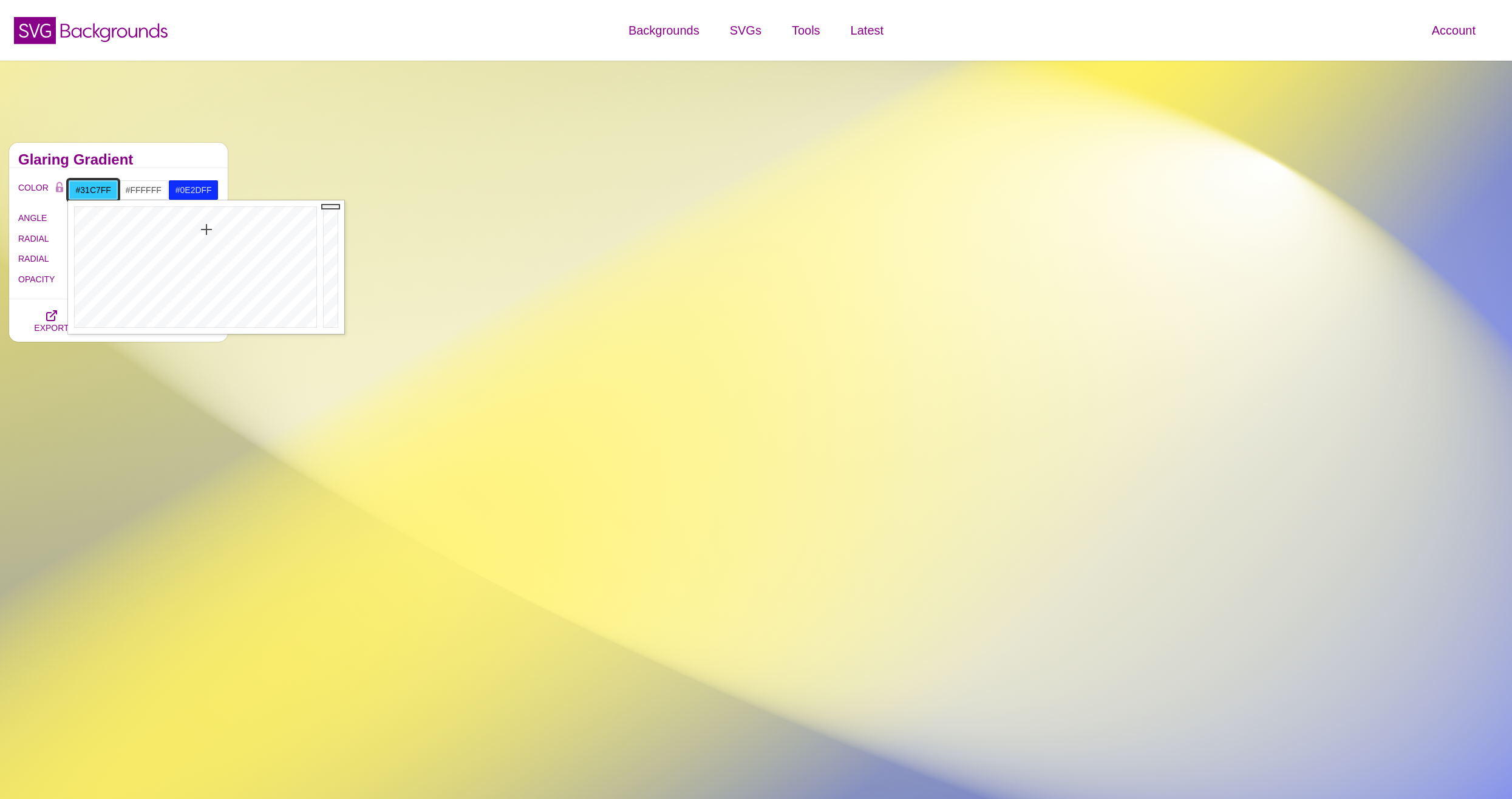
drag, startPoint x: 110, startPoint y: 252, endPoint x: 207, endPoint y: 230, distance: 99.5
click at [207, 230] on div at bounding box center [194, 267] width 252 height 133
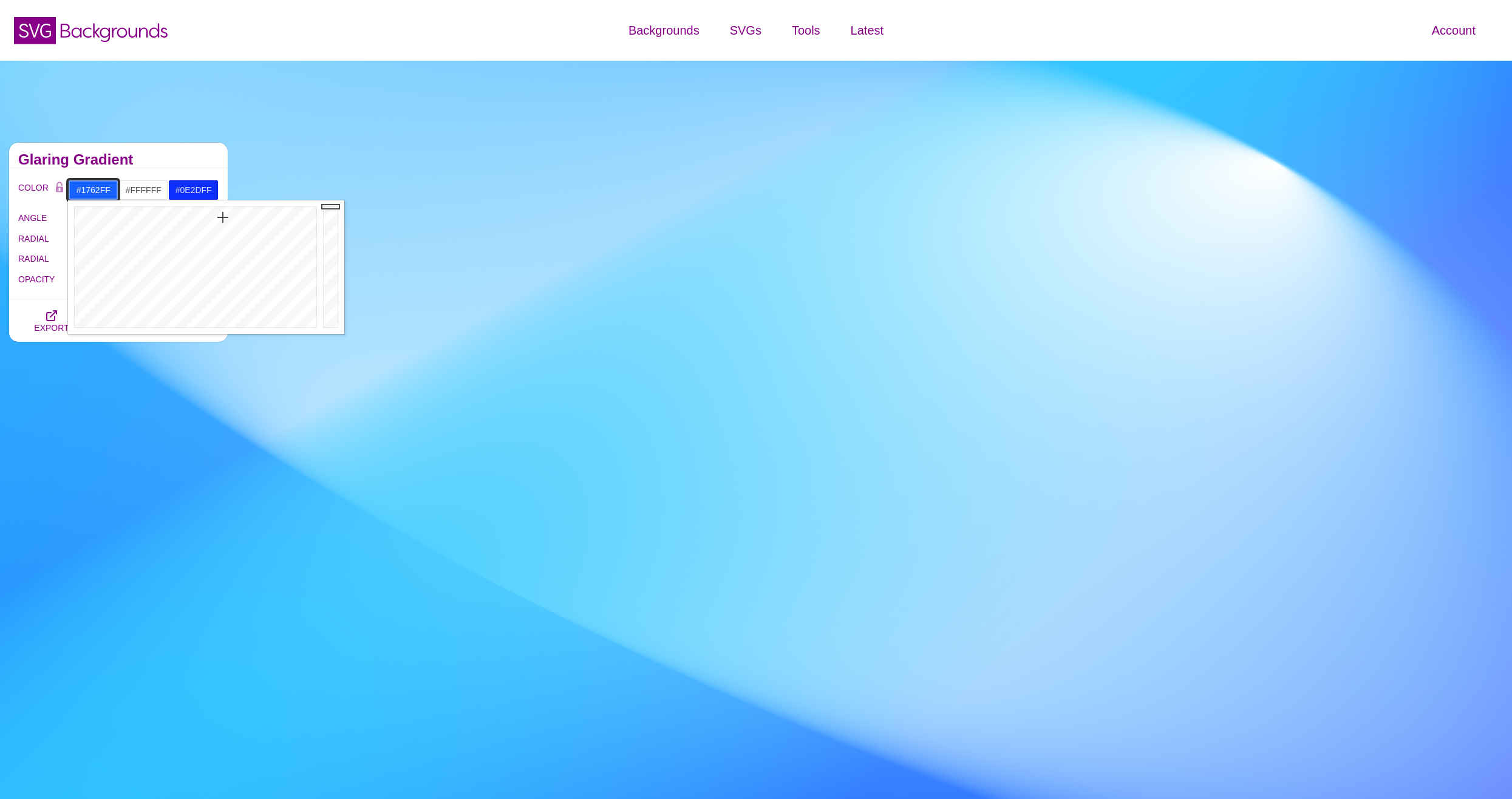
drag, startPoint x: 208, startPoint y: 230, endPoint x: 223, endPoint y: 217, distance: 19.8
click at [223, 217] on div at bounding box center [194, 267] width 252 height 133
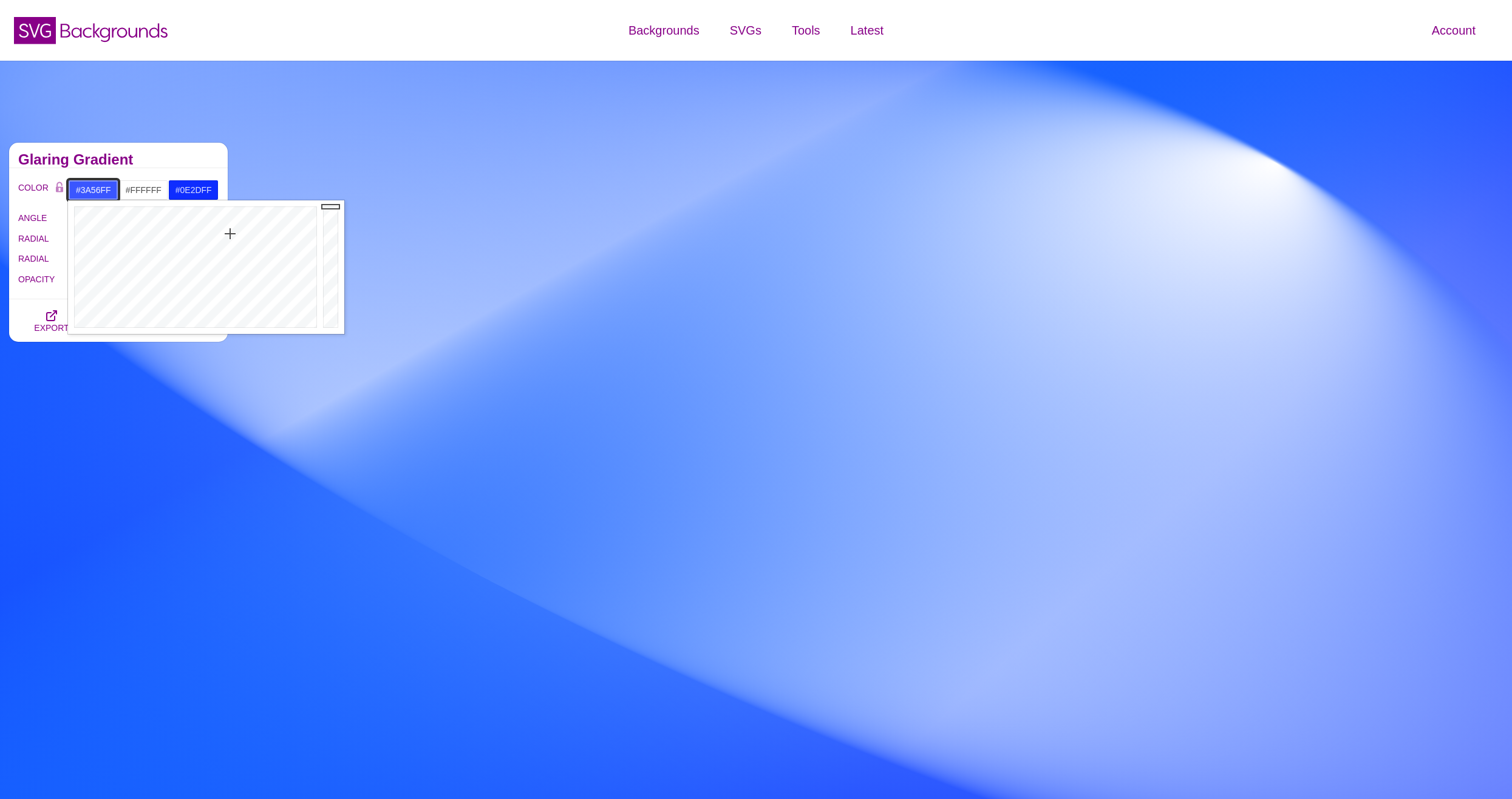
drag, startPoint x: 223, startPoint y: 217, endPoint x: 230, endPoint y: 234, distance: 18.4
click at [230, 234] on div at bounding box center [194, 267] width 252 height 133
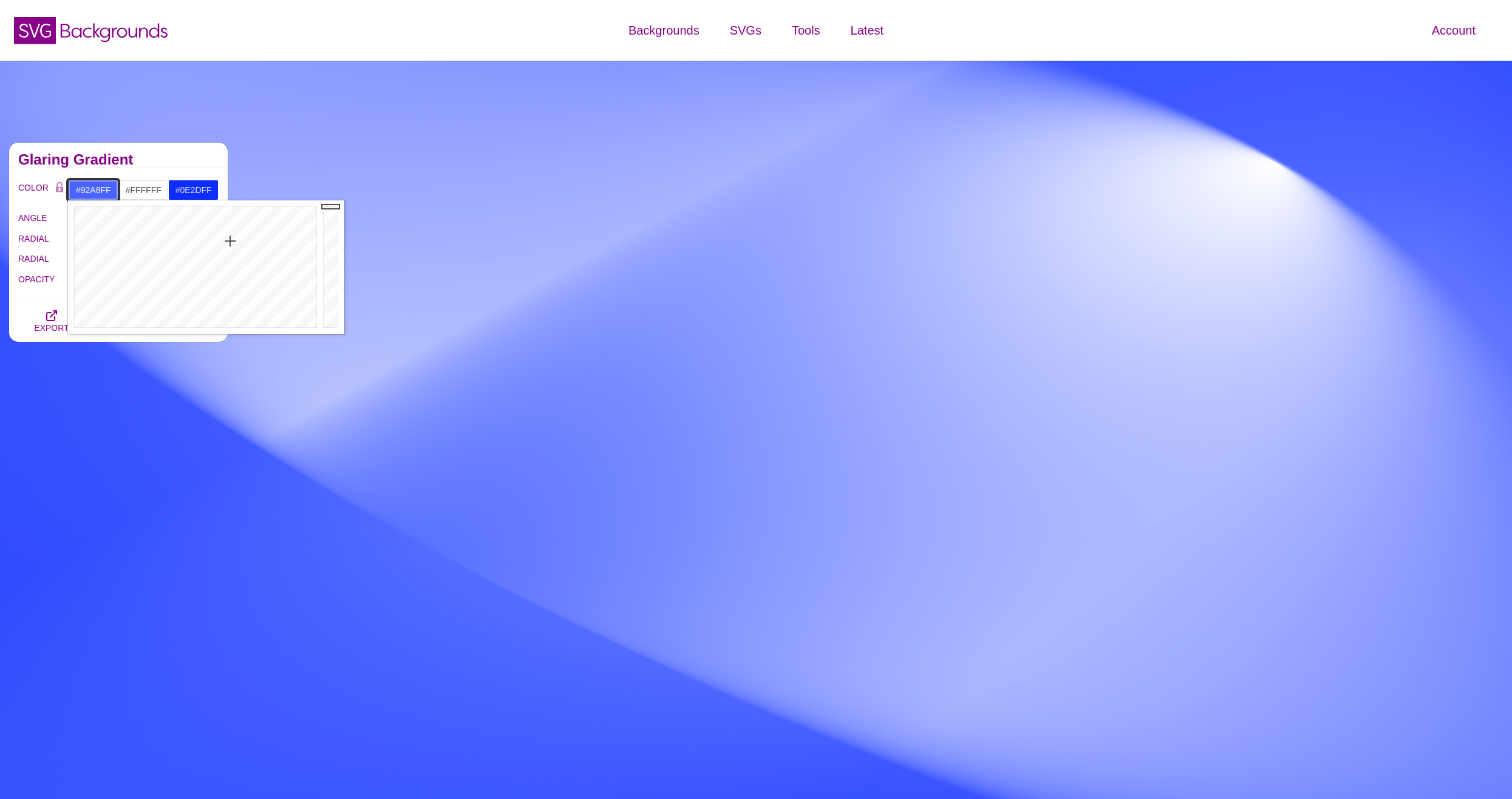
drag, startPoint x: 230, startPoint y: 234, endPoint x: 228, endPoint y: 276, distance: 42.0
click at [228, 276] on div at bounding box center [194, 267] width 252 height 133
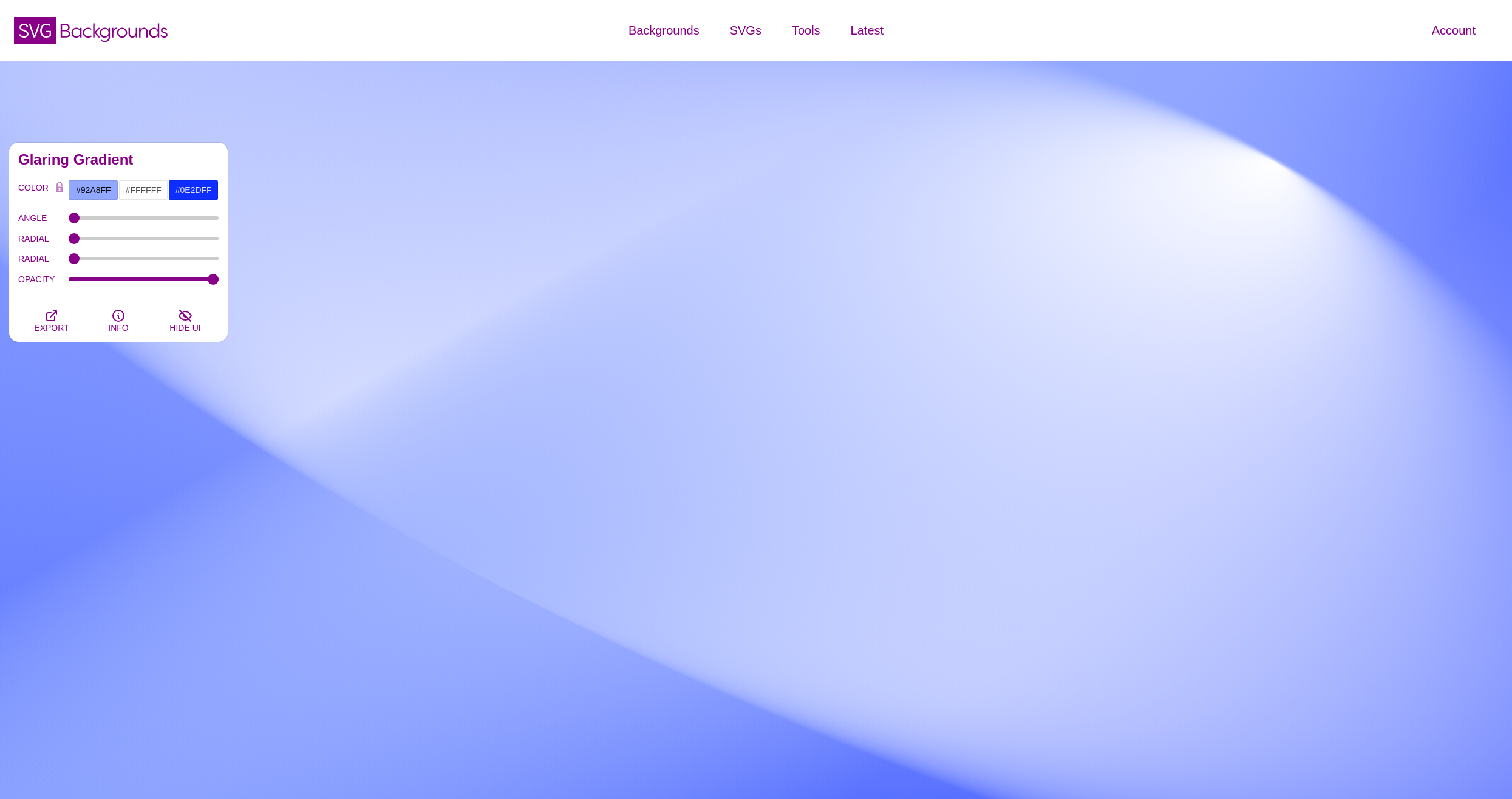
click at [298, 451] on div "PREVIEW PREVIEW PREVIEW PREVIEW PREVIEW PREVIEW PREVIEW PREVIEW PREVIEW PREVIEW…" at bounding box center [874, 416] width 1275 height 565
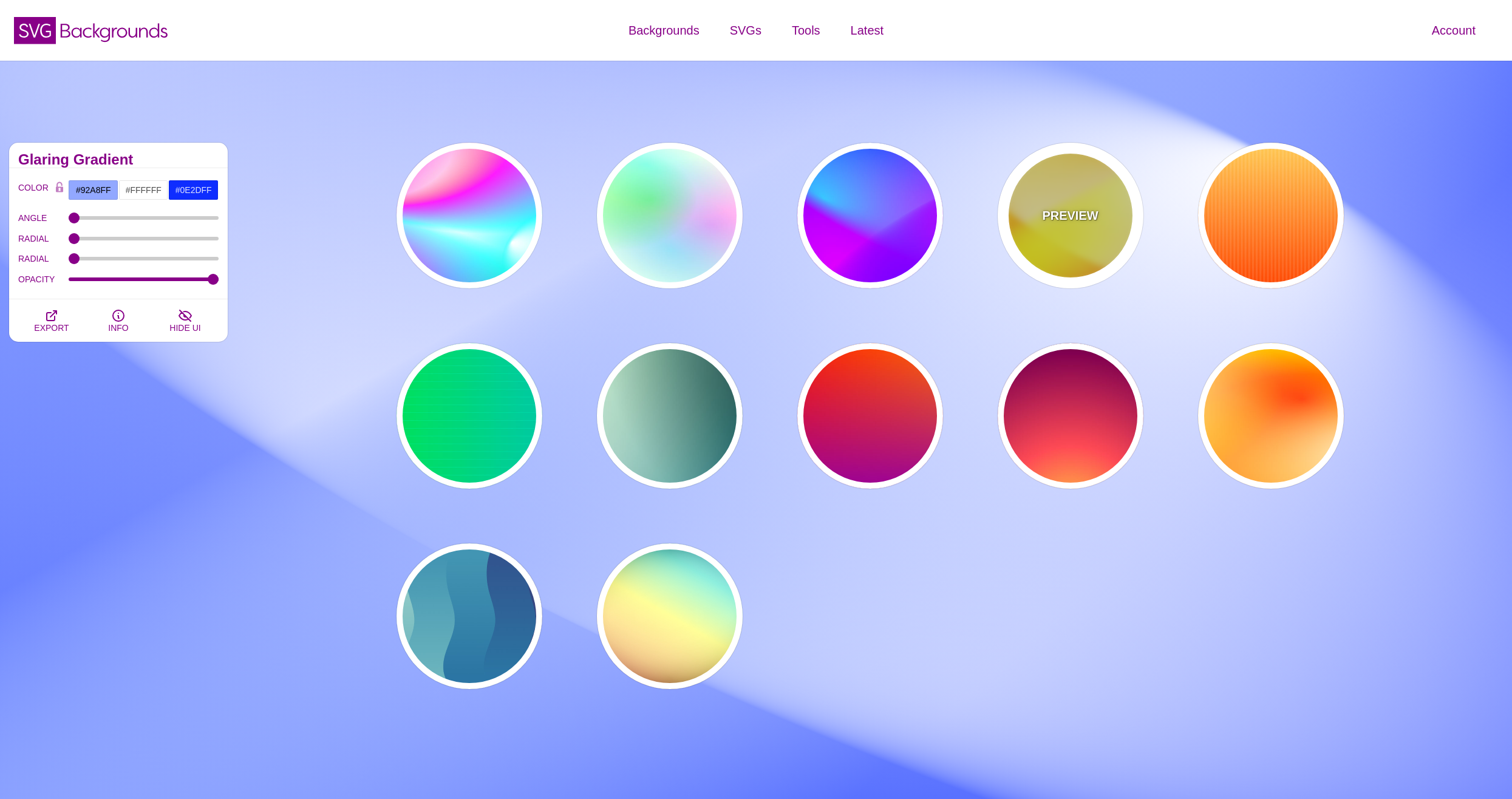
click at [1084, 232] on div "PREVIEW" at bounding box center [1070, 215] width 146 height 146
type input "#FFFF00"
type input "#FF0000"
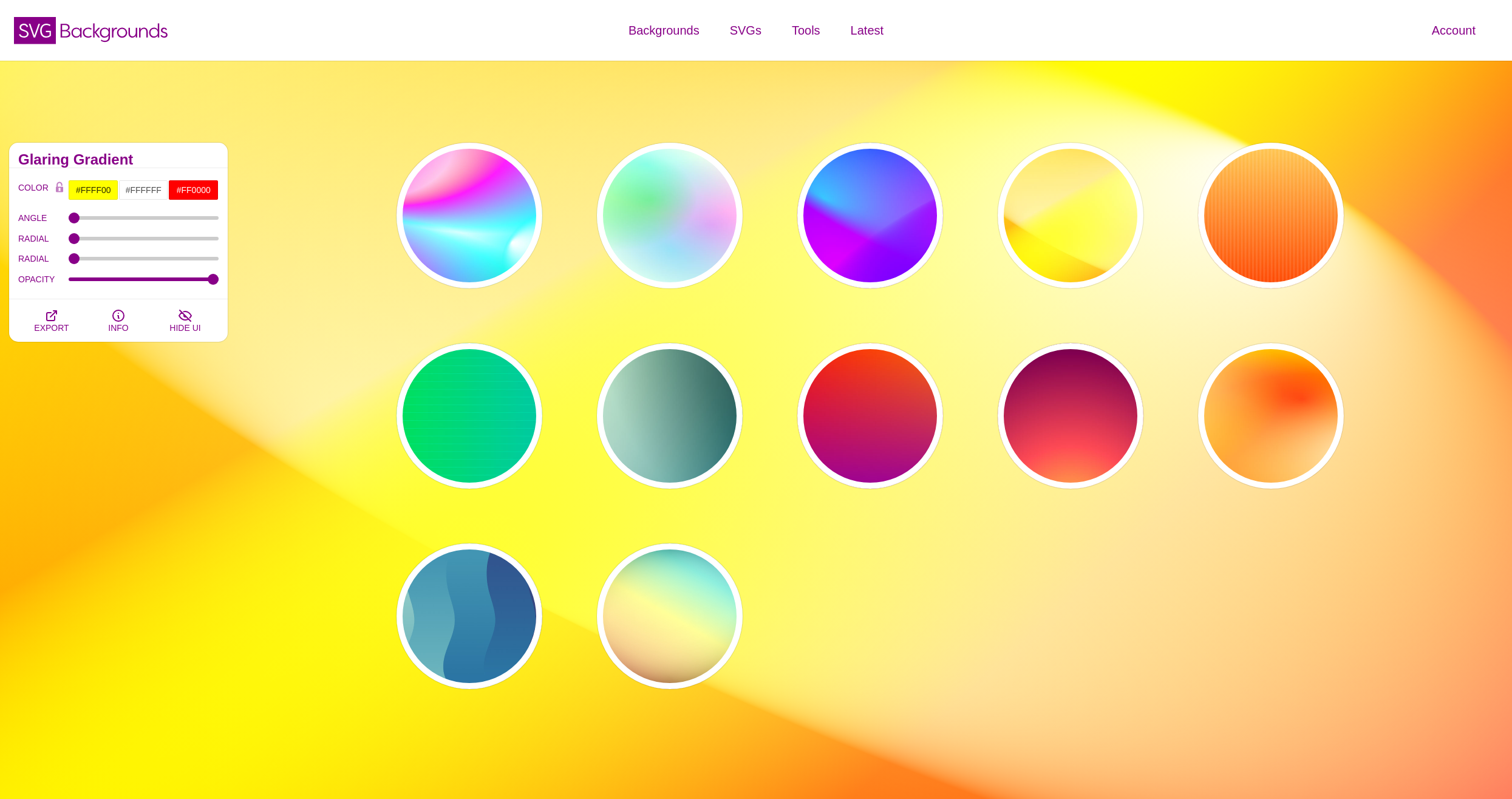
click at [772, 244] on div "PREVIEW PREVIEW PREVIEW PREVIEW PREVIEW PREVIEW PREVIEW PREVIEW PREVIEW PREVIEW…" at bounding box center [874, 416] width 1020 height 565
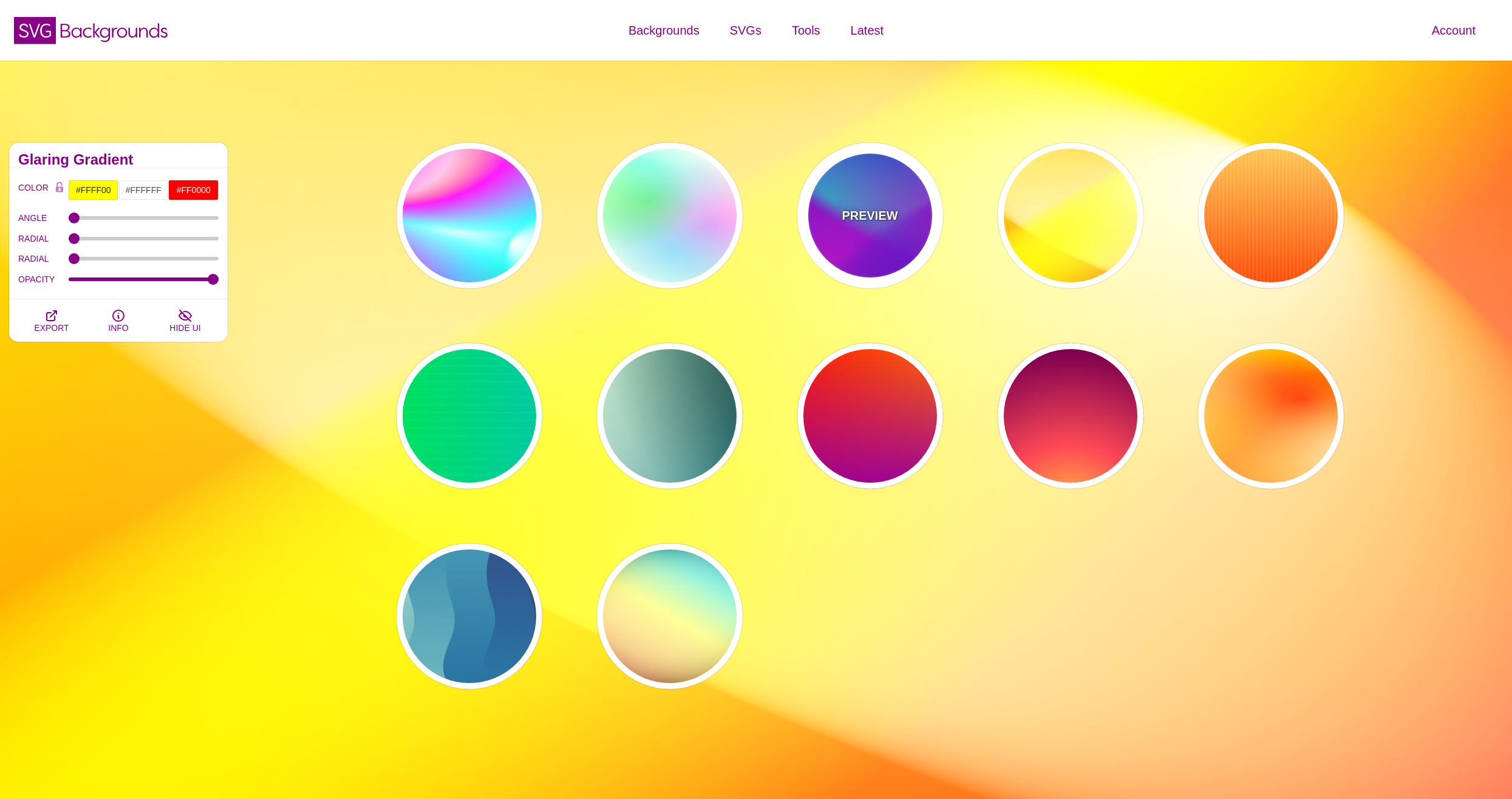
click at [811, 236] on div "PREVIEW" at bounding box center [870, 215] width 146 height 146
type input "#00FFFF"
type input "#0000FF"
type input "#FF00FF"
type input "60"
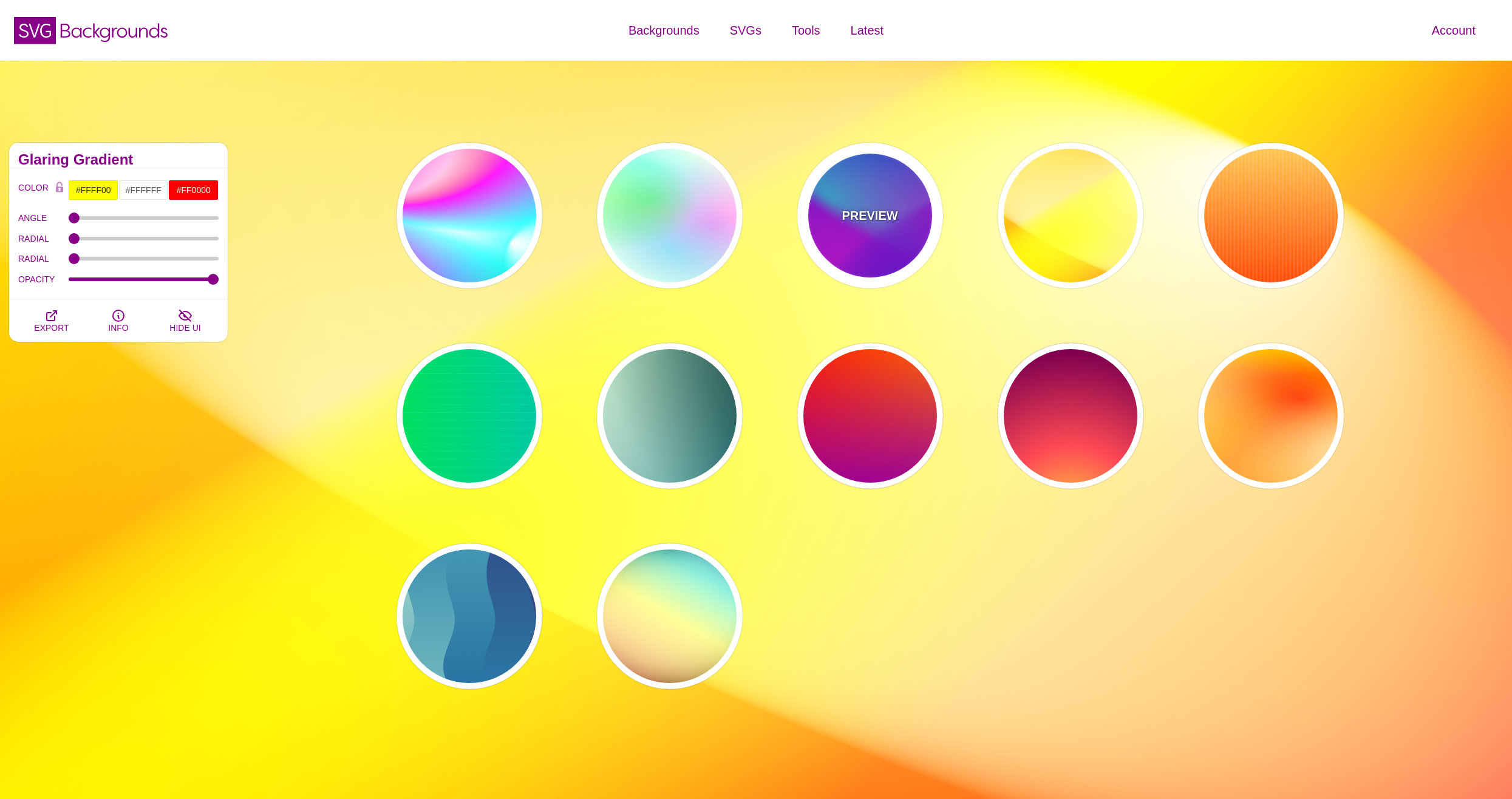
type input "90"
type input "60"
type input "1"
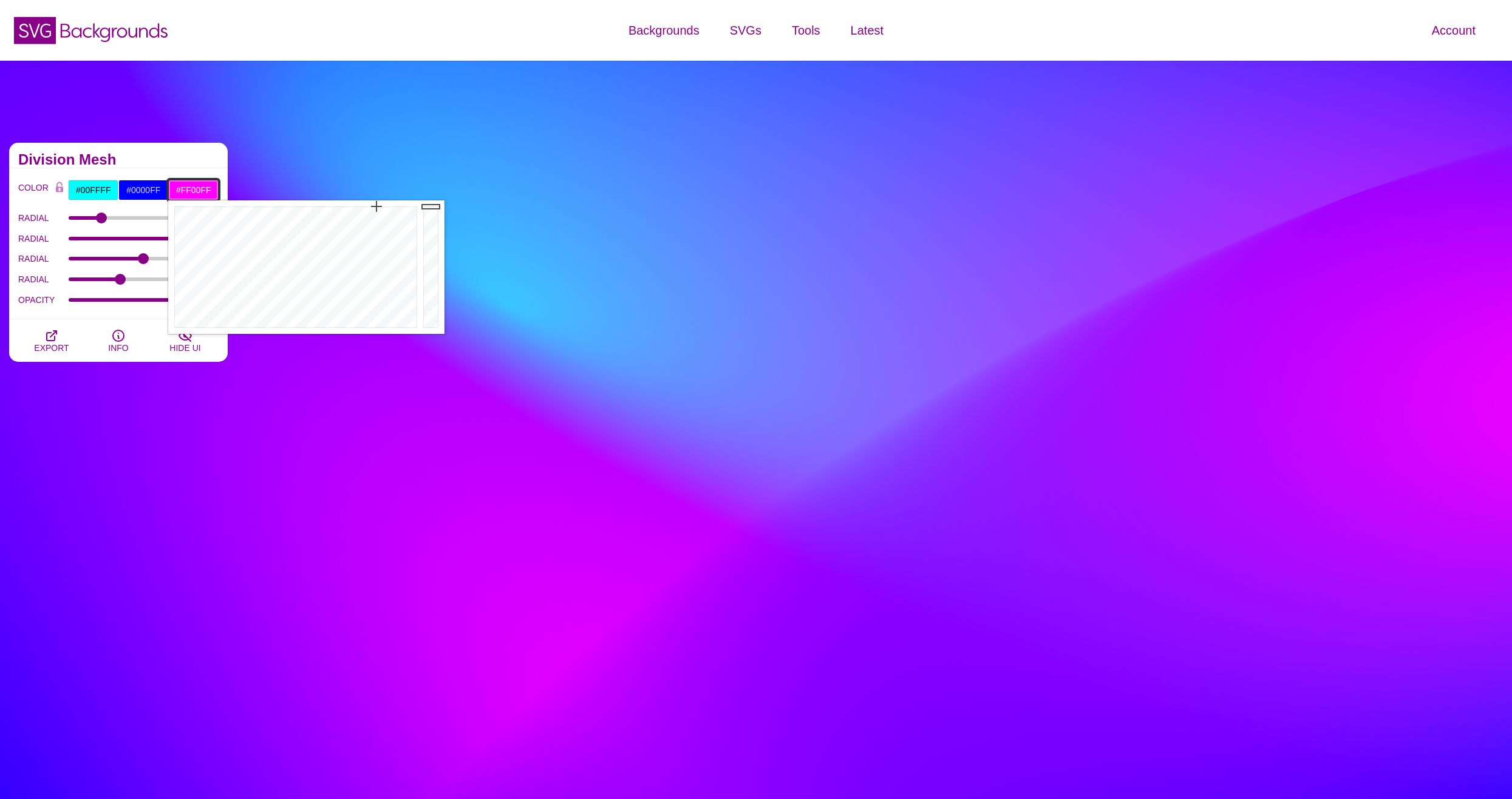
click at [188, 187] on input "#FF00FF" at bounding box center [193, 189] width 50 height 20
type input "#FFF74F"
drag, startPoint x: 303, startPoint y: 236, endPoint x: 213, endPoint y: 244, distance: 90.4
click at [213, 244] on div at bounding box center [294, 267] width 252 height 133
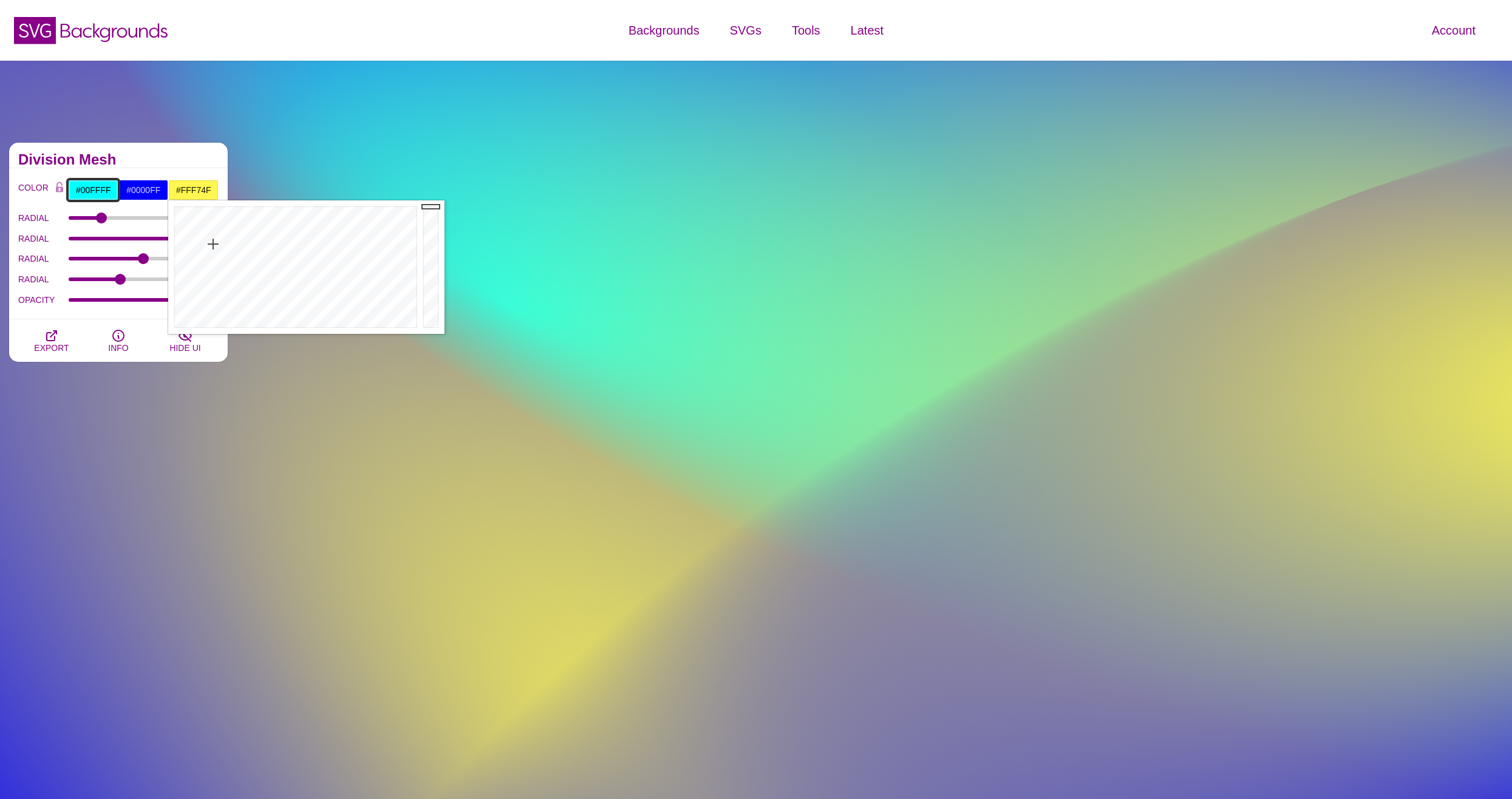
click at [78, 195] on input "#00FFFF" at bounding box center [93, 189] width 50 height 20
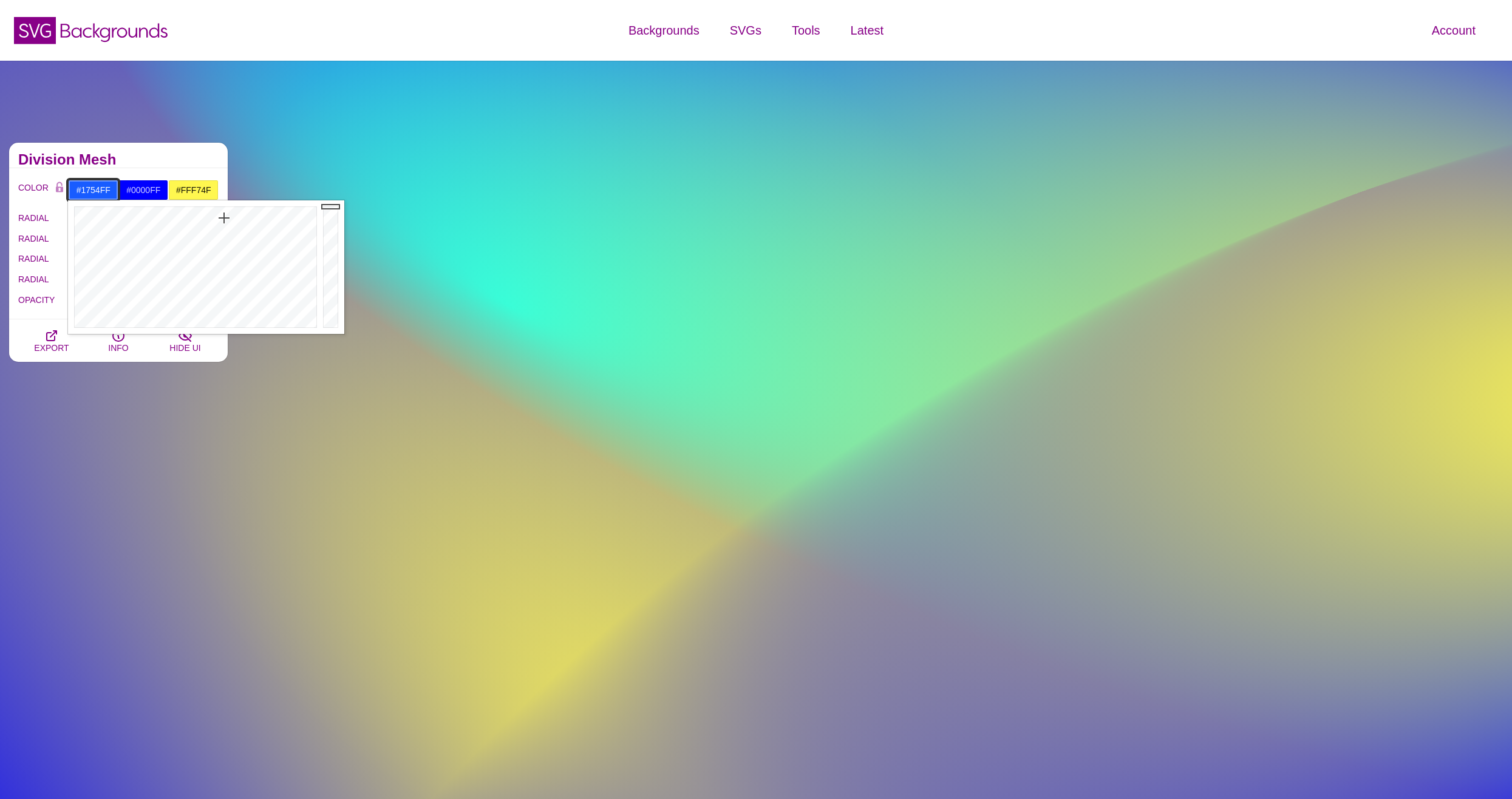
drag, startPoint x: 162, startPoint y: 245, endPoint x: 226, endPoint y: 217, distance: 69.9
click at [226, 217] on div at bounding box center [194, 267] width 252 height 133
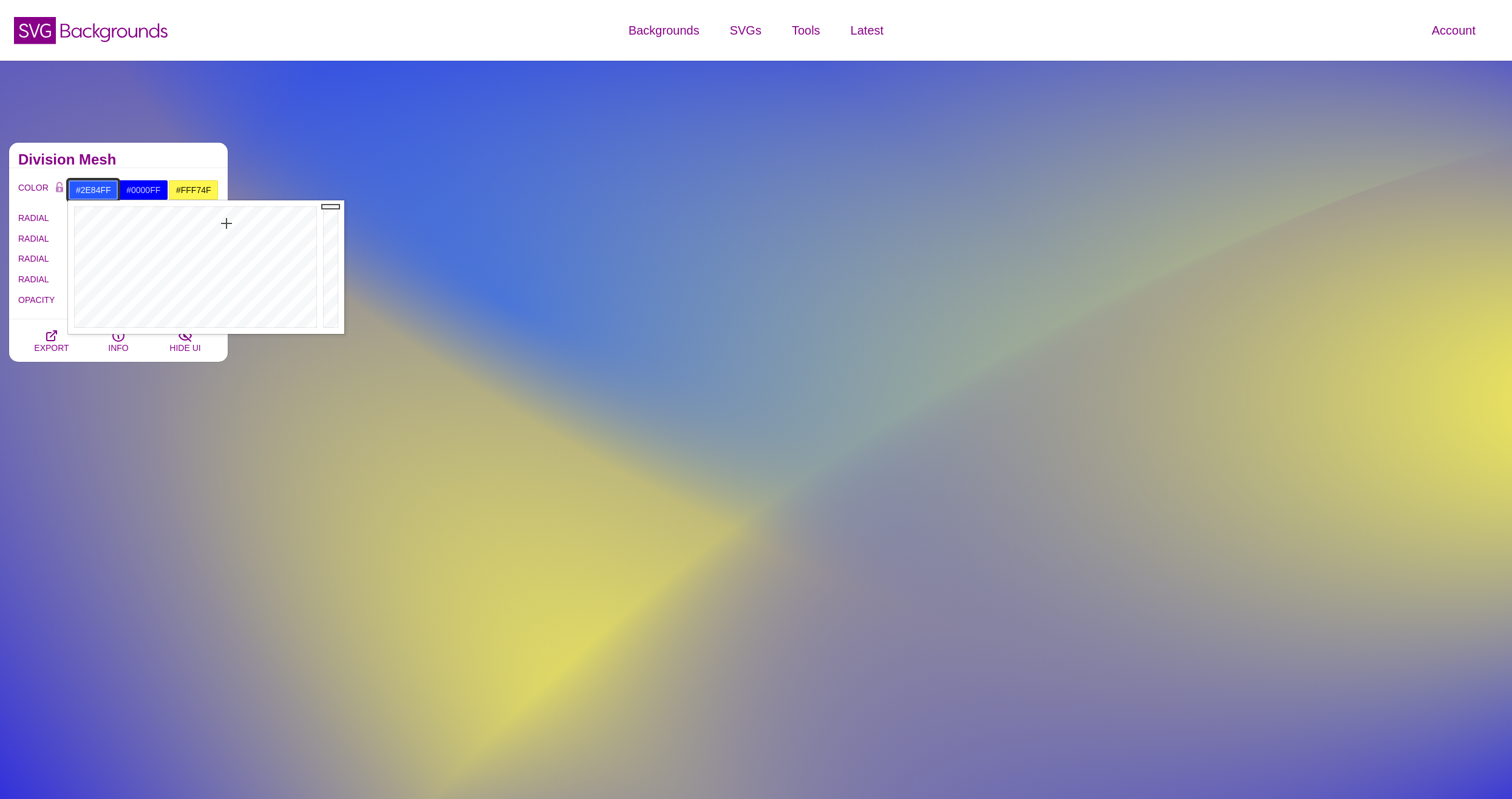
type input "#2E88FF"
drag, startPoint x: 226, startPoint y: 217, endPoint x: 218, endPoint y: 228, distance: 13.6
click at [218, 228] on div at bounding box center [194, 267] width 252 height 133
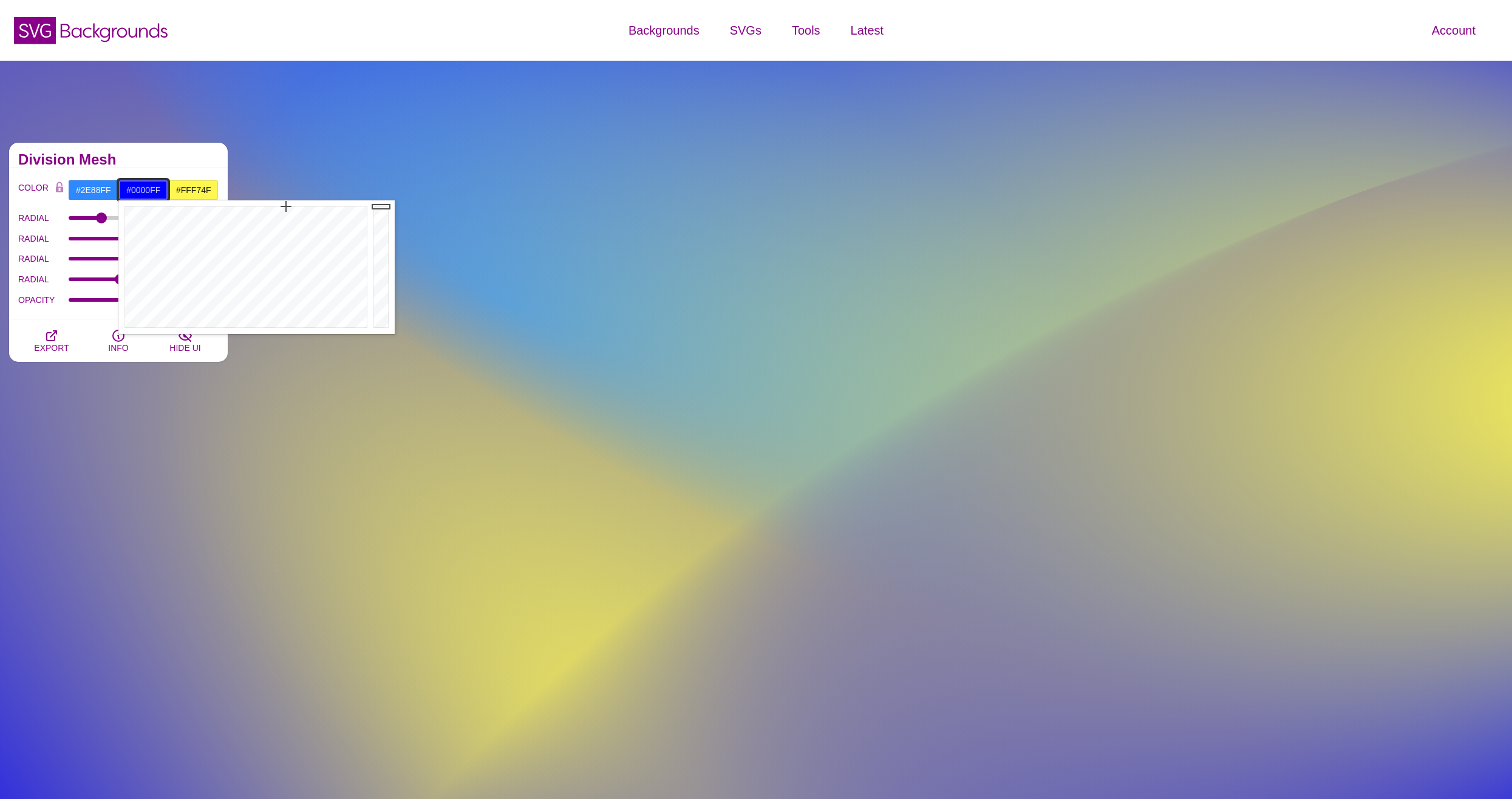
click at [144, 188] on input "#0000FF" at bounding box center [143, 189] width 50 height 20
drag, startPoint x: 238, startPoint y: 226, endPoint x: 280, endPoint y: 241, distance: 44.6
click at [280, 241] on div at bounding box center [244, 267] width 252 height 133
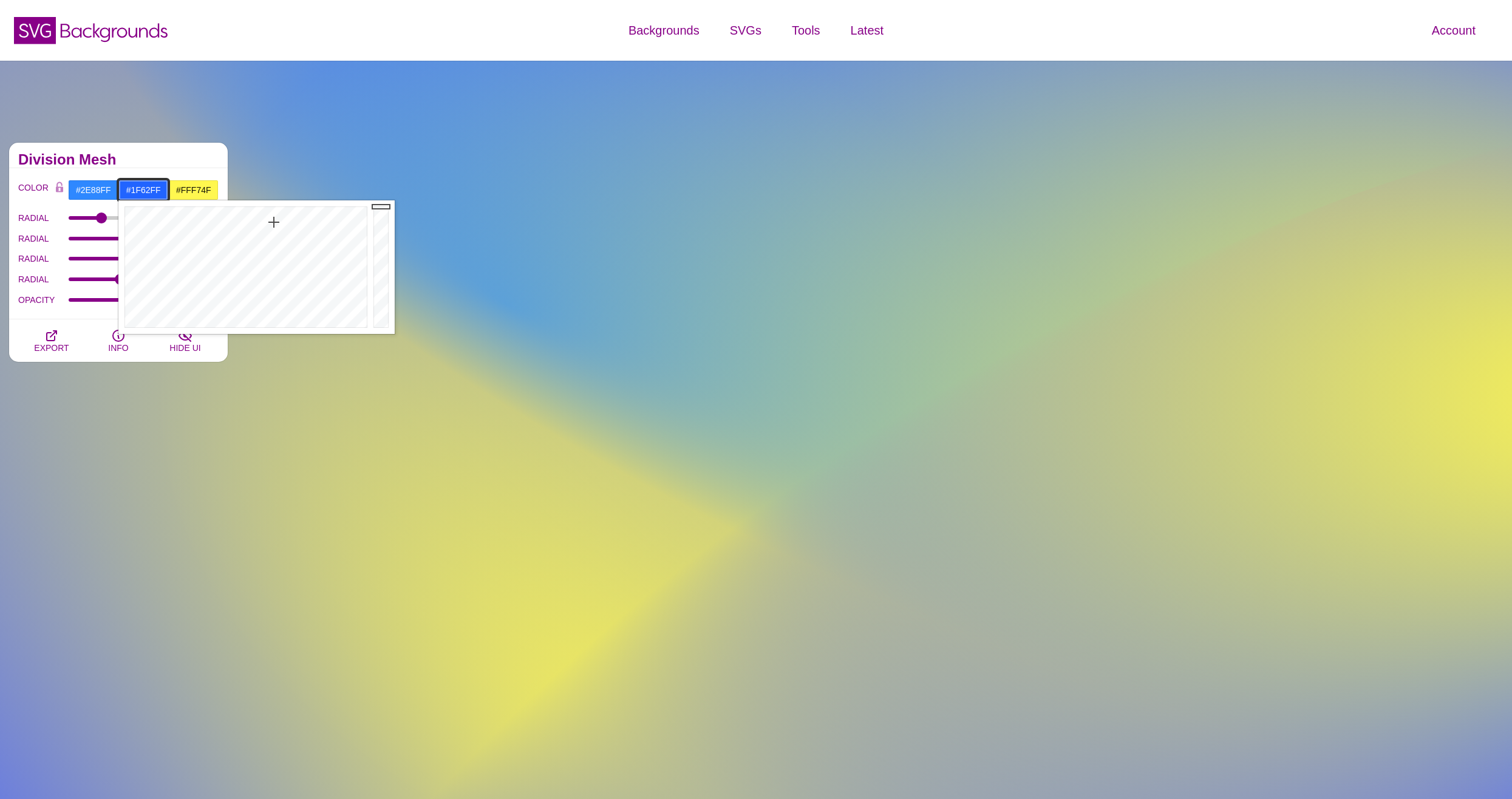
drag, startPoint x: 278, startPoint y: 246, endPoint x: 274, endPoint y: 220, distance: 26.3
click at [274, 220] on div at bounding box center [244, 267] width 252 height 133
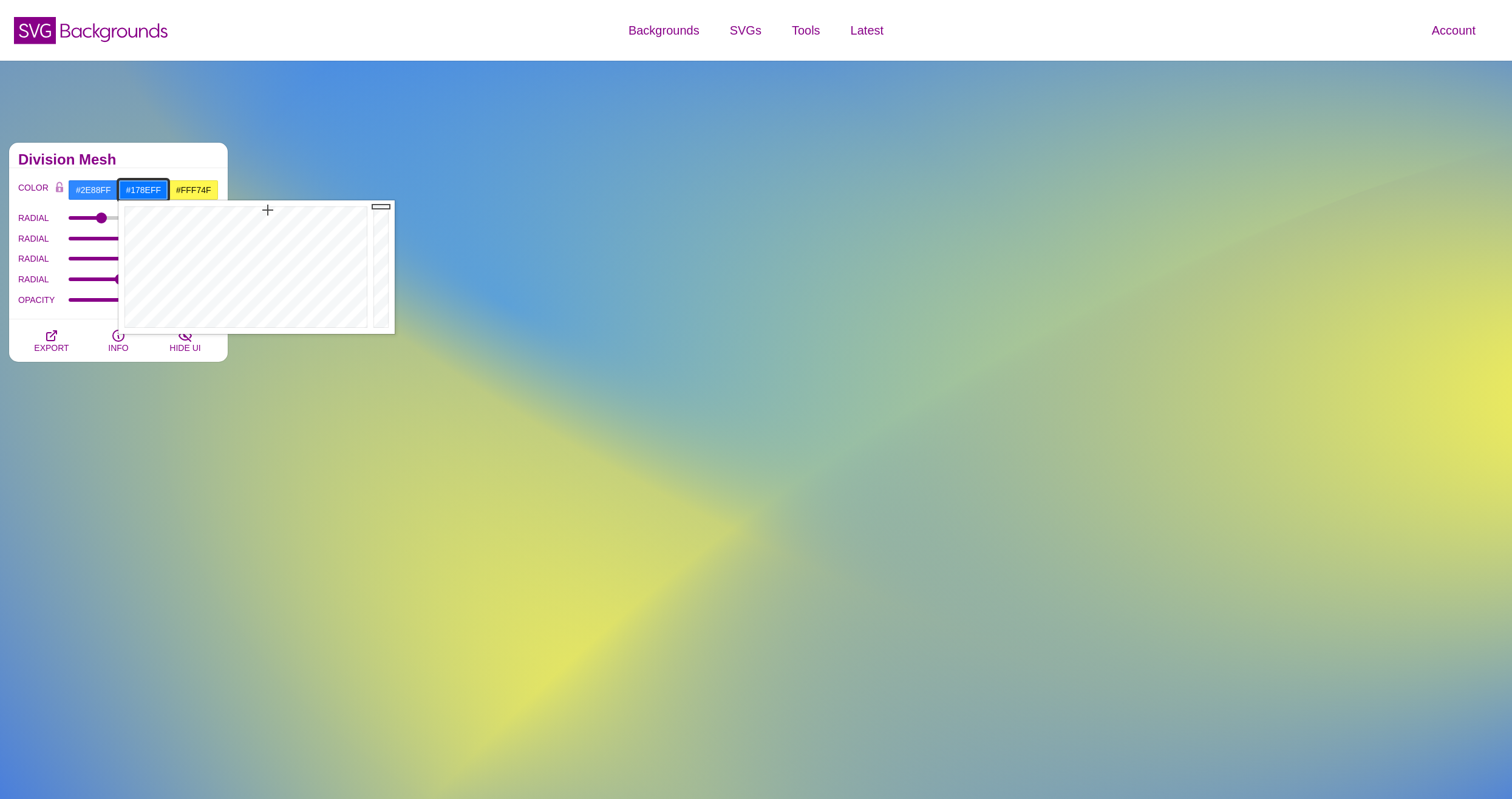
drag, startPoint x: 274, startPoint y: 220, endPoint x: 265, endPoint y: 217, distance: 9.5
click at [265, 217] on div at bounding box center [244, 267] width 252 height 133
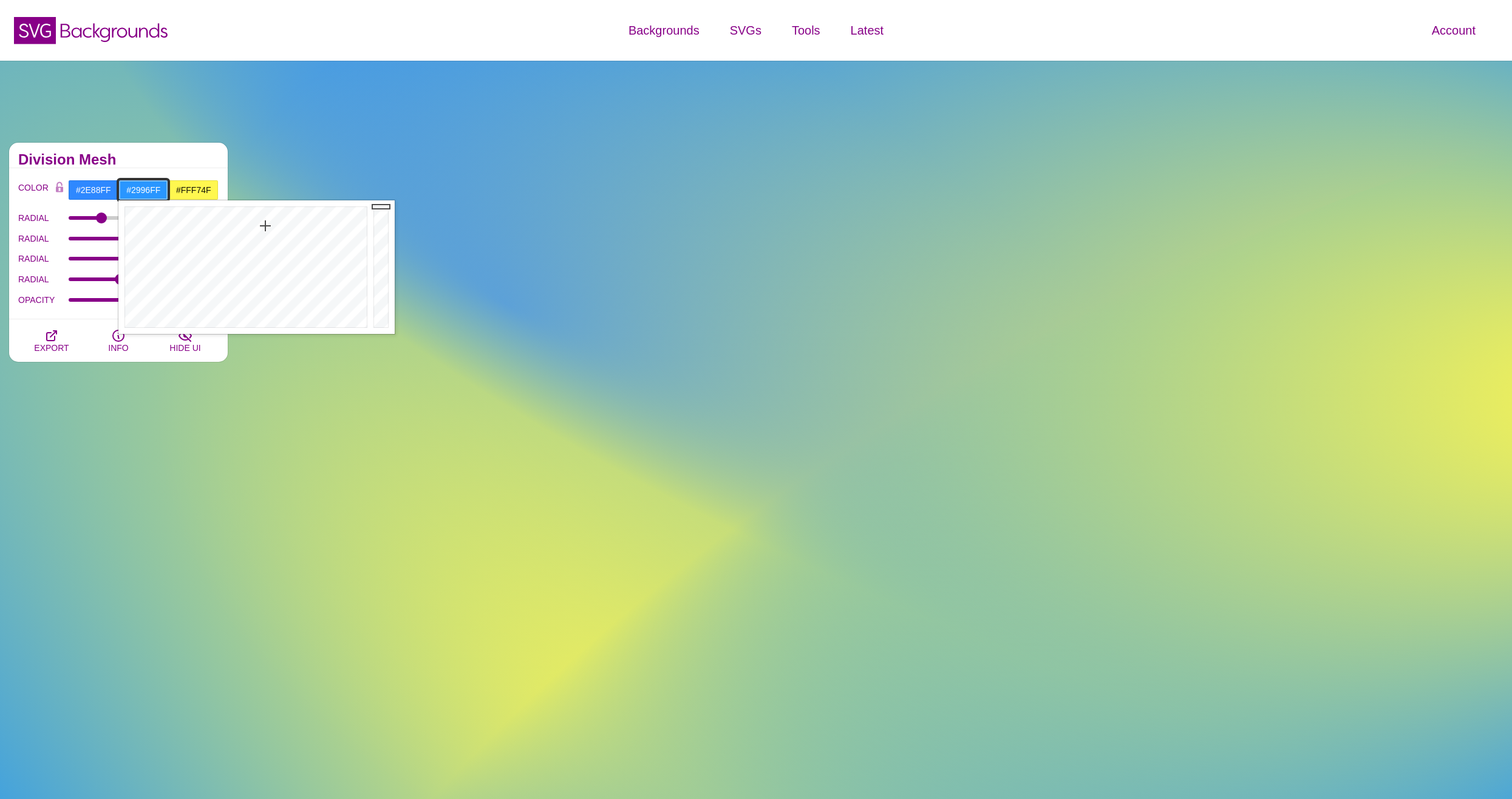
click at [265, 226] on div at bounding box center [244, 267] width 252 height 133
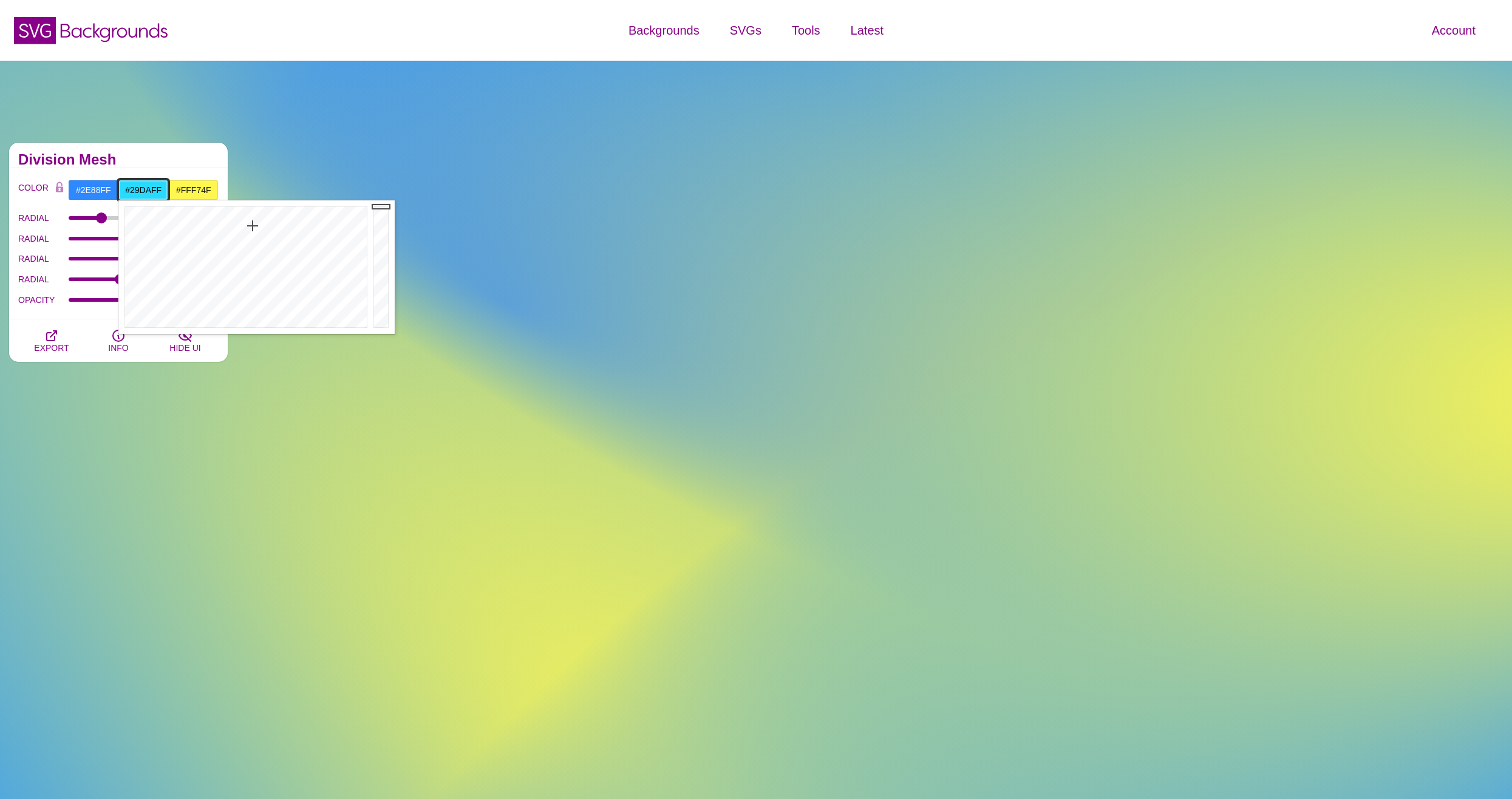
drag, startPoint x: 263, startPoint y: 226, endPoint x: 253, endPoint y: 226, distance: 10.0
click at [253, 226] on div at bounding box center [244, 267] width 252 height 133
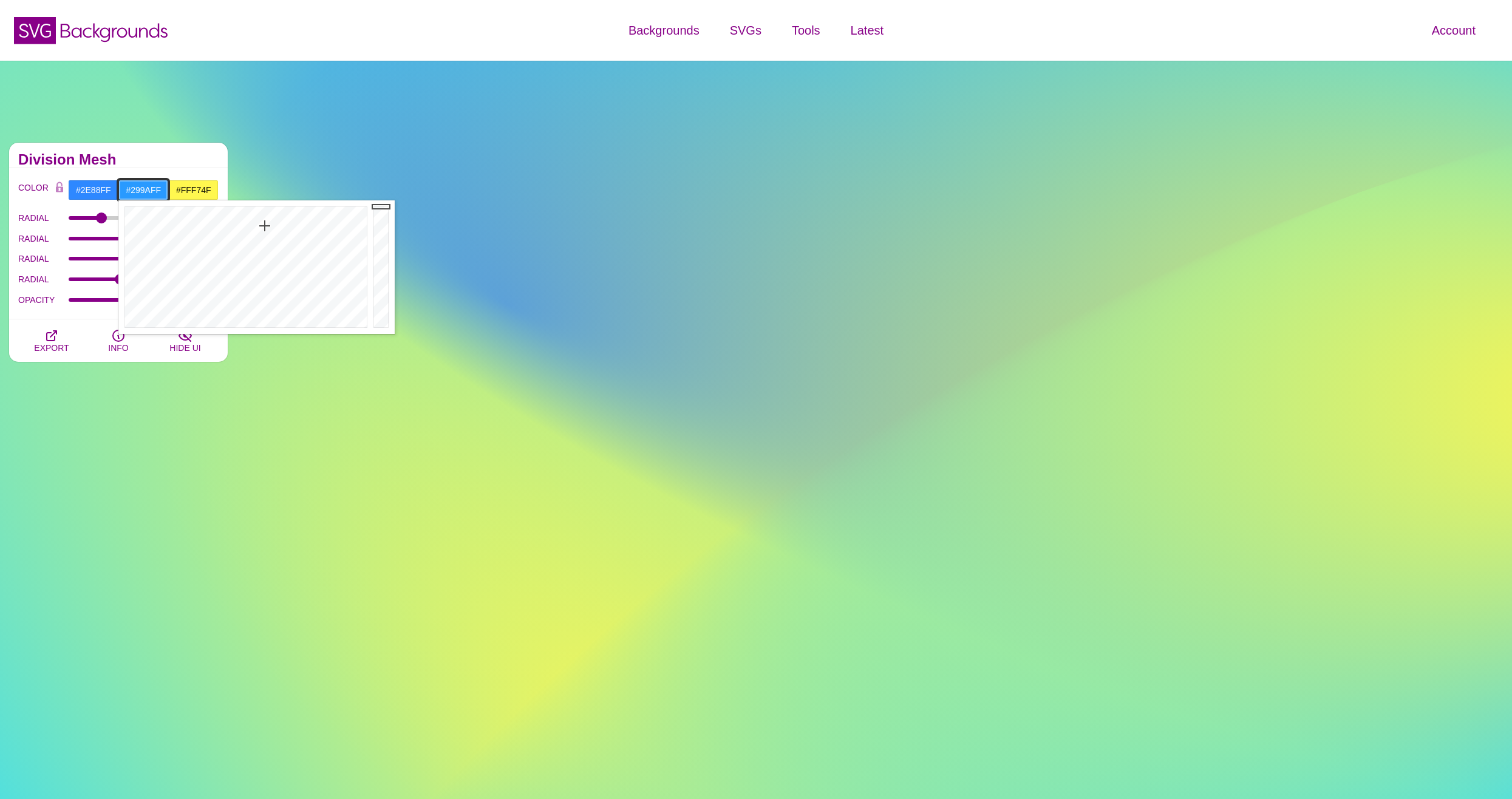
drag, startPoint x: 254, startPoint y: 226, endPoint x: 265, endPoint y: 226, distance: 11.0
click at [265, 226] on div at bounding box center [244, 267] width 252 height 133
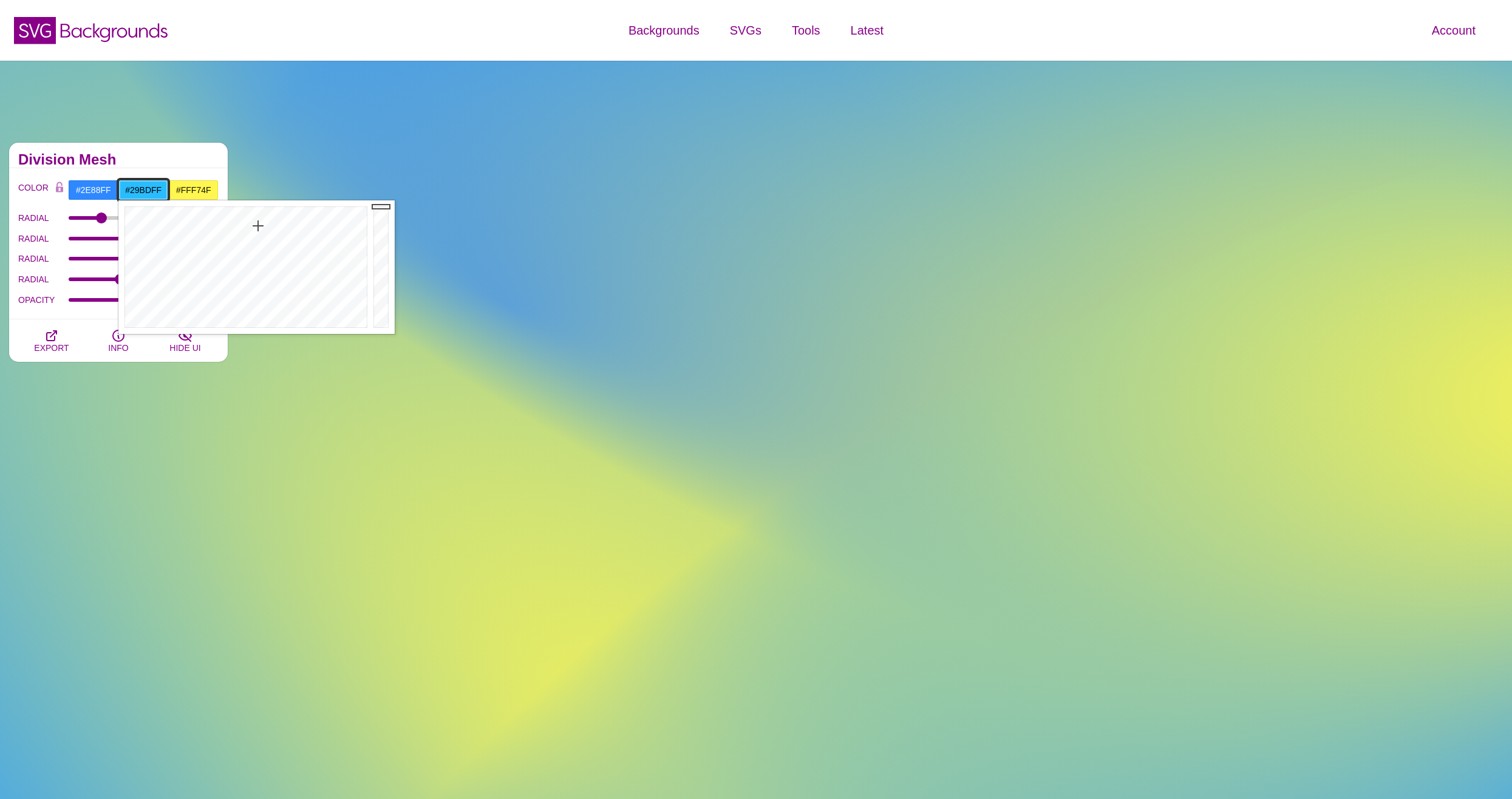
drag, startPoint x: 265, startPoint y: 226, endPoint x: 258, endPoint y: 226, distance: 7.0
click at [258, 226] on div at bounding box center [244, 267] width 252 height 133
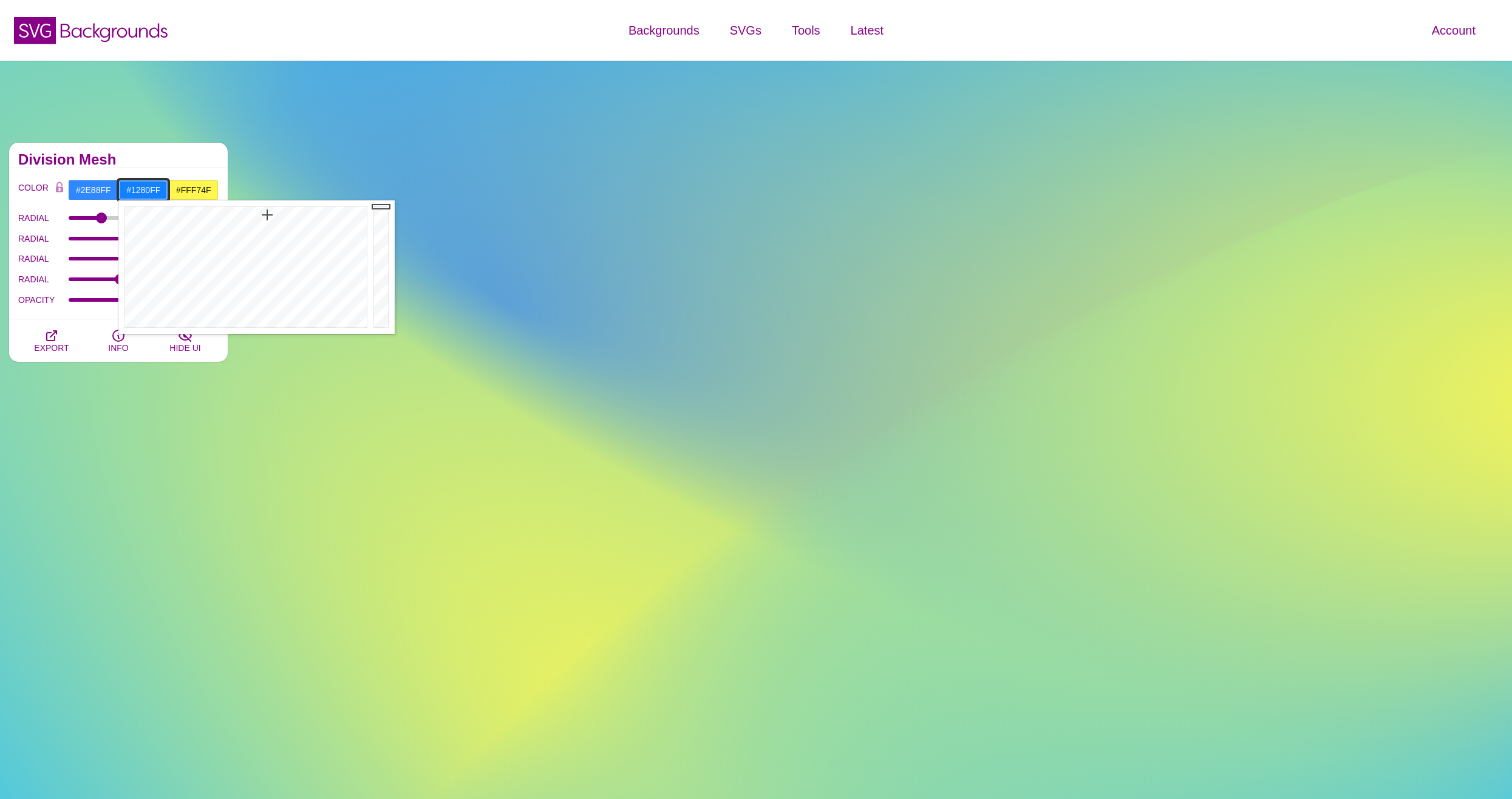
drag, startPoint x: 258, startPoint y: 226, endPoint x: 267, endPoint y: 215, distance: 14.2
click at [267, 215] on div at bounding box center [244, 267] width 252 height 133
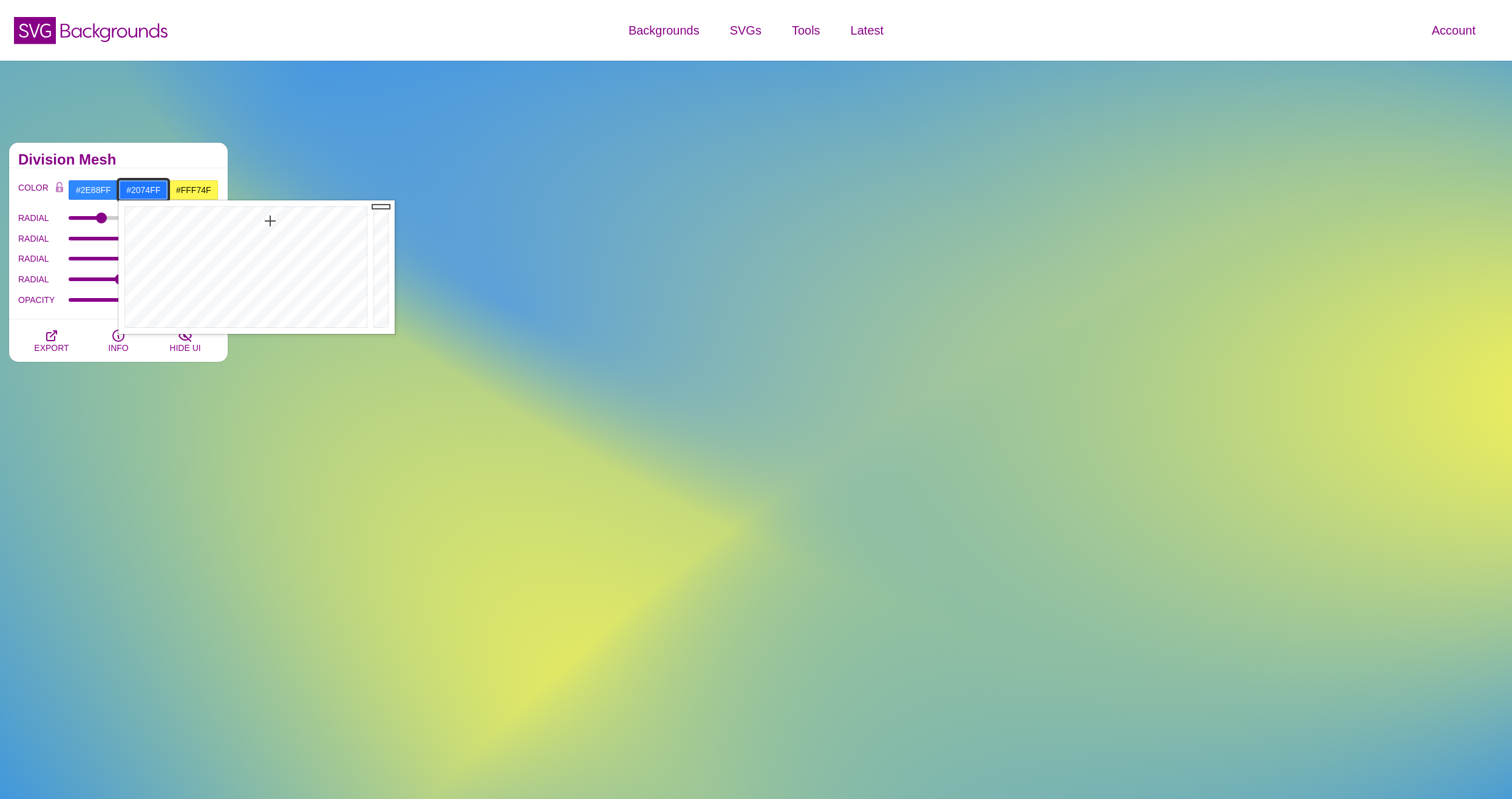
drag, startPoint x: 267, startPoint y: 215, endPoint x: 271, endPoint y: 222, distance: 8.1
click at [271, 222] on div at bounding box center [244, 267] width 252 height 133
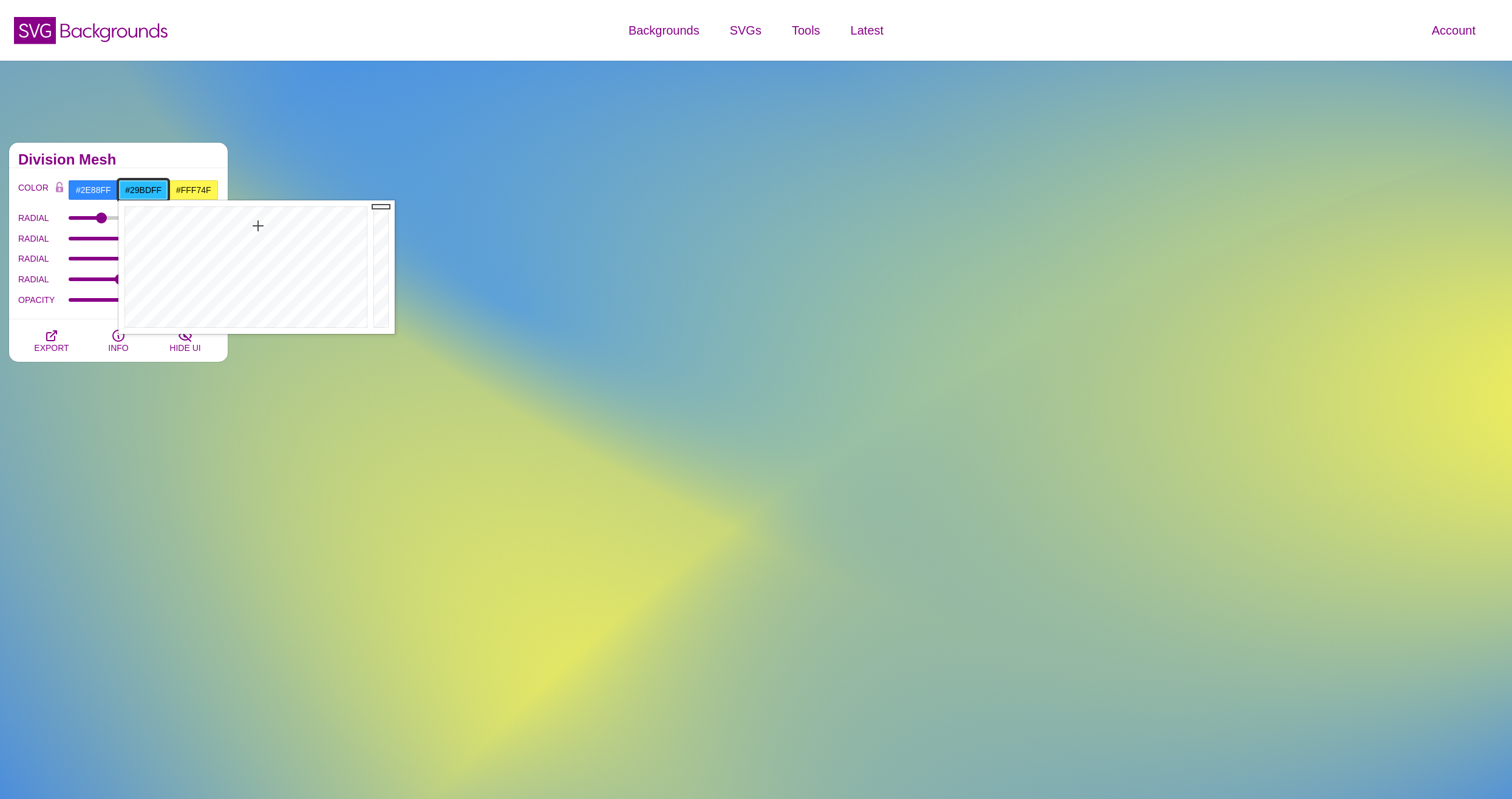
drag, startPoint x: 269, startPoint y: 222, endPoint x: 258, endPoint y: 226, distance: 11.7
click at [258, 226] on div at bounding box center [244, 267] width 252 height 133
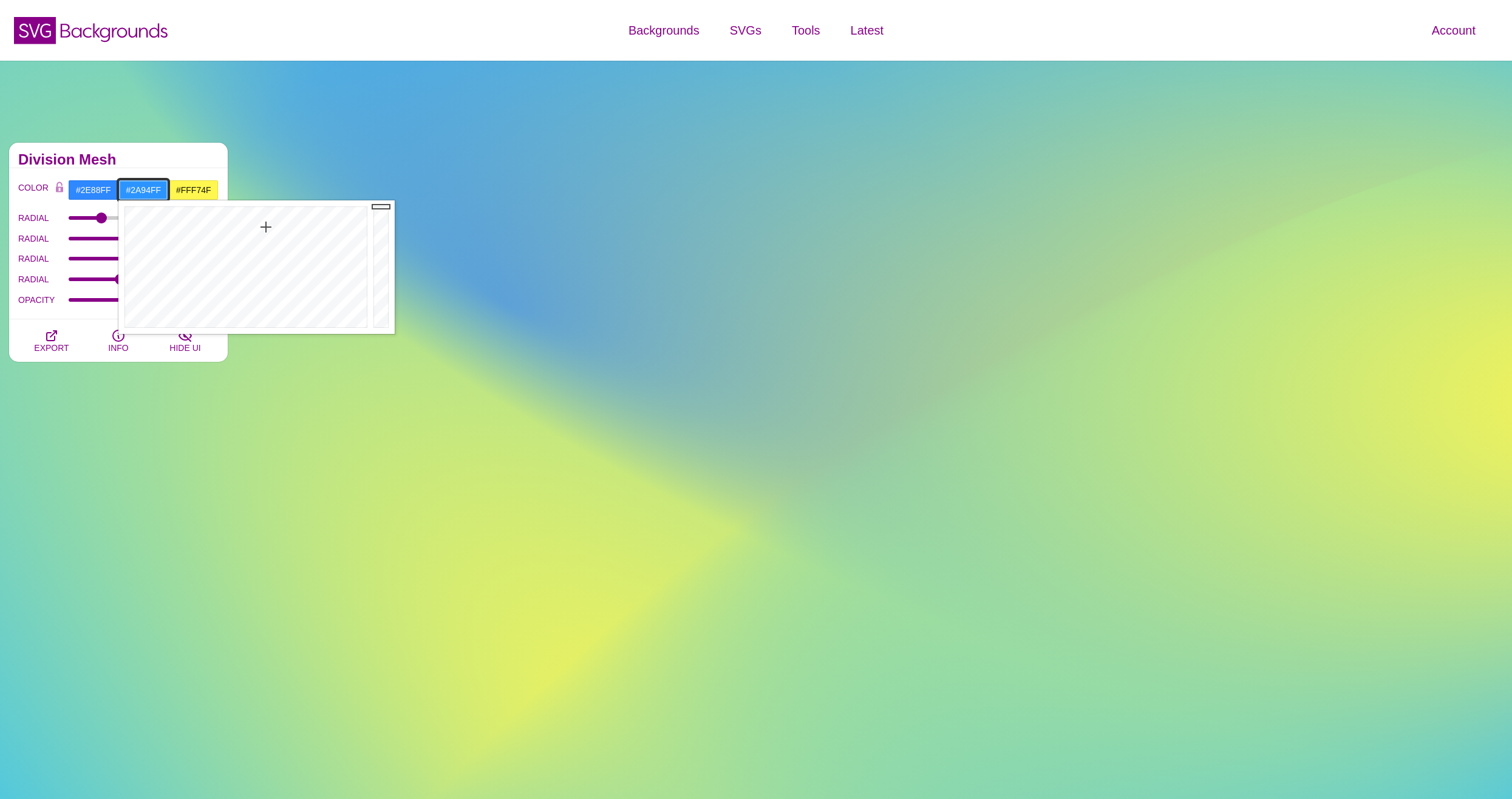
drag, startPoint x: 259, startPoint y: 227, endPoint x: 266, endPoint y: 226, distance: 7.1
click at [266, 226] on div at bounding box center [244, 267] width 252 height 133
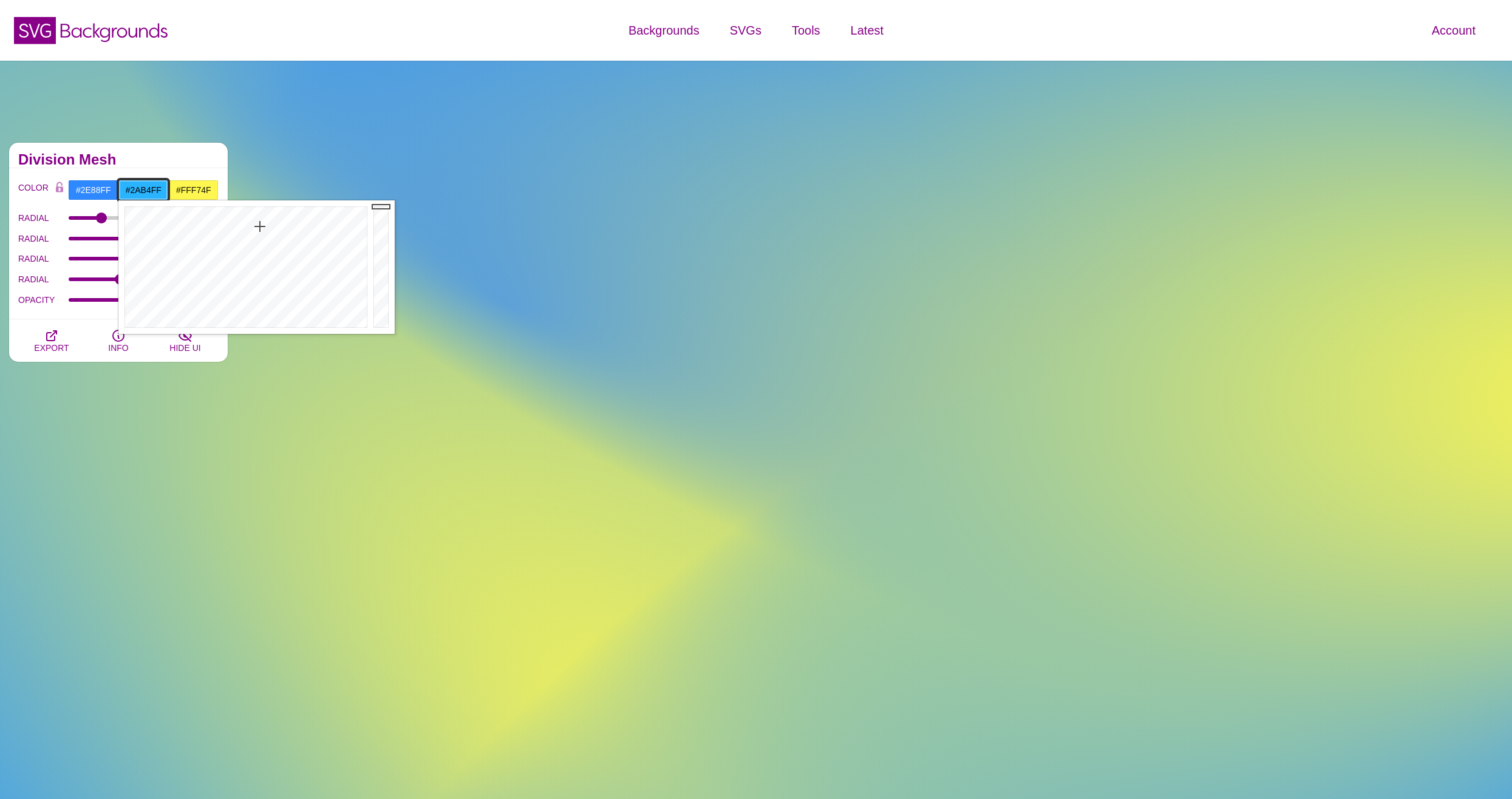
click at [260, 226] on div at bounding box center [244, 267] width 252 height 133
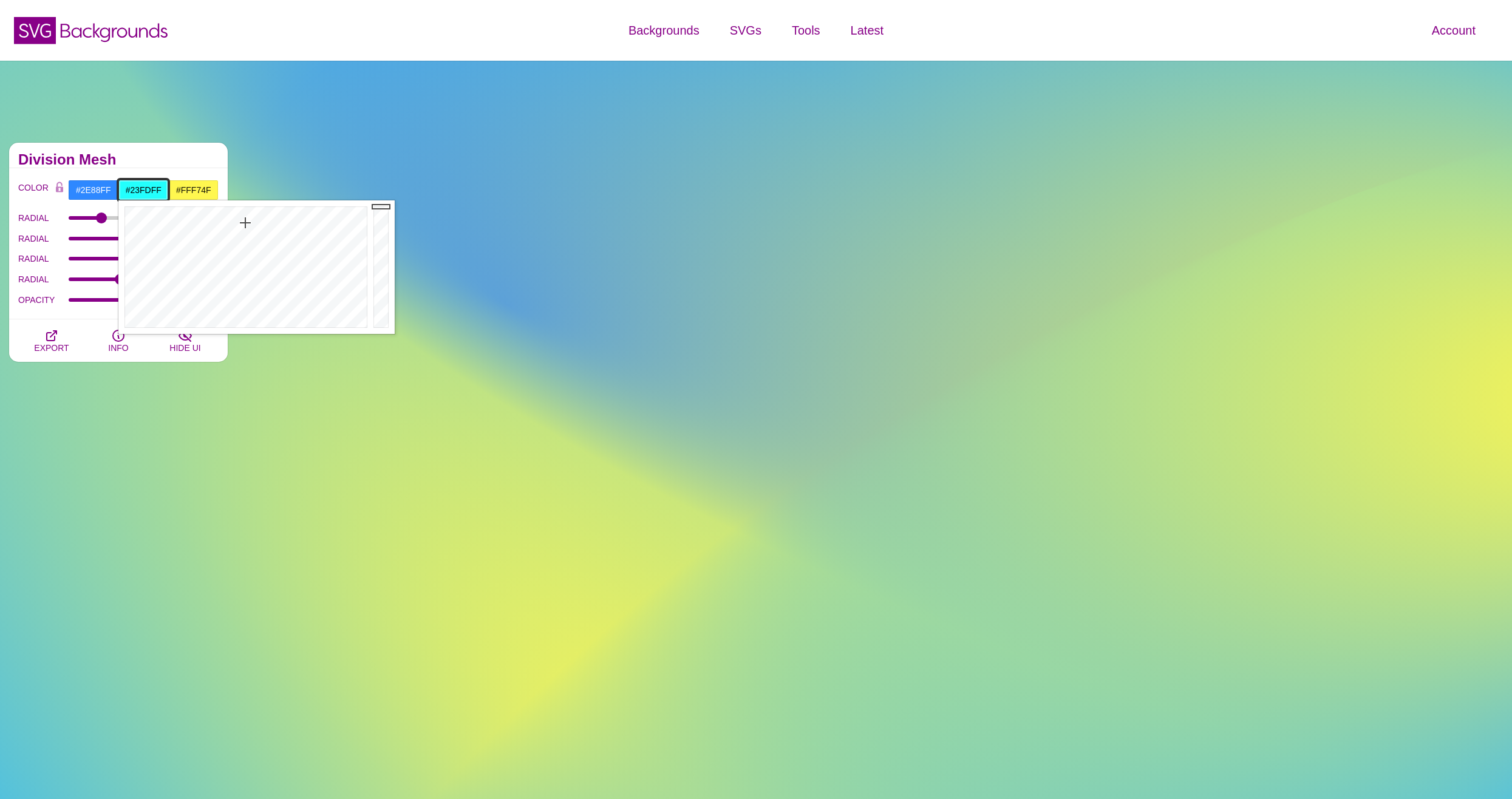
click at [246, 223] on div at bounding box center [244, 267] width 252 height 133
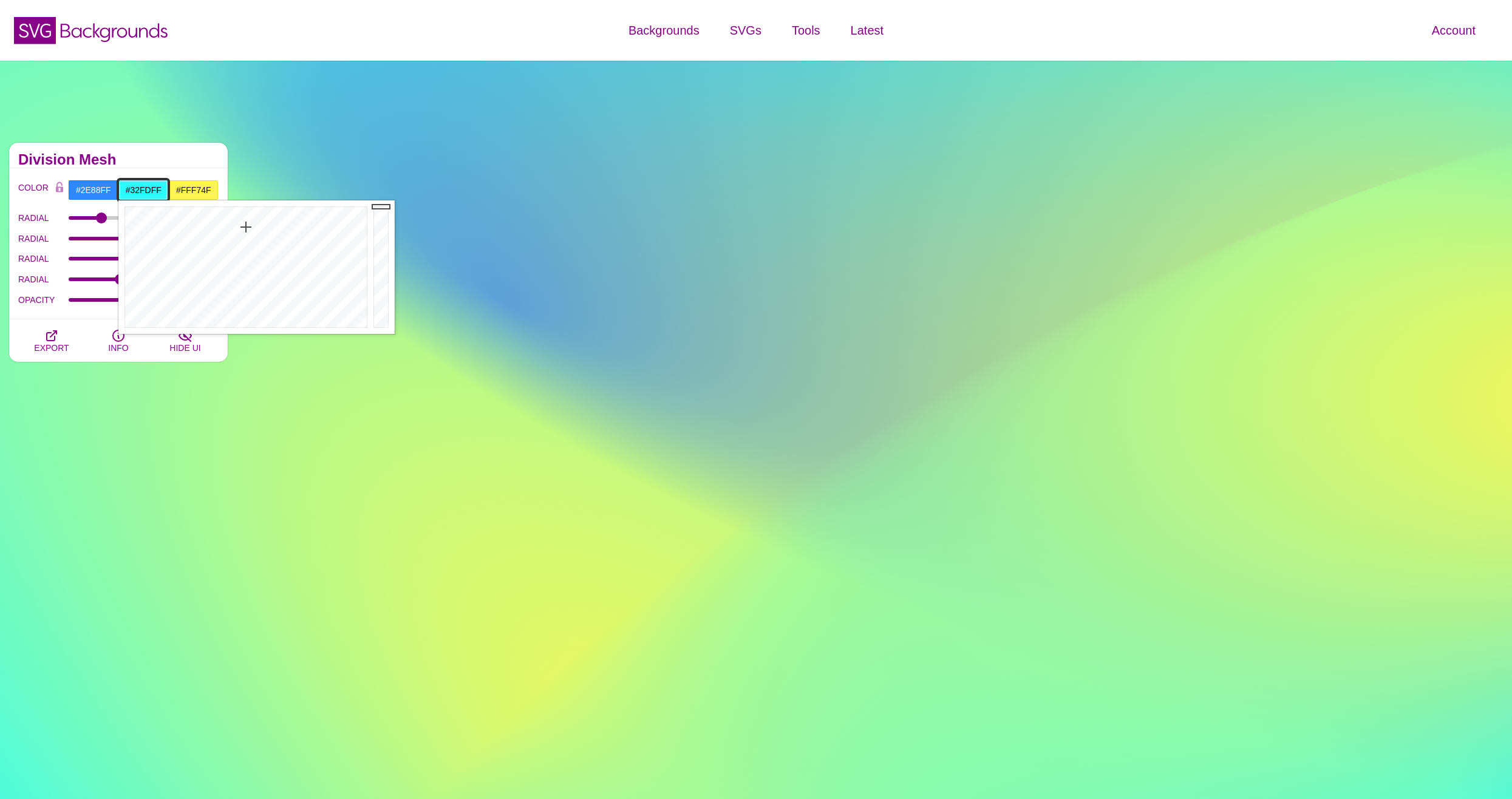
drag, startPoint x: 246, startPoint y: 223, endPoint x: 246, endPoint y: 230, distance: 7.0
click at [246, 230] on div at bounding box center [244, 267] width 252 height 133
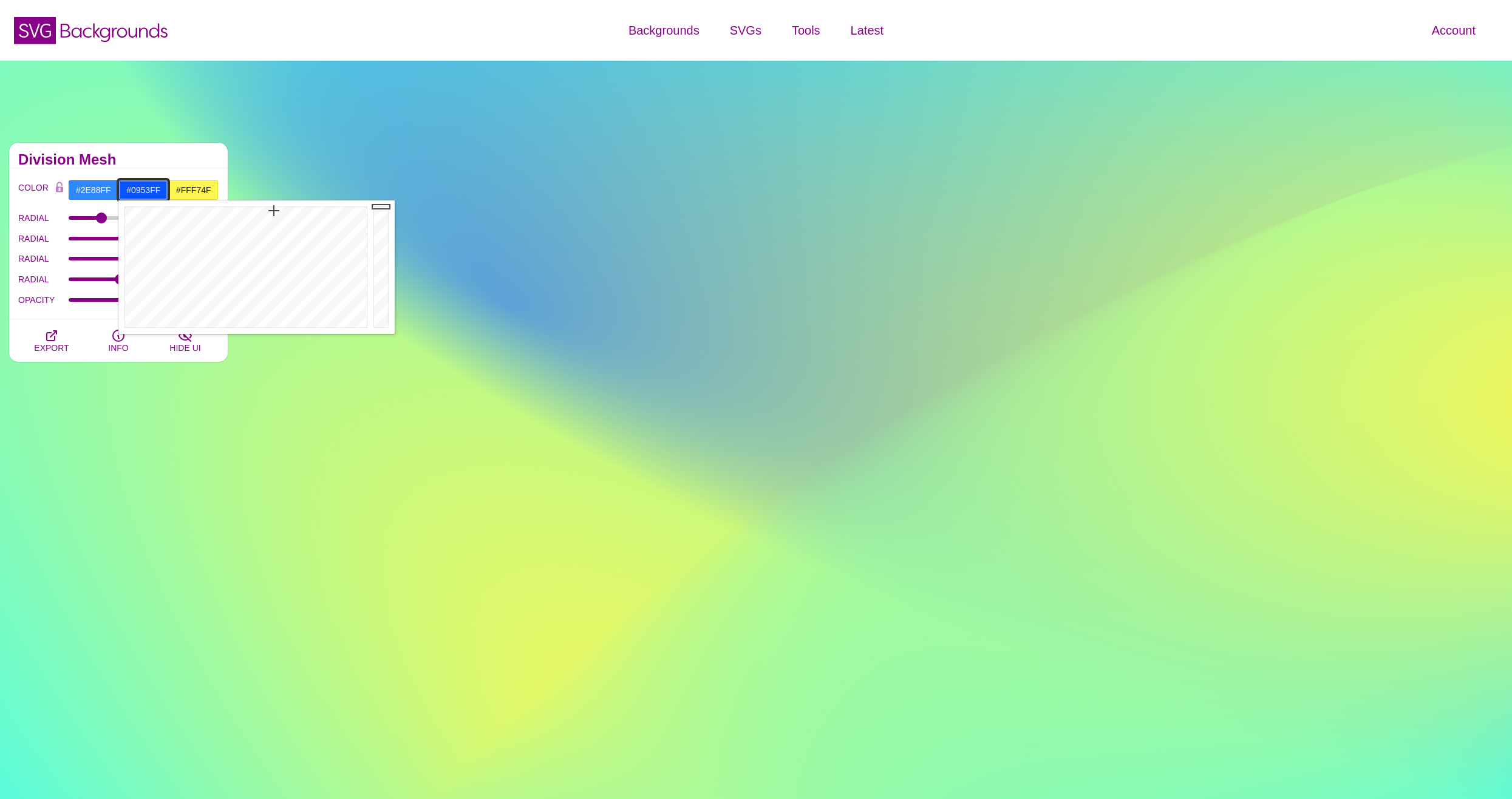
drag, startPoint x: 257, startPoint y: 222, endPoint x: 274, endPoint y: 210, distance: 20.8
click at [274, 210] on div at bounding box center [244, 267] width 252 height 133
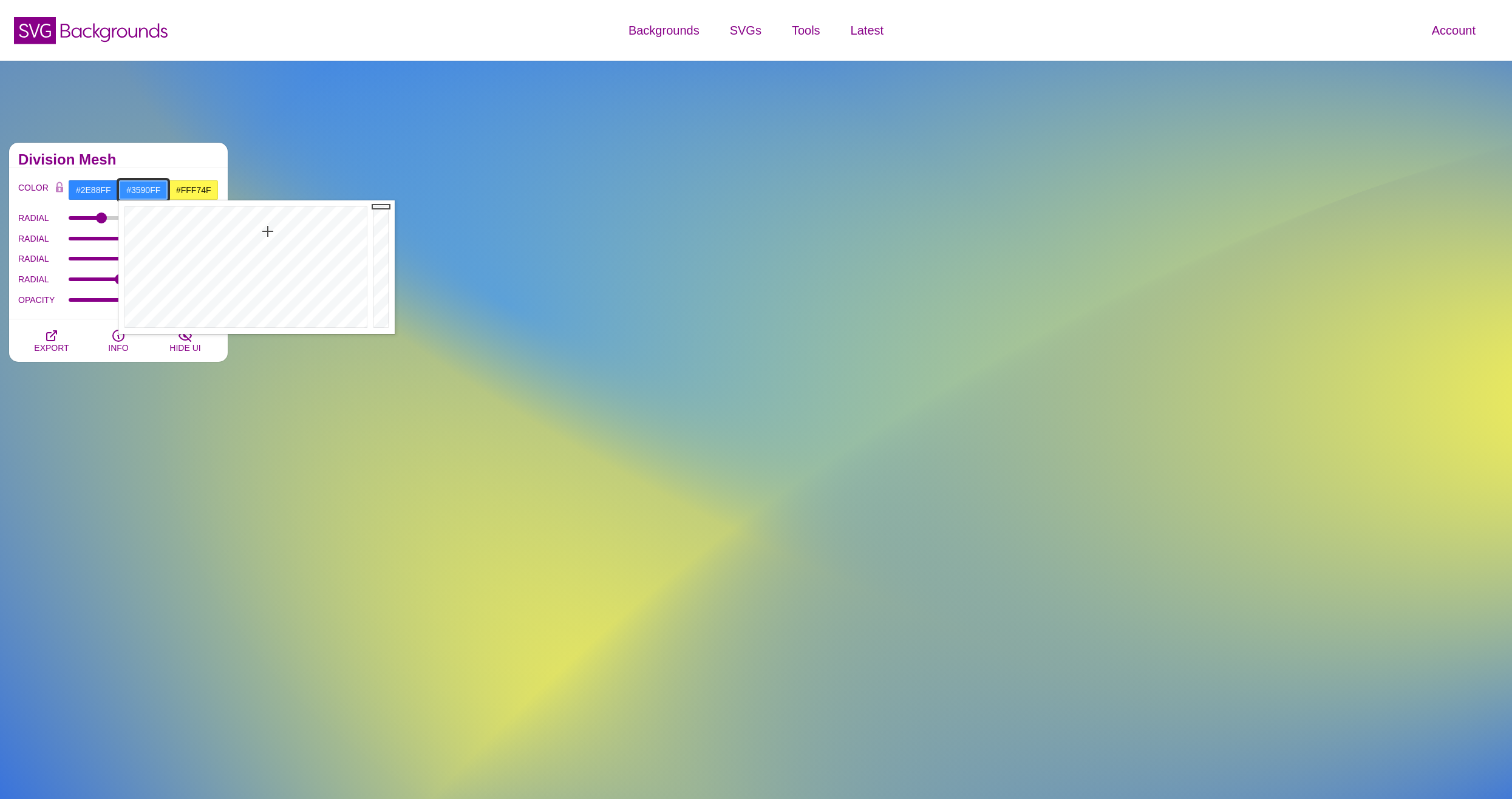
drag, startPoint x: 273, startPoint y: 211, endPoint x: 268, endPoint y: 231, distance: 20.6
click at [268, 231] on div at bounding box center [244, 267] width 252 height 133
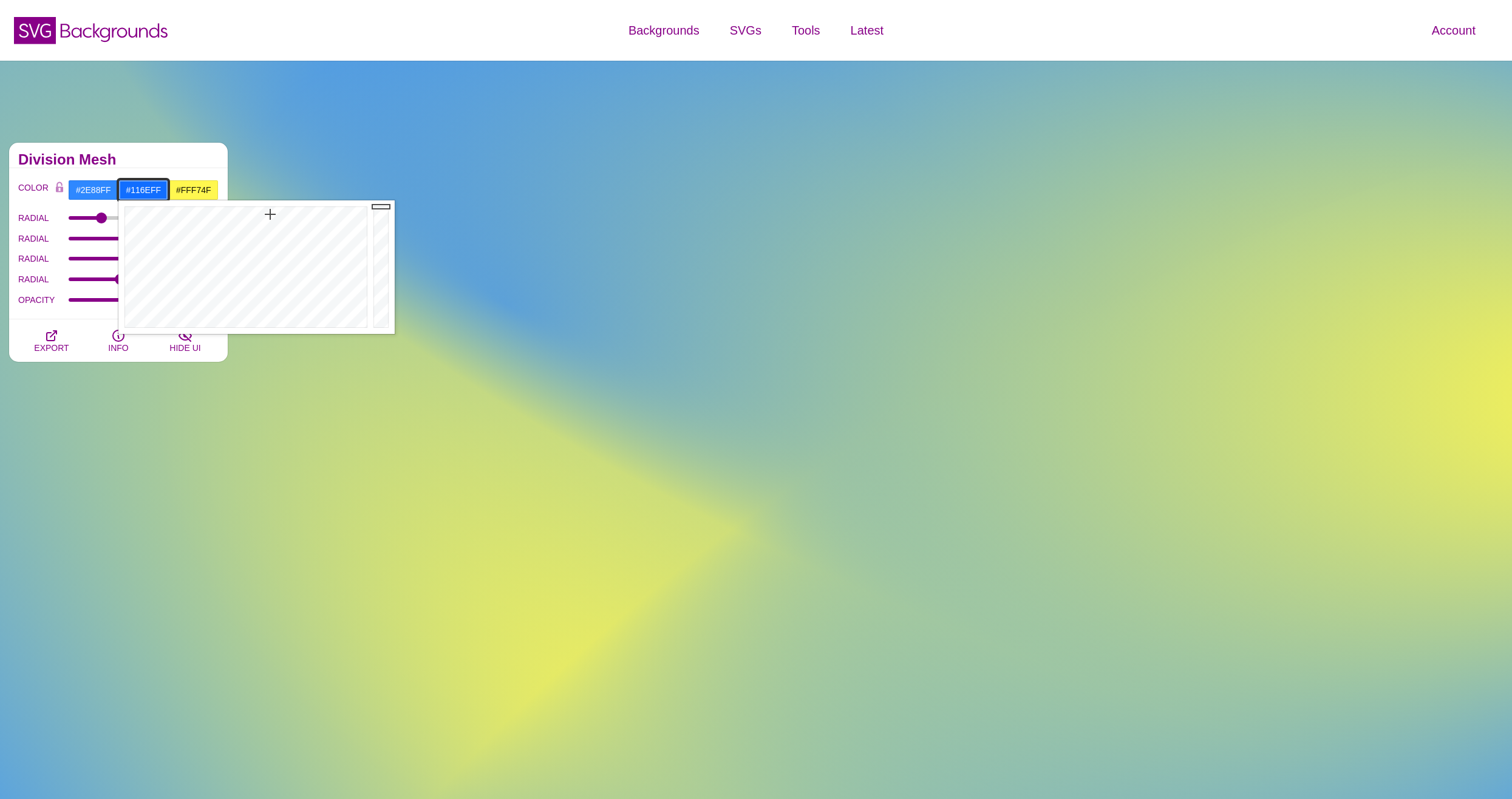
drag, startPoint x: 268, startPoint y: 230, endPoint x: 270, endPoint y: 214, distance: 16.1
click at [270, 214] on div at bounding box center [244, 267] width 252 height 133
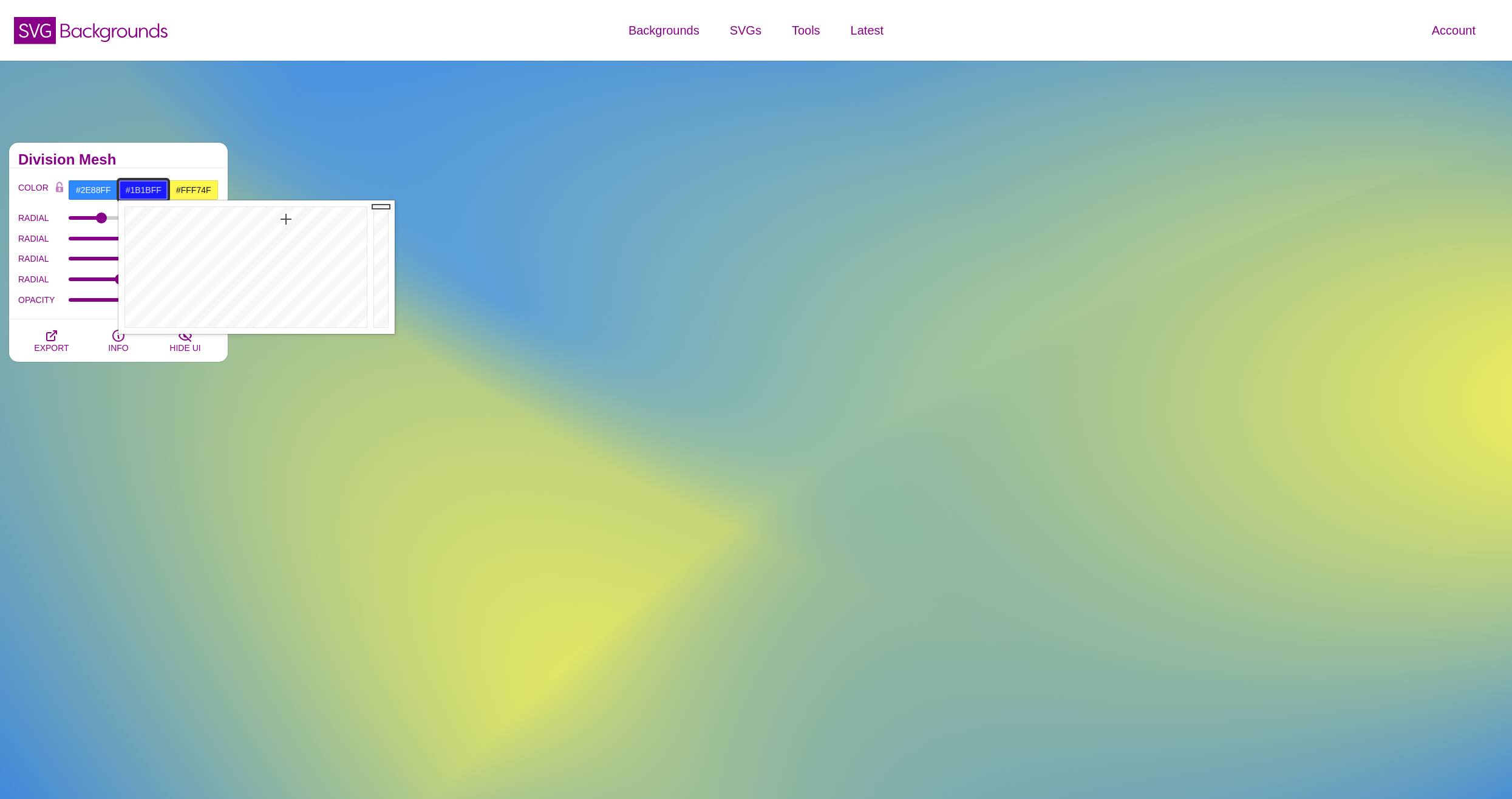
drag, startPoint x: 273, startPoint y: 218, endPoint x: 285, endPoint y: 220, distance: 12.2
click at [286, 220] on div at bounding box center [244, 267] width 252 height 133
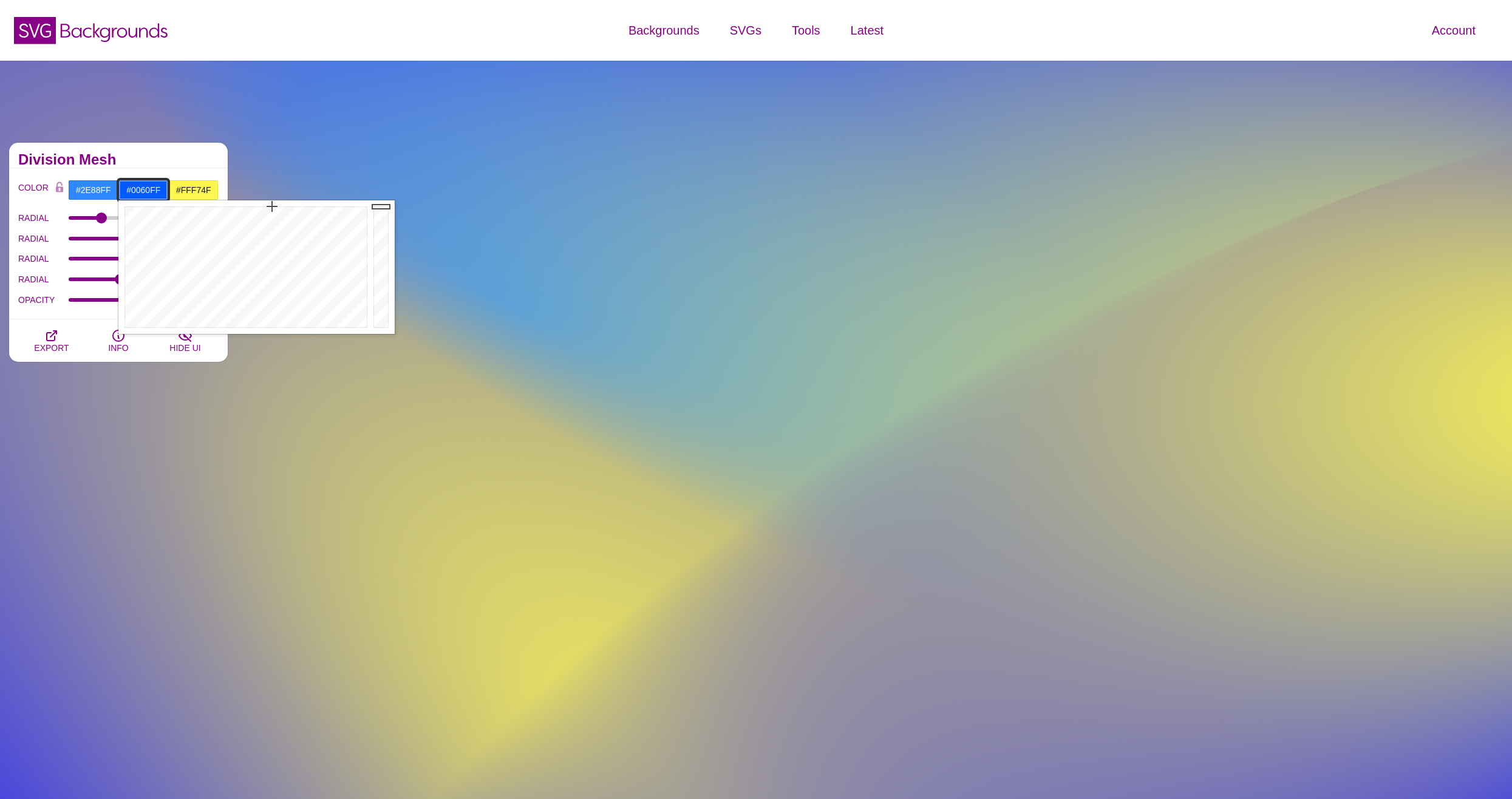
click at [271, 205] on div at bounding box center [244, 267] width 252 height 133
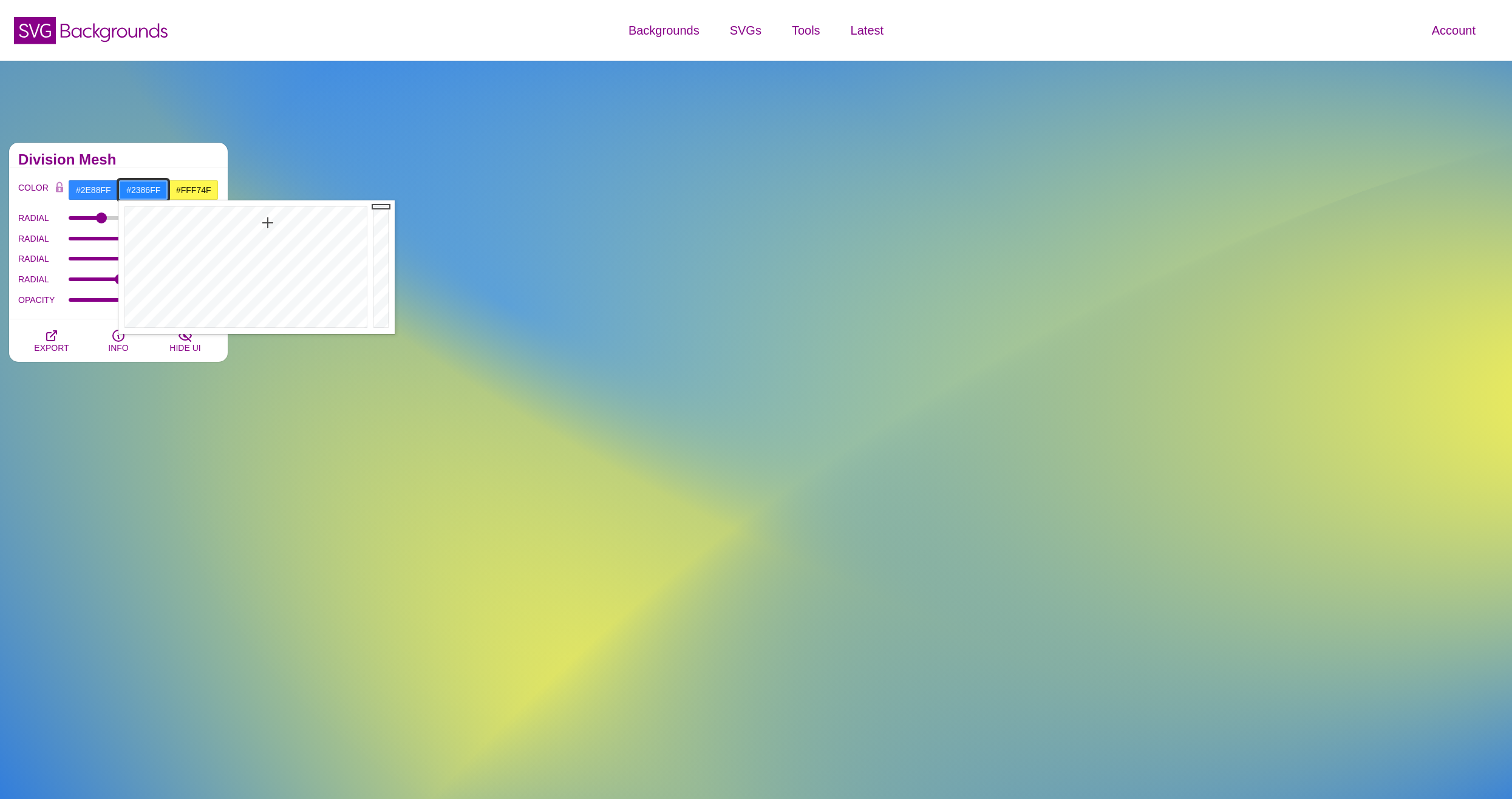
click at [268, 223] on div at bounding box center [244, 267] width 252 height 133
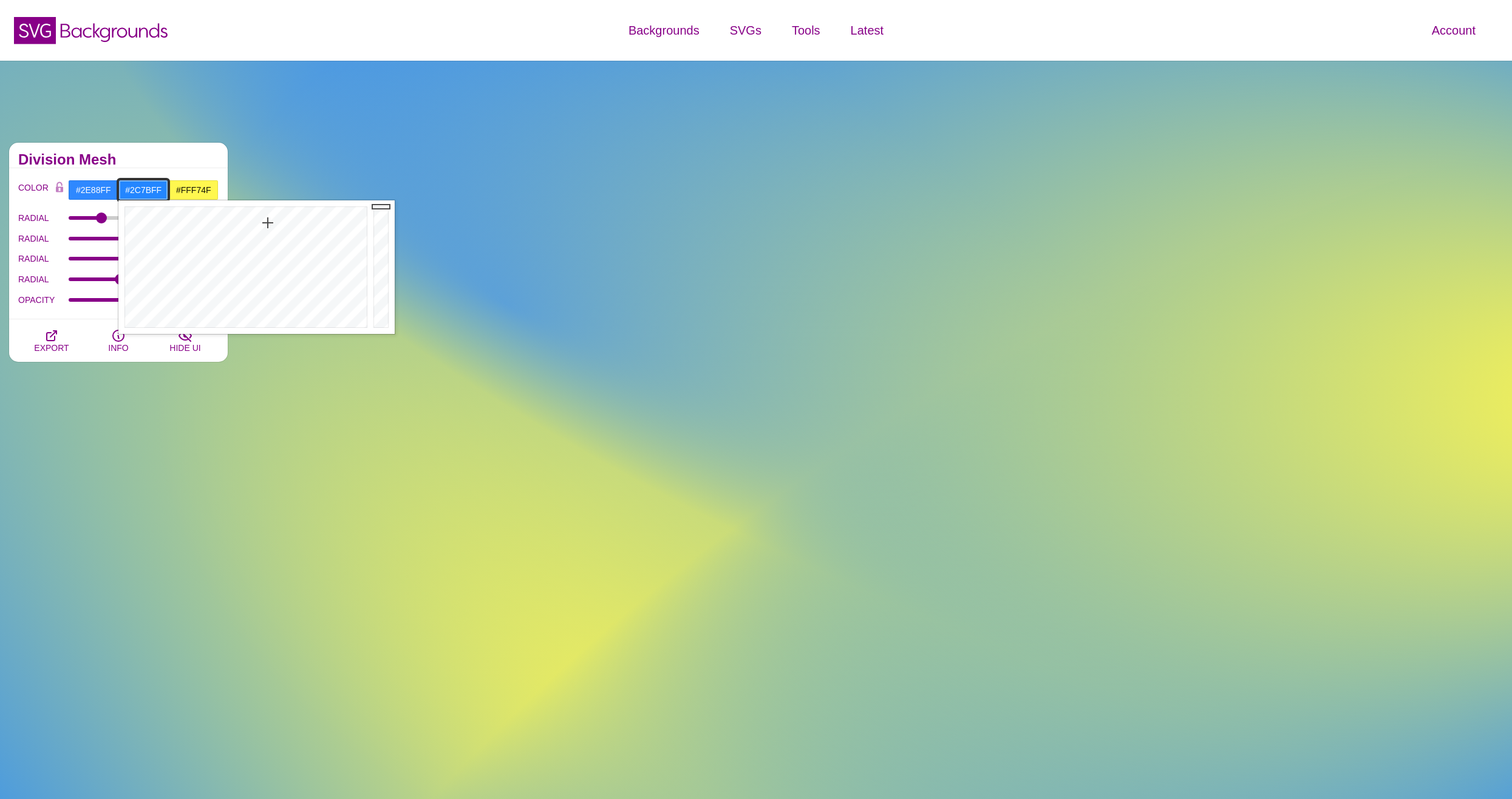
click at [271, 227] on div at bounding box center [244, 267] width 252 height 133
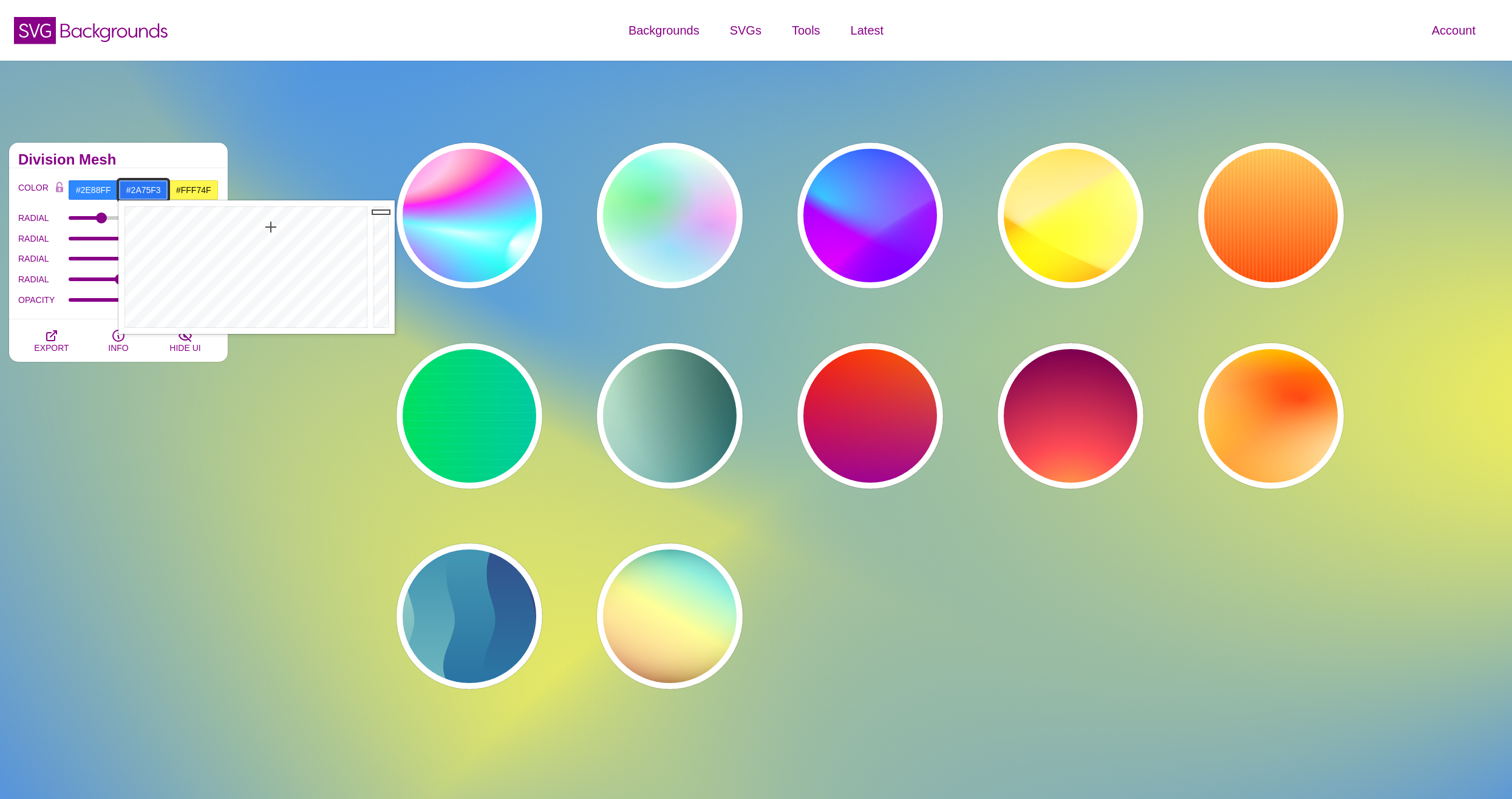
click at [380, 212] on div at bounding box center [382, 267] width 24 height 133
click at [265, 219] on div at bounding box center [244, 267] width 252 height 133
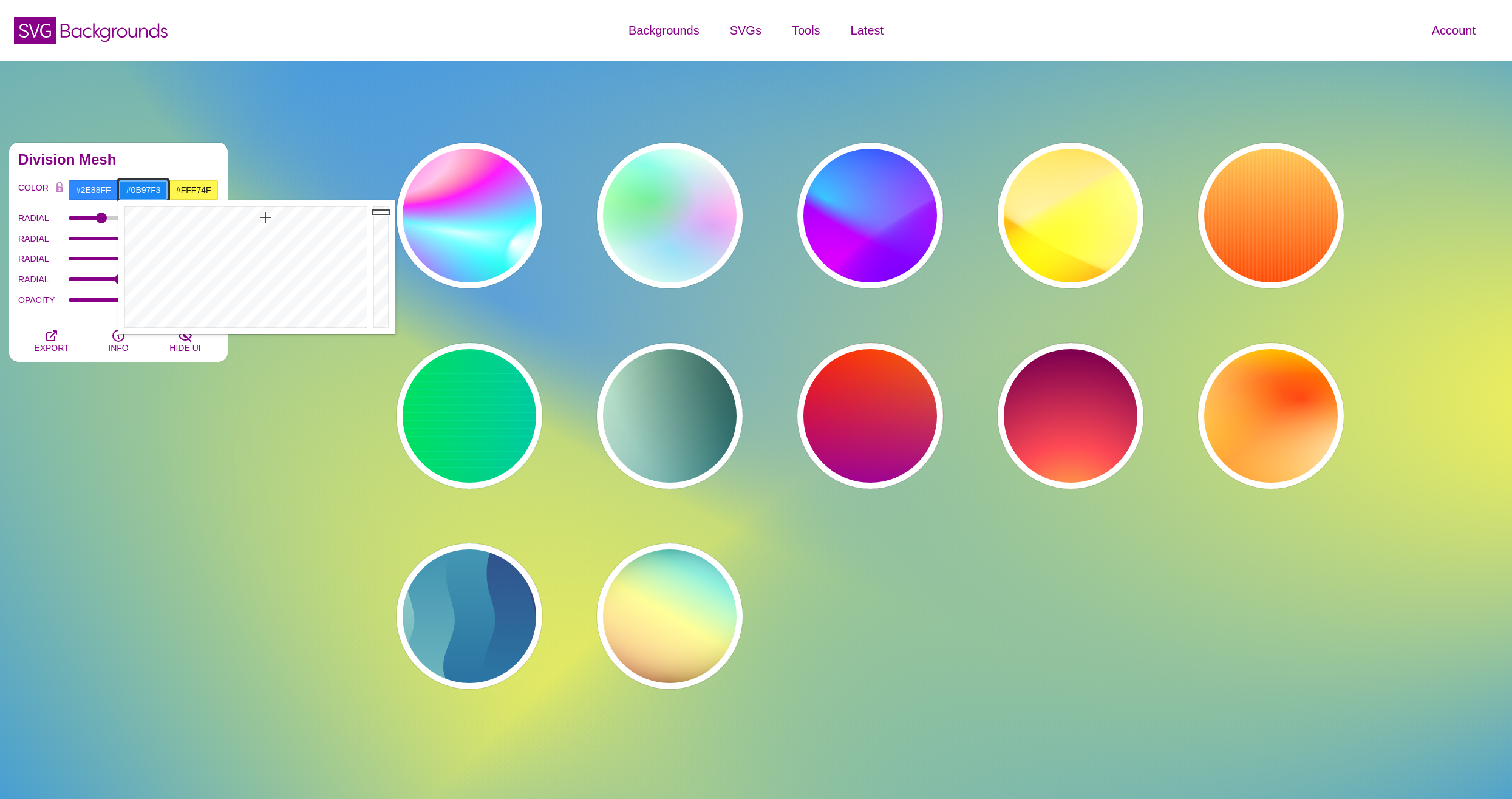
type input "#0A96F3"
click at [261, 211] on div at bounding box center [244, 267] width 252 height 133
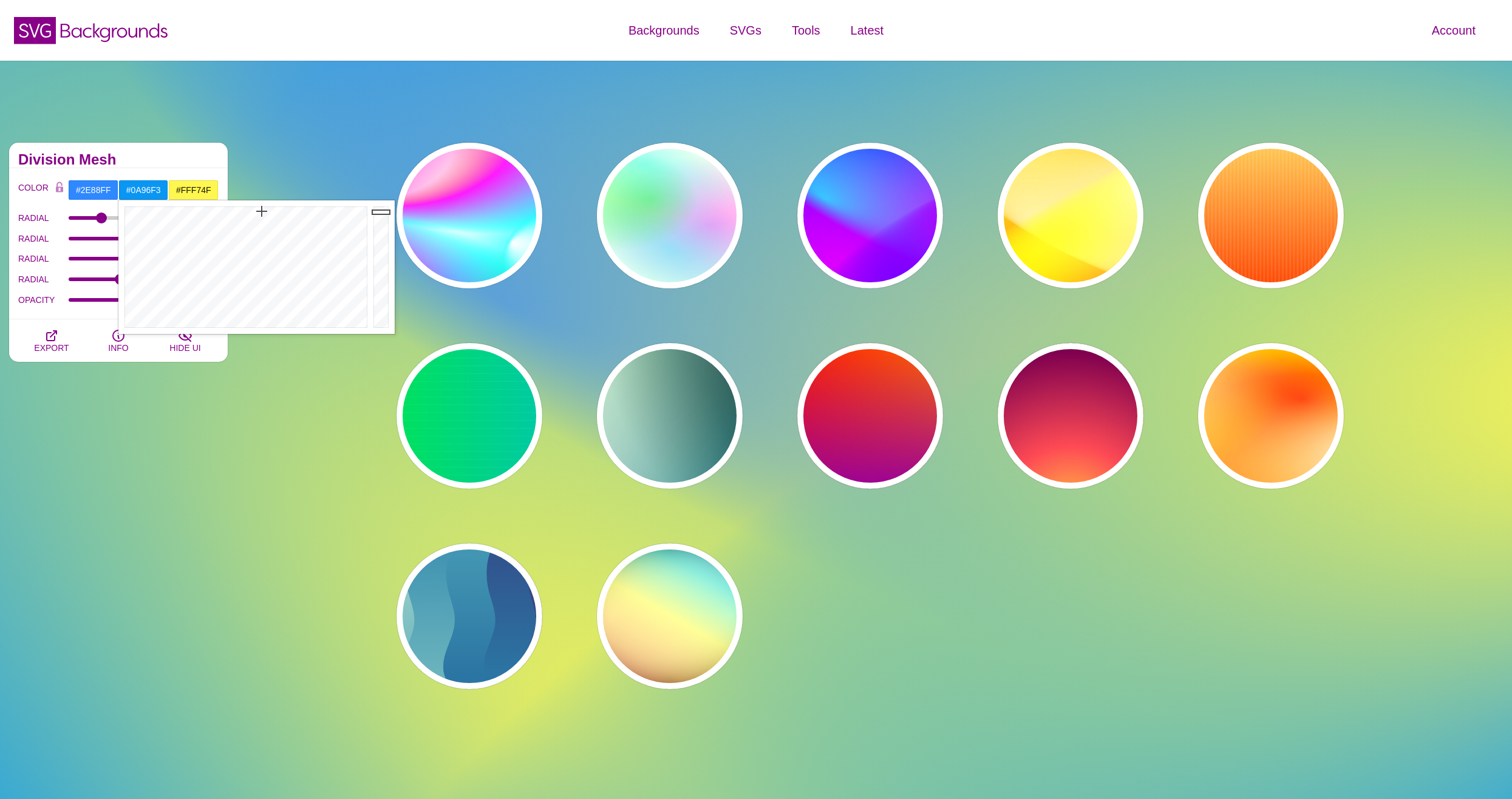
click at [190, 477] on div "Simple Gradients Gradients can pack a colorful punch. This collection explores …" at bounding box center [118, 416] width 237 height 565
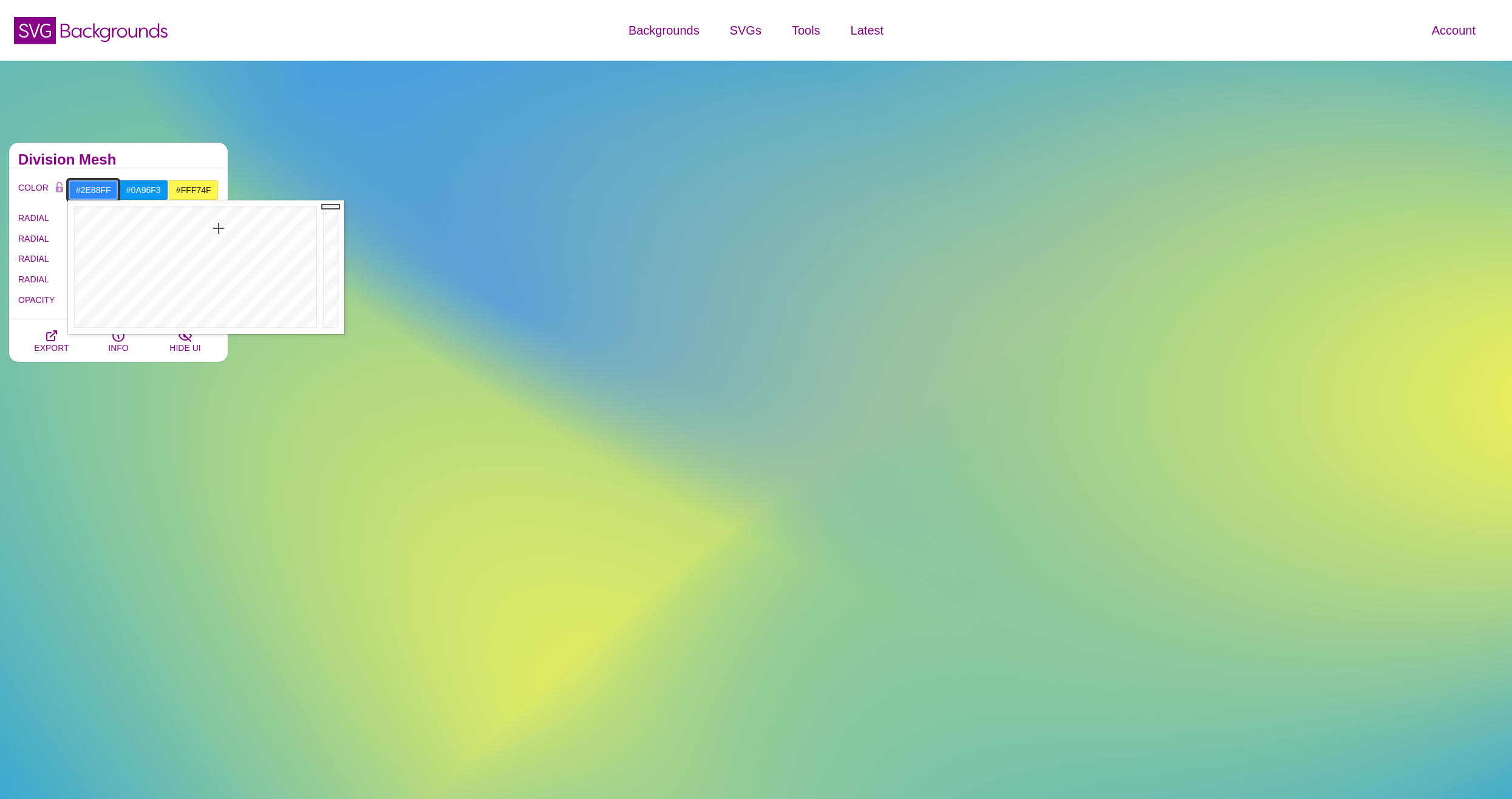
click at [95, 193] on input "#2E88FF" at bounding box center [93, 189] width 50 height 20
drag, startPoint x: 206, startPoint y: 201, endPoint x: 216, endPoint y: 218, distance: 19.7
click at [216, 218] on div at bounding box center [194, 267] width 252 height 133
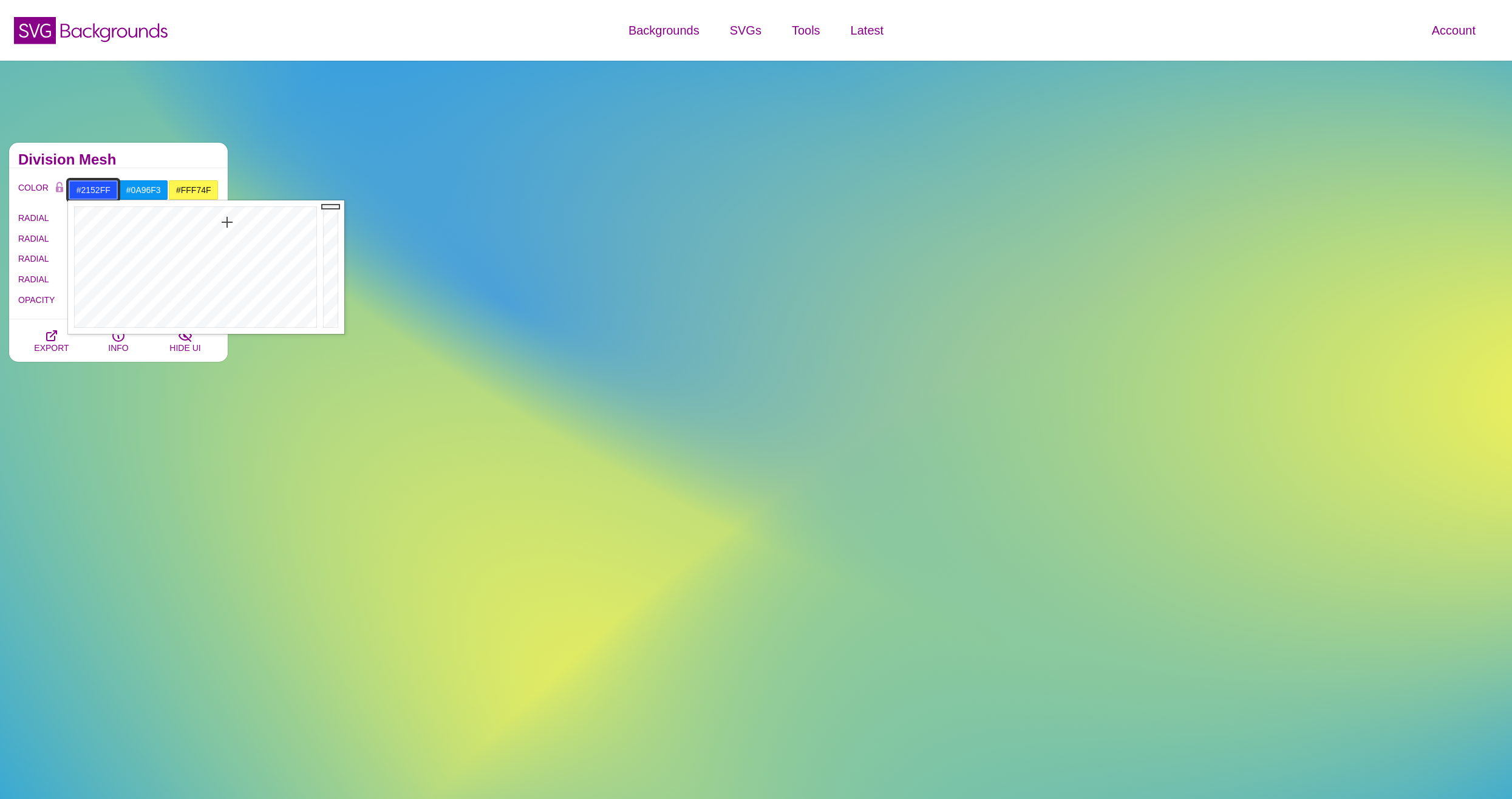
drag, startPoint x: 216, startPoint y: 218, endPoint x: 227, endPoint y: 222, distance: 11.7
click at [227, 222] on div at bounding box center [194, 267] width 252 height 133
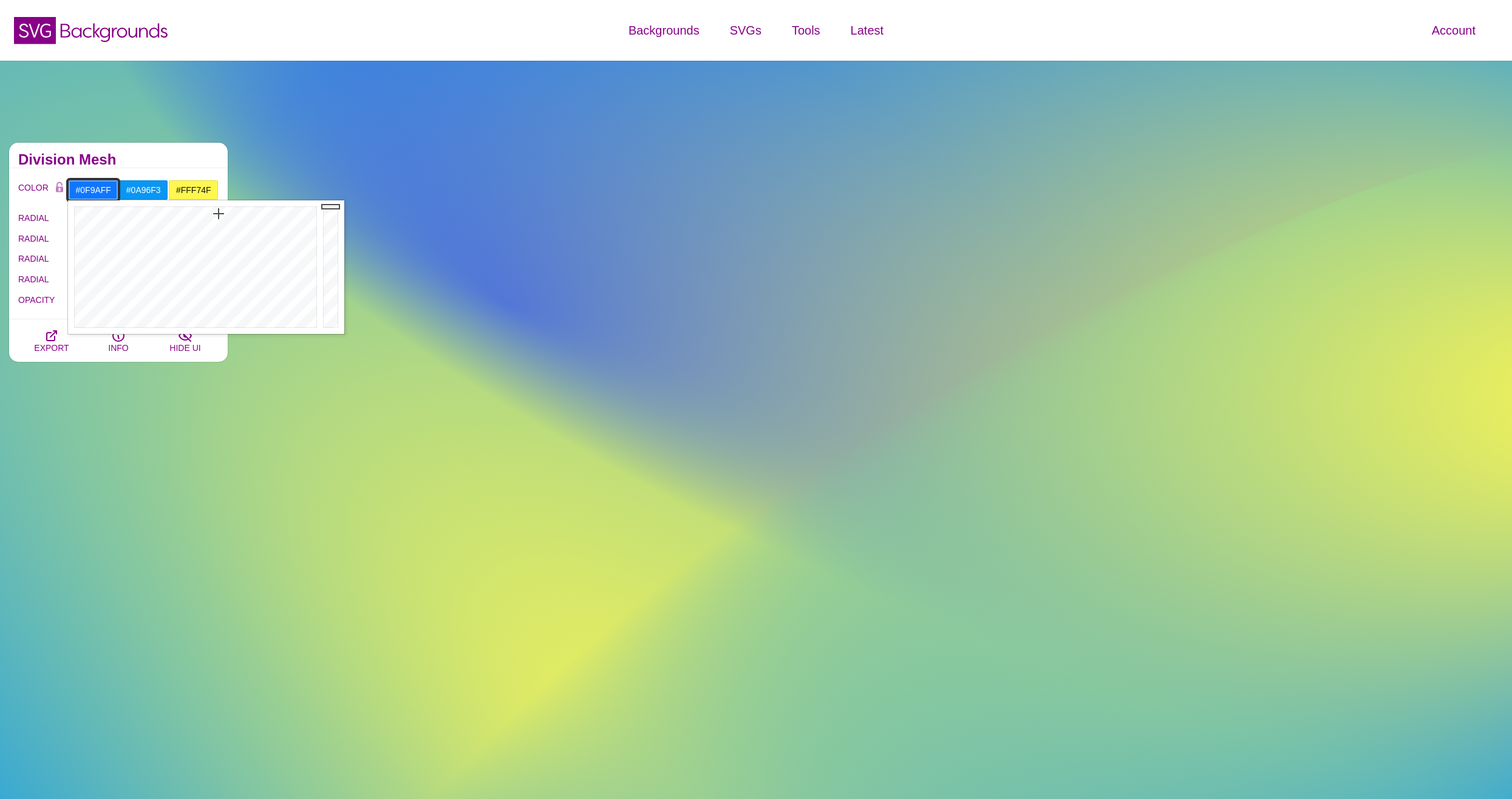
type input "#0F9EFF"
drag, startPoint x: 227, startPoint y: 222, endPoint x: 212, endPoint y: 214, distance: 17.0
click at [212, 214] on div at bounding box center [194, 267] width 252 height 133
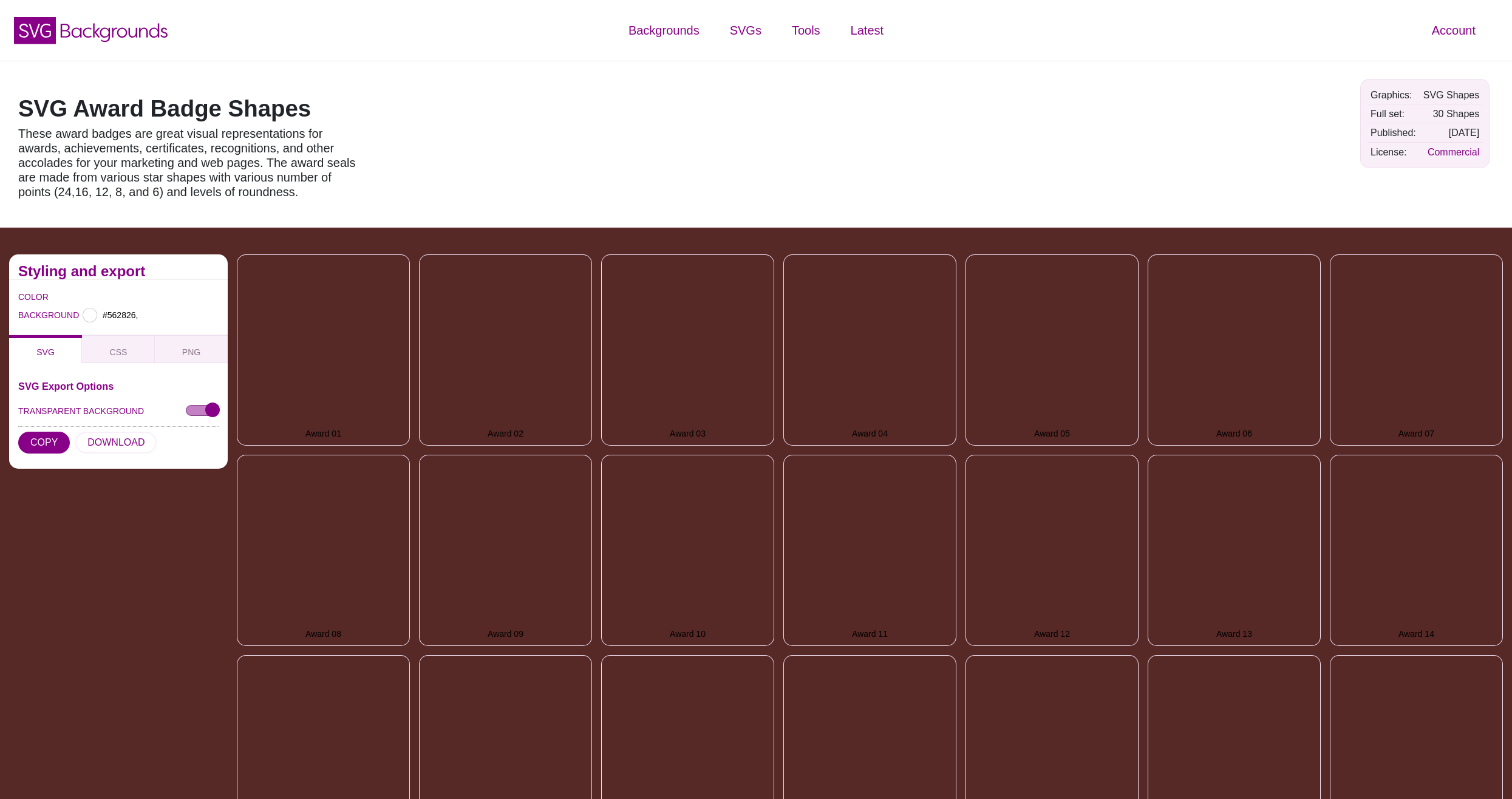
type input "#562826"
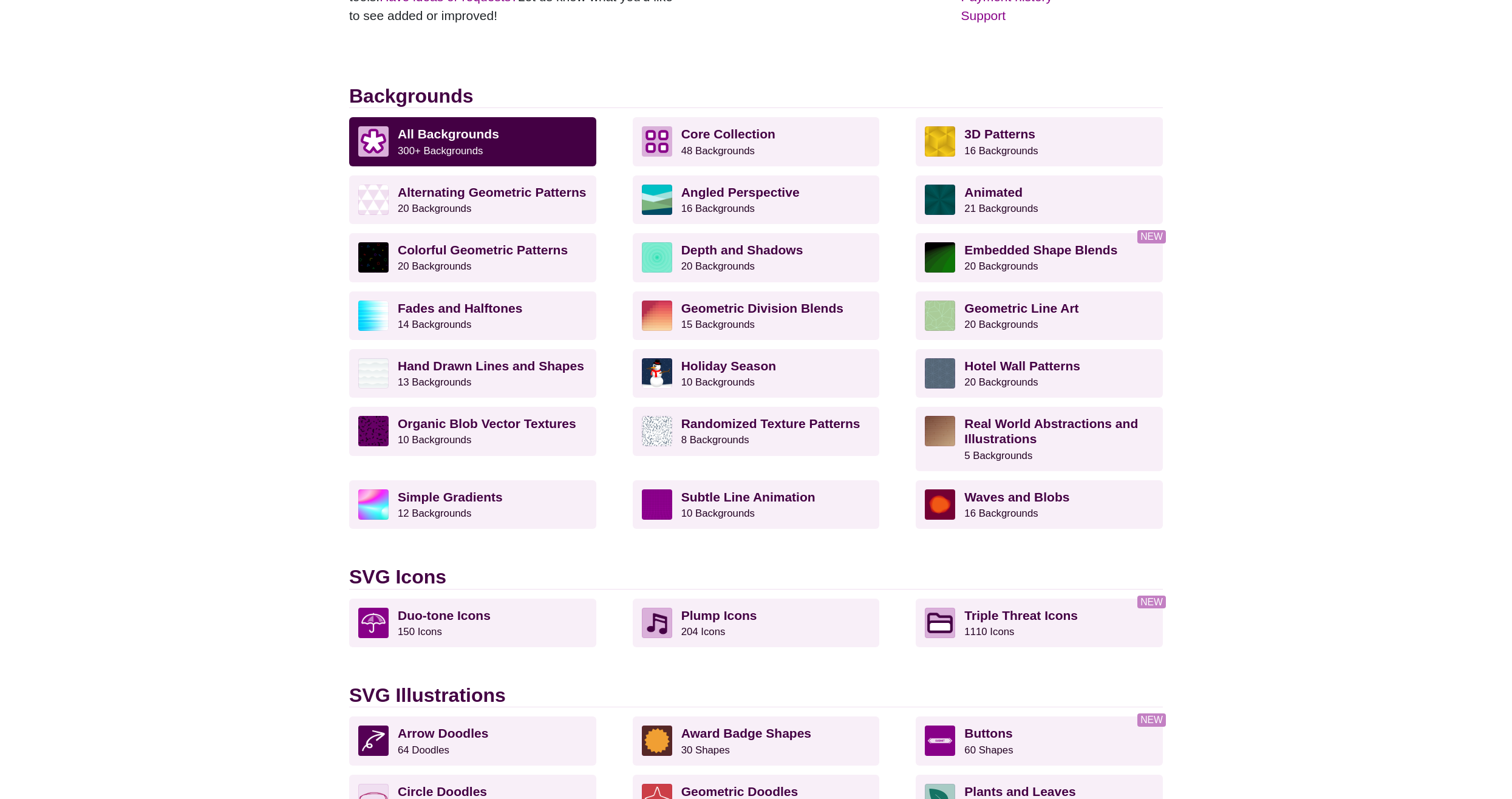
scroll to position [245, 0]
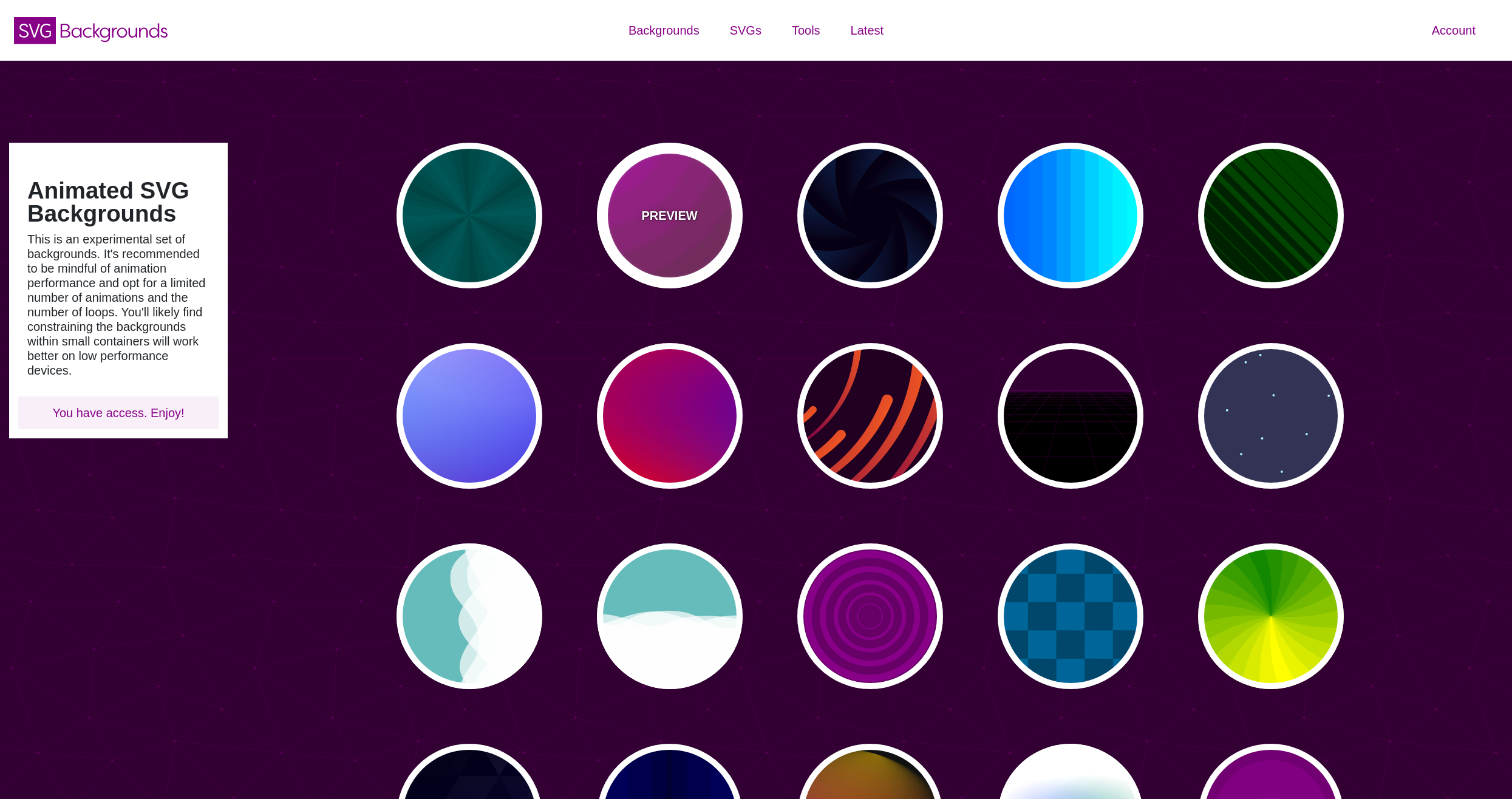
type input "#450057"
type input "#FFFFFF"
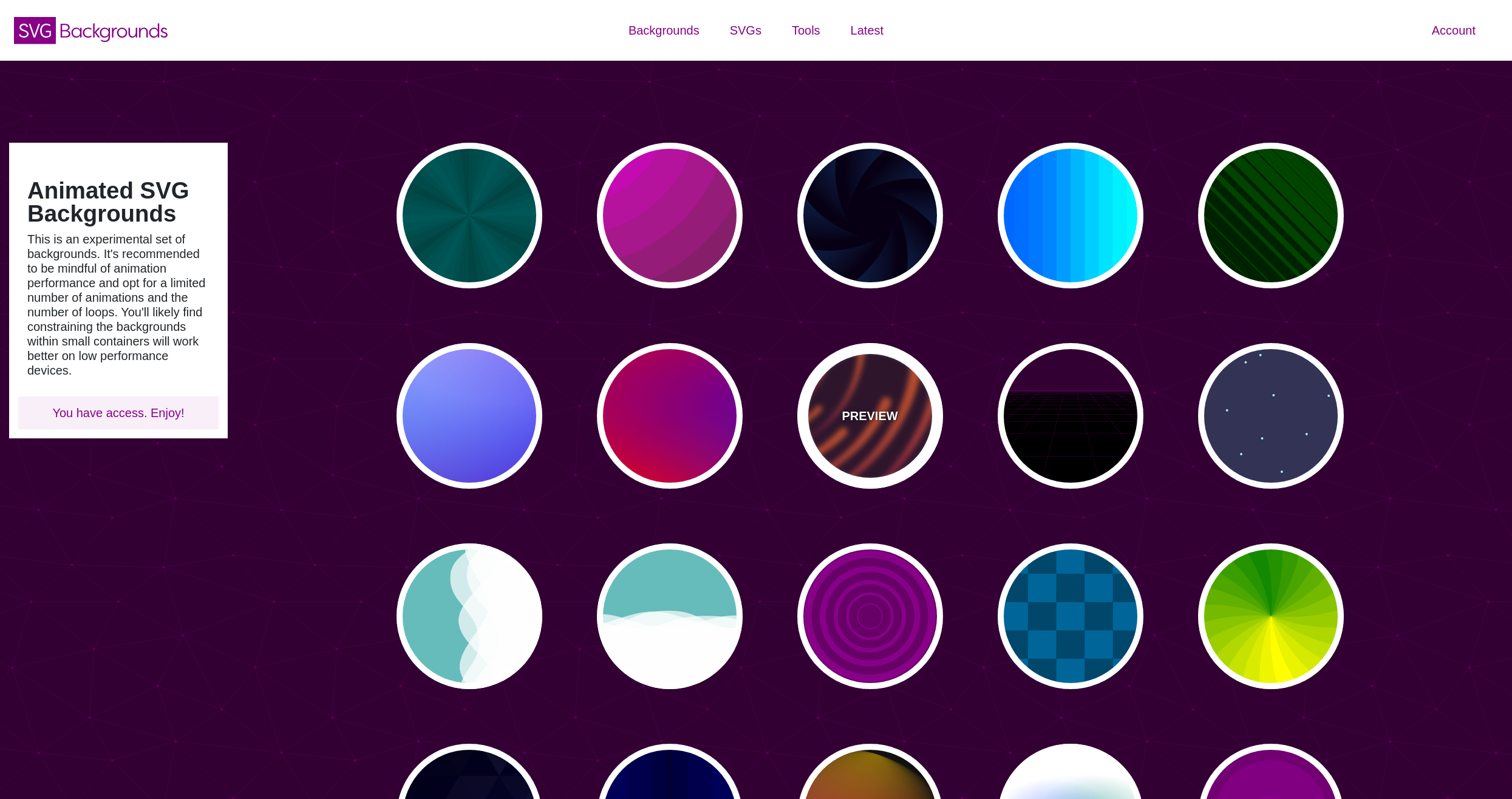
click at [893, 473] on div "PREVIEW" at bounding box center [870, 416] width 146 height 146
type input "#220022"
type input "#EE5522"
type input "#220022"
type input "50"
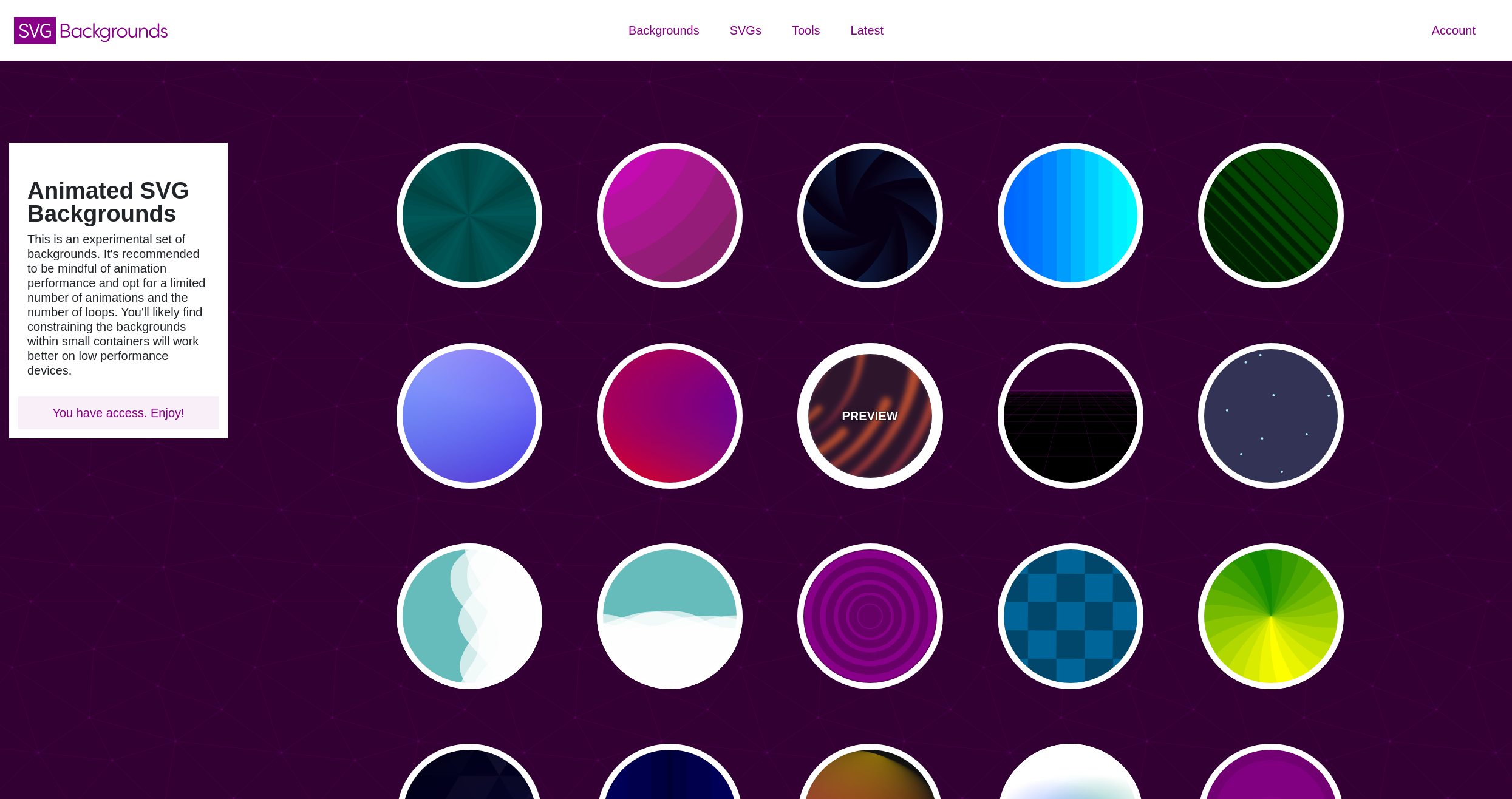
type input "99"
type input "0"
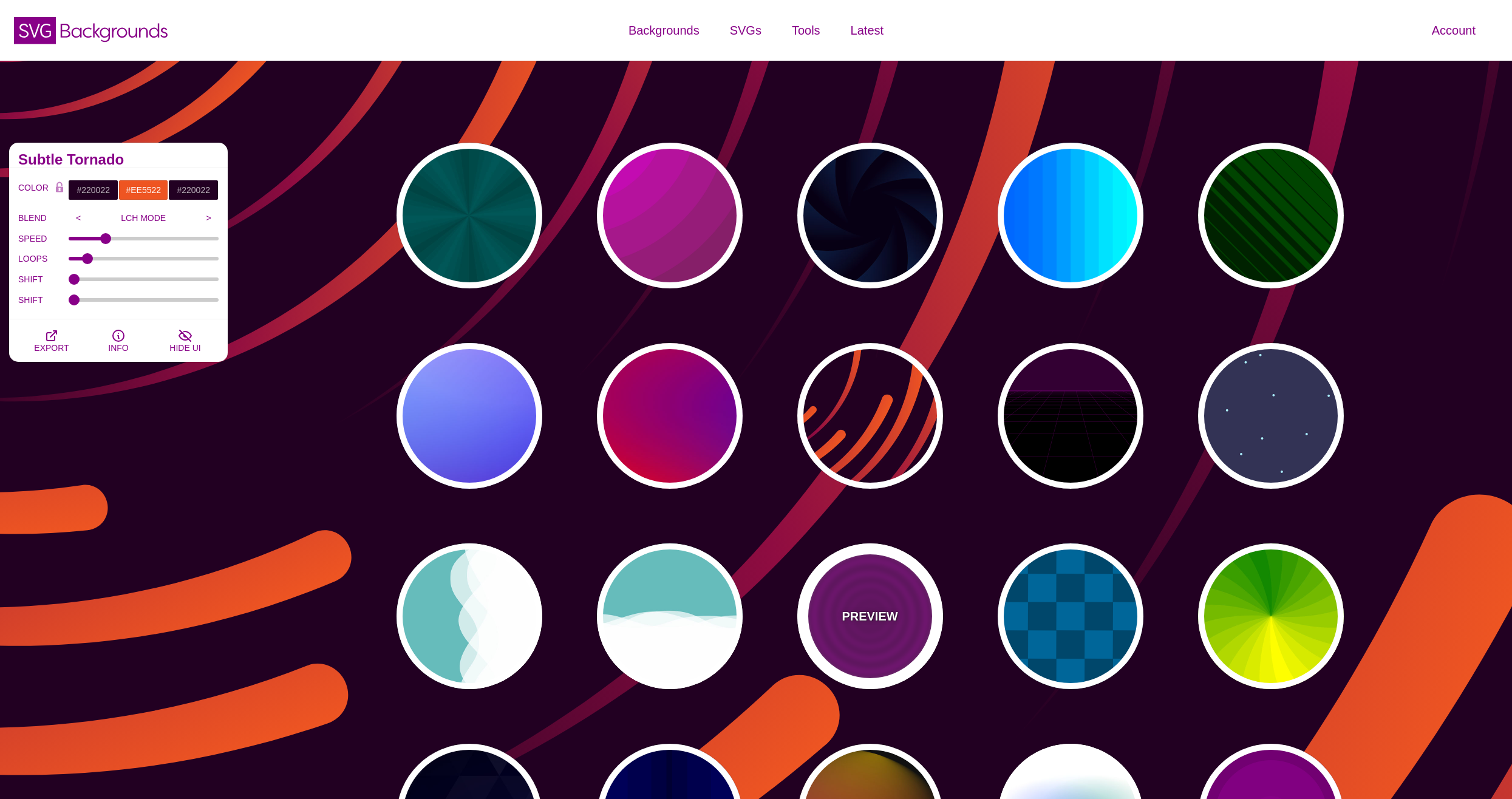
click at [864, 604] on div "PREVIEW" at bounding box center [870, 616] width 146 height 146
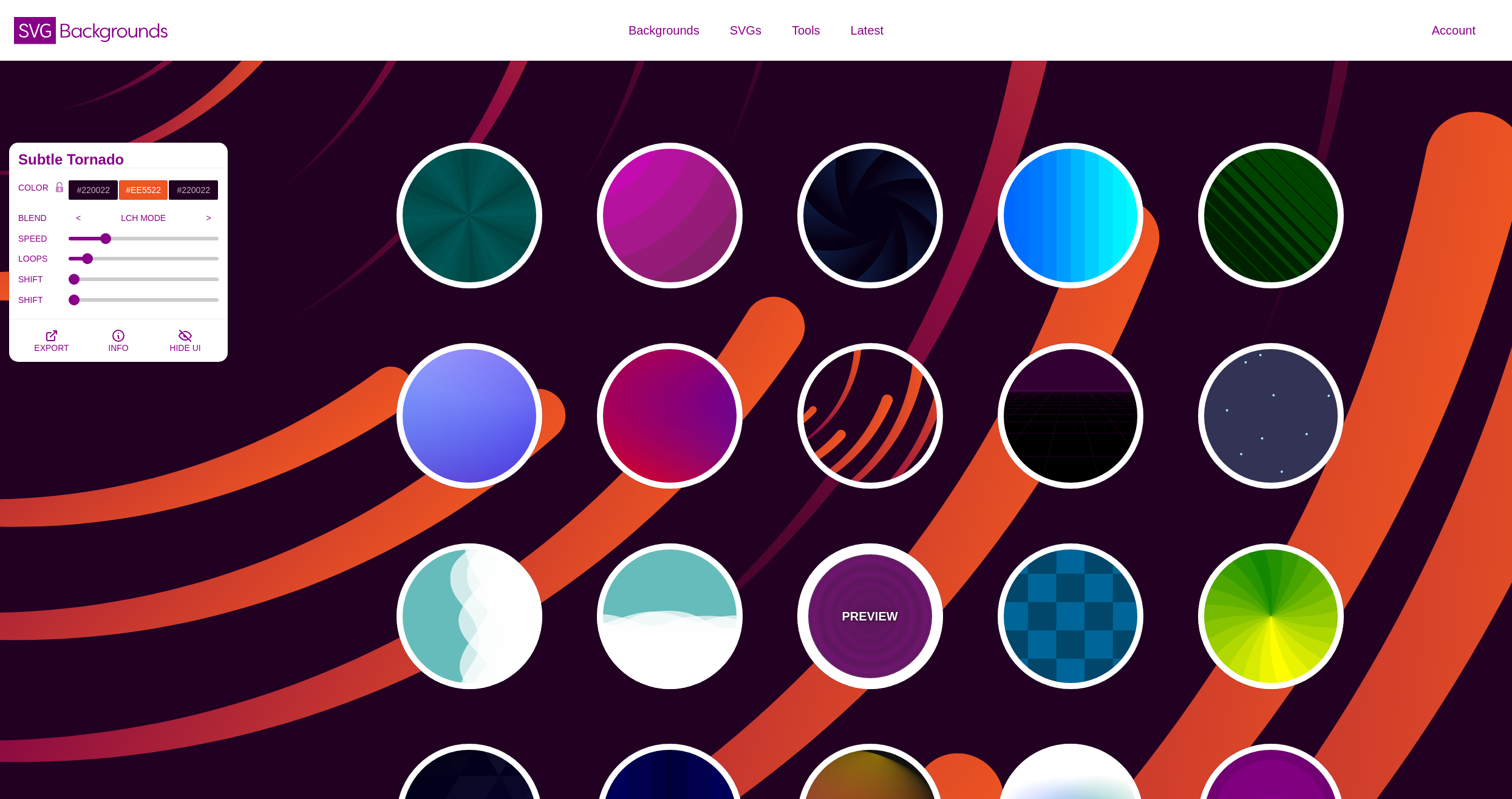
type input "#880088"
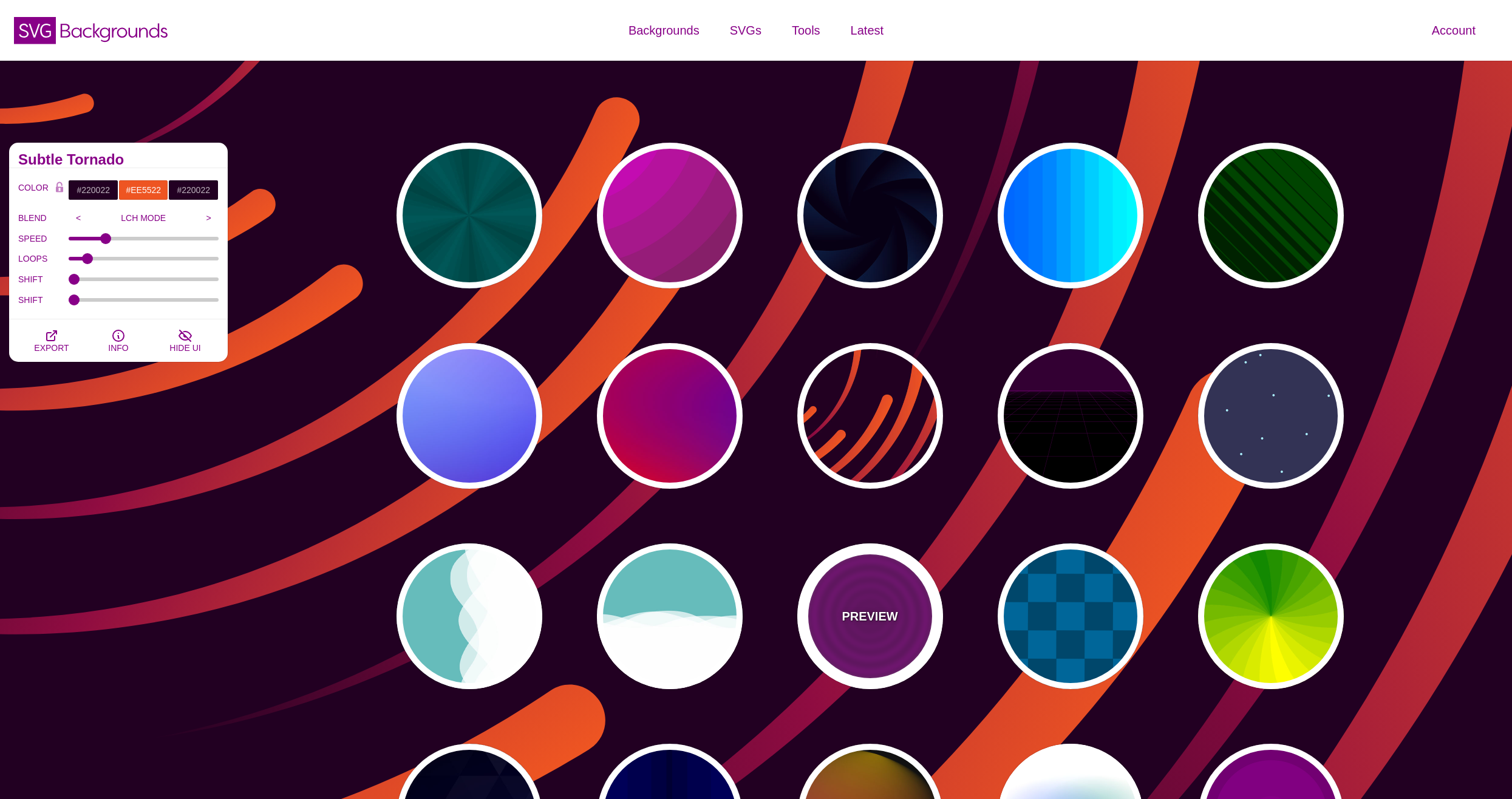
type input "#660066"
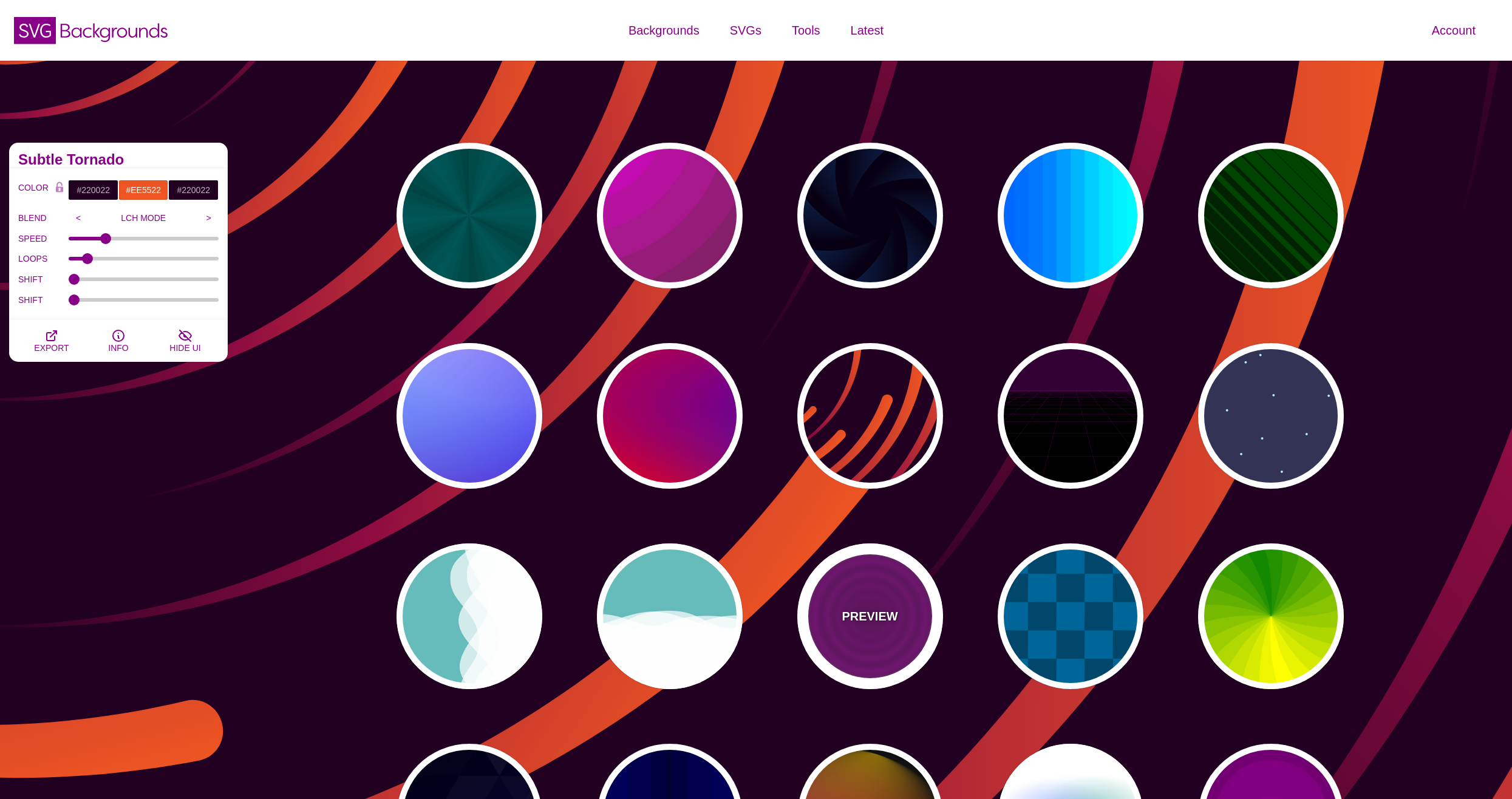
type input "15"
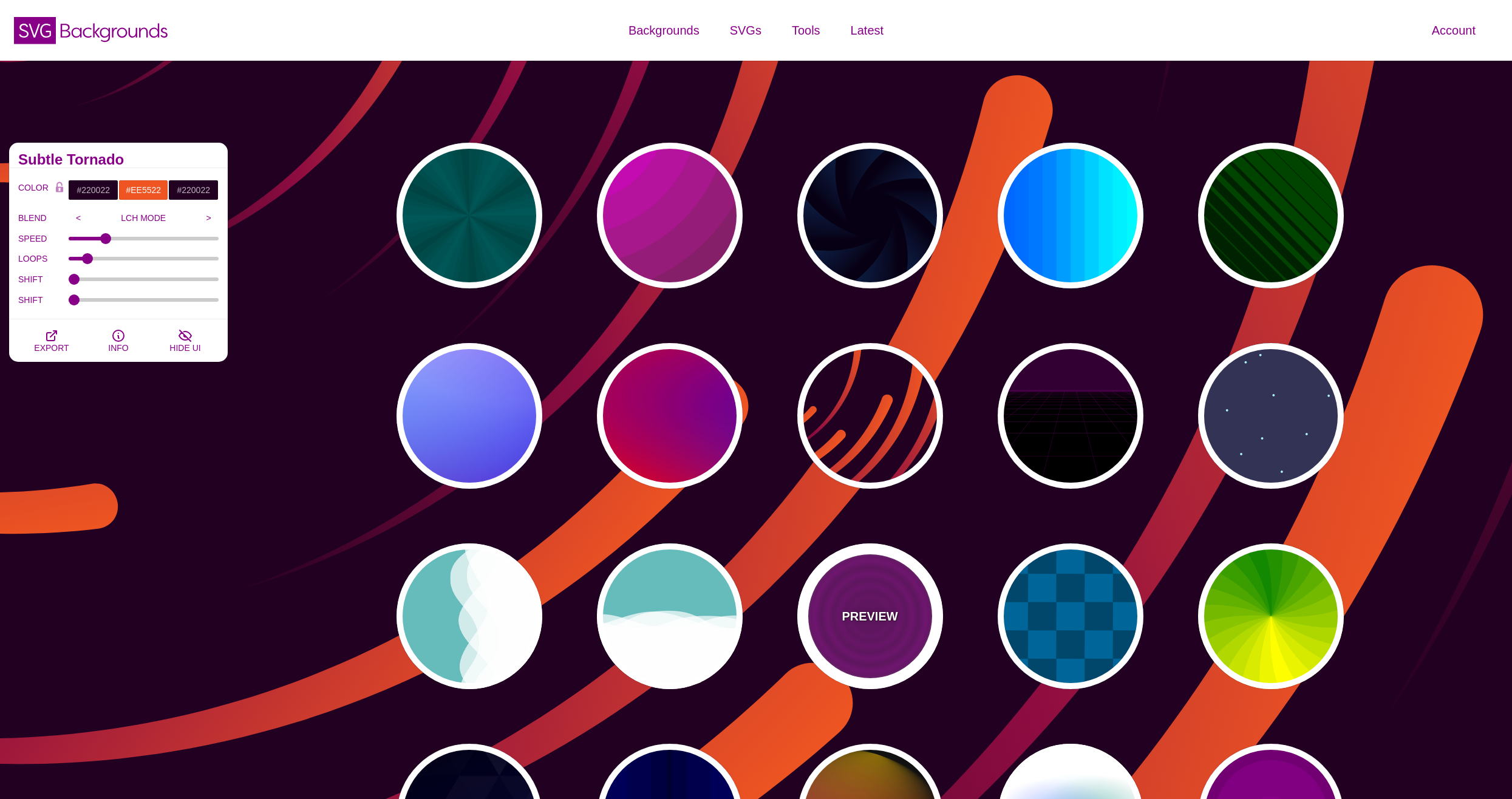
type input "0"
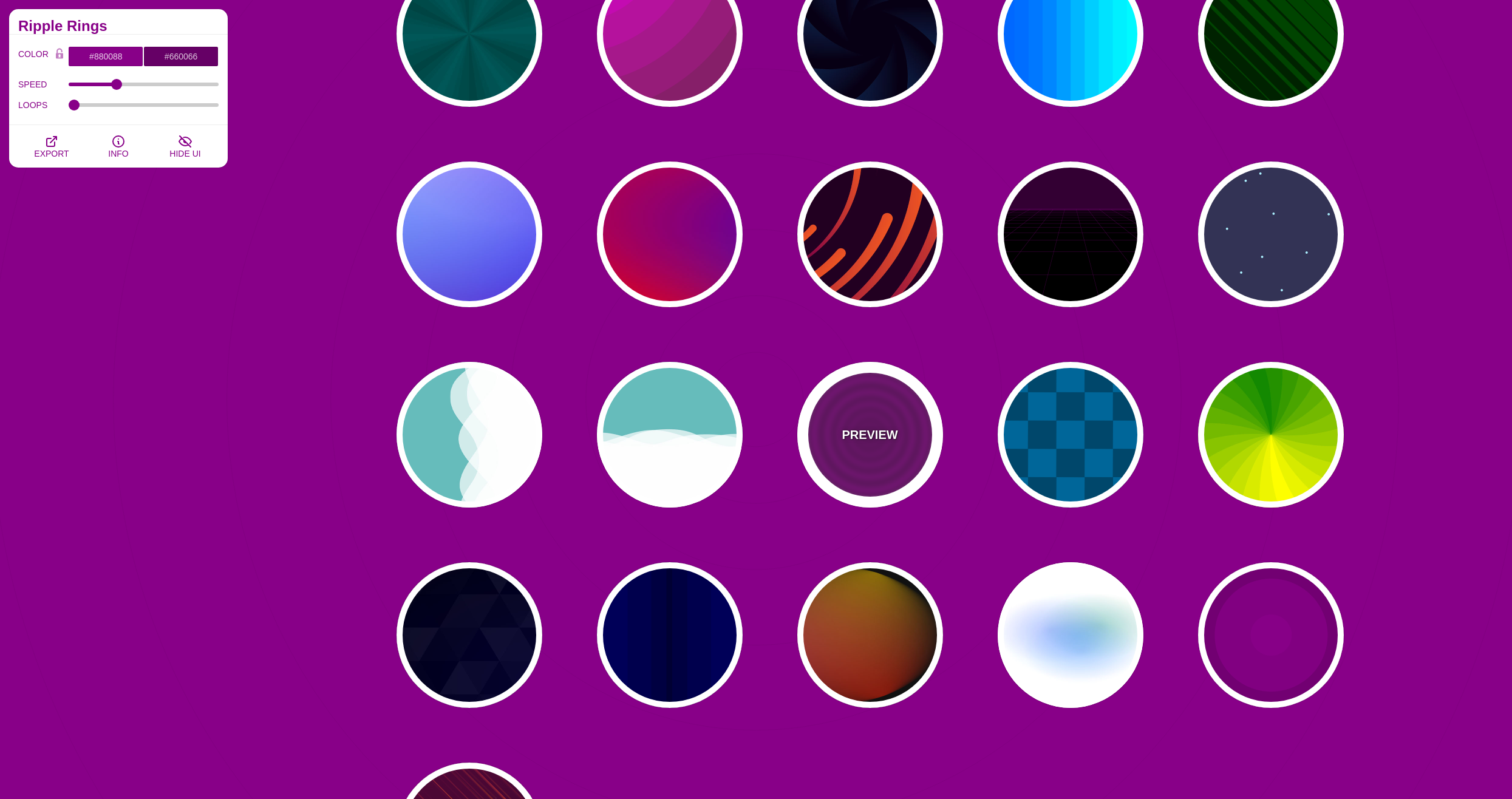
scroll to position [182, 0]
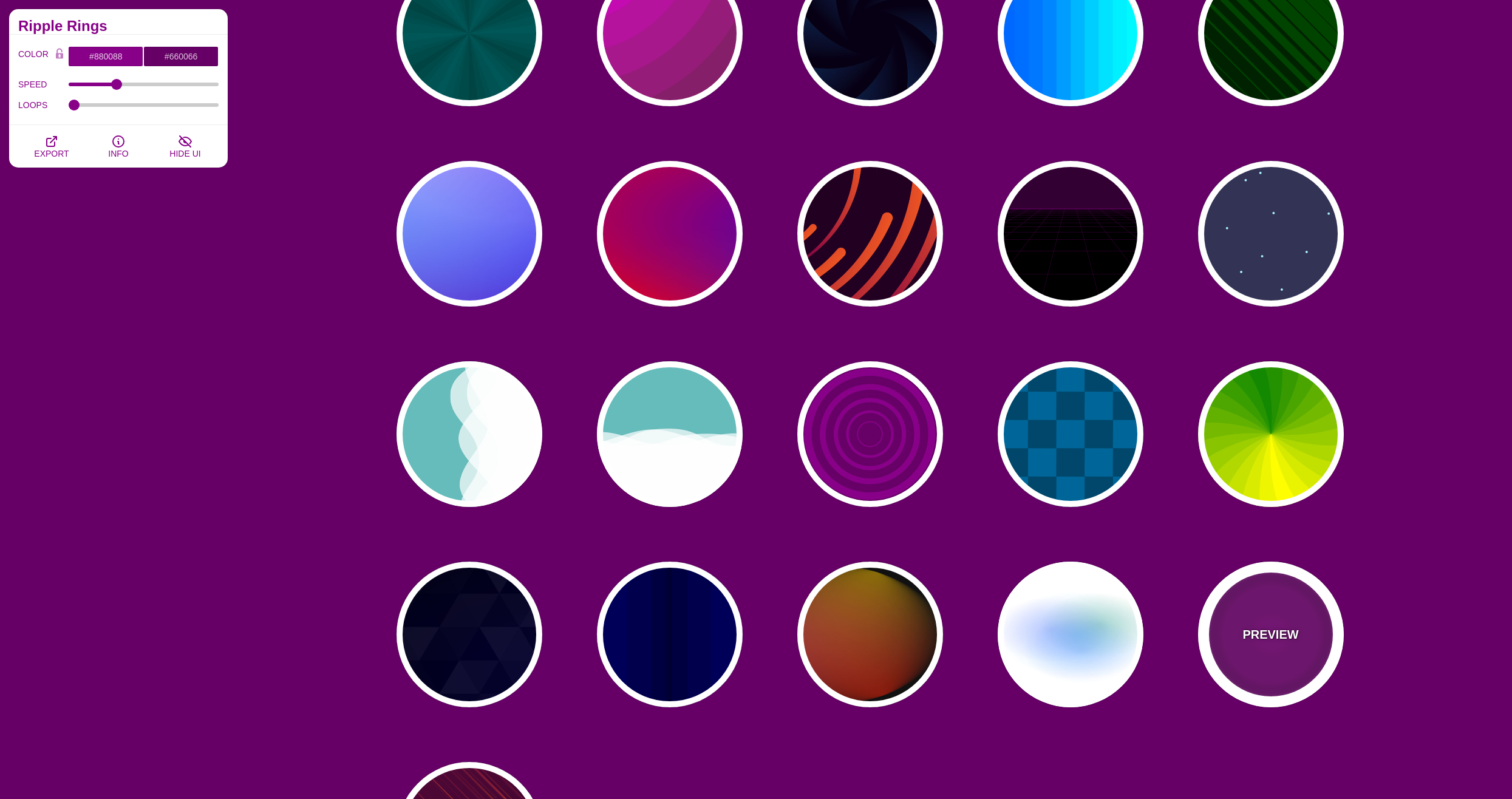
click at [1251, 647] on div "PREVIEW" at bounding box center [1270, 634] width 146 height 146
type input "#220022"
type input "#880088"
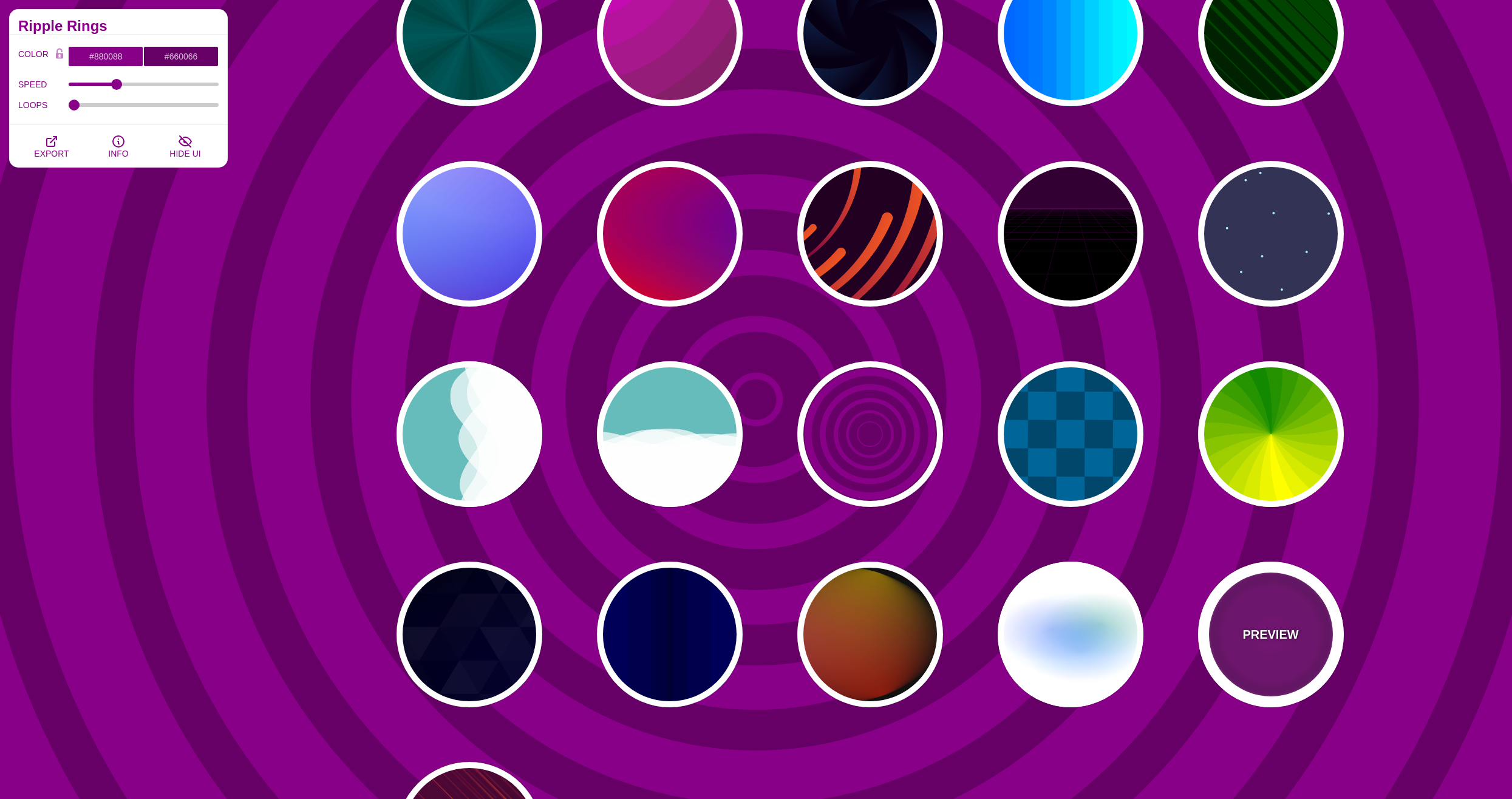
type input "999"
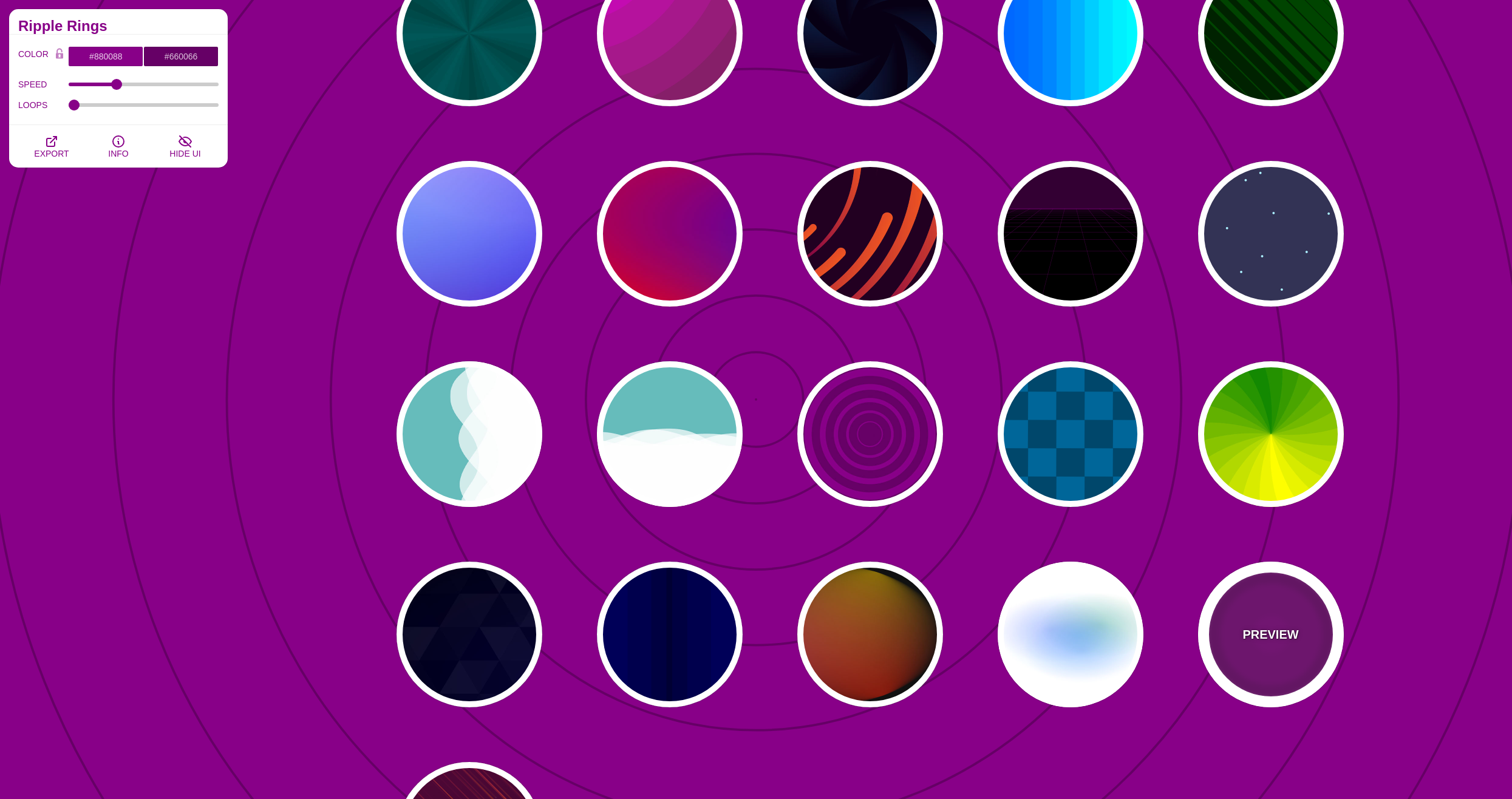
type input "5"
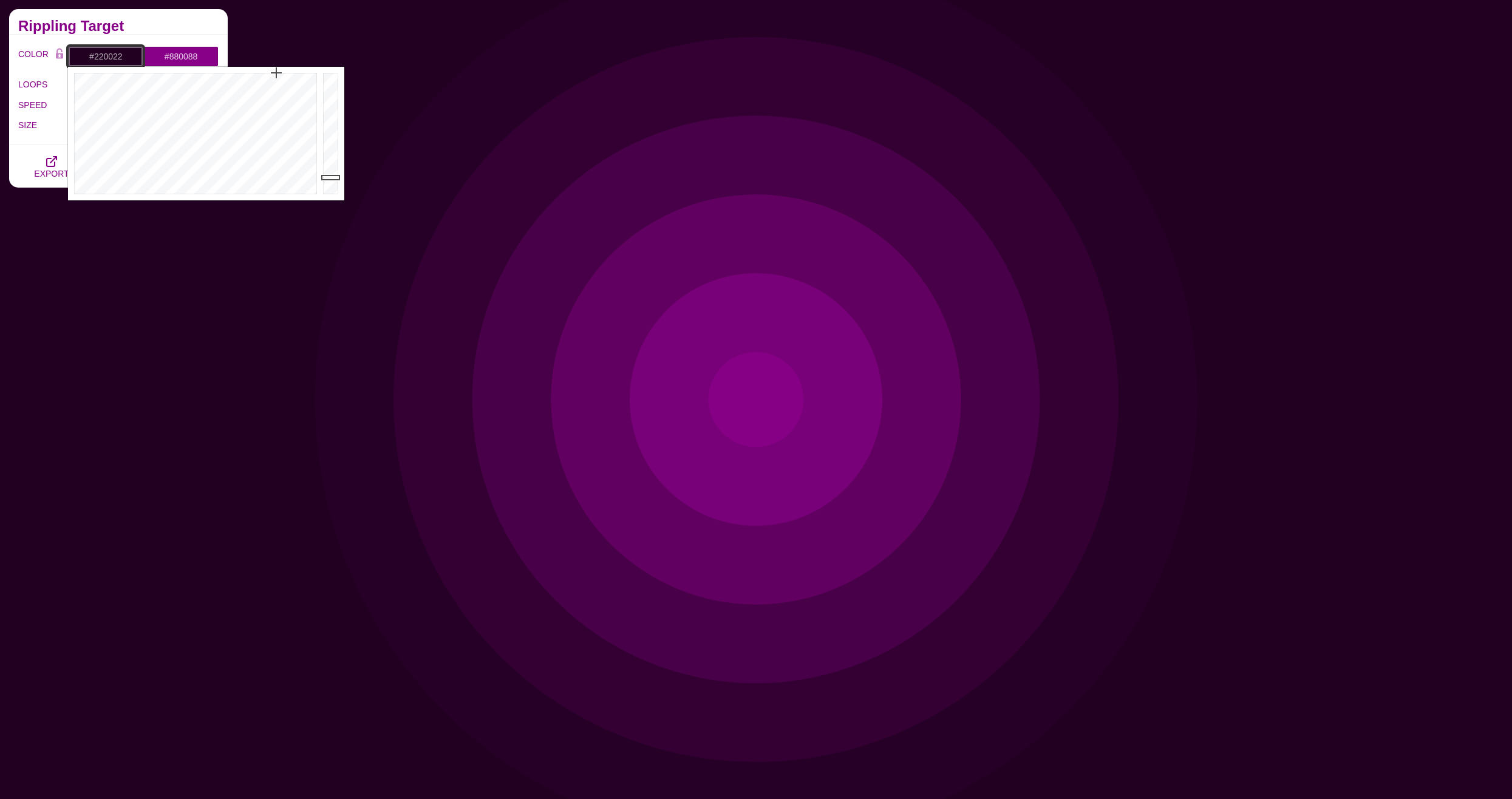
click at [107, 53] on input "#220022" at bounding box center [106, 56] width 75 height 20
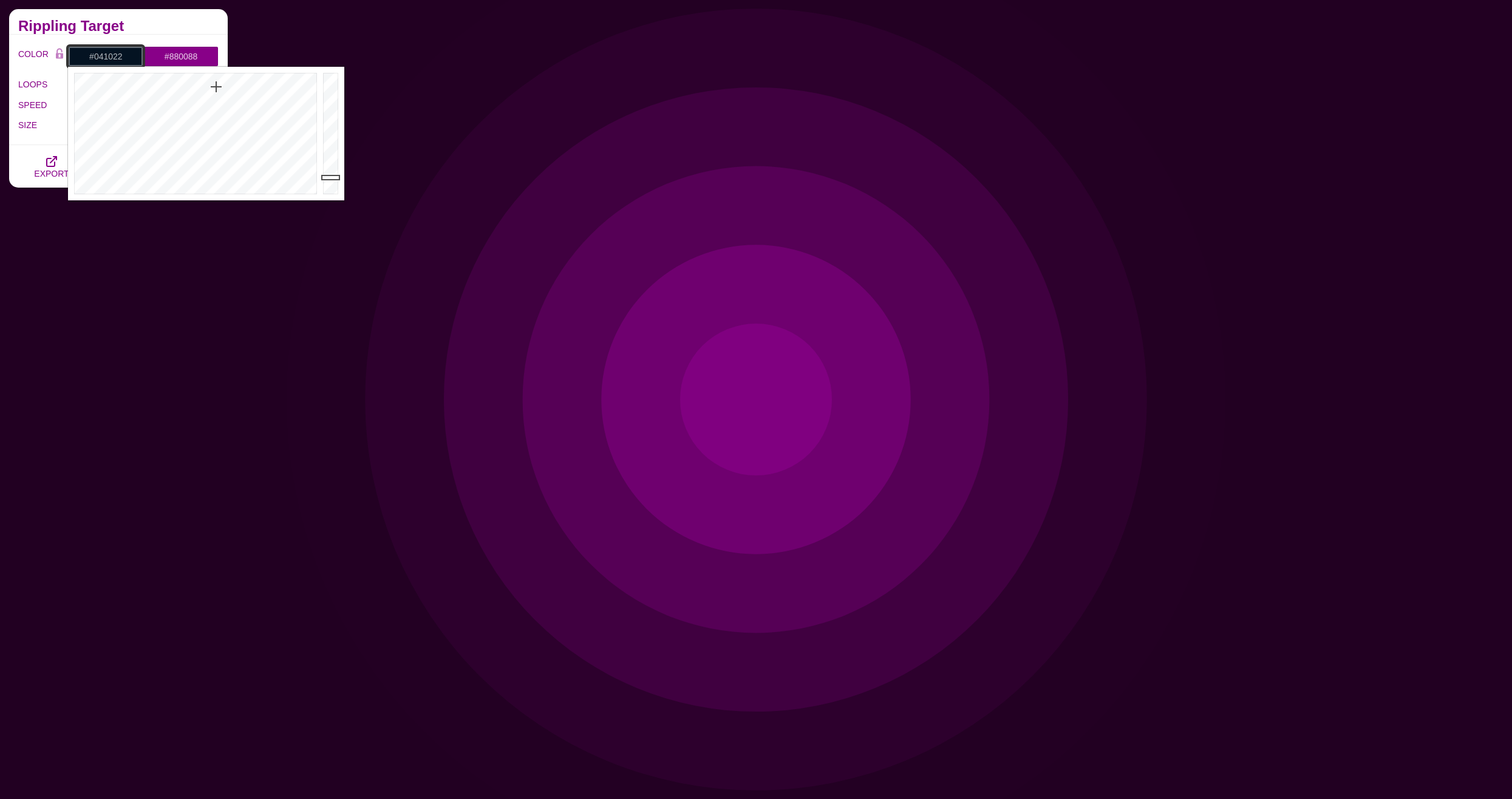
drag, startPoint x: 126, startPoint y: 105, endPoint x: 220, endPoint y: 87, distance: 95.7
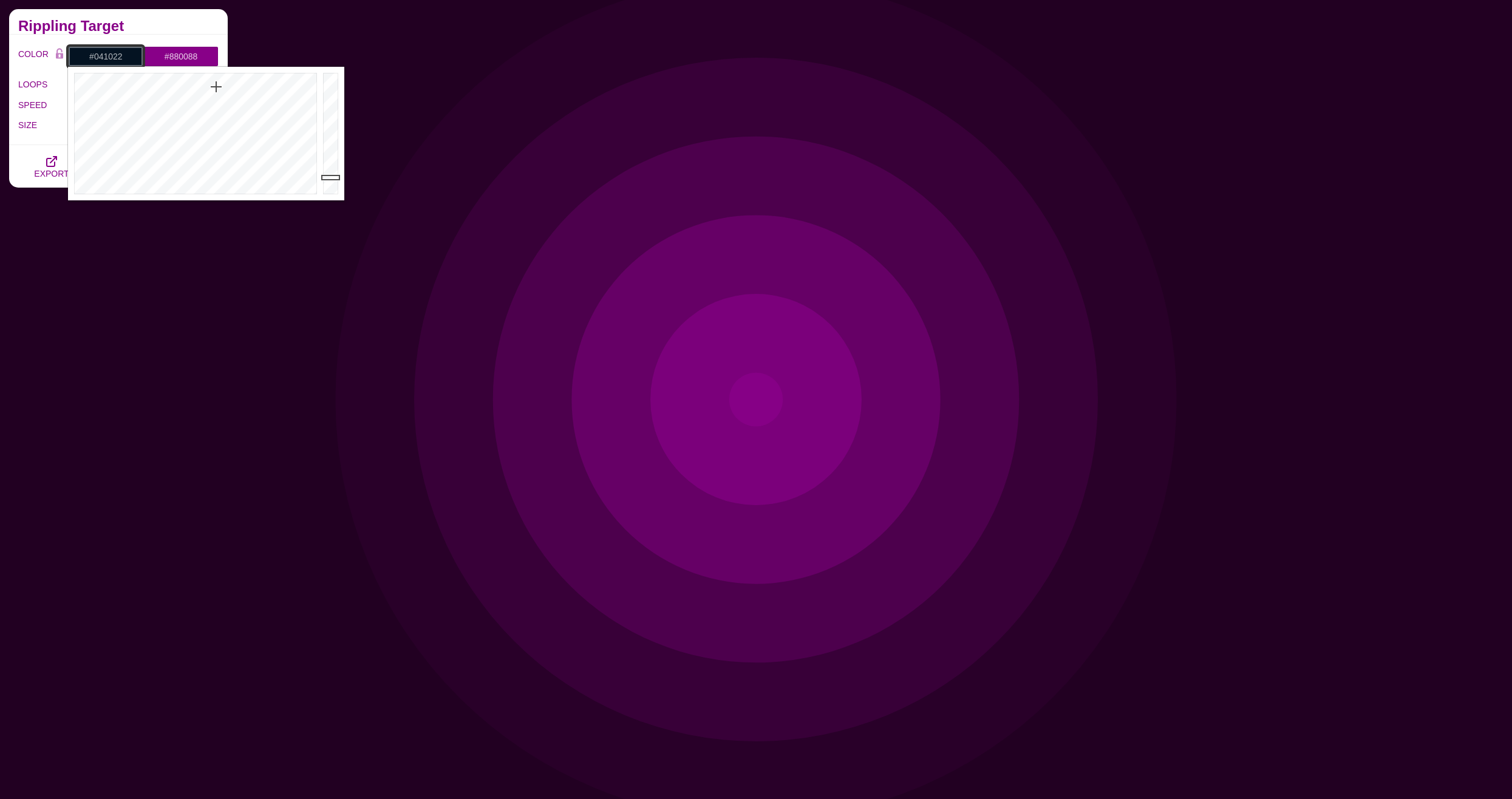
click at [220, 87] on div at bounding box center [194, 133] width 252 height 133
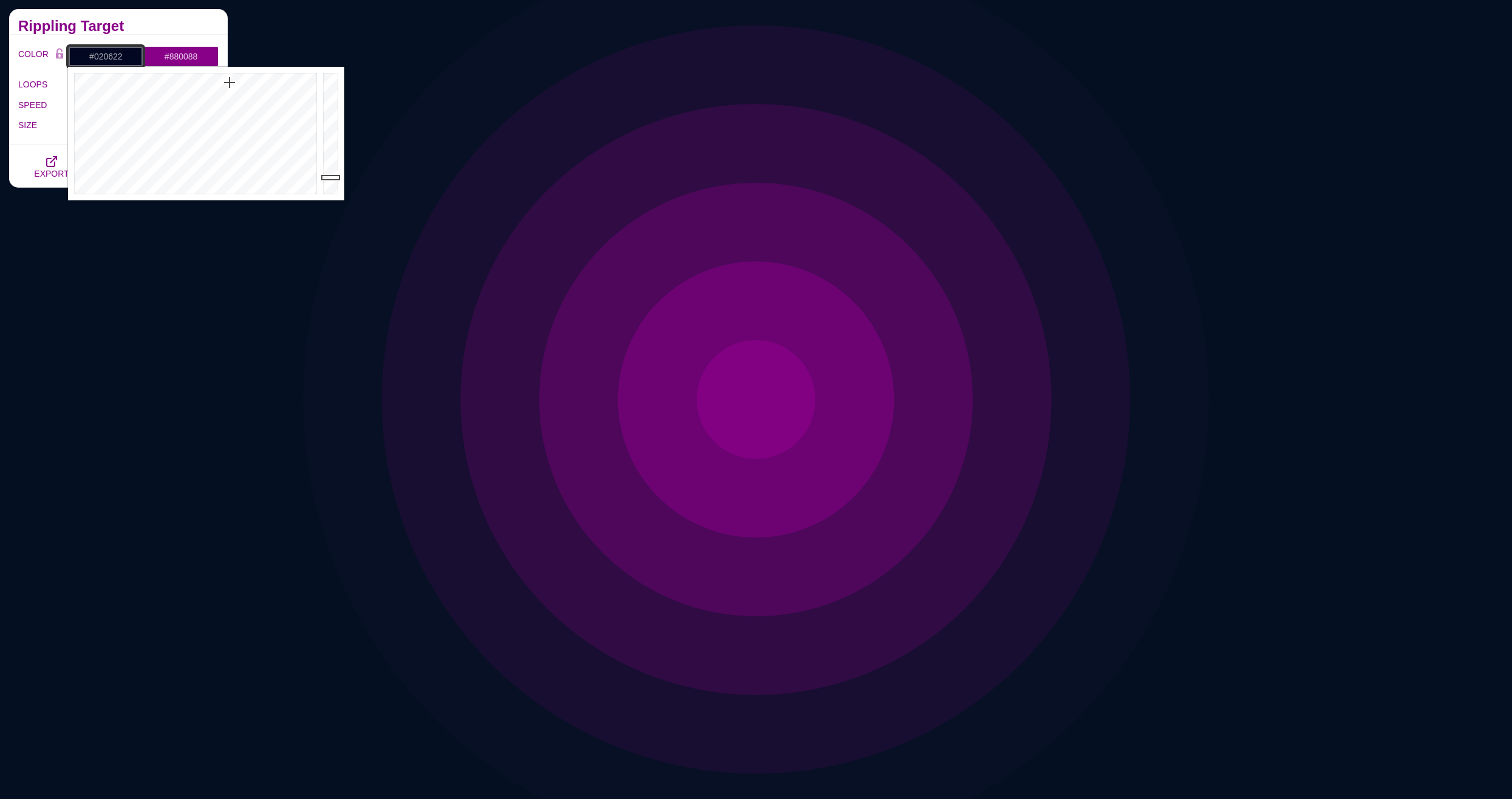
drag, startPoint x: 220, startPoint y: 90, endPoint x: 230, endPoint y: 80, distance: 14.1
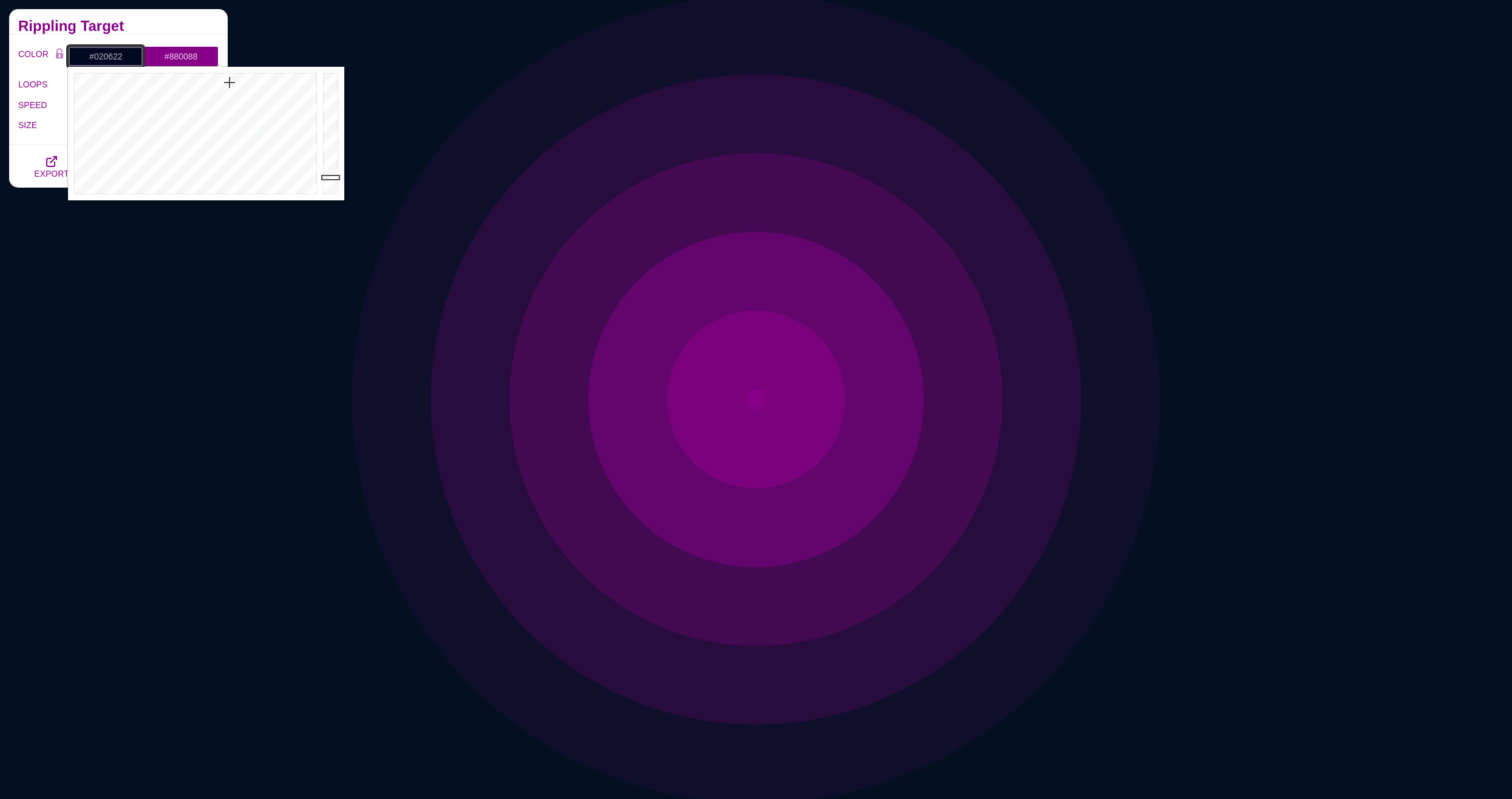
click at [230, 80] on div at bounding box center [194, 133] width 252 height 133
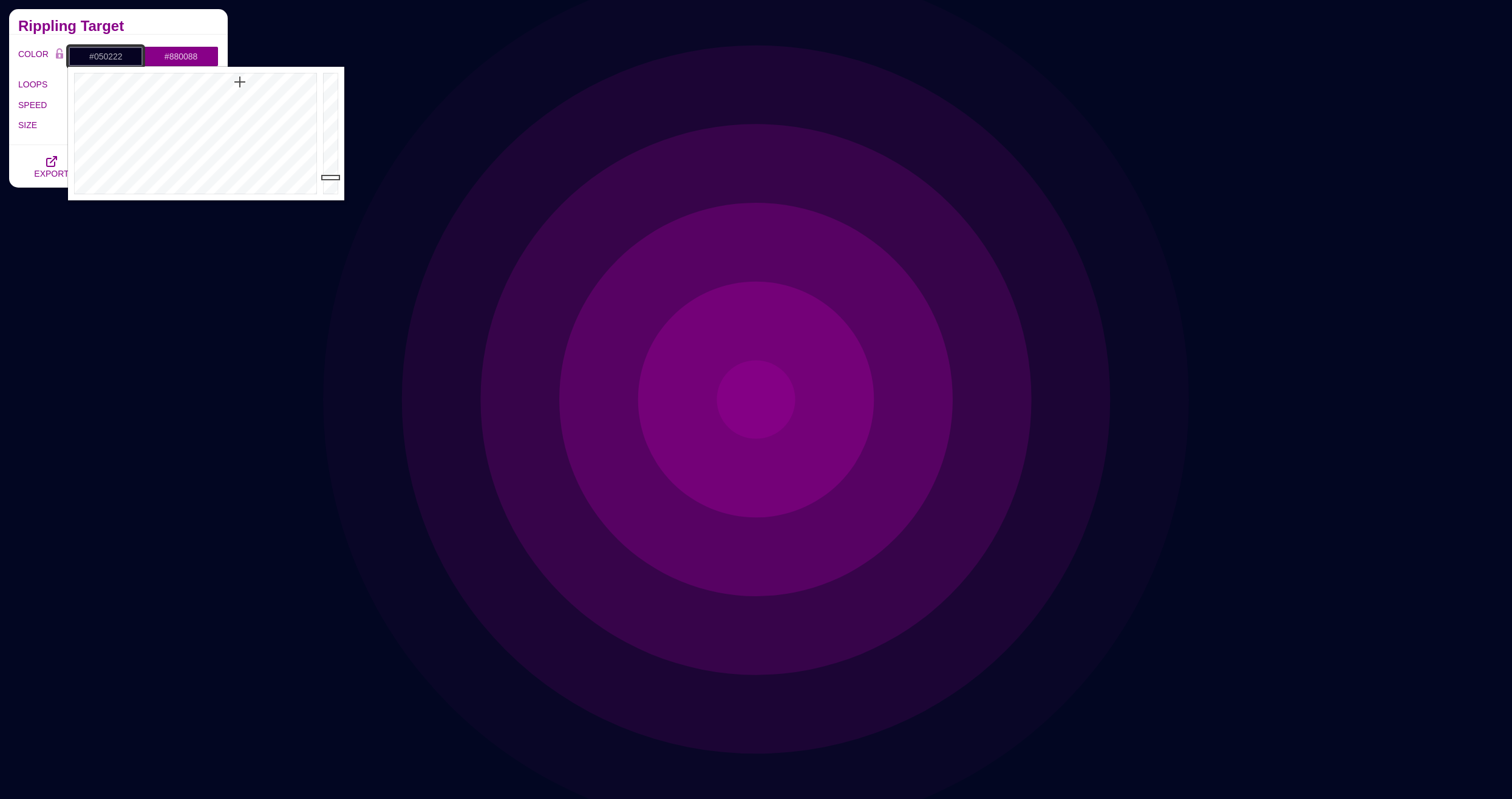
drag, startPoint x: 231, startPoint y: 86, endPoint x: 238, endPoint y: 79, distance: 9.9
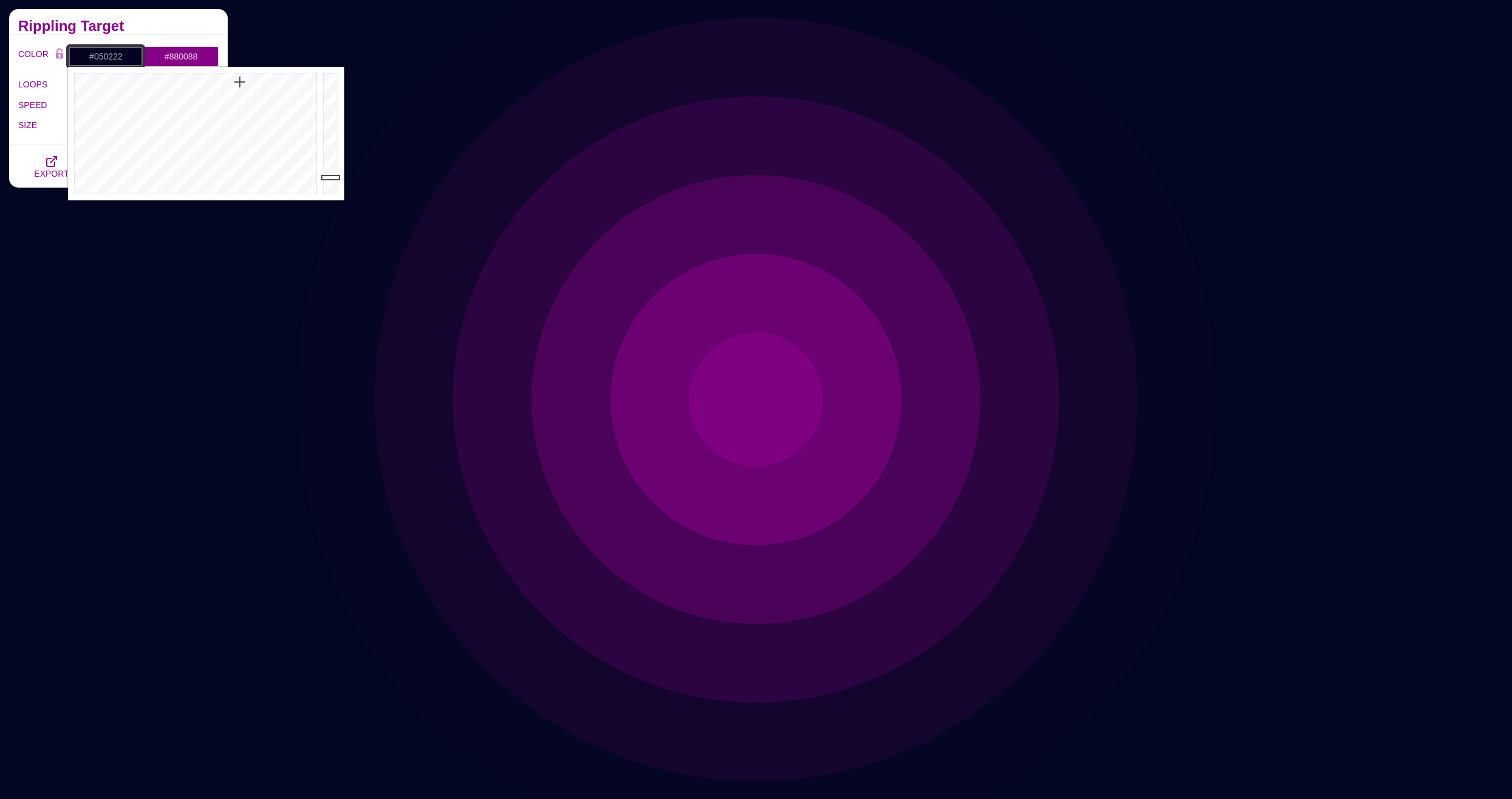
type input "#040222"
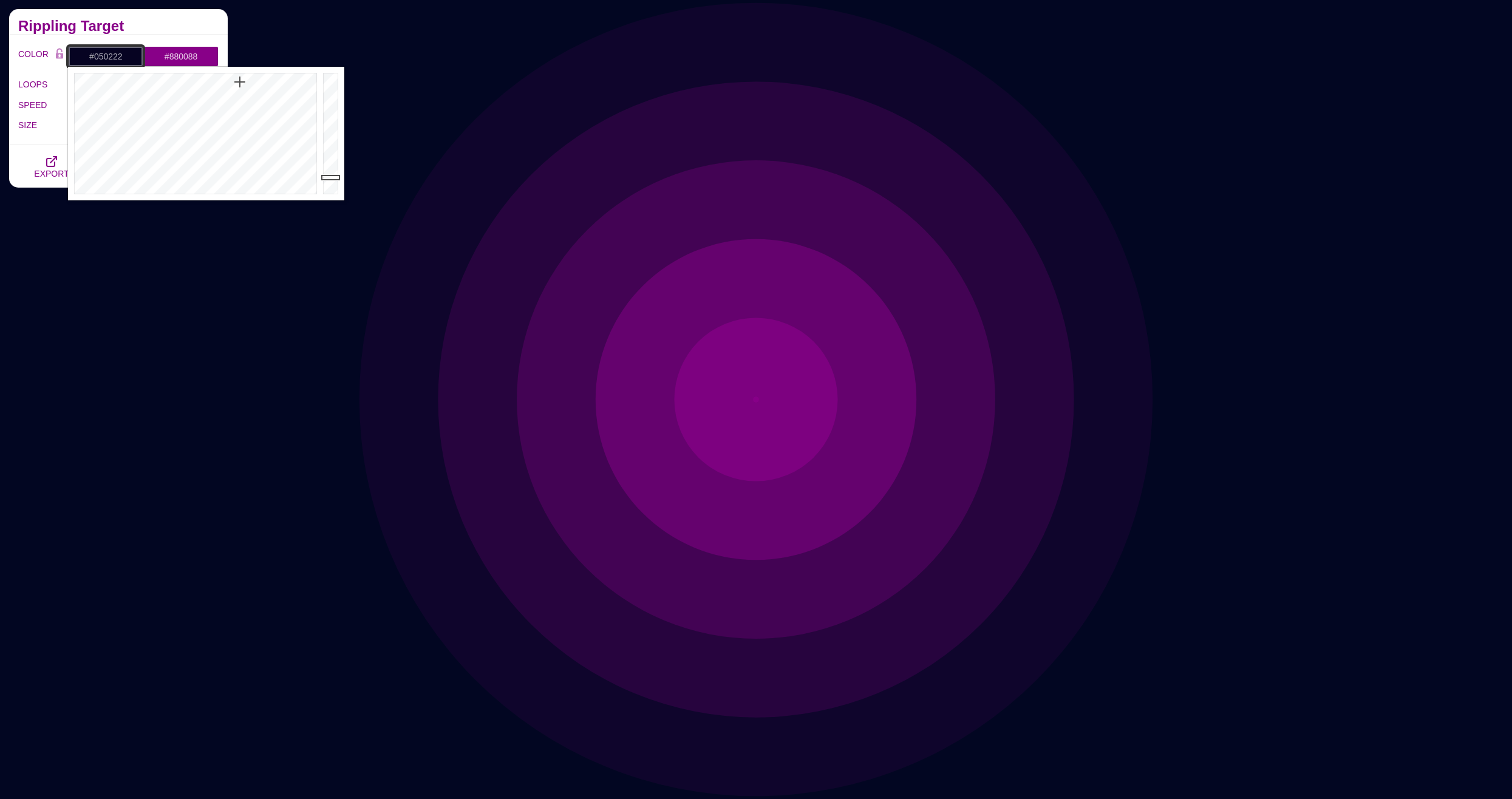
click at [239, 79] on div at bounding box center [194, 133] width 252 height 133
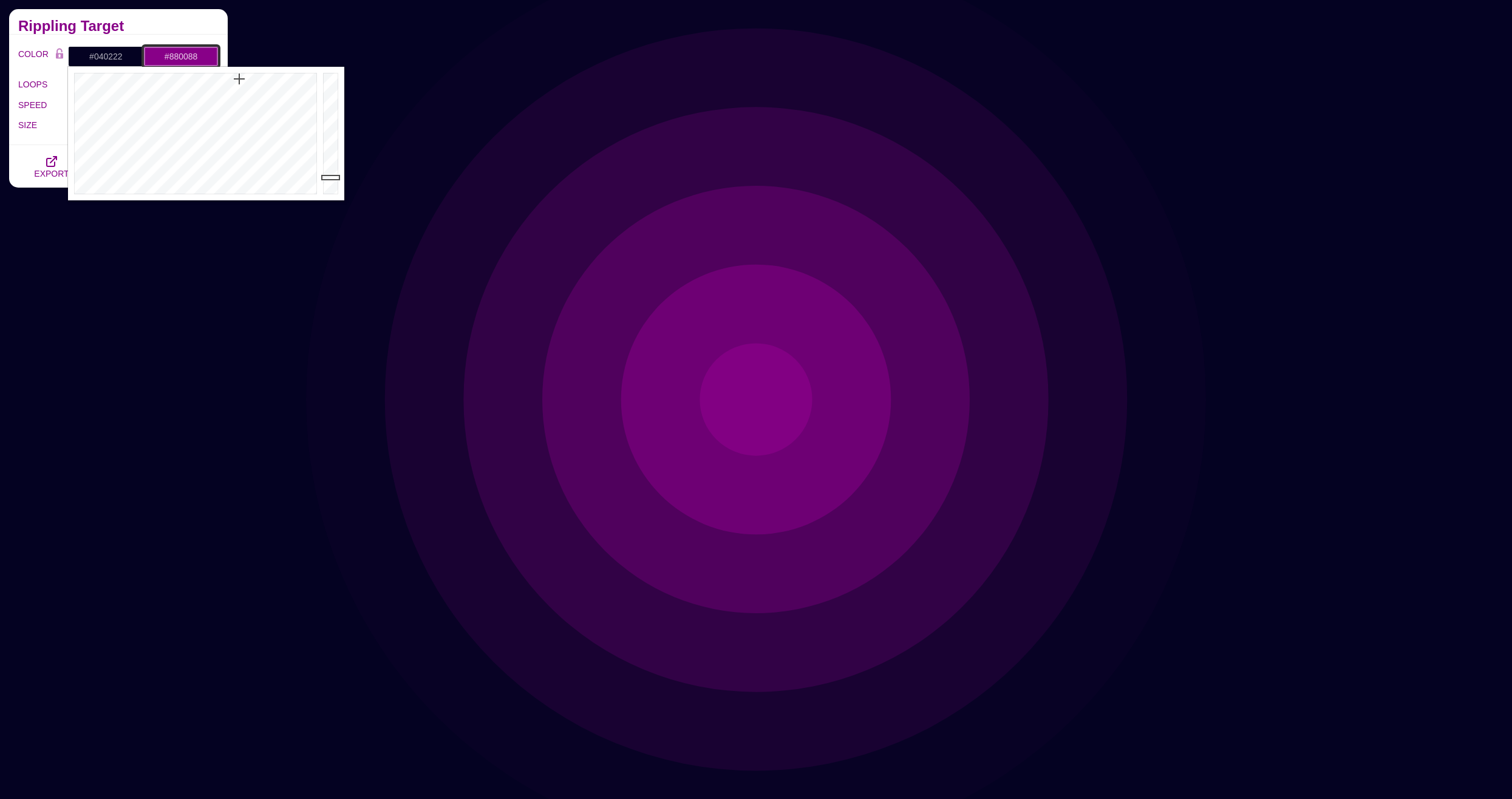
click at [171, 61] on input "#880088" at bounding box center [181, 56] width 75 height 20
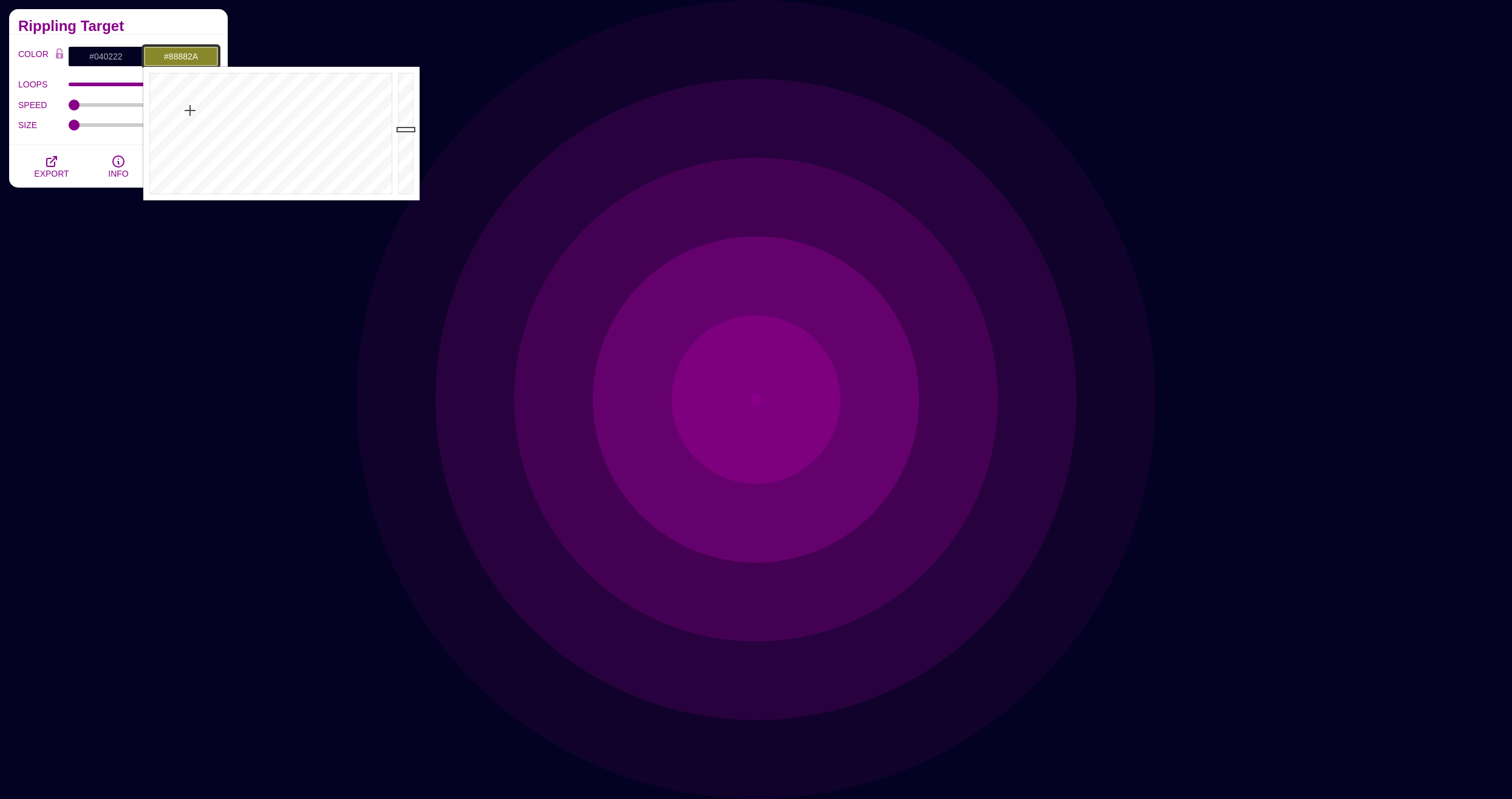
drag, startPoint x: 200, startPoint y: 102, endPoint x: 190, endPoint y: 110, distance: 12.8
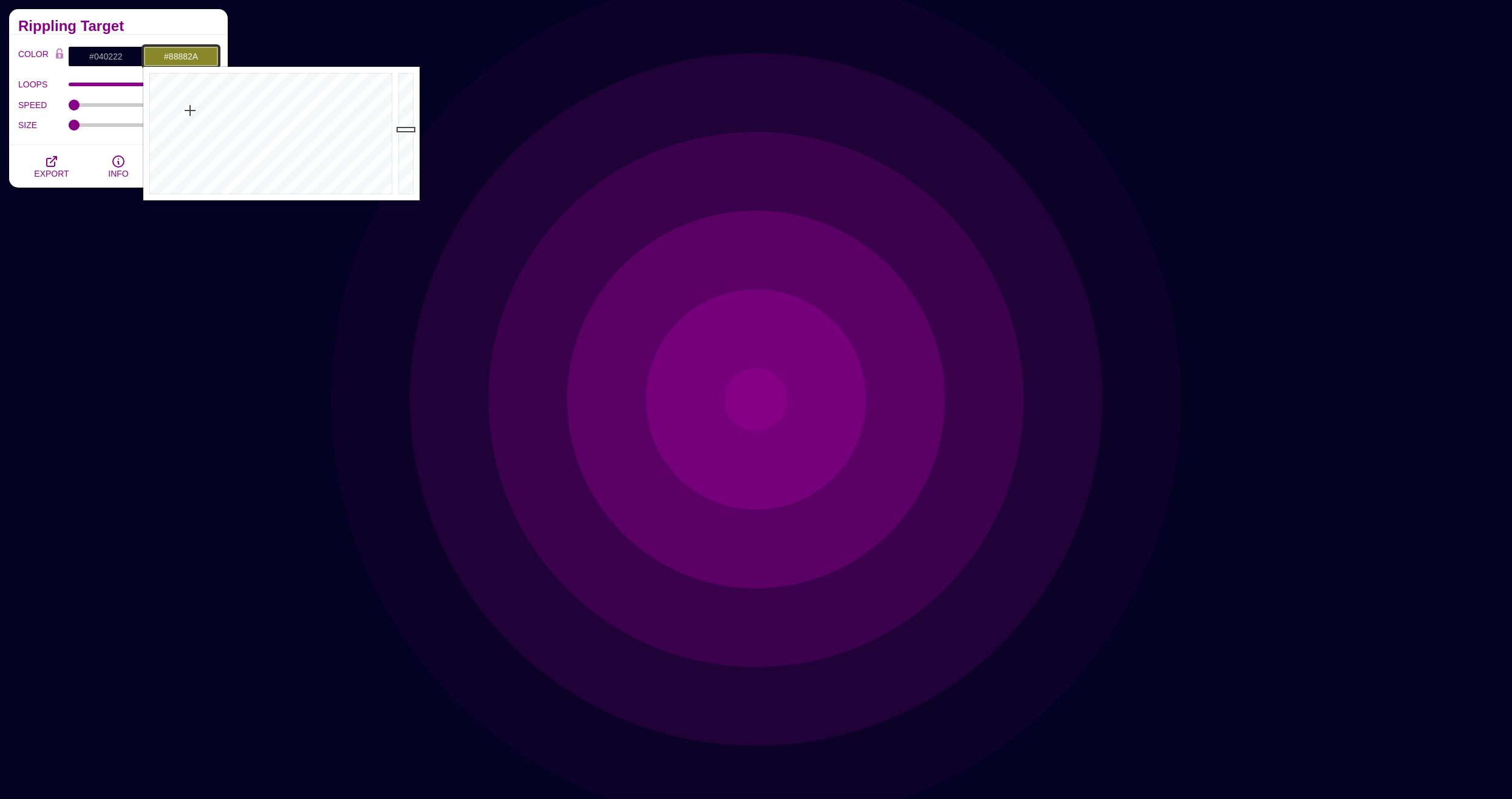
click at [190, 110] on div at bounding box center [269, 133] width 252 height 133
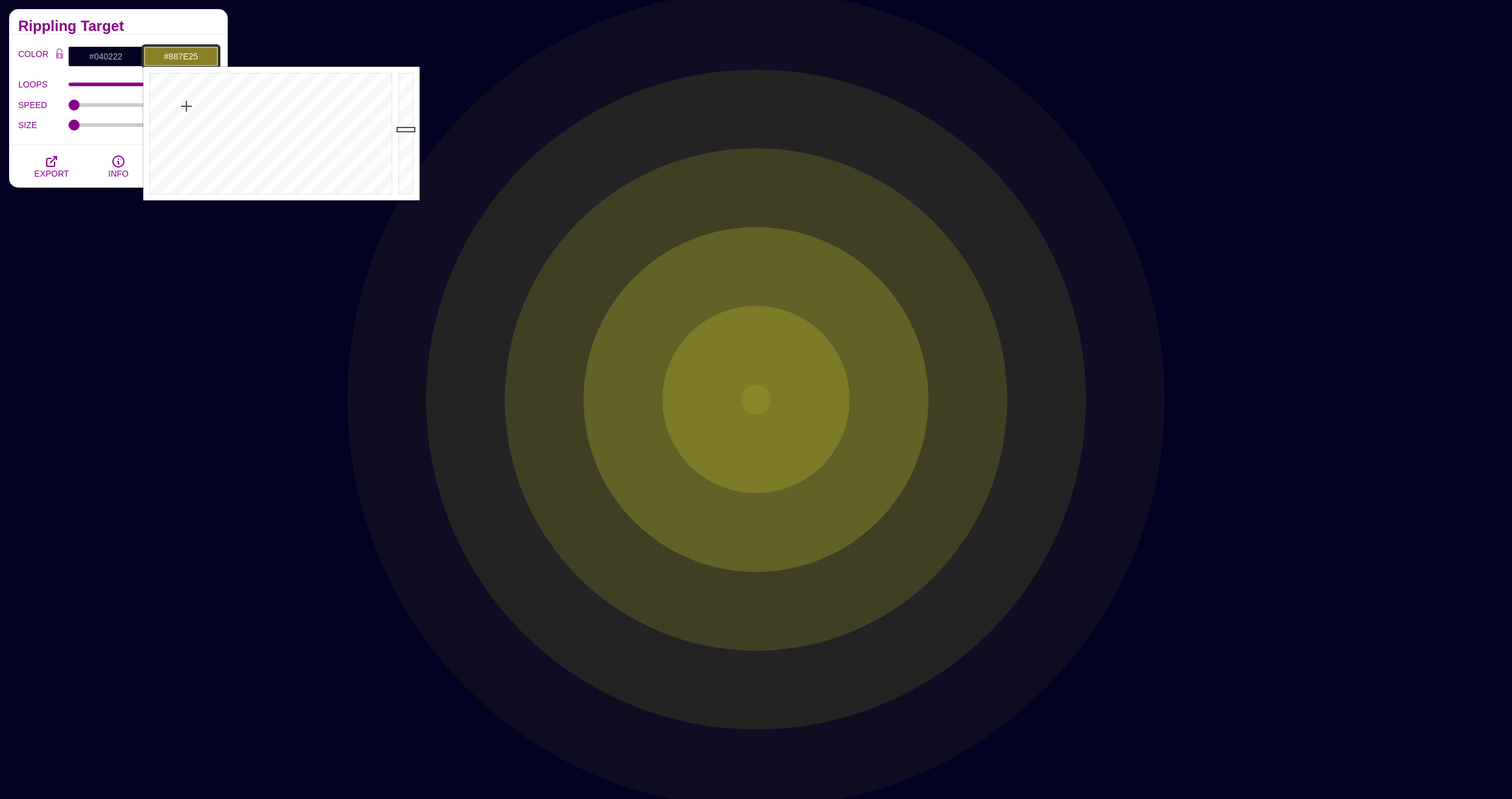
type input "#887E24"
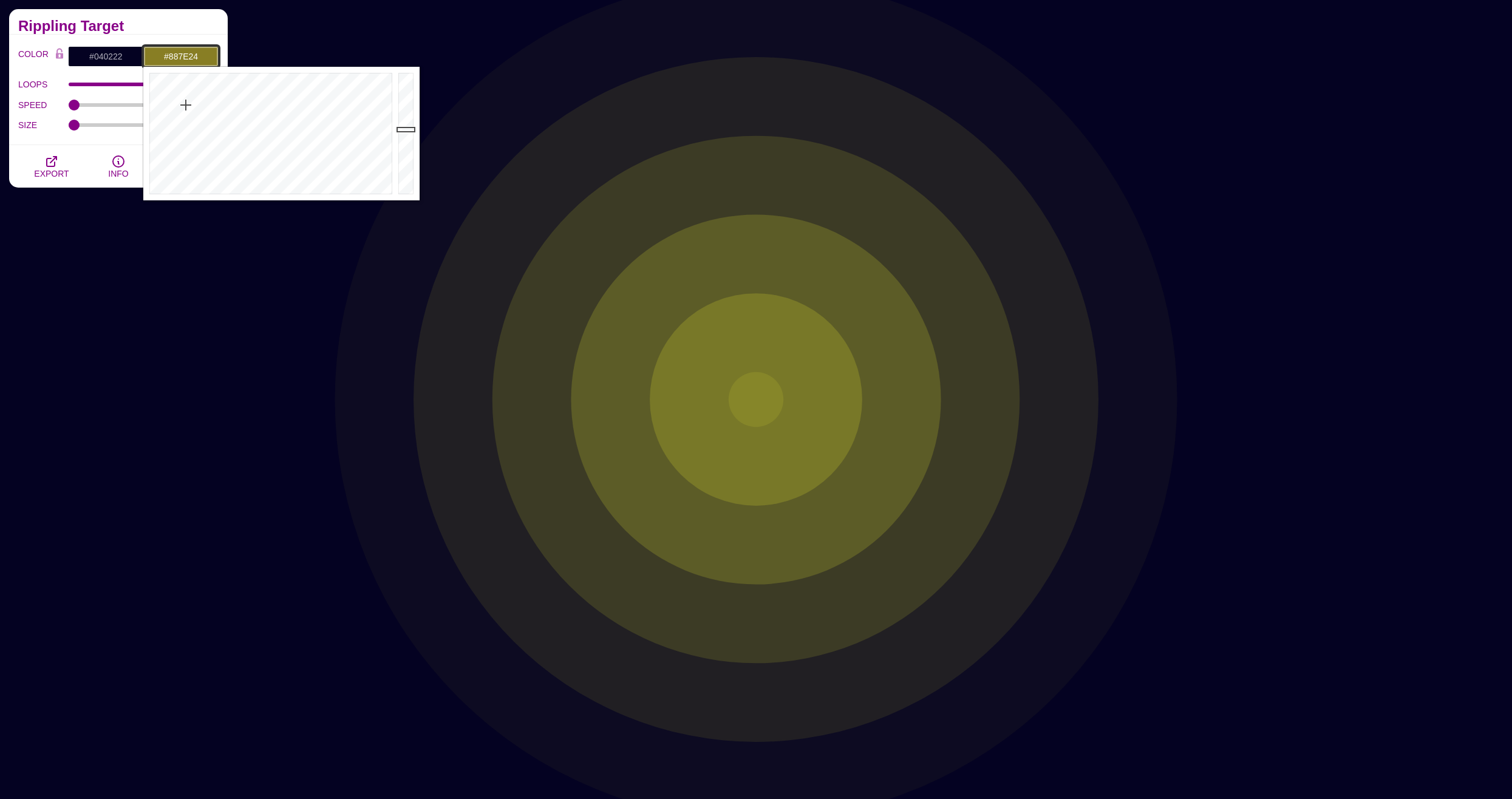
drag, startPoint x: 190, startPoint y: 110, endPoint x: 186, endPoint y: 105, distance: 6.4
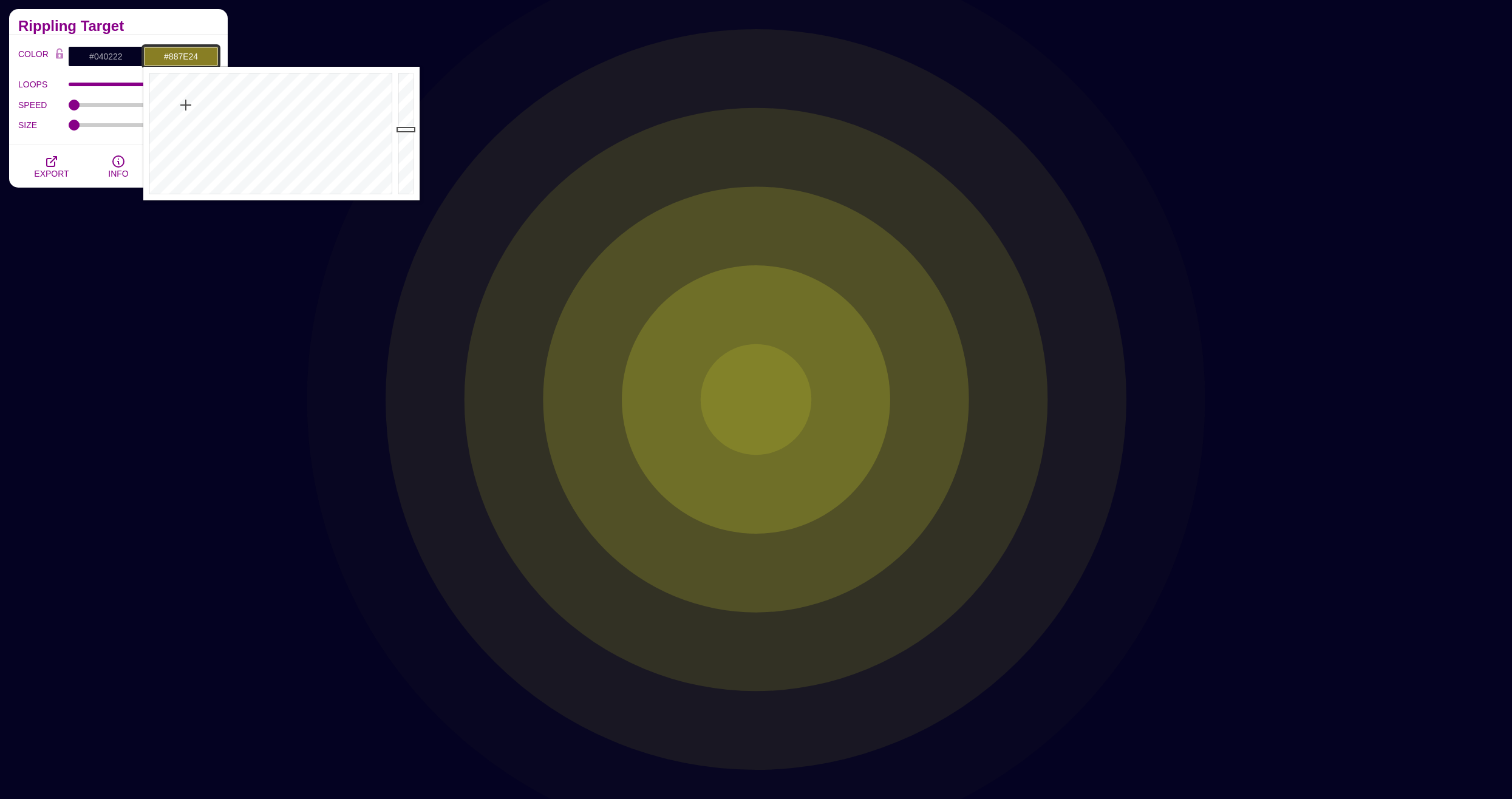
click at [186, 105] on div at bounding box center [269, 133] width 252 height 133
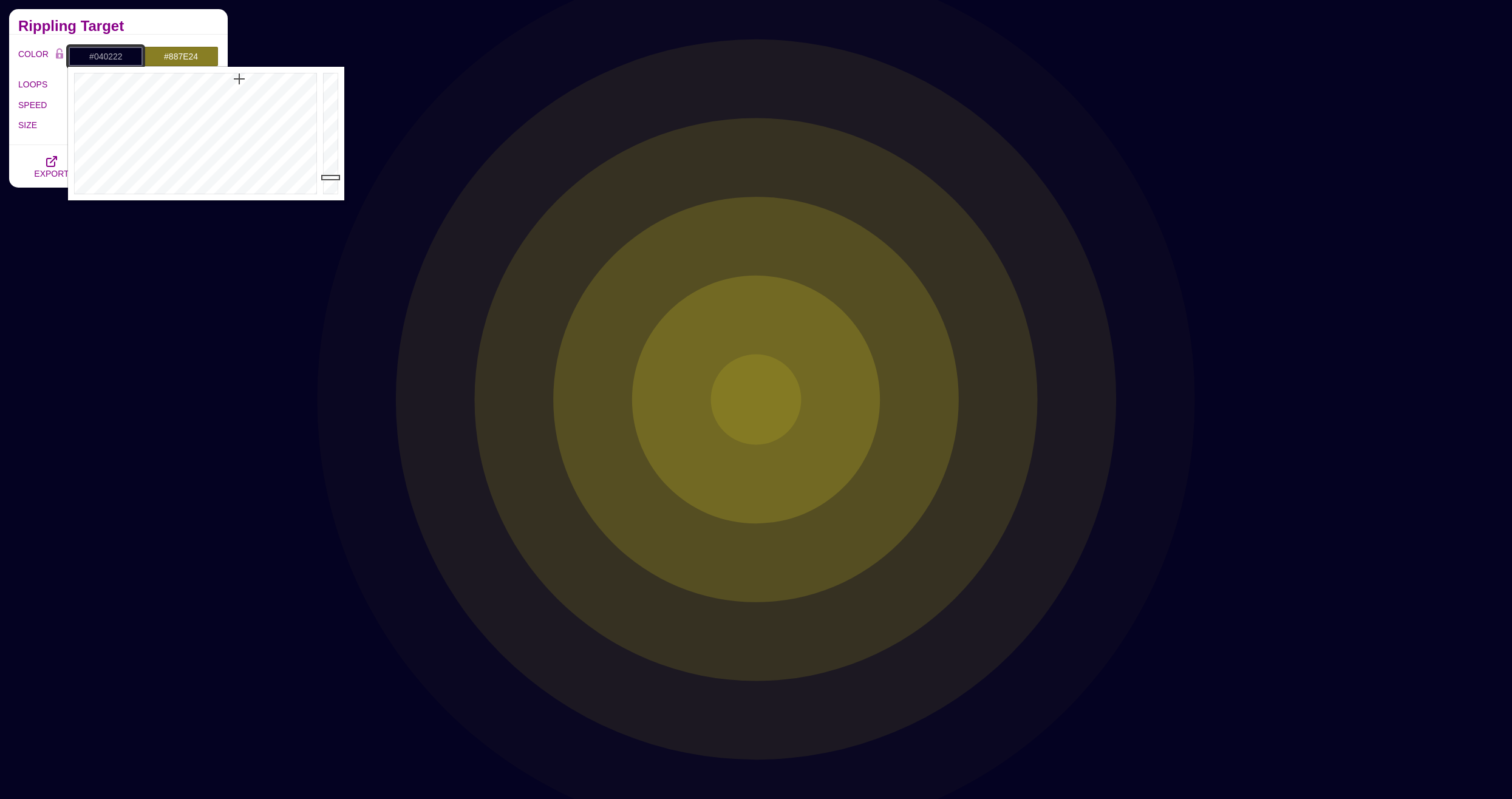
click at [96, 56] on input "#040222" at bounding box center [106, 56] width 75 height 20
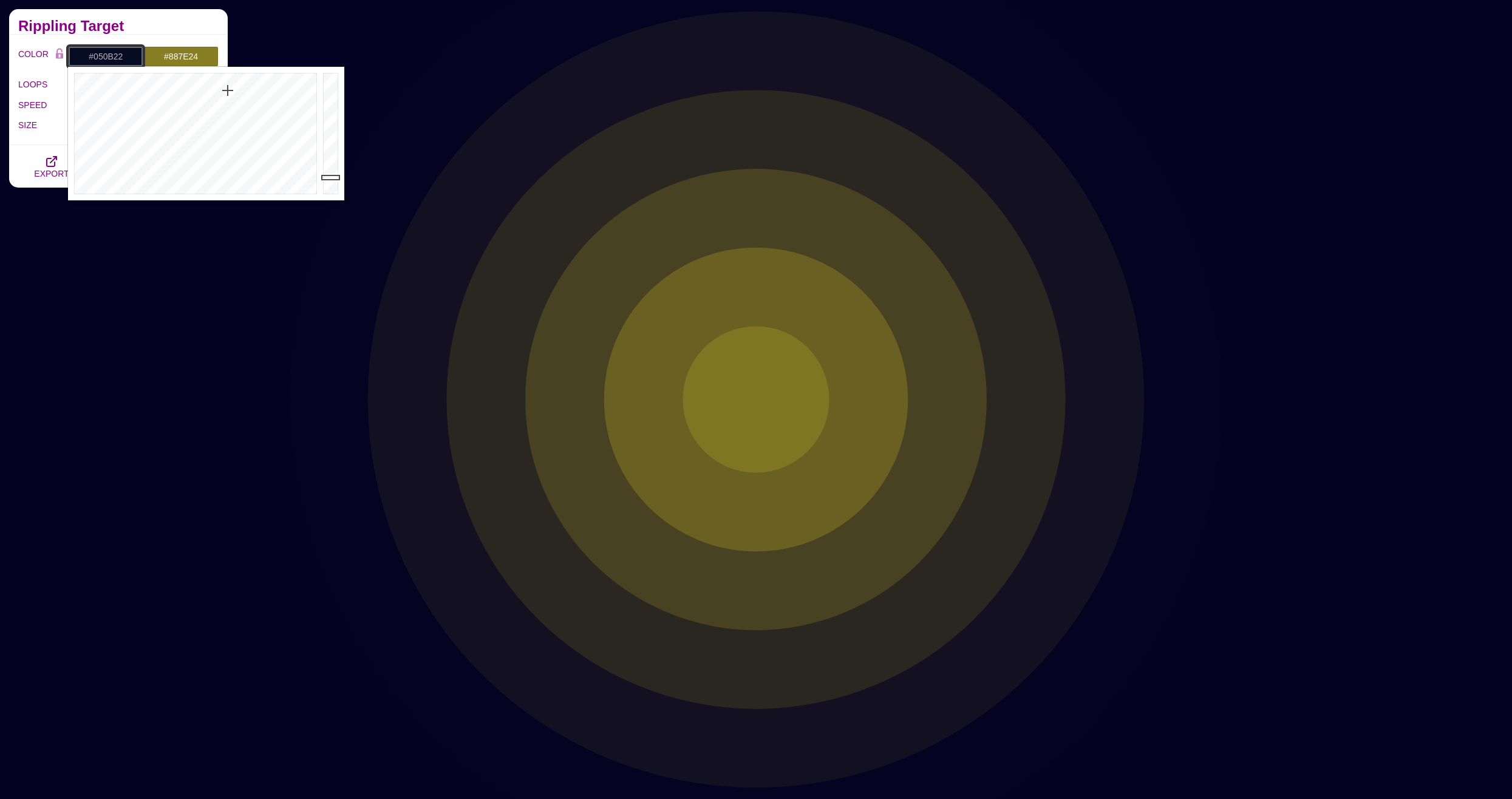
drag, startPoint x: 238, startPoint y: 87, endPoint x: 228, endPoint y: 90, distance: 10.4
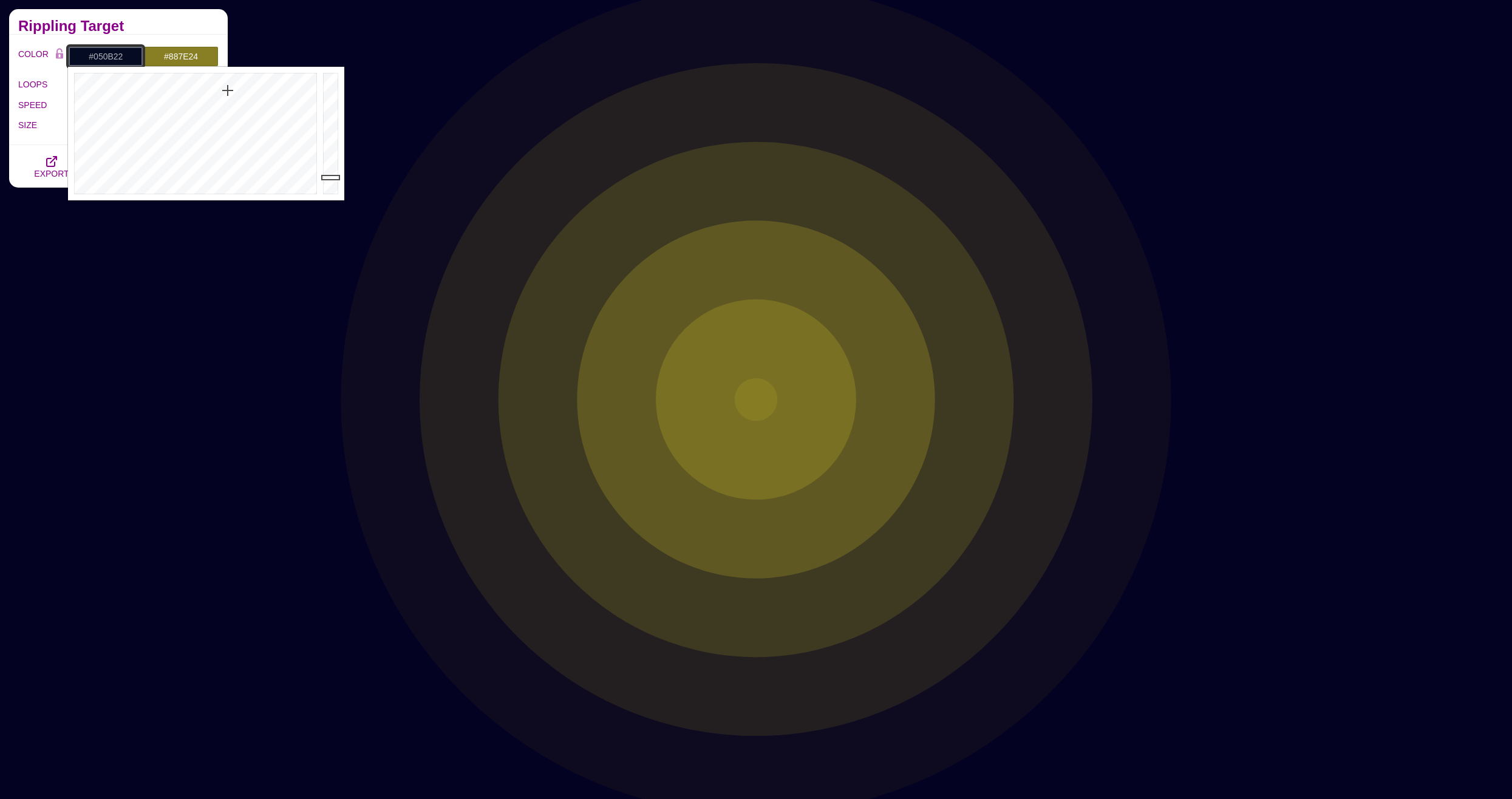
click at [228, 90] on div at bounding box center [194, 133] width 252 height 133
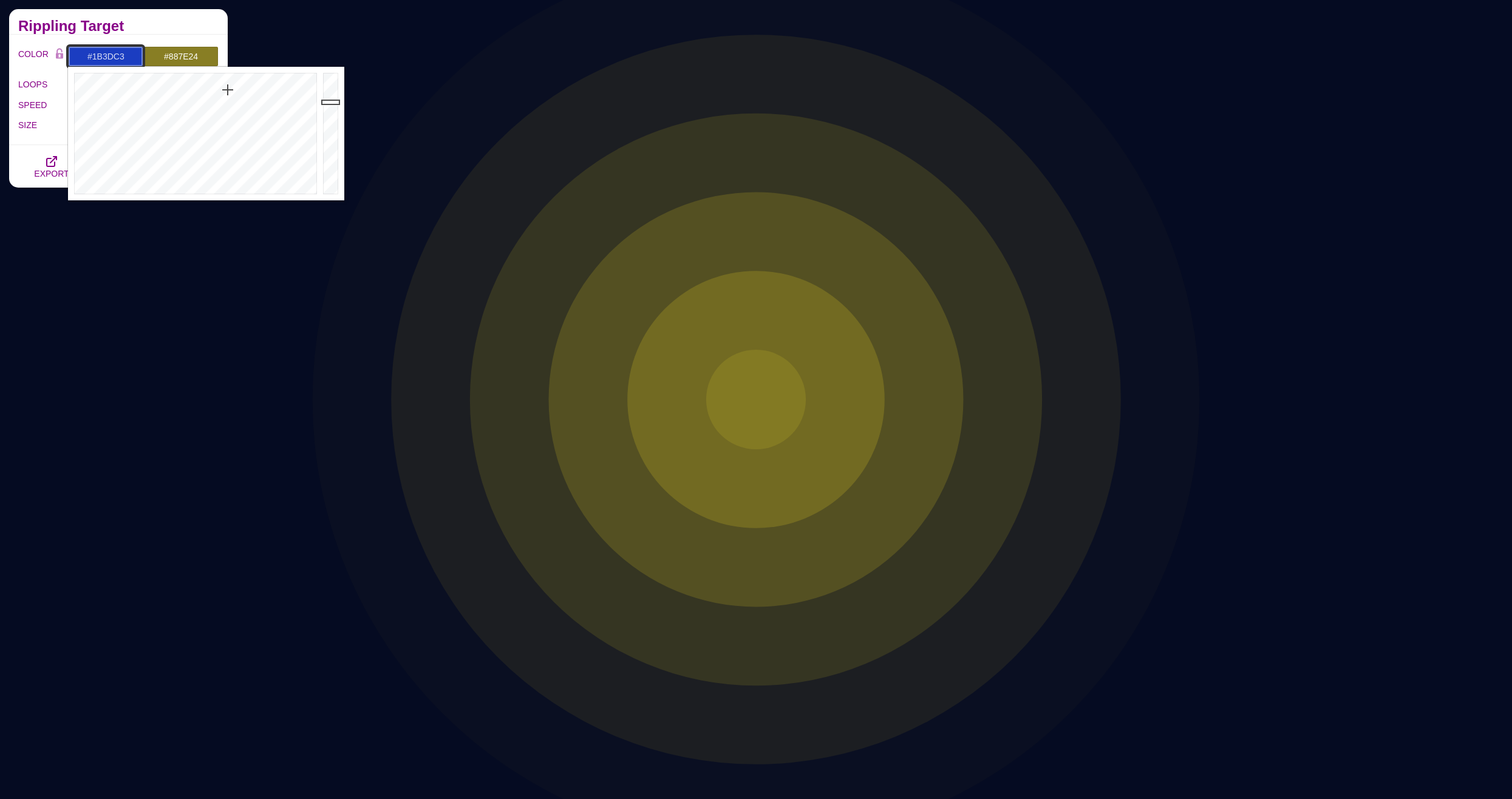
drag, startPoint x: 330, startPoint y: 133, endPoint x: 331, endPoint y: 102, distance: 31.0
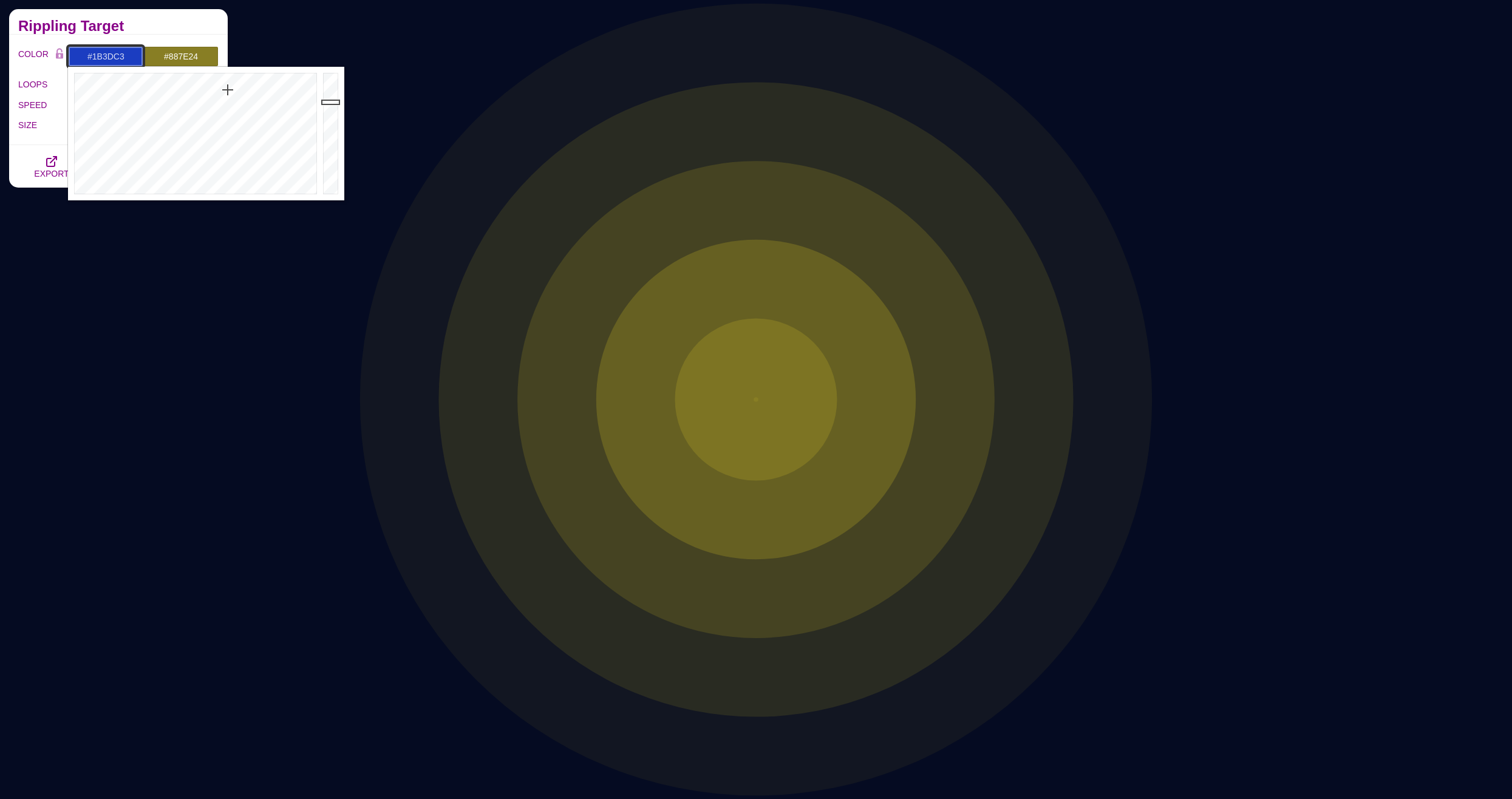
click at [331, 102] on div at bounding box center [332, 133] width 24 height 133
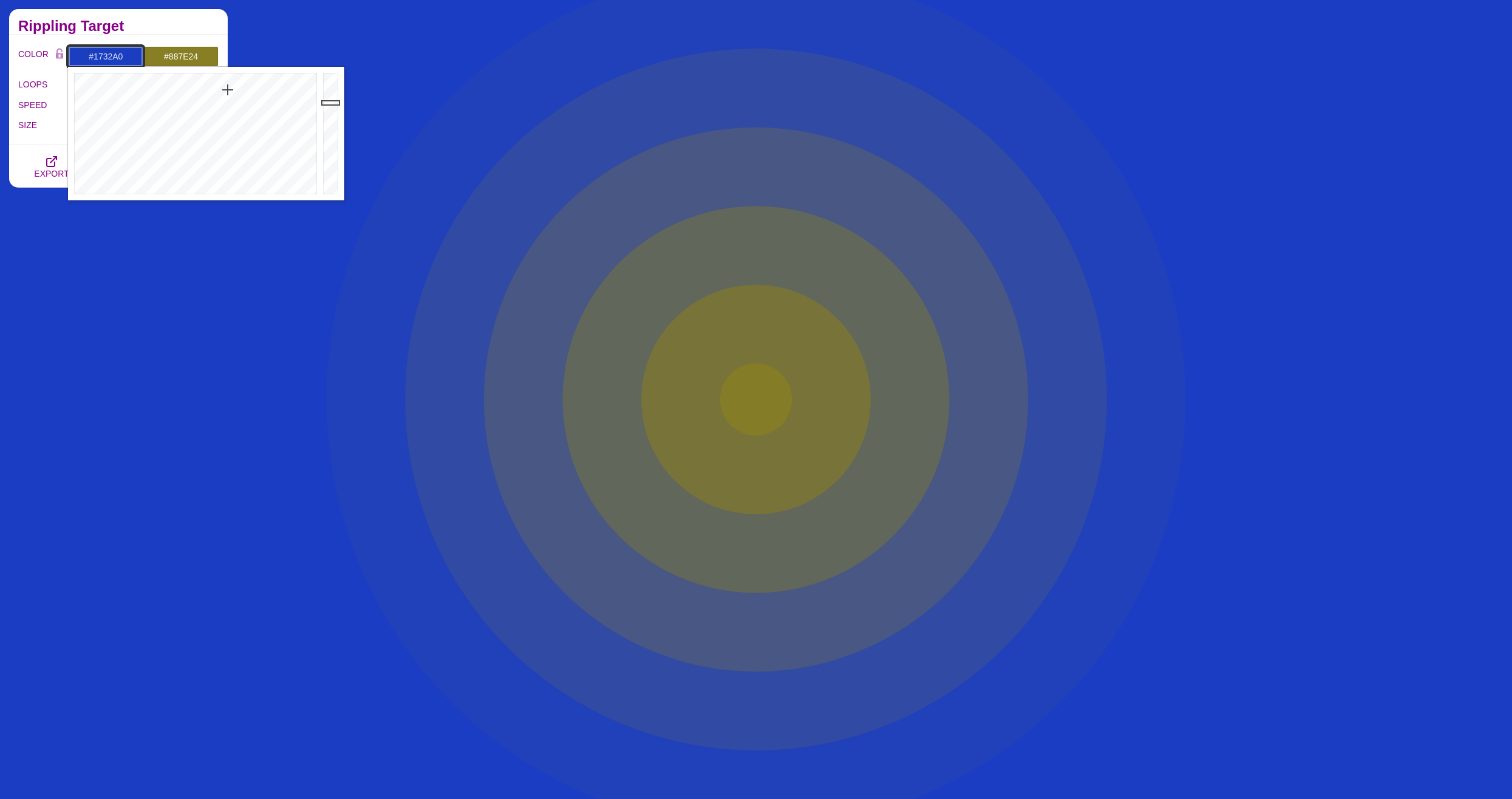
type input "#16329F"
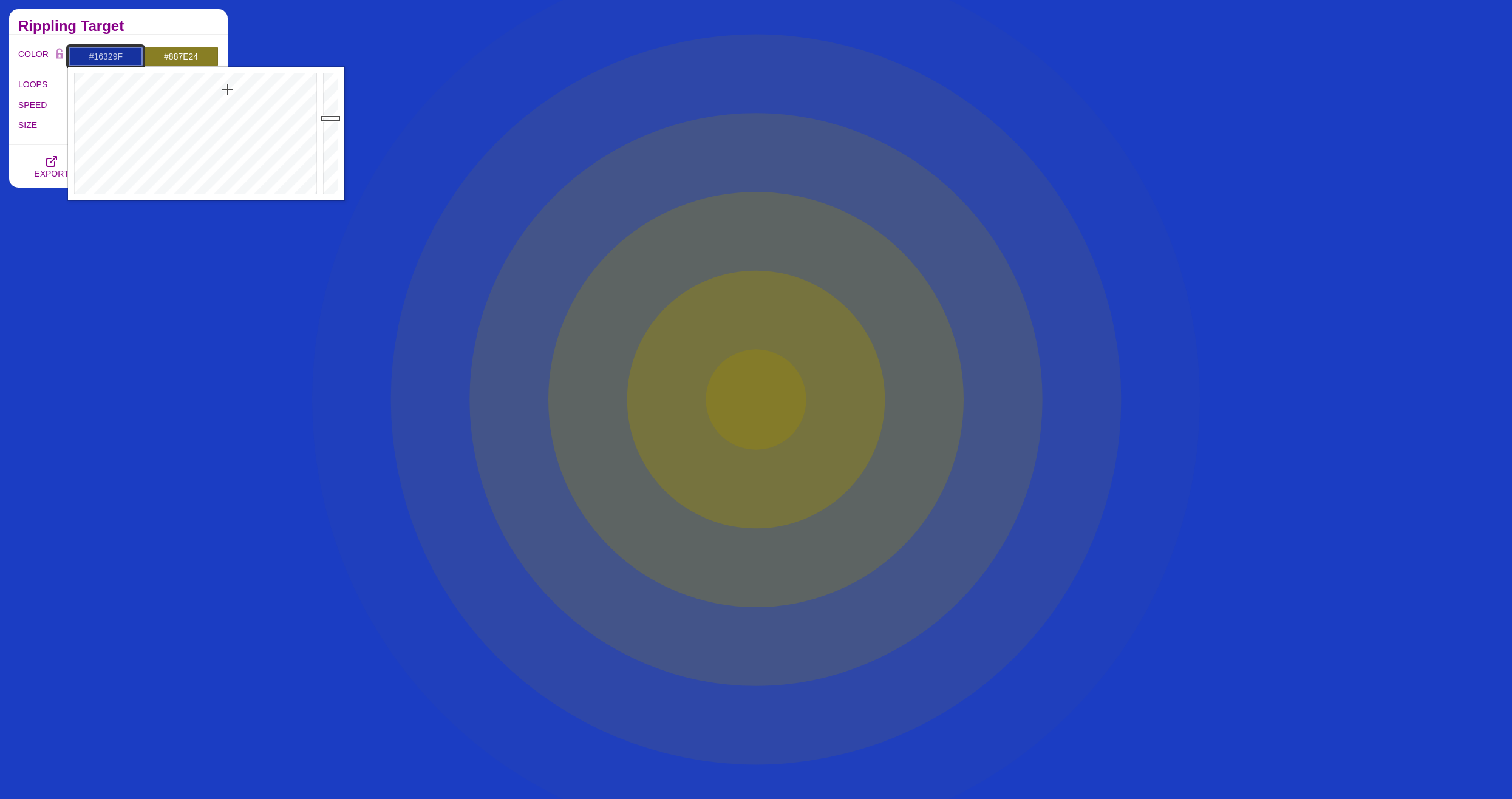
drag, startPoint x: 331, startPoint y: 102, endPoint x: 331, endPoint y: 118, distance: 16.0
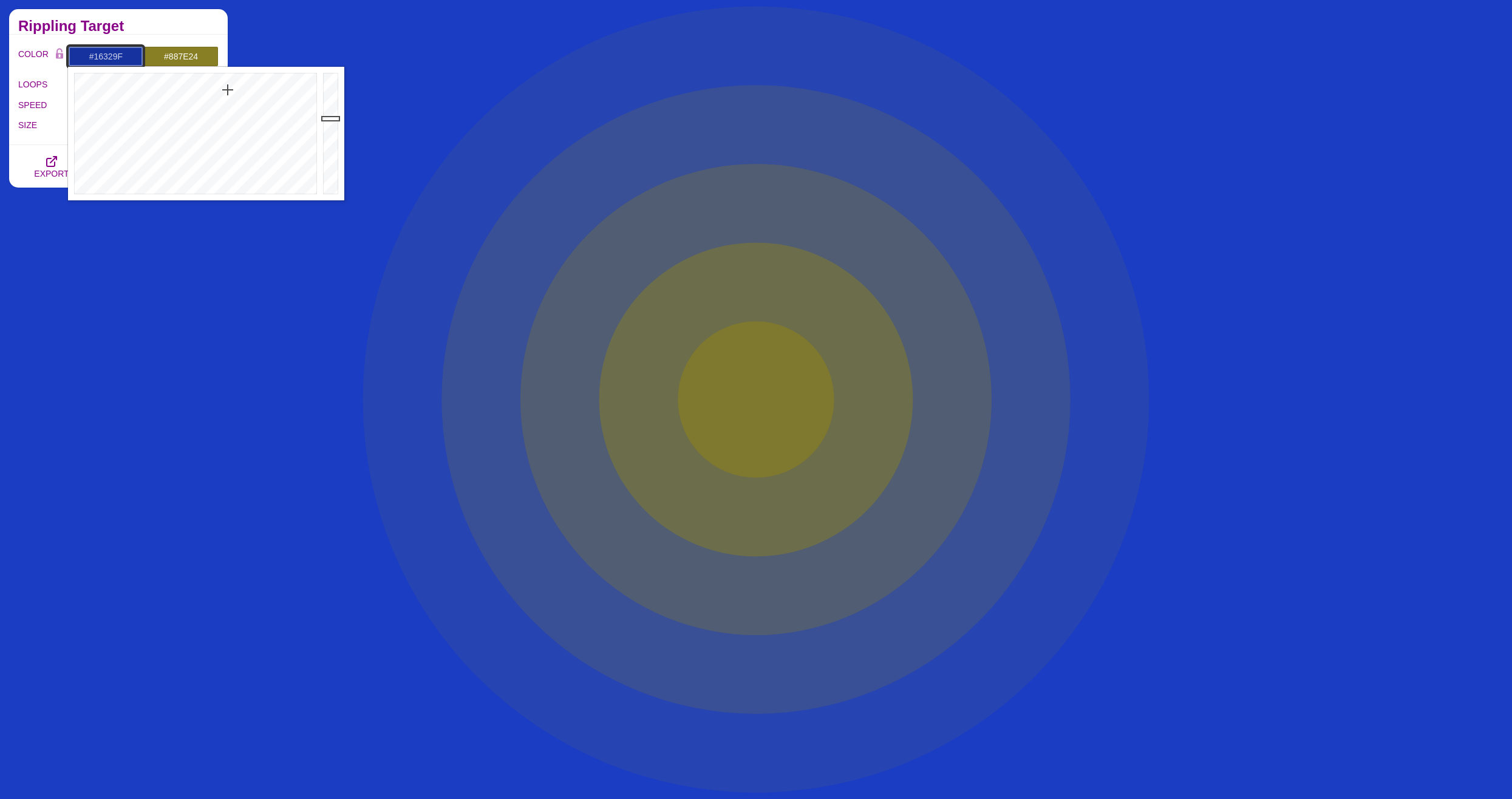
click at [331, 118] on div at bounding box center [332, 133] width 24 height 133
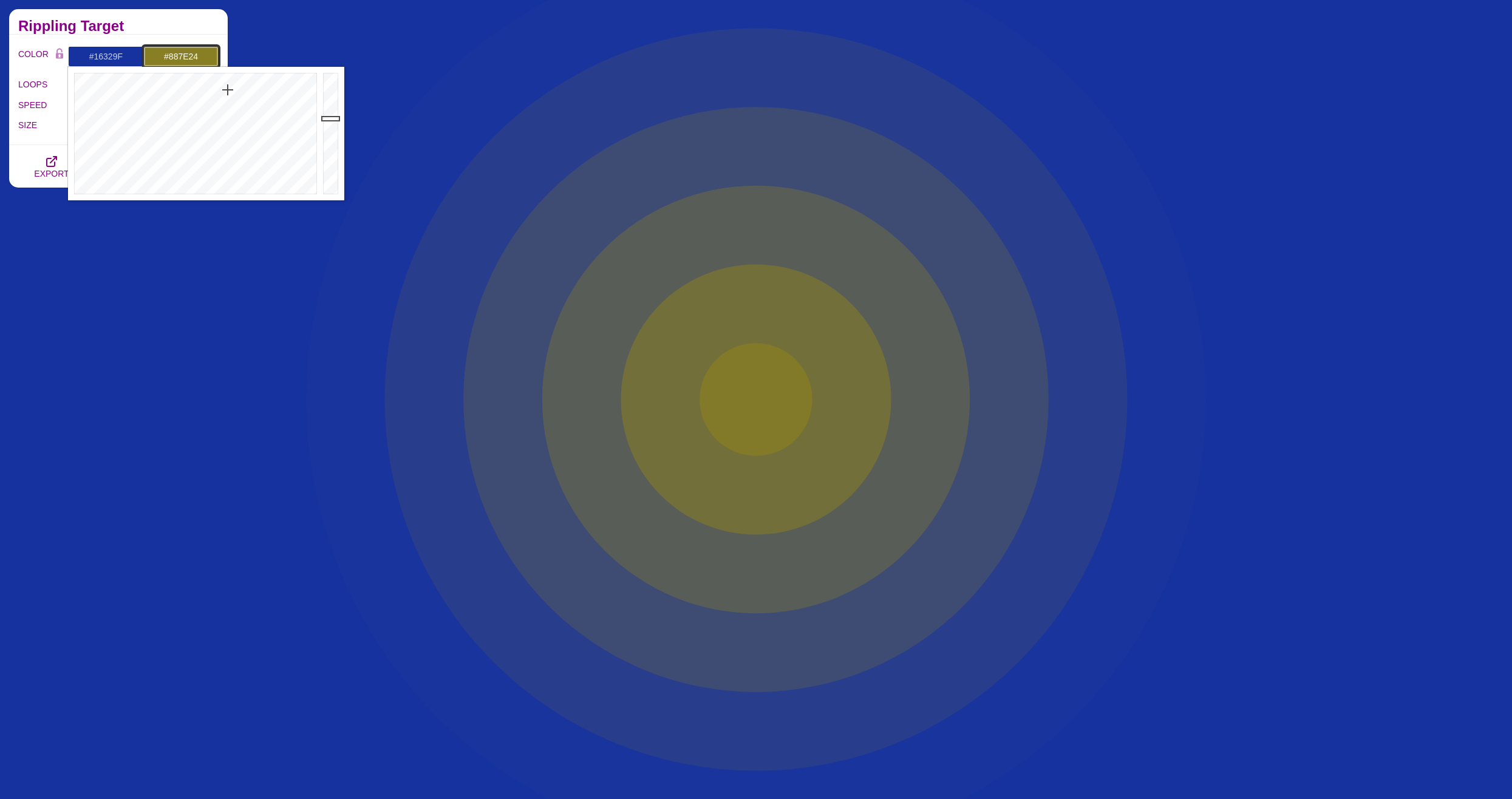
click at [172, 50] on input "#887E24" at bounding box center [181, 56] width 75 height 20
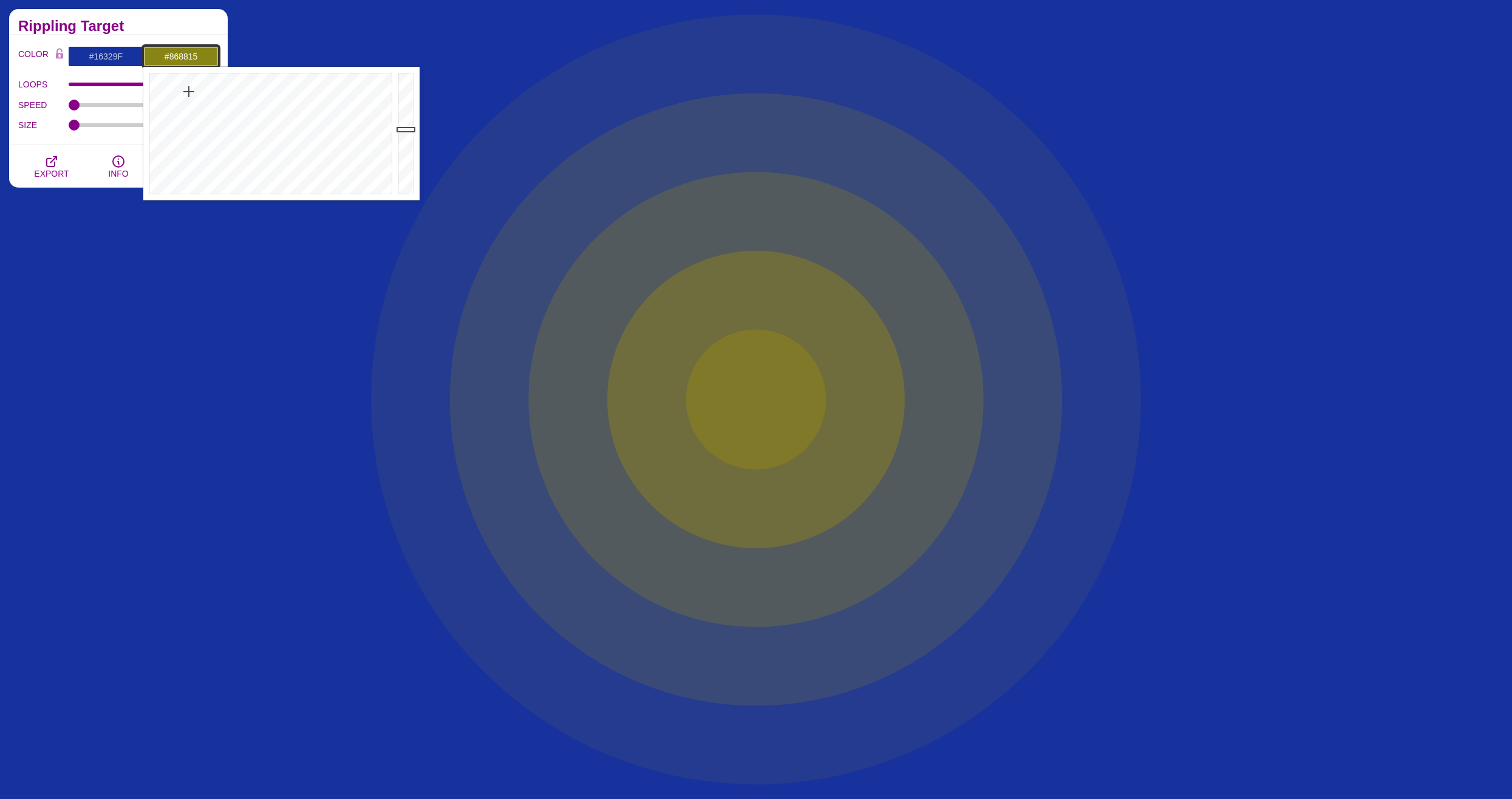
drag, startPoint x: 188, startPoint y: 102, endPoint x: 191, endPoint y: 91, distance: 11.4
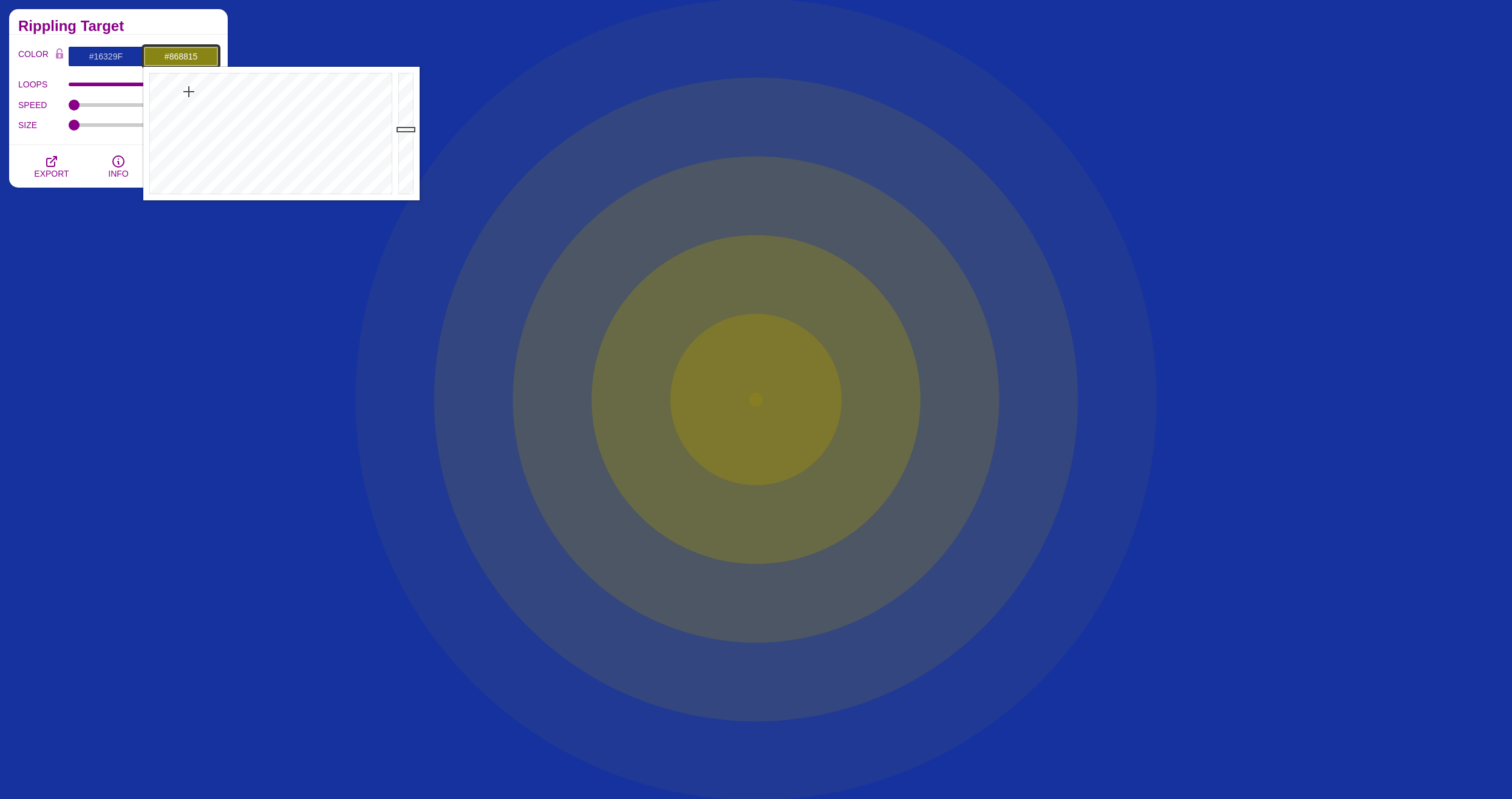
click at [191, 91] on div at bounding box center [269, 133] width 252 height 133
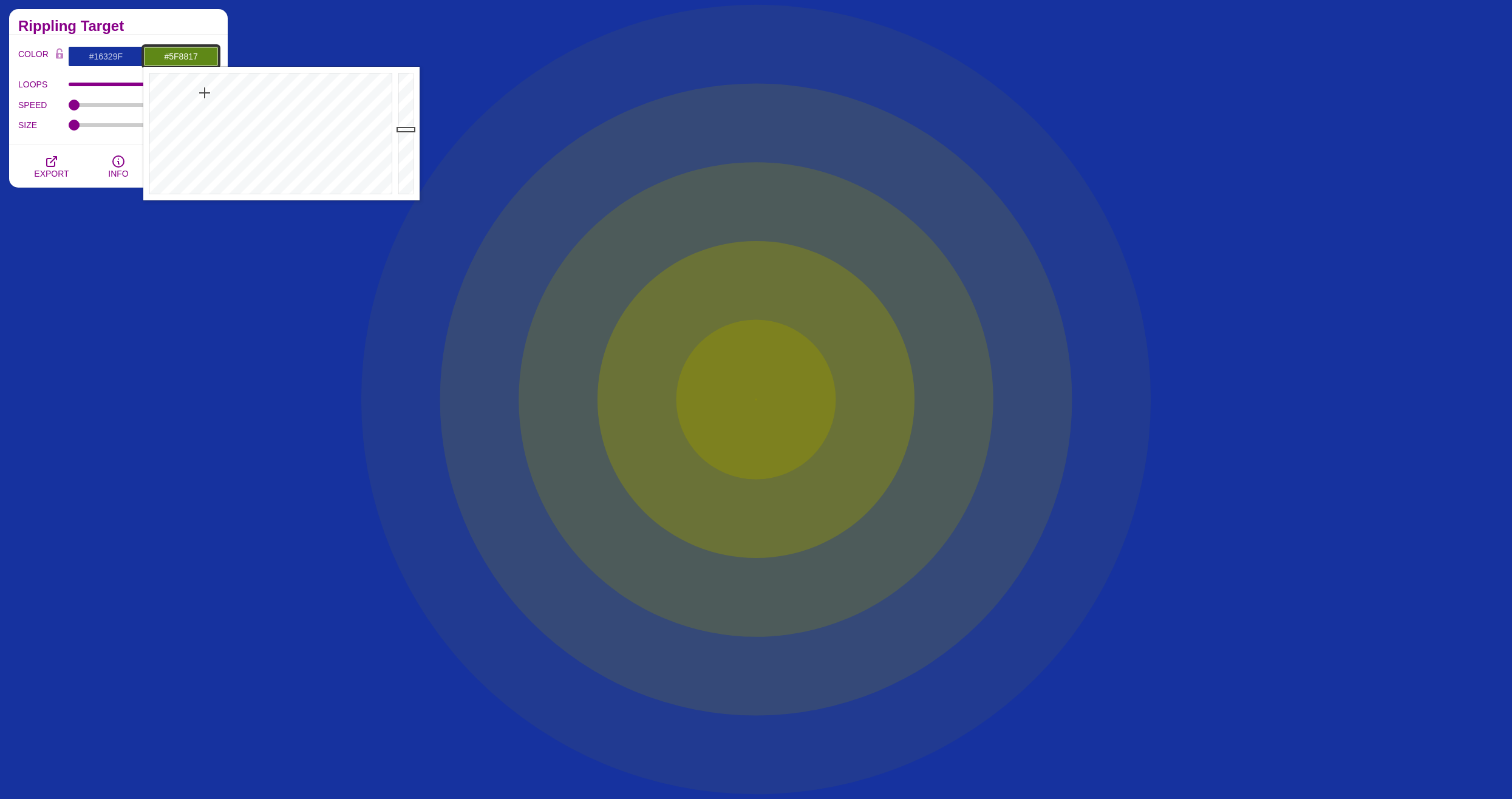
drag, startPoint x: 191, startPoint y: 91, endPoint x: 205, endPoint y: 93, distance: 14.1
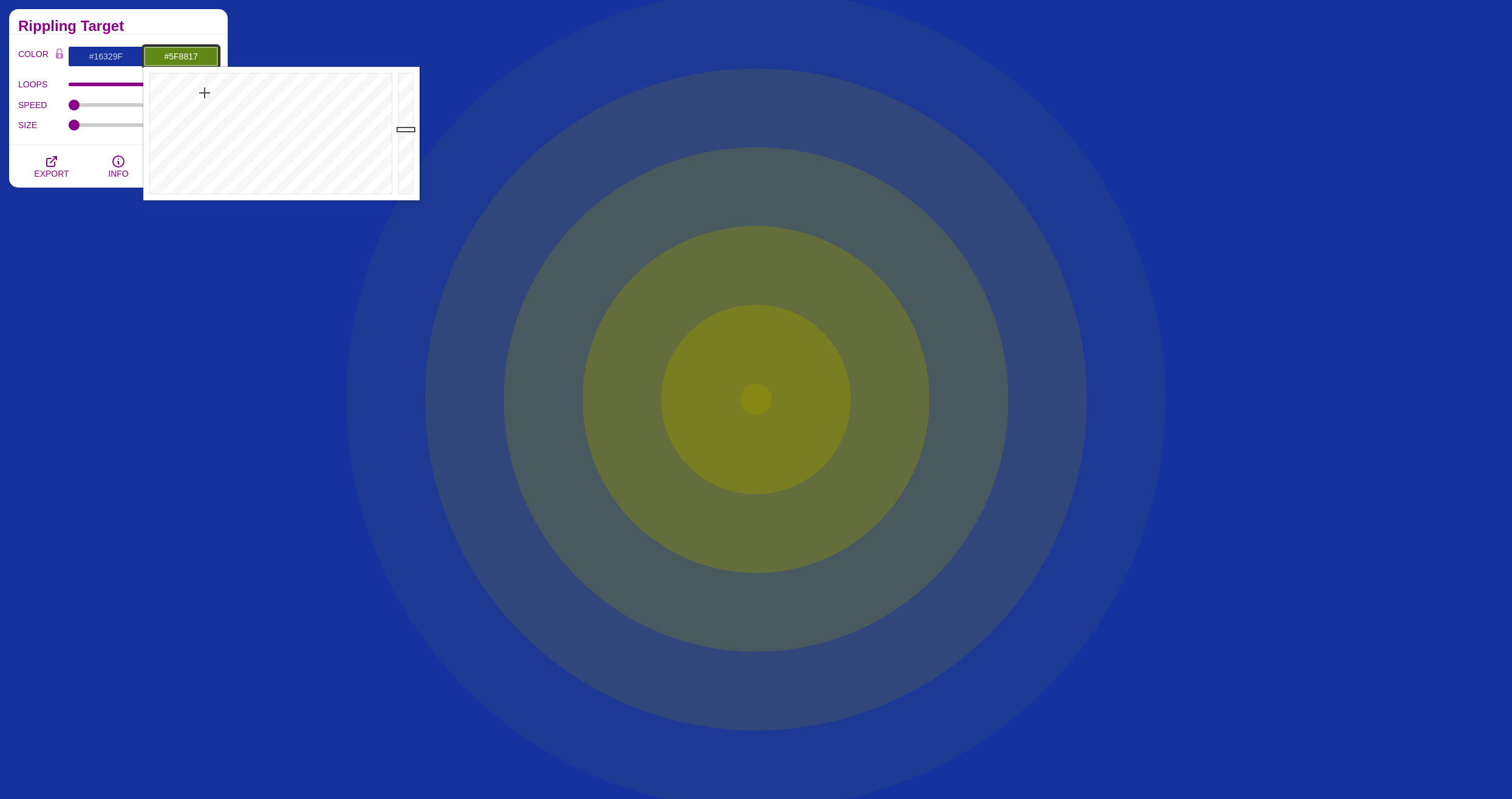
click at [205, 93] on div at bounding box center [269, 133] width 252 height 133
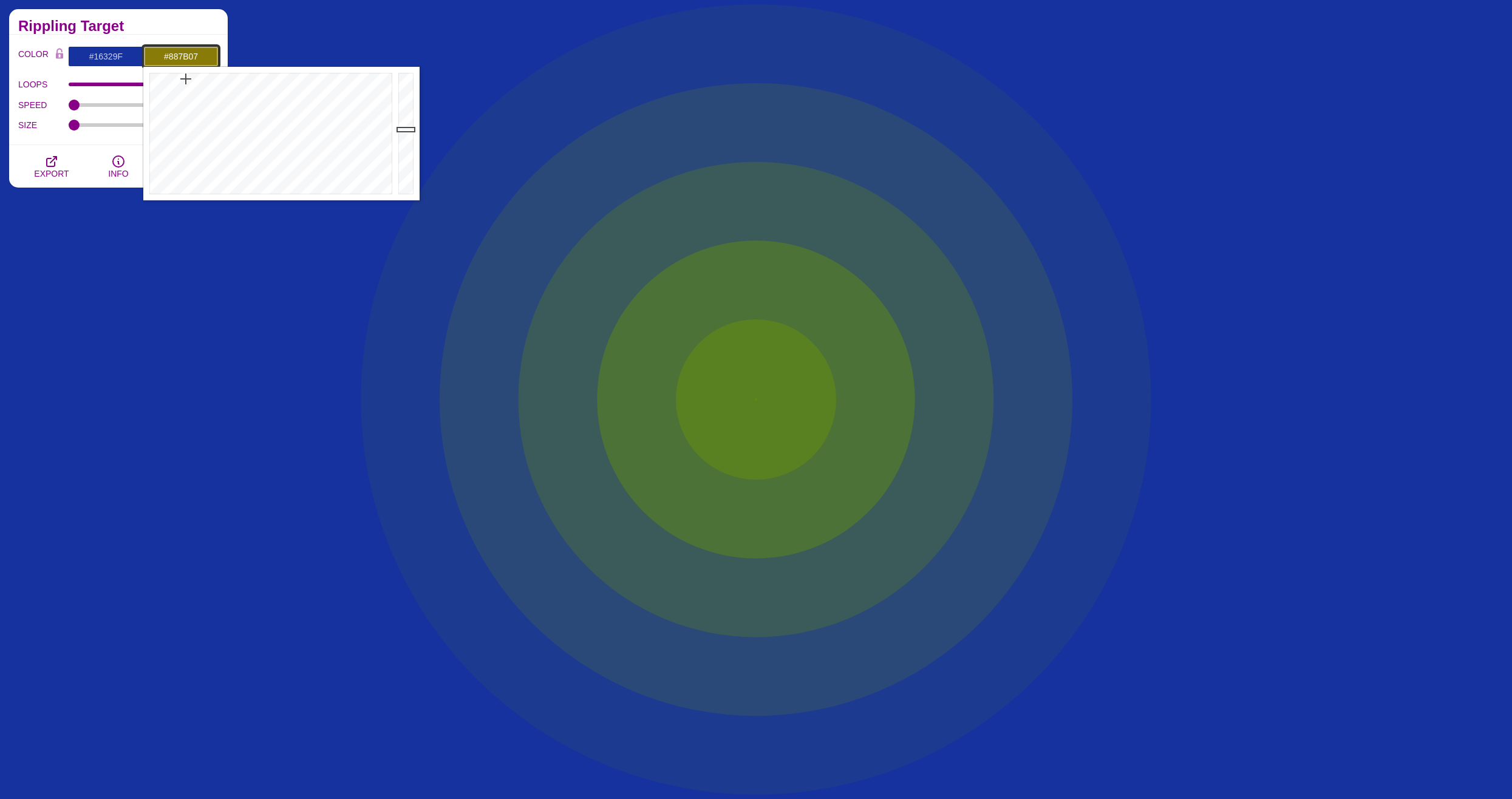
drag, startPoint x: 197, startPoint y: 88, endPoint x: 186, endPoint y: 79, distance: 14.2
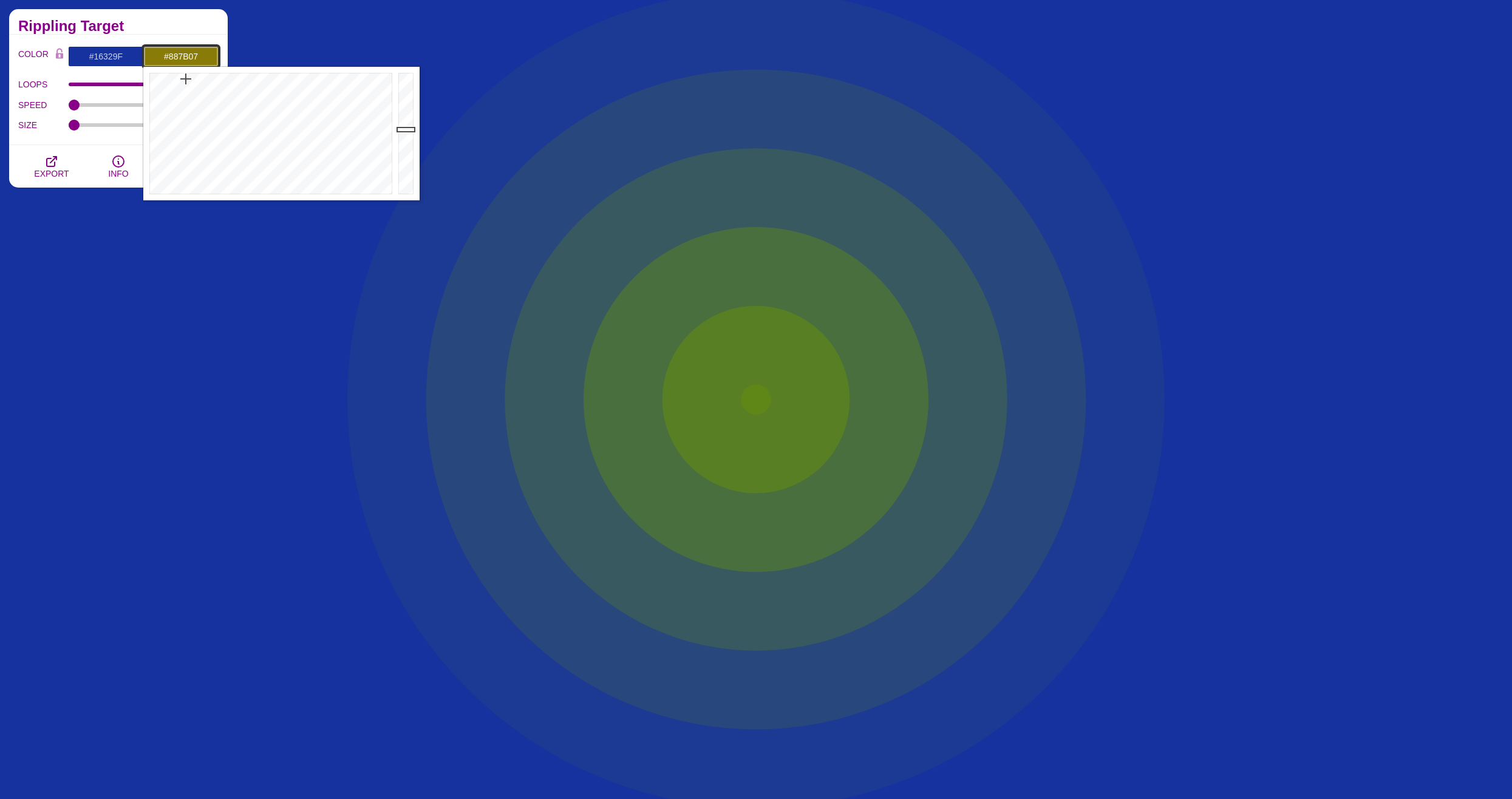
click at [186, 79] on div at bounding box center [269, 133] width 252 height 133
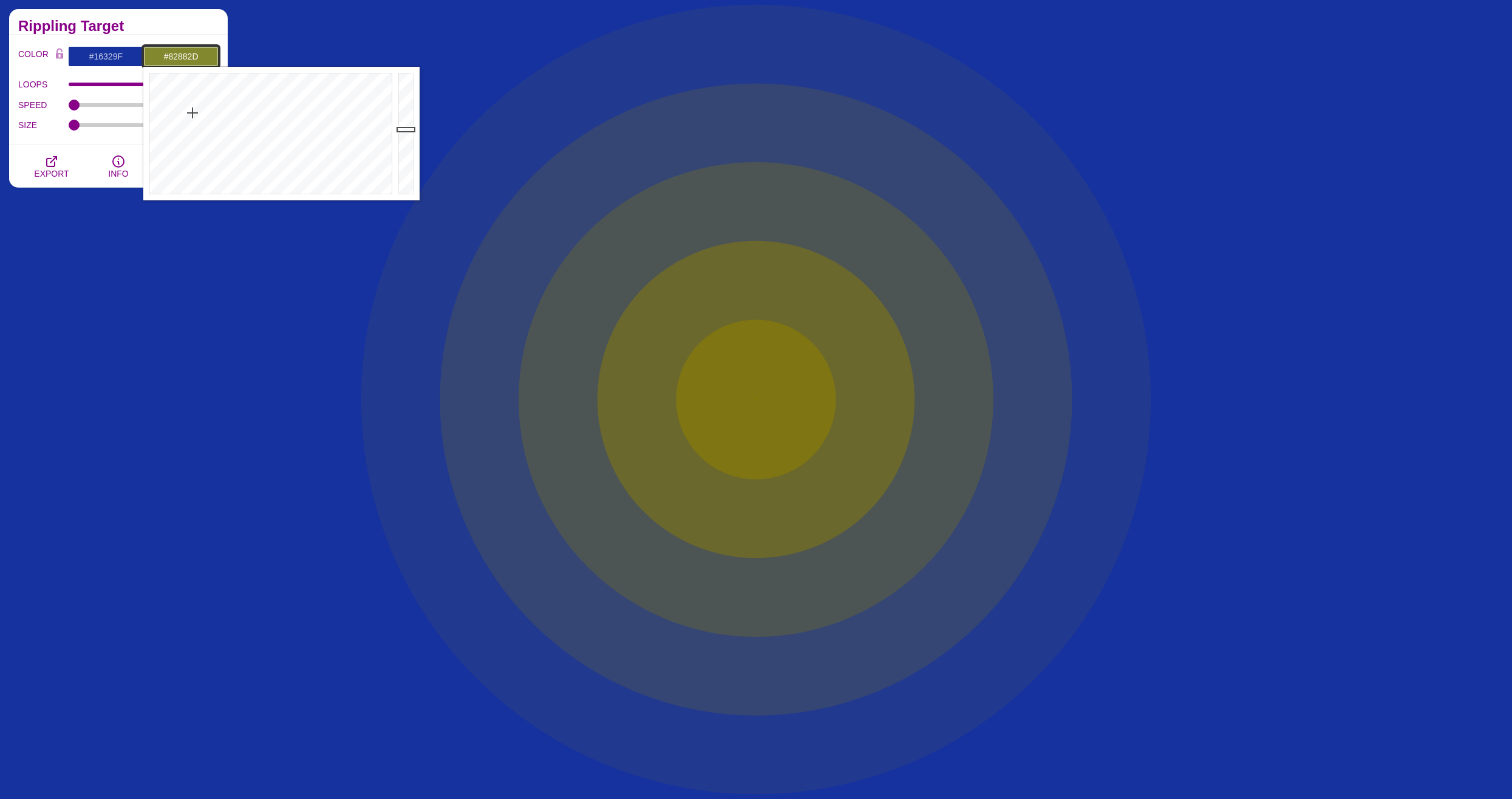
drag, startPoint x: 186, startPoint y: 79, endPoint x: 193, endPoint y: 113, distance: 34.7
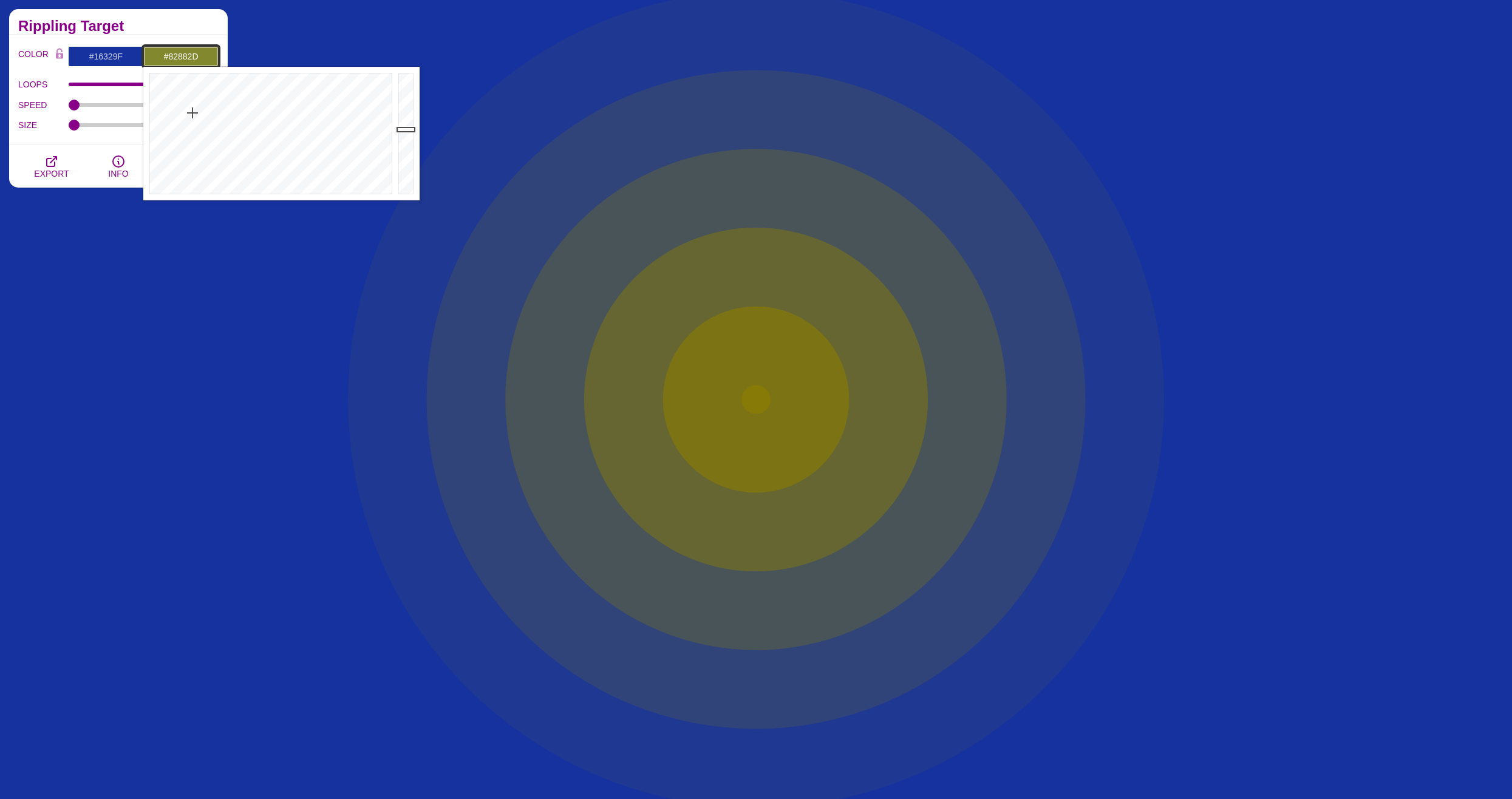
click at [193, 113] on div at bounding box center [269, 133] width 252 height 133
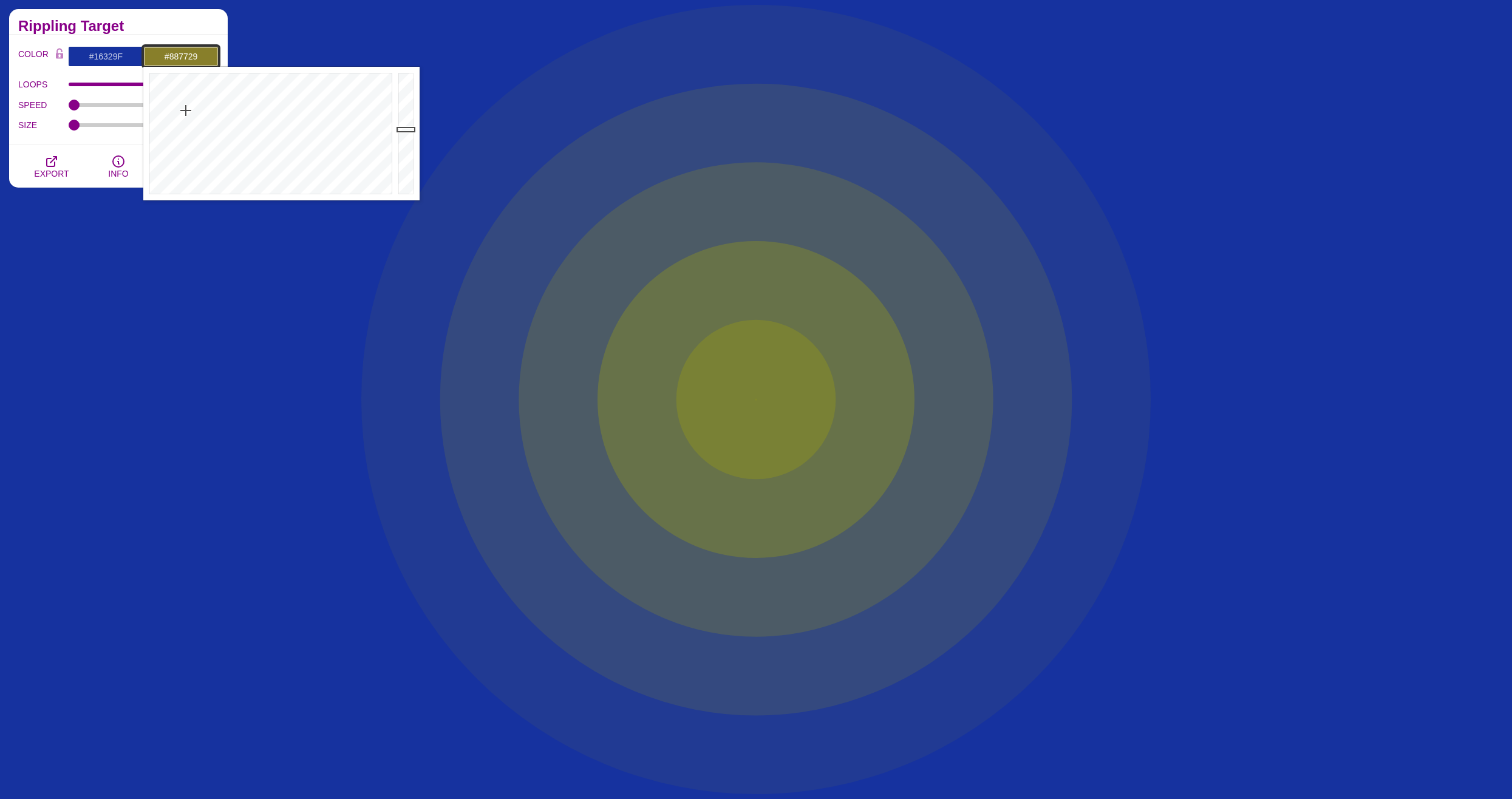
drag, startPoint x: 187, startPoint y: 110, endPoint x: 244, endPoint y: 107, distance: 57.1
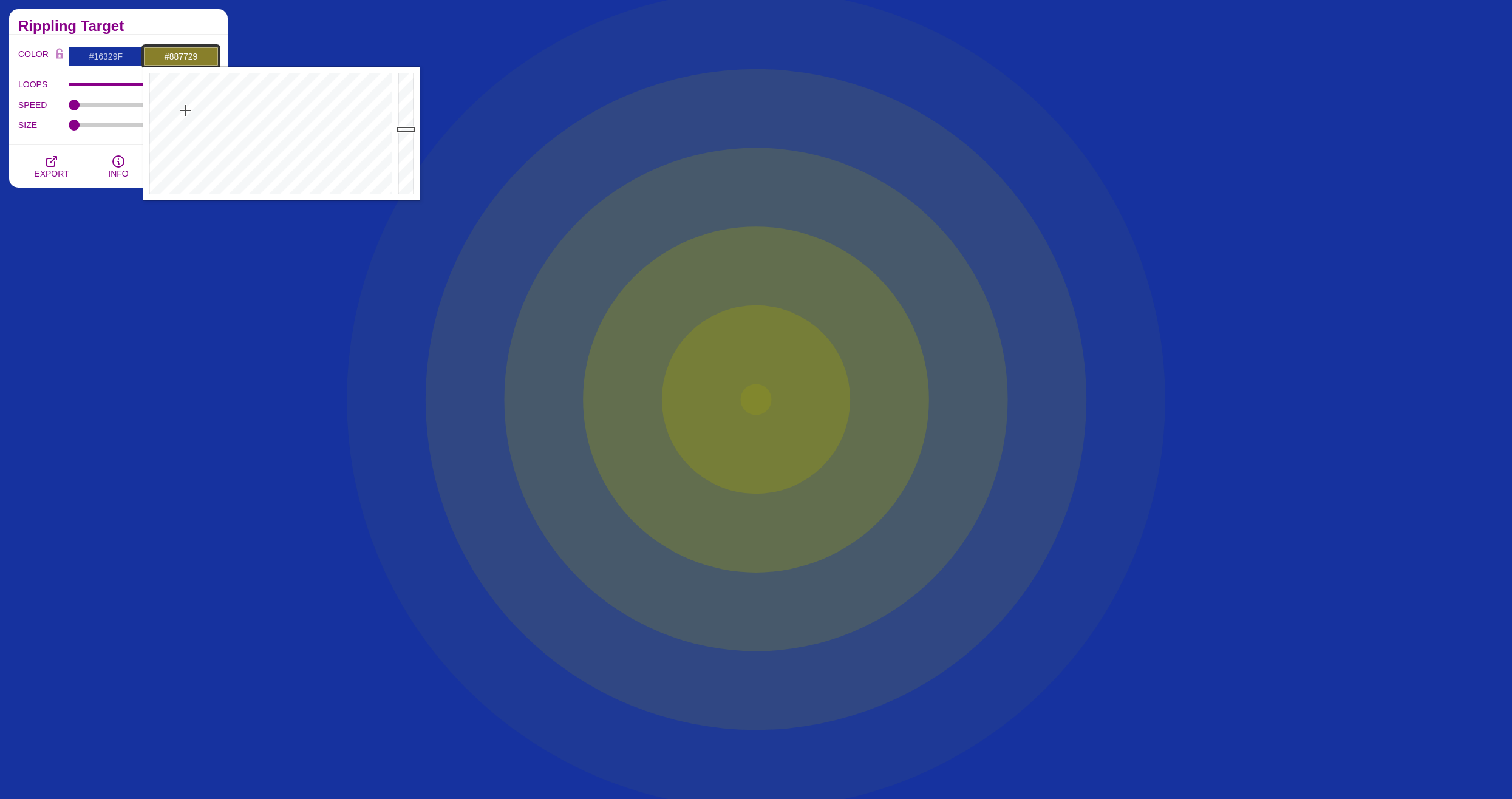
click at [183, 109] on div at bounding box center [269, 133] width 252 height 133
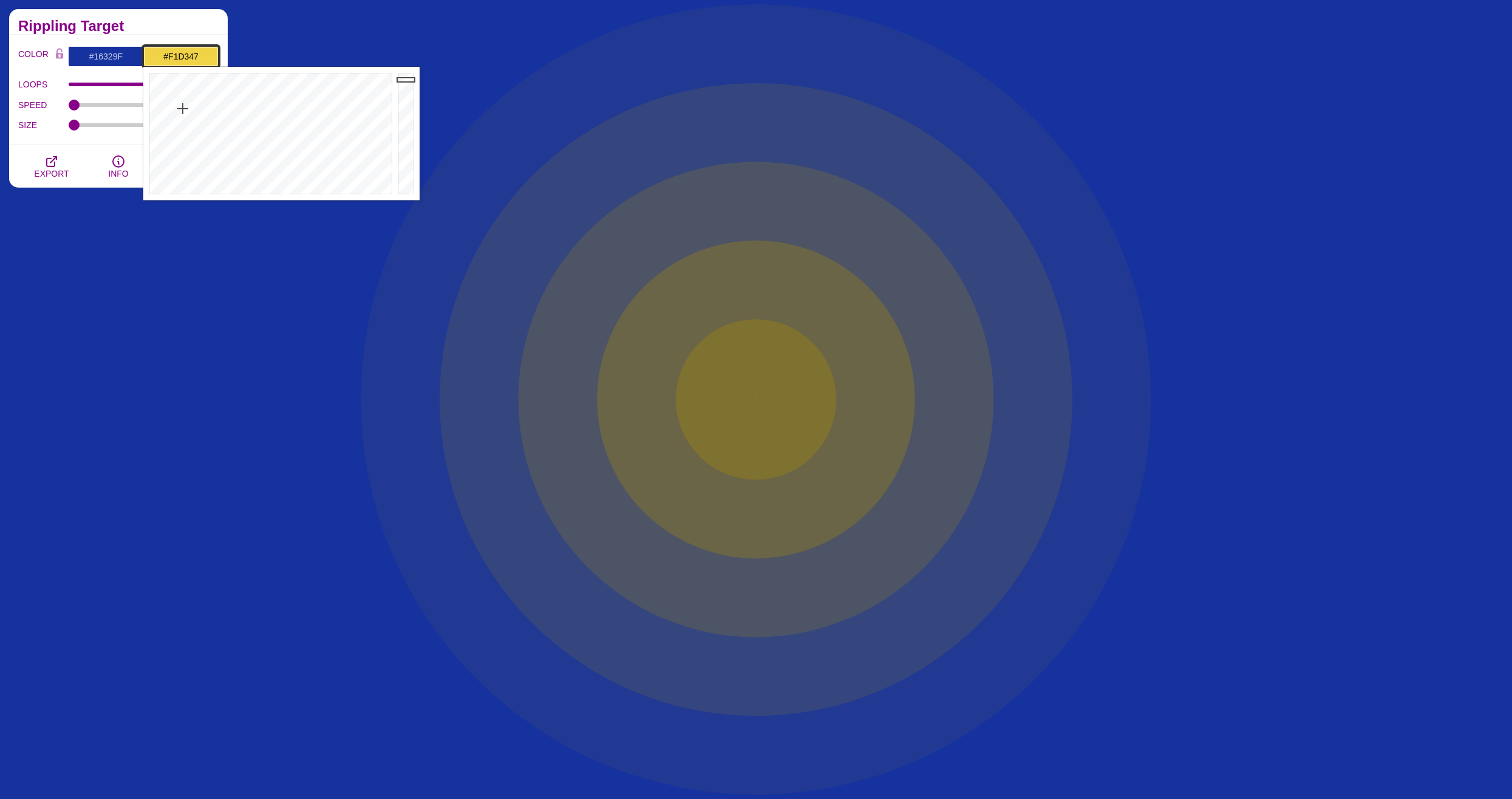
drag, startPoint x: 405, startPoint y: 104, endPoint x: 407, endPoint y: 80, distance: 24.1
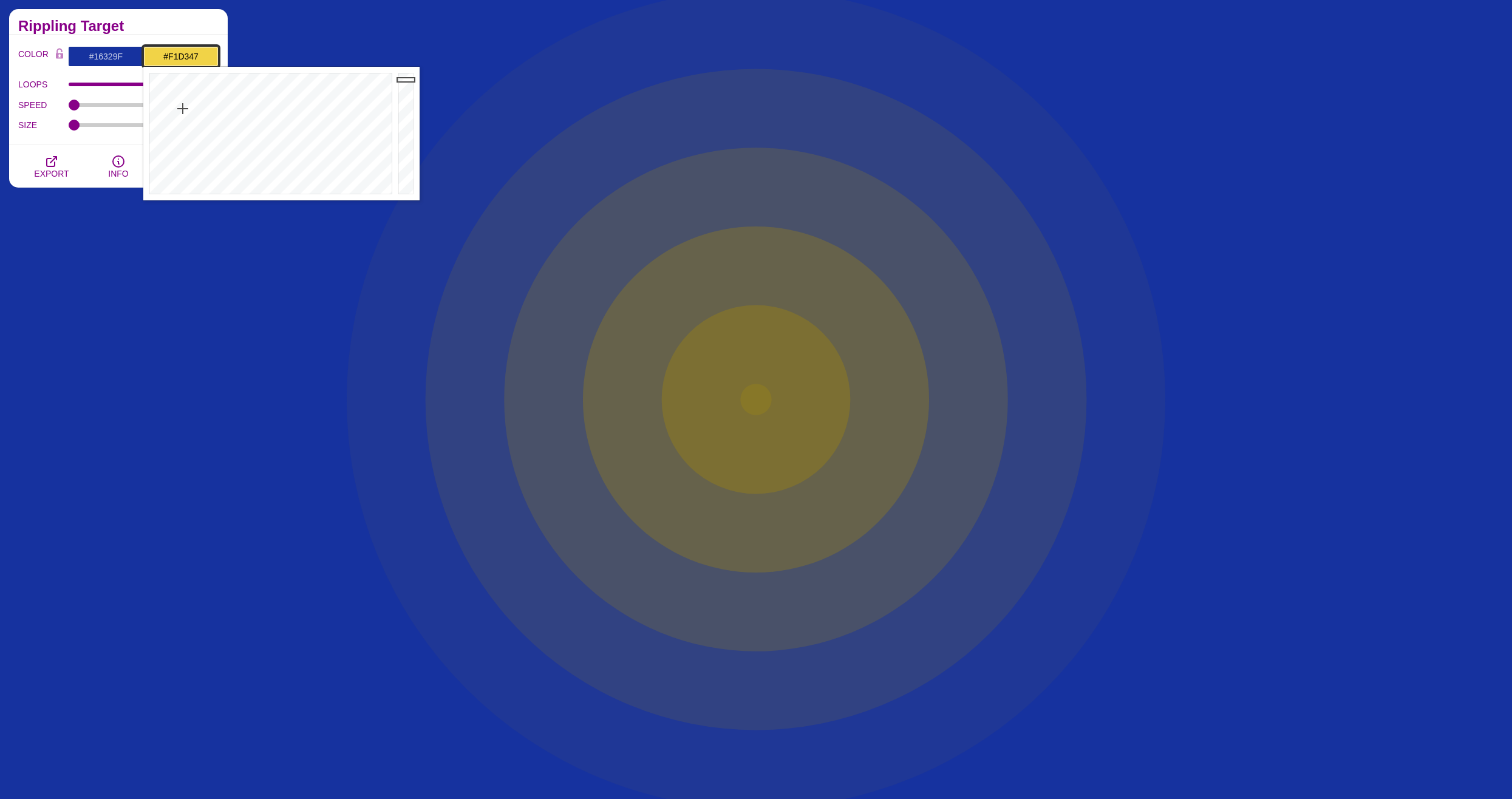
click at [407, 80] on div at bounding box center [407, 133] width 24 height 133
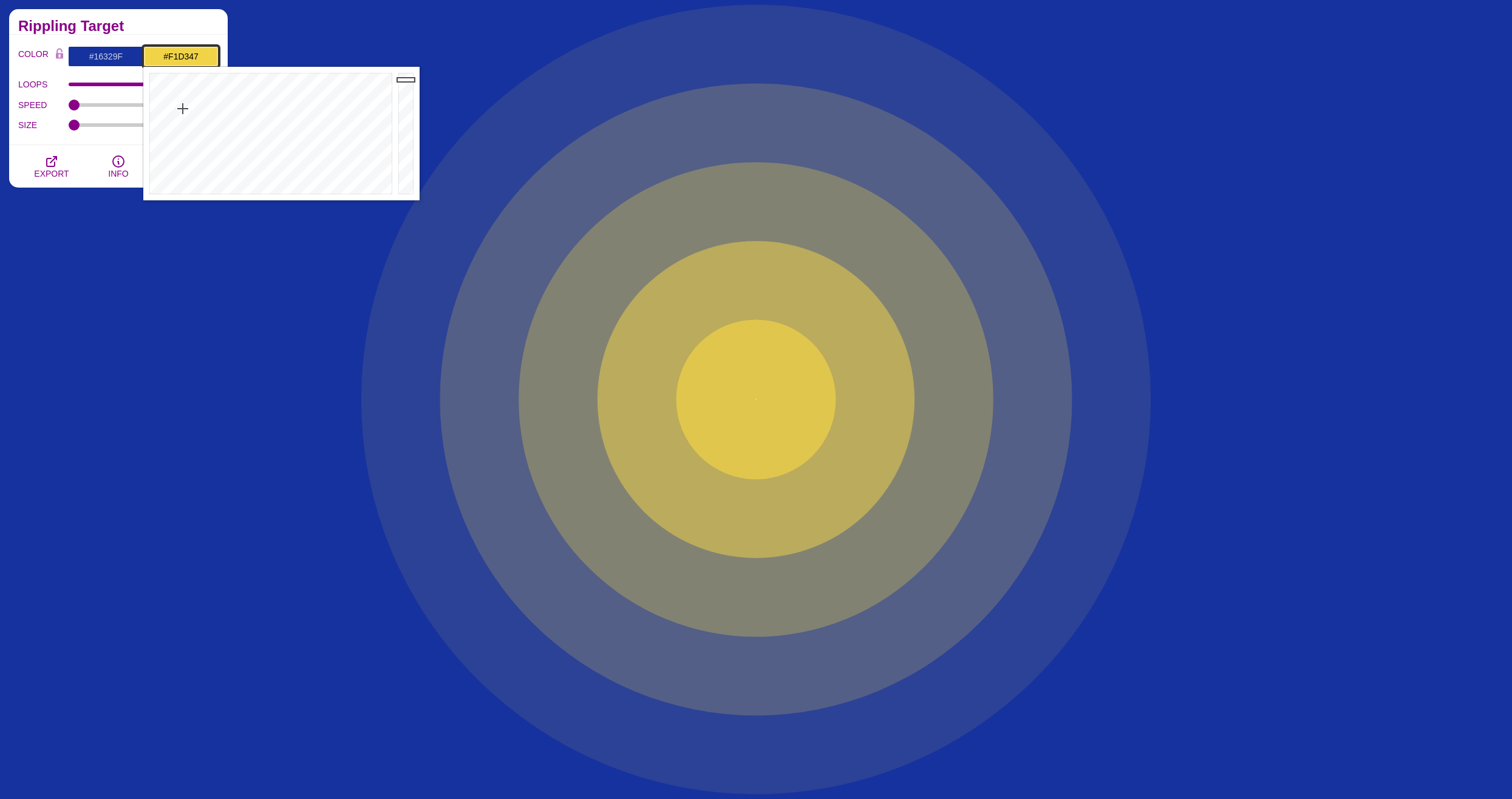
click at [407, 80] on div at bounding box center [407, 133] width 24 height 133
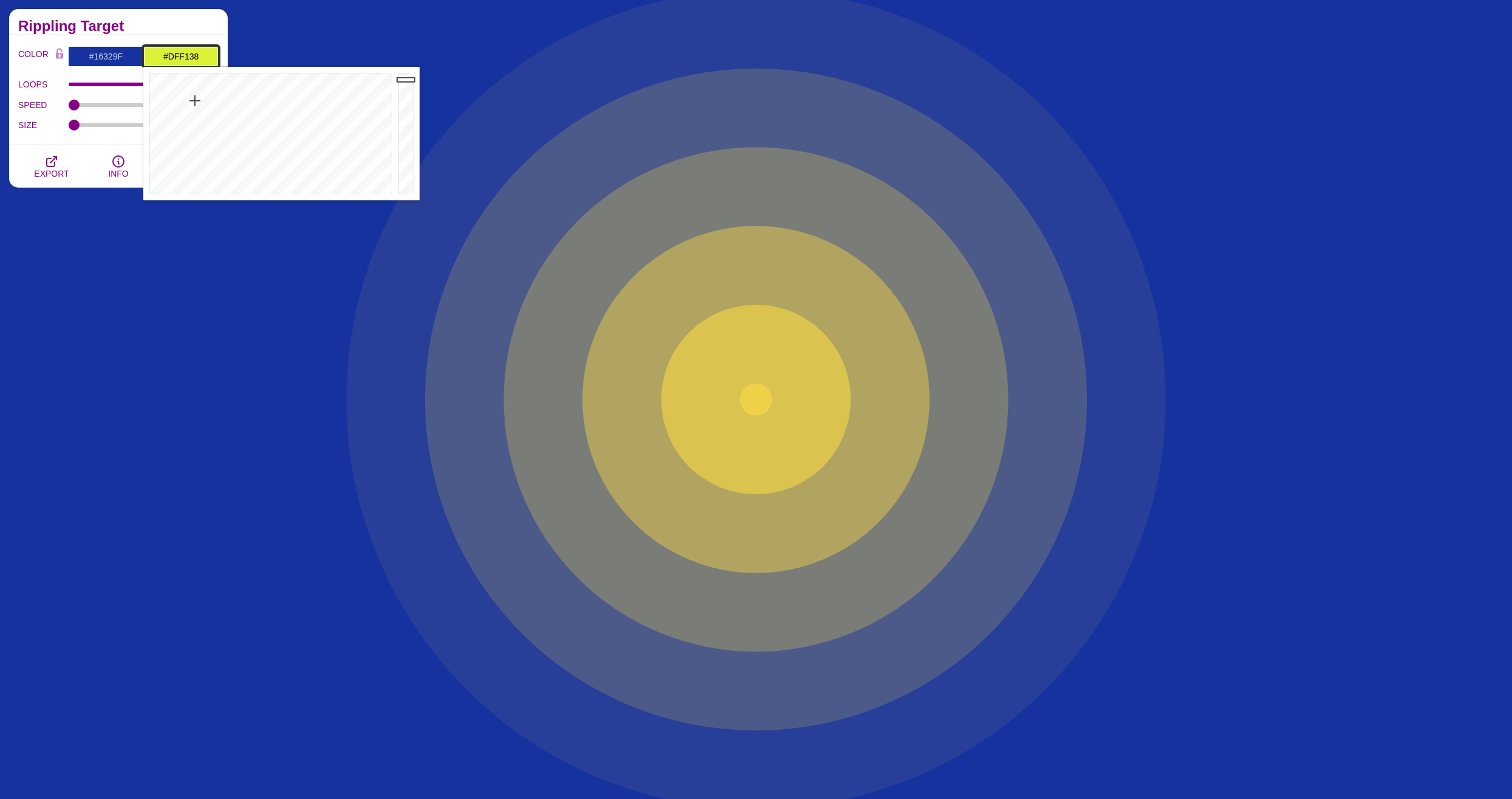
click at [193, 101] on div at bounding box center [269, 133] width 252 height 133
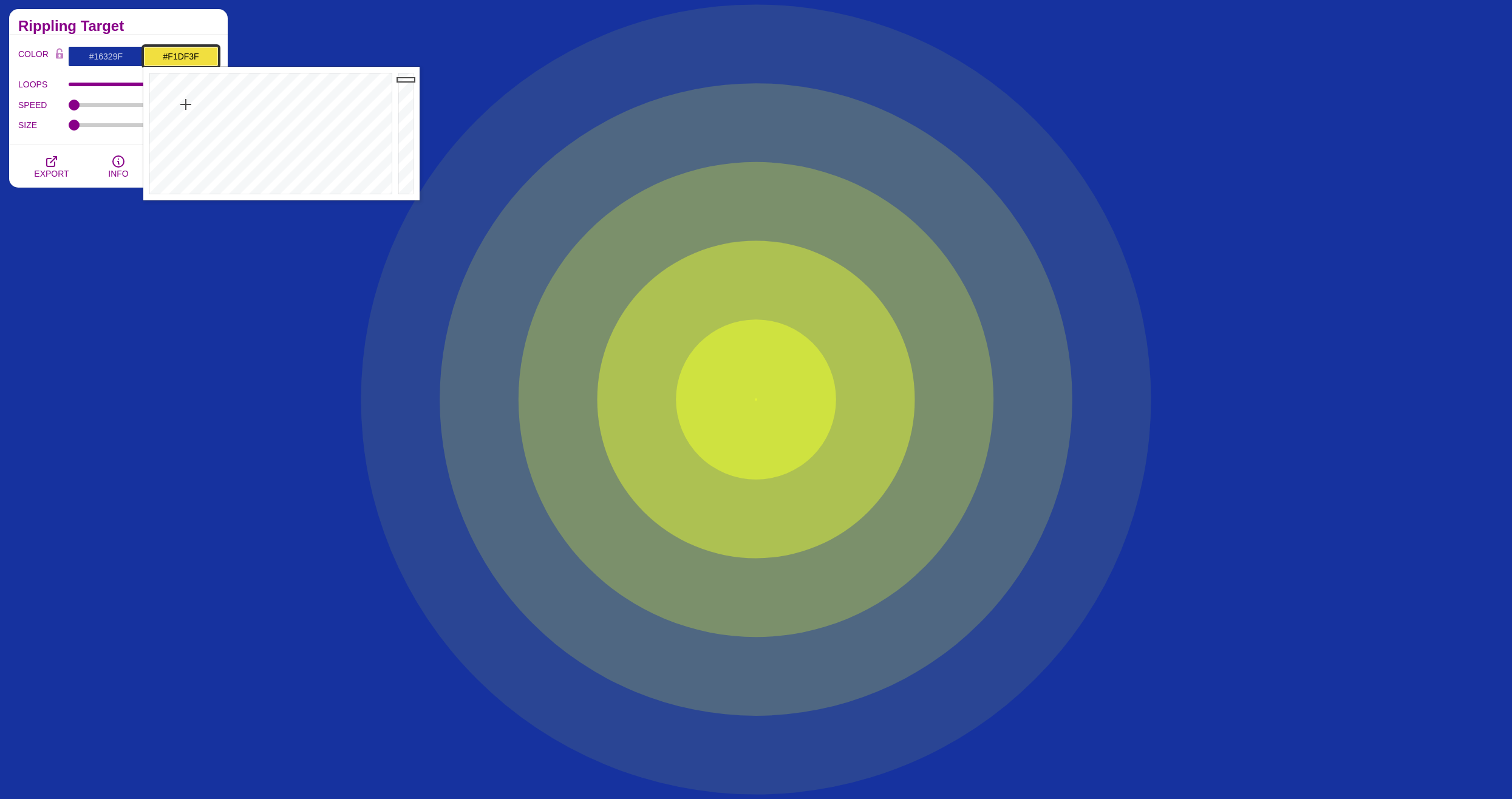
click at [186, 104] on div at bounding box center [269, 133] width 252 height 133
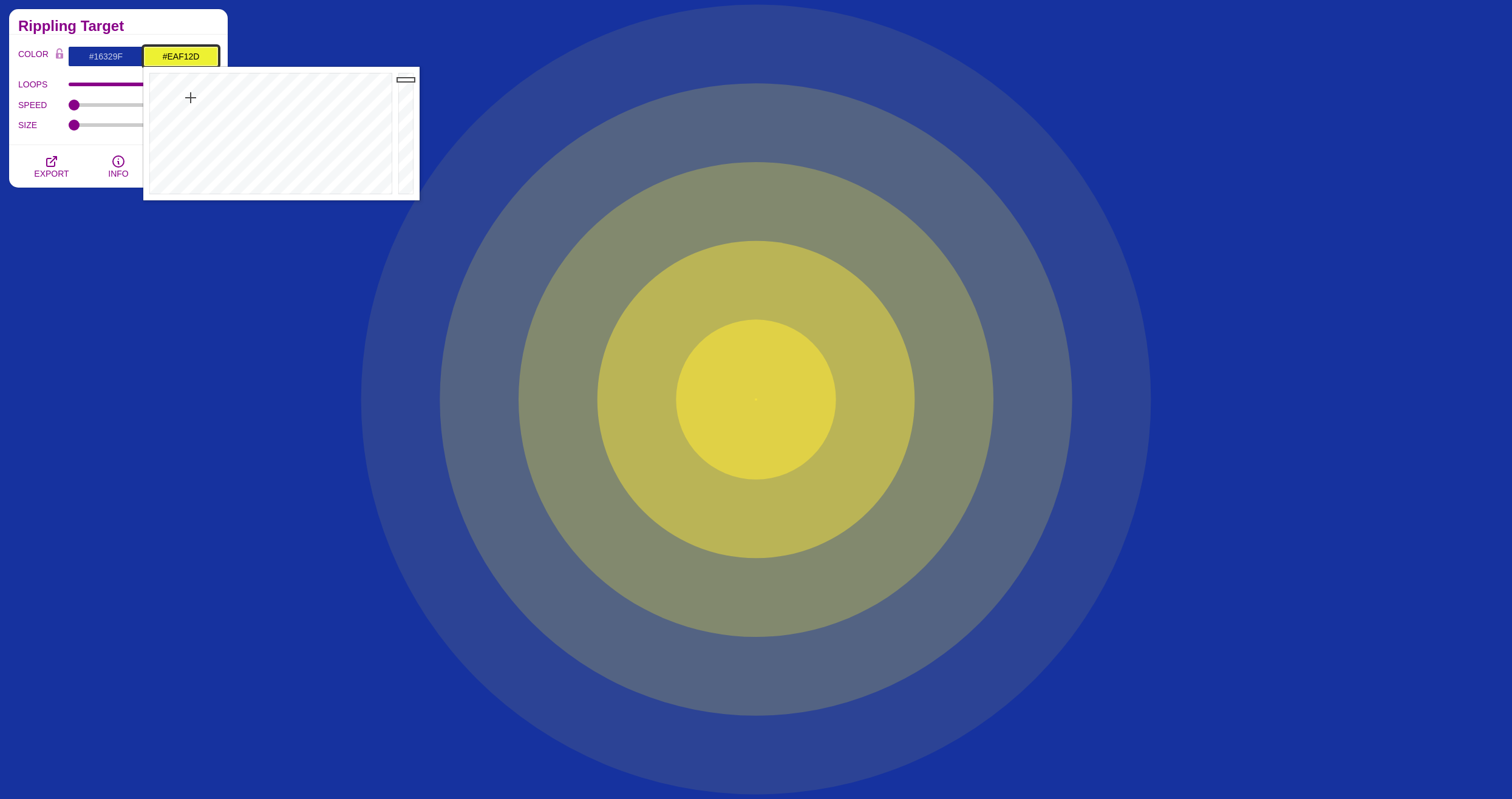
drag, startPoint x: 186, startPoint y: 104, endPoint x: 191, endPoint y: 95, distance: 10.3
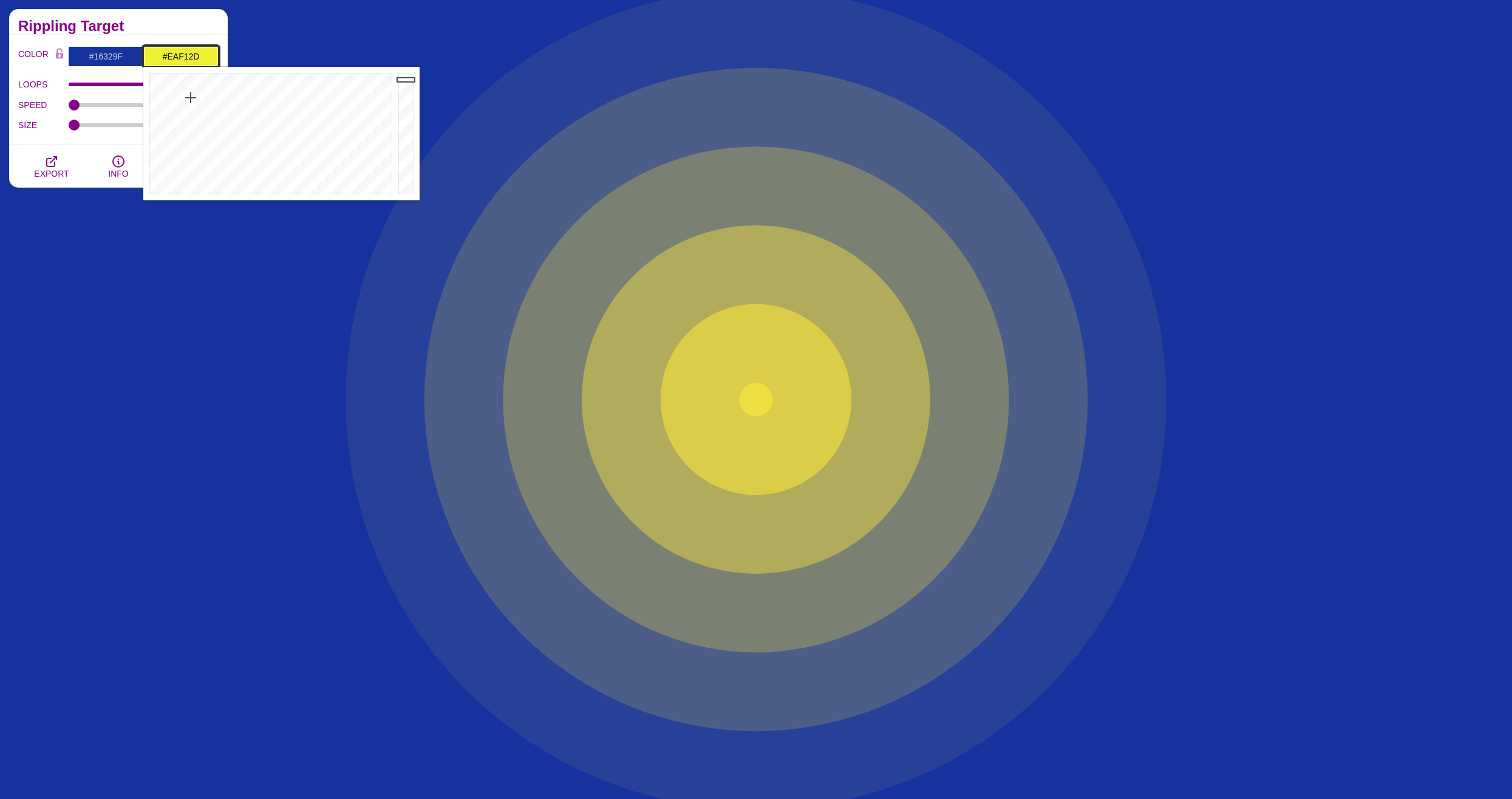
click at [191, 95] on div at bounding box center [269, 133] width 252 height 133
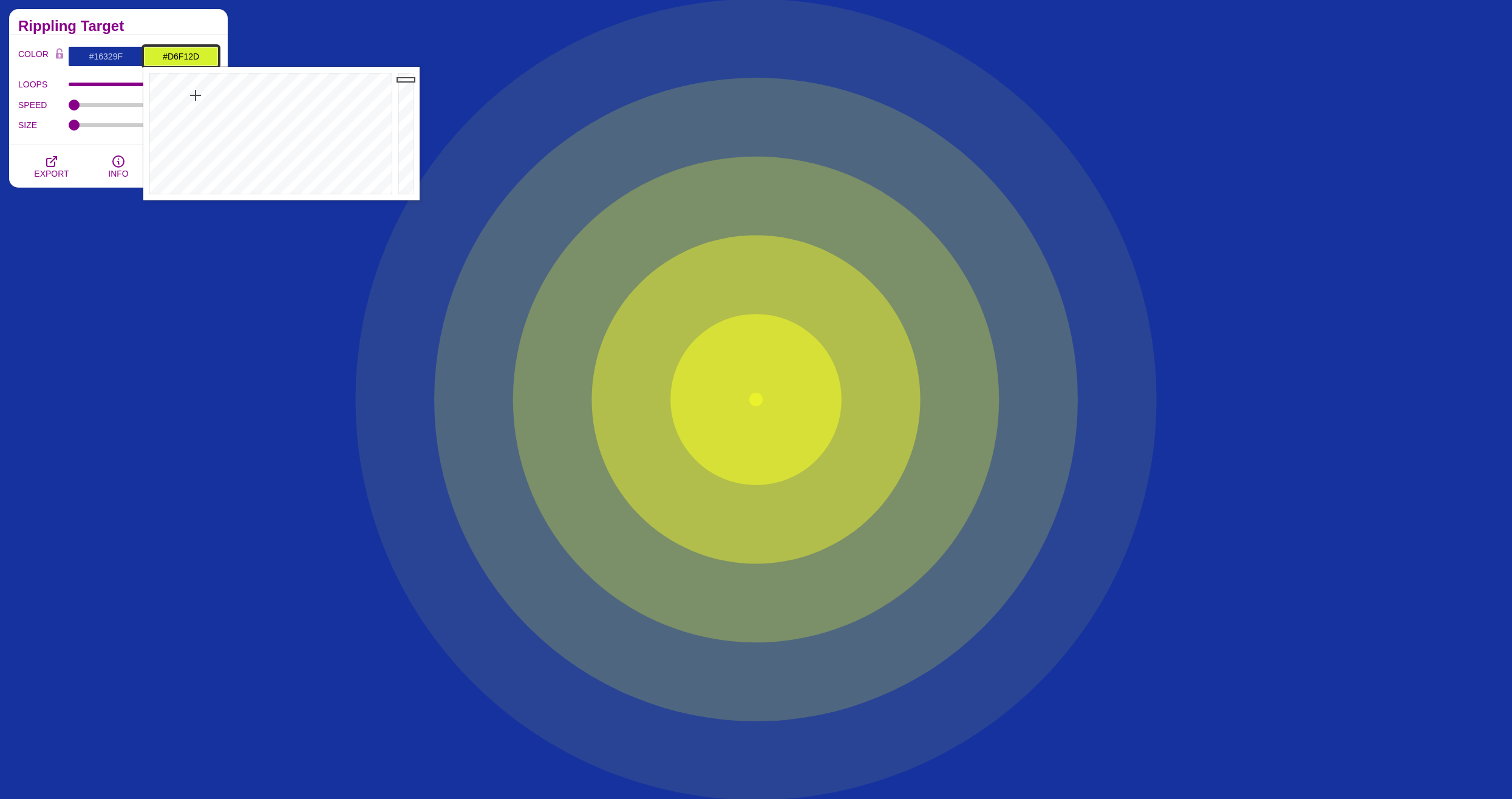
click at [195, 95] on div at bounding box center [269, 133] width 252 height 133
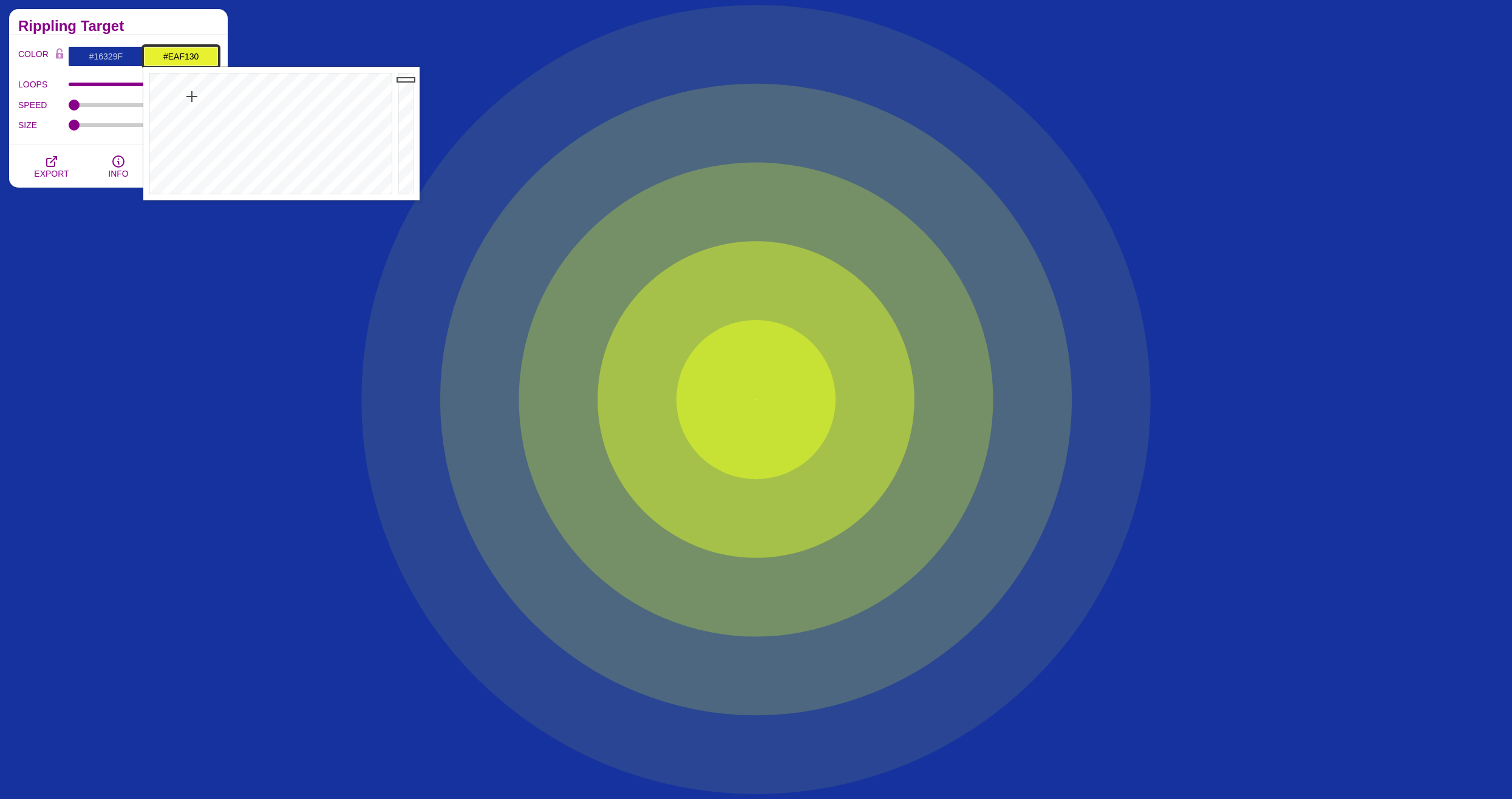
type input "#EDF132"
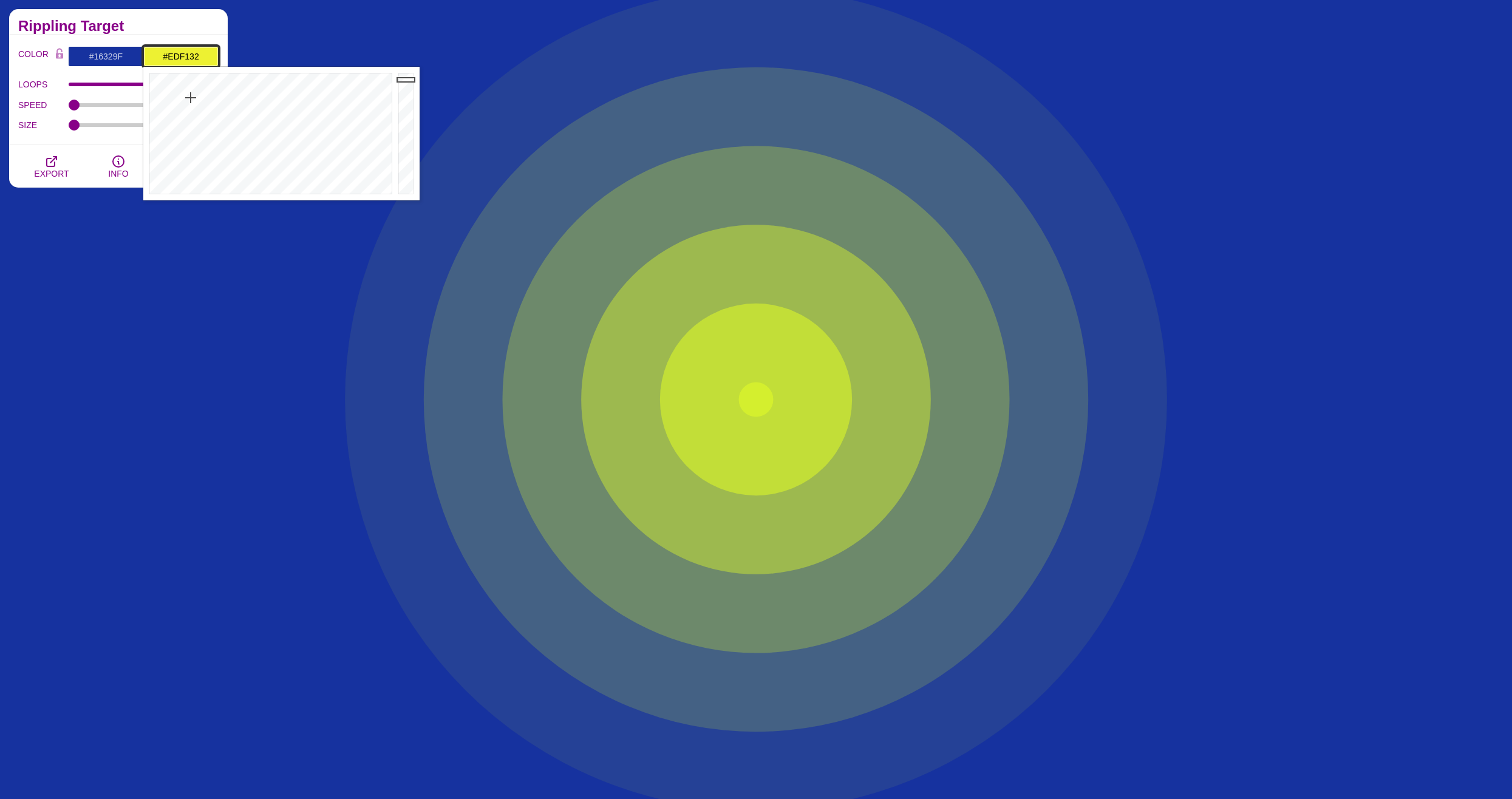
click at [191, 98] on div at bounding box center [269, 133] width 252 height 133
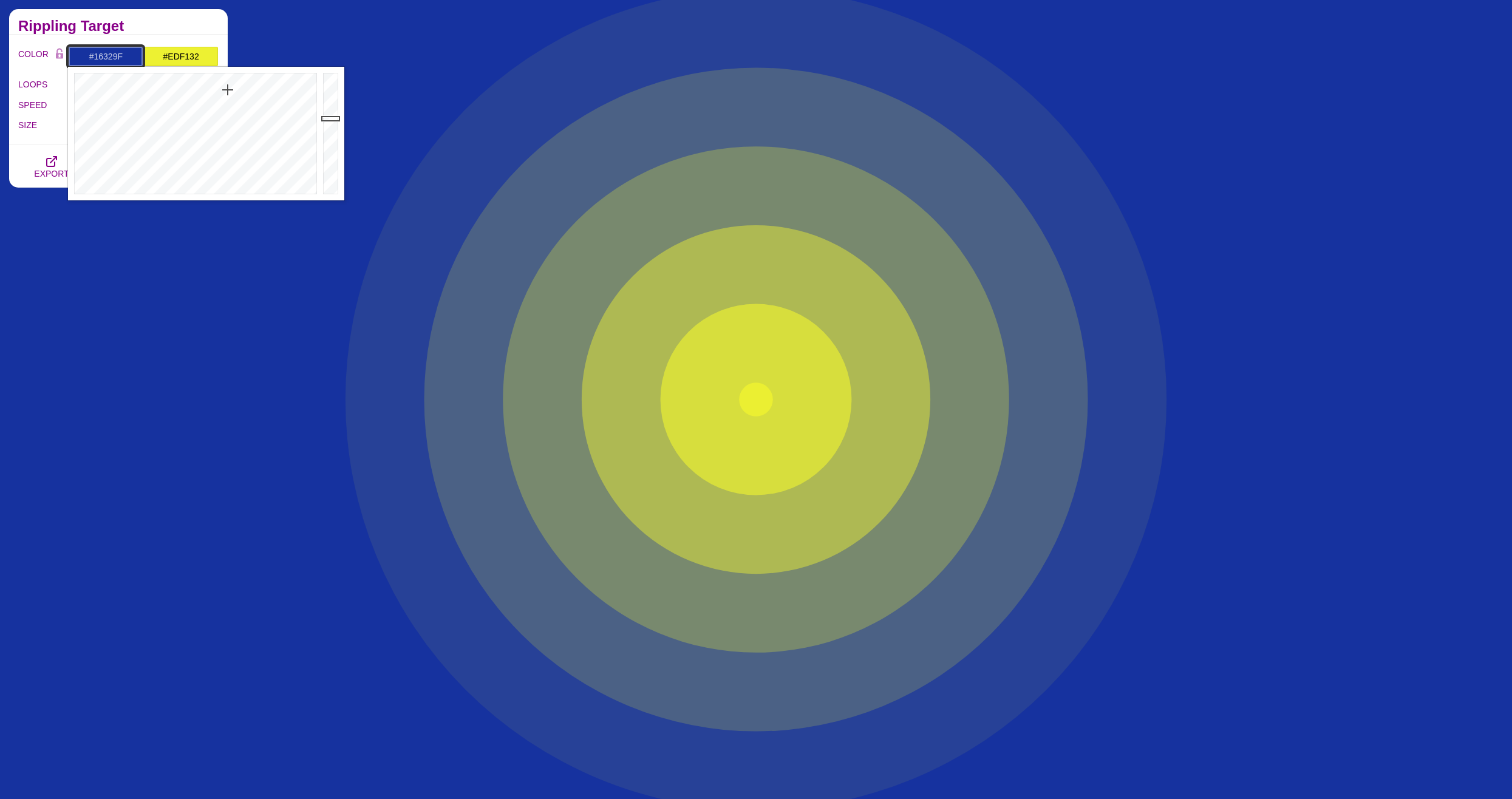
click at [95, 57] on input "#16329F" at bounding box center [106, 56] width 75 height 20
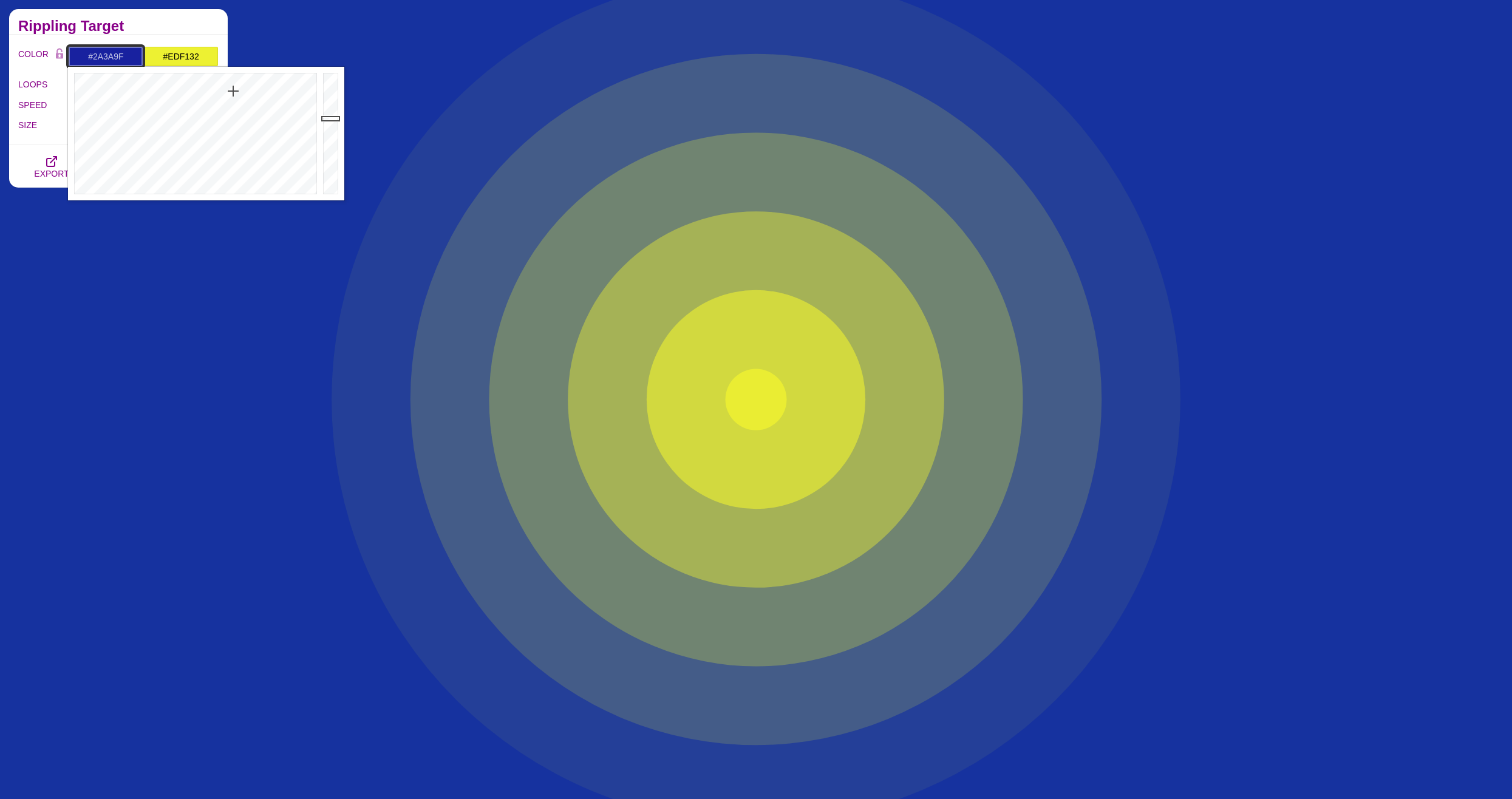
drag, startPoint x: 238, startPoint y: 90, endPoint x: 230, endPoint y: 104, distance: 16.1
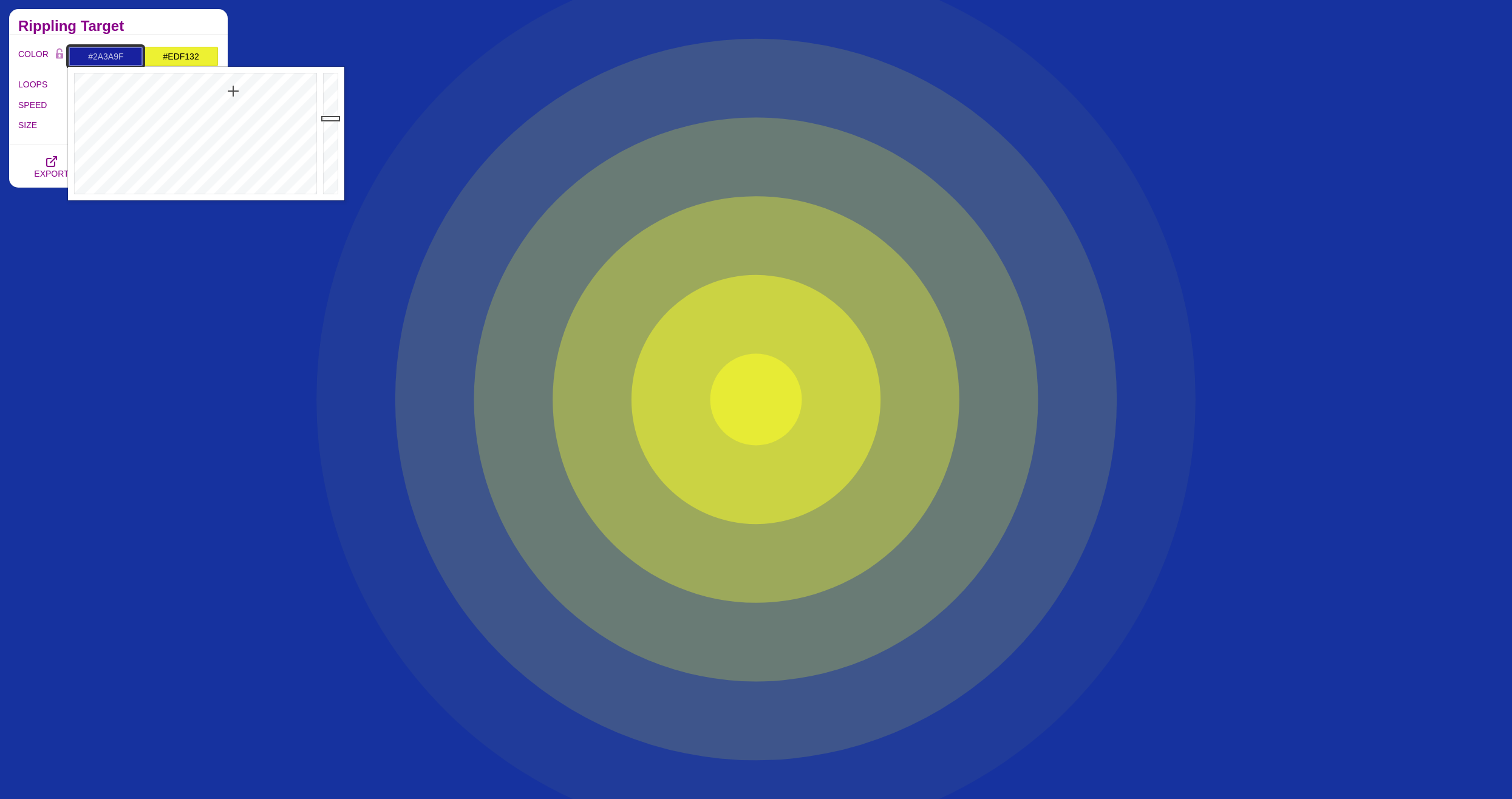
click at [230, 104] on div at bounding box center [194, 133] width 252 height 133
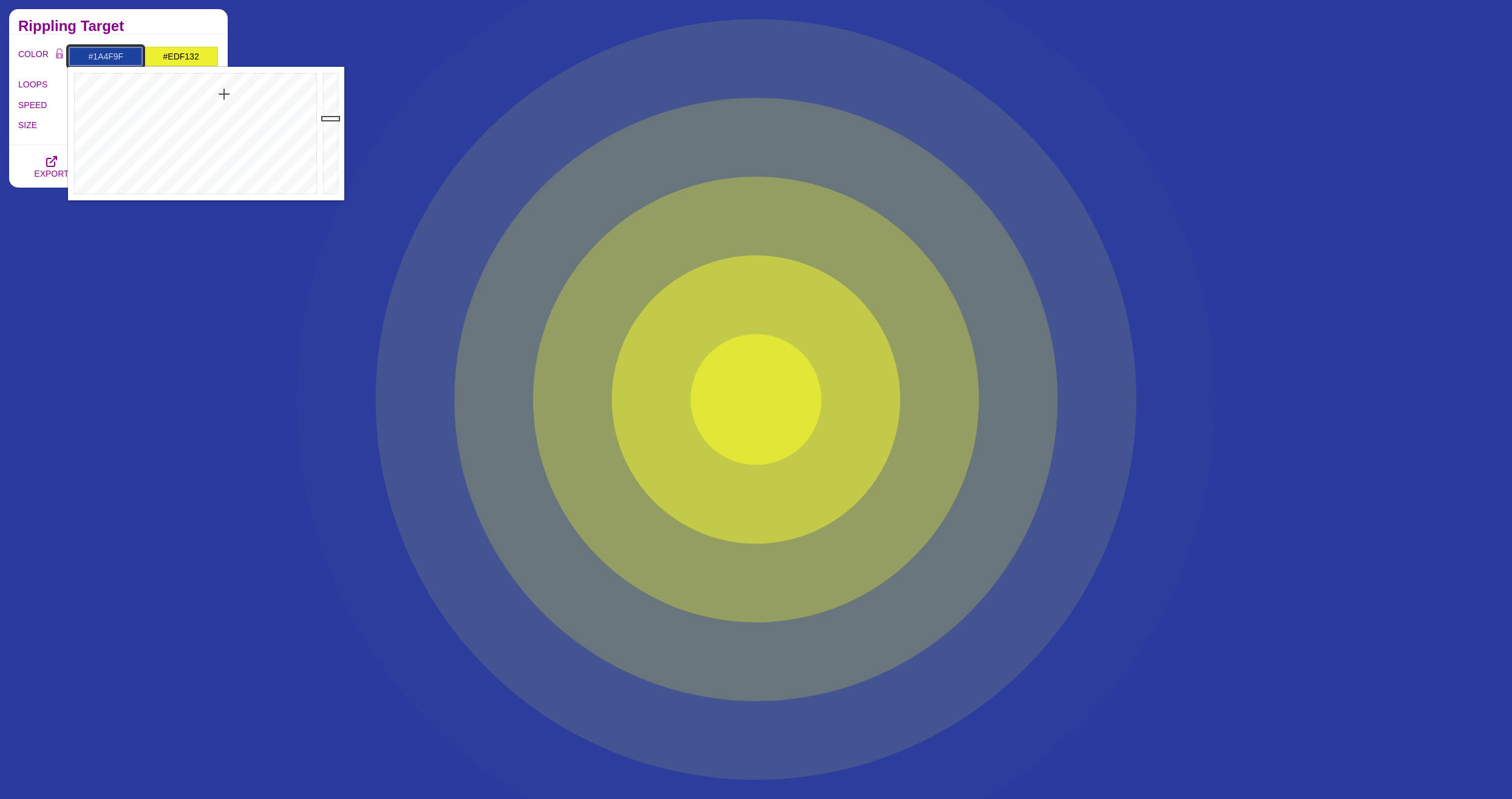
drag, startPoint x: 230, startPoint y: 107, endPoint x: 220, endPoint y: 92, distance: 18.0
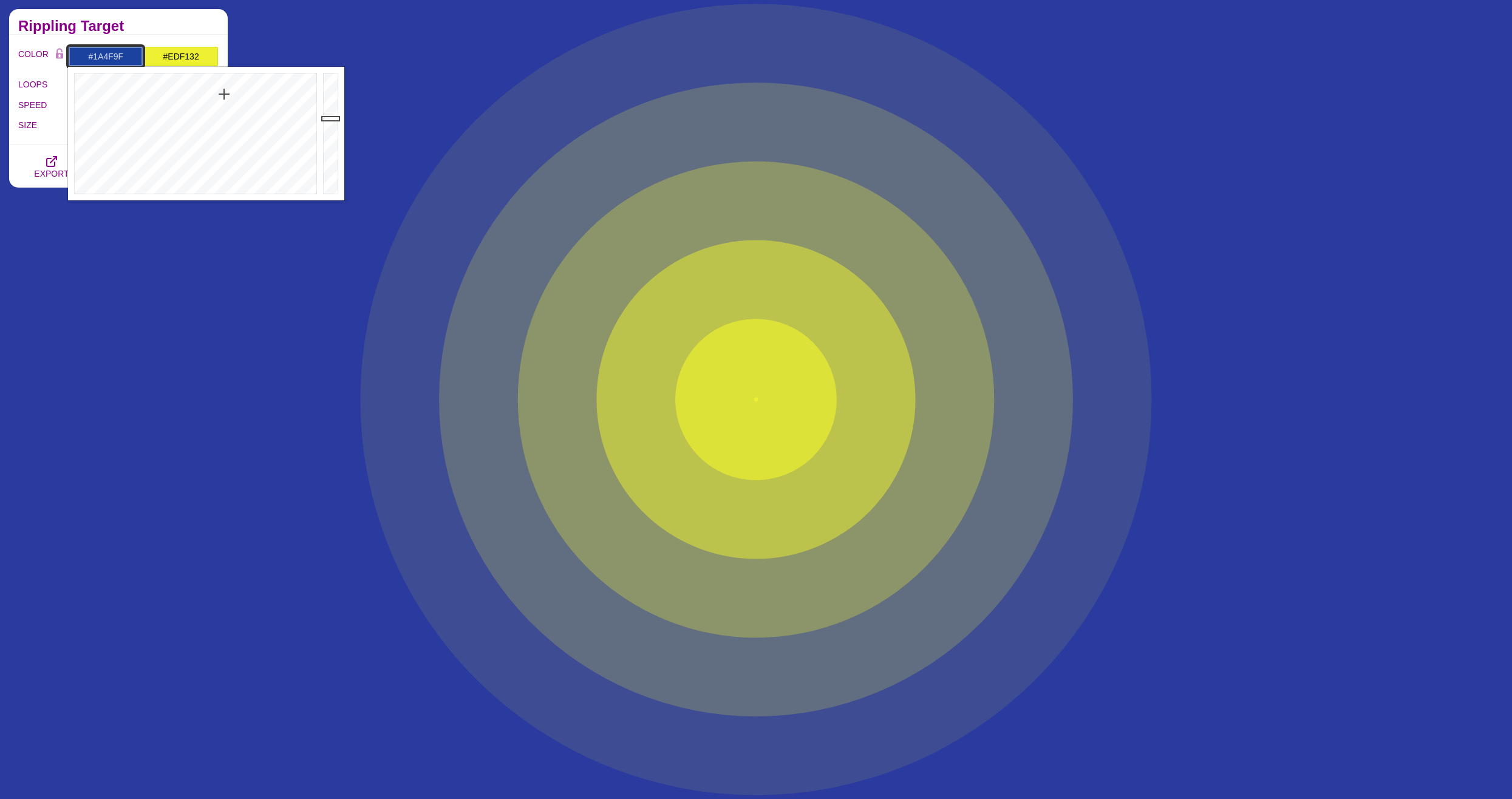
click at [220, 92] on div at bounding box center [194, 133] width 252 height 133
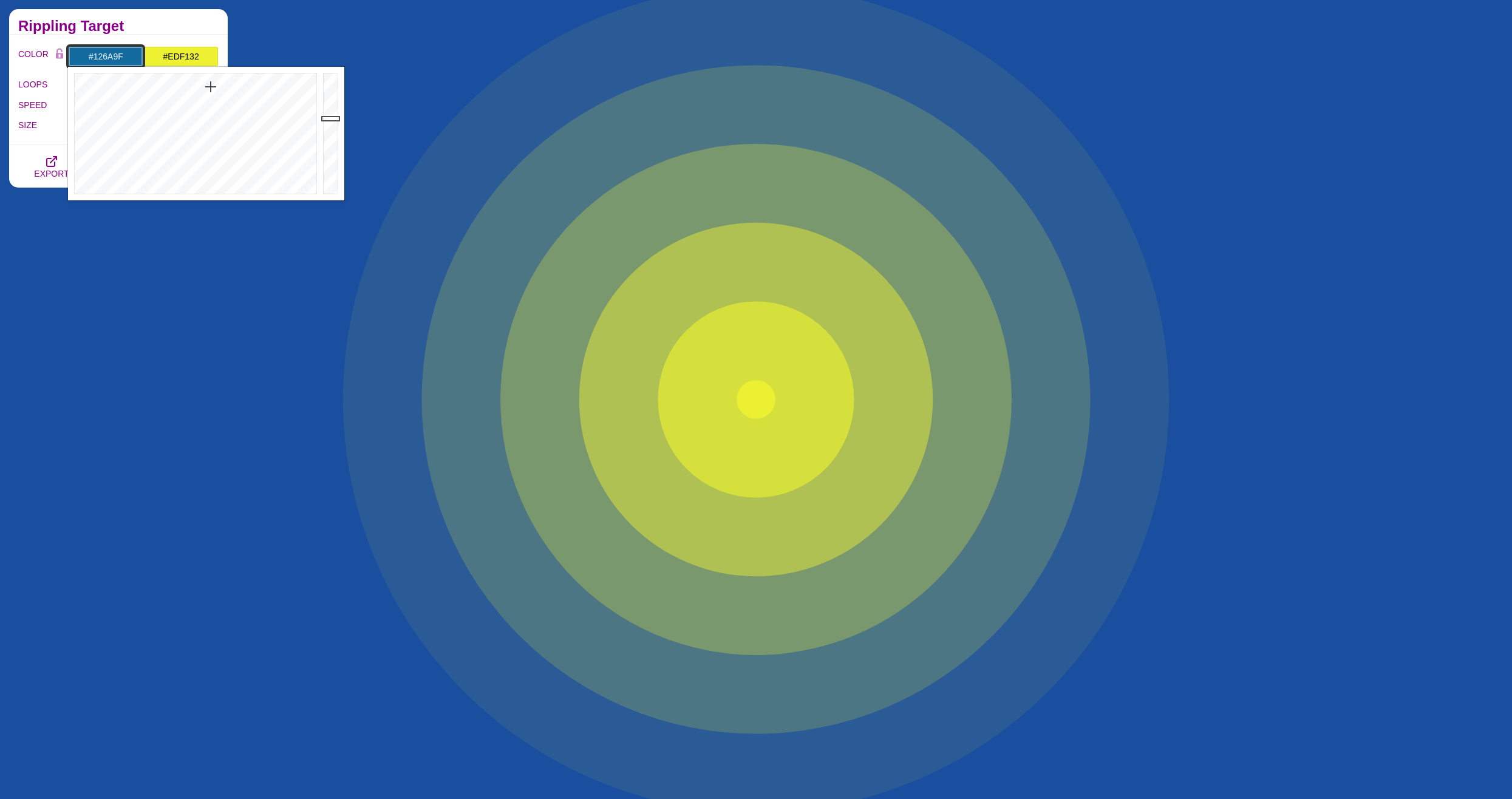
drag, startPoint x: 219, startPoint y: 92, endPoint x: 211, endPoint y: 87, distance: 9.4
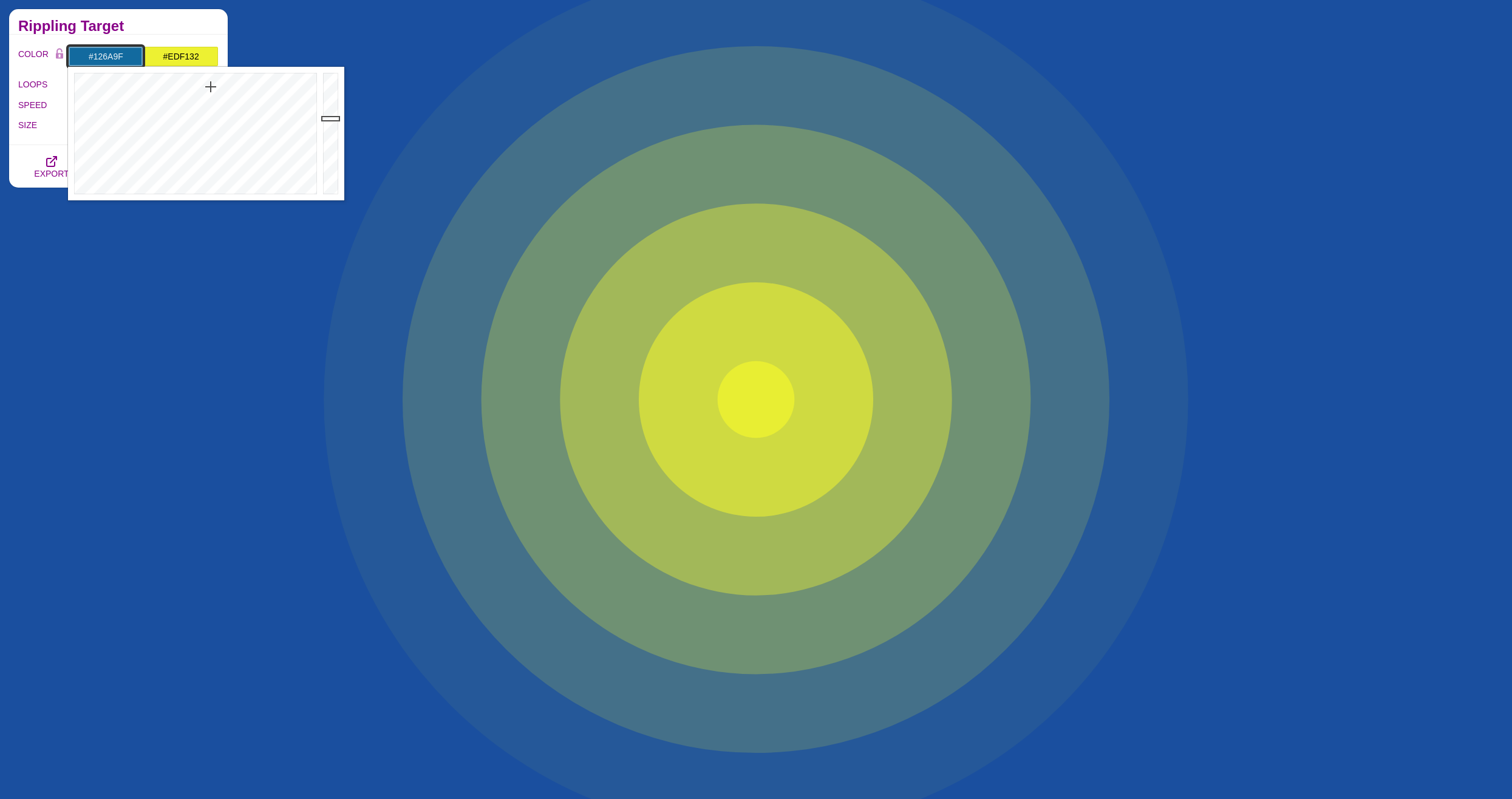
click at [211, 87] on div at bounding box center [194, 133] width 252 height 133
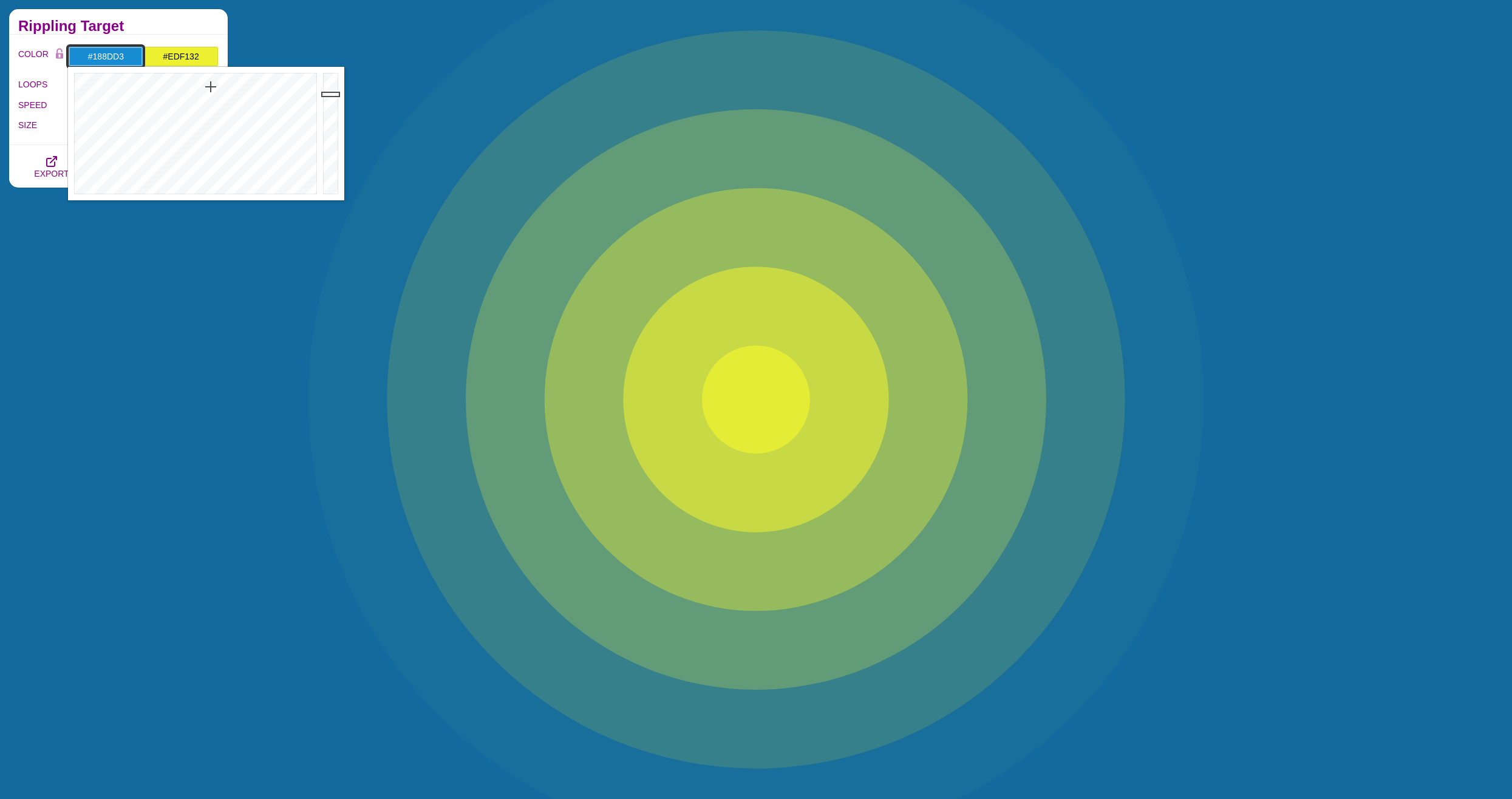
drag, startPoint x: 330, startPoint y: 112, endPoint x: 331, endPoint y: 94, distance: 18.0
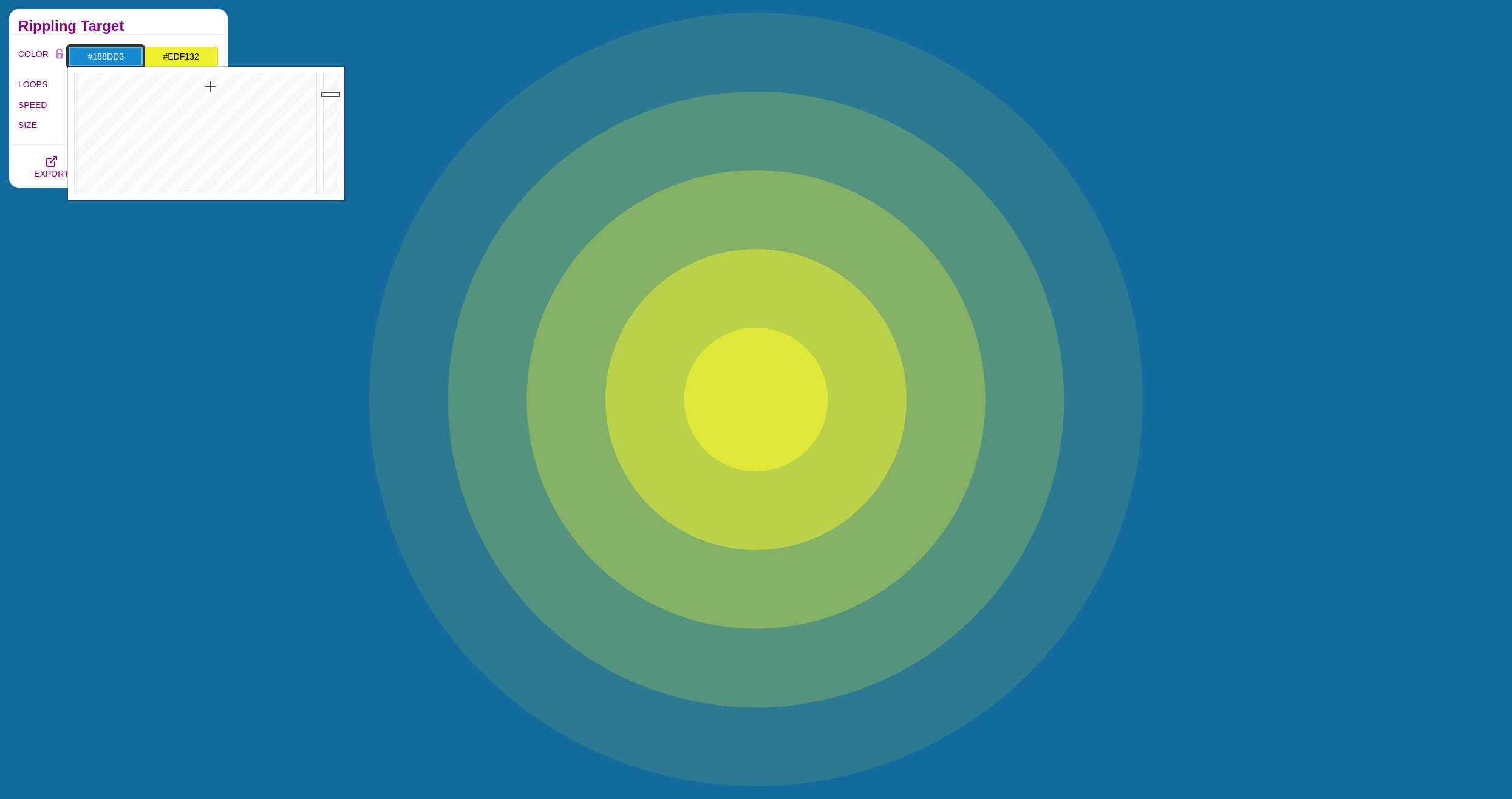
click at [331, 94] on div at bounding box center [332, 133] width 24 height 133
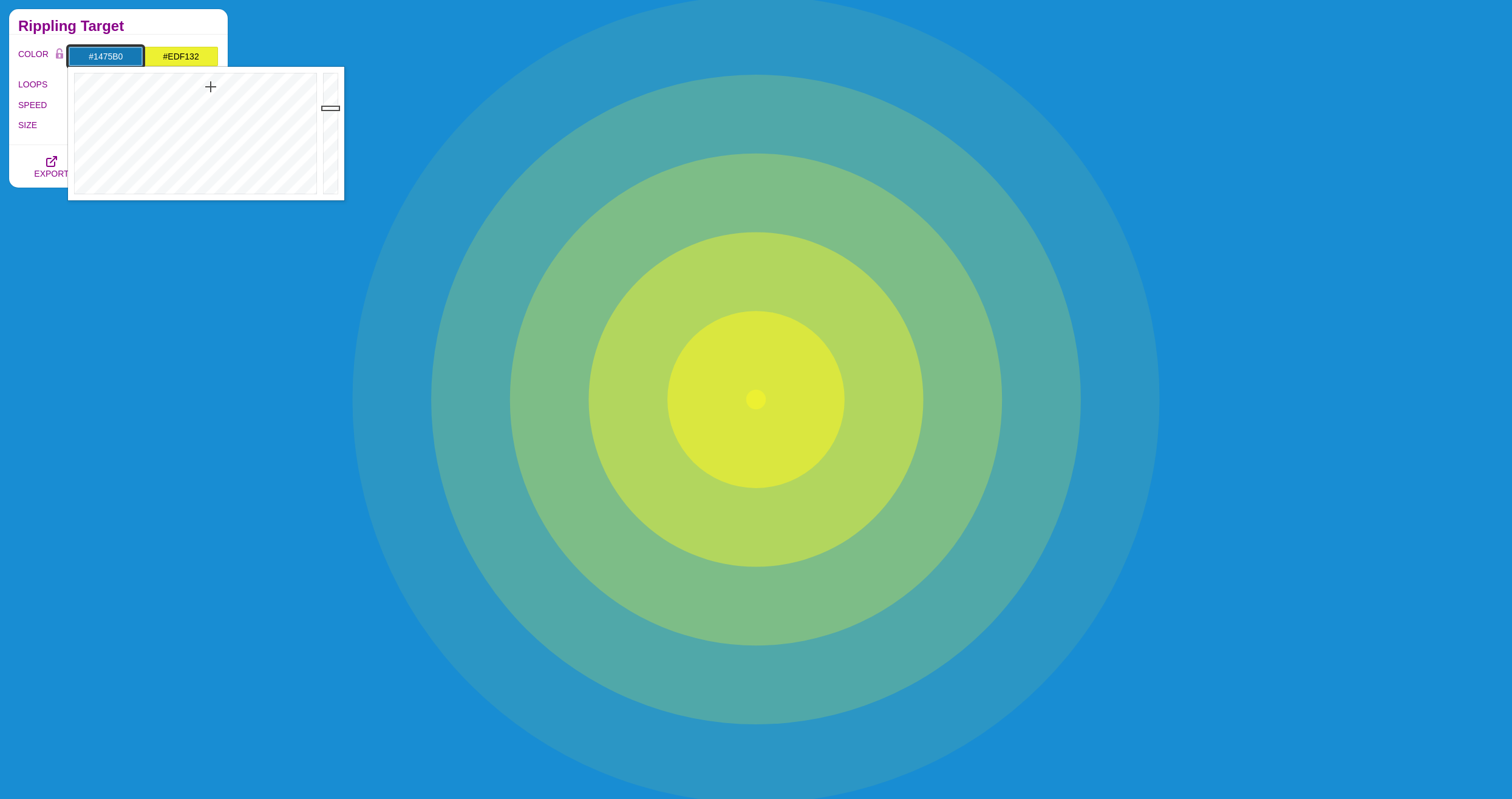
drag, startPoint x: 331, startPoint y: 94, endPoint x: 331, endPoint y: 110, distance: 16.0
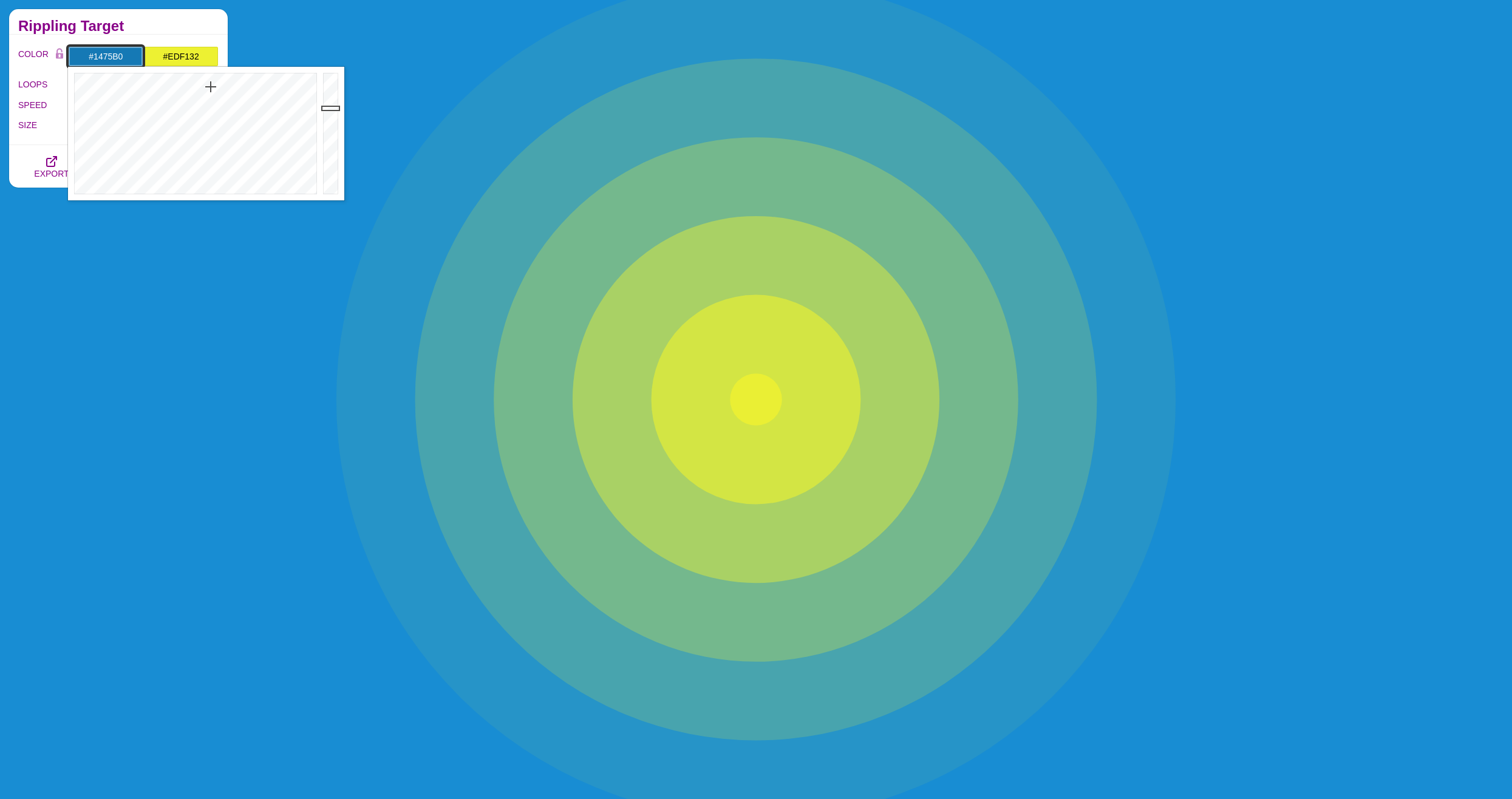
click at [331, 110] on div at bounding box center [332, 133] width 24 height 133
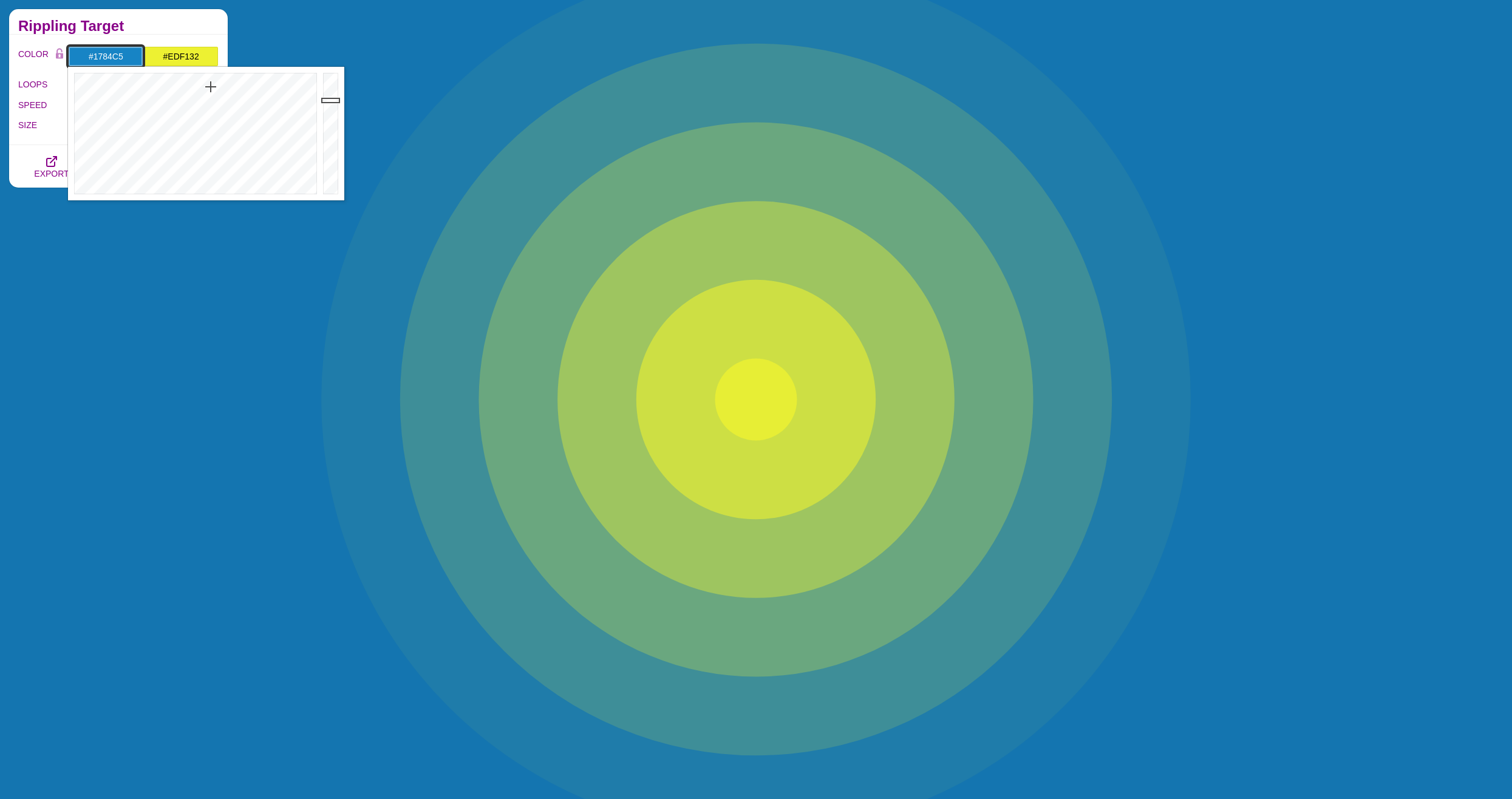
drag, startPoint x: 331, startPoint y: 110, endPoint x: 331, endPoint y: 100, distance: 10.0
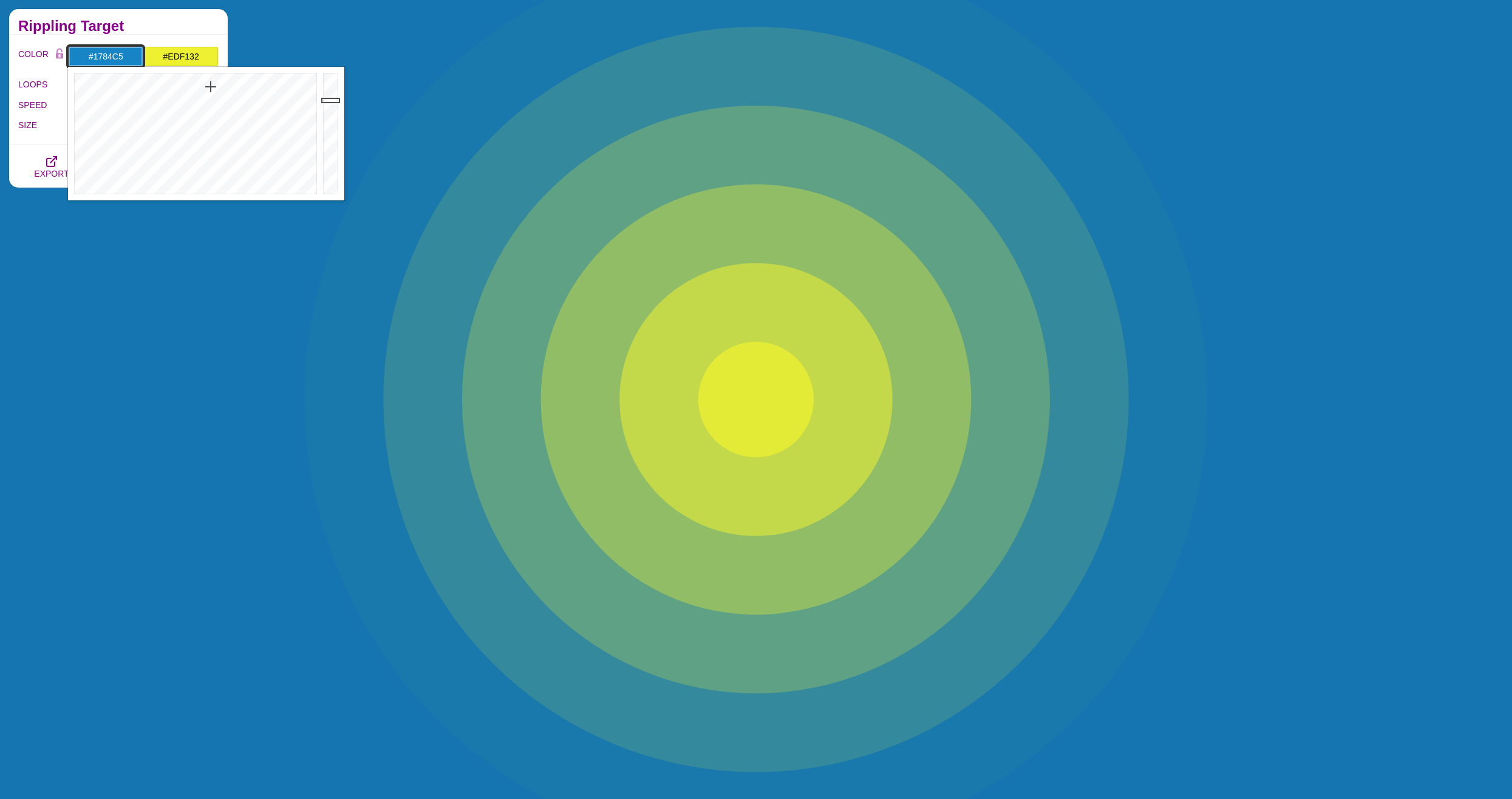
click at [331, 100] on div at bounding box center [332, 133] width 24 height 133
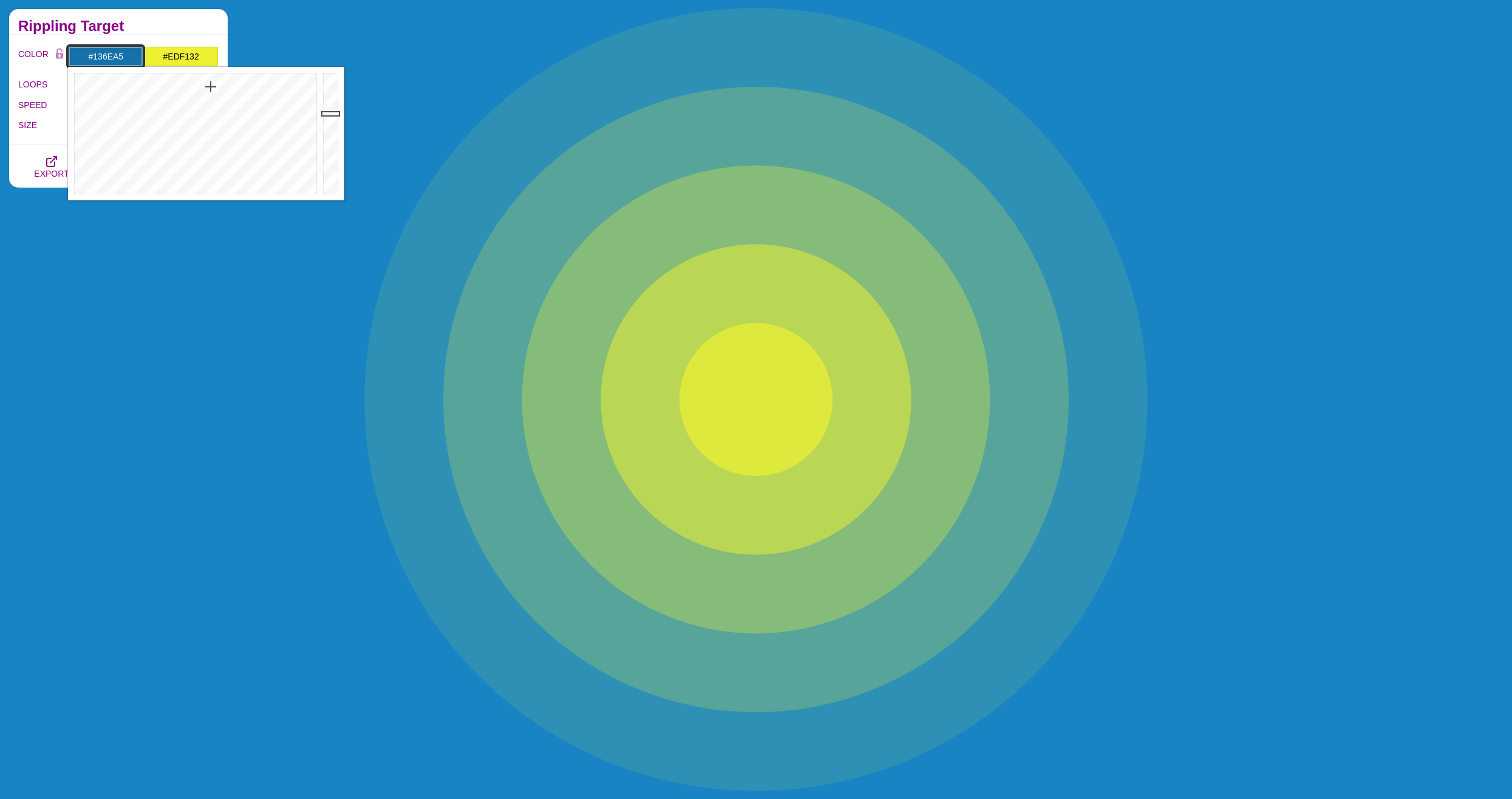
drag, startPoint x: 331, startPoint y: 100, endPoint x: 331, endPoint y: 116, distance: 16.0
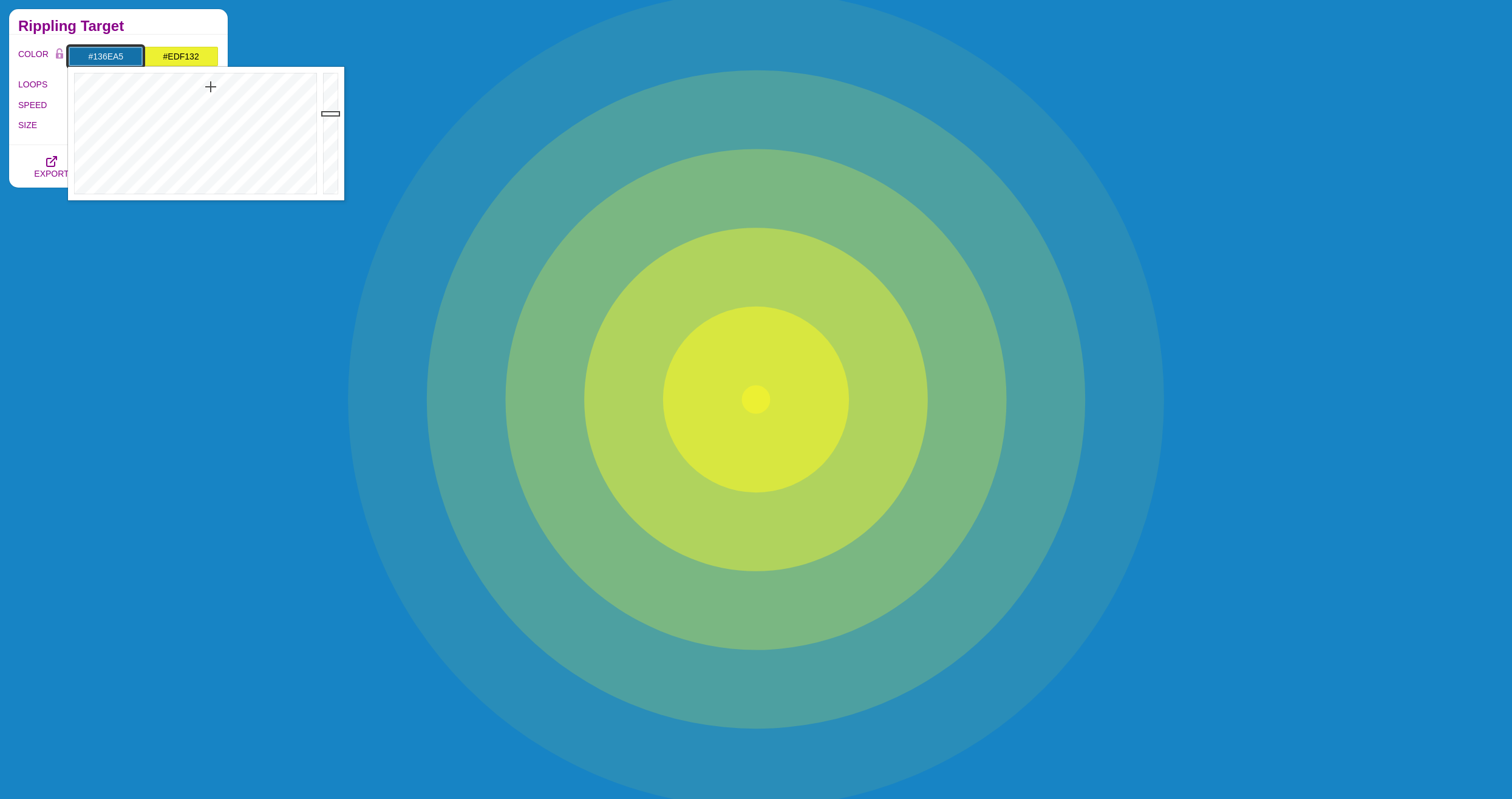
type input "#136DA4"
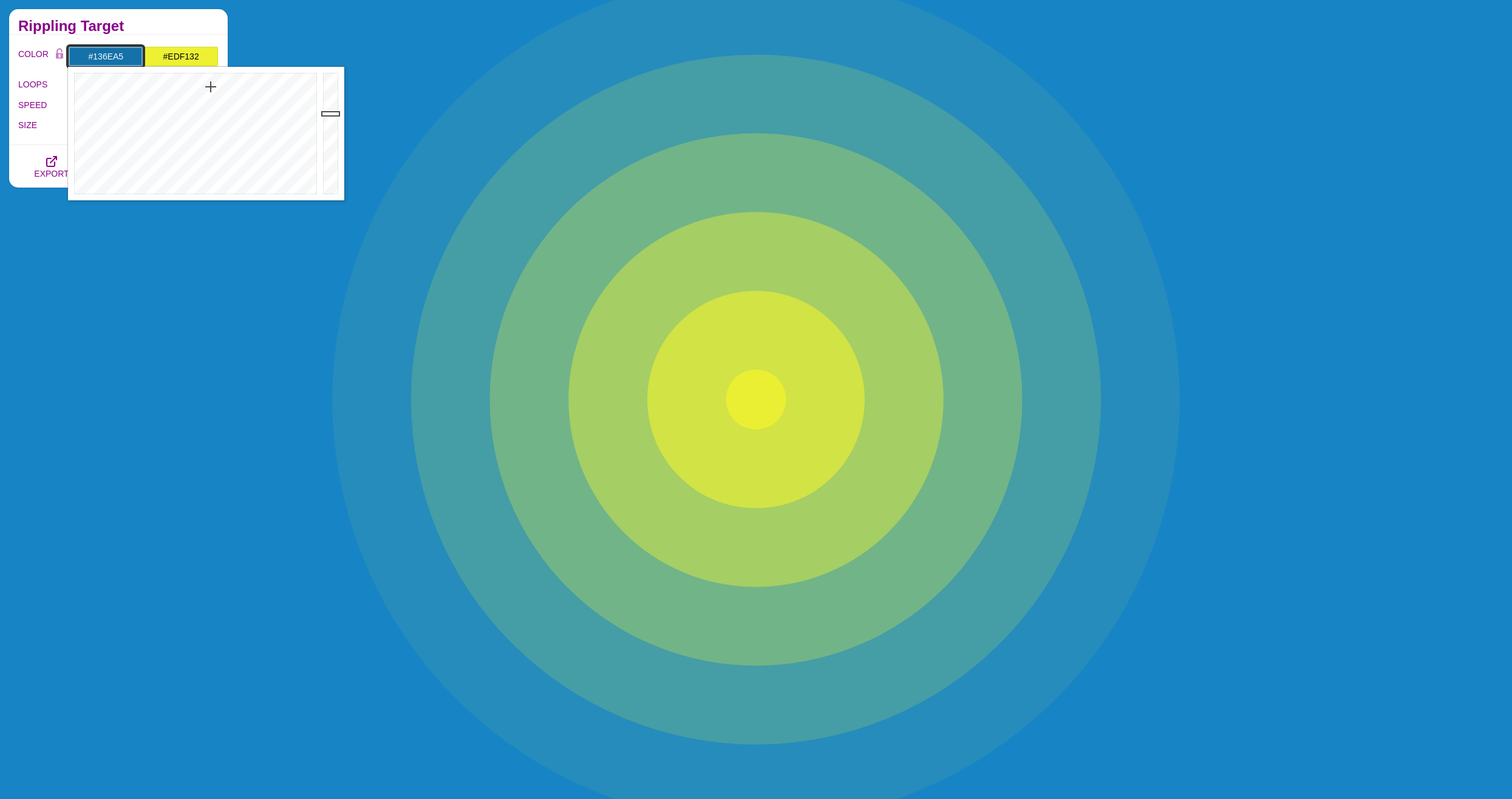
click at [331, 116] on div at bounding box center [332, 133] width 24 height 133
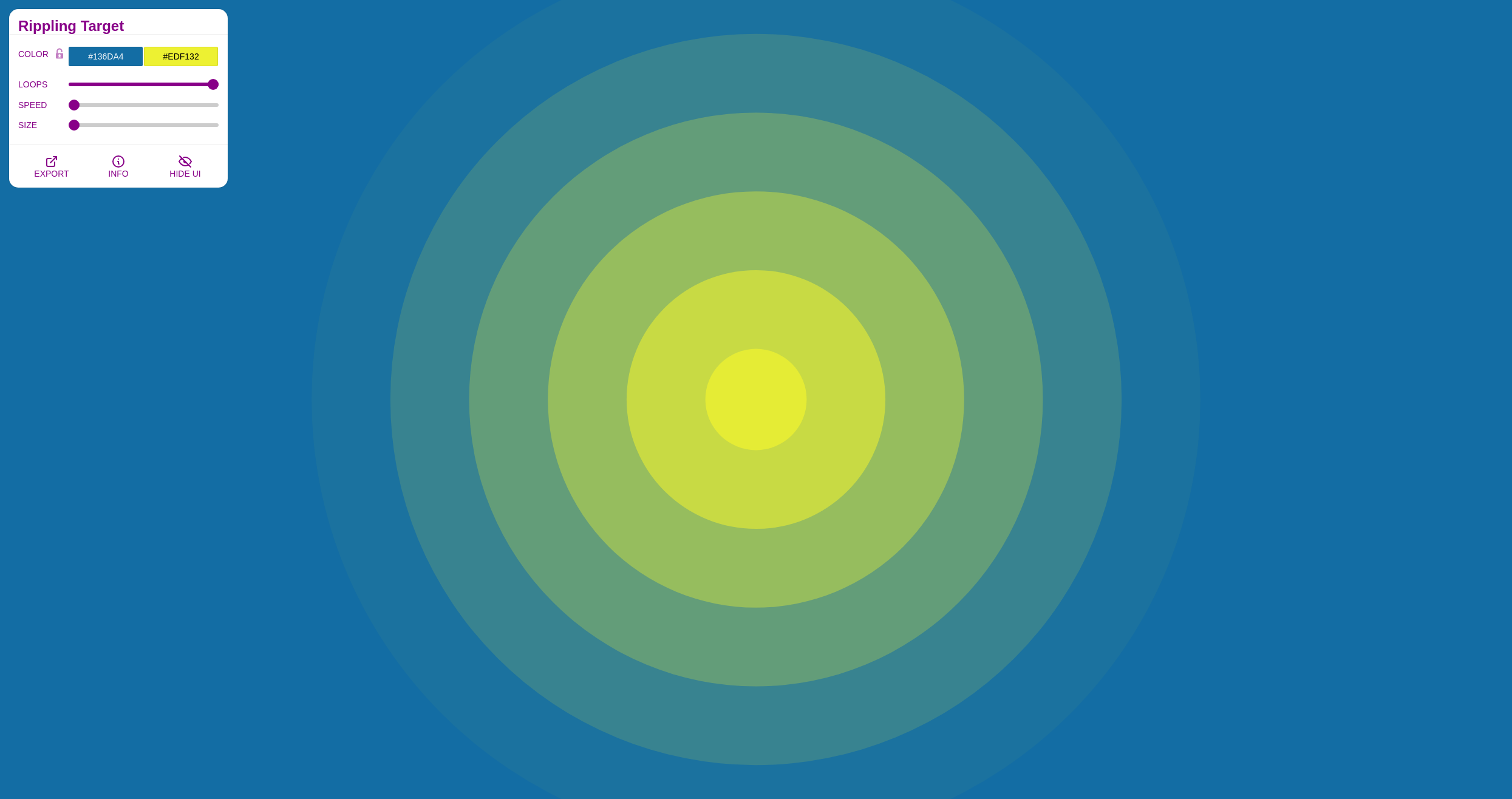
click at [230, 299] on div "Animated SVG Backgrounds This is an experimental set of backgrounds. It's recom…" at bounding box center [118, 482] width 237 height 965
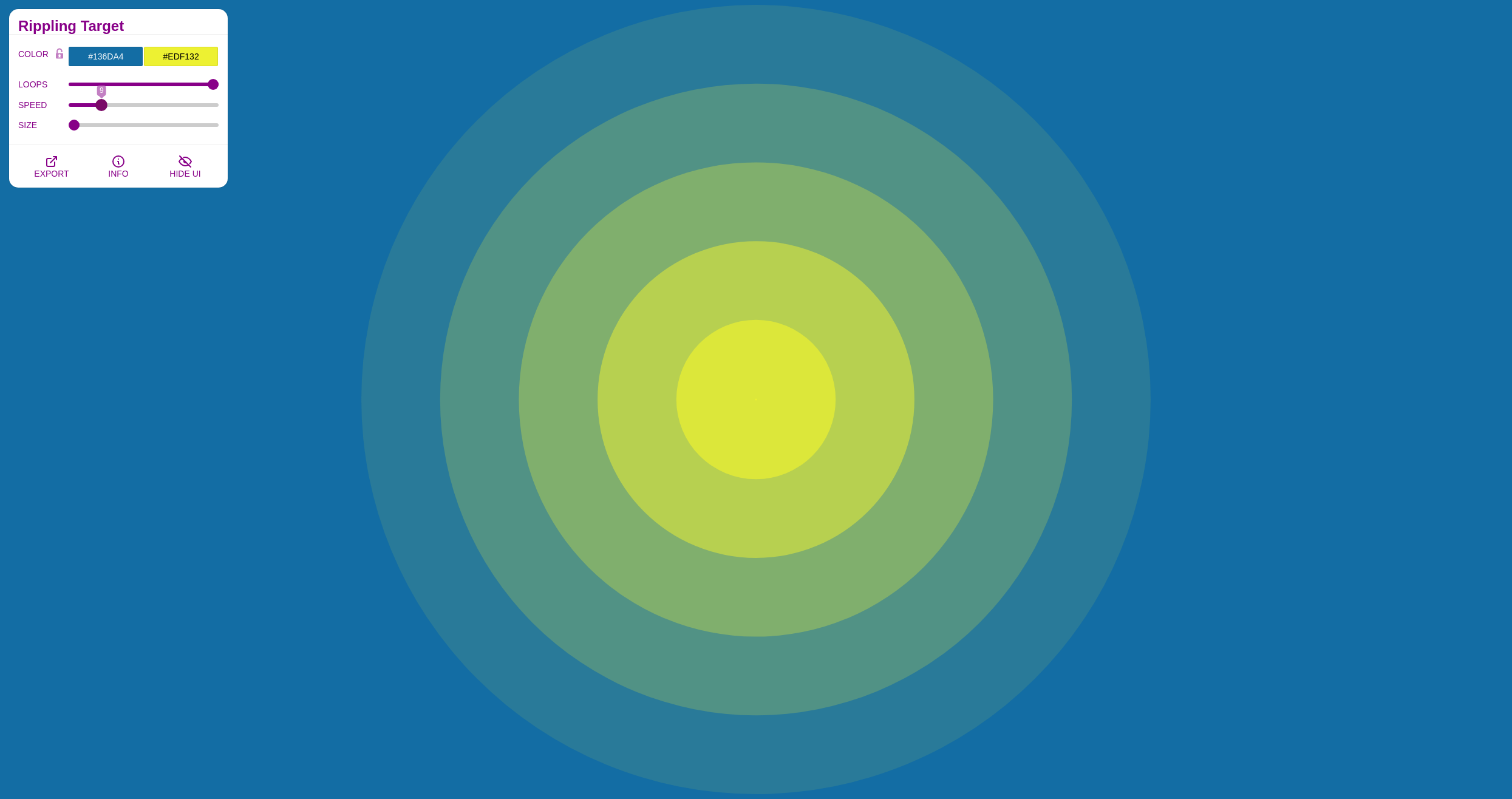
drag, startPoint x: 82, startPoint y: 103, endPoint x: 104, endPoint y: 103, distance: 22.0
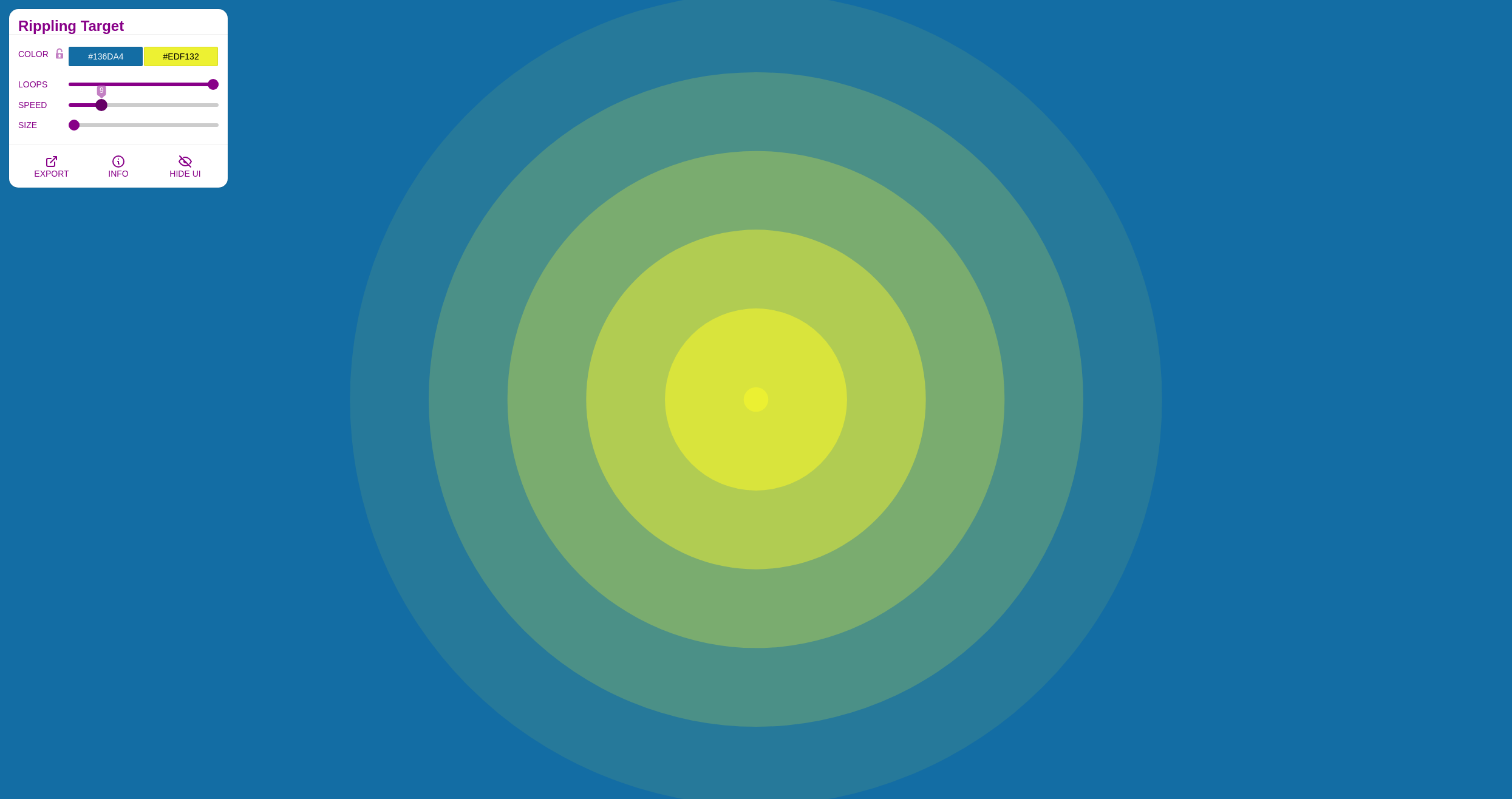
click at [104, 103] on input "SPEED" at bounding box center [144, 104] width 150 height 5
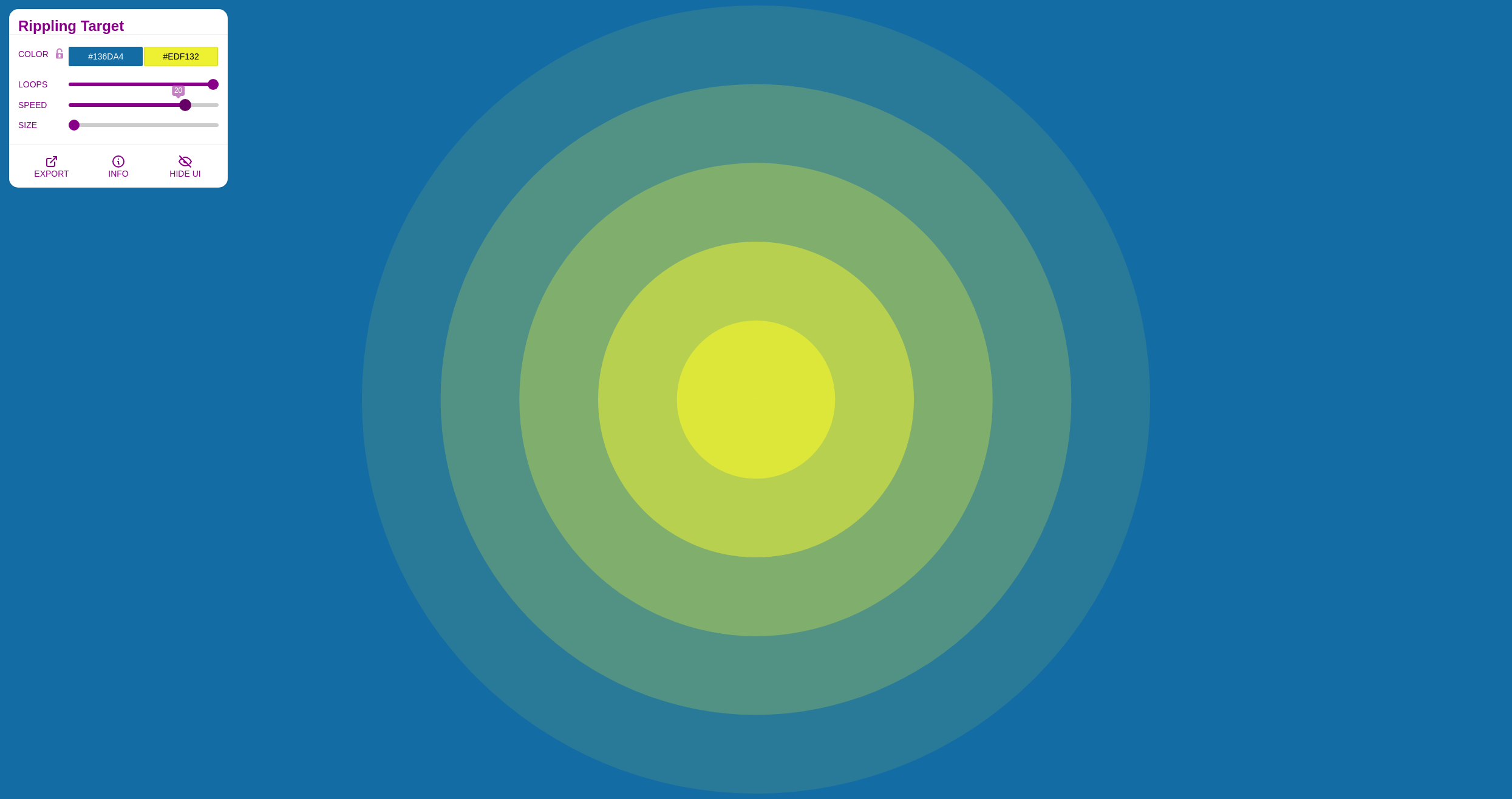
drag, startPoint x: 104, startPoint y: 103, endPoint x: 187, endPoint y: 98, distance: 83.2
click at [186, 102] on input "SPEED" at bounding box center [144, 104] width 150 height 5
drag, startPoint x: 180, startPoint y: 102, endPoint x: 32, endPoint y: 108, distance: 148.1
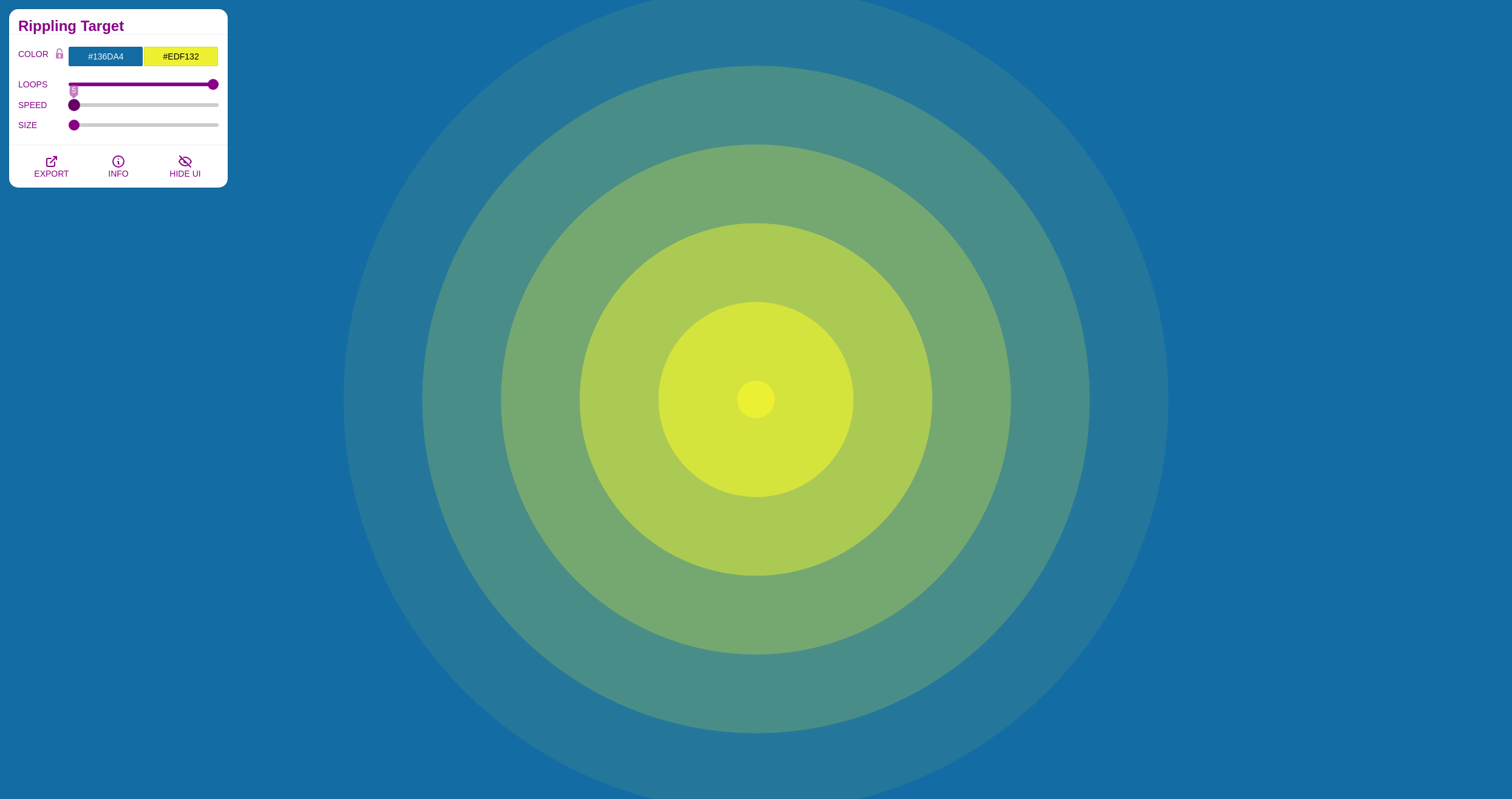
type input "5"
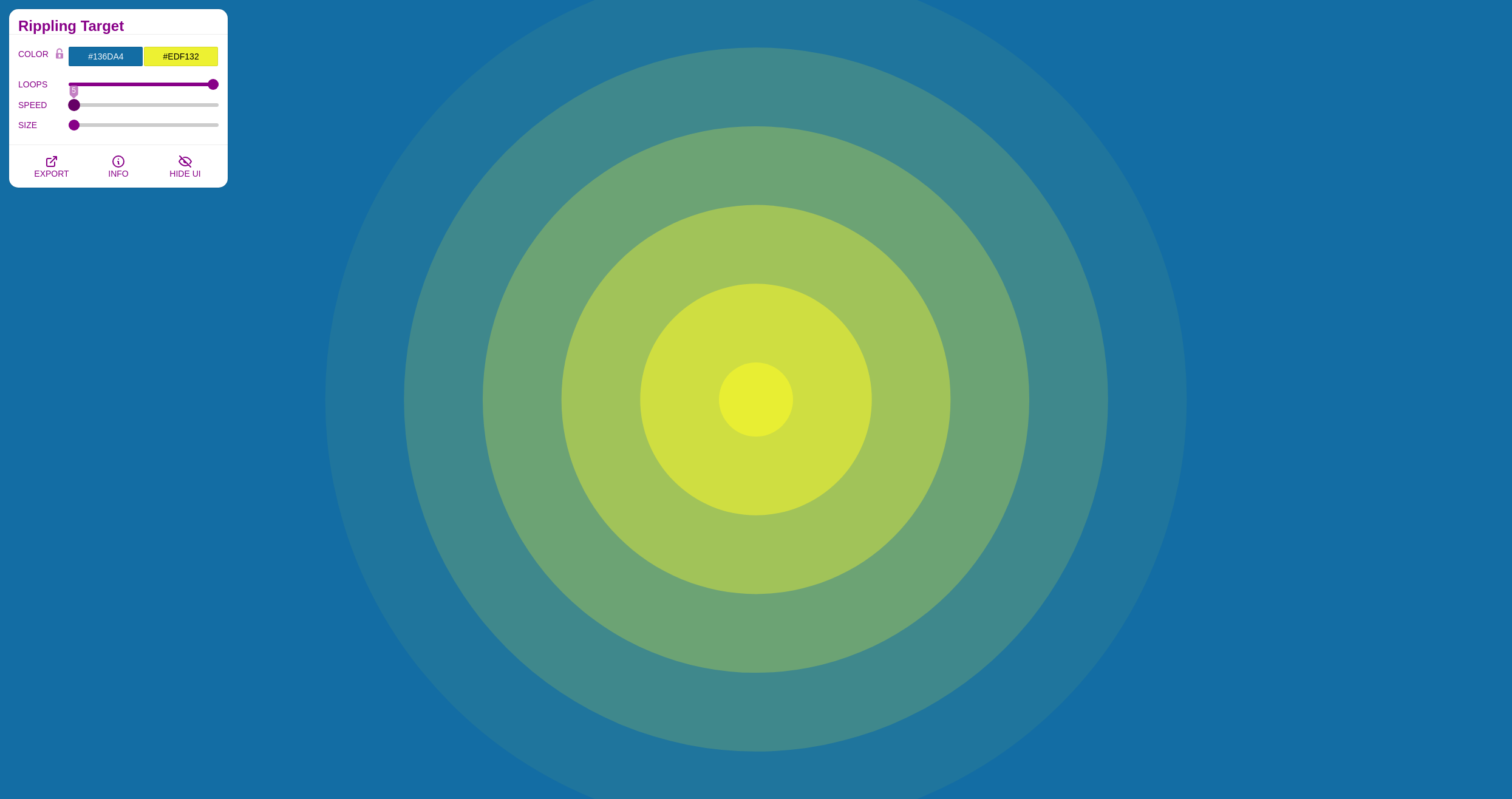
click at [69, 108] on input "SPEED" at bounding box center [144, 104] width 150 height 5
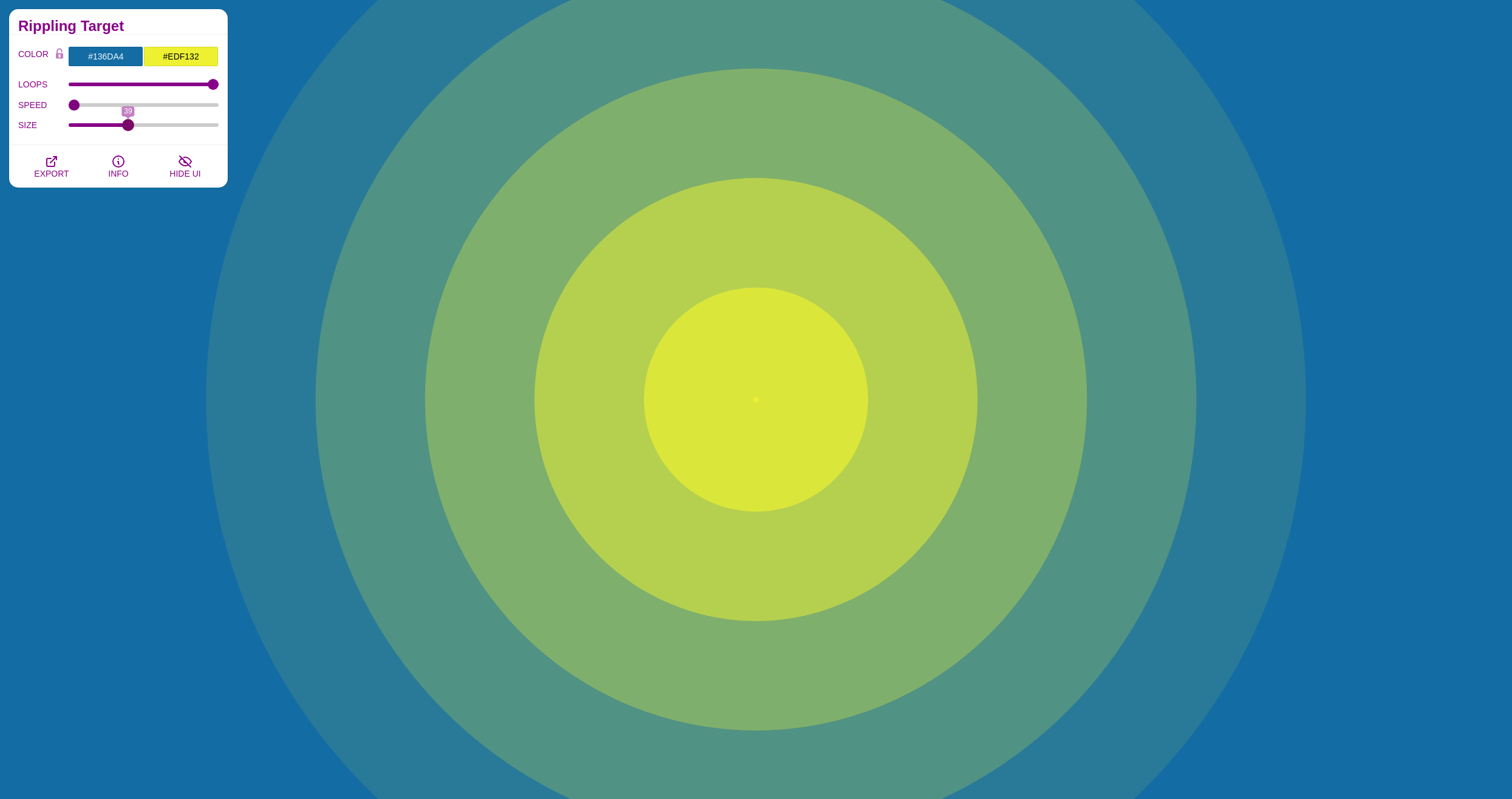
drag, startPoint x: 75, startPoint y: 123, endPoint x: 127, endPoint y: 137, distance: 53.9
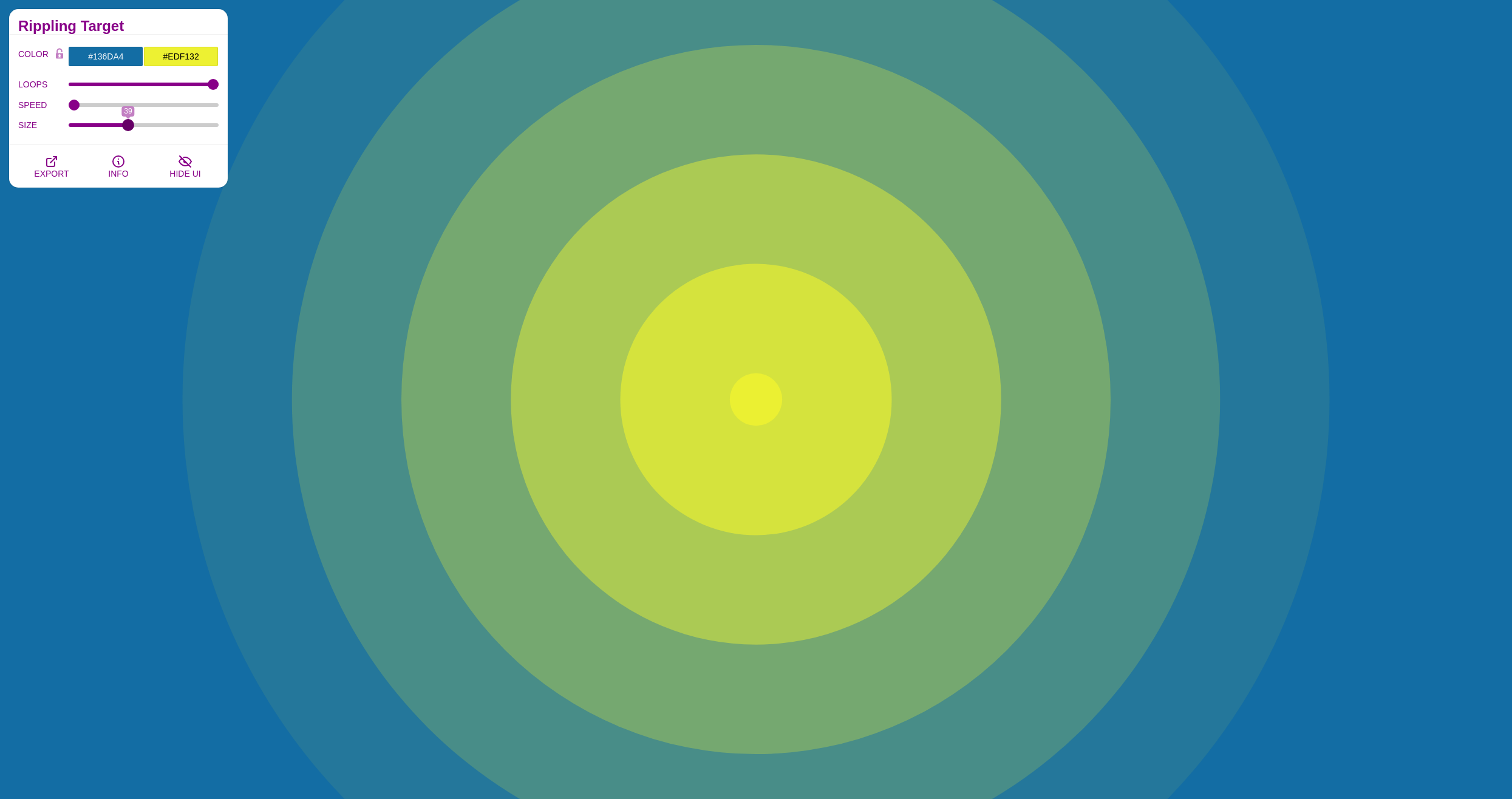
type input "39"
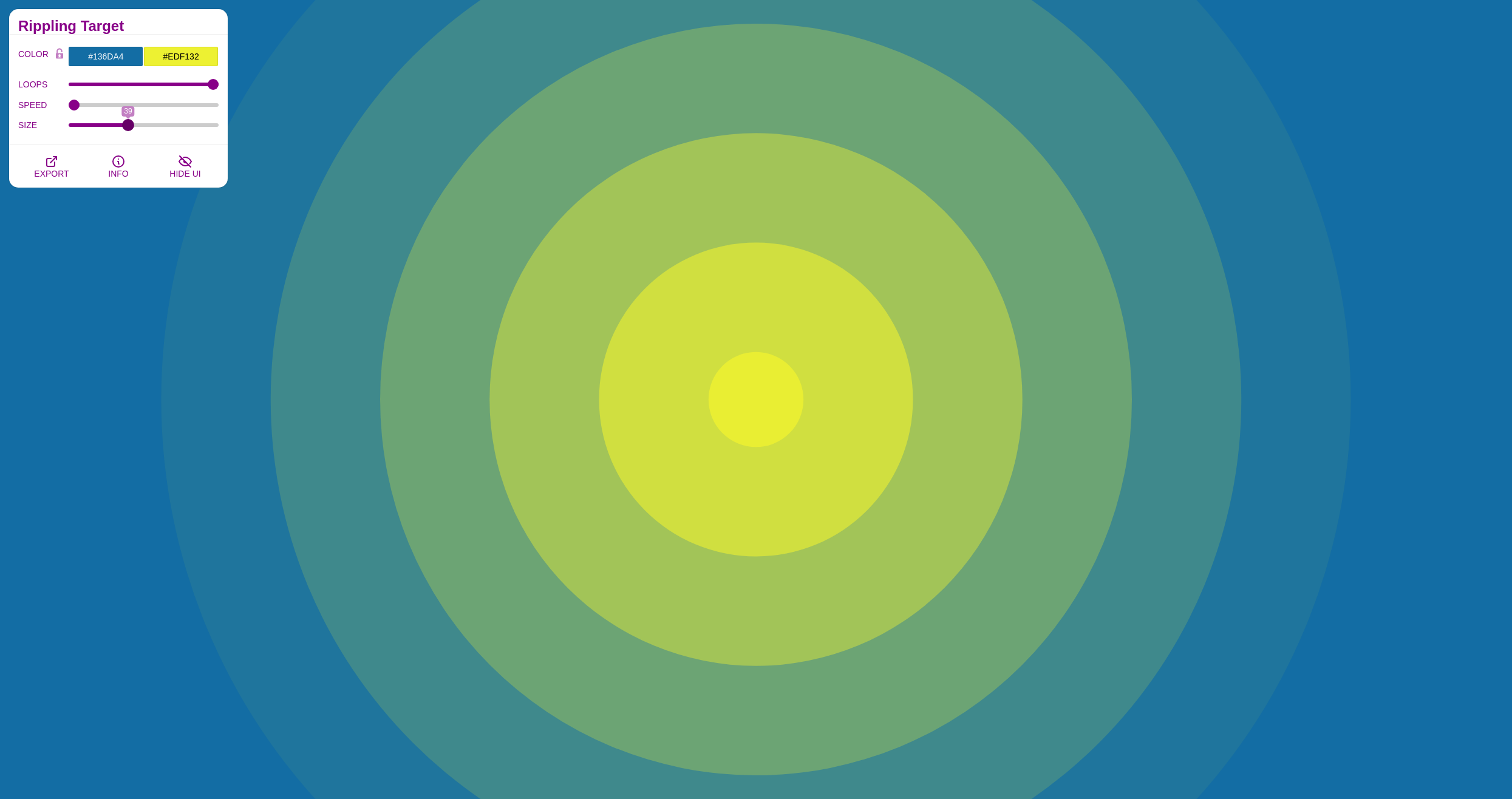
click at [127, 127] on input "SIZE" at bounding box center [144, 125] width 150 height 5
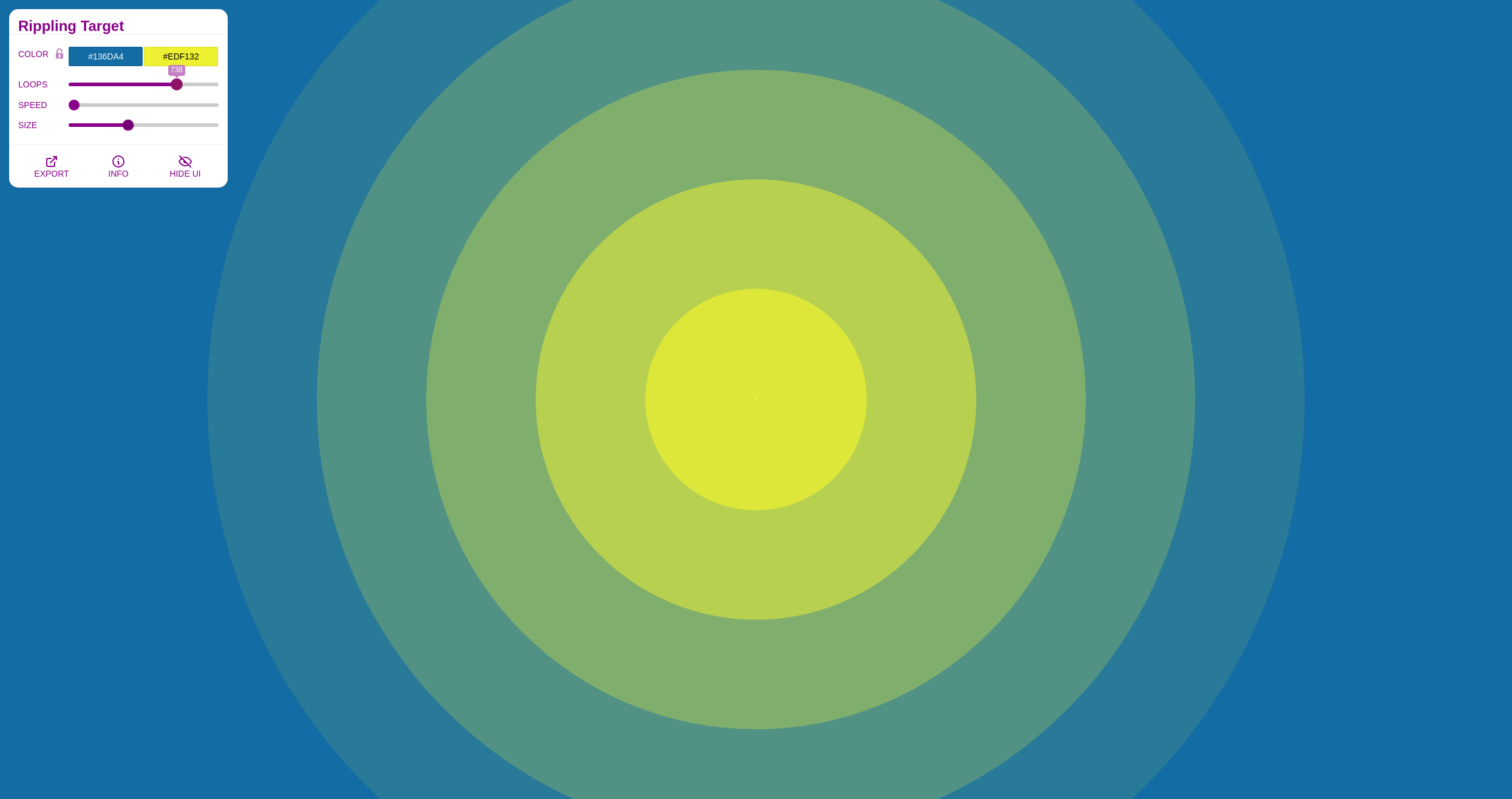
drag, startPoint x: 211, startPoint y: 84, endPoint x: 177, endPoint y: 95, distance: 35.7
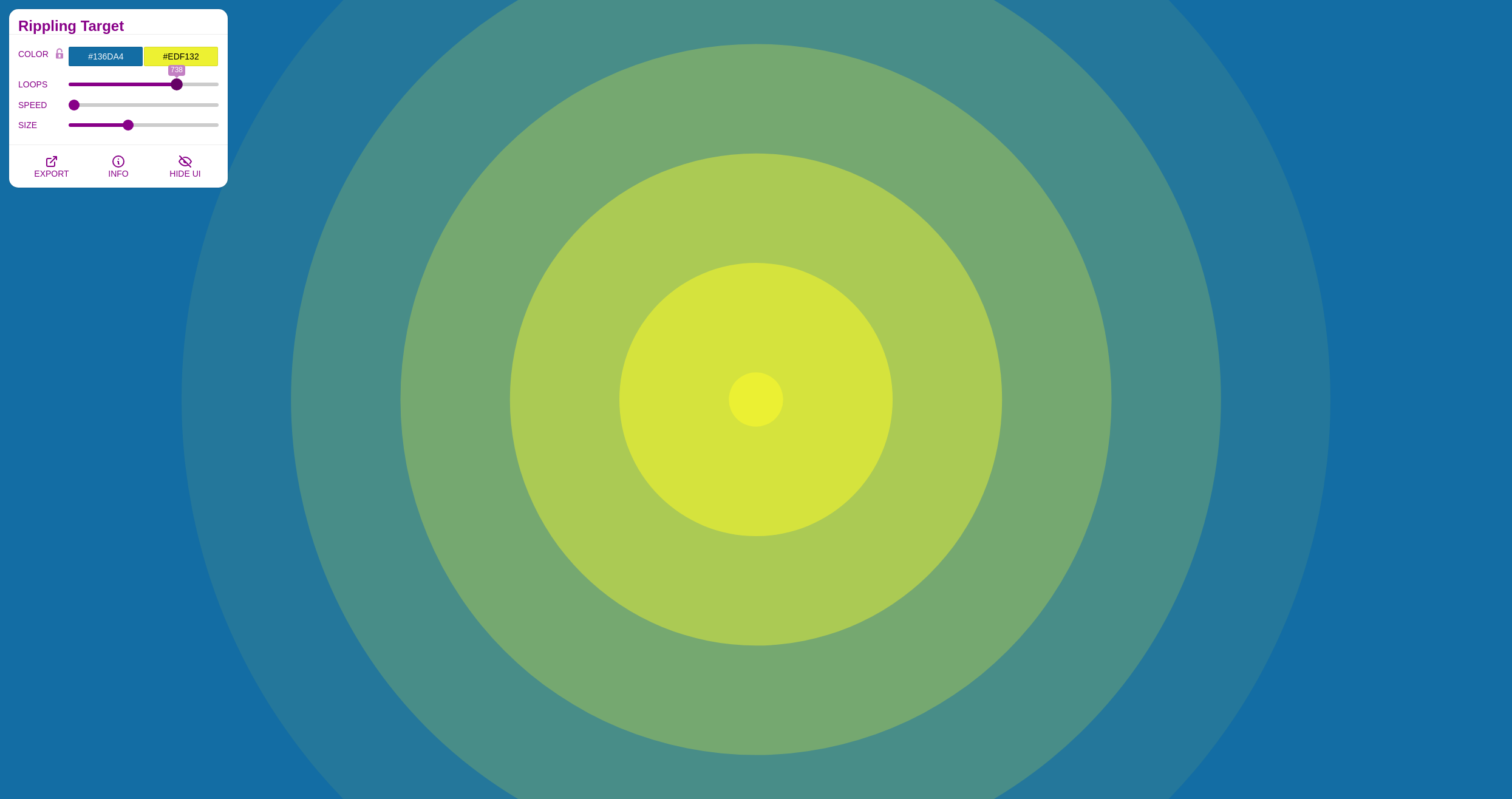
click at [177, 87] on input "LOOPS" at bounding box center [144, 84] width 150 height 5
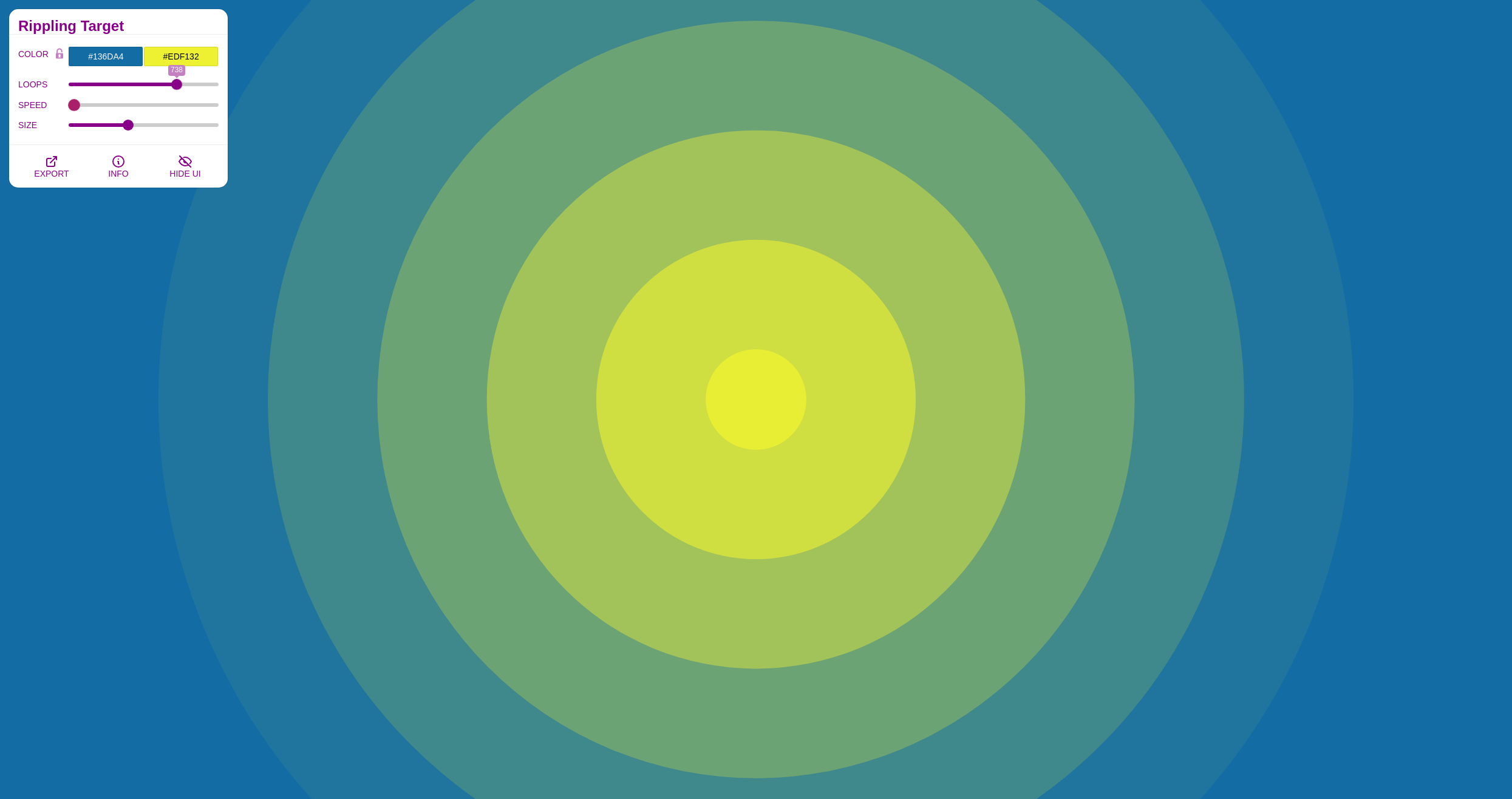
drag, startPoint x: 177, startPoint y: 95, endPoint x: 127, endPoint y: 102, distance: 50.5
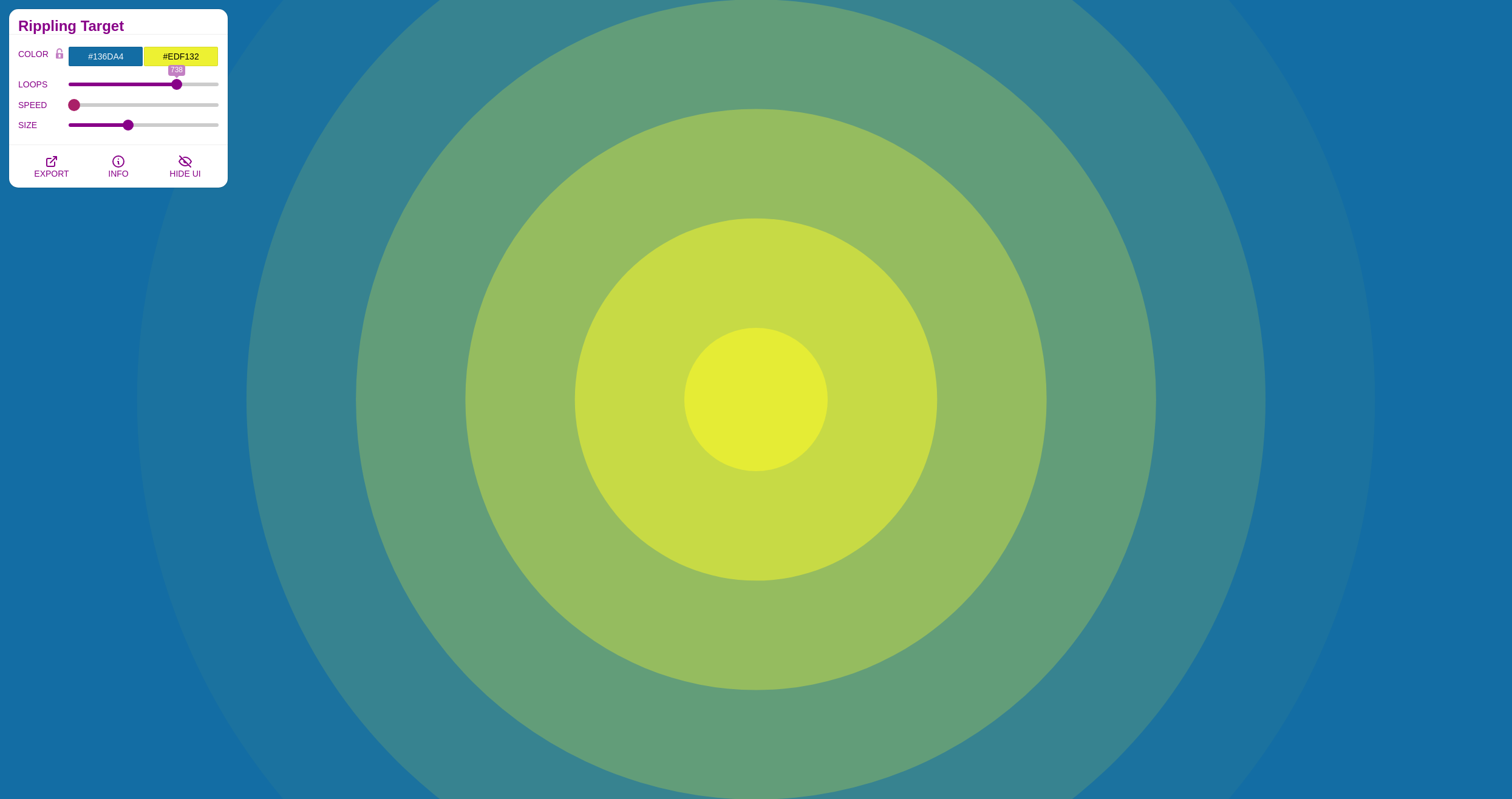
click at [127, 102] on div "SPEED 5" at bounding box center [119, 105] width 201 height 20
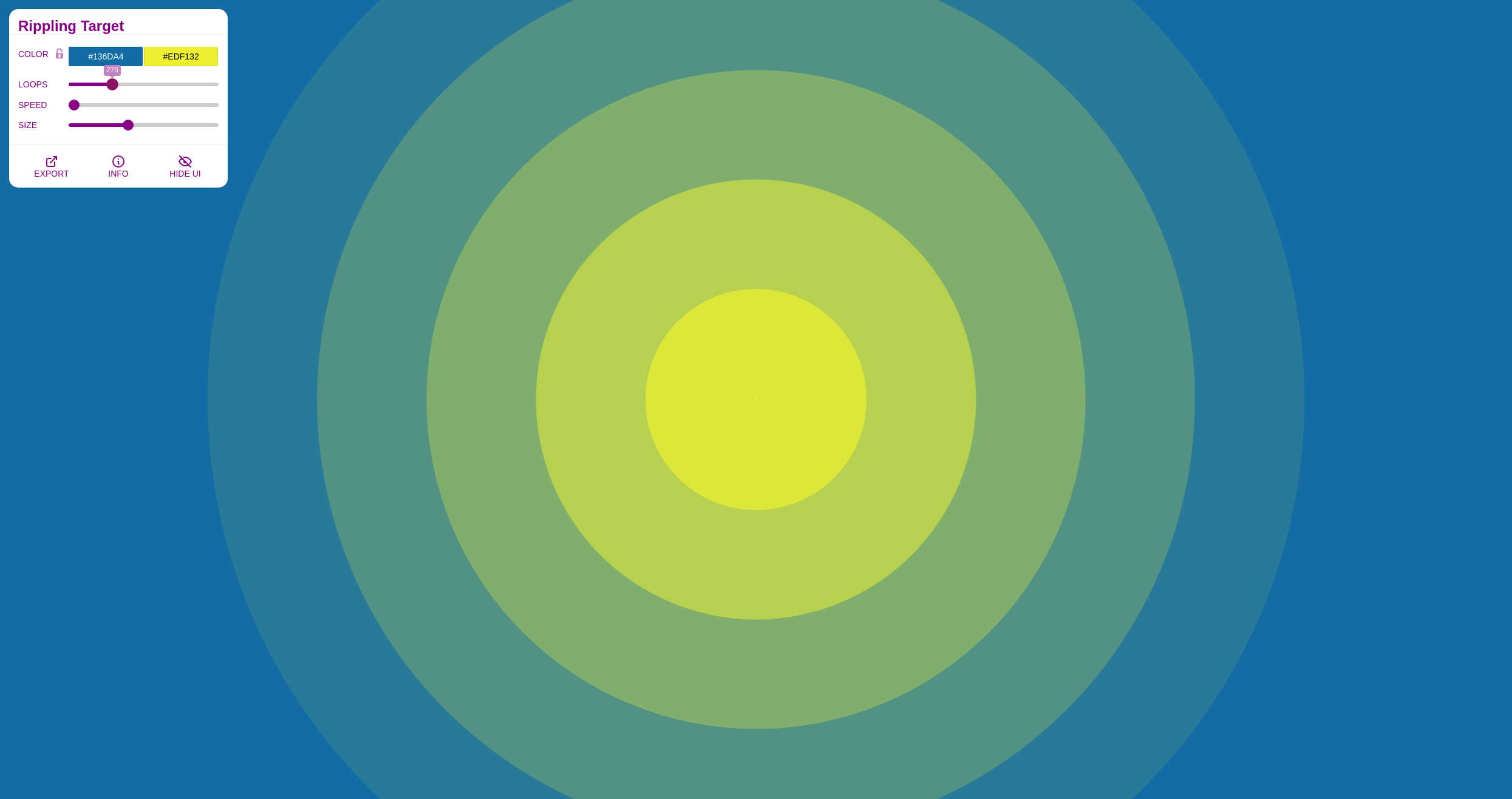
drag, startPoint x: 178, startPoint y: 80, endPoint x: 112, endPoint y: 94, distance: 67.5
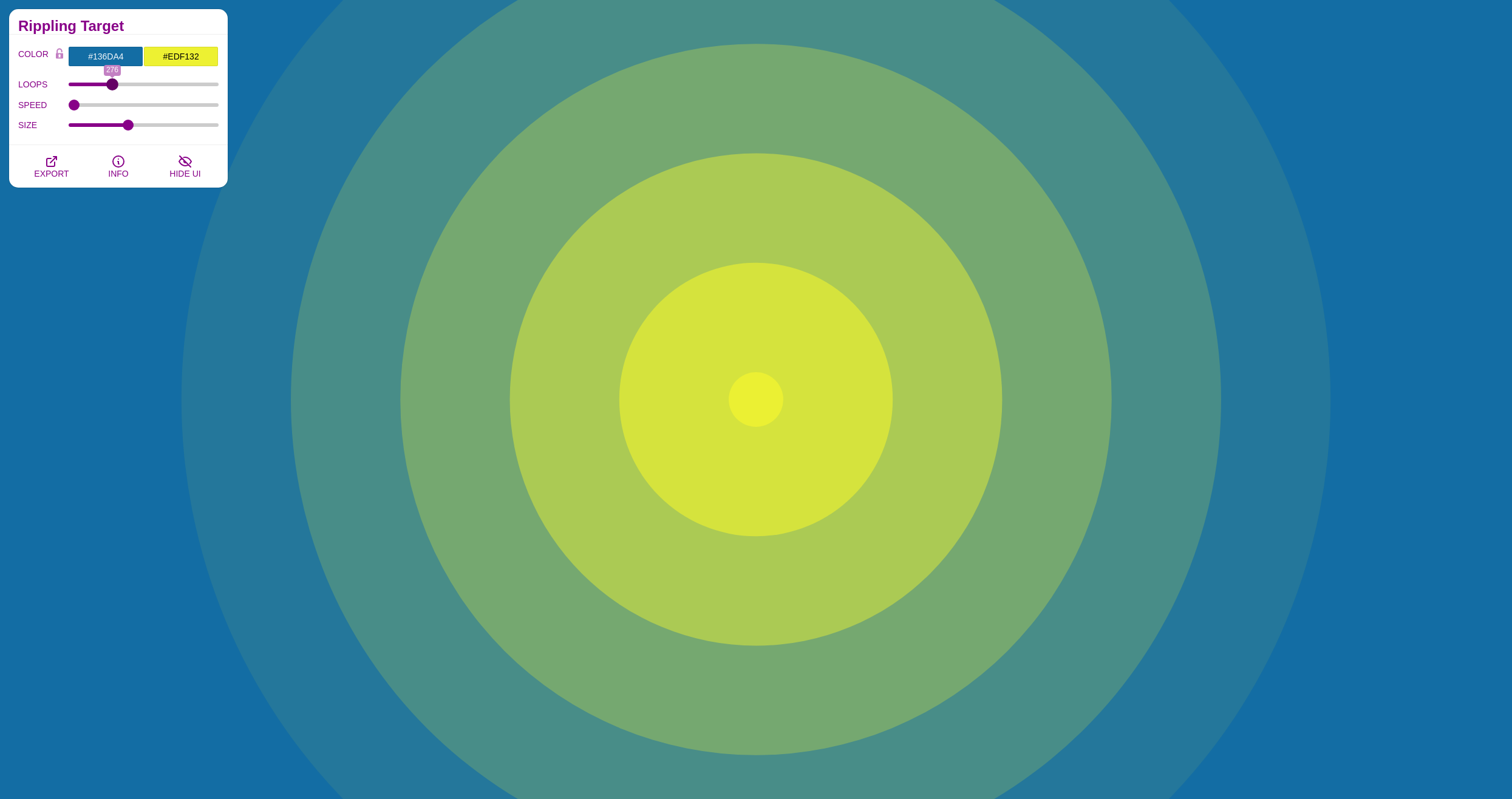
click at [112, 87] on input "LOOPS" at bounding box center [144, 84] width 150 height 5
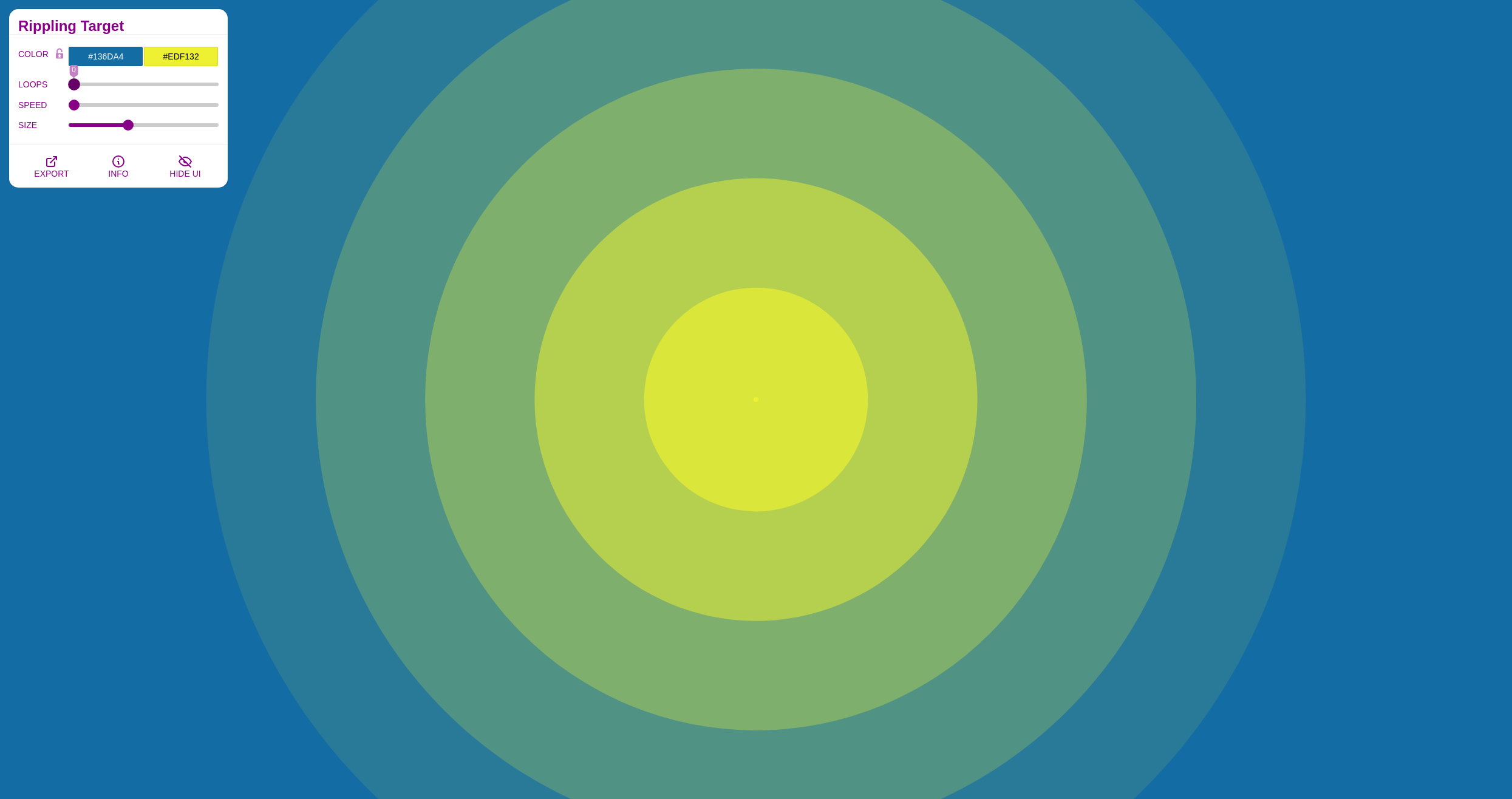
drag, startPoint x: 114, startPoint y: 87, endPoint x: 26, endPoint y: 92, distance: 88.1
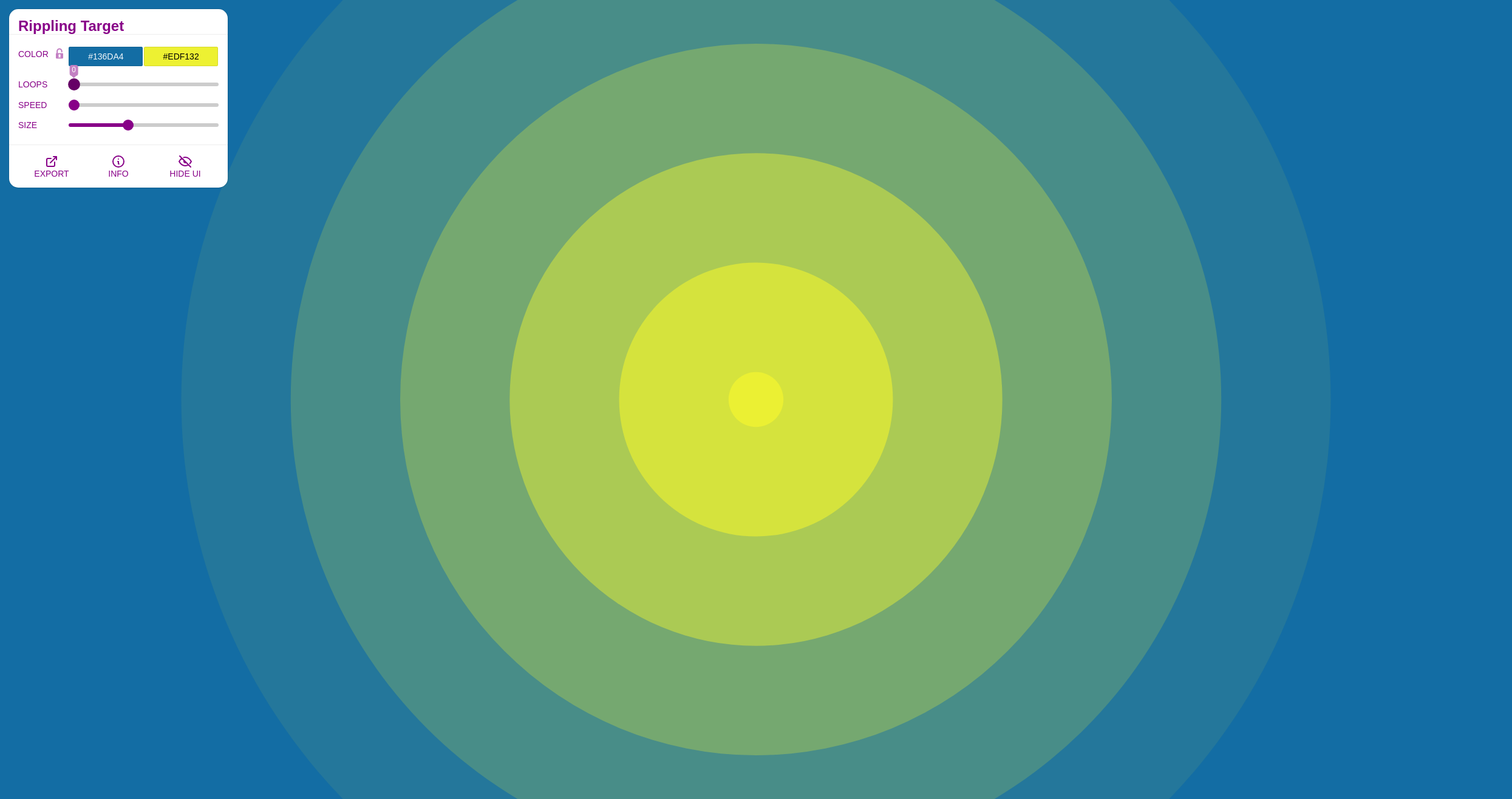
click at [69, 87] on input "LOOPS" at bounding box center [144, 84] width 150 height 5
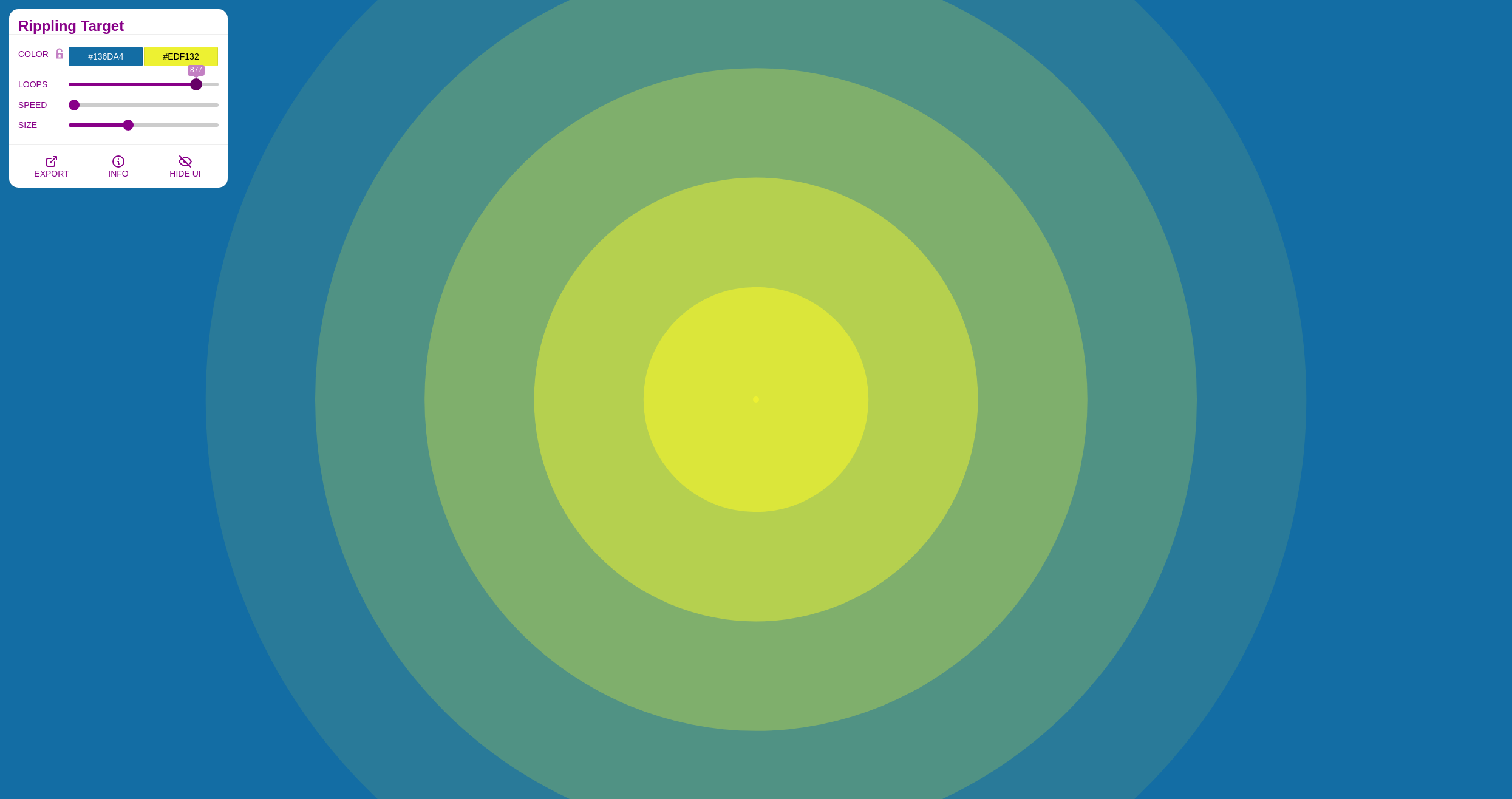
drag, startPoint x: 78, startPoint y: 82, endPoint x: 196, endPoint y: 77, distance: 118.1
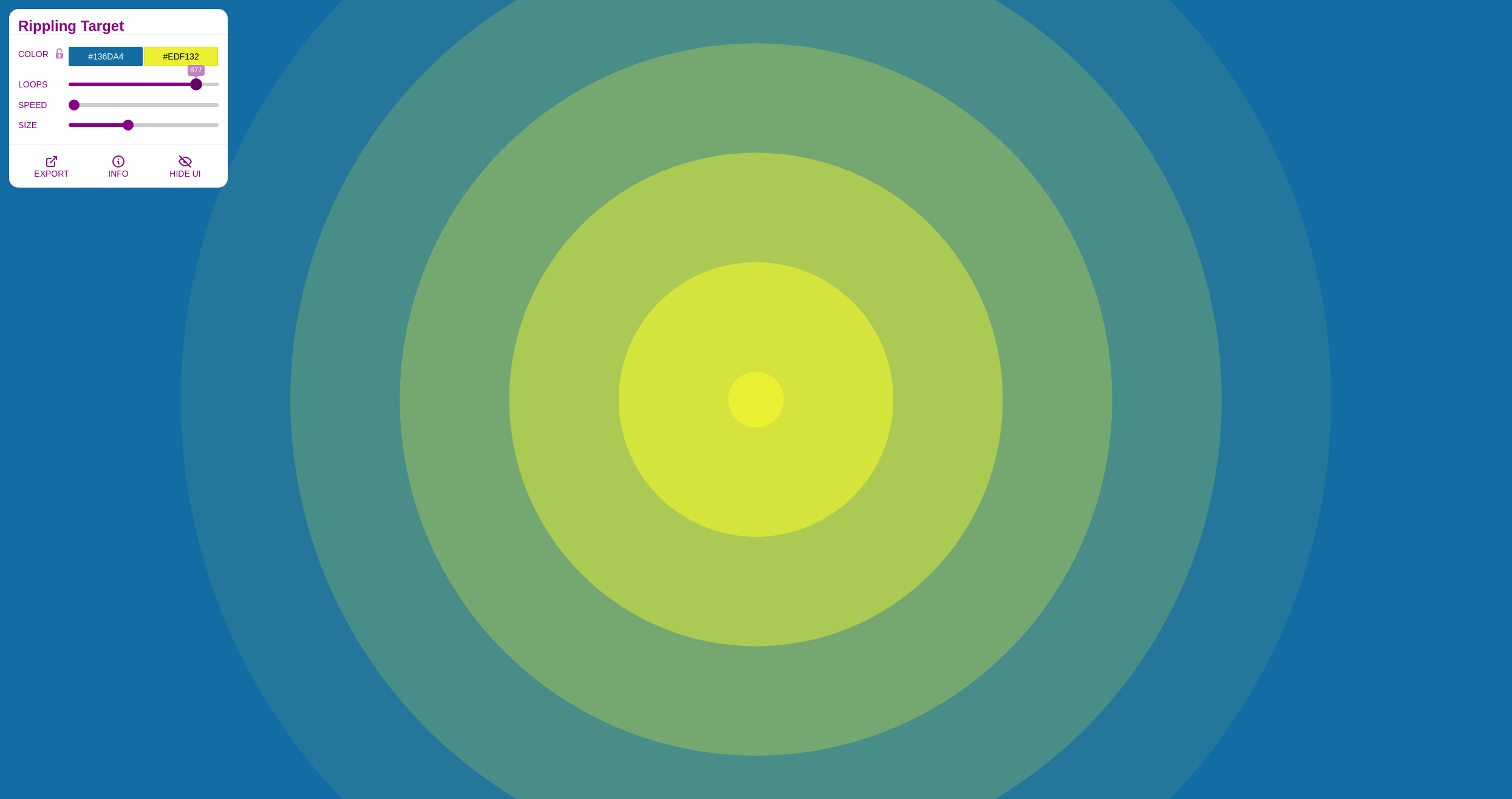
type input "877"
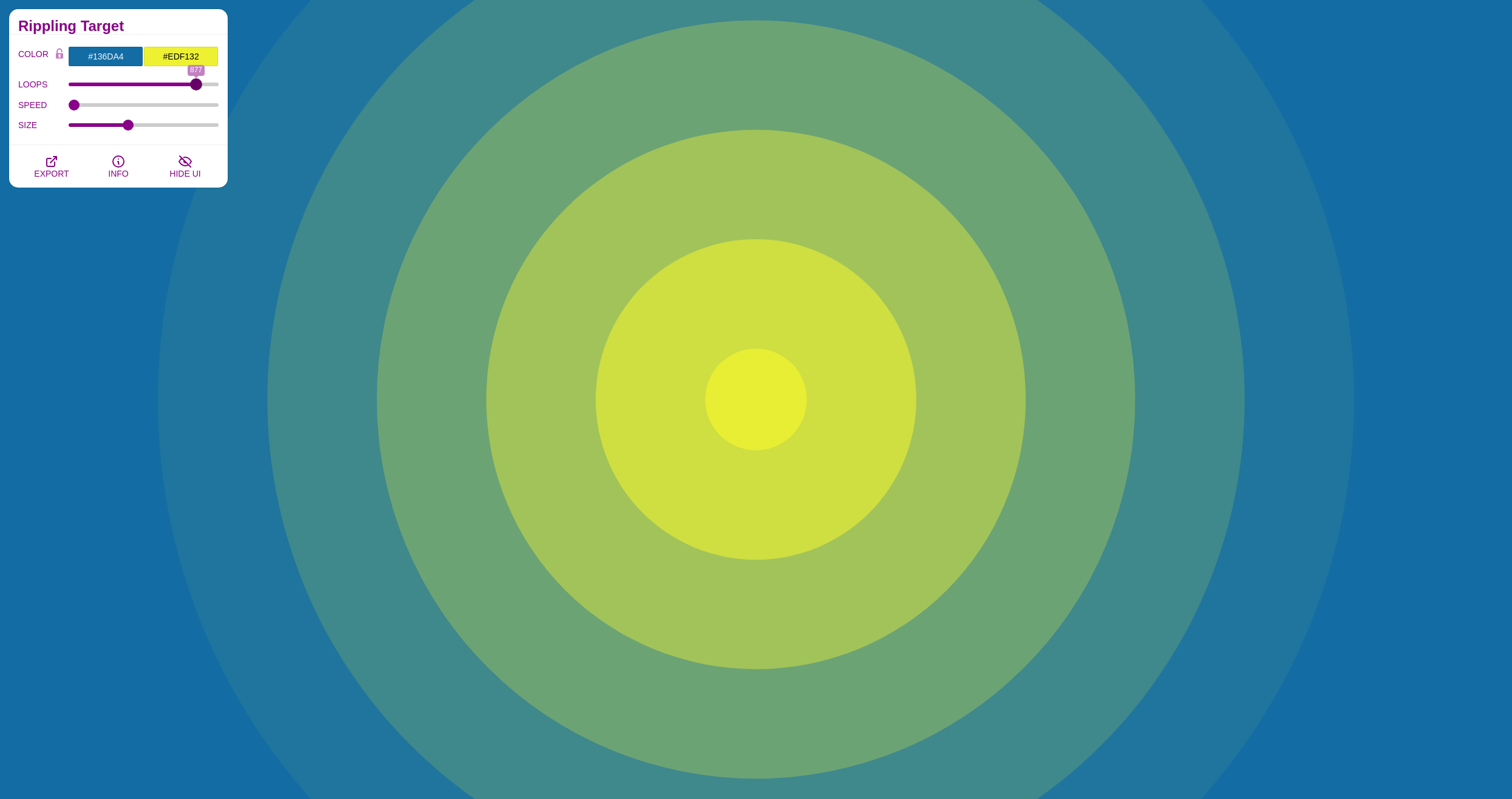
click at [196, 82] on input "LOOPS" at bounding box center [144, 84] width 150 height 5
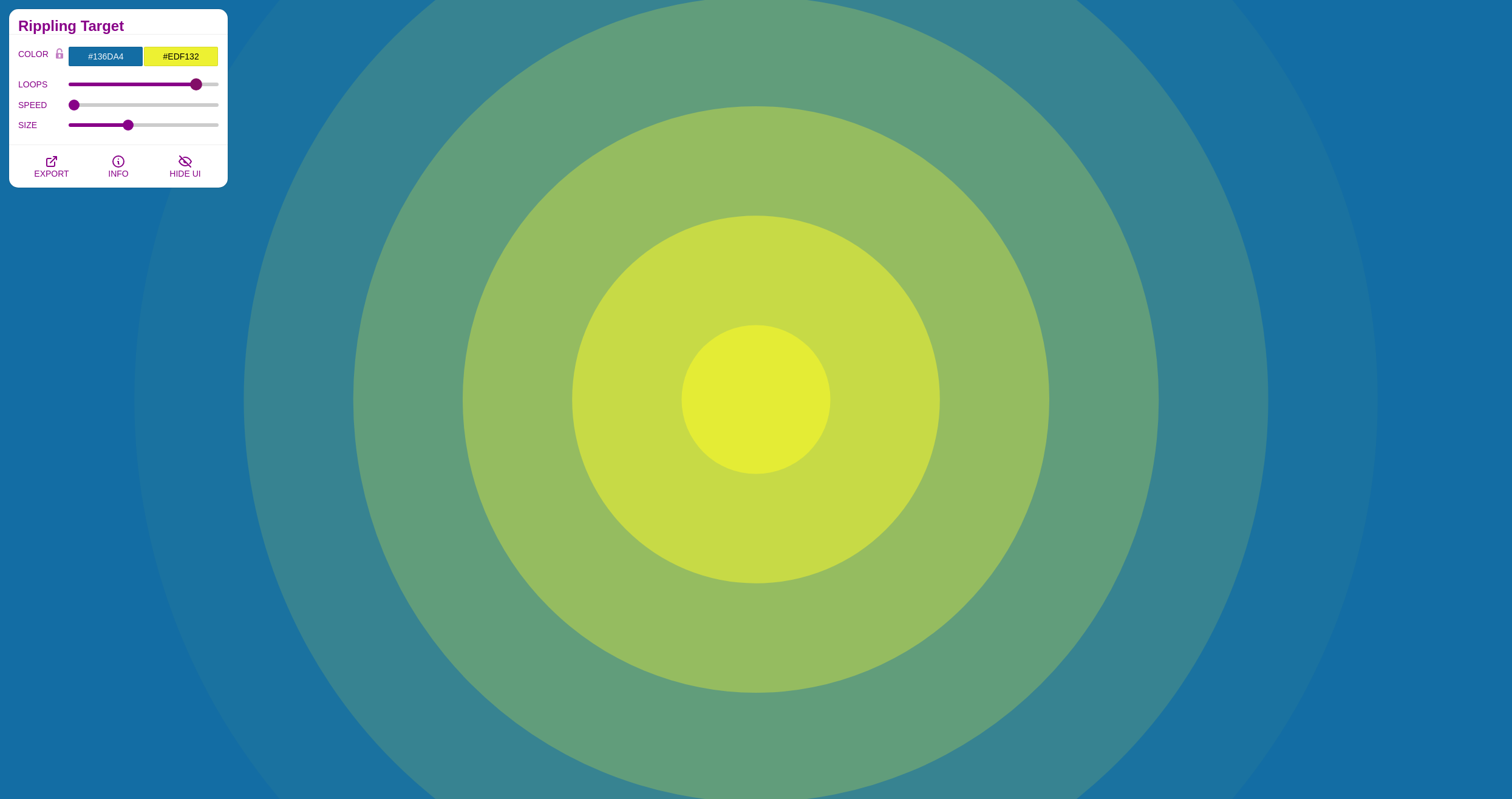
drag, startPoint x: 196, startPoint y: 77, endPoint x: 174, endPoint y: 82, distance: 22.6
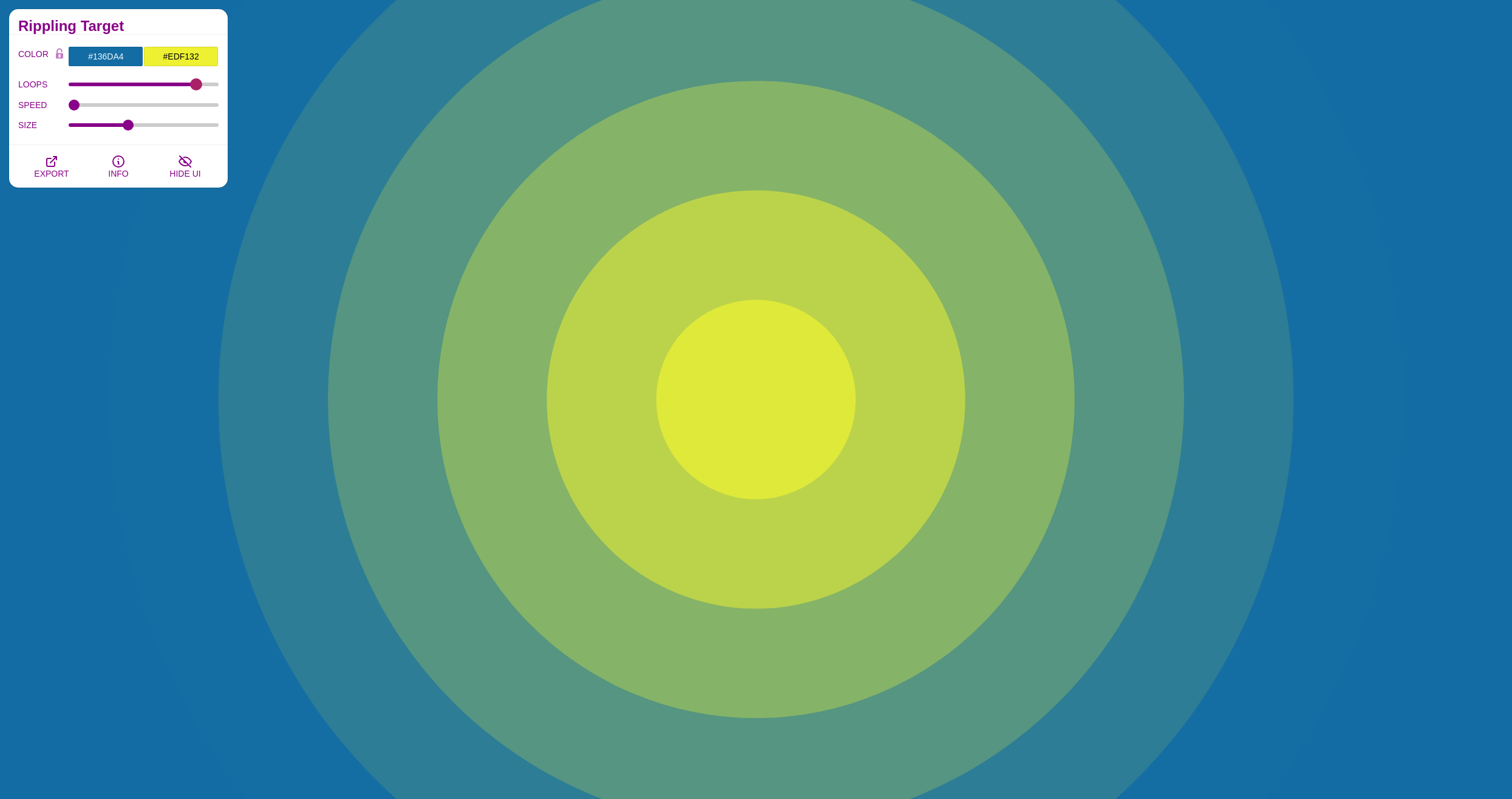
click at [174, 82] on div "LOOPS 877" at bounding box center [119, 84] width 201 height 20
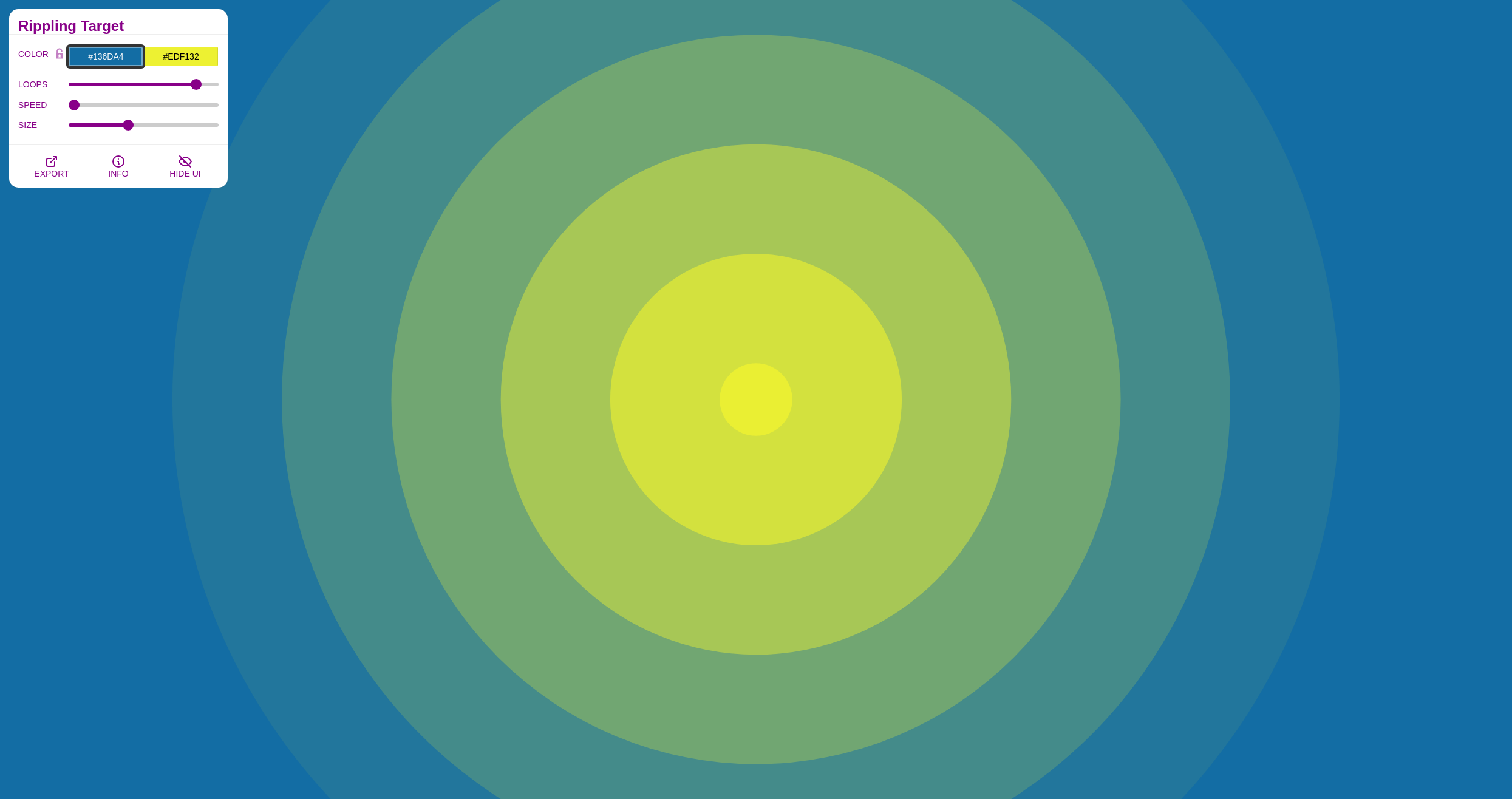
click at [110, 55] on input "#136DA4" at bounding box center [106, 56] width 75 height 20
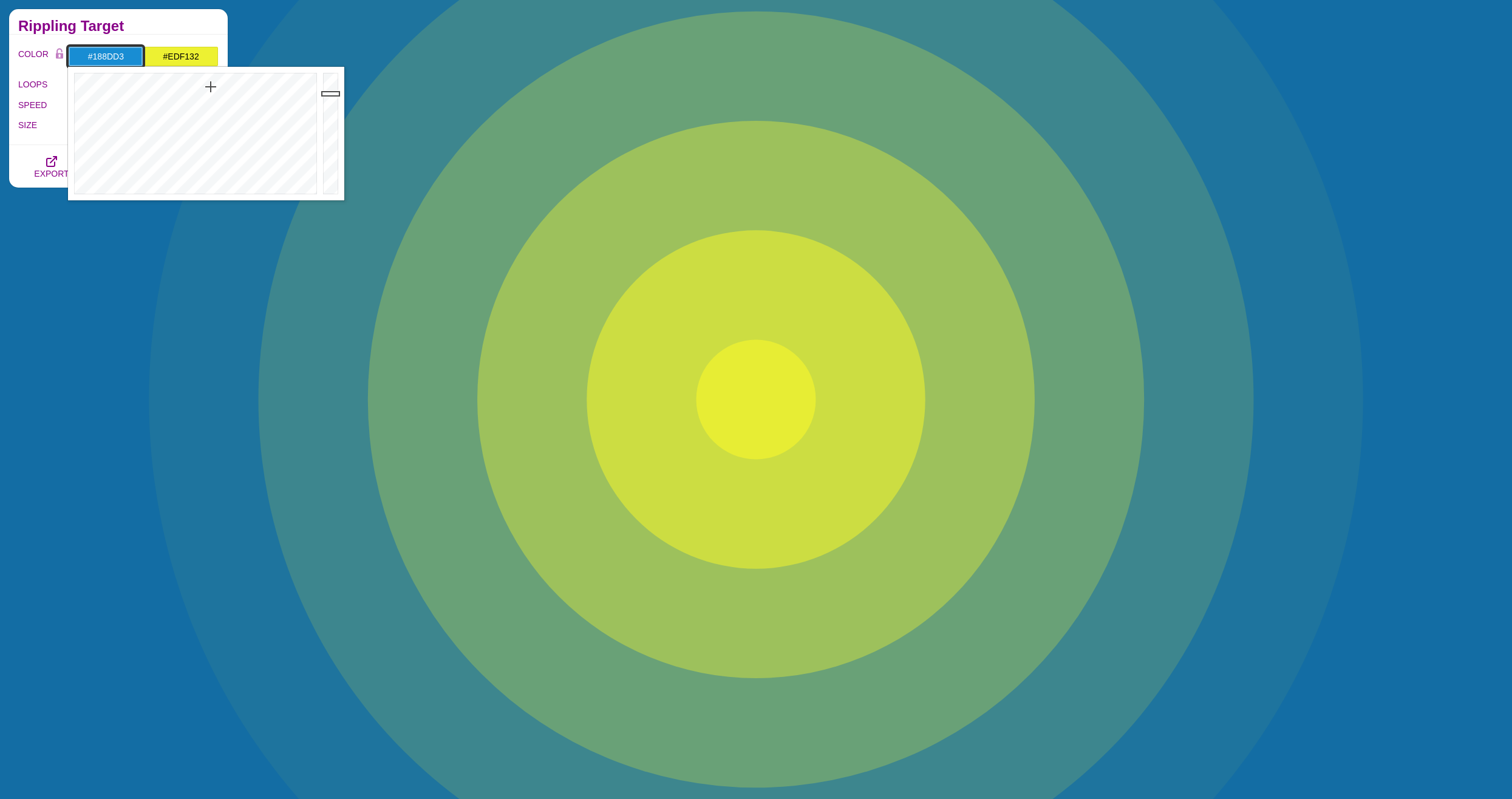
drag, startPoint x: 335, startPoint y: 104, endPoint x: 333, endPoint y: 94, distance: 10.2
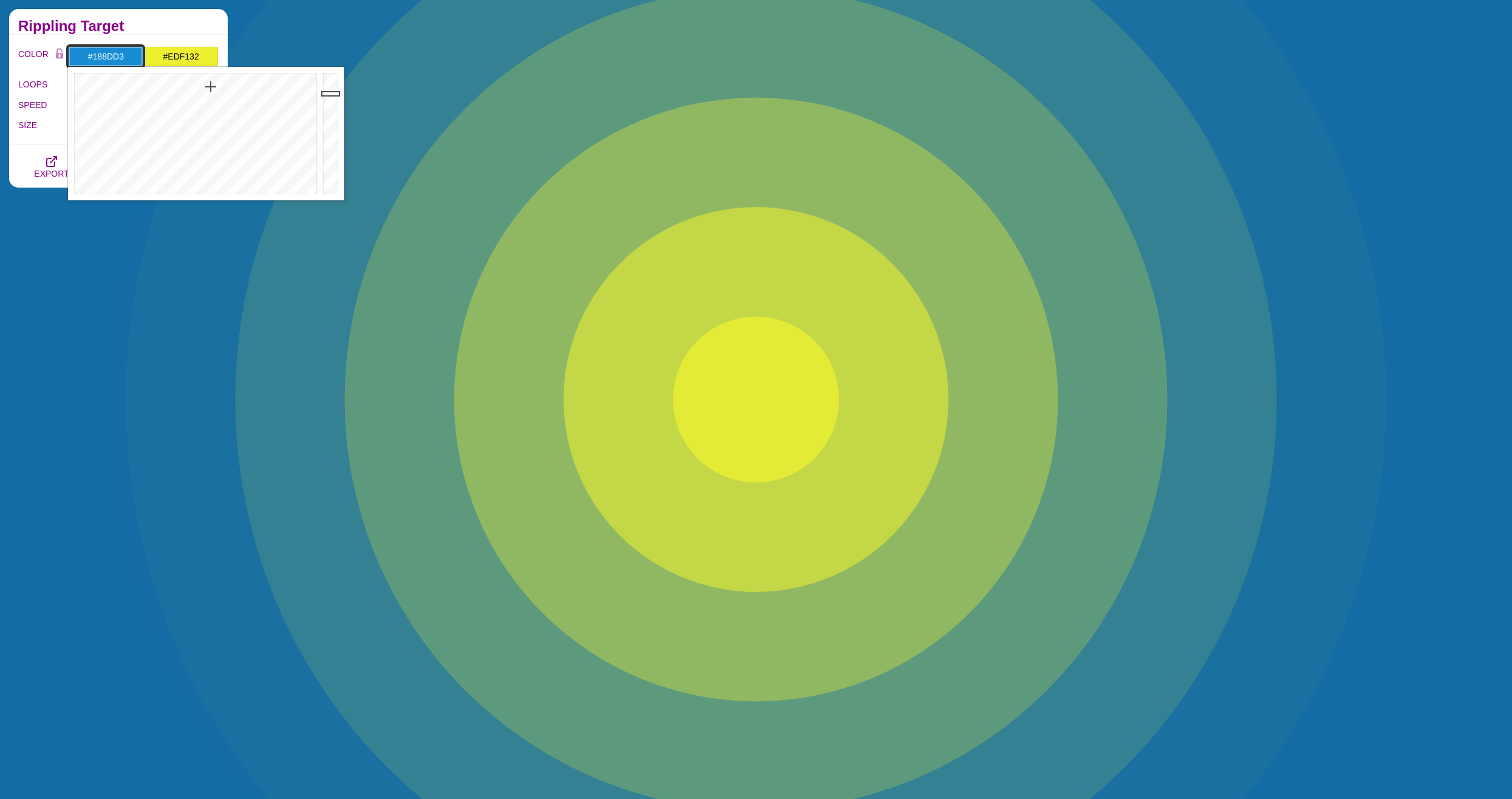
click at [333, 94] on div at bounding box center [332, 133] width 24 height 133
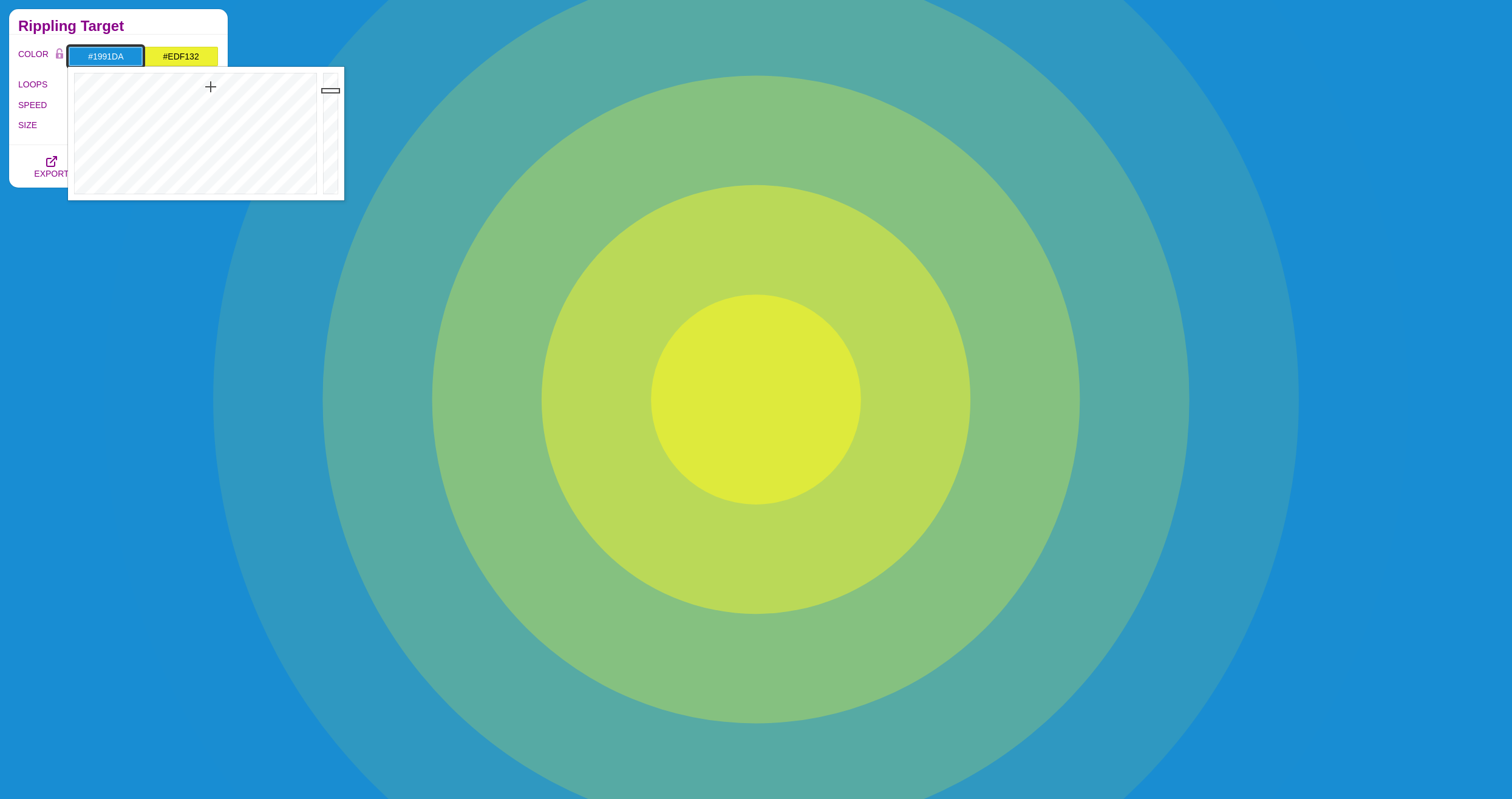
click at [331, 90] on div at bounding box center [332, 133] width 24 height 133
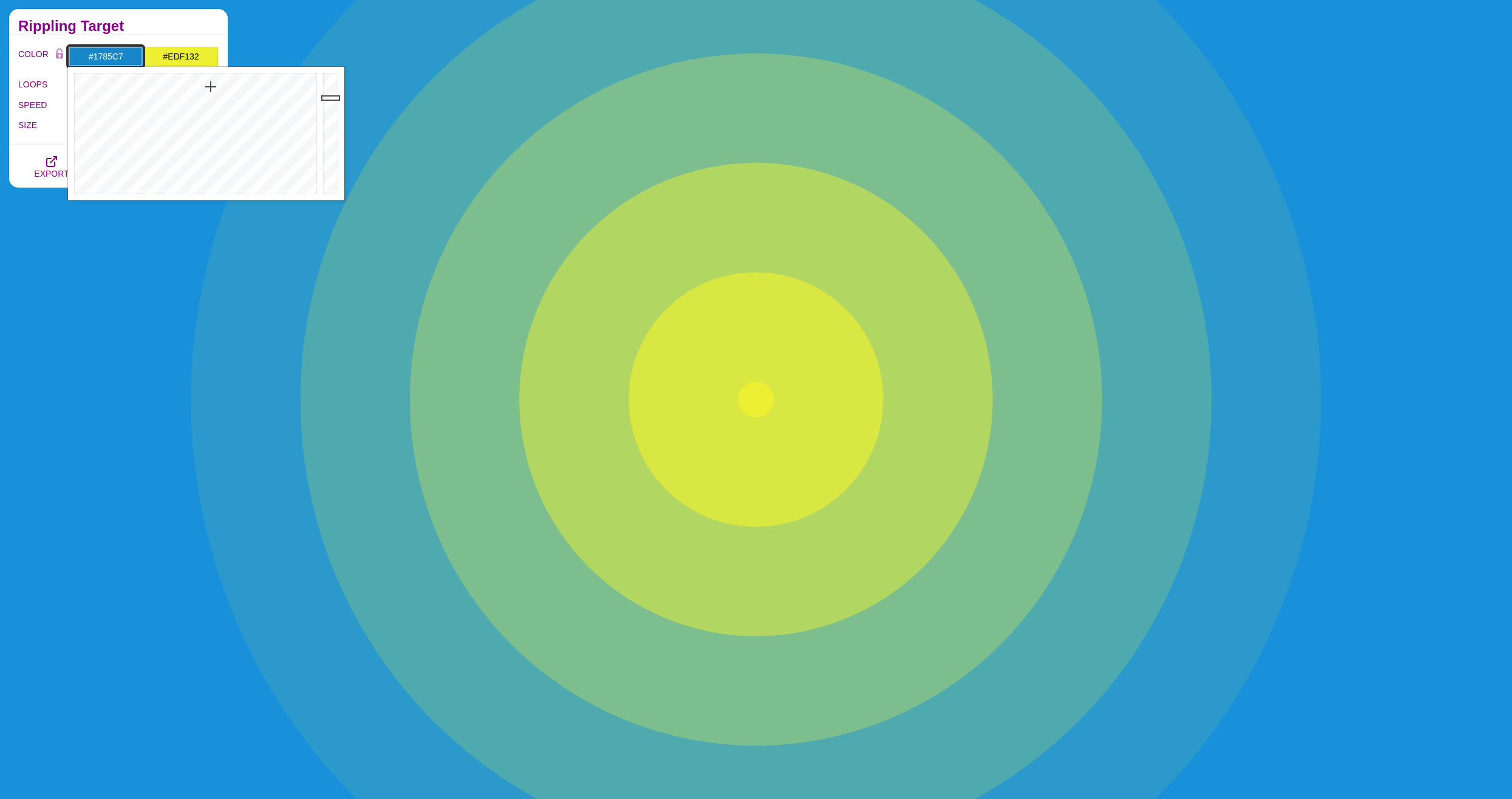
drag, startPoint x: 331, startPoint y: 90, endPoint x: 331, endPoint y: 100, distance: 10.0
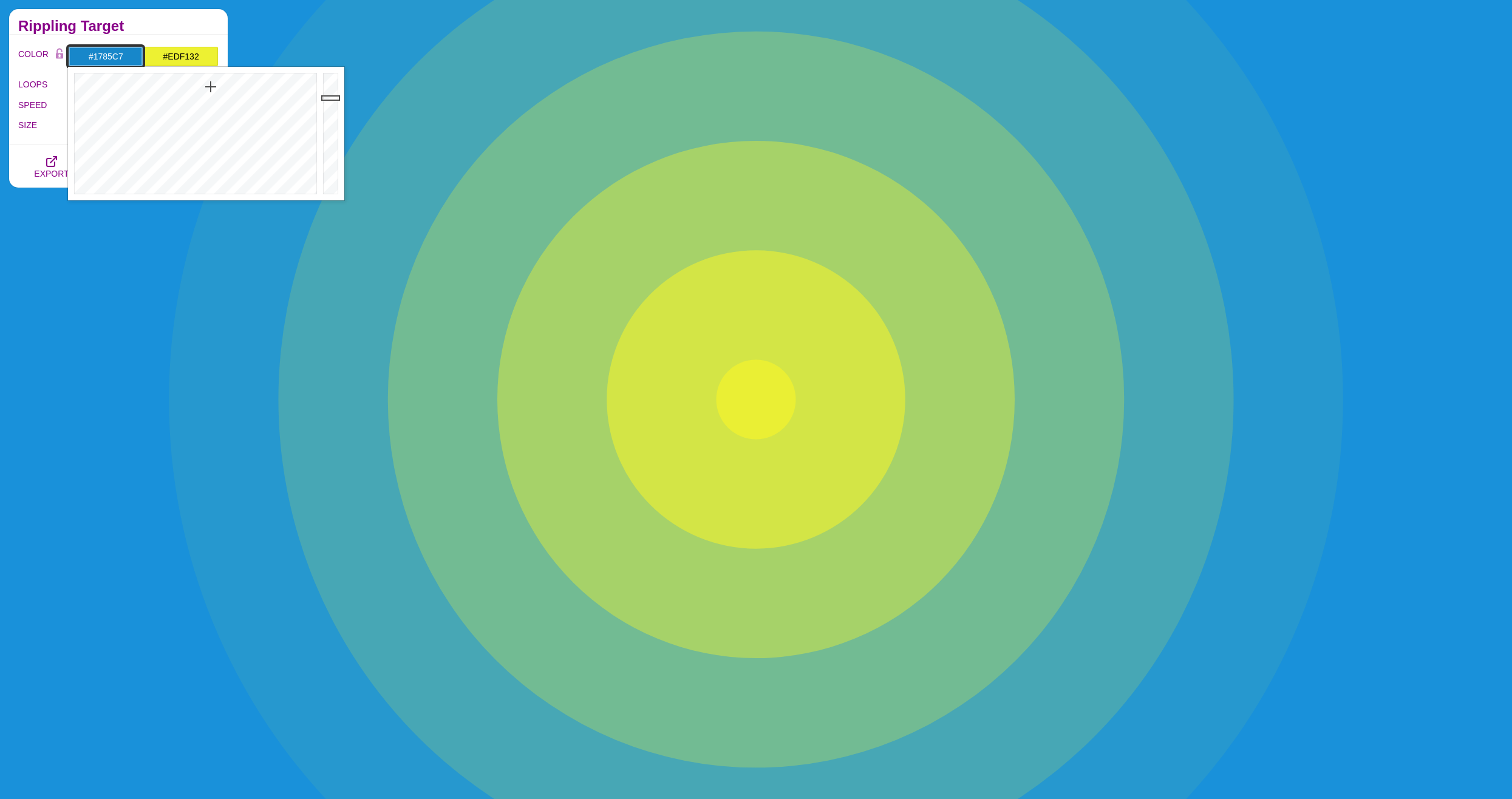
click at [331, 100] on div at bounding box center [332, 133] width 24 height 133
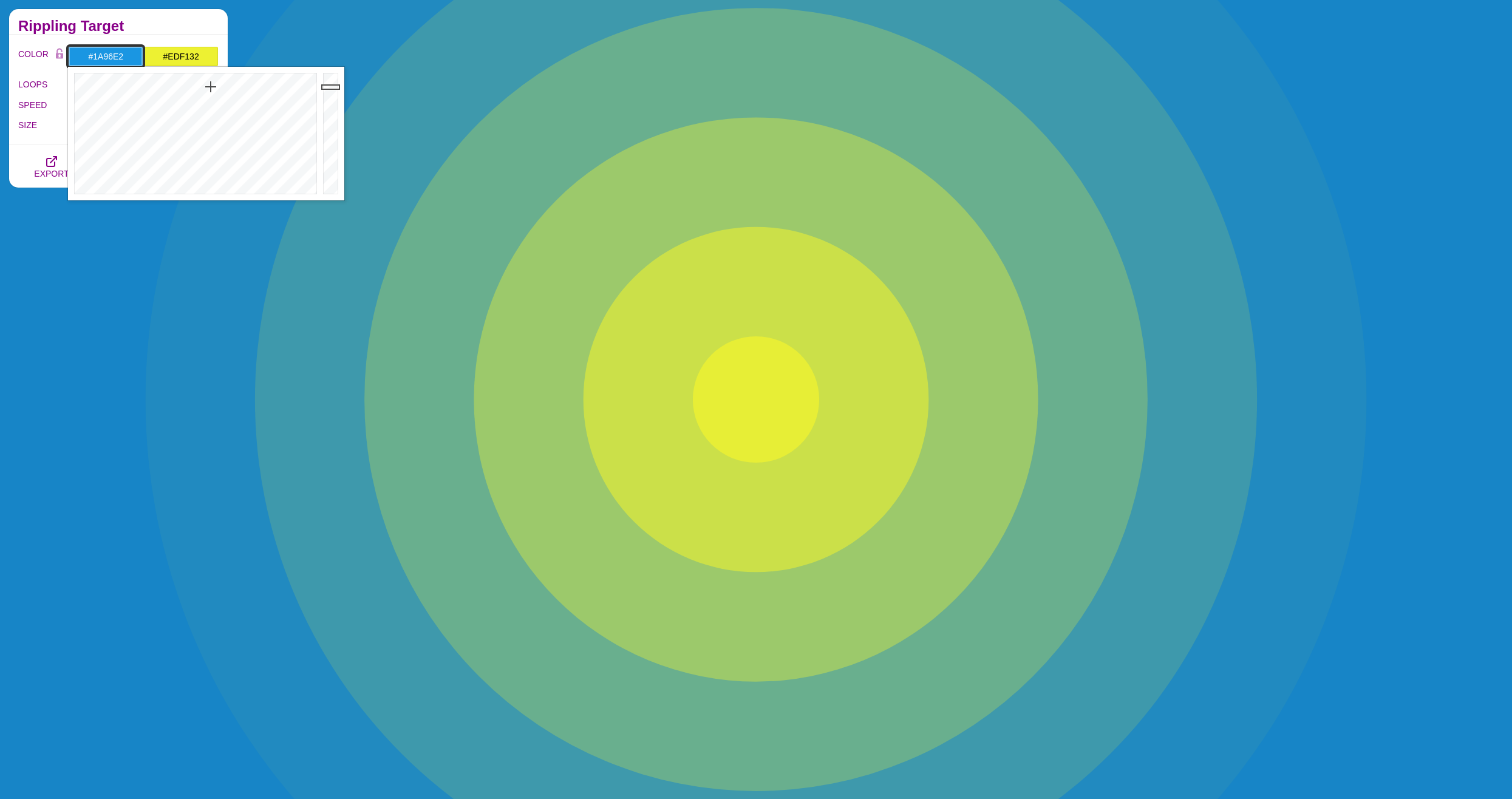
drag, startPoint x: 331, startPoint y: 94, endPoint x: 331, endPoint y: 87, distance: 7.0
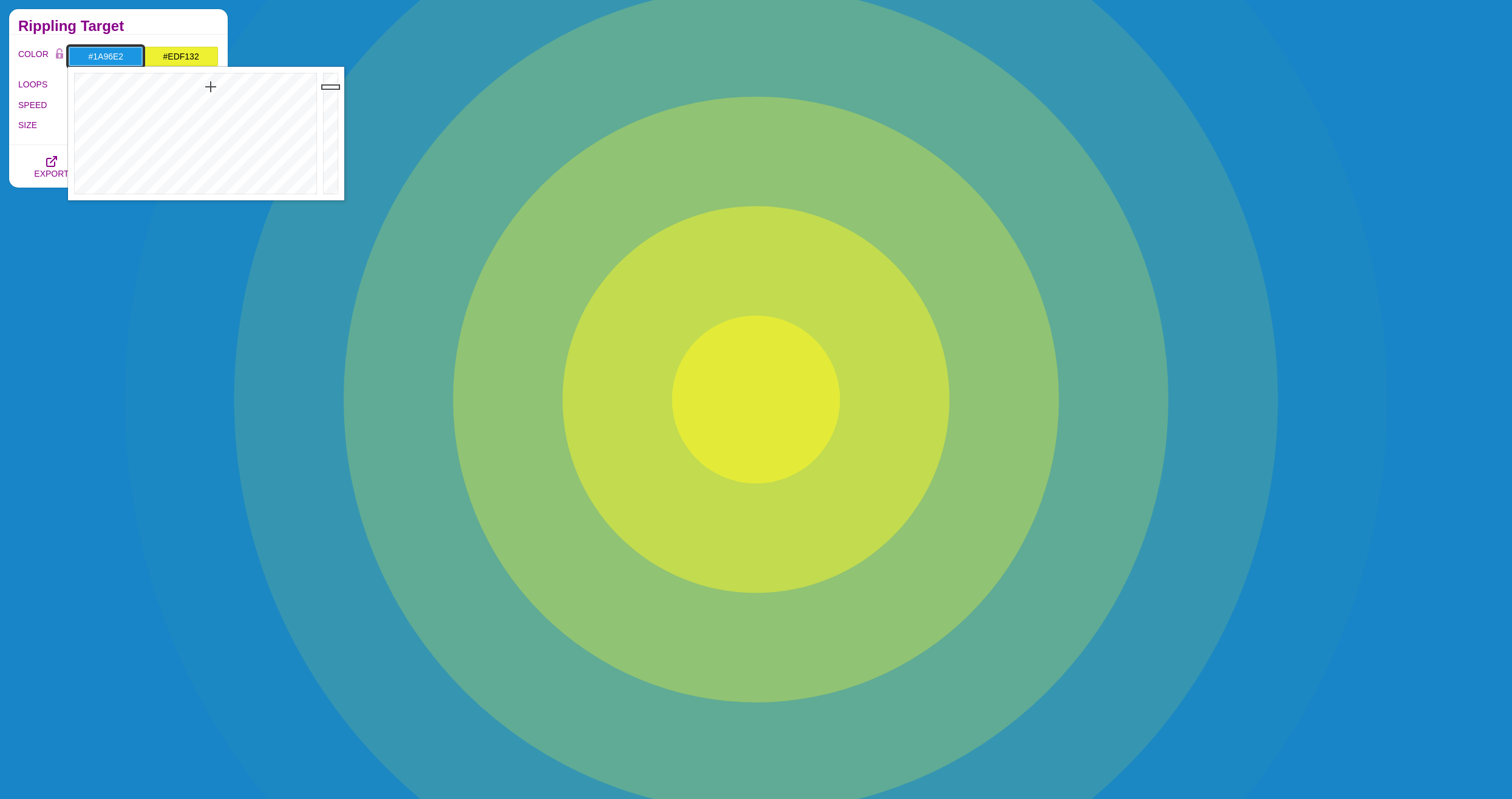
click at [331, 87] on div at bounding box center [332, 133] width 24 height 133
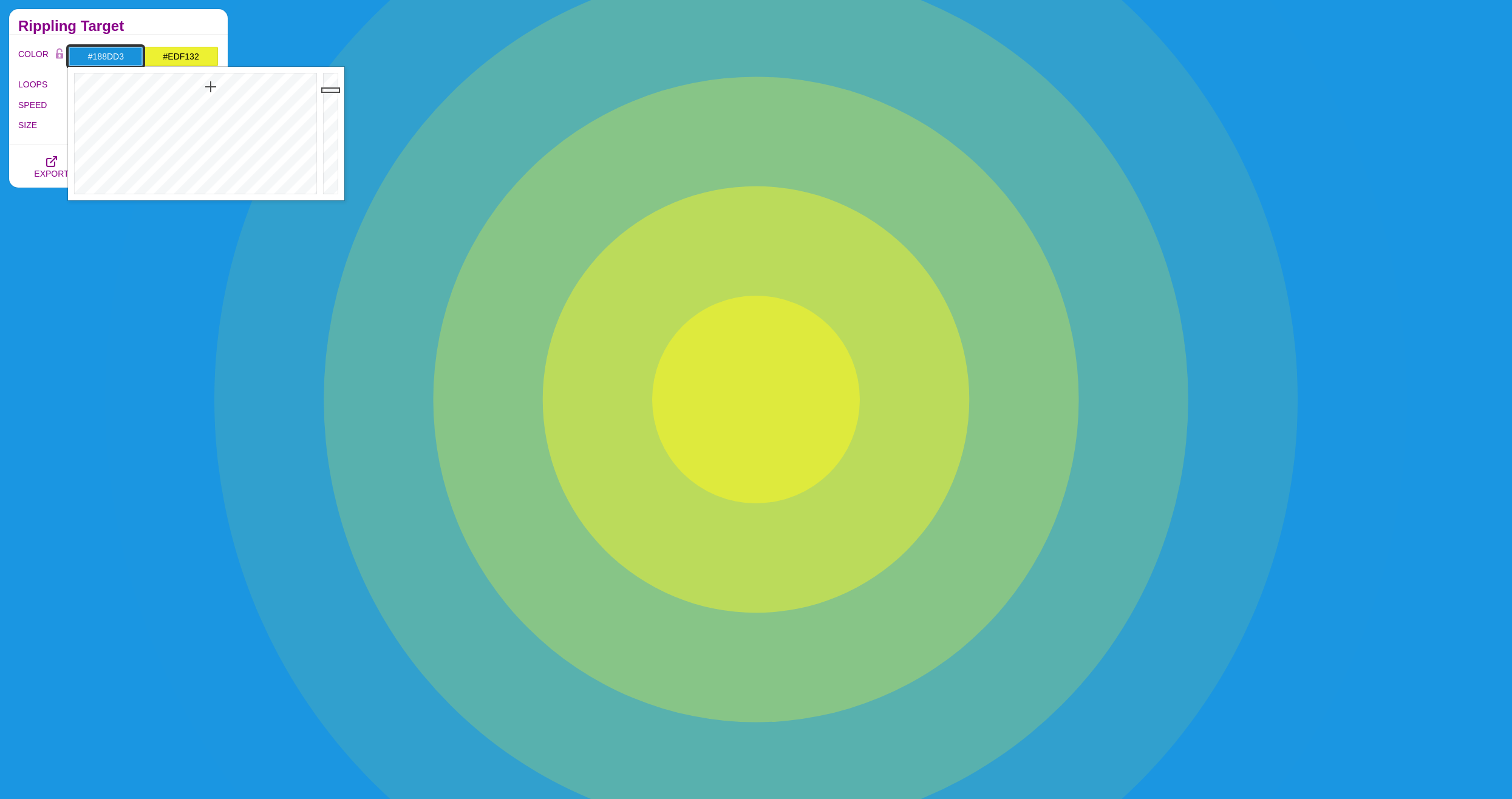
type input "#188CD2"
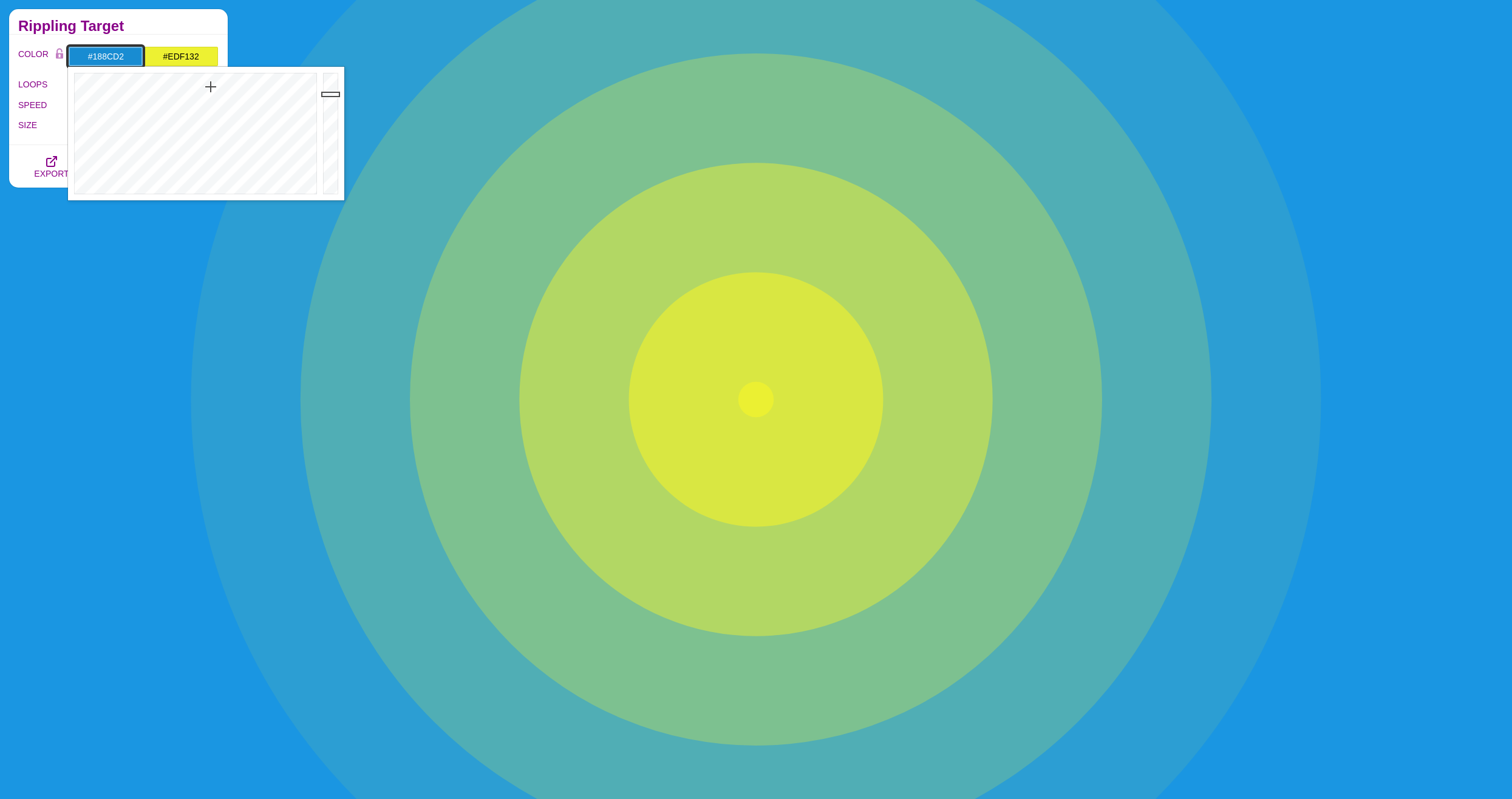
drag, startPoint x: 331, startPoint y: 87, endPoint x: 331, endPoint y: 94, distance: 7.0
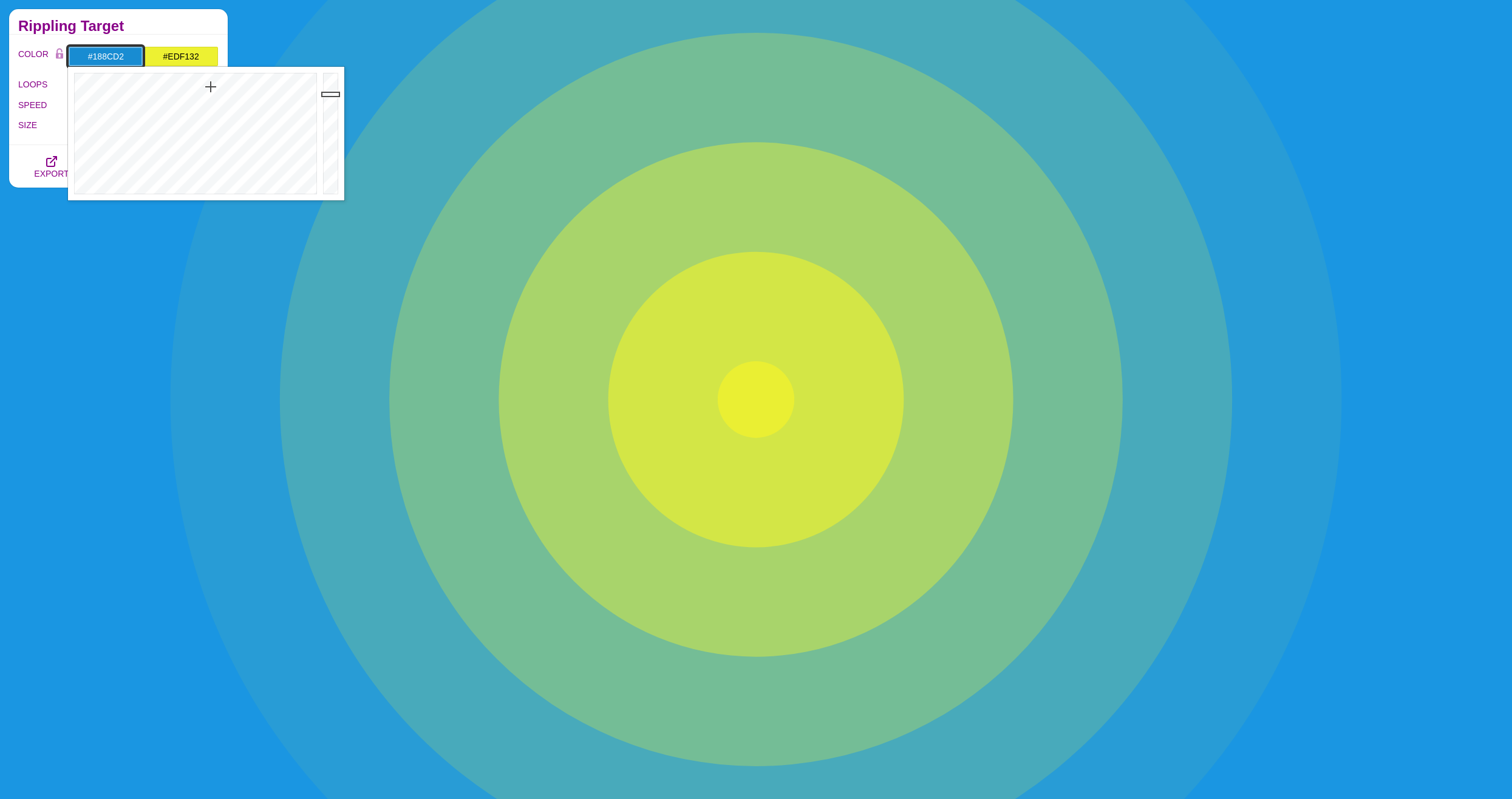
click at [331, 94] on div at bounding box center [332, 133] width 24 height 133
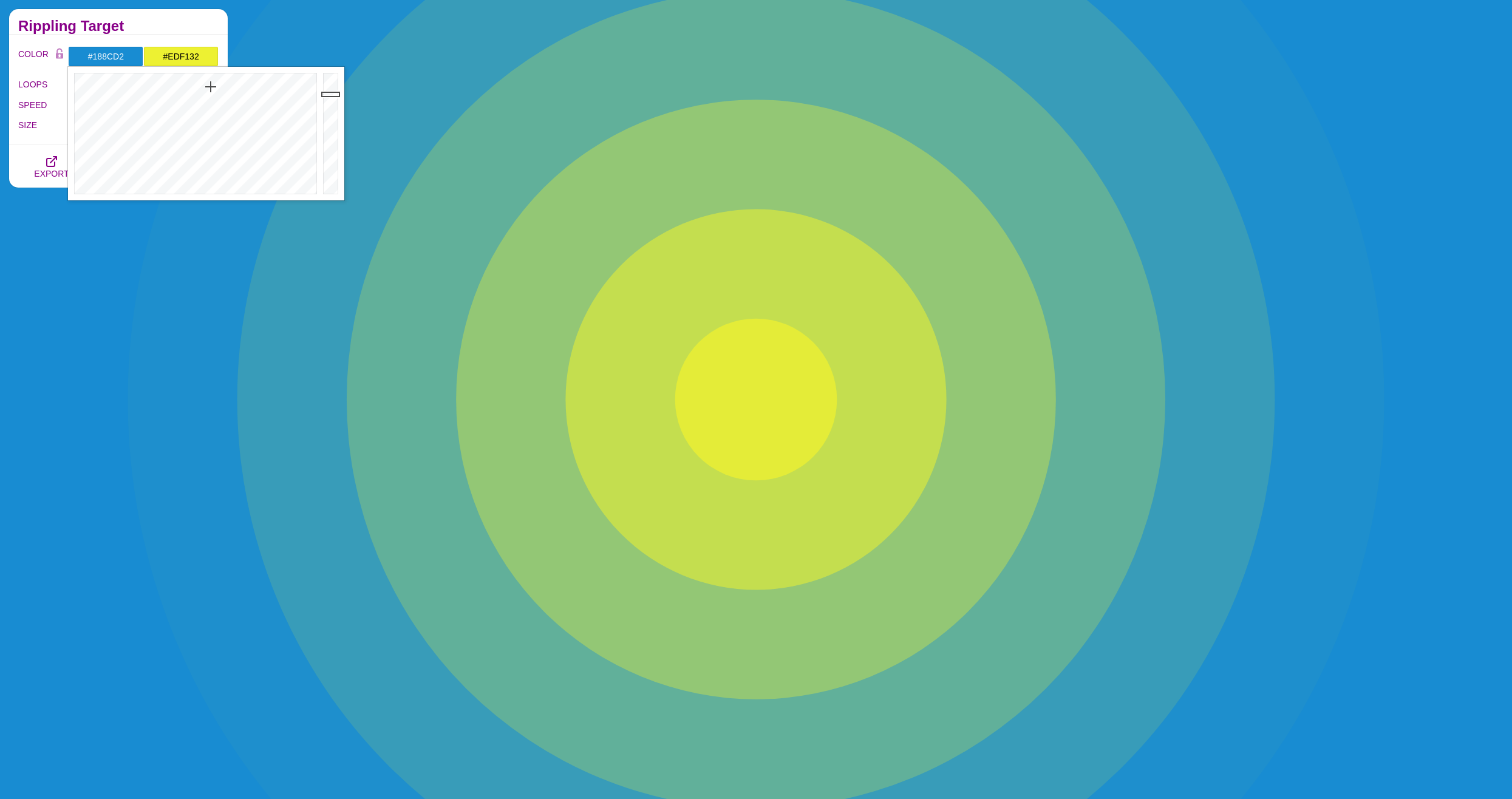
click at [156, 34] on div "Rippling Target" at bounding box center [118, 22] width 218 height 26
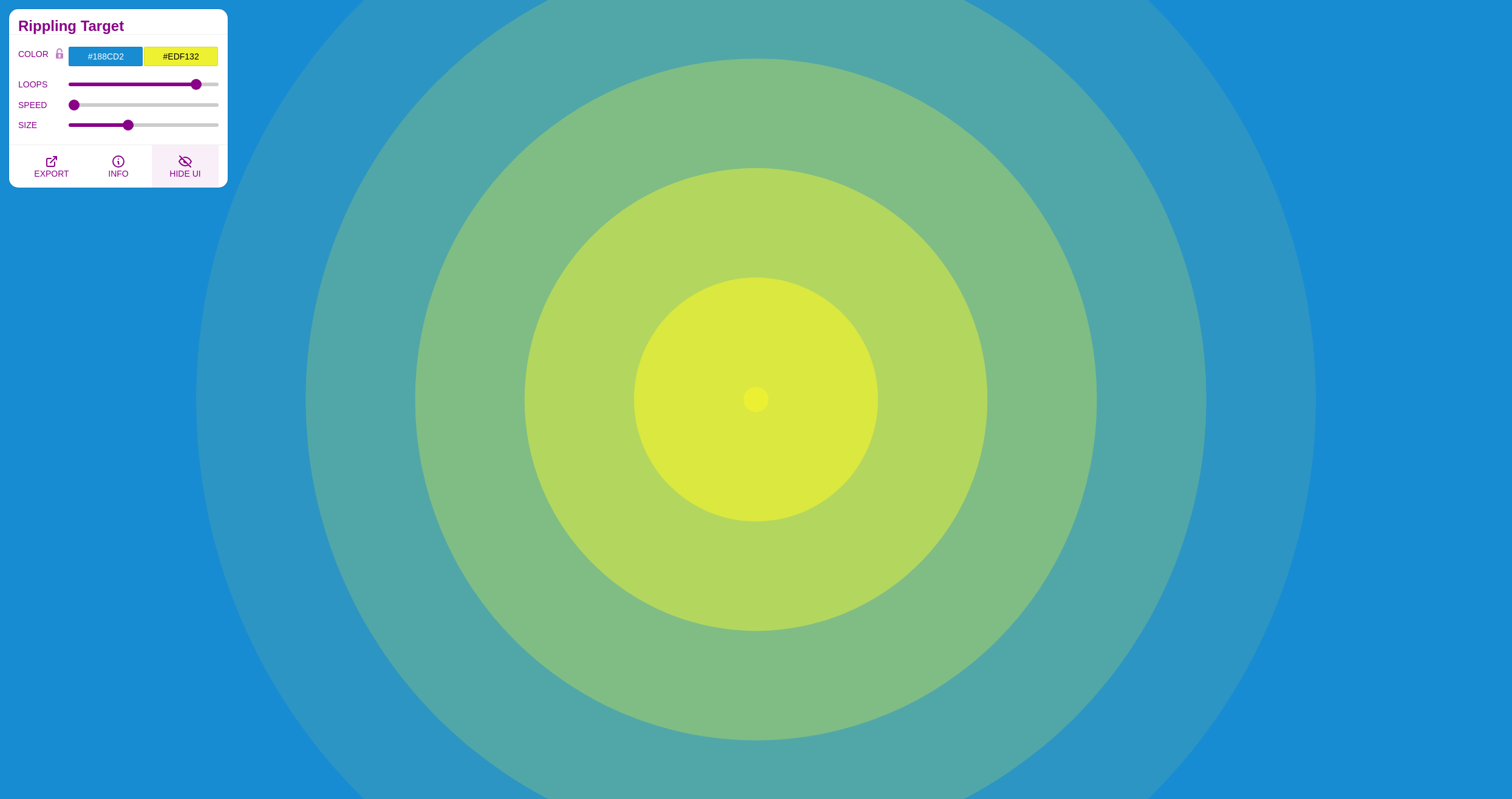
click at [181, 166] on icon "button" at bounding box center [185, 162] width 15 height 15
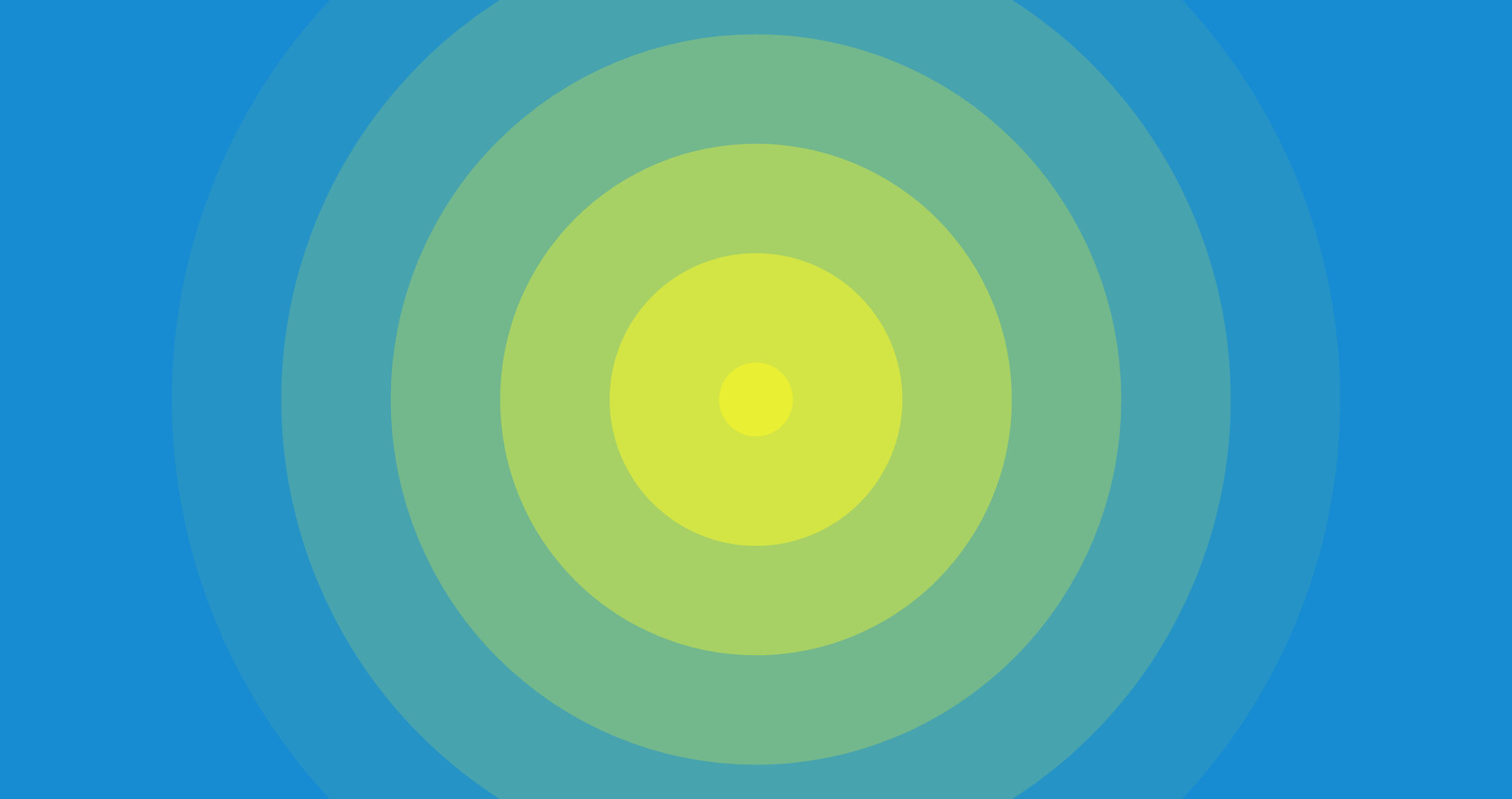
click at [181, 166] on icon "button" at bounding box center [185, 162] width 15 height 15
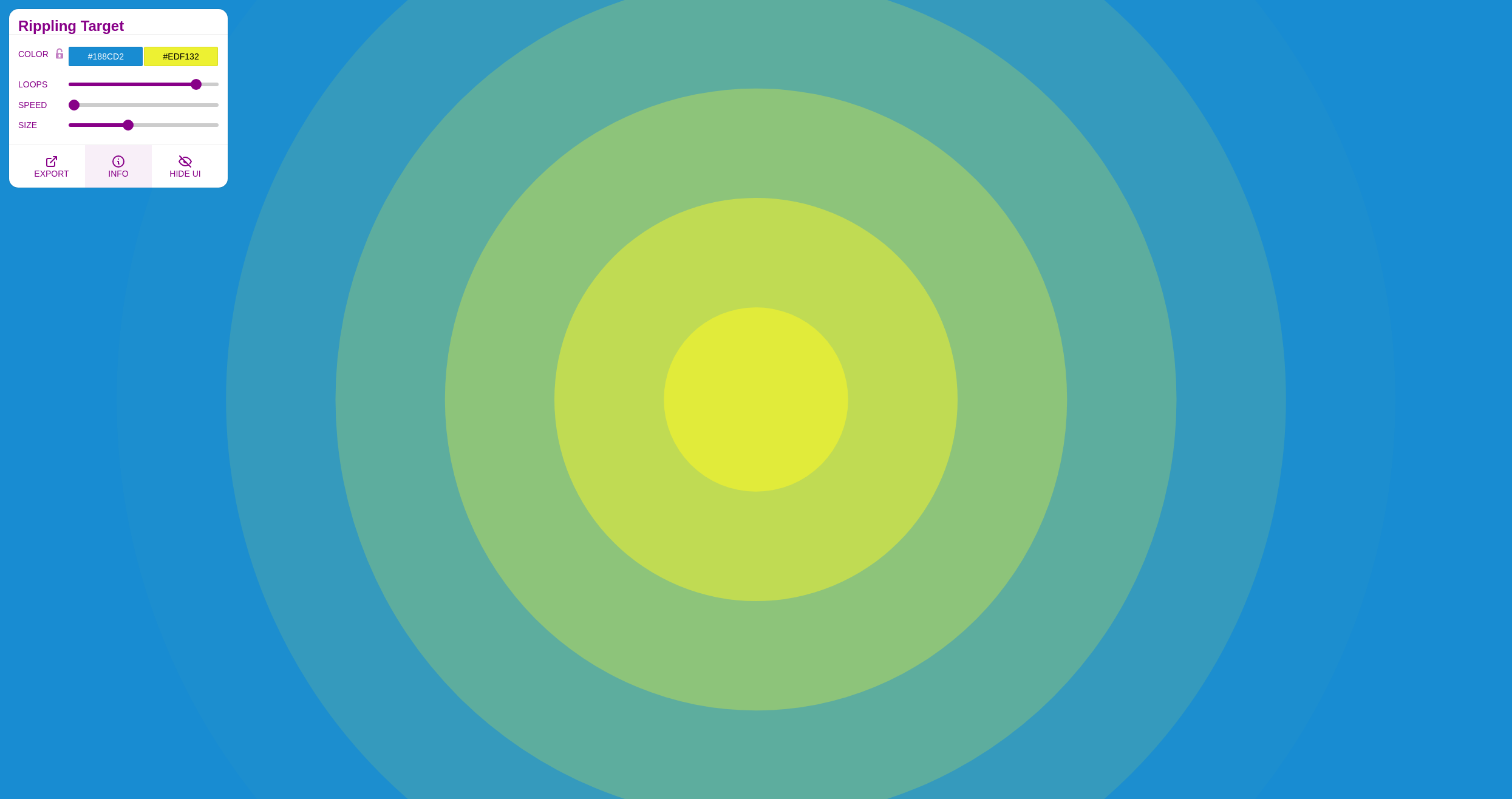
click at [117, 170] on span "INFO" at bounding box center [118, 174] width 20 height 10
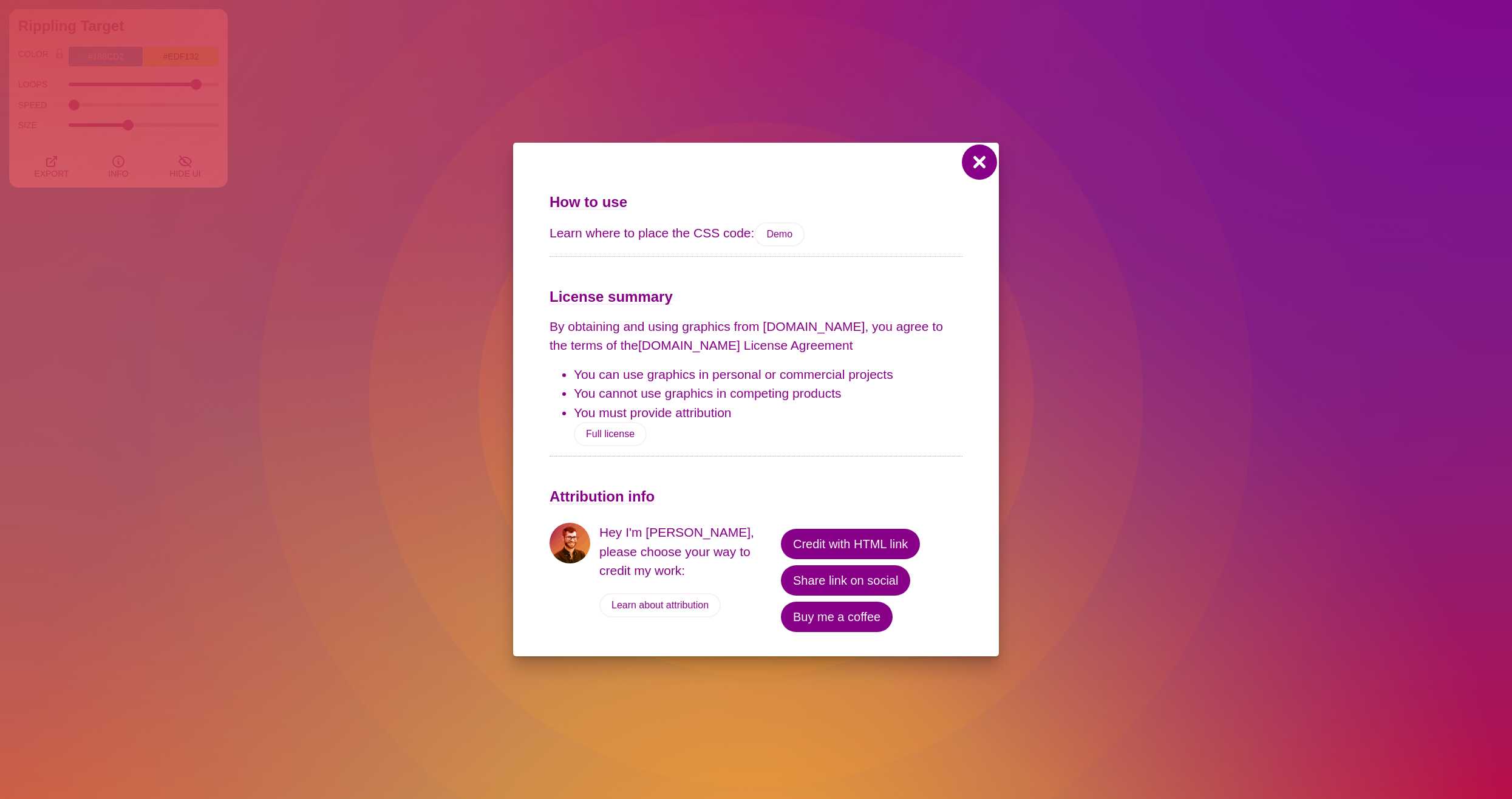
click at [967, 168] on button at bounding box center [979, 162] width 29 height 29
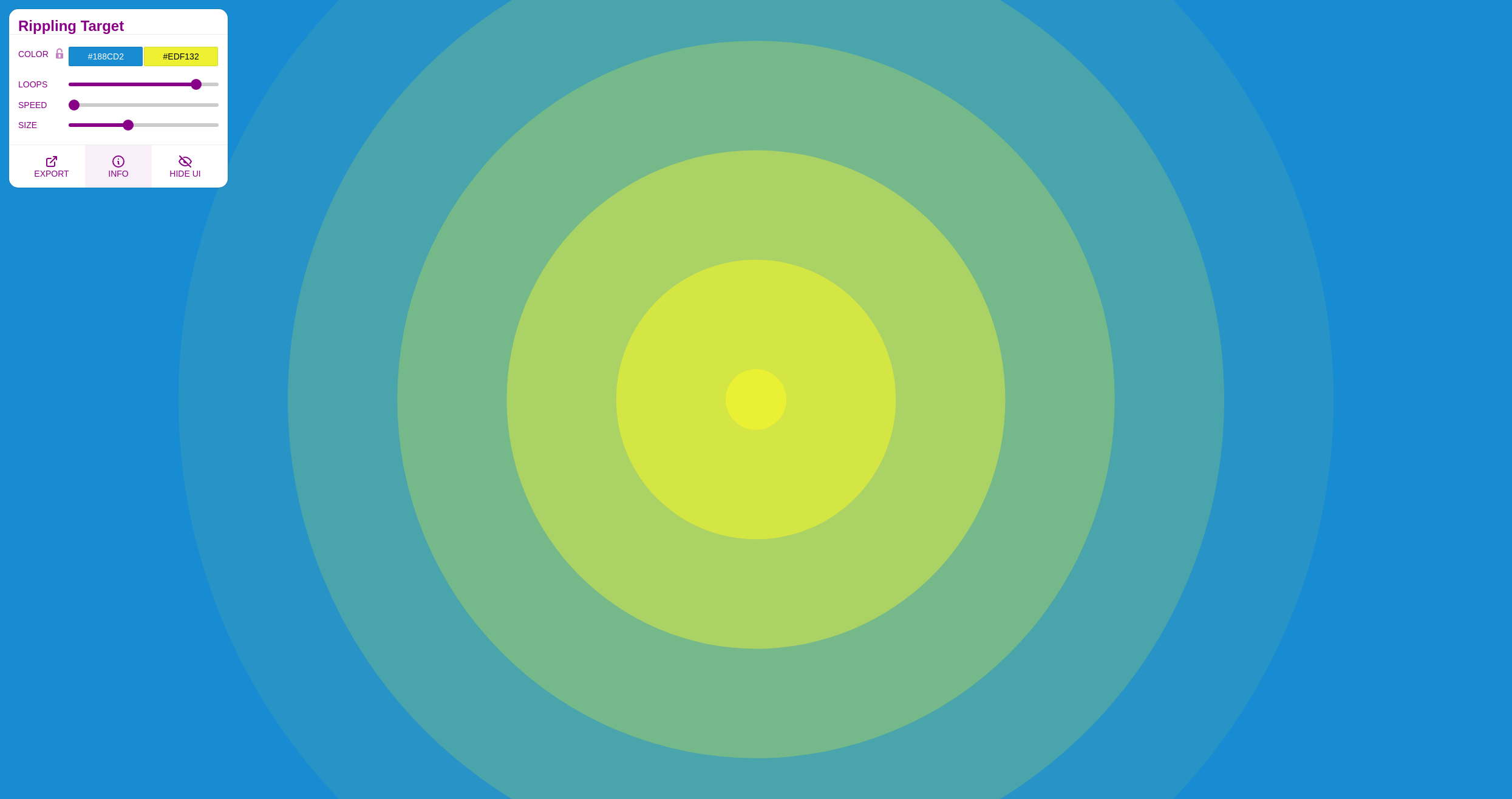
click at [127, 166] on button "INFO" at bounding box center [118, 166] width 67 height 42
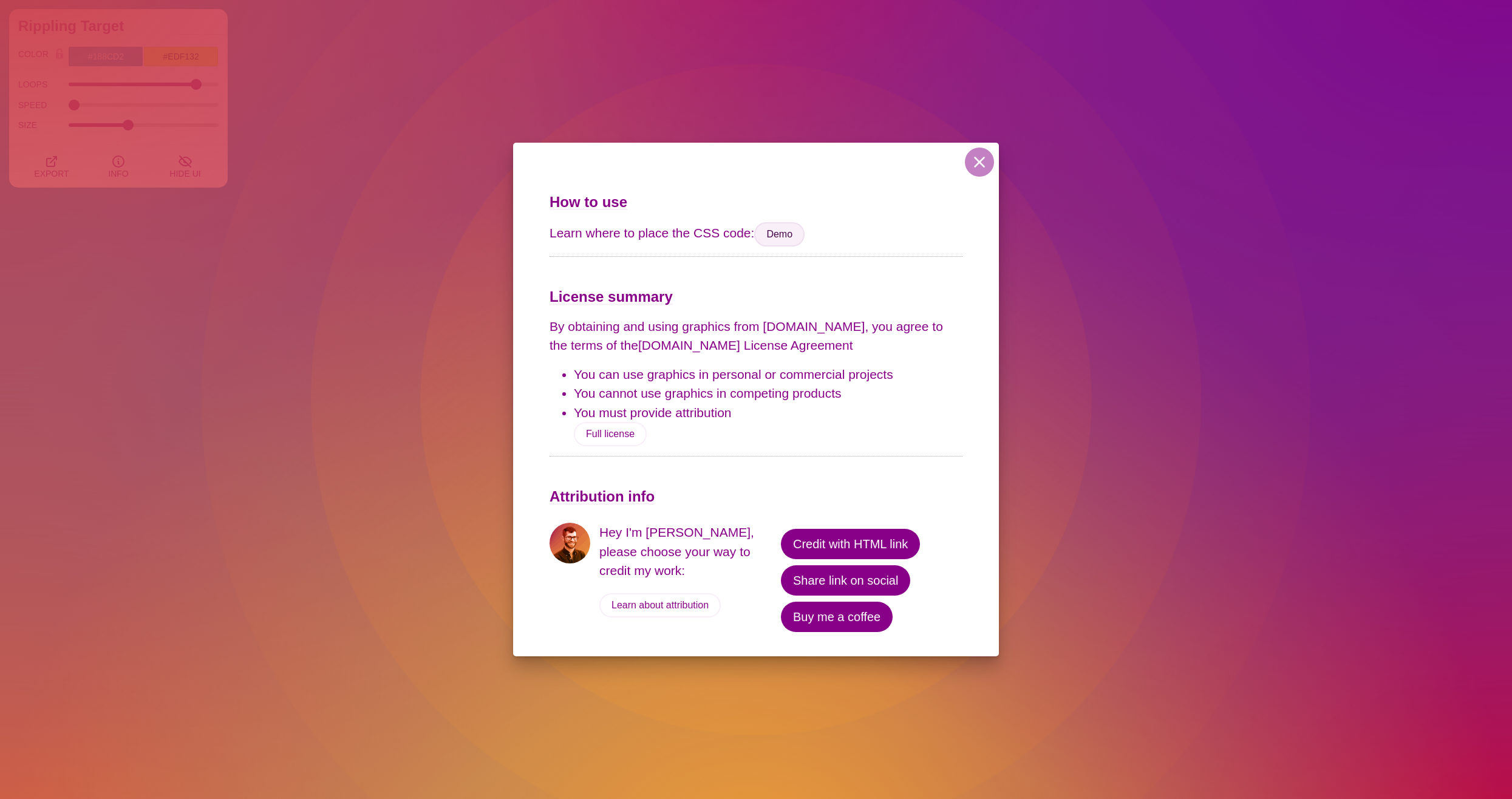
click at [776, 234] on link "Demo" at bounding box center [779, 234] width 50 height 24
click at [987, 161] on button at bounding box center [979, 162] width 29 height 29
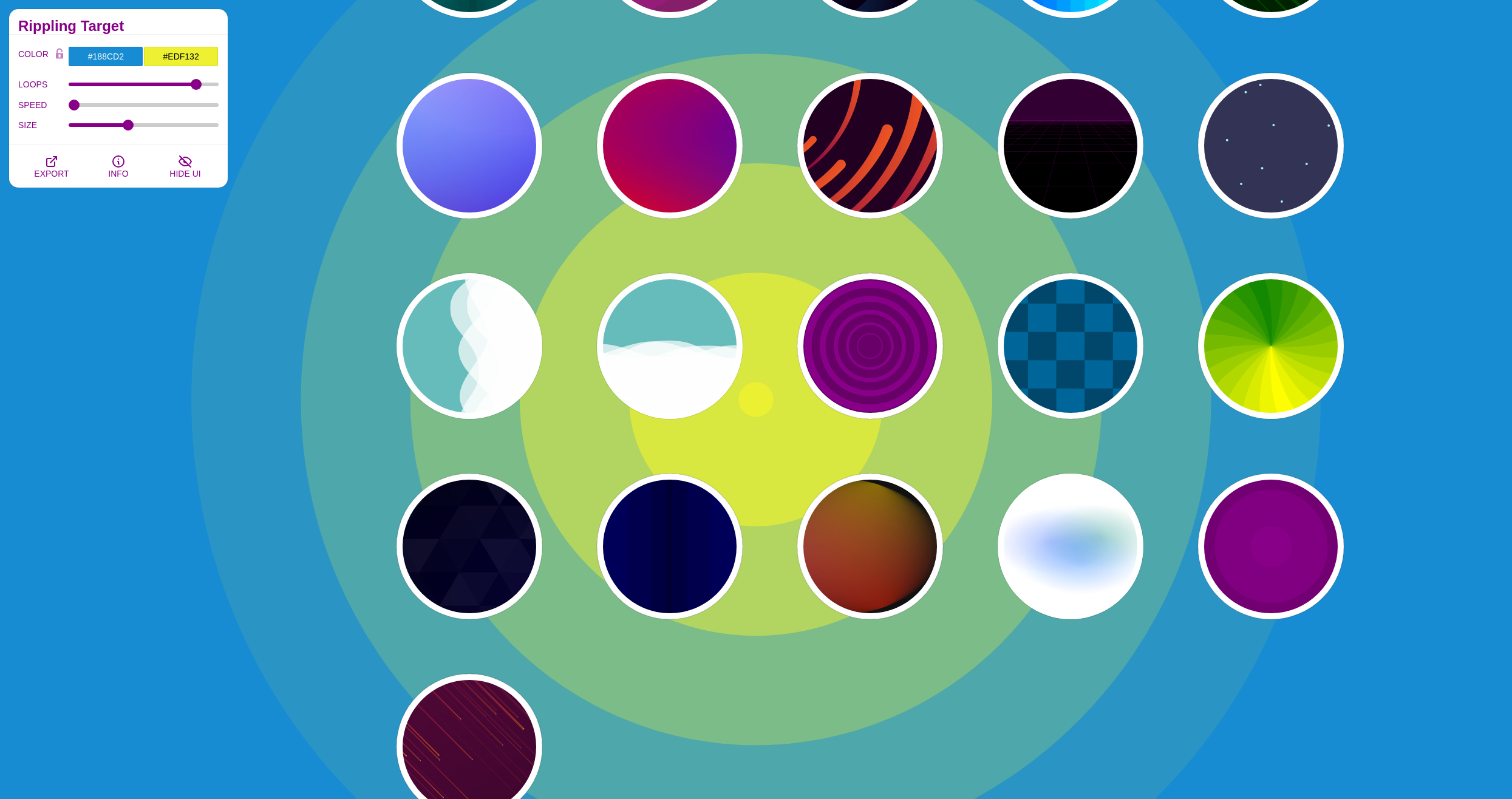
scroll to position [61, 0]
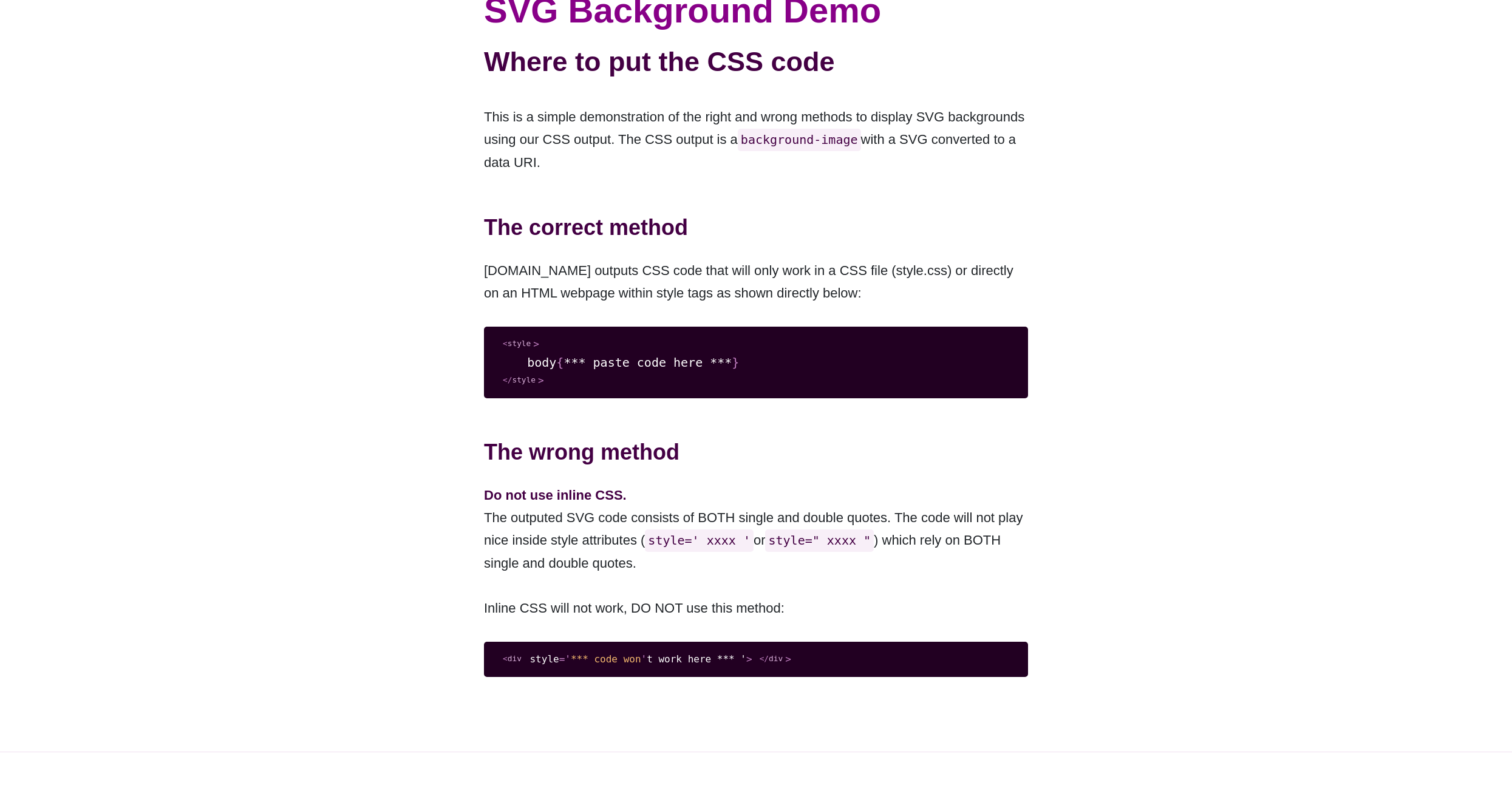
scroll to position [182, 0]
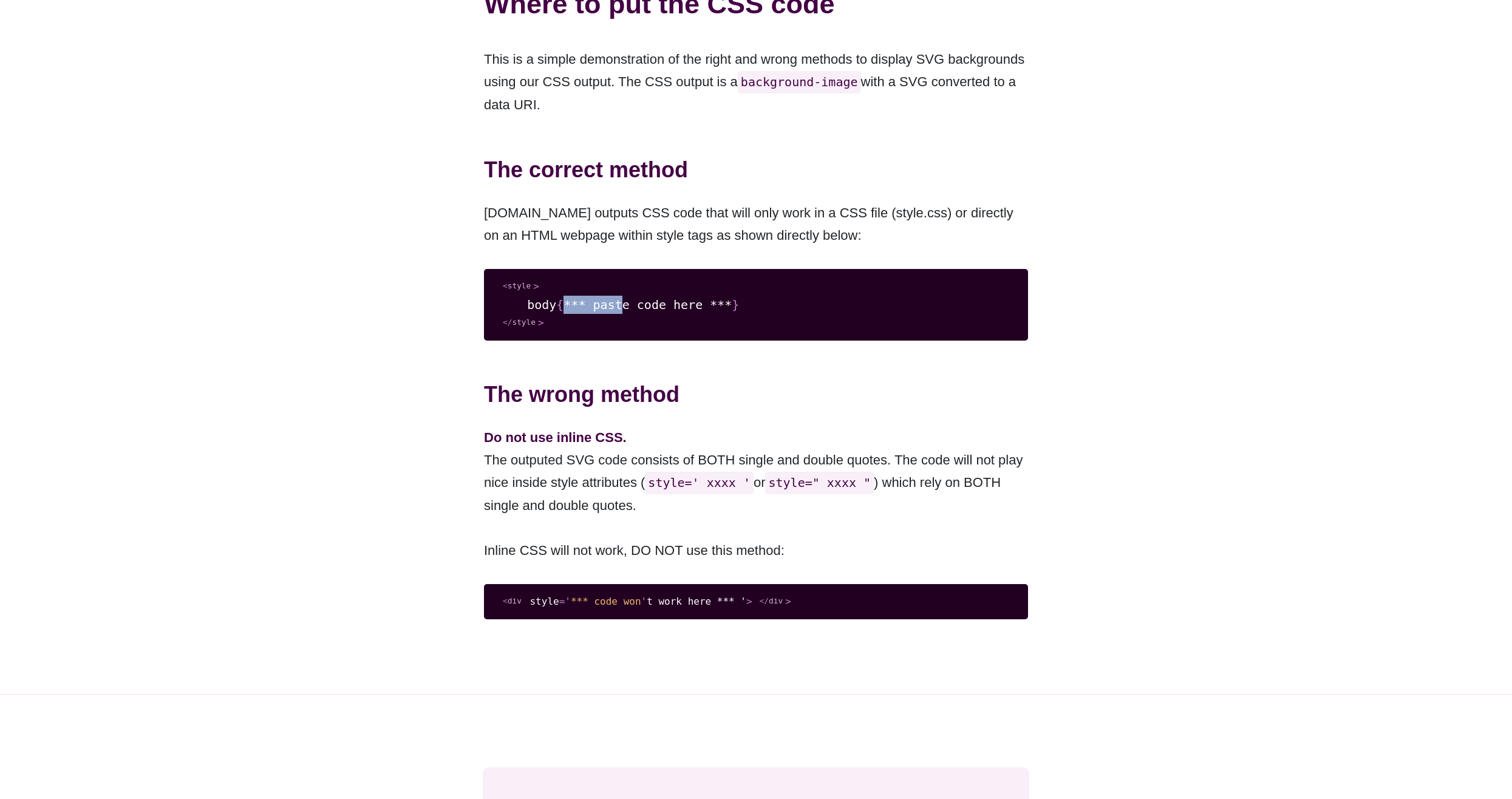
drag, startPoint x: 545, startPoint y: 322, endPoint x: 833, endPoint y: 305, distance: 288.5
click at [833, 305] on pre "< style > body { *** paste code here *** } </ style >" at bounding box center [756, 305] width 544 height 72
click at [706, 340] on pre "< style > body { *** paste code here *** } </ style >" at bounding box center [756, 305] width 544 height 72
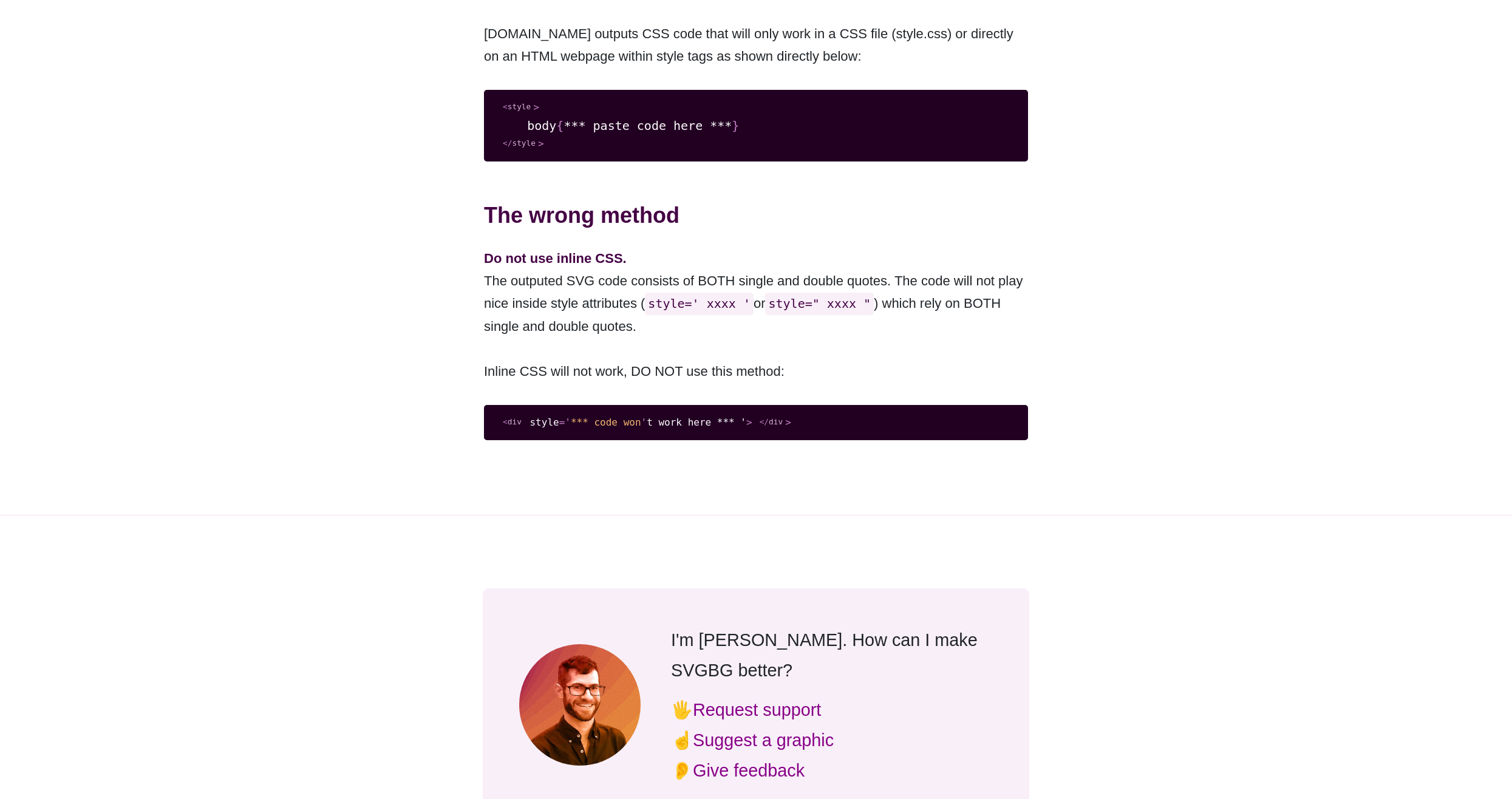
scroll to position [364, 0]
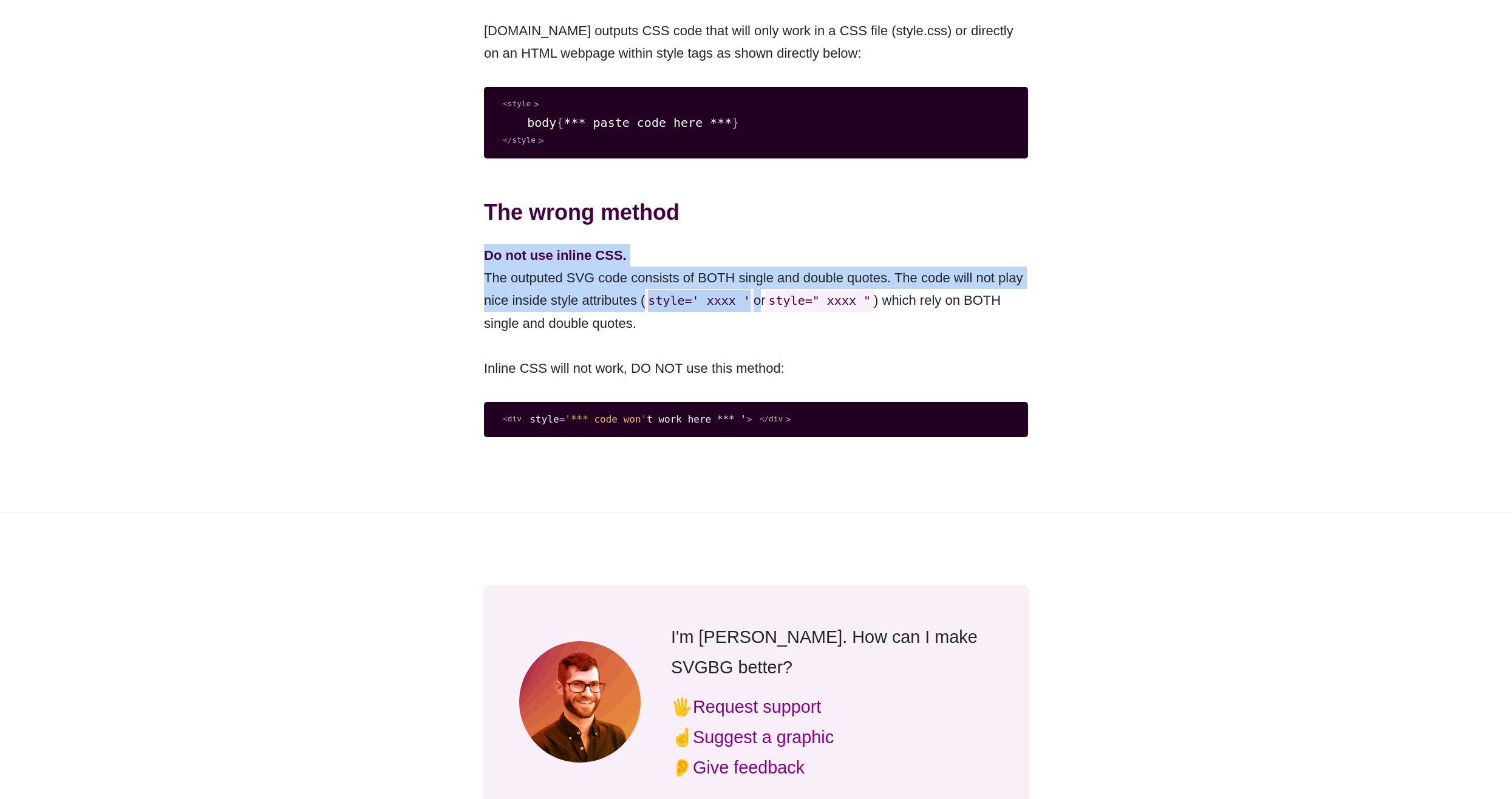
drag, startPoint x: 459, startPoint y: 284, endPoint x: 773, endPoint y: 352, distance: 321.3
click at [773, 352] on div "SVG Background Demo Where to put the CSS code This is a simple demonstration of…" at bounding box center [756, 104] width 1512 height 815
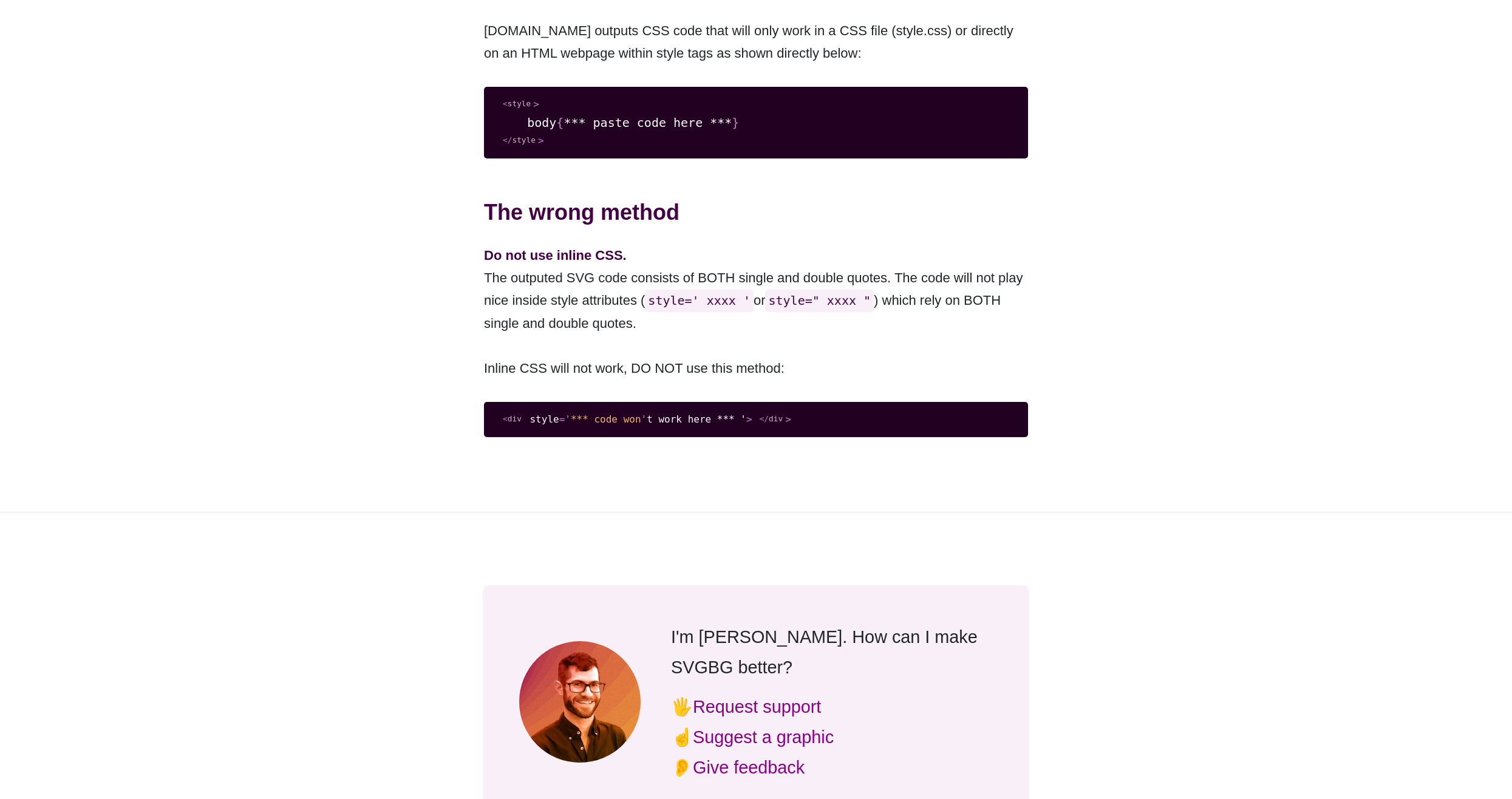
drag, startPoint x: 773, startPoint y: 352, endPoint x: 643, endPoint y: 422, distance: 147.6
click at [731, 421] on div "SVG Background Demo Where to put the CSS code This is a simple demonstration of…" at bounding box center [756, 104] width 589 height 755
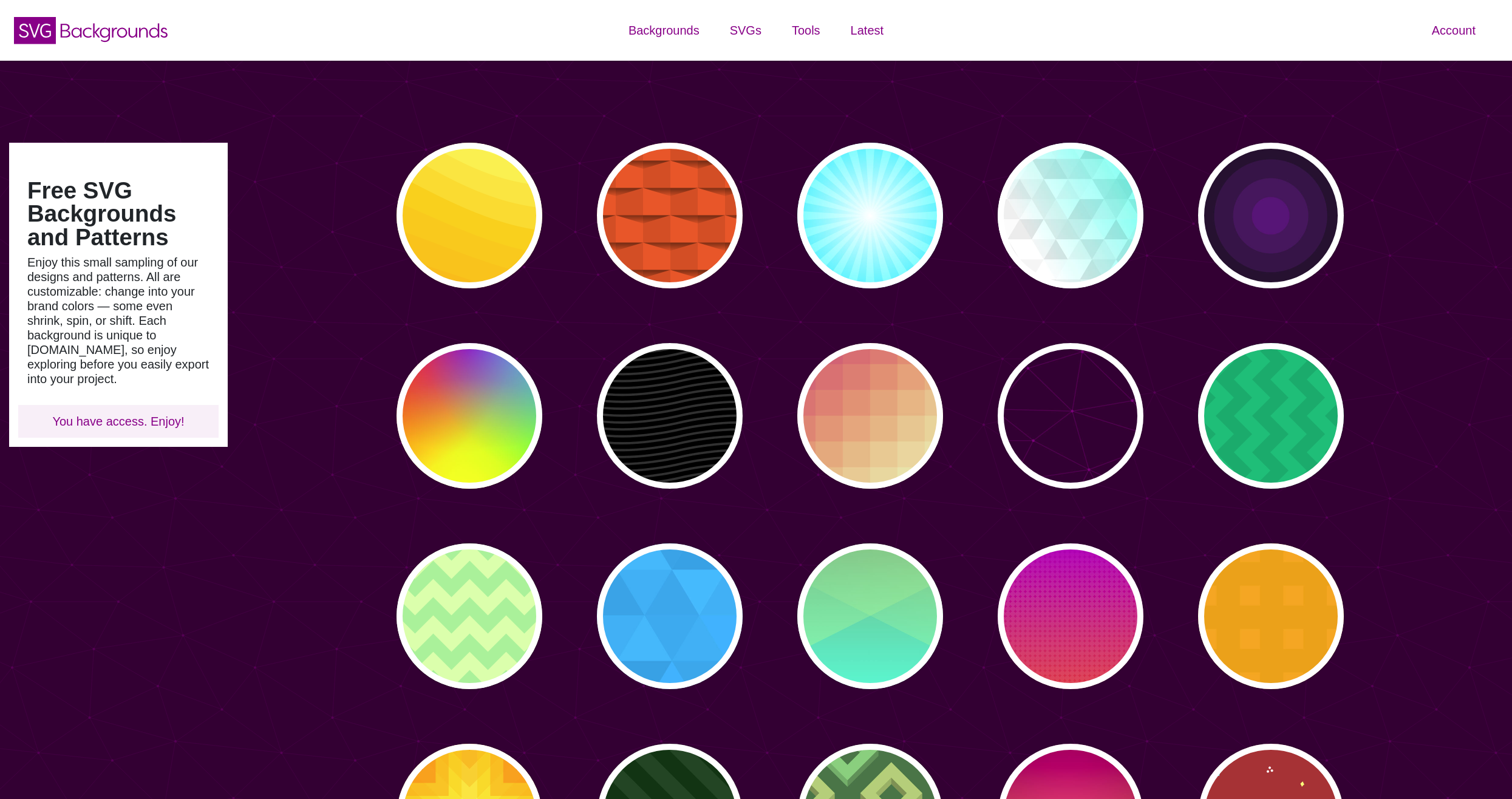
type input "#450057"
type input "#FFFFFF"
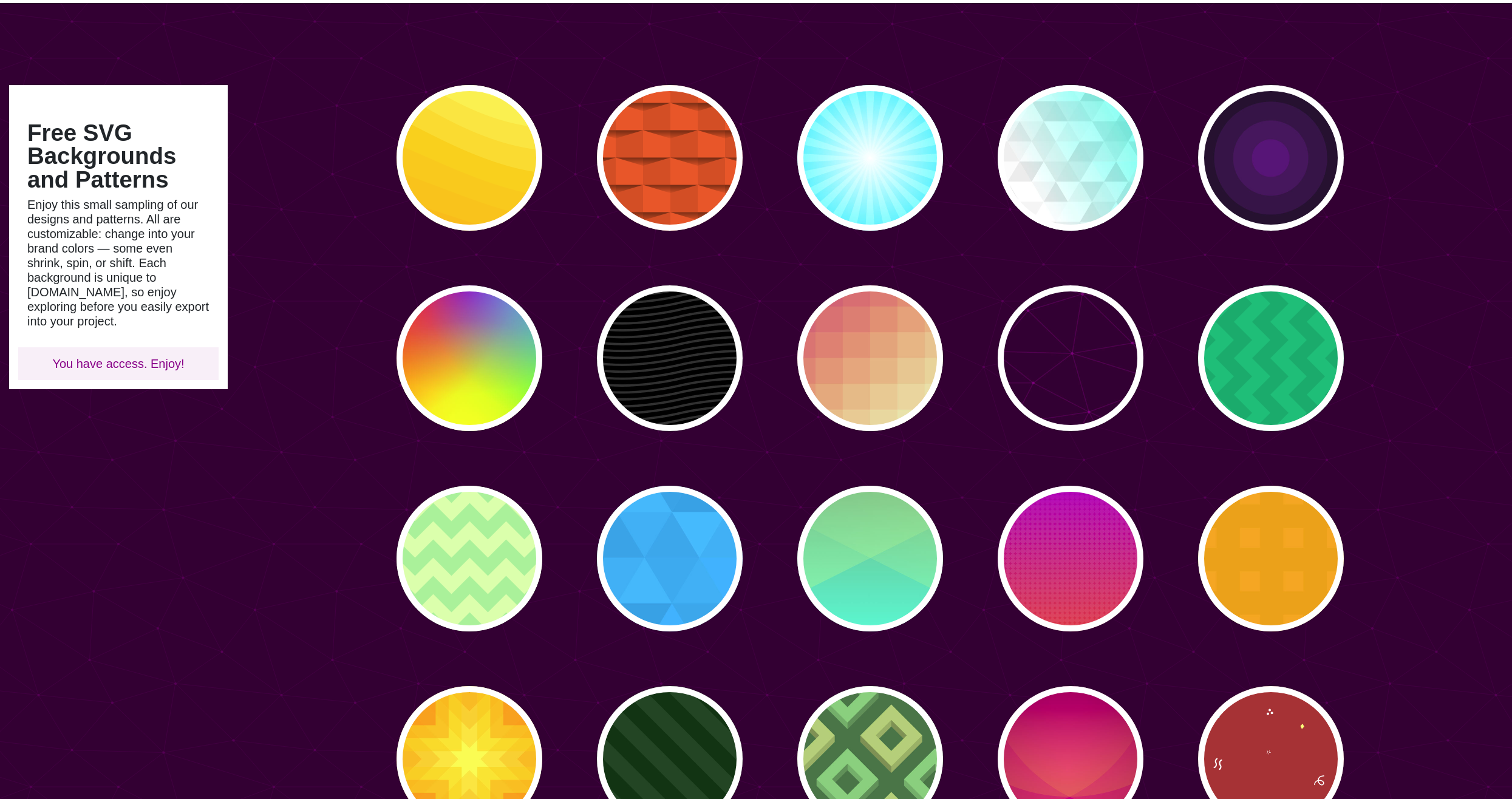
scroll to position [61, 0]
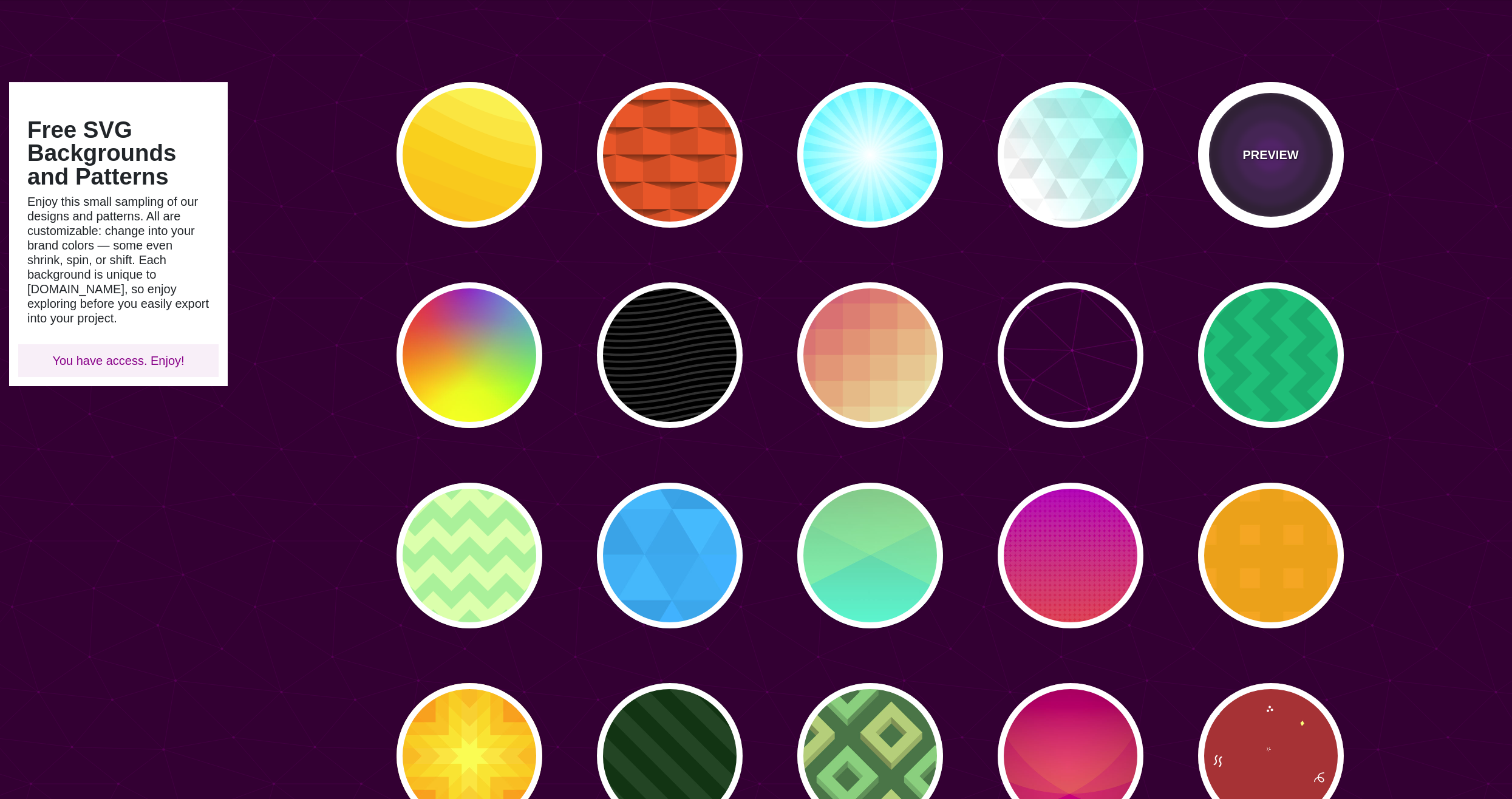
click at [1217, 177] on div "PREVIEW" at bounding box center [1270, 154] width 146 height 146
type input "#000000"
type input "#552277"
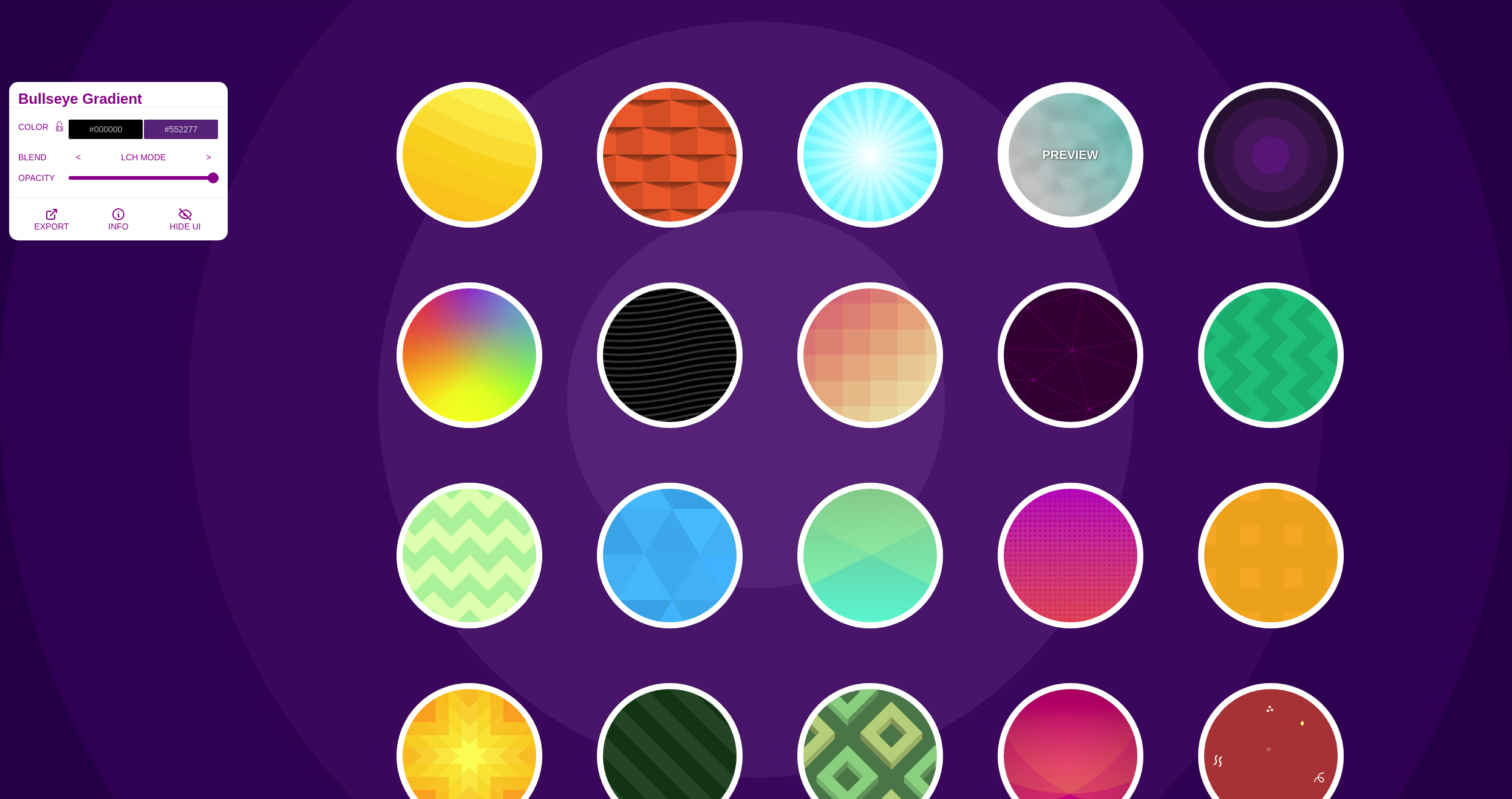
click at [1060, 186] on div "PREVIEW" at bounding box center [1070, 154] width 146 height 146
type input "#FFFFFF"
type input "#44FFEE"
type input "540"
type input "0.1"
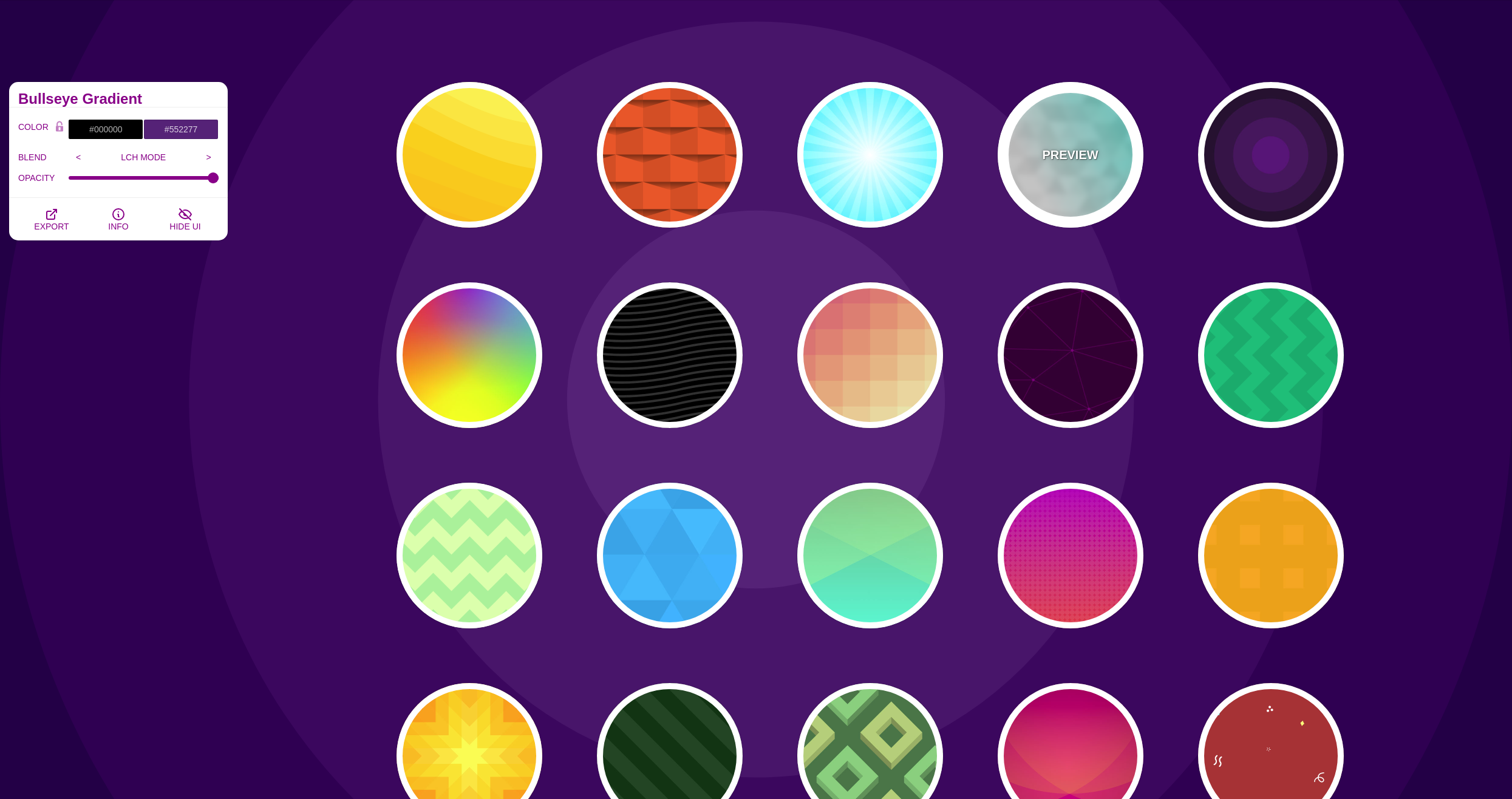
type input "250"
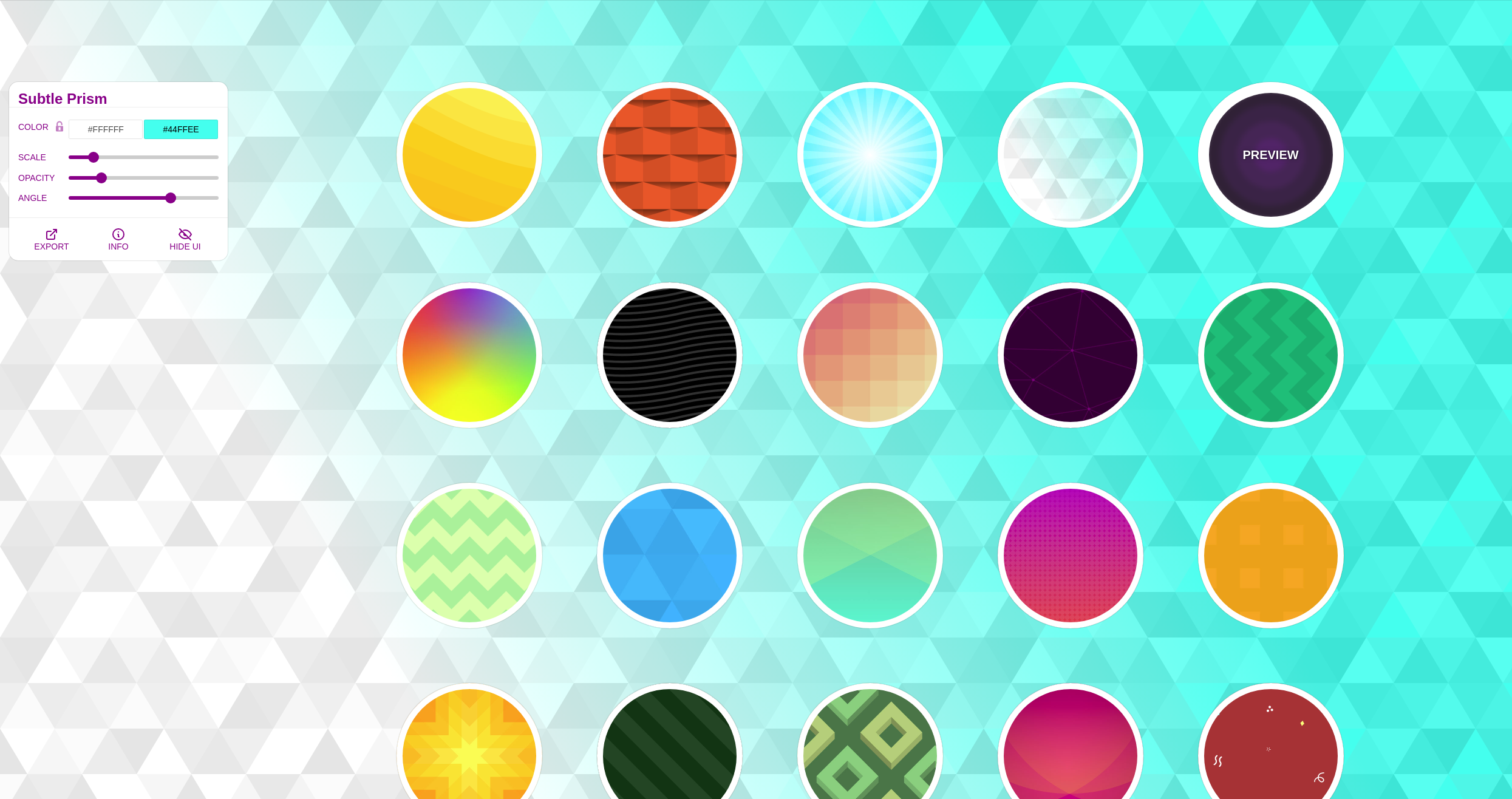
click at [1232, 152] on div "PREVIEW" at bounding box center [1270, 154] width 146 height 146
type input "#000000"
type input "#552277"
type input "1"
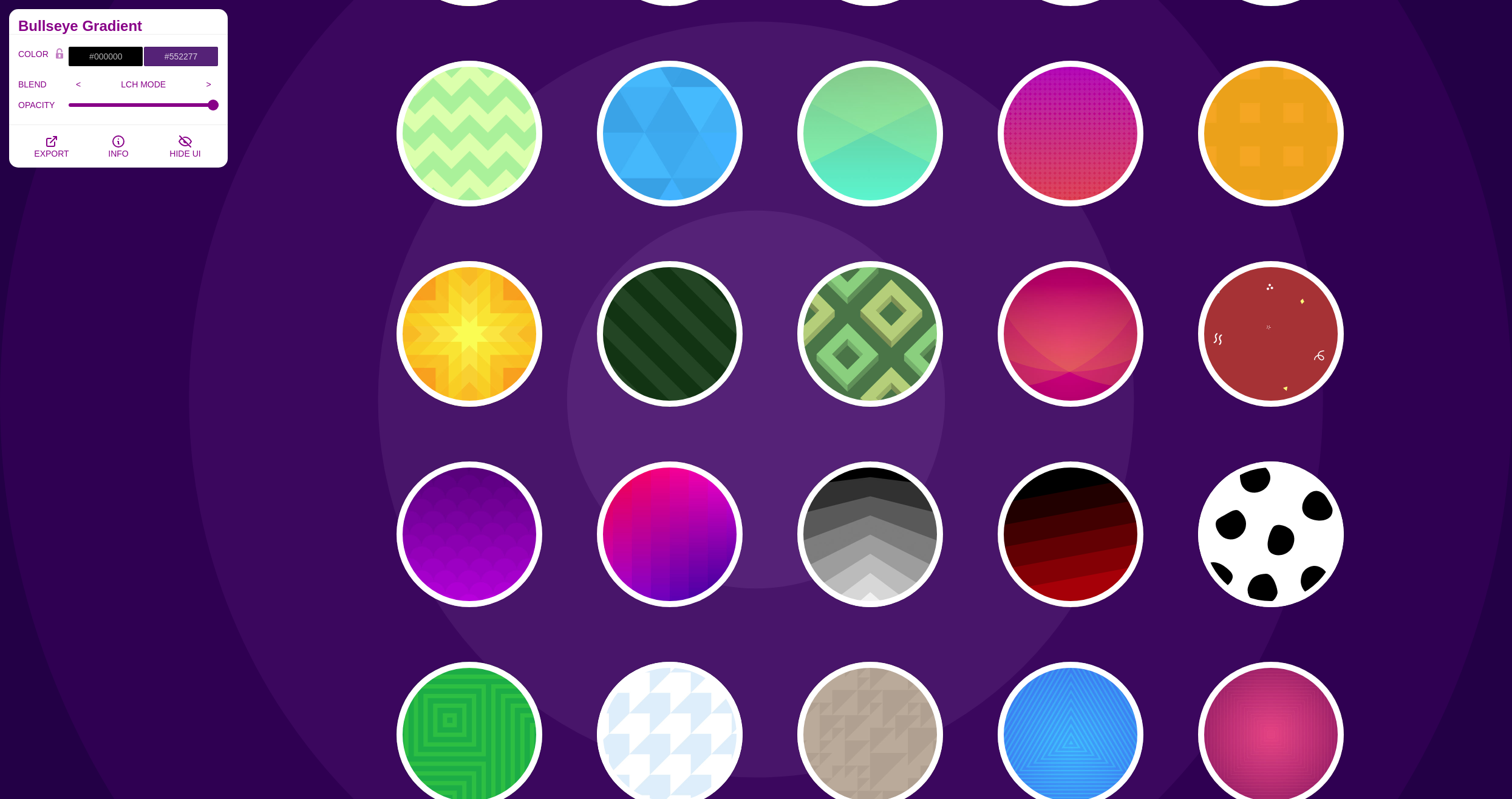
scroll to position [486, 0]
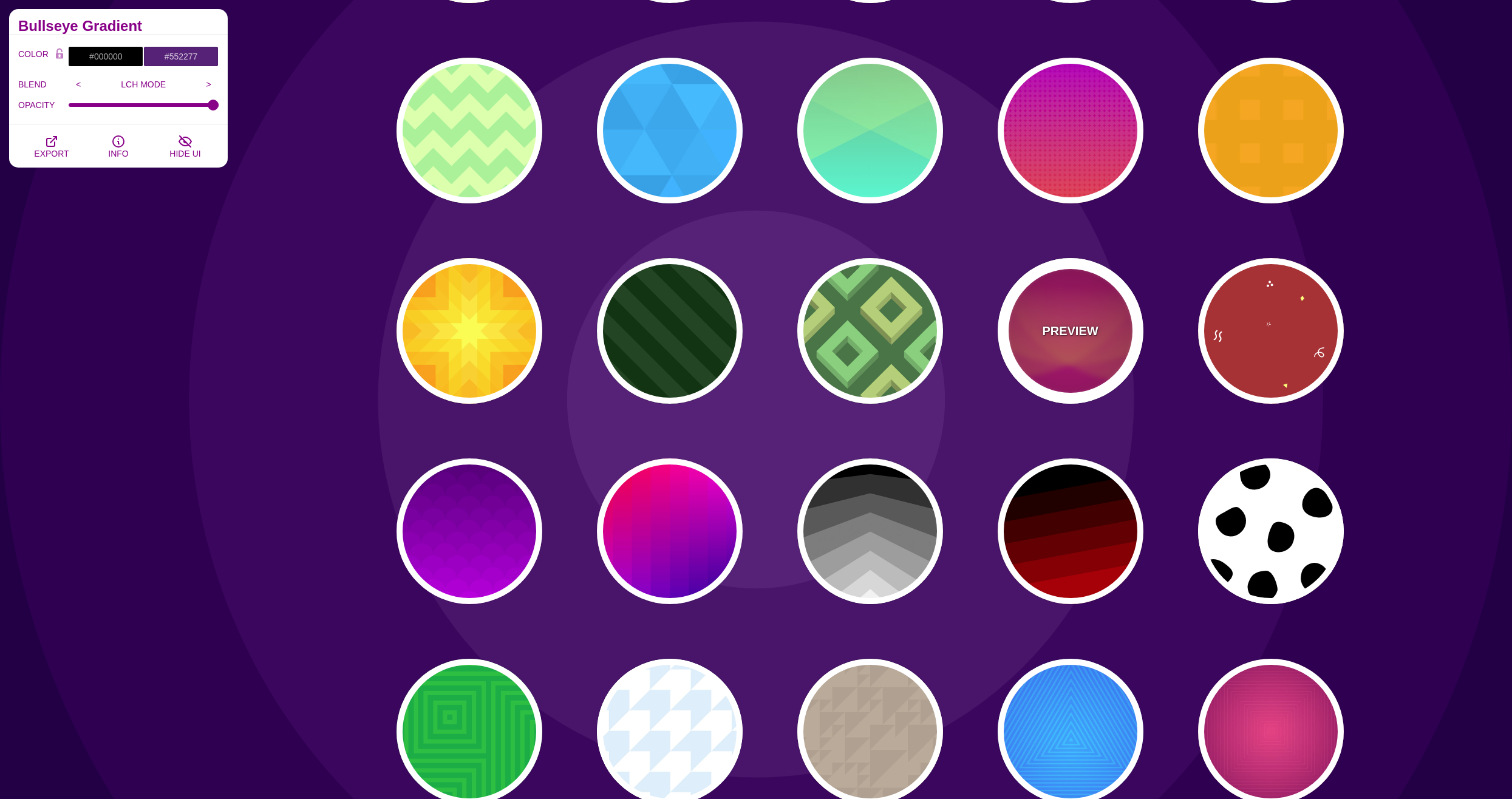
click at [1035, 333] on div "PREVIEW" at bounding box center [1070, 331] width 146 height 146
type input "#330000"
type input "#DD1188"
type input "#FFAA33"
type input "0.4"
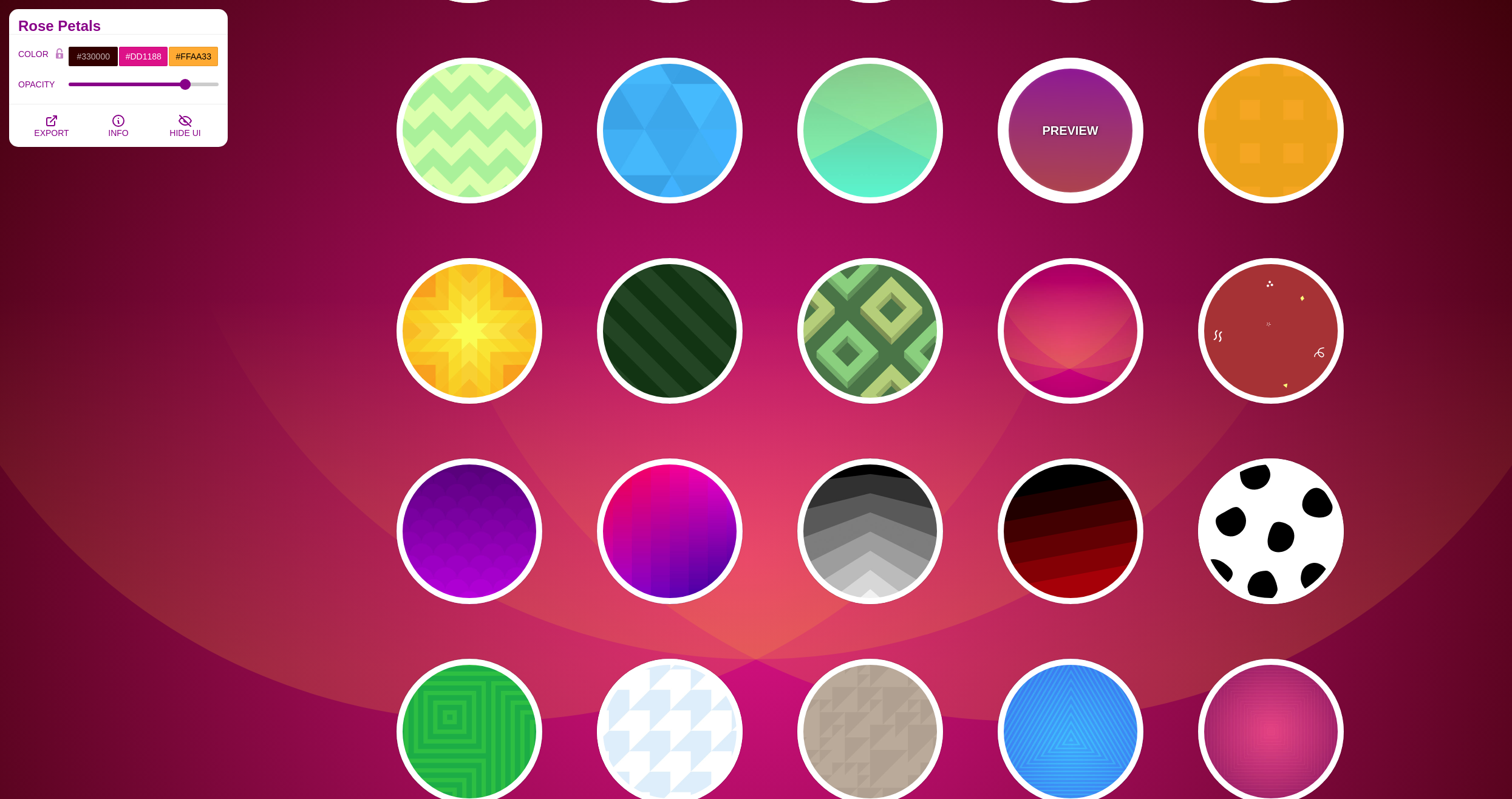
click at [1065, 158] on div "PREVIEW" at bounding box center [1070, 130] width 146 height 146
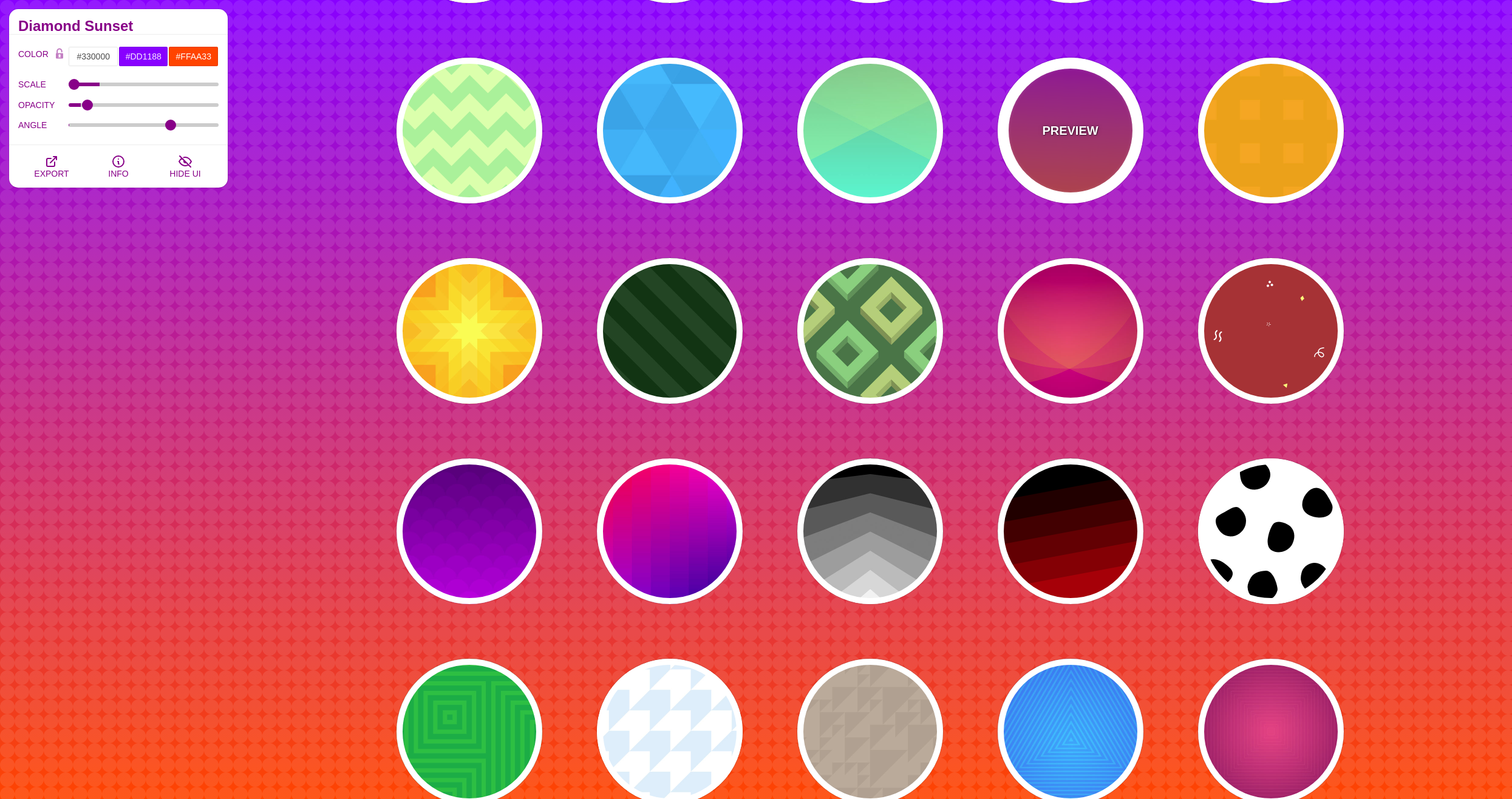
type input "#FFFFFF"
type input "#8800FF"
type input "#FF4400"
type input "24"
type input "0.08"
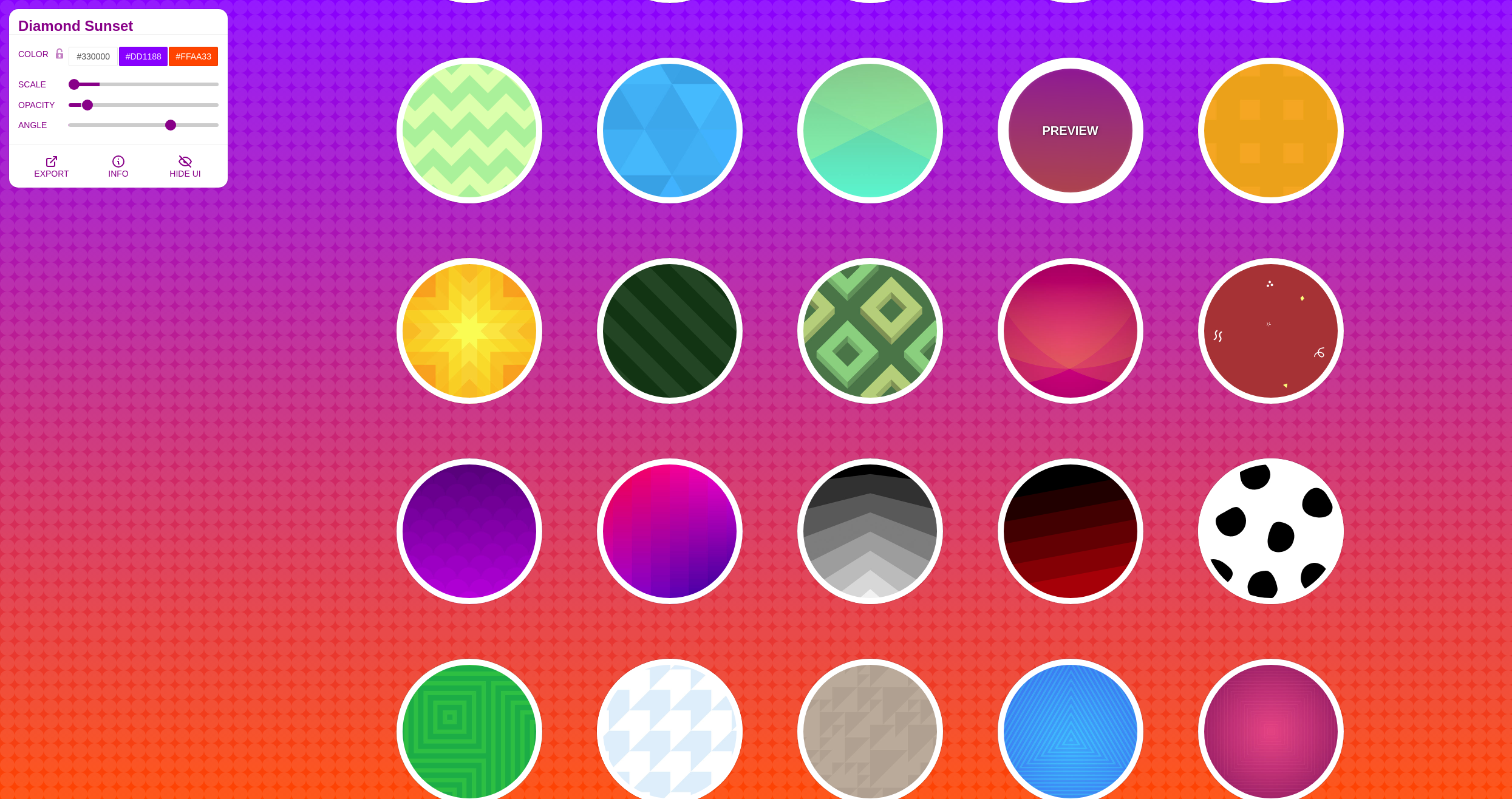
type input "1"
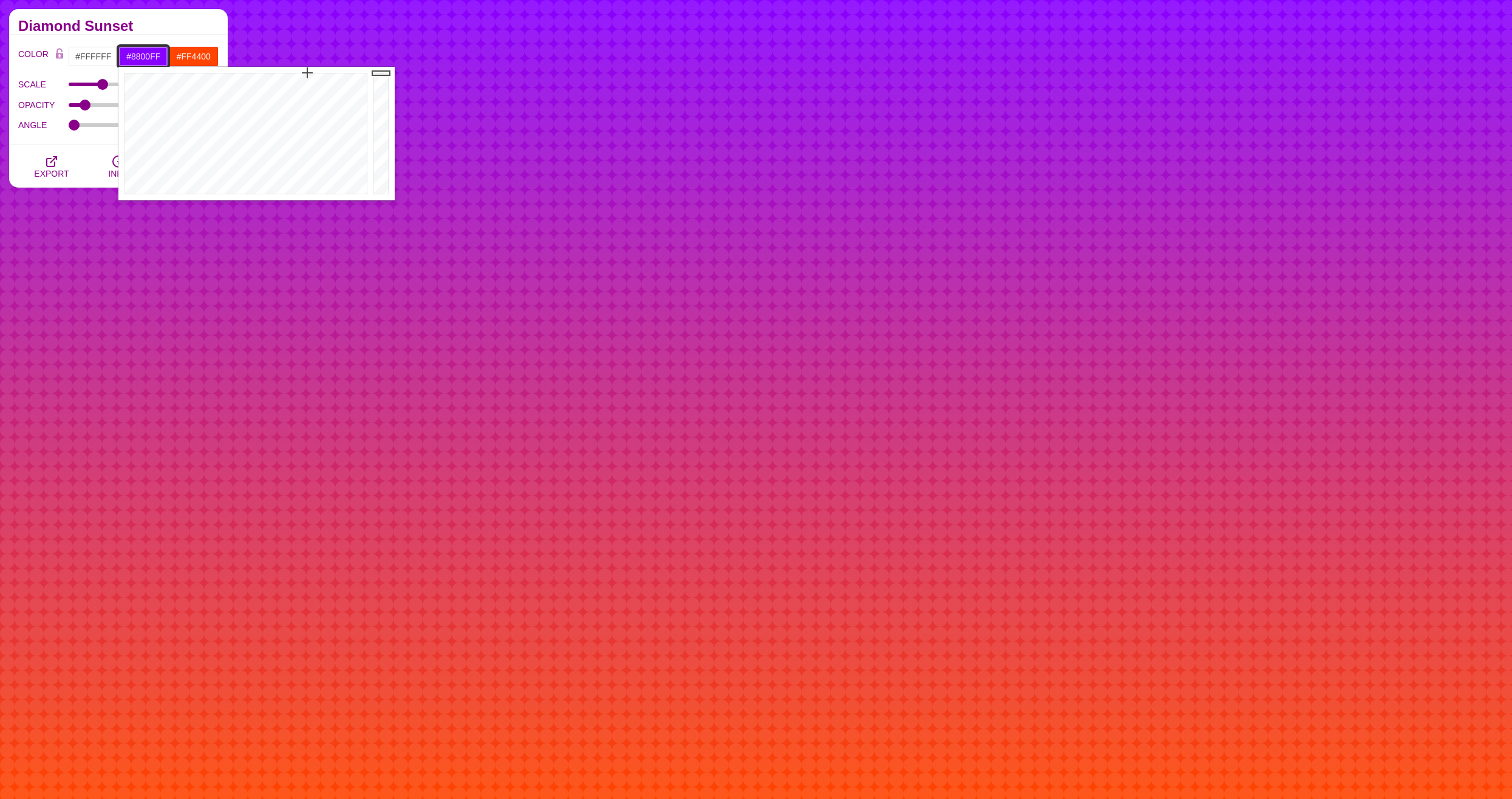
click at [141, 52] on input "#8800FF" at bounding box center [143, 56] width 50 height 20
drag, startPoint x: 223, startPoint y: 113, endPoint x: 243, endPoint y: 90, distance: 30.5
click at [243, 90] on div at bounding box center [244, 133] width 252 height 133
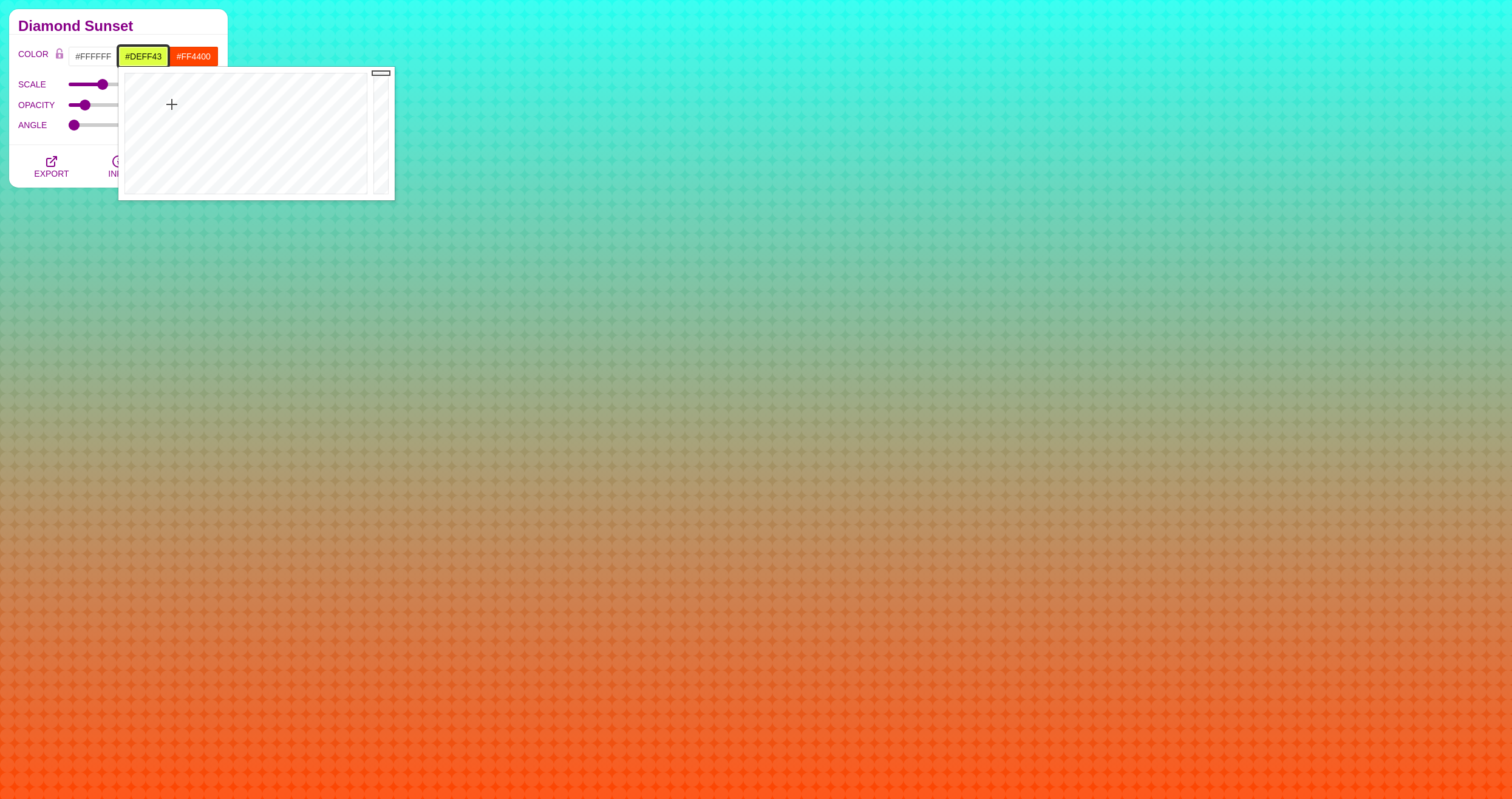
drag, startPoint x: 216, startPoint y: 102, endPoint x: 172, endPoint y: 104, distance: 44.0
click at [172, 104] on div at bounding box center [244, 133] width 252 height 133
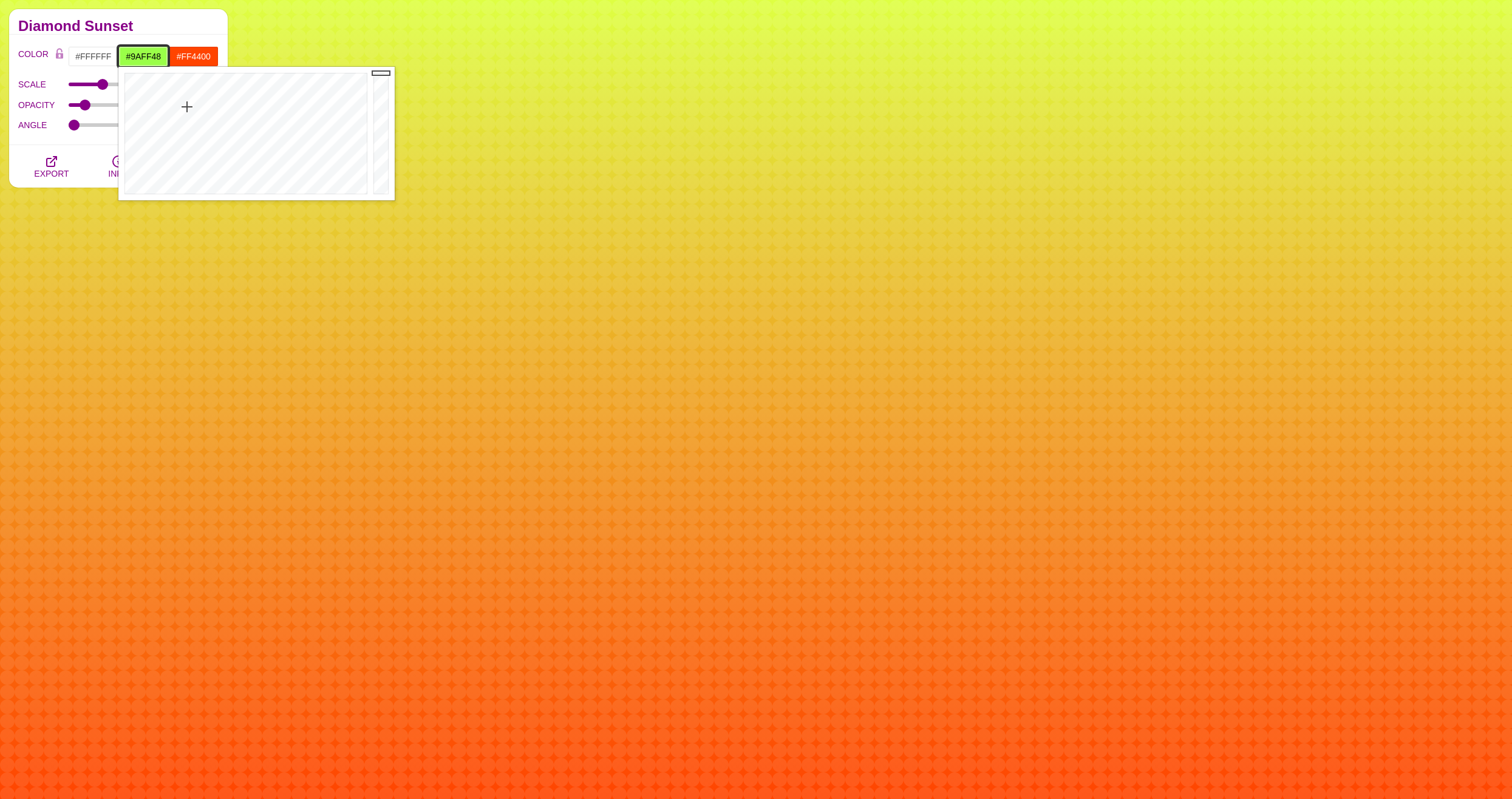
drag, startPoint x: 178, startPoint y: 107, endPoint x: 187, endPoint y: 107, distance: 9.0
click at [187, 107] on div at bounding box center [244, 133] width 252 height 133
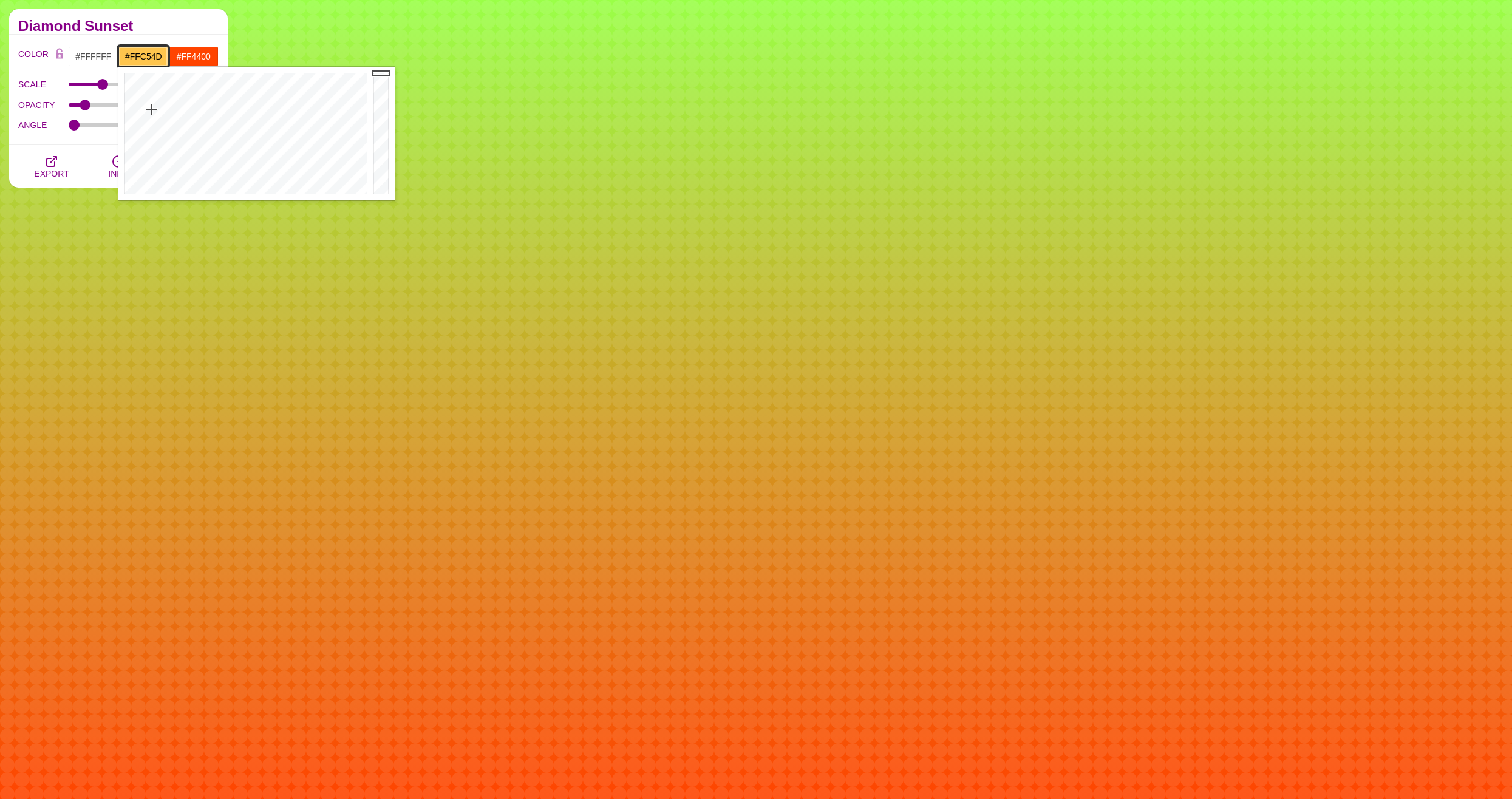
drag, startPoint x: 168, startPoint y: 110, endPoint x: 152, endPoint y: 110, distance: 16.0
click at [152, 110] on div at bounding box center [244, 133] width 252 height 133
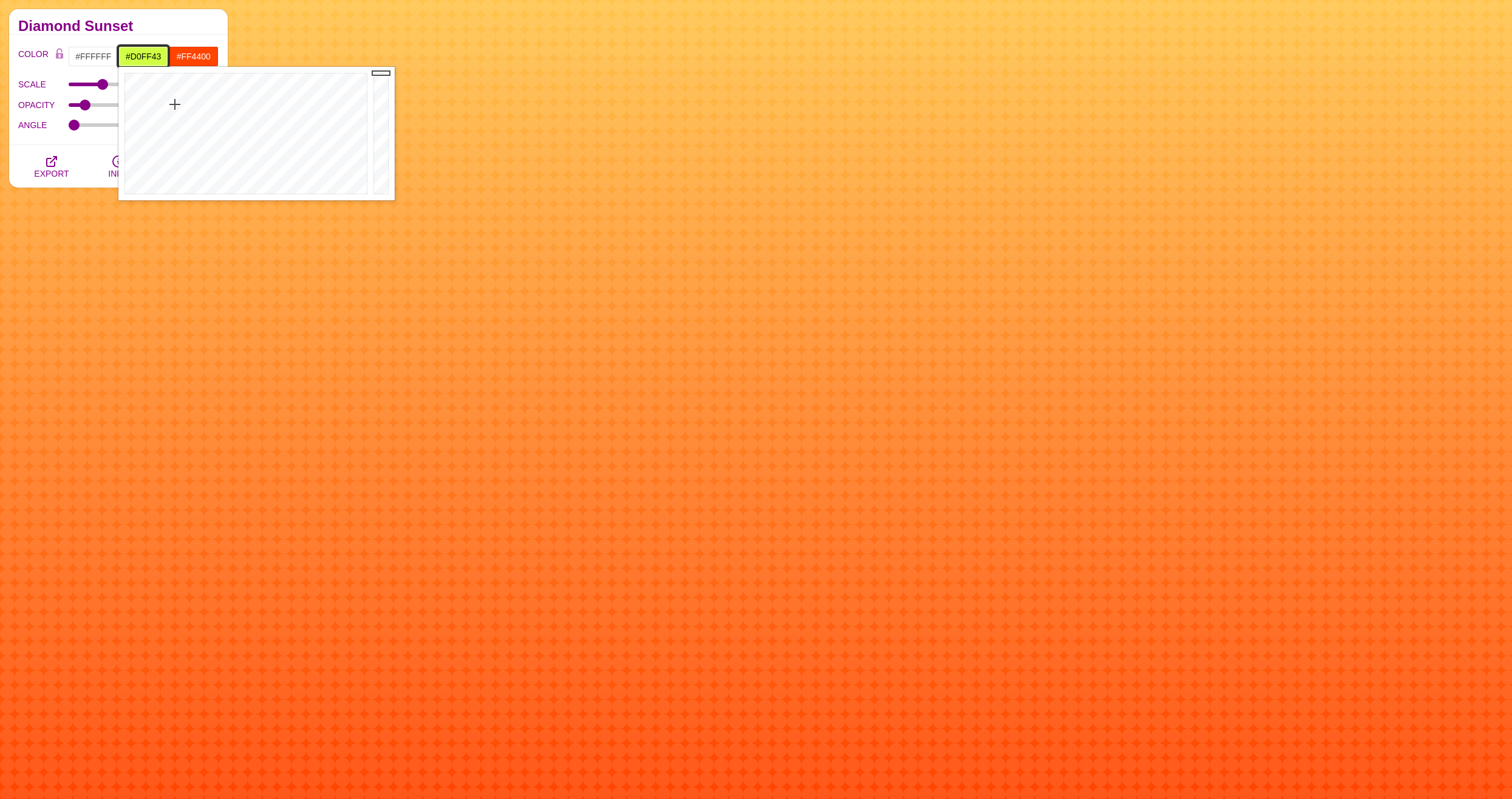
drag, startPoint x: 157, startPoint y: 108, endPoint x: 175, endPoint y: 104, distance: 18.4
click at [175, 104] on div at bounding box center [244, 133] width 252 height 133
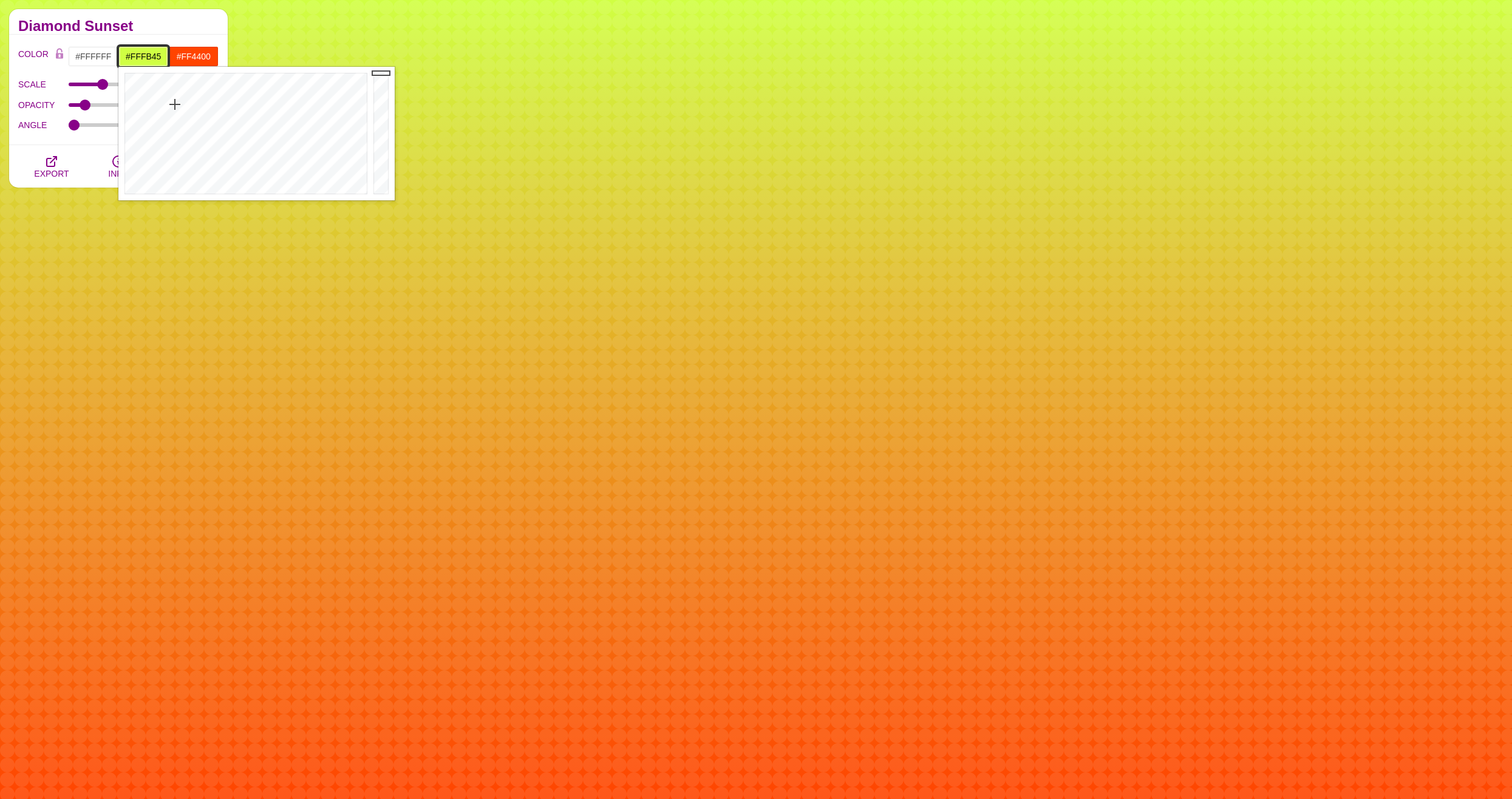
type input "#FFF845"
drag, startPoint x: 175, startPoint y: 104, endPoint x: 163, endPoint y: 106, distance: 12.2
click at [163, 106] on div at bounding box center [244, 133] width 252 height 133
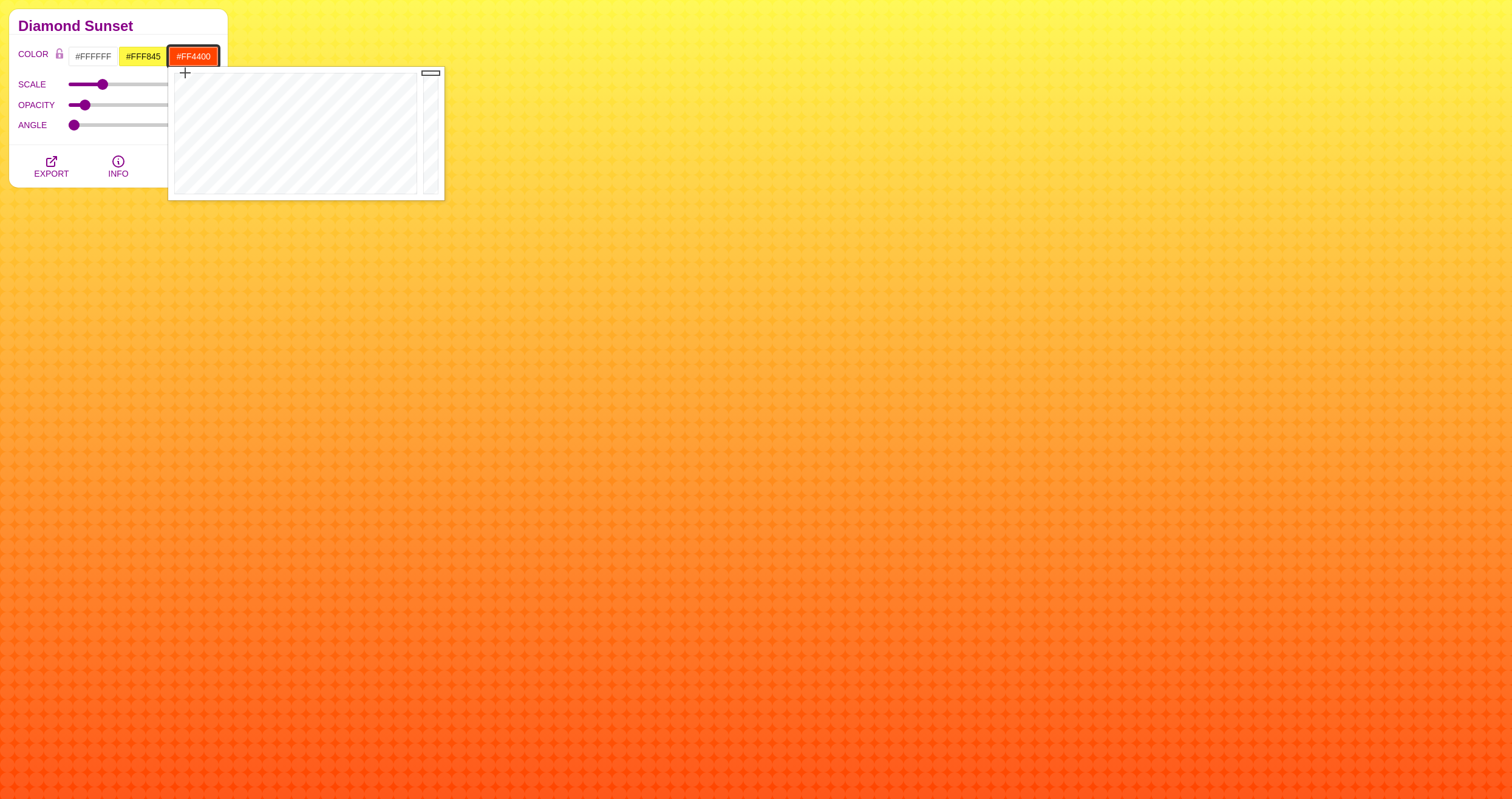
click at [194, 59] on input "#FF4400" at bounding box center [193, 56] width 50 height 20
drag, startPoint x: 269, startPoint y: 88, endPoint x: 313, endPoint y: 86, distance: 44.0
click at [300, 80] on div at bounding box center [294, 133] width 252 height 133
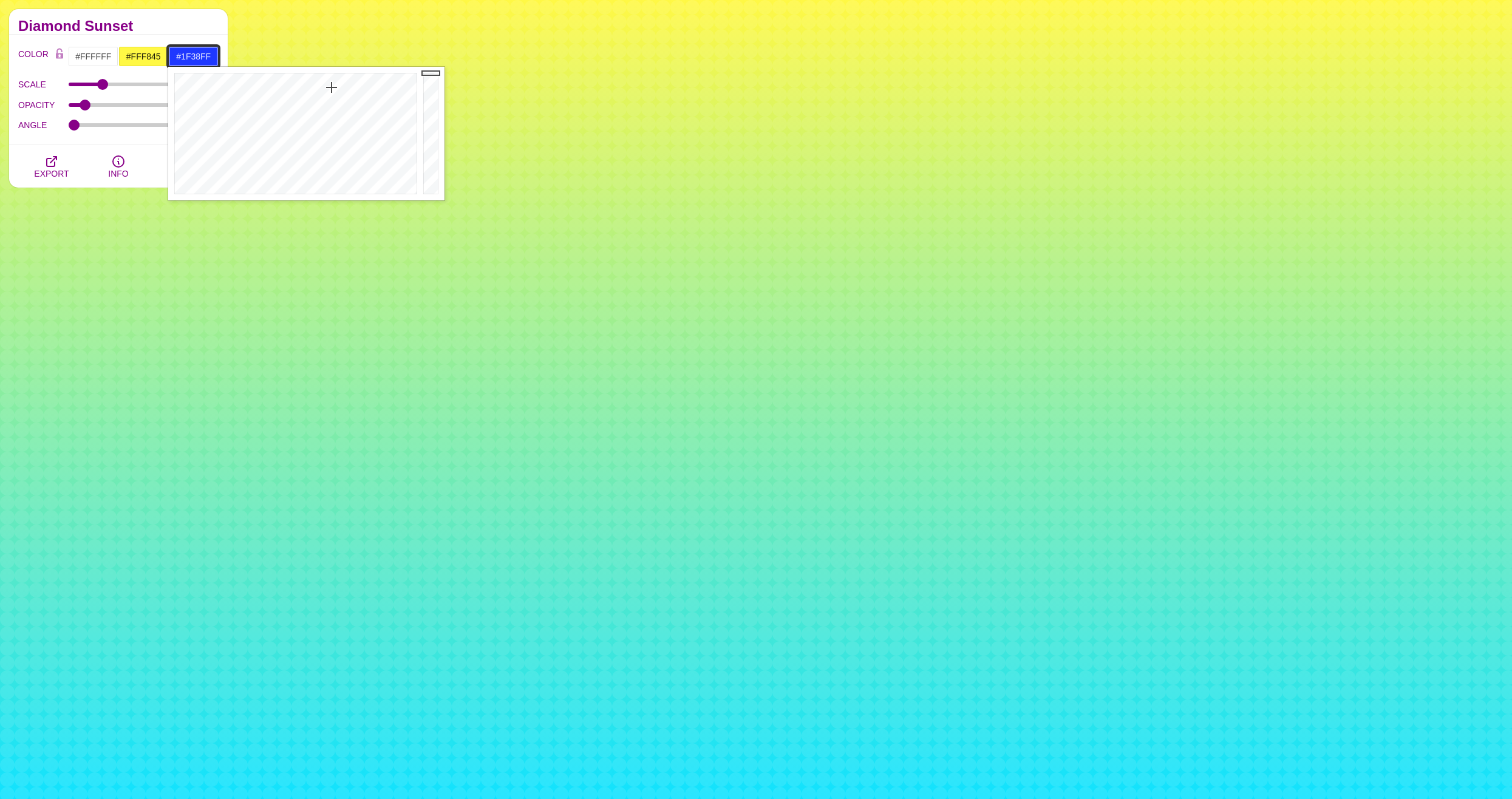
drag, startPoint x: 314, startPoint y: 87, endPoint x: 331, endPoint y: 87, distance: 17.0
click at [331, 87] on div at bounding box center [294, 133] width 252 height 133
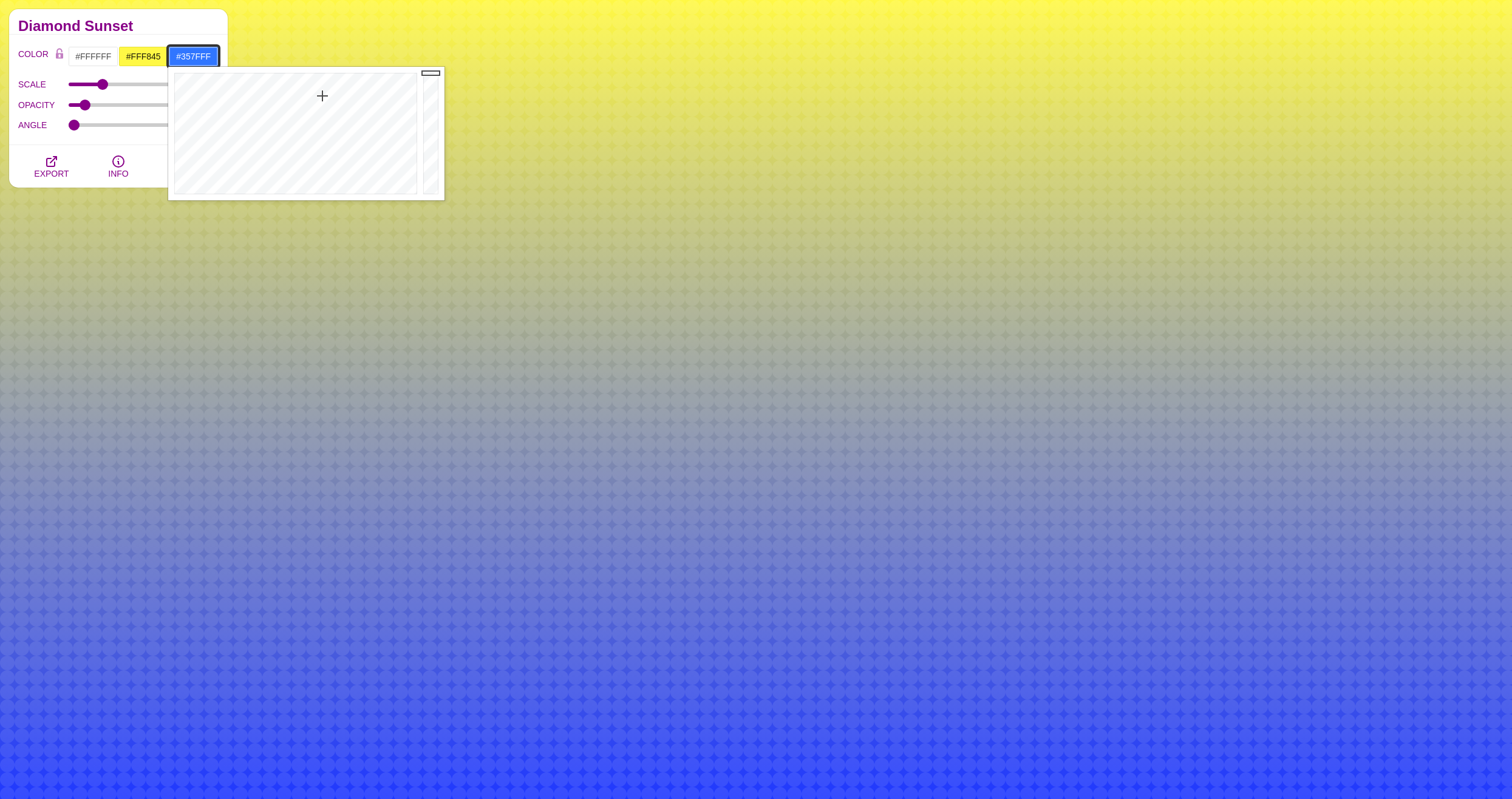
drag, startPoint x: 331, startPoint y: 87, endPoint x: 321, endPoint y: 98, distance: 14.9
click at [321, 98] on div at bounding box center [294, 133] width 252 height 133
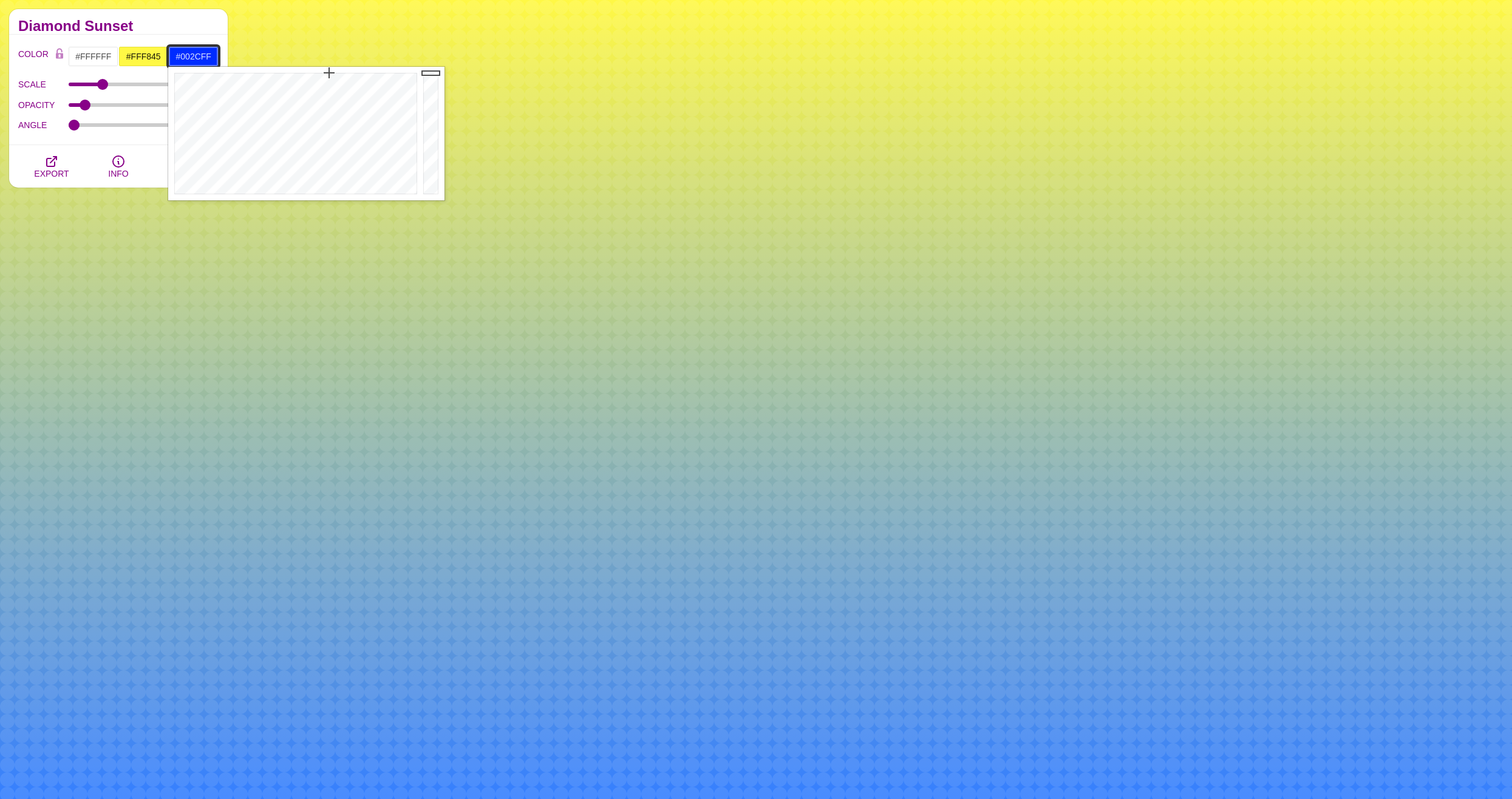
drag, startPoint x: 325, startPoint y: 92, endPoint x: 329, endPoint y: 73, distance: 19.4
click at [329, 73] on div at bounding box center [294, 133] width 252 height 133
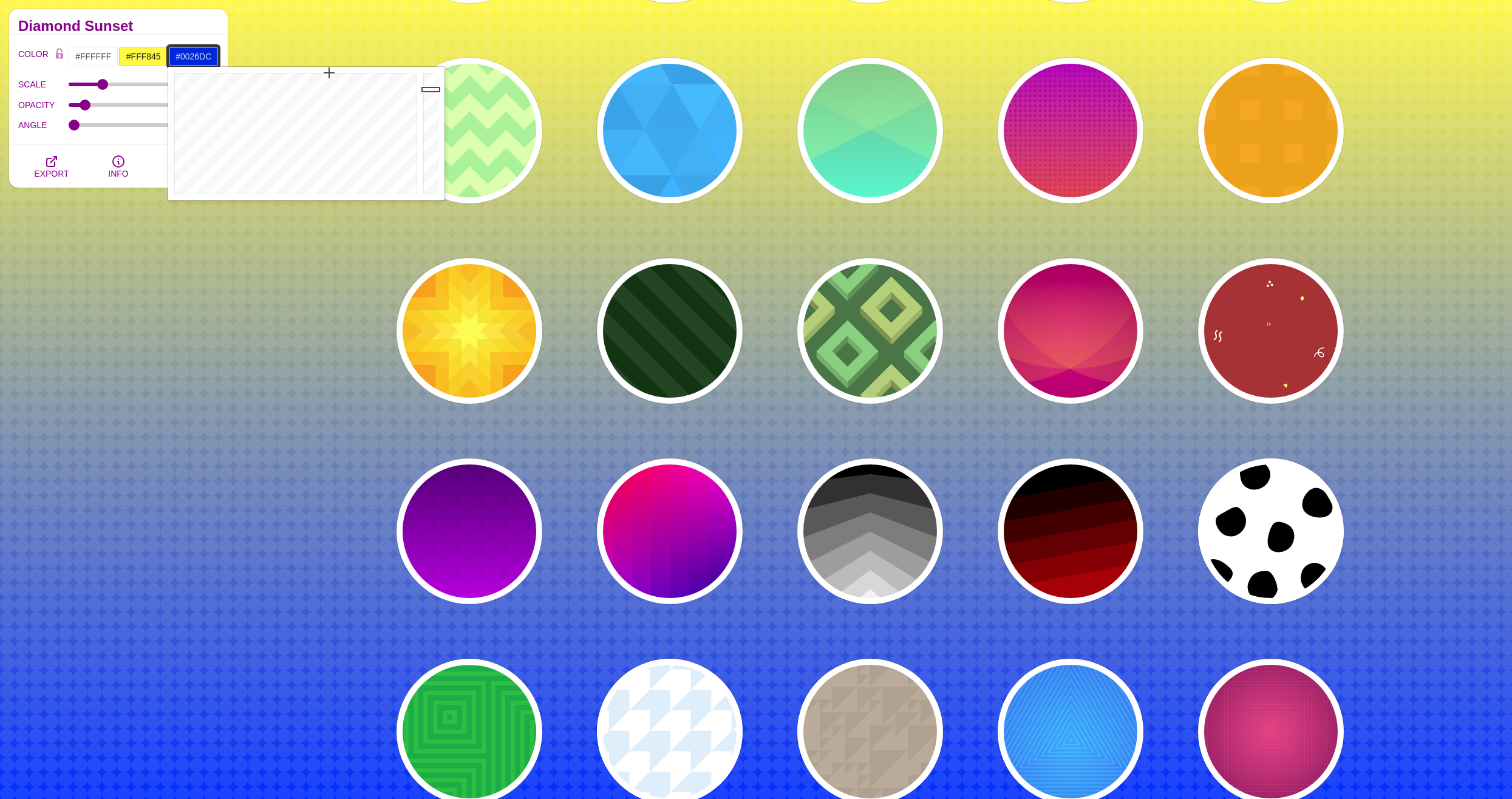
drag, startPoint x: 430, startPoint y: 73, endPoint x: 435, endPoint y: 89, distance: 16.8
click at [435, 89] on div at bounding box center [432, 133] width 24 height 133
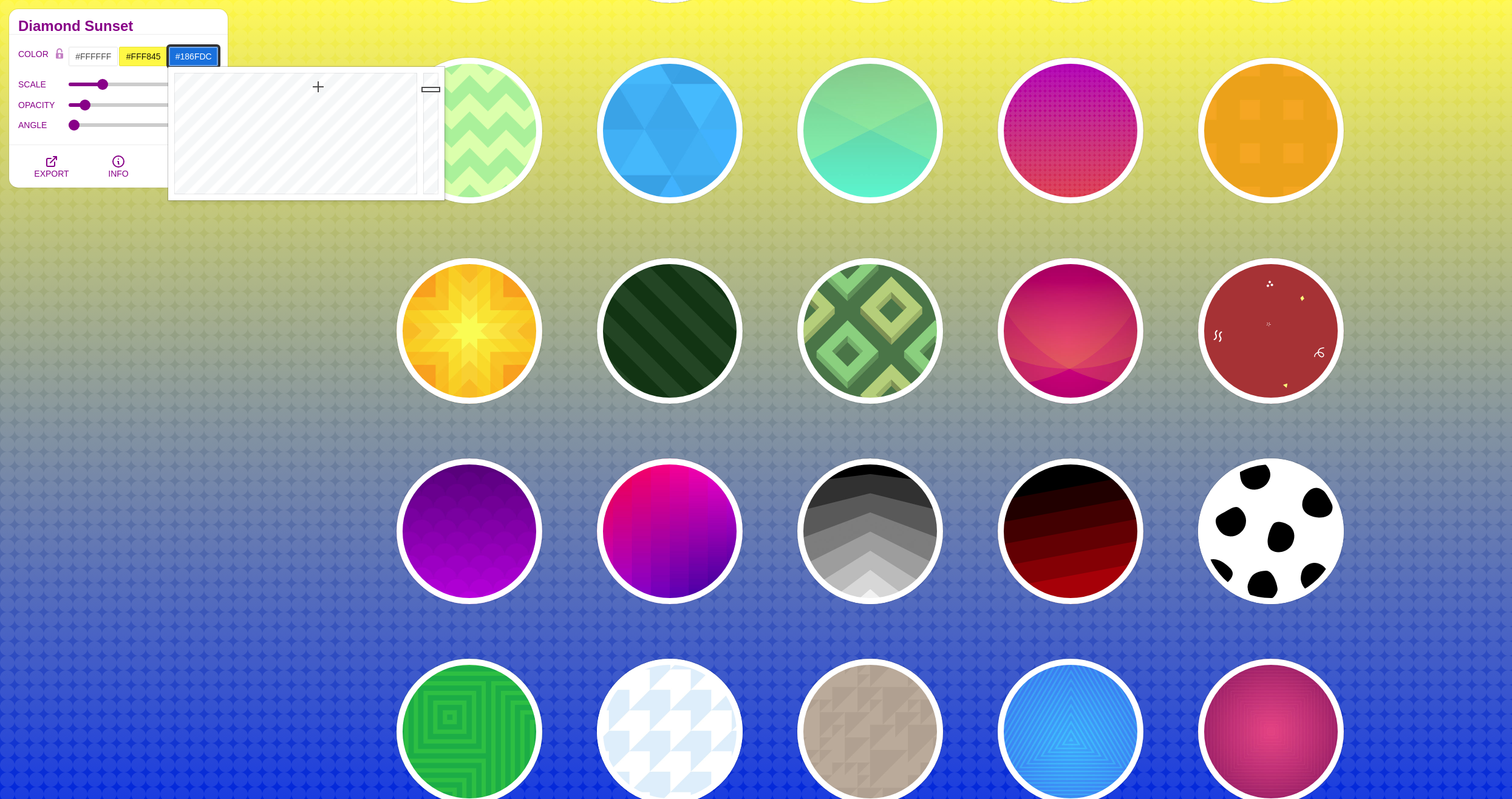
type input "#1772DC"
drag, startPoint x: 344, startPoint y: 98, endPoint x: 317, endPoint y: 86, distance: 29.5
click at [317, 86] on div at bounding box center [294, 133] width 252 height 133
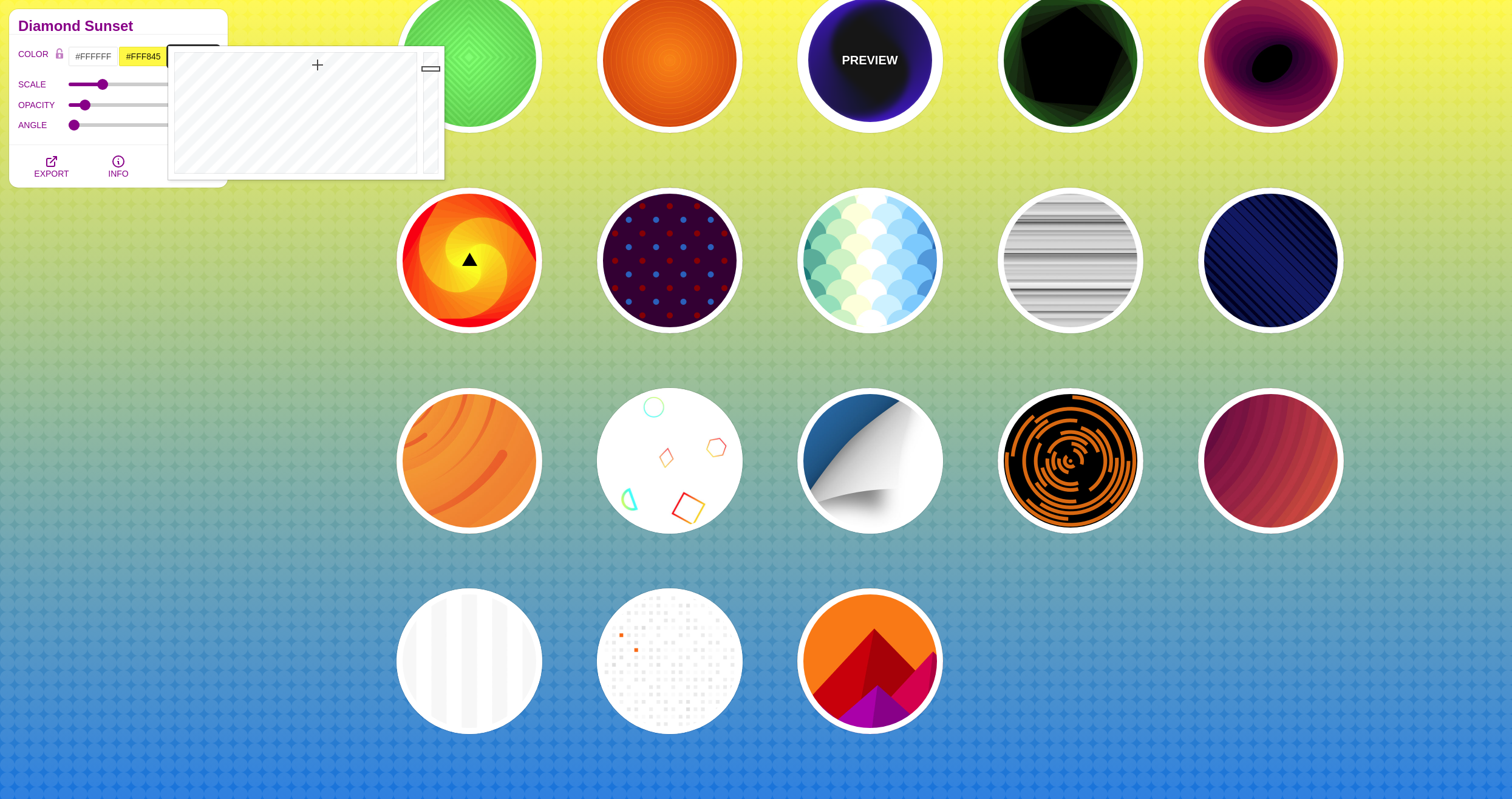
scroll to position [1396, 0]
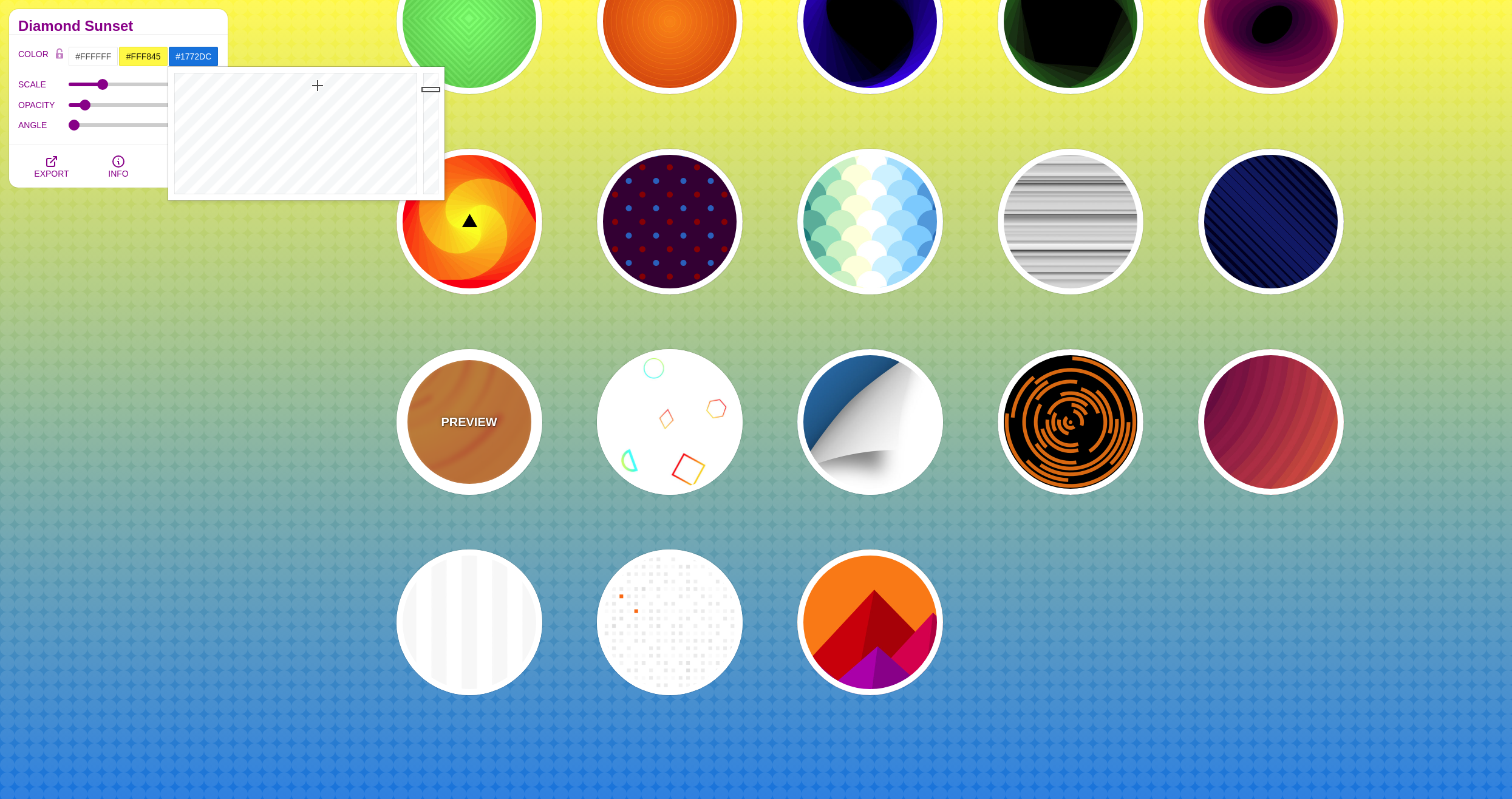
click at [463, 435] on div "PREVIEW" at bounding box center [469, 422] width 146 height 146
type input "#EE5522"
type input "#FFBB33"
type input "0"
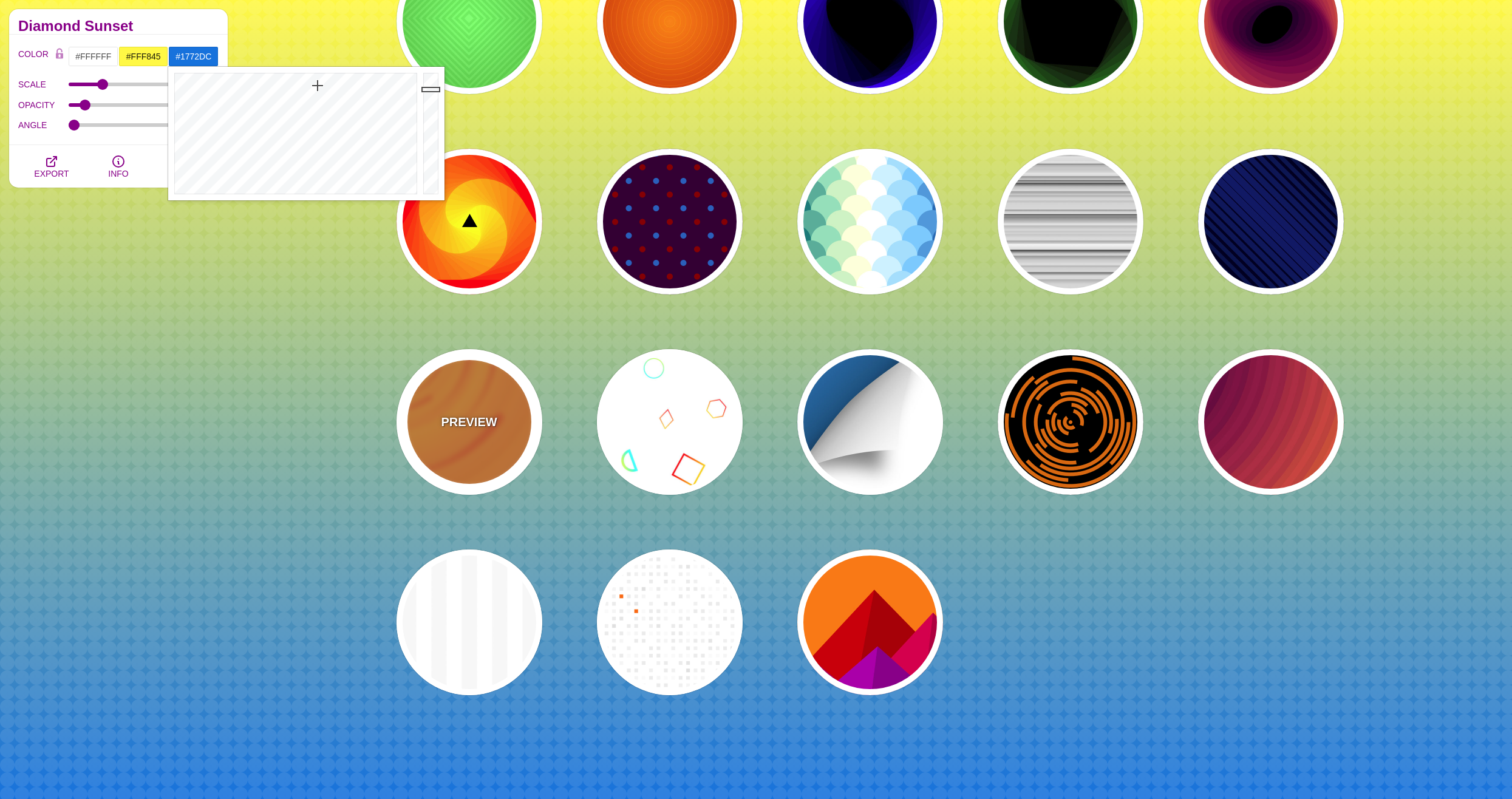
type input "0"
type input "0.1"
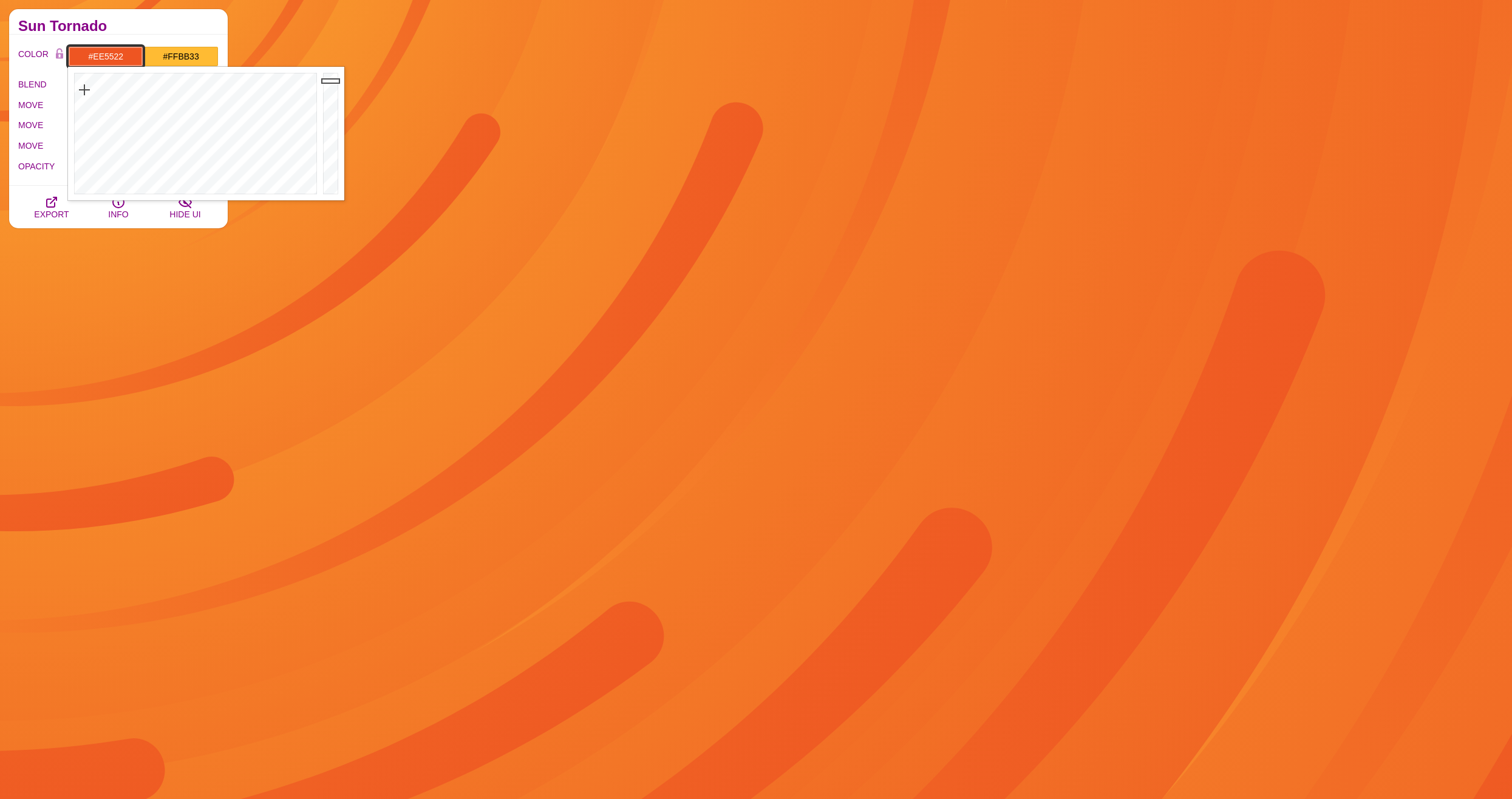
click at [101, 55] on input "#EE5522" at bounding box center [106, 56] width 75 height 20
drag, startPoint x: 138, startPoint y: 90, endPoint x: 112, endPoint y: 92, distance: 26.1
click at [112, 92] on div at bounding box center [194, 133] width 252 height 133
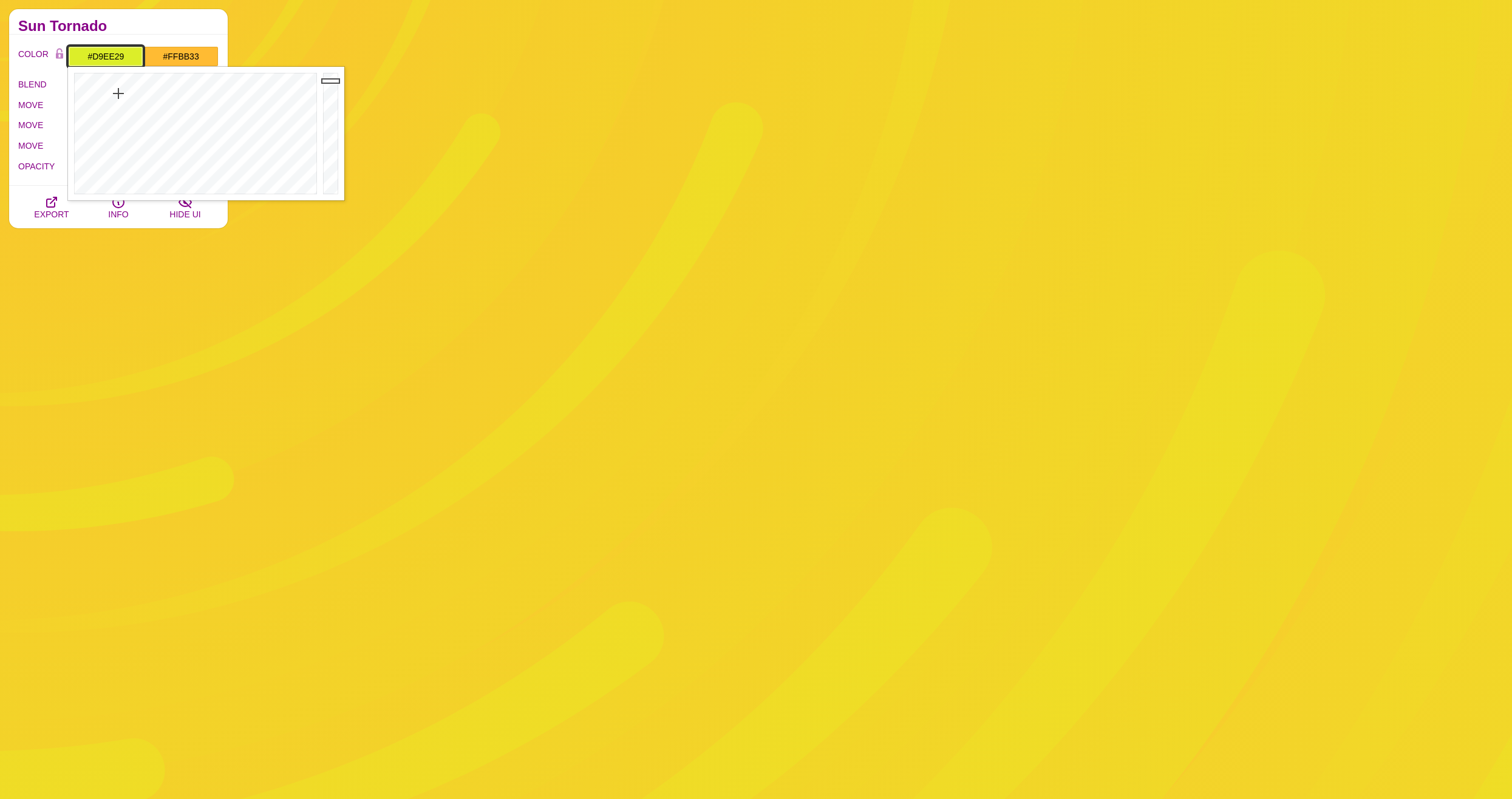
click at [119, 94] on div at bounding box center [194, 133] width 252 height 133
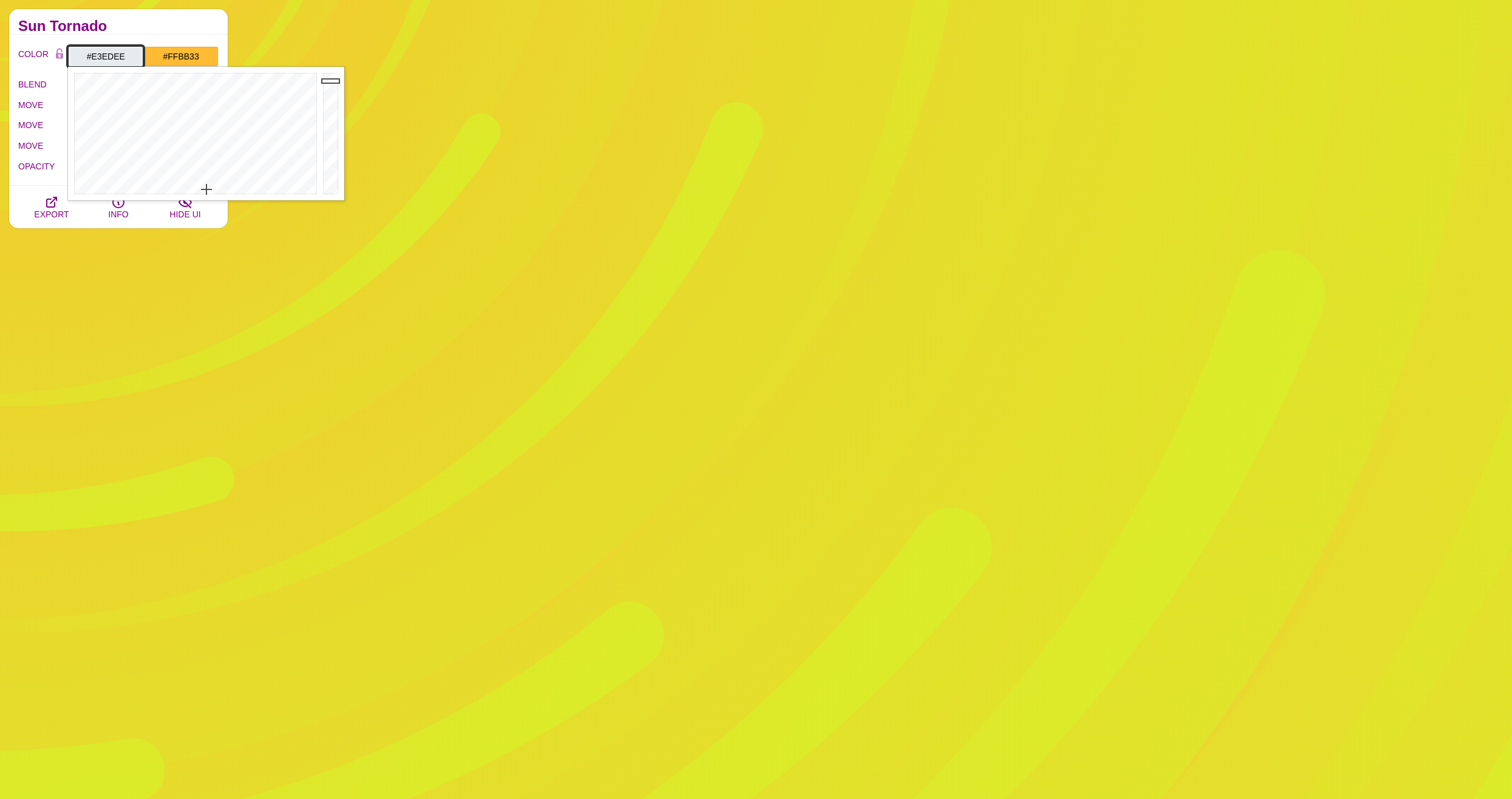
type input "#E3EEEE"
drag, startPoint x: 119, startPoint y: 94, endPoint x: 197, endPoint y: 188, distance: 122.1
click at [197, 188] on div at bounding box center [194, 133] width 252 height 133
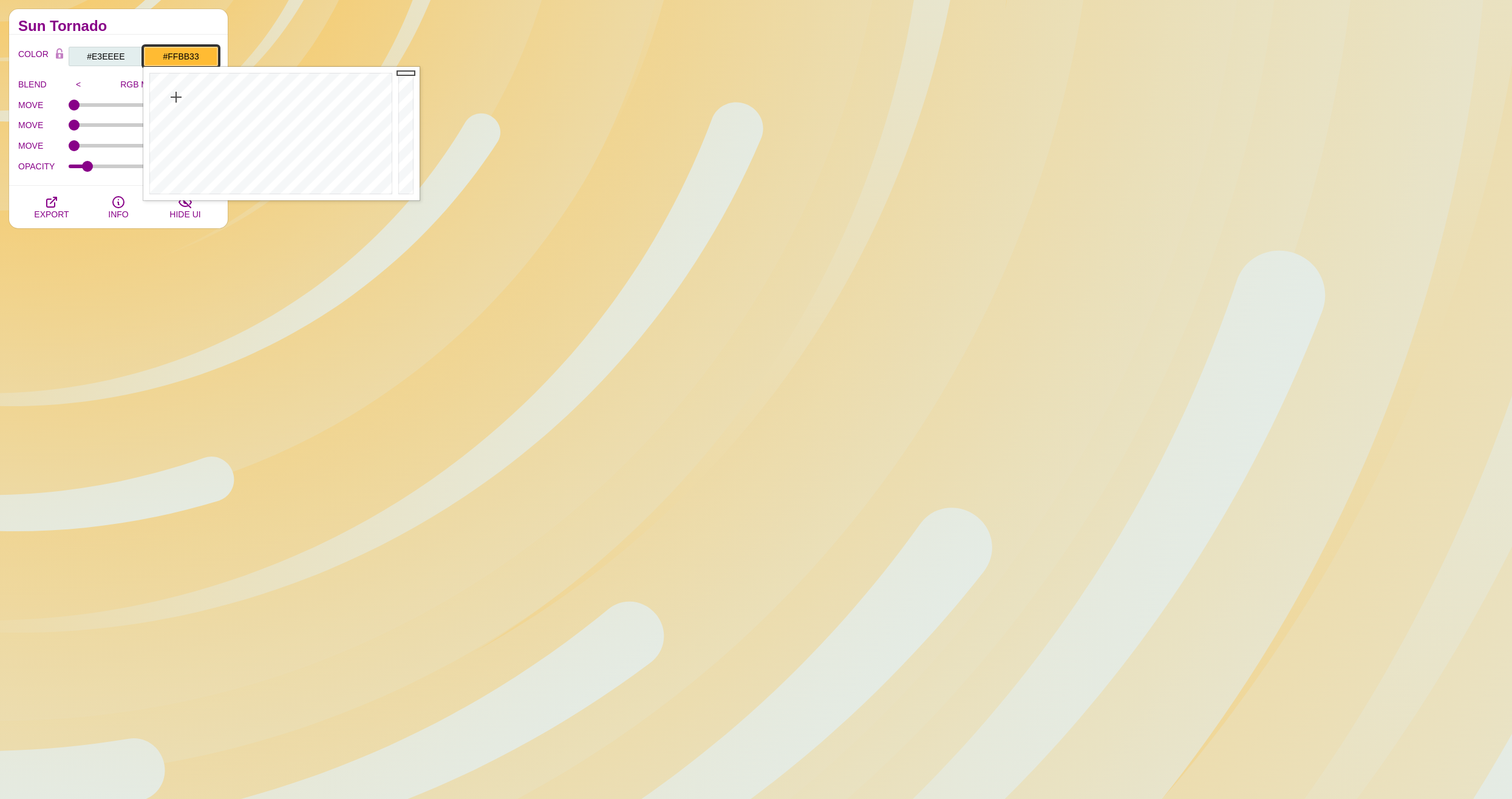
click at [181, 55] on input "#FFBB33" at bounding box center [181, 56] width 75 height 20
drag, startPoint x: 197, startPoint y: 91, endPoint x: 277, endPoint y: 87, distance: 80.1
click at [277, 87] on div at bounding box center [269, 133] width 252 height 133
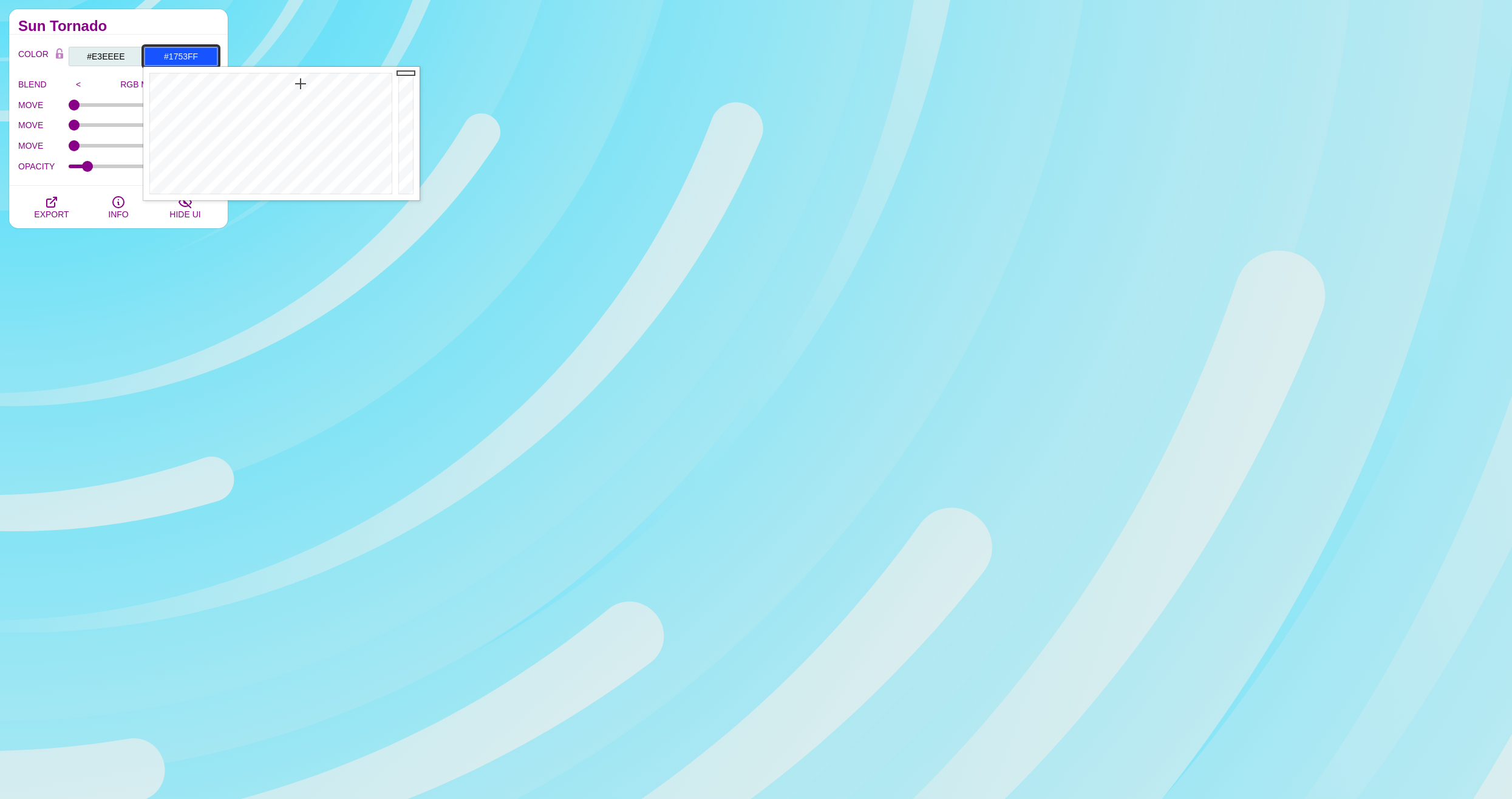
drag, startPoint x: 277, startPoint y: 87, endPoint x: 300, endPoint y: 84, distance: 23.2
click at [300, 84] on div at bounding box center [269, 133] width 252 height 133
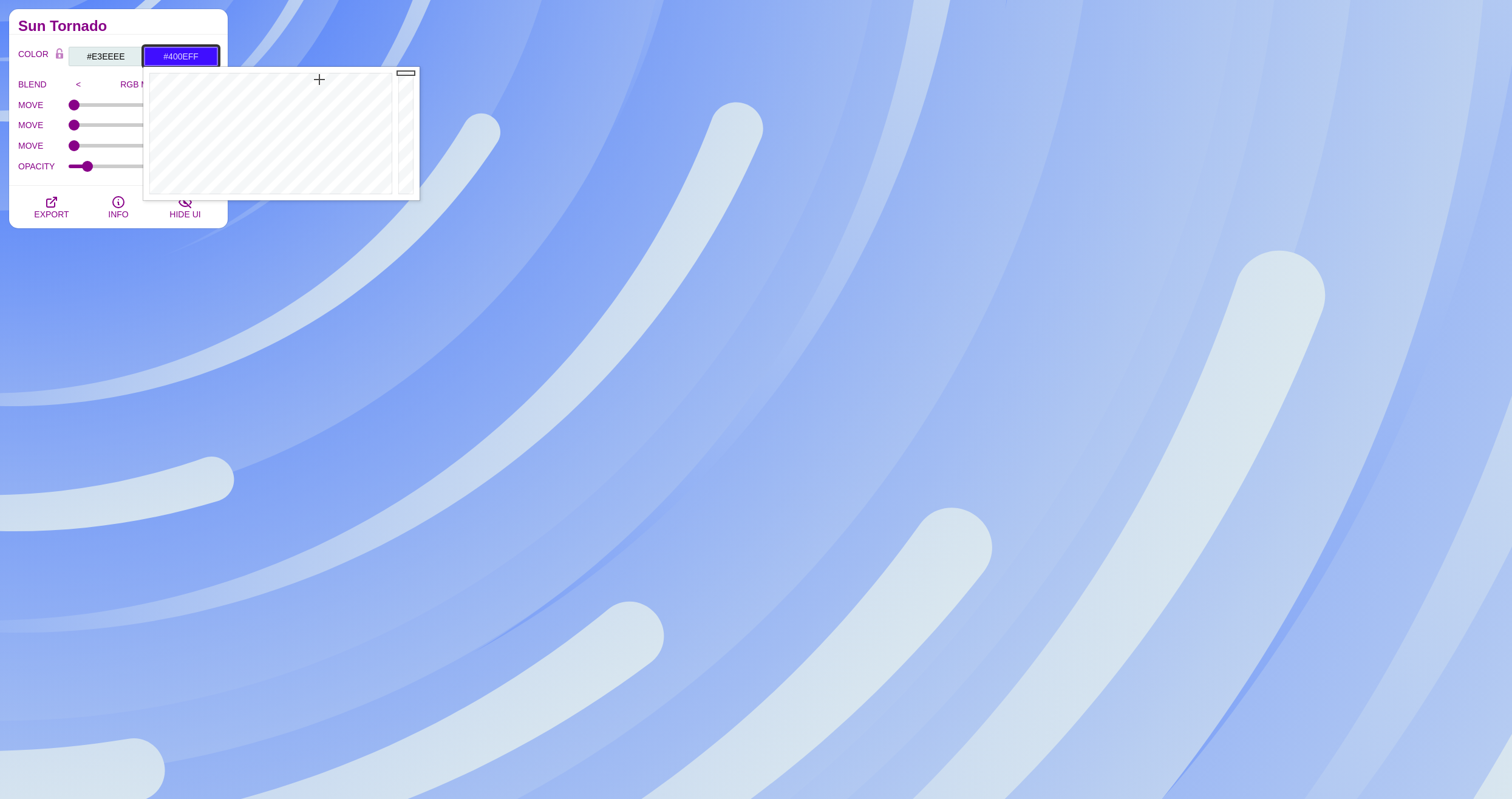
drag, startPoint x: 300, startPoint y: 84, endPoint x: 319, endPoint y: 80, distance: 19.4
click at [319, 80] on div at bounding box center [269, 133] width 252 height 133
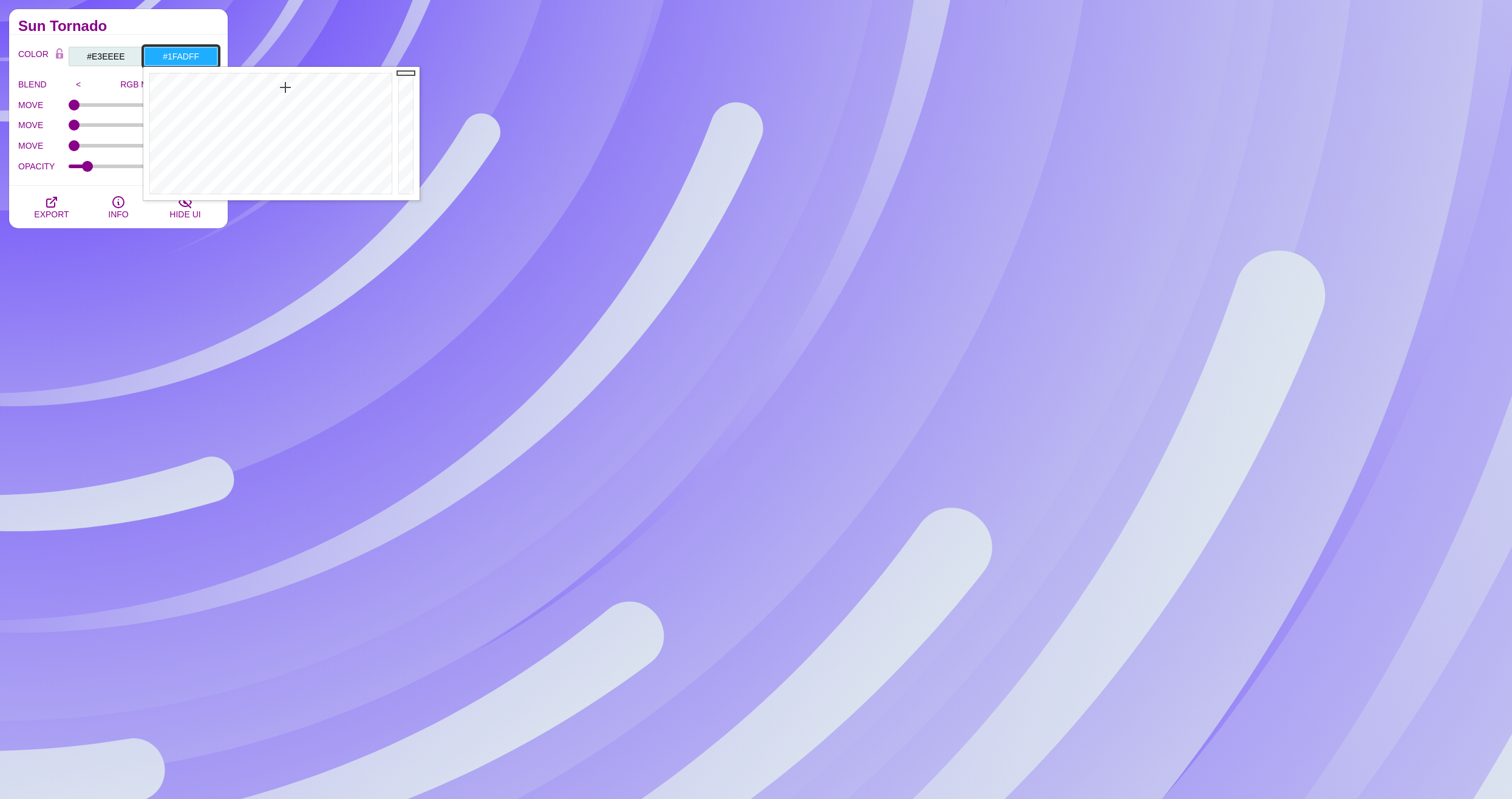
click at [285, 87] on div at bounding box center [269, 133] width 252 height 133
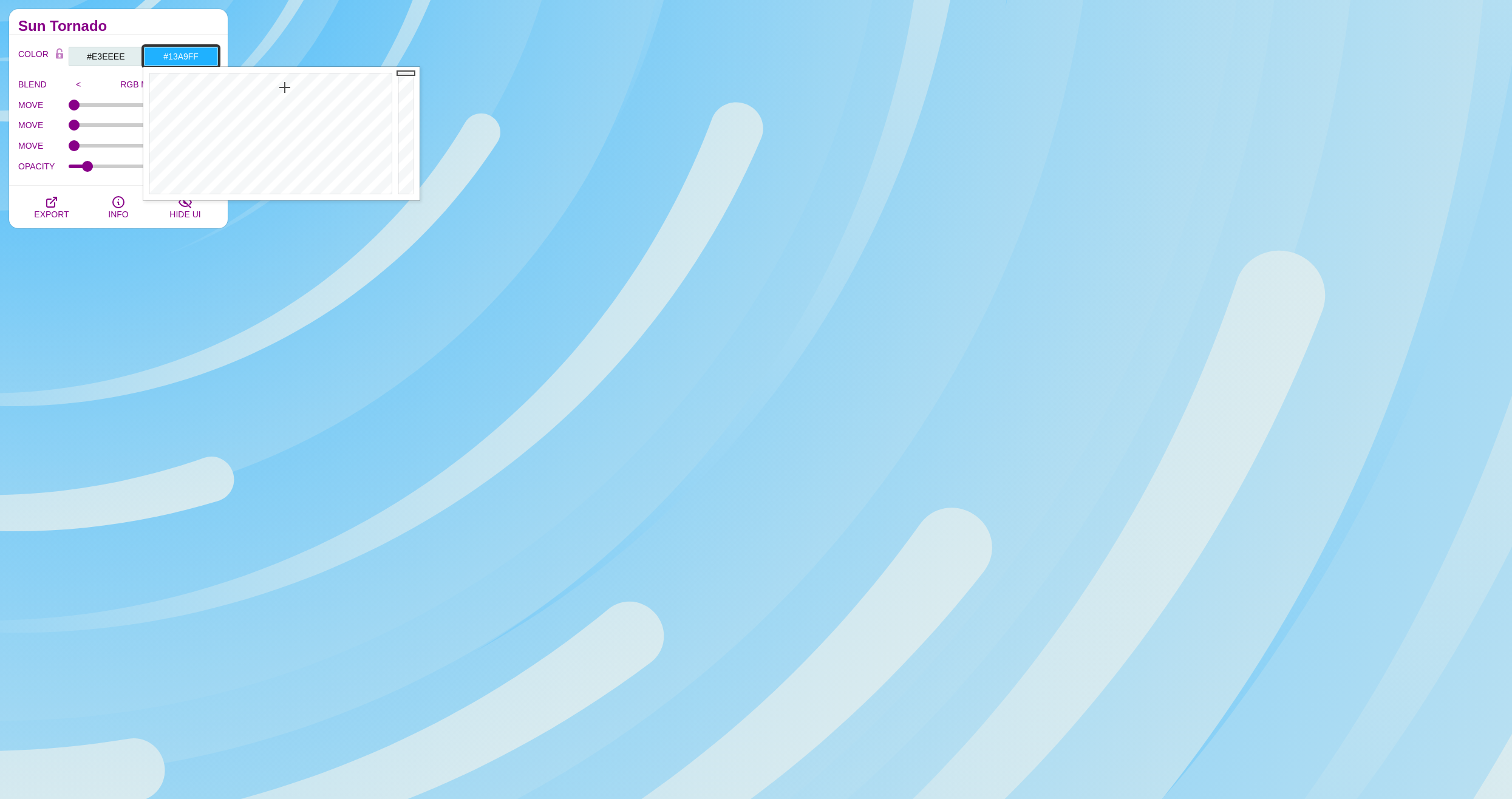
type input "#13A5FF"
click at [286, 82] on div at bounding box center [269, 133] width 252 height 133
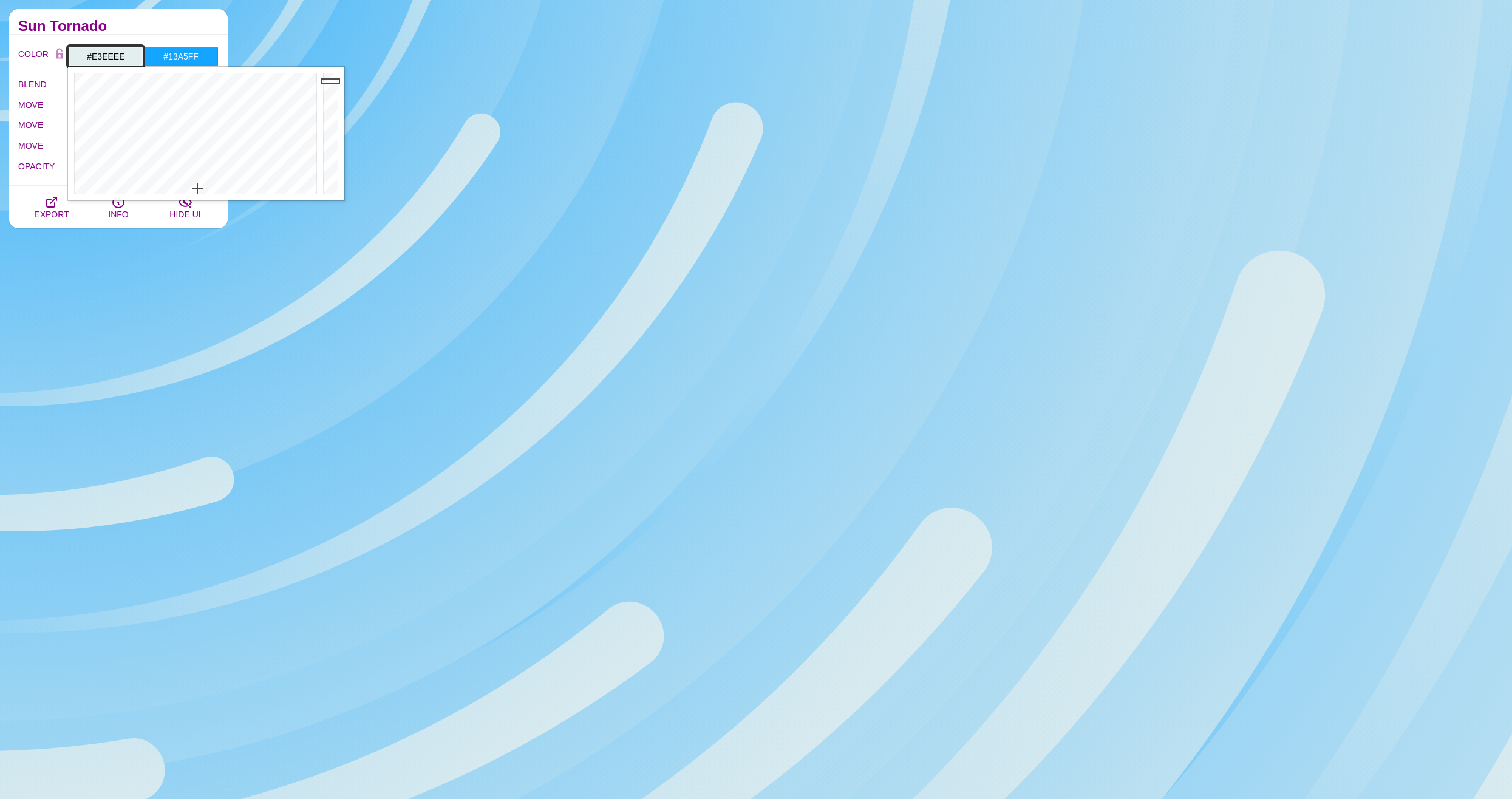
click at [109, 61] on input "#E3EEEE" at bounding box center [106, 56] width 75 height 20
drag, startPoint x: 130, startPoint y: 90, endPoint x: 114, endPoint y: 97, distance: 17.5
click at [114, 97] on div at bounding box center [194, 133] width 252 height 133
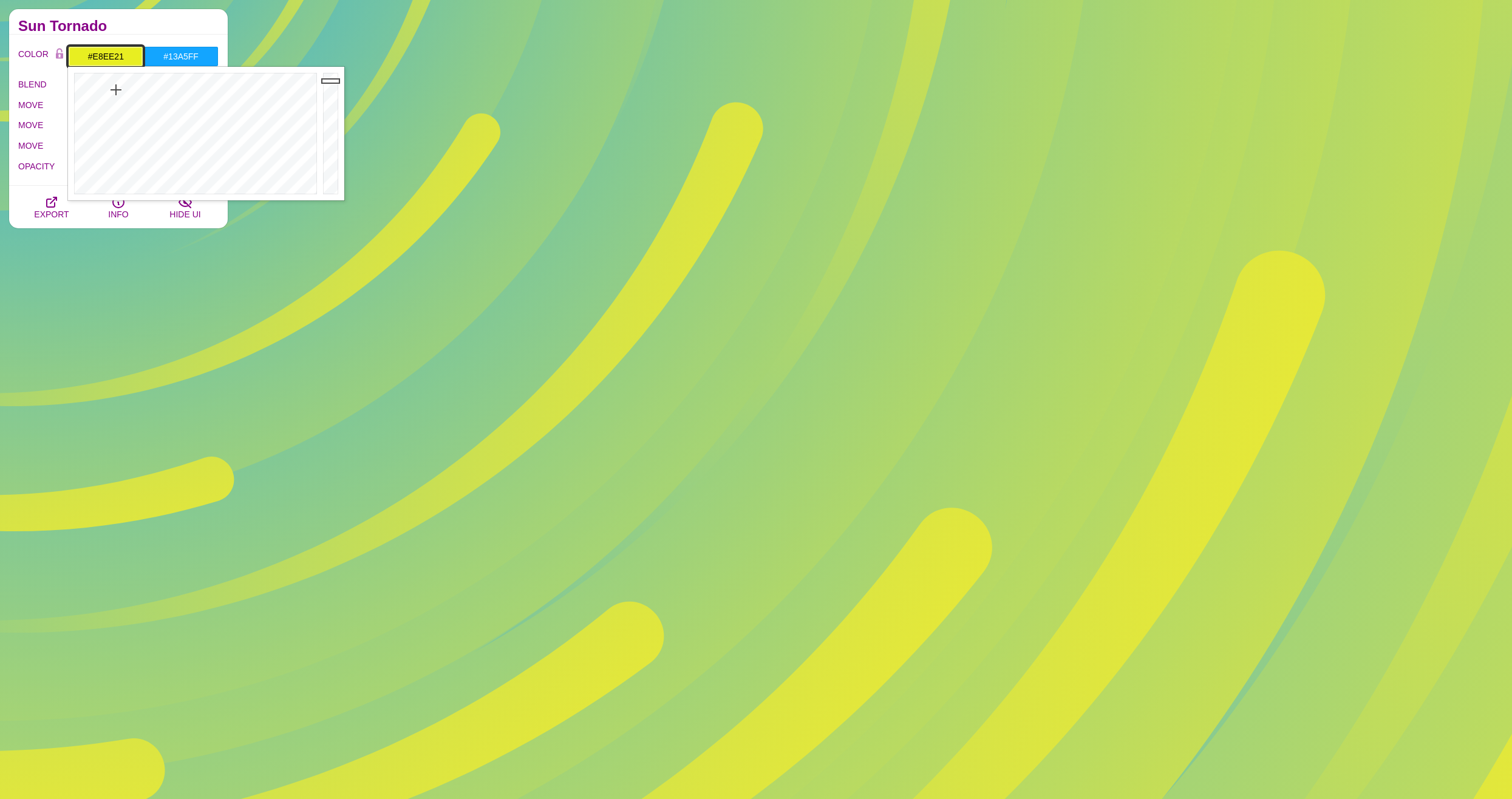
drag, startPoint x: 114, startPoint y: 97, endPoint x: 116, endPoint y: 90, distance: 7.3
click at [116, 90] on div at bounding box center [194, 133] width 252 height 133
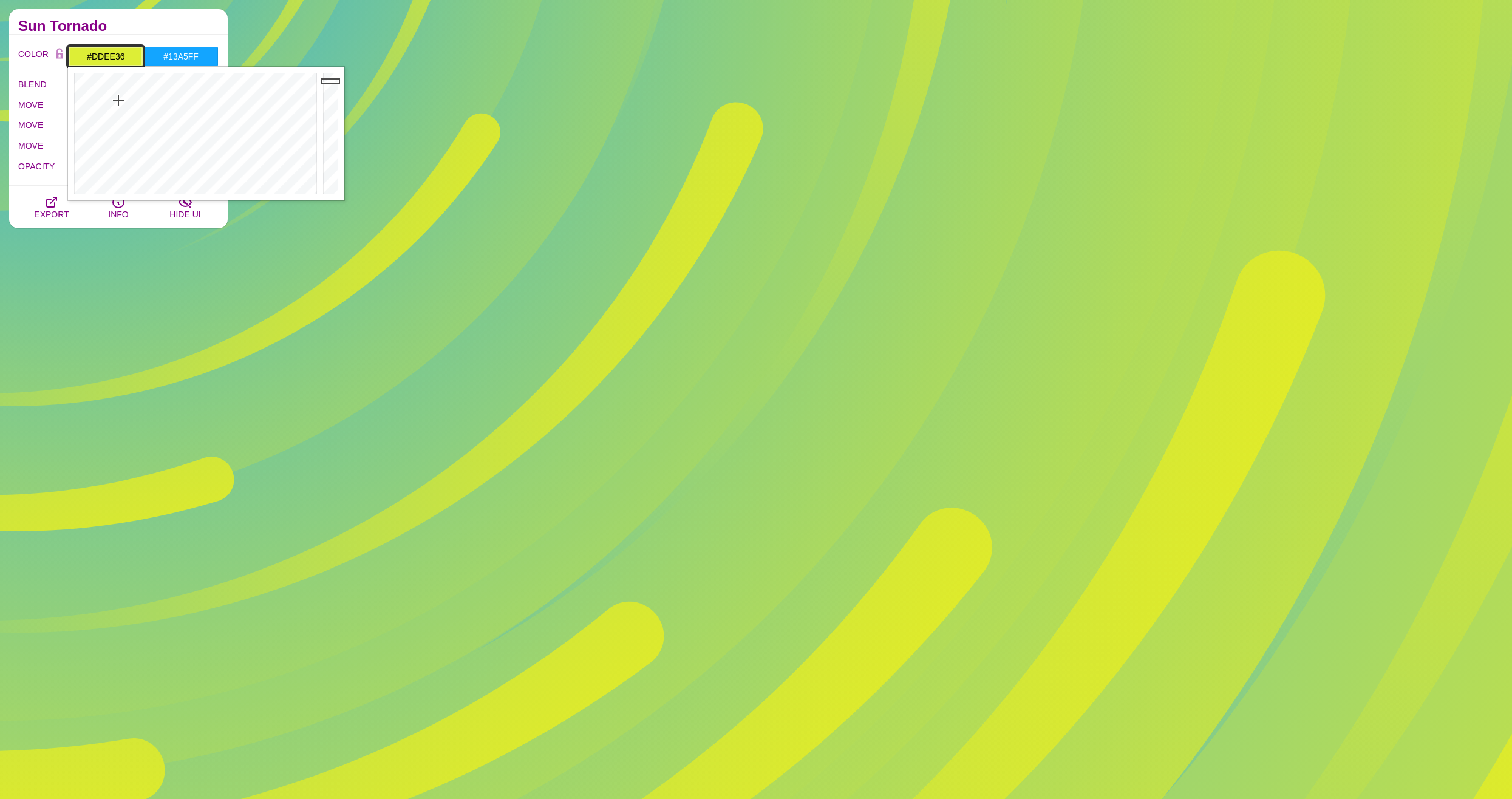
drag, startPoint x: 116, startPoint y: 90, endPoint x: 118, endPoint y: 100, distance: 10.2
click at [118, 100] on div at bounding box center [194, 133] width 252 height 133
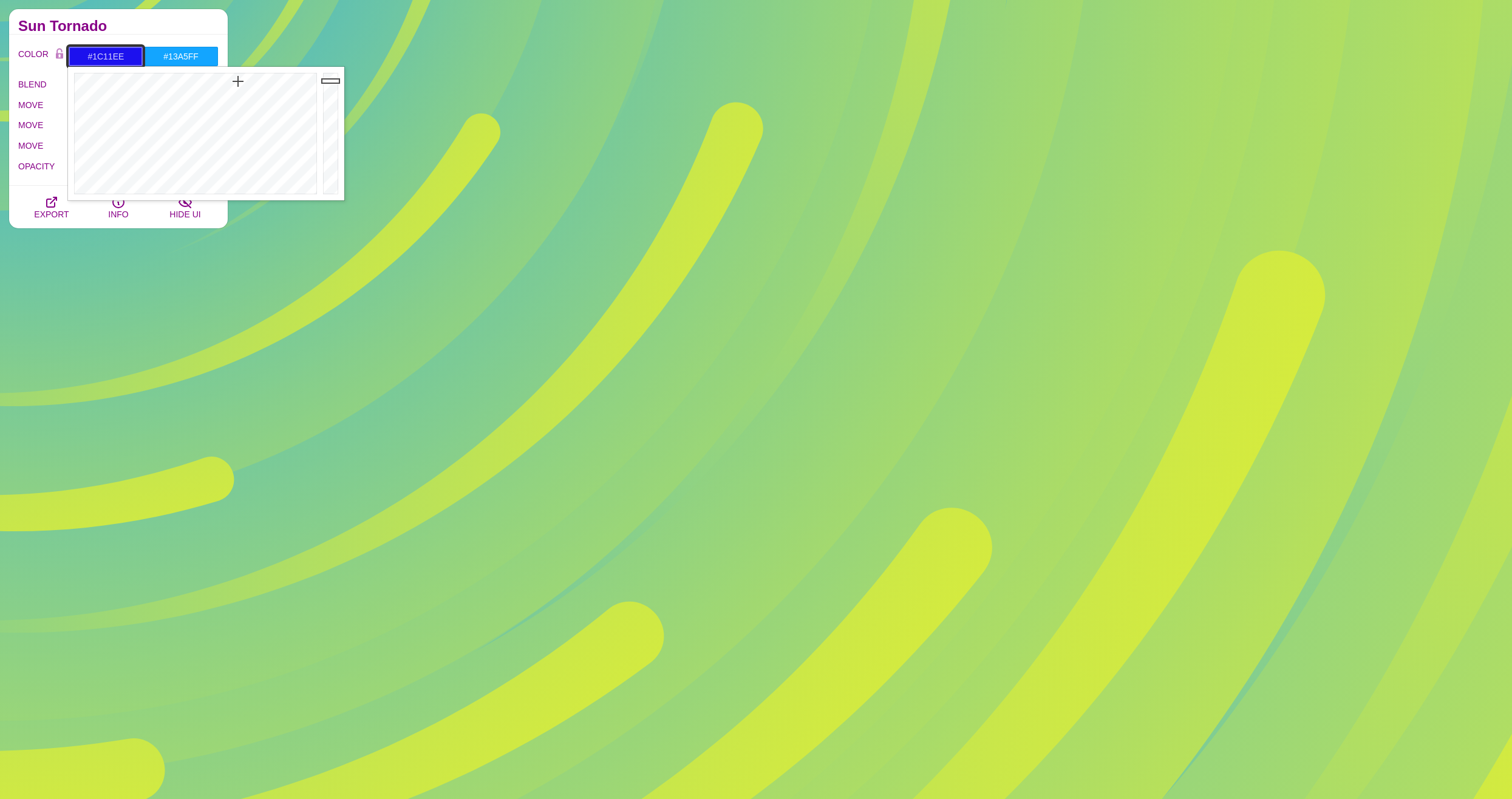
click at [238, 81] on div at bounding box center [194, 133] width 252 height 133
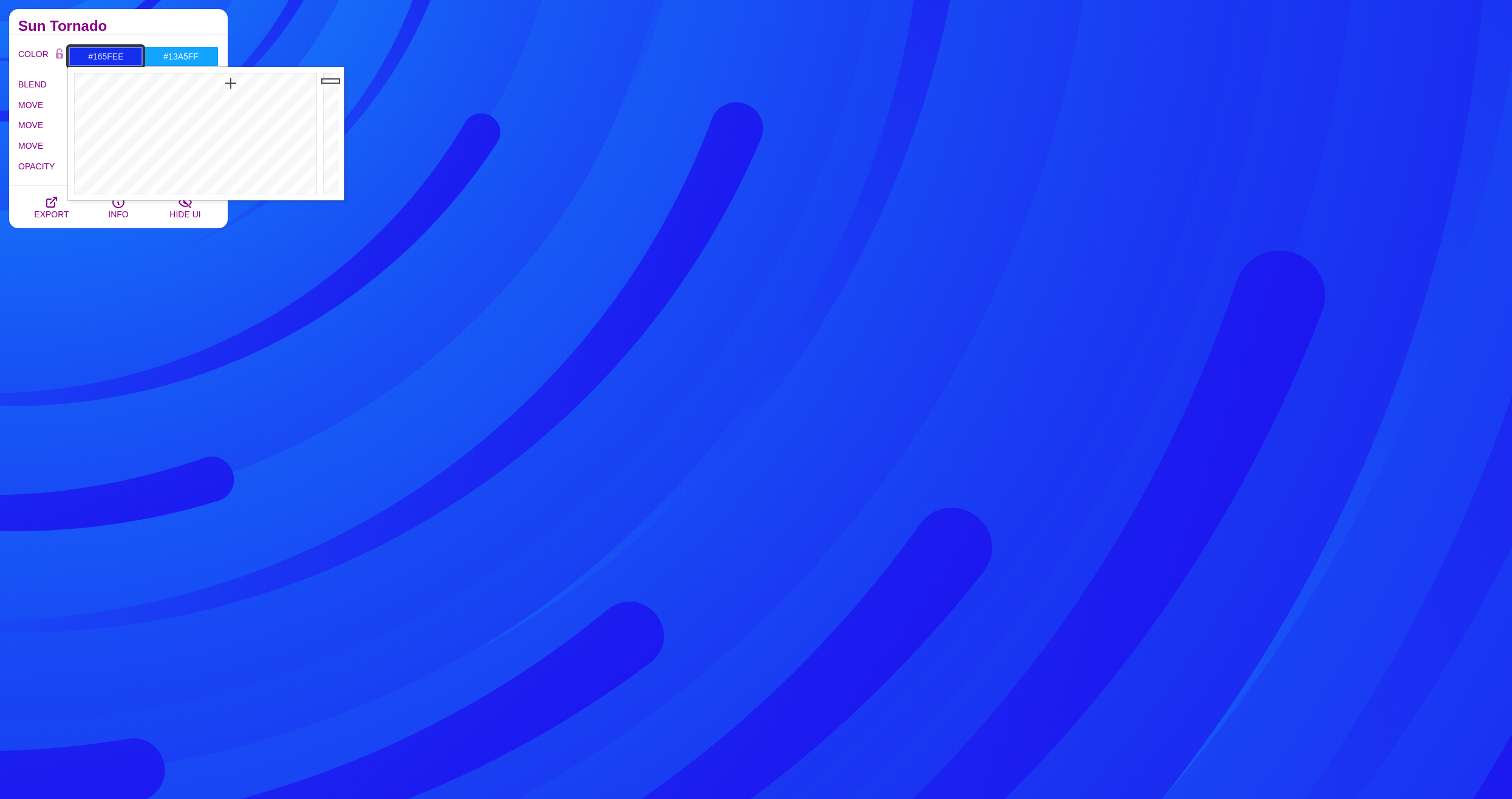
type input "#1665EE"
drag, startPoint x: 230, startPoint y: 82, endPoint x: 221, endPoint y: 84, distance: 9.2
click at [221, 84] on div at bounding box center [194, 133] width 252 height 133
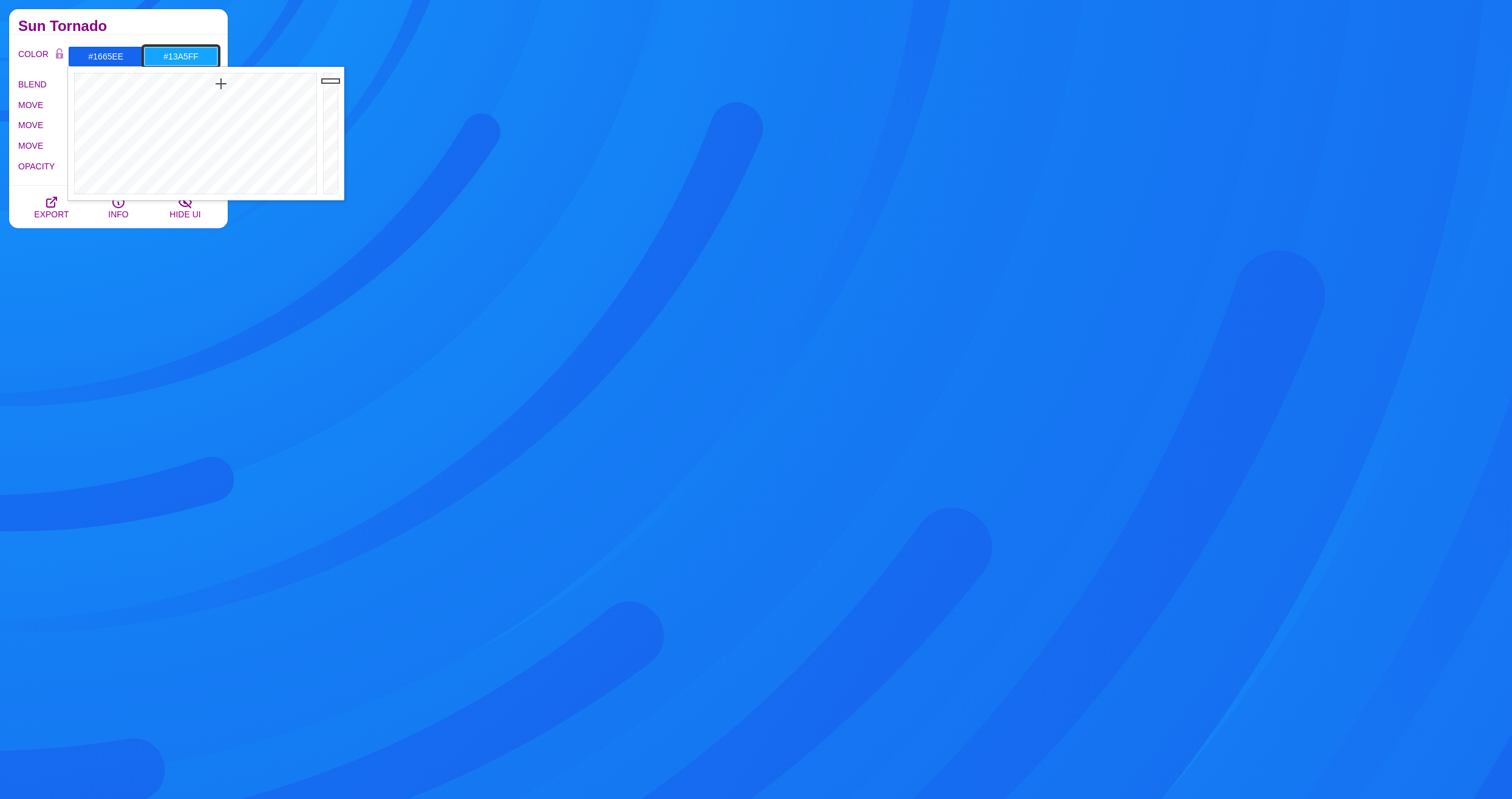
click at [189, 57] on input "#13A5FF" at bounding box center [181, 56] width 75 height 20
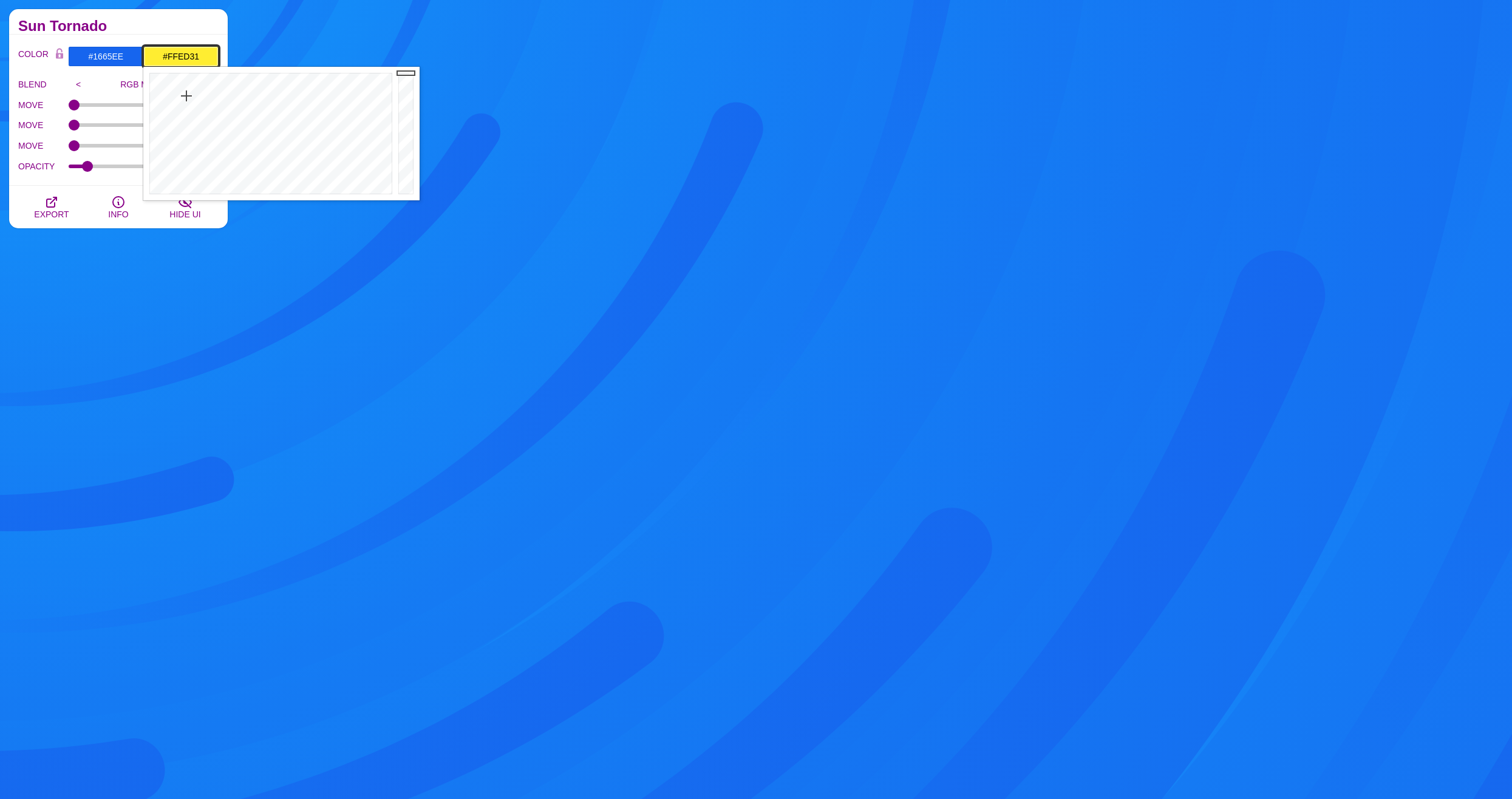
drag, startPoint x: 194, startPoint y: 106, endPoint x: 186, endPoint y: 96, distance: 12.8
click at [186, 96] on div at bounding box center [269, 133] width 252 height 133
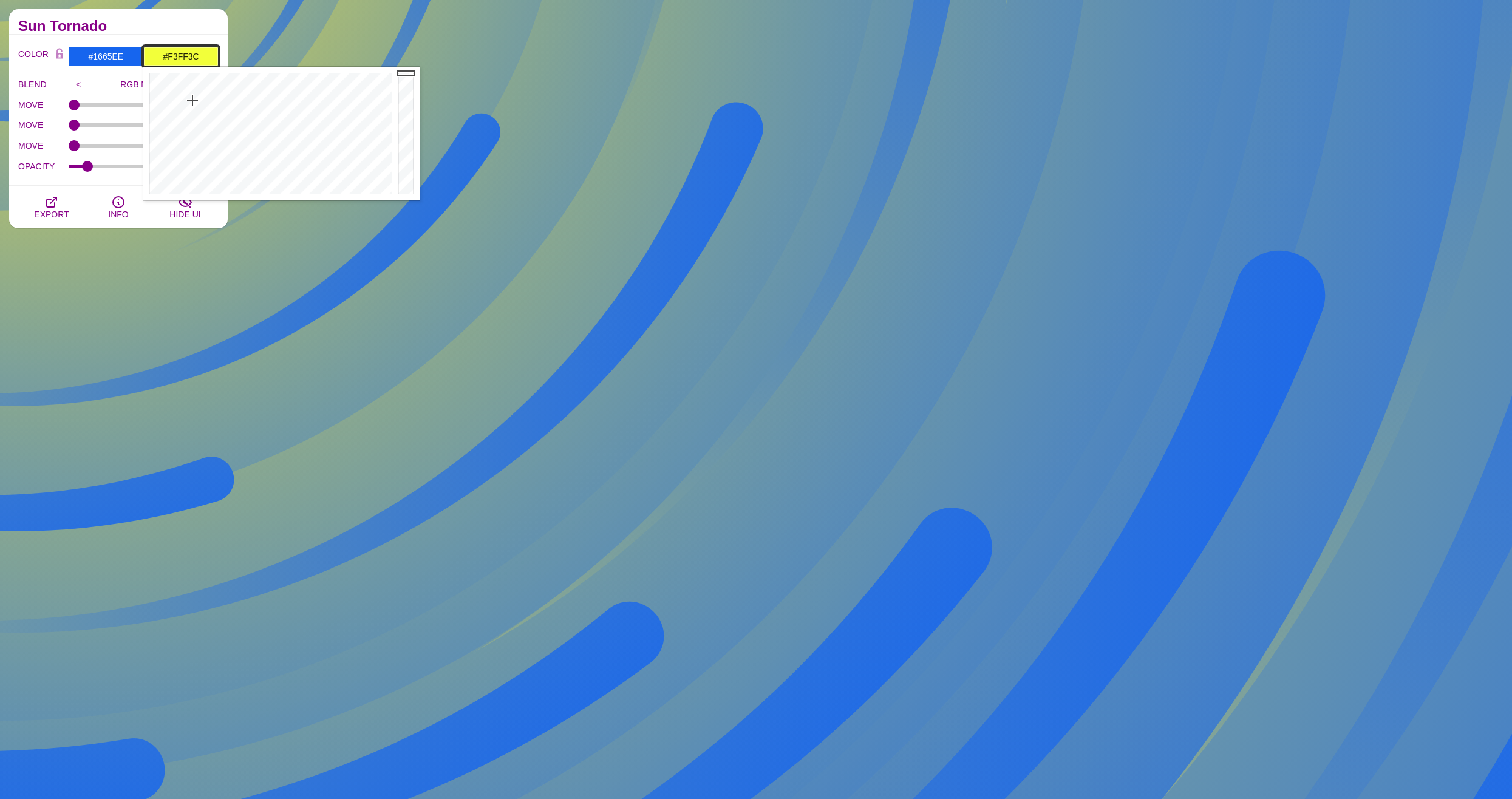
drag, startPoint x: 186, startPoint y: 96, endPoint x: 189, endPoint y: 108, distance: 12.4
click at [193, 102] on div at bounding box center [269, 133] width 252 height 133
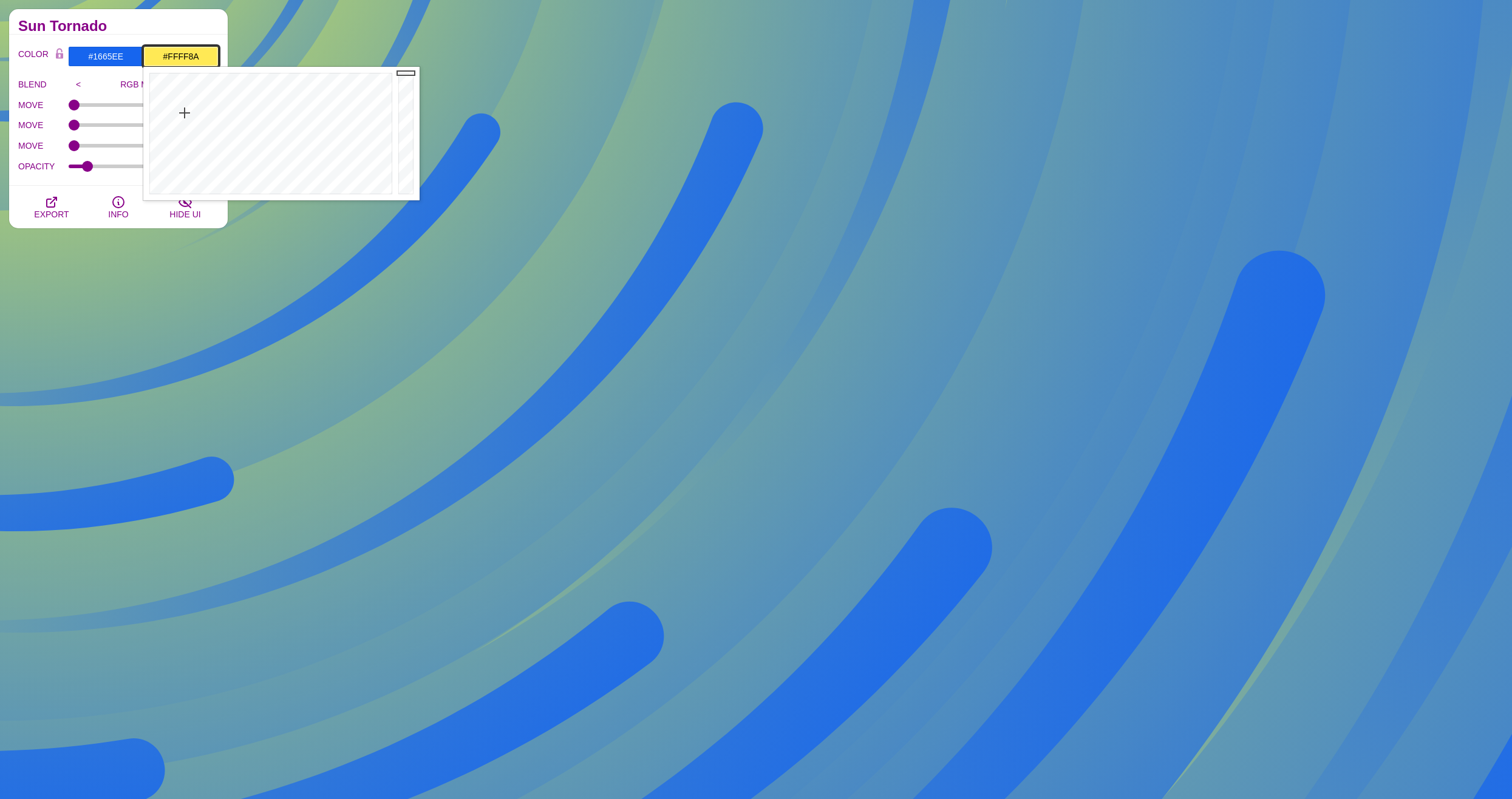
drag, startPoint x: 185, startPoint y: 112, endPoint x: 190, endPoint y: 139, distance: 27.5
click at [190, 139] on div at bounding box center [269, 133] width 252 height 133
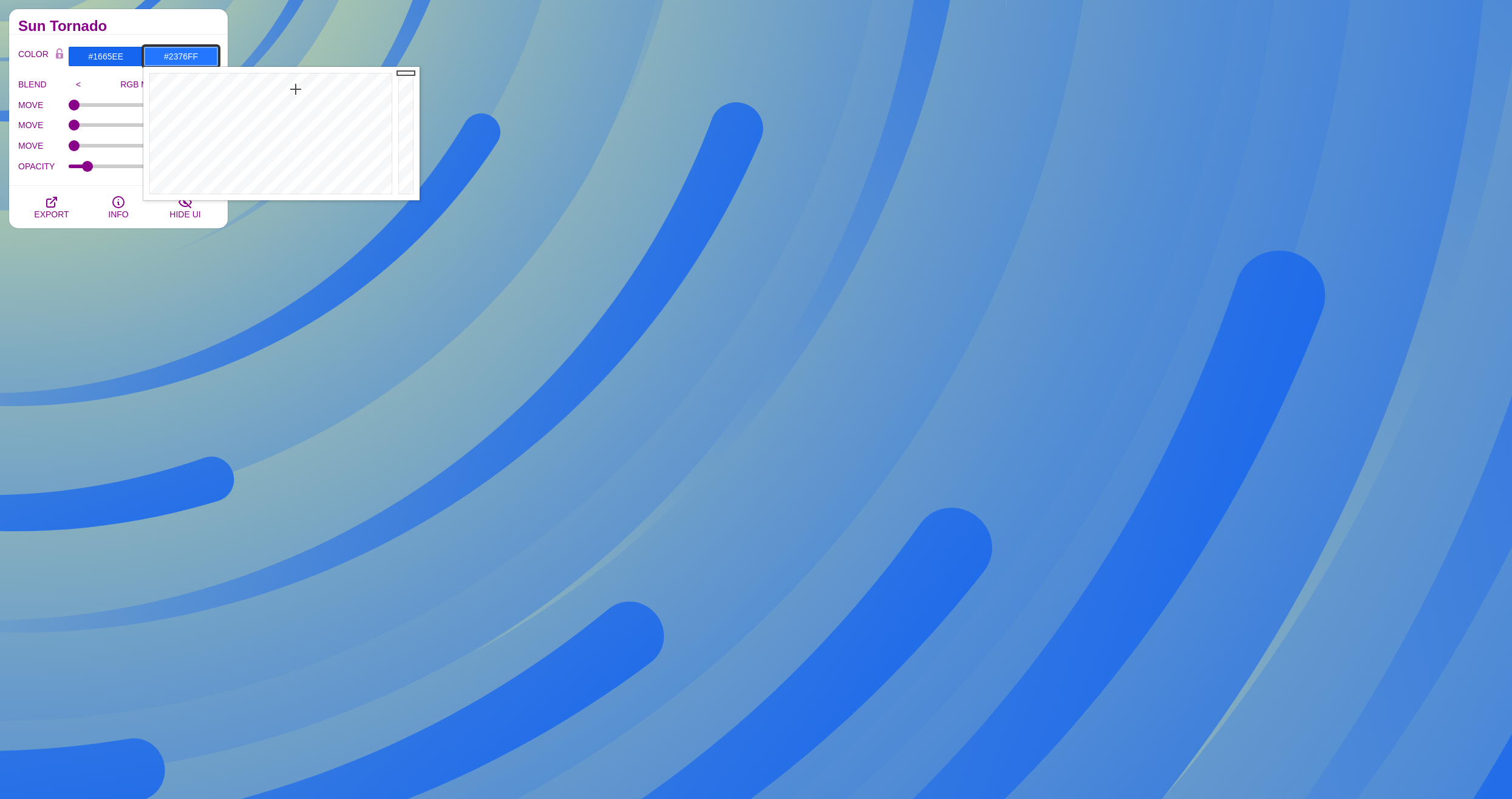
drag, startPoint x: 224, startPoint y: 111, endPoint x: 296, endPoint y: 89, distance: 75.3
click at [296, 89] on div at bounding box center [269, 133] width 252 height 133
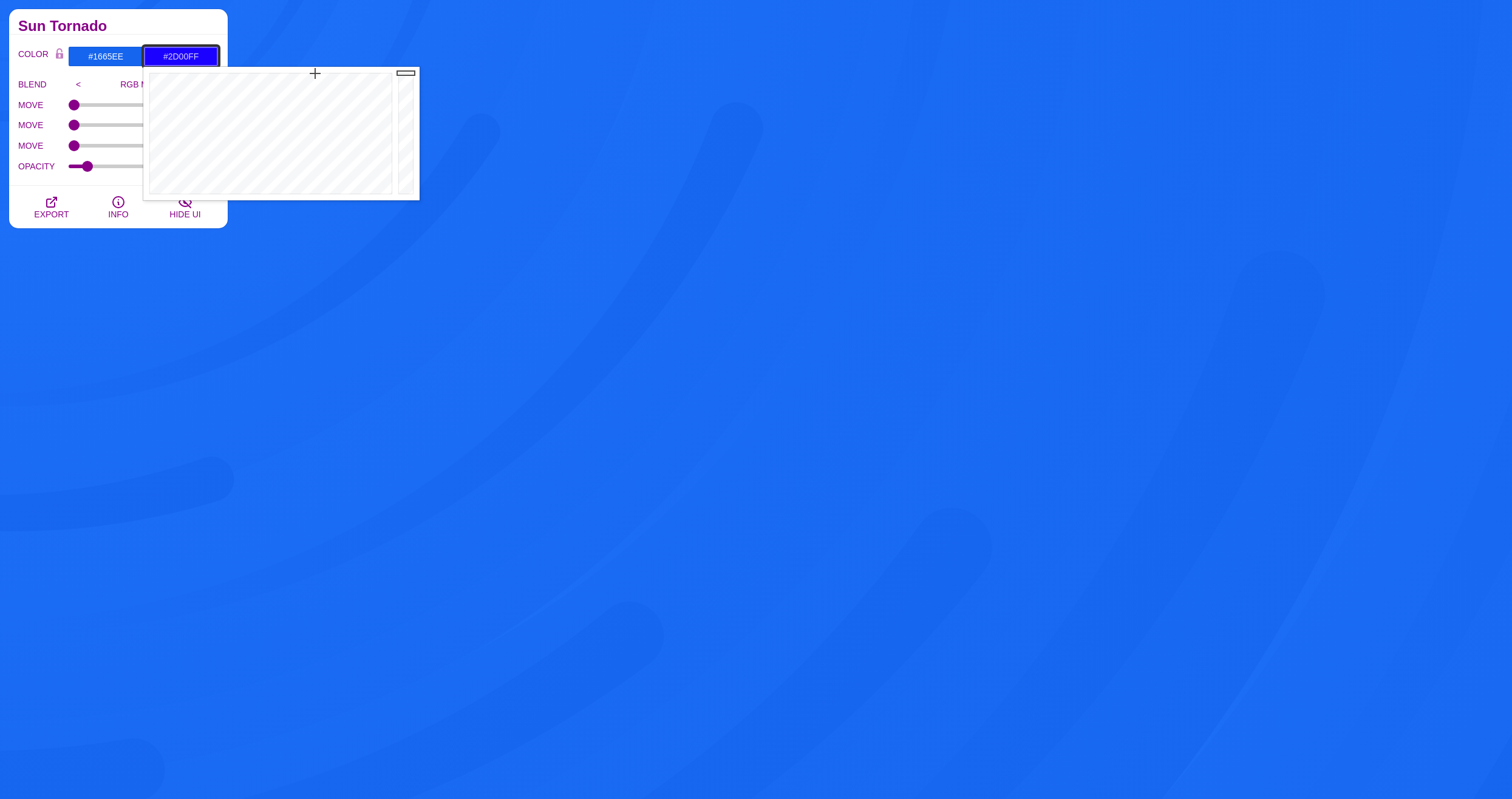
drag, startPoint x: 308, startPoint y: 80, endPoint x: 318, endPoint y: 71, distance: 13.5
click at [318, 71] on div at bounding box center [269, 133] width 252 height 133
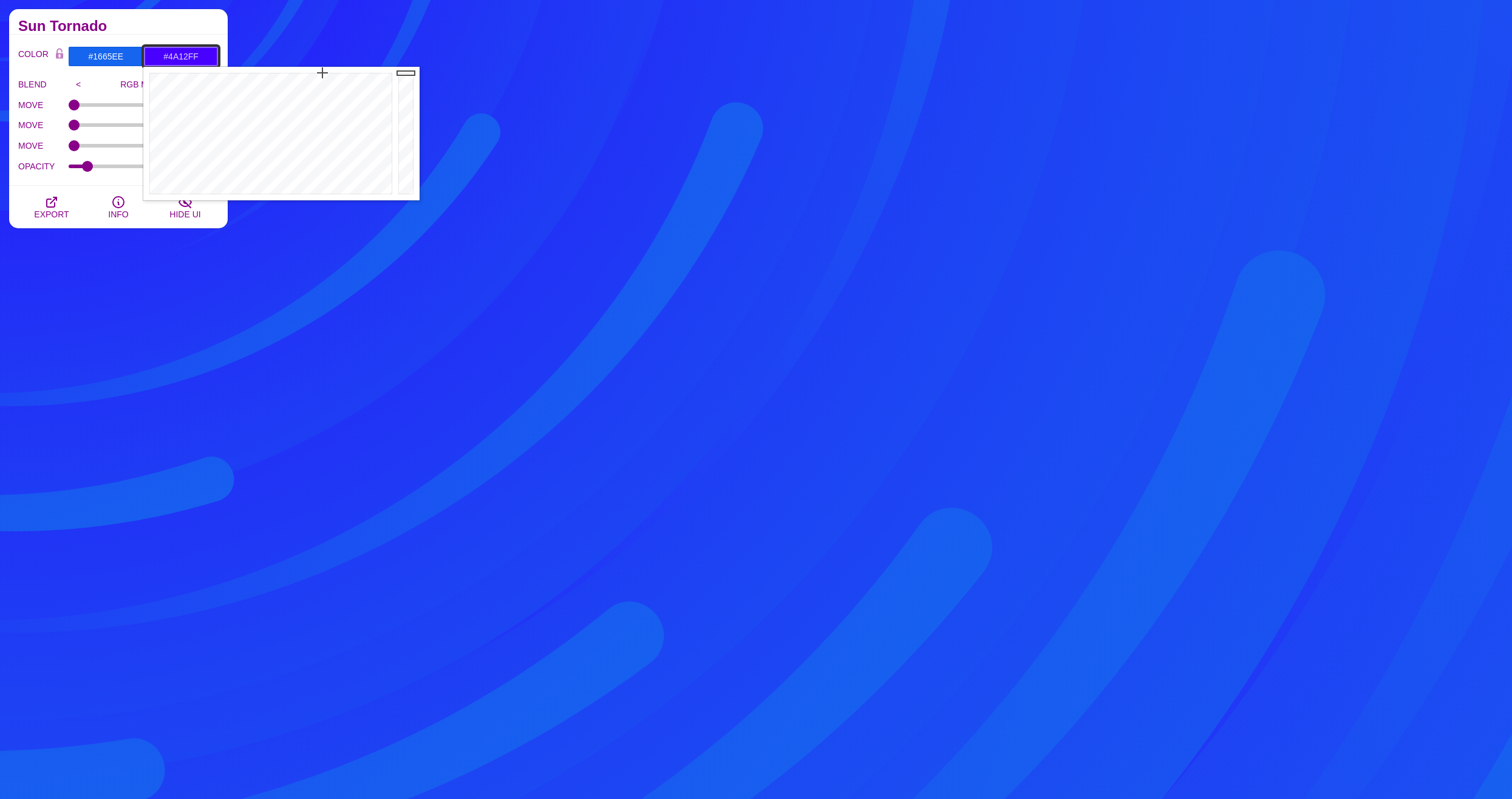
drag, startPoint x: 318, startPoint y: 71, endPoint x: 320, endPoint y: 82, distance: 11.2
click at [321, 81] on div at bounding box center [269, 133] width 252 height 133
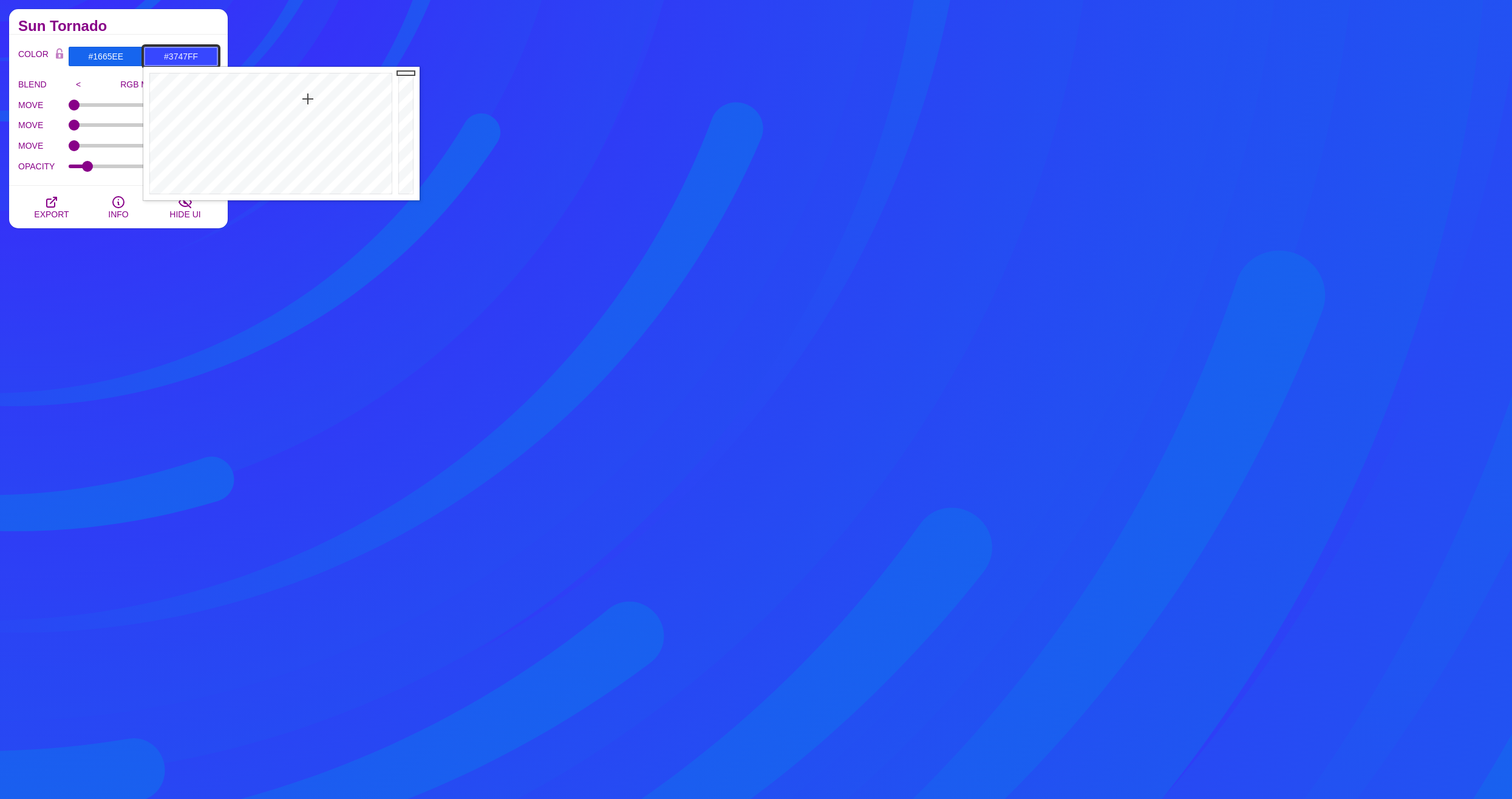
drag, startPoint x: 308, startPoint y: 86, endPoint x: 308, endPoint y: 99, distance: 13.0
click at [308, 99] on div at bounding box center [269, 133] width 252 height 133
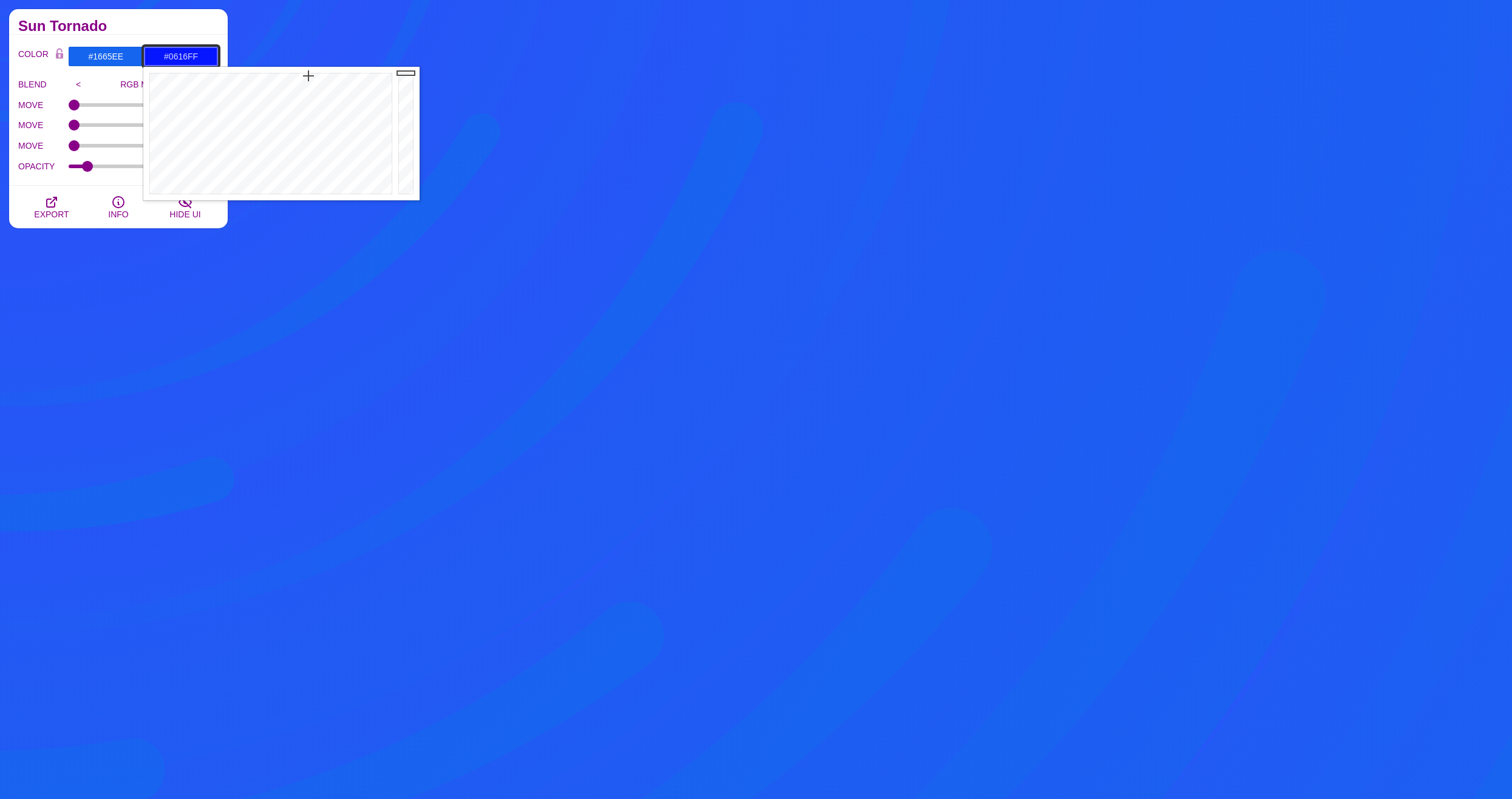
drag, startPoint x: 307, startPoint y: 96, endPoint x: 308, endPoint y: 76, distance: 20.0
click at [308, 76] on div at bounding box center [269, 133] width 252 height 133
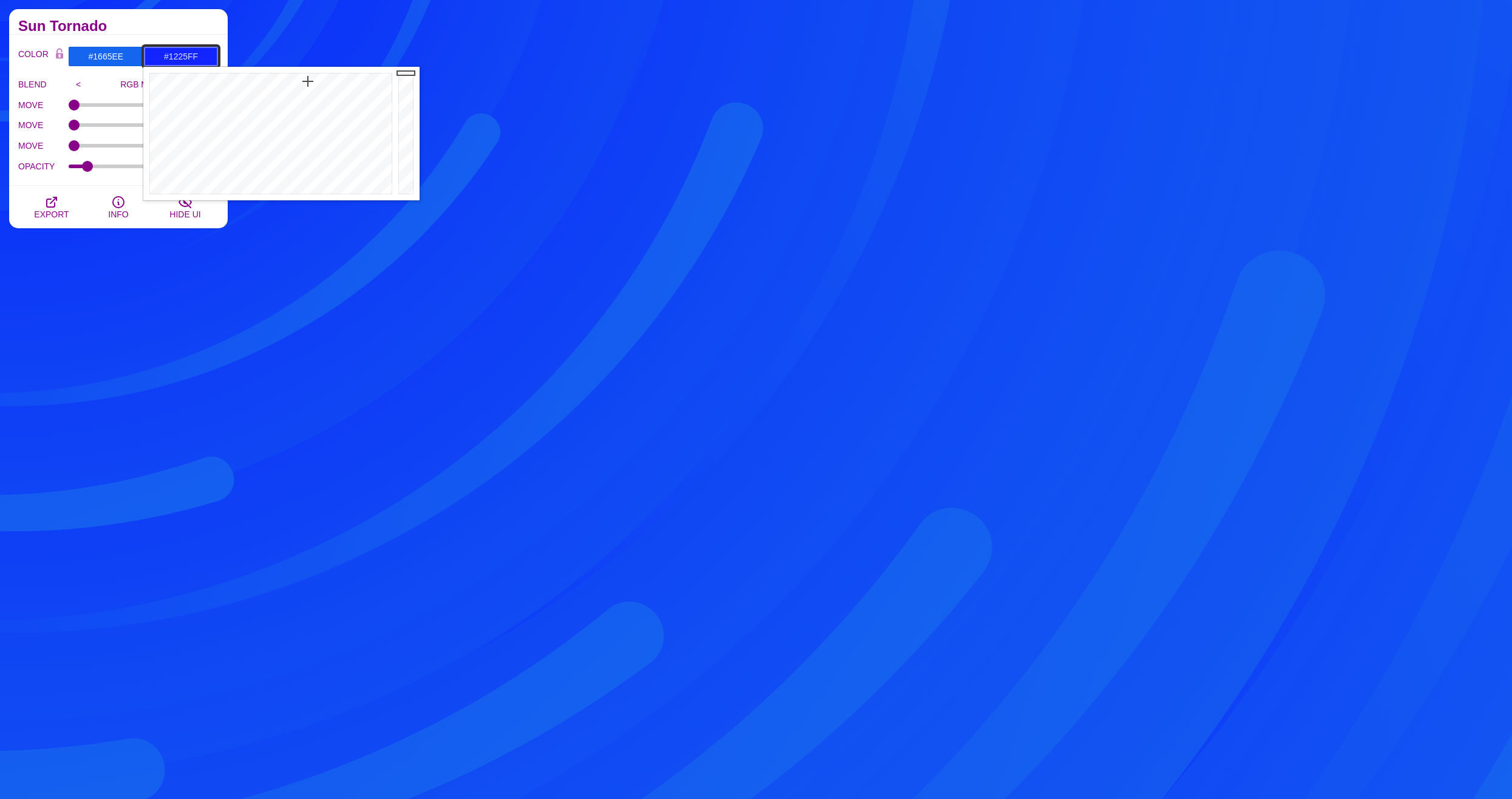
click at [308, 81] on div at bounding box center [269, 133] width 252 height 133
click at [308, 87] on div at bounding box center [269, 133] width 252 height 133
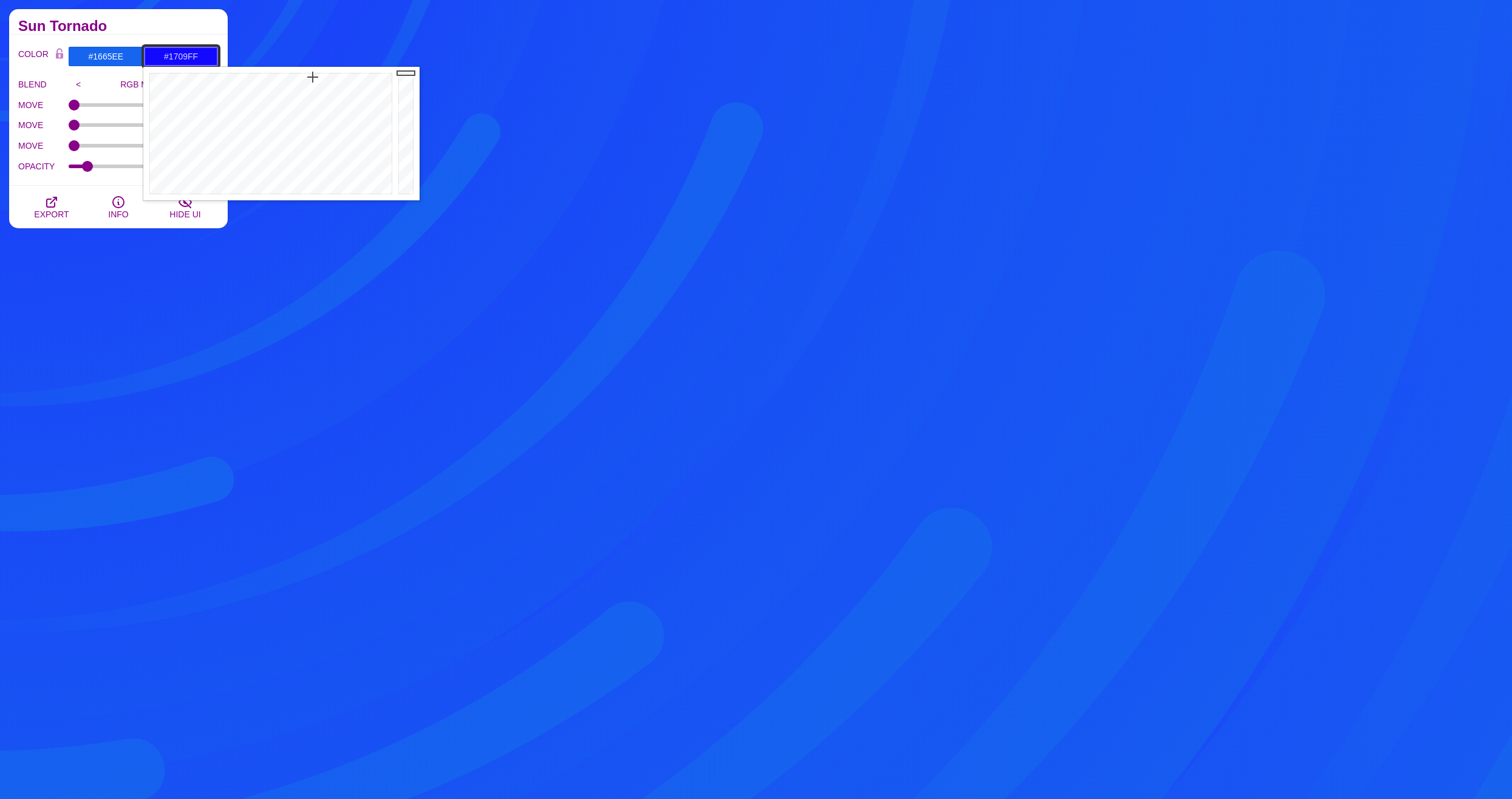
drag, startPoint x: 303, startPoint y: 90, endPoint x: 313, endPoint y: 77, distance: 16.4
click at [313, 77] on div at bounding box center [269, 133] width 252 height 133
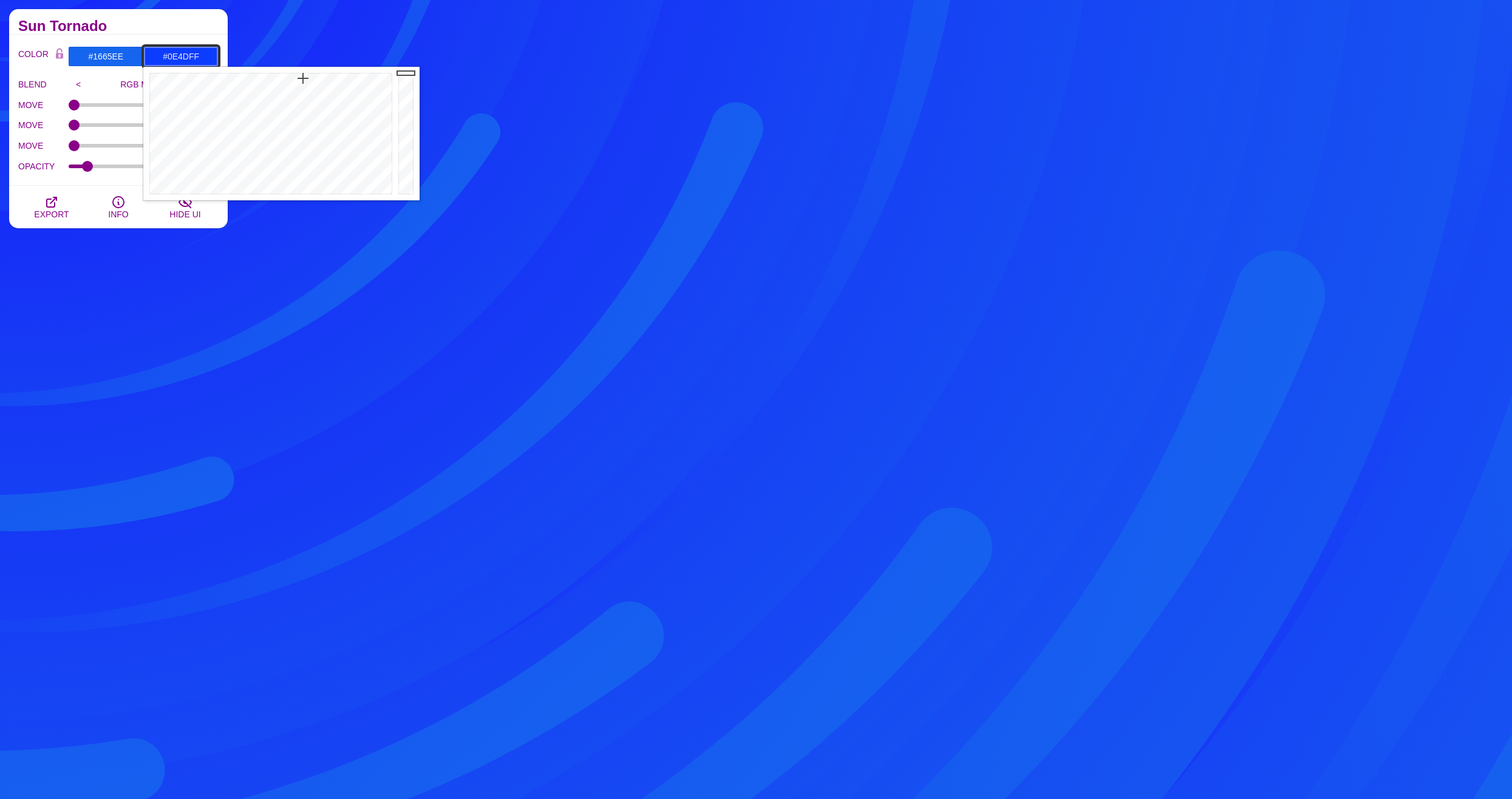
drag, startPoint x: 308, startPoint y: 77, endPoint x: 300, endPoint y: 80, distance: 8.5
click at [300, 80] on div at bounding box center [269, 133] width 252 height 133
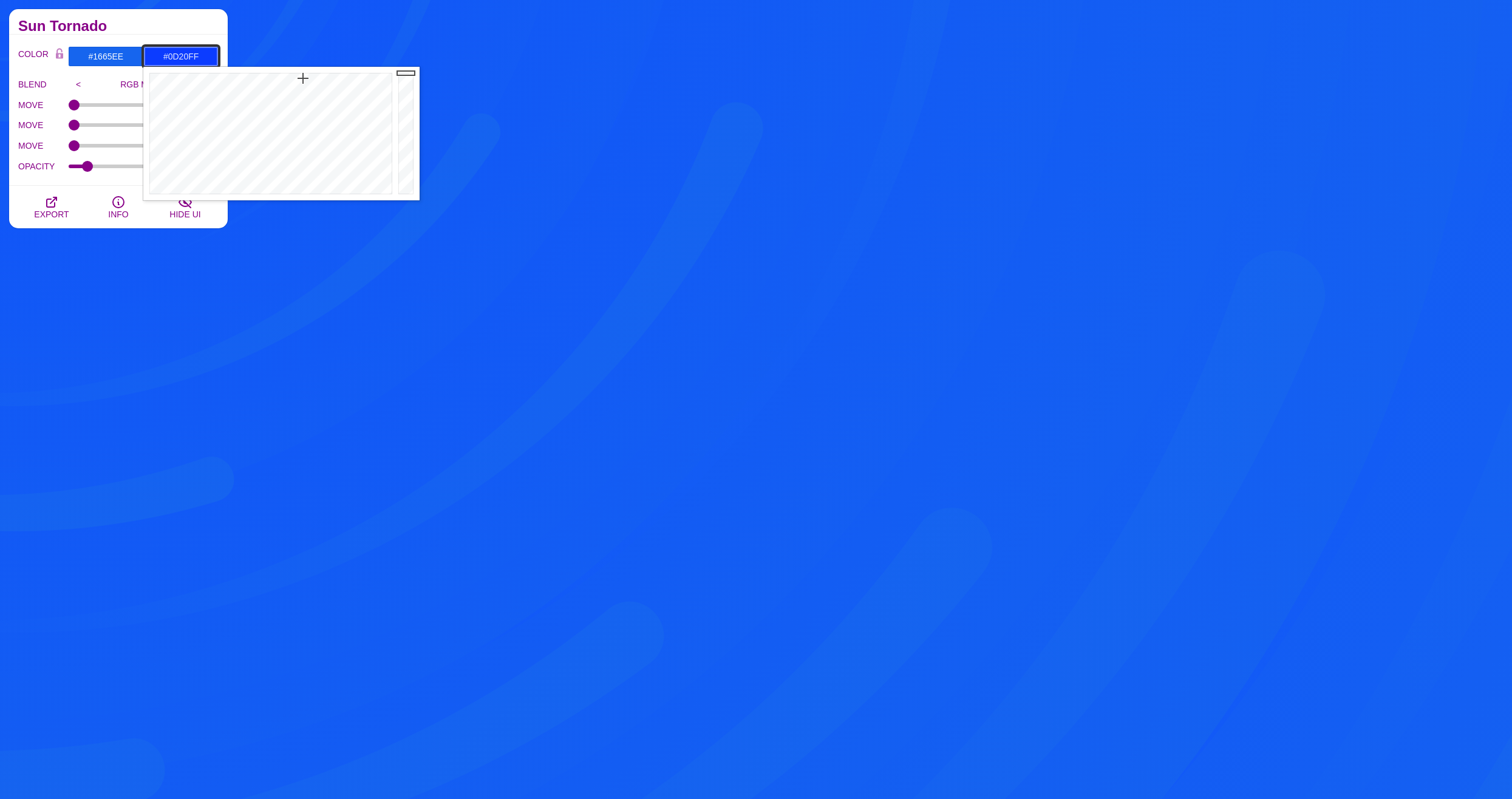
type input "#0D1CFF"
drag, startPoint x: 298, startPoint y: 79, endPoint x: 308, endPoint y: 79, distance: 10.0
click at [308, 79] on div at bounding box center [269, 133] width 252 height 133
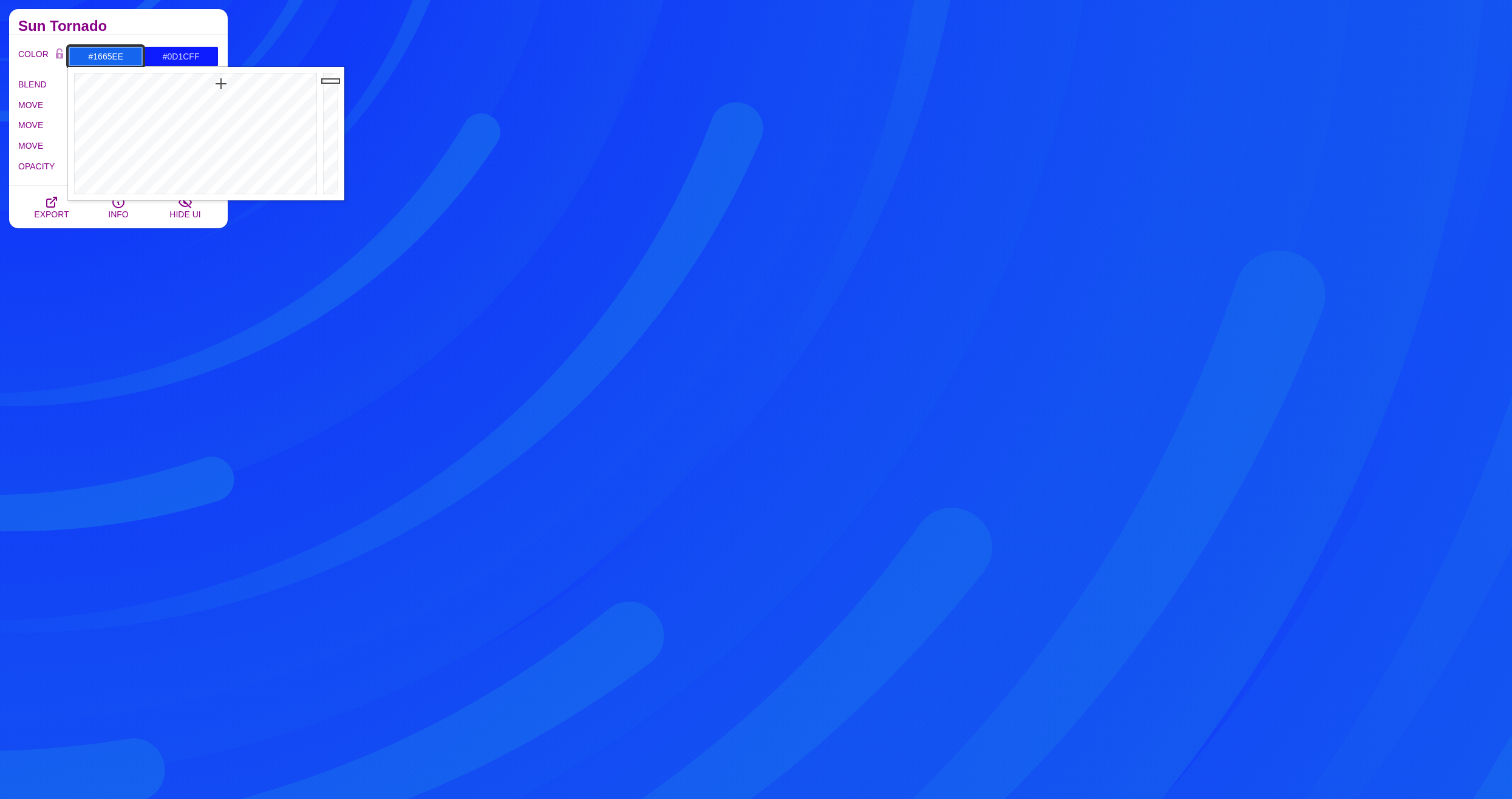
click at [102, 57] on input "#1665EE" at bounding box center [106, 56] width 75 height 20
drag, startPoint x: 234, startPoint y: 80, endPoint x: 230, endPoint y: 95, distance: 15.5
click at [230, 95] on div at bounding box center [194, 133] width 252 height 133
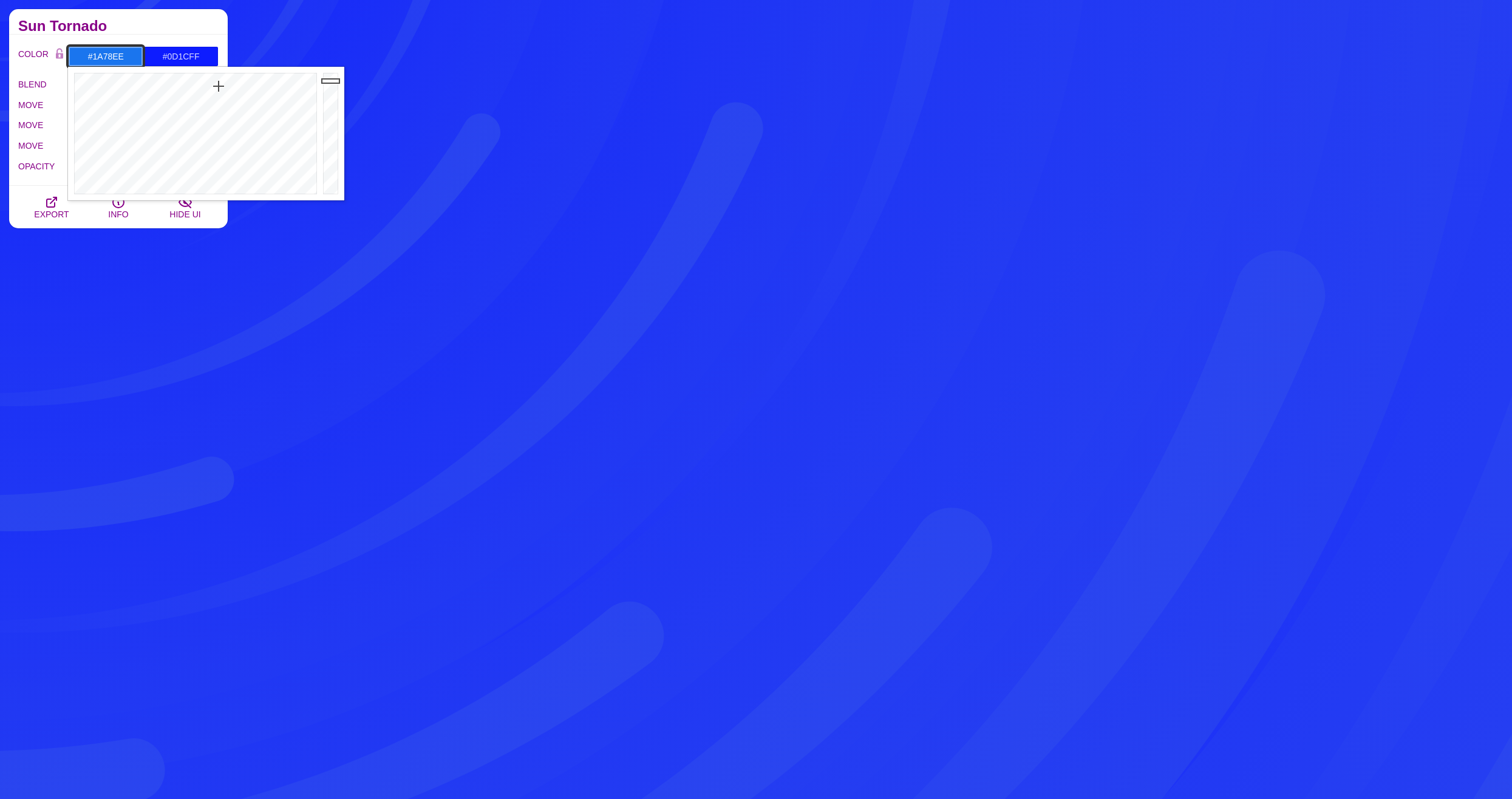
drag, startPoint x: 226, startPoint y: 95, endPoint x: 218, endPoint y: 86, distance: 12.0
click at [218, 86] on div at bounding box center [194, 133] width 252 height 133
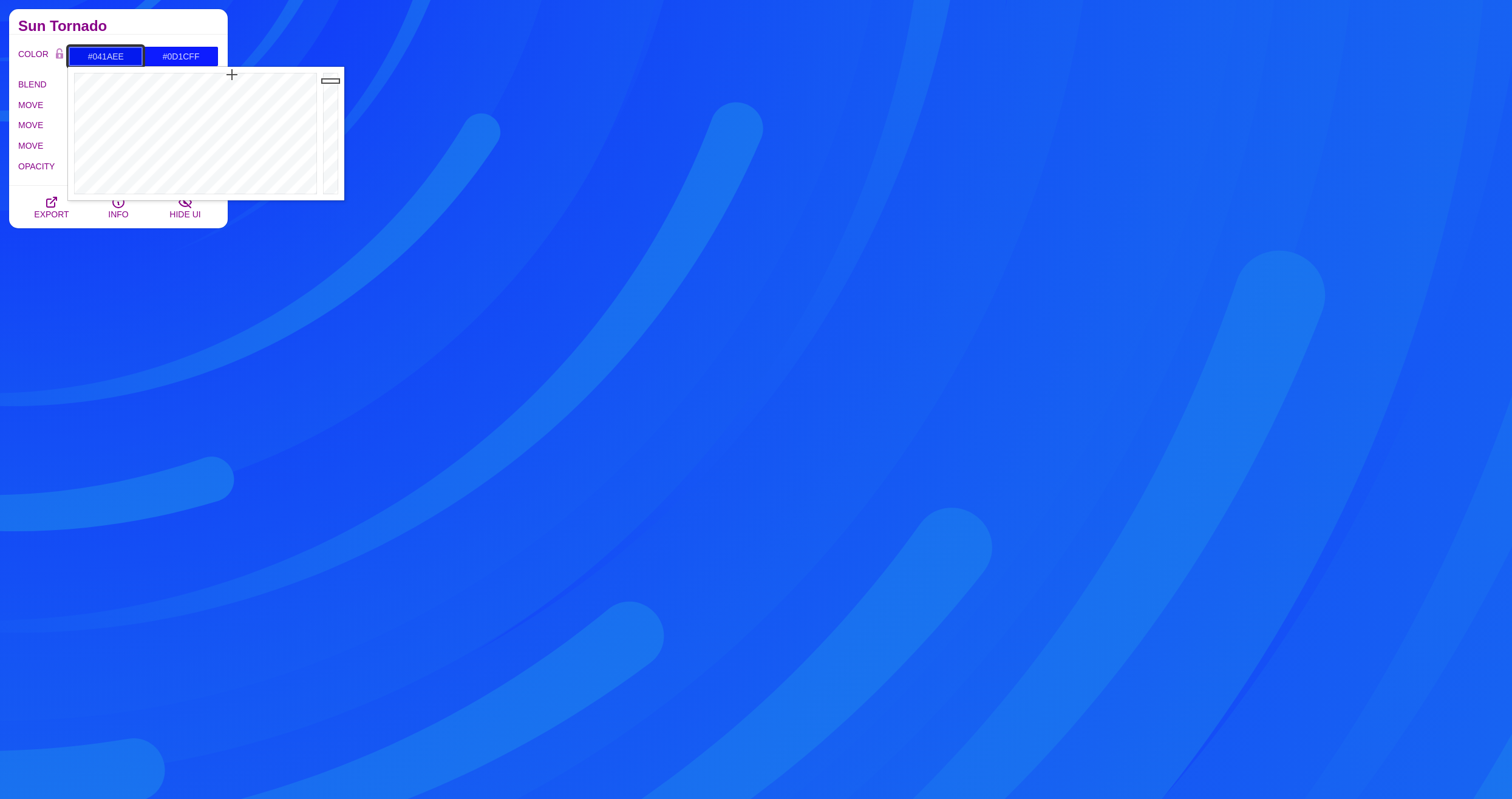
drag, startPoint x: 218, startPoint y: 86, endPoint x: 232, endPoint y: 75, distance: 17.8
click at [232, 75] on div at bounding box center [194, 133] width 252 height 133
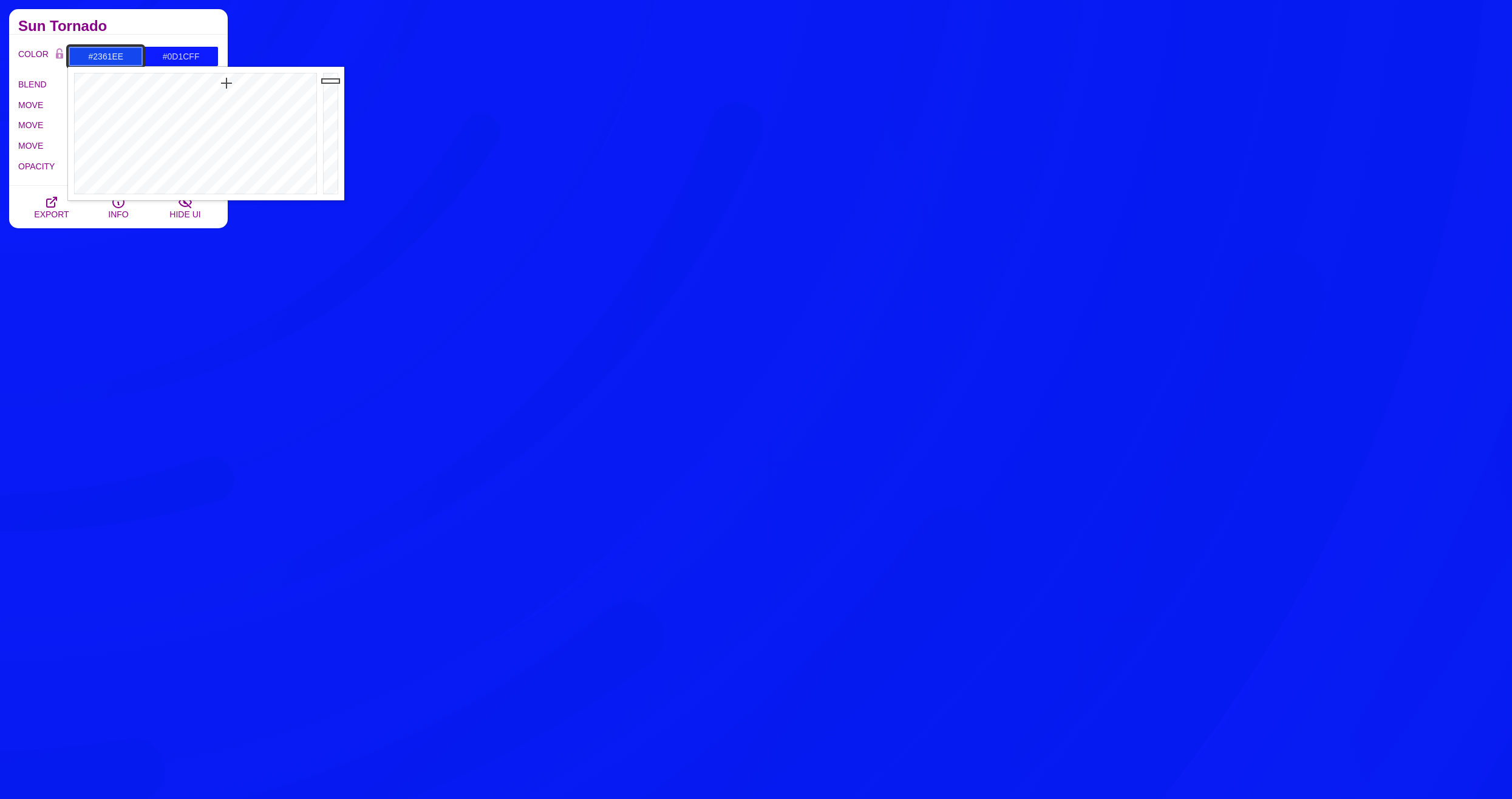
drag, startPoint x: 228, startPoint y: 80, endPoint x: 224, endPoint y: 90, distance: 10.8
click at [224, 90] on div at bounding box center [194, 133] width 252 height 133
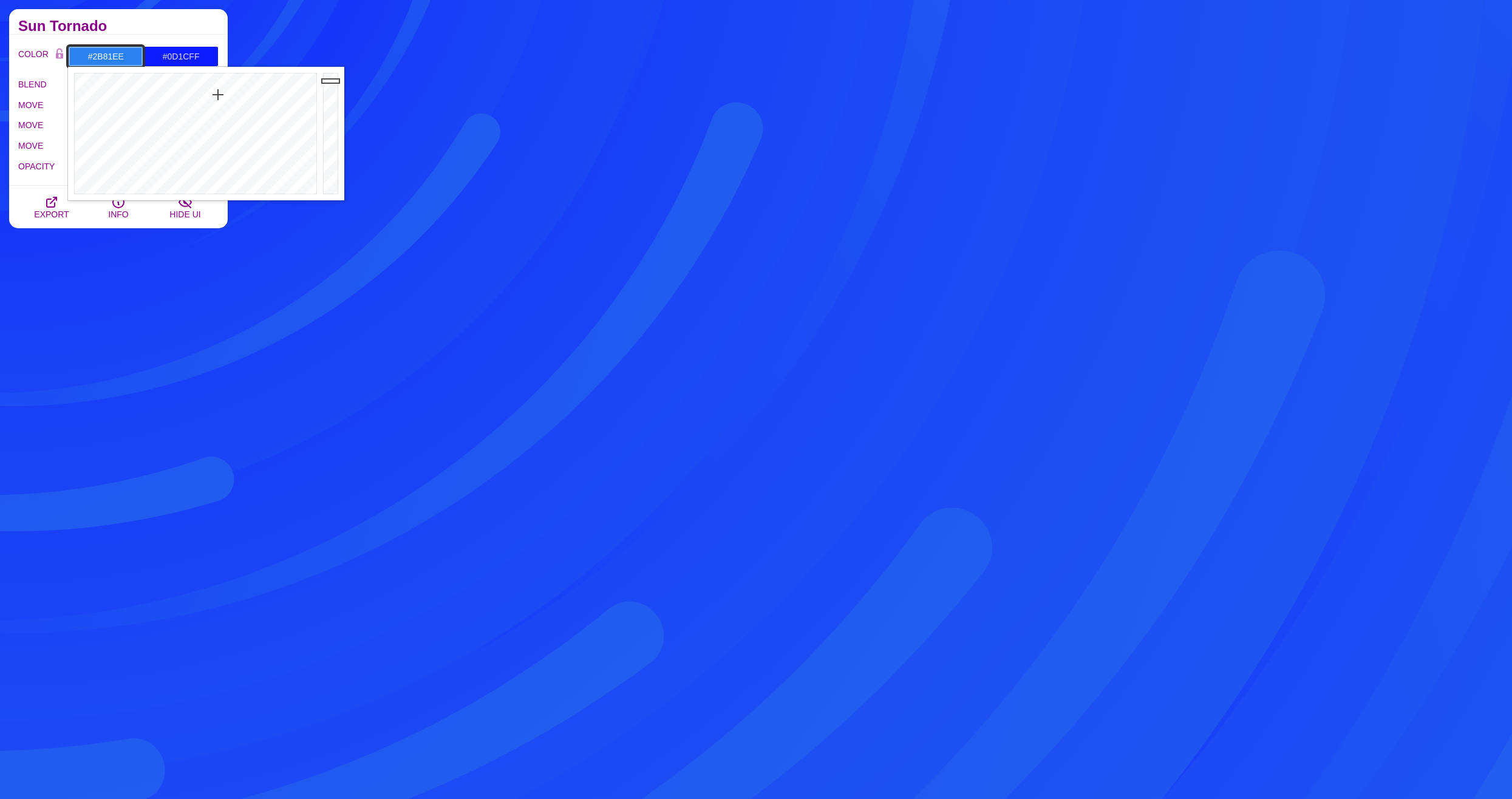
drag, startPoint x: 224, startPoint y: 90, endPoint x: 218, endPoint y: 95, distance: 7.8
click at [218, 95] on div at bounding box center [194, 133] width 252 height 133
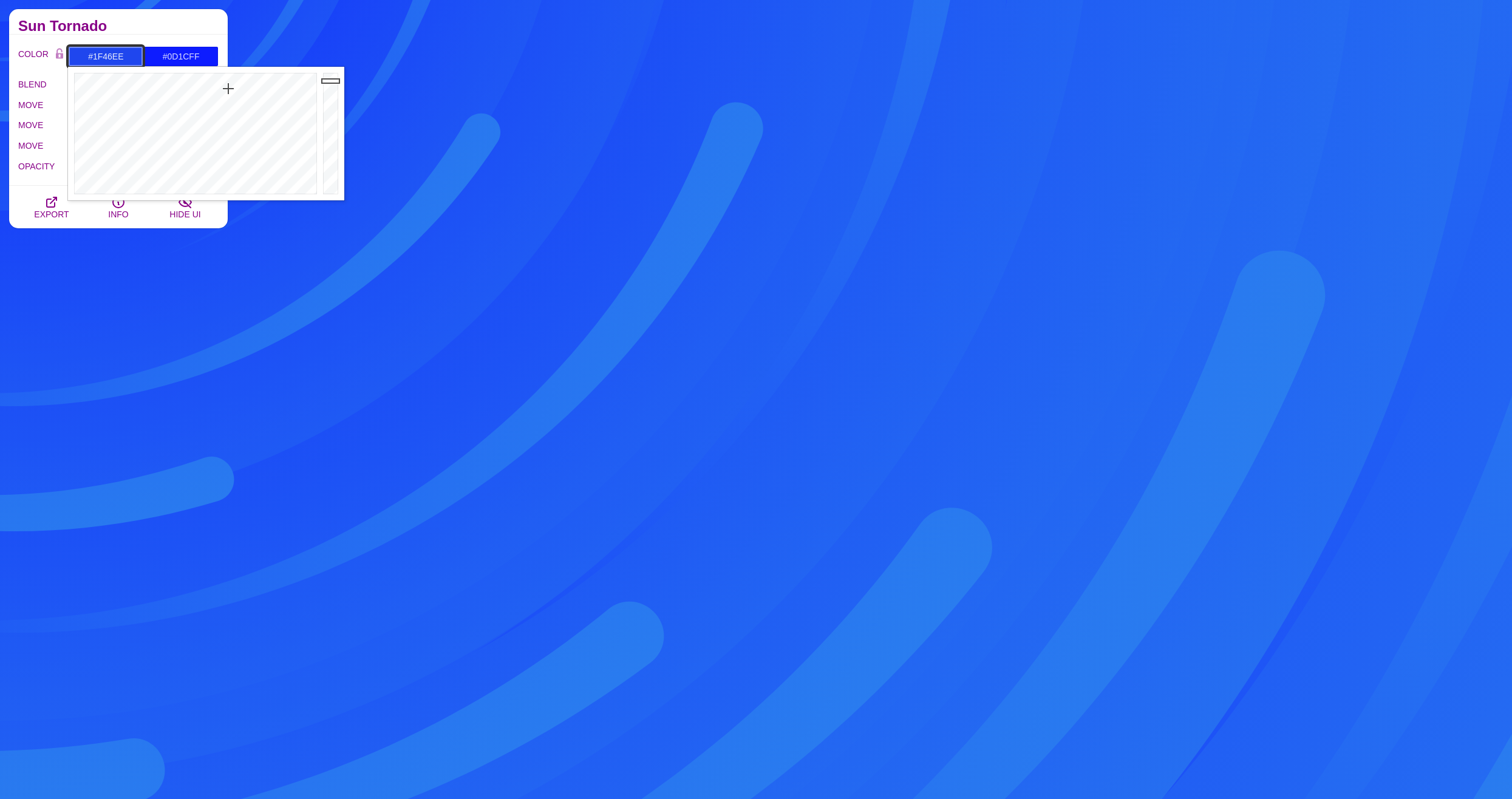
drag, startPoint x: 218, startPoint y: 95, endPoint x: 228, endPoint y: 88, distance: 12.2
click at [228, 88] on div at bounding box center [194, 133] width 252 height 133
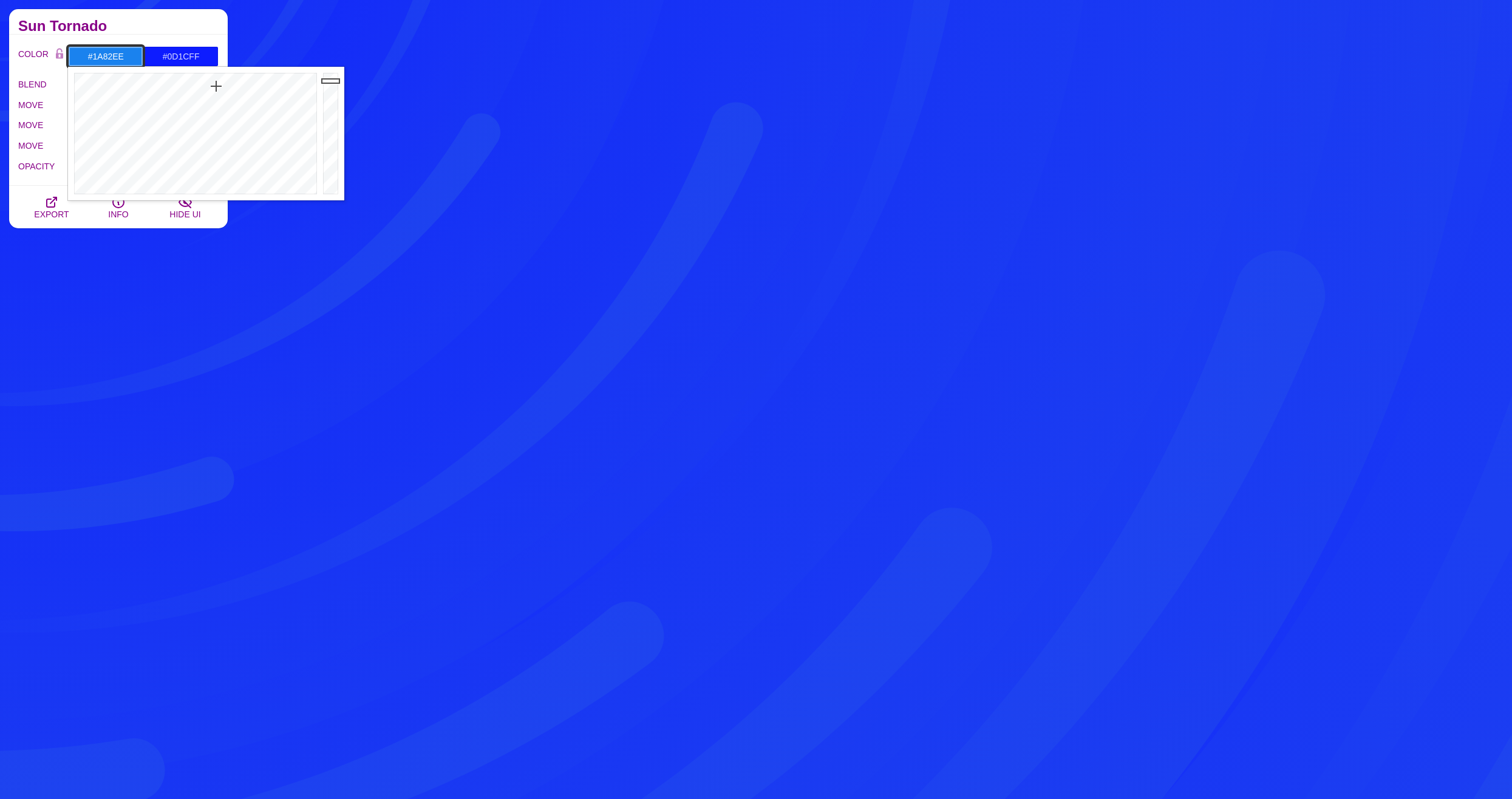
drag, startPoint x: 226, startPoint y: 86, endPoint x: 216, endPoint y: 86, distance: 10.0
click at [216, 86] on div at bounding box center [194, 133] width 252 height 133
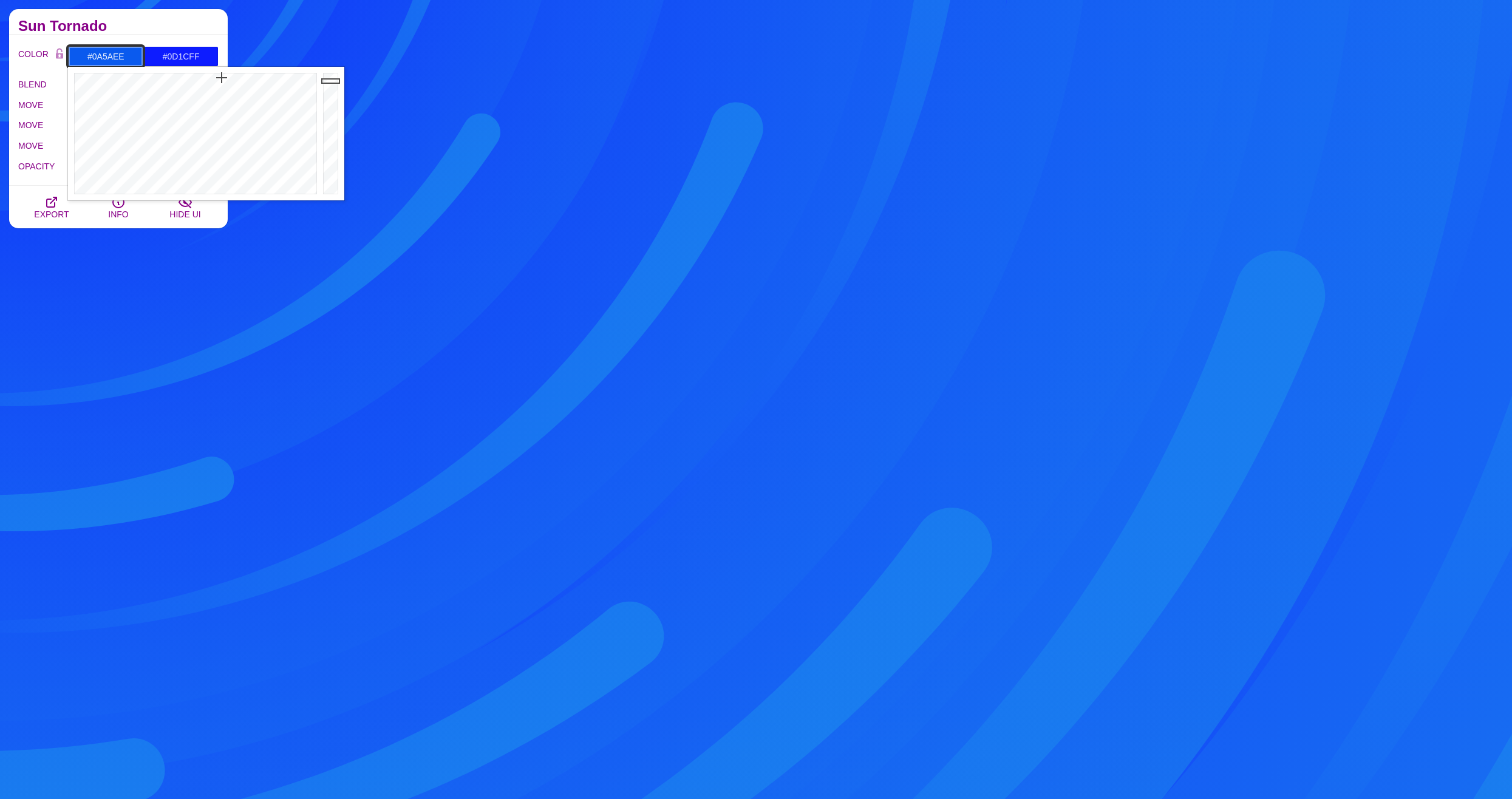
click at [222, 78] on div at bounding box center [194, 133] width 252 height 133
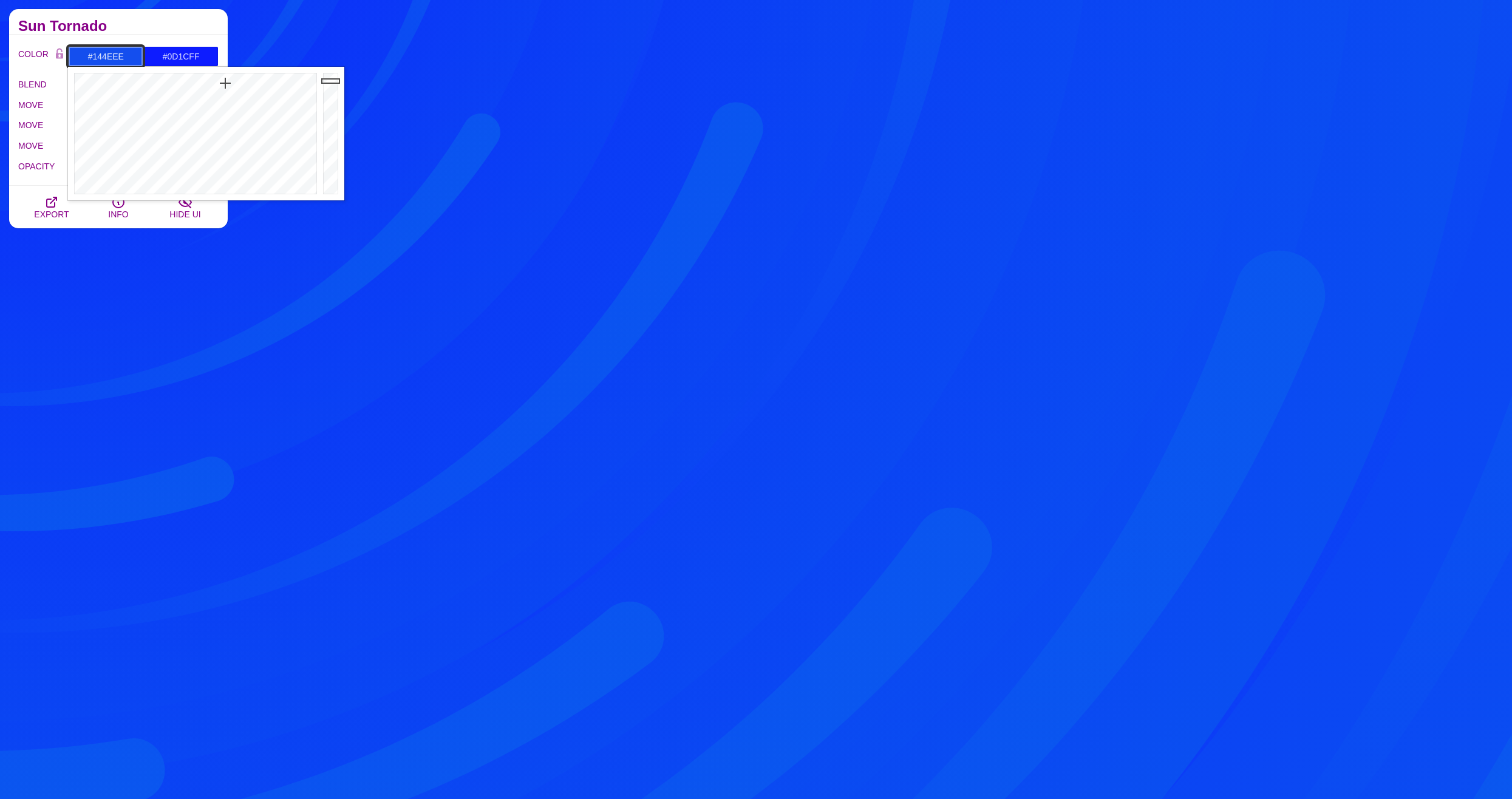
drag, startPoint x: 222, startPoint y: 78, endPoint x: 225, endPoint y: 83, distance: 5.8
click at [225, 83] on div at bounding box center [194, 133] width 252 height 133
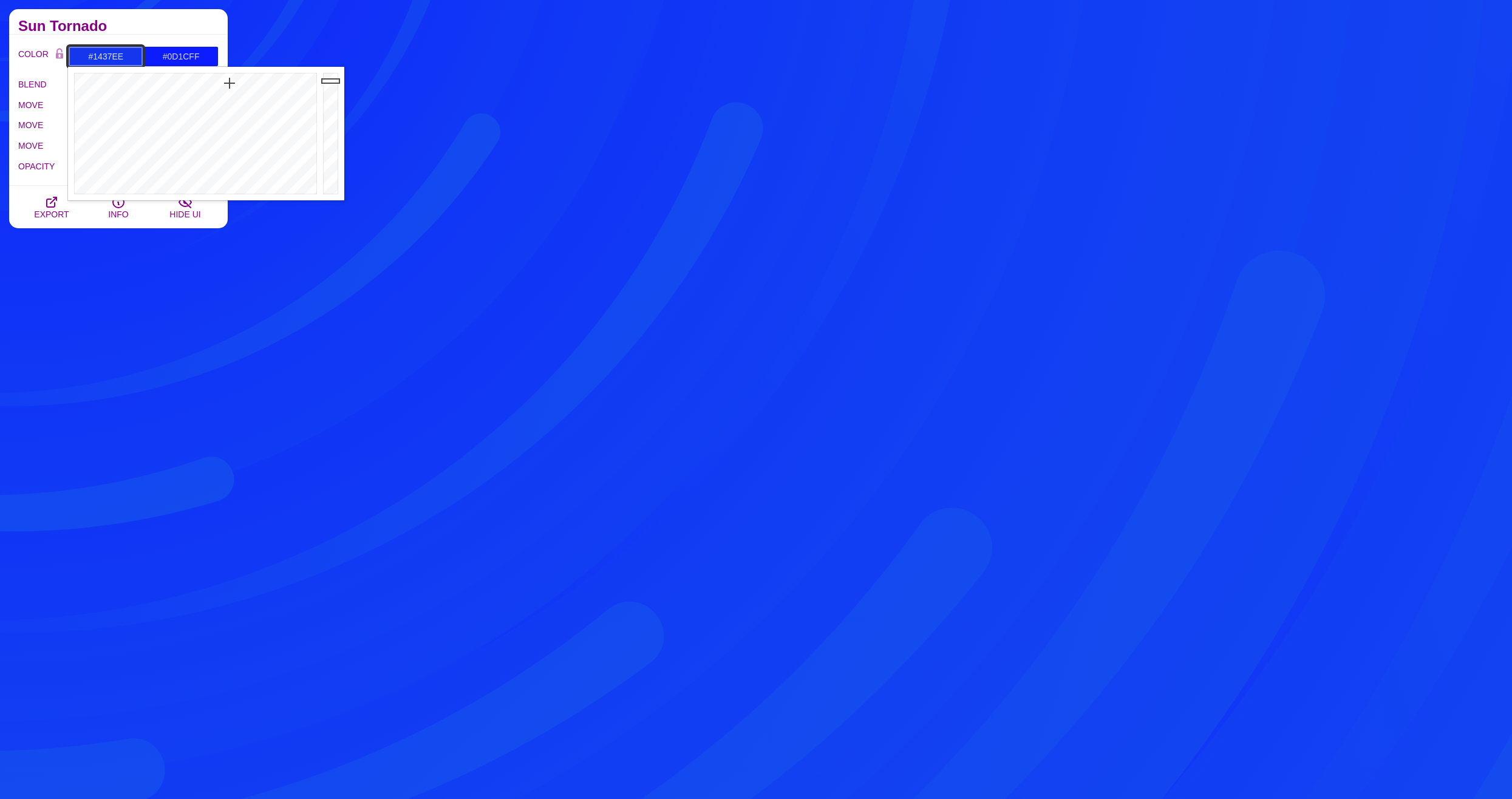
click at [230, 83] on div at bounding box center [194, 133] width 252 height 133
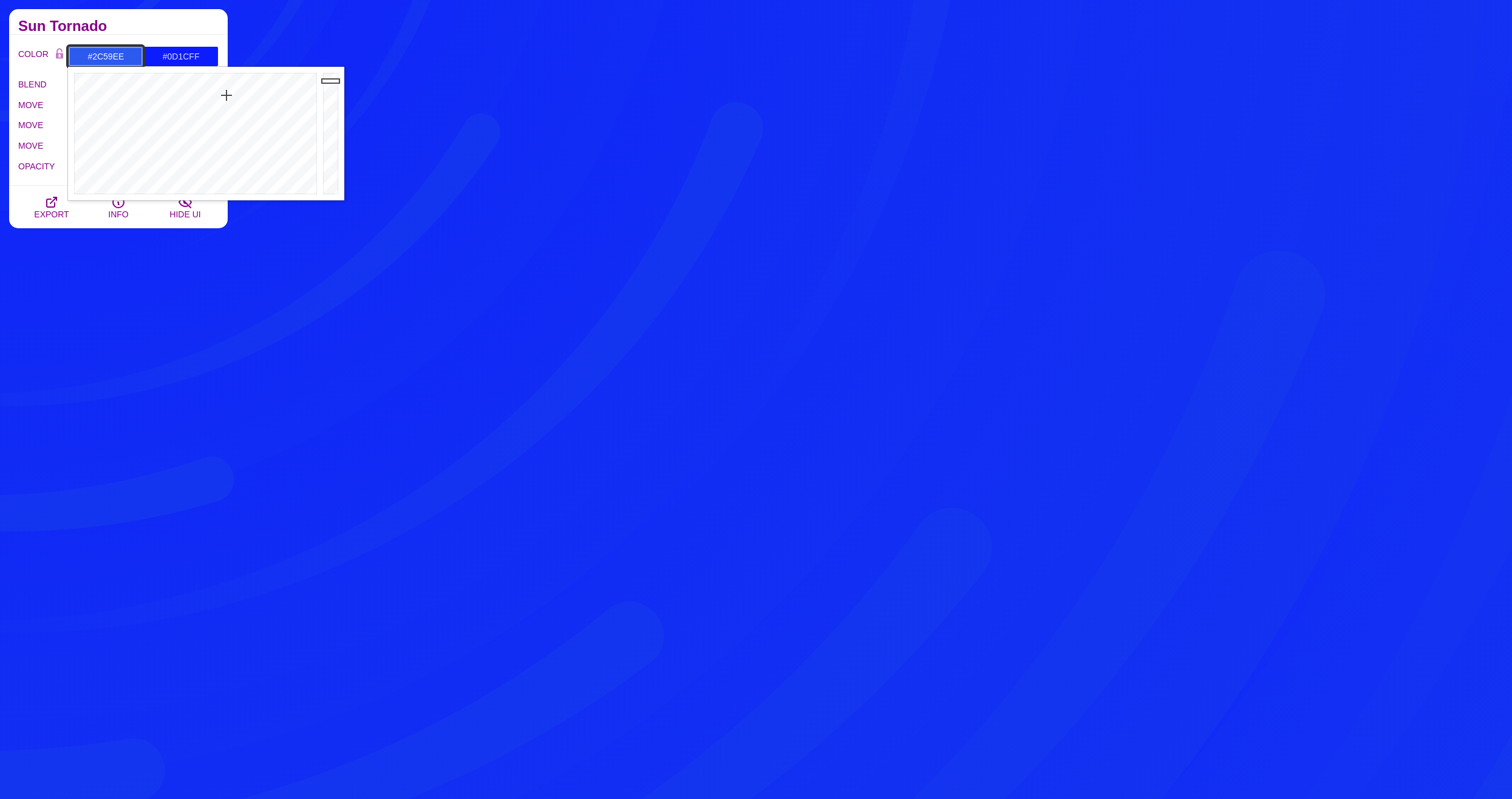
drag, startPoint x: 226, startPoint y: 87, endPoint x: 226, endPoint y: 95, distance: 8.0
click at [226, 95] on div at bounding box center [194, 133] width 252 height 133
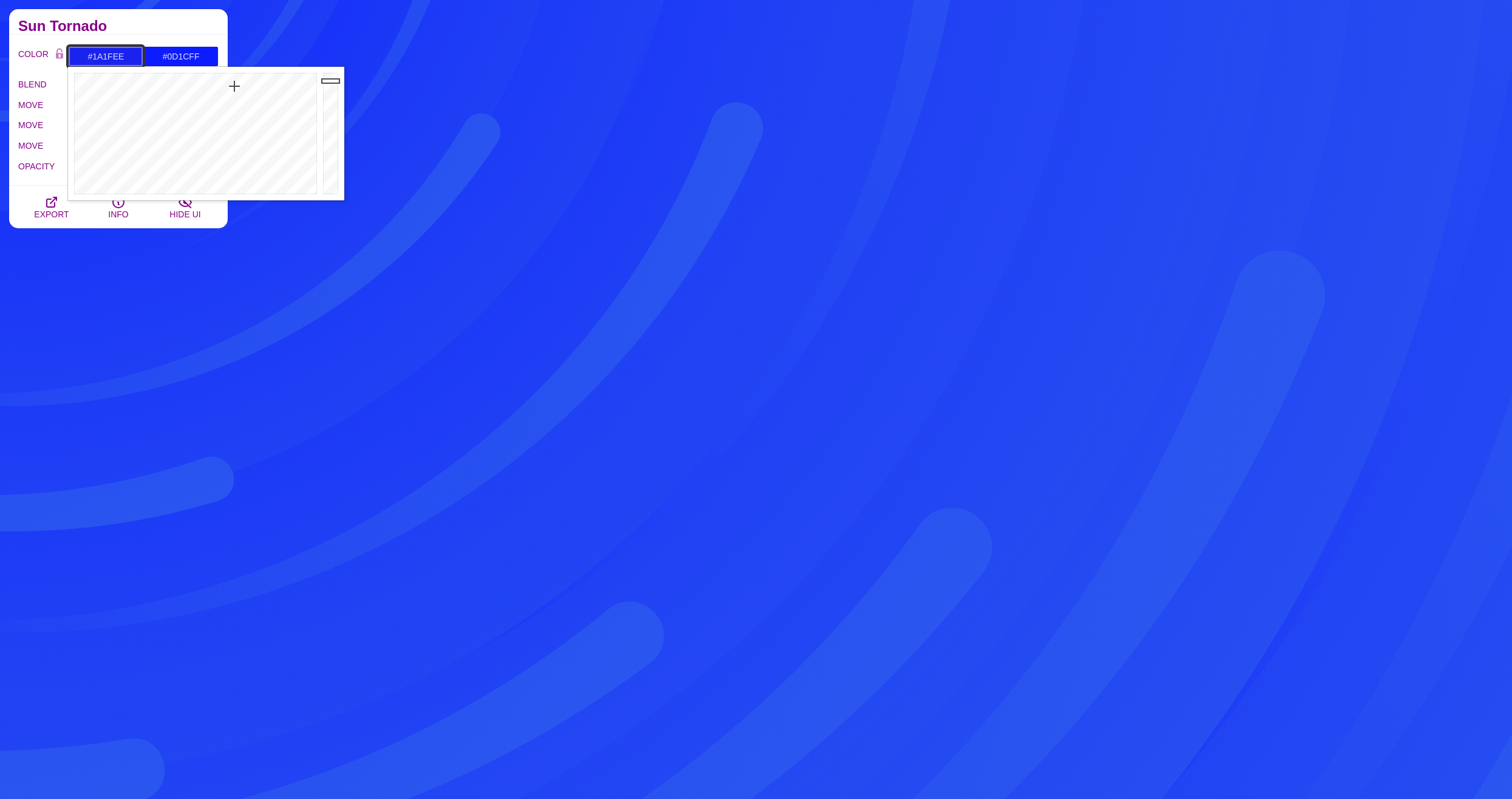
click at [235, 86] on div at bounding box center [194, 133] width 252 height 133
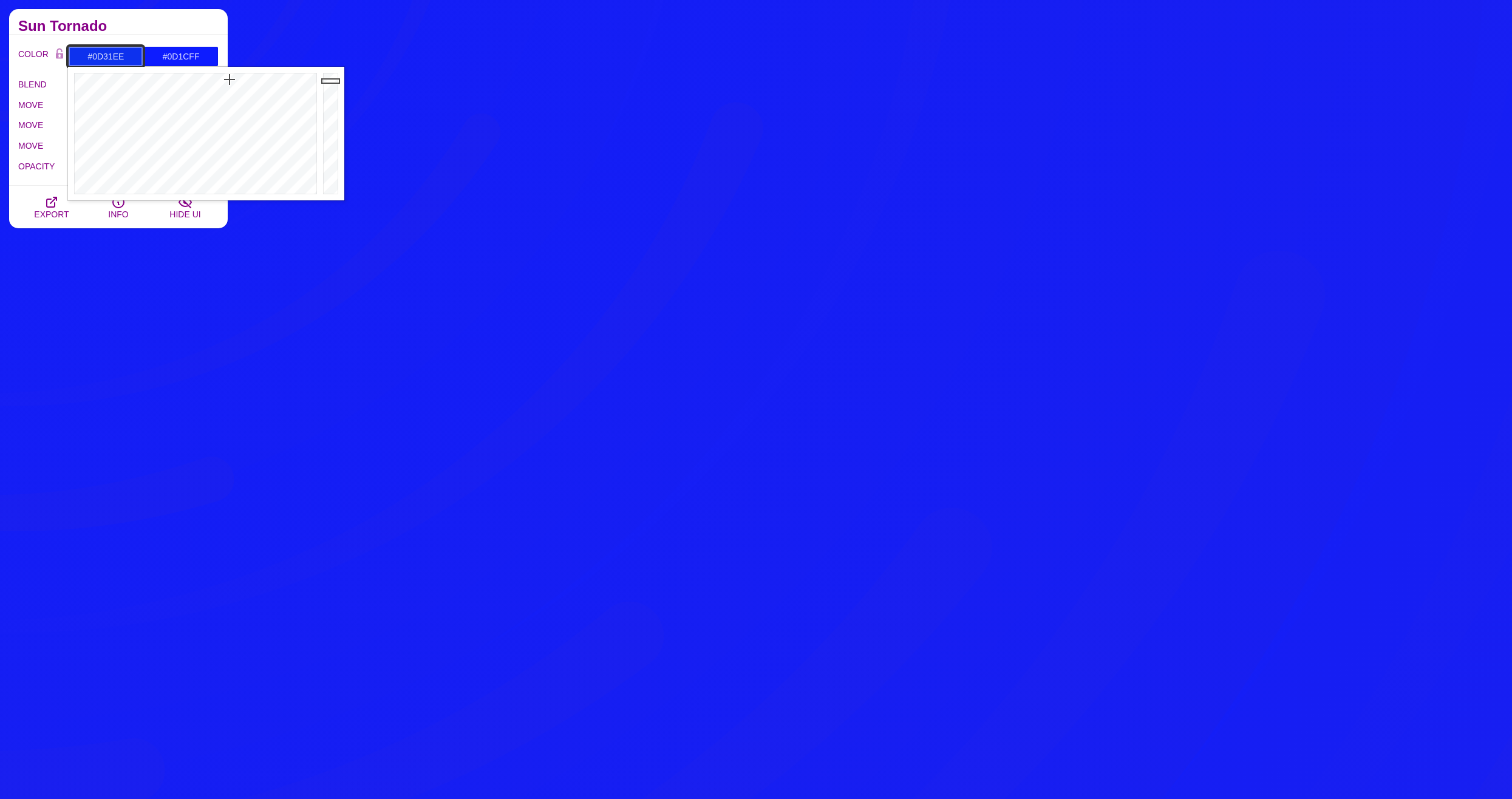
drag, startPoint x: 235, startPoint y: 86, endPoint x: 230, endPoint y: 80, distance: 7.8
click at [230, 80] on div at bounding box center [194, 133] width 252 height 133
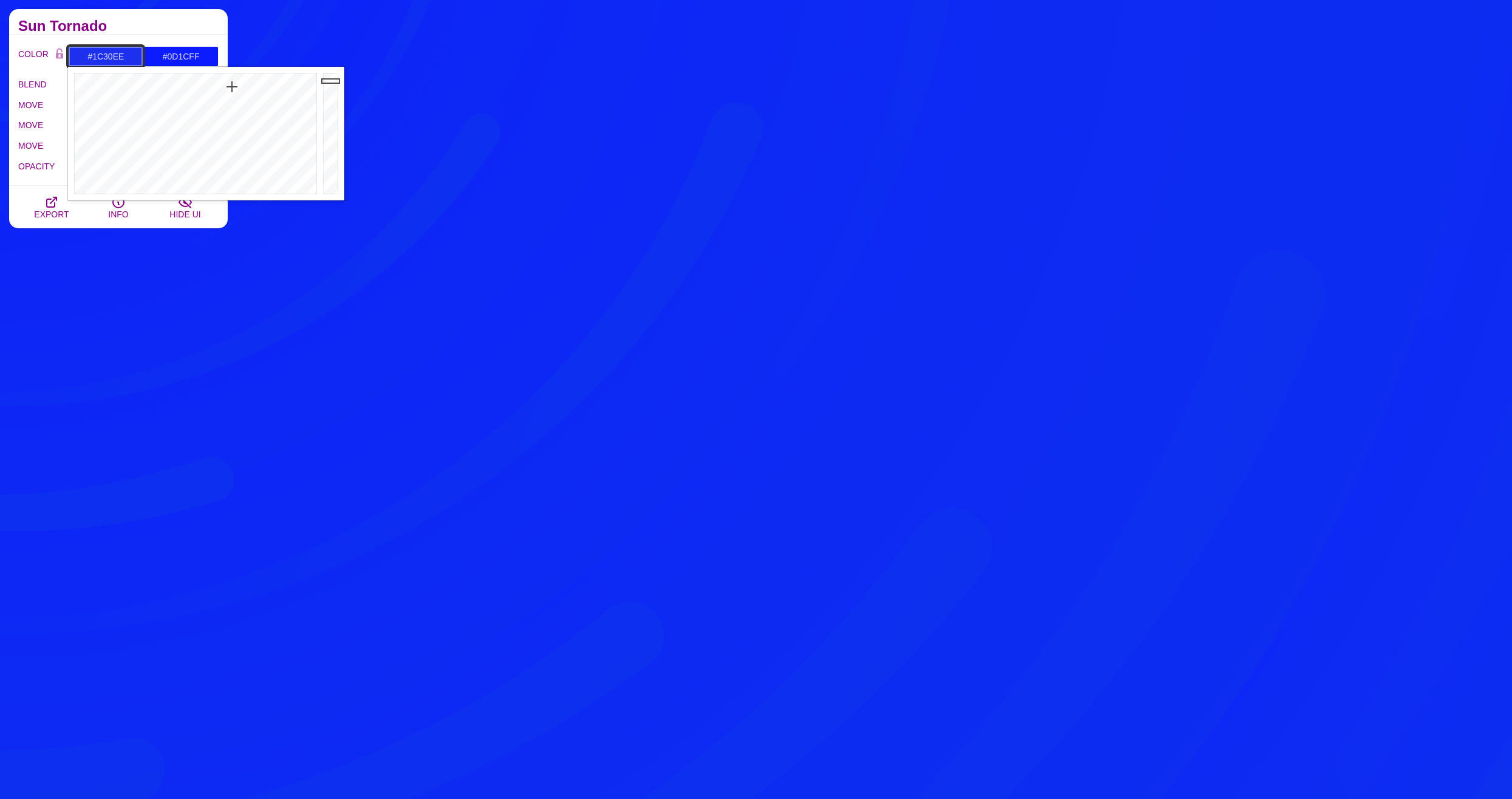
drag
click at [232, 87] on div at bounding box center [194, 133] width 252 height 133
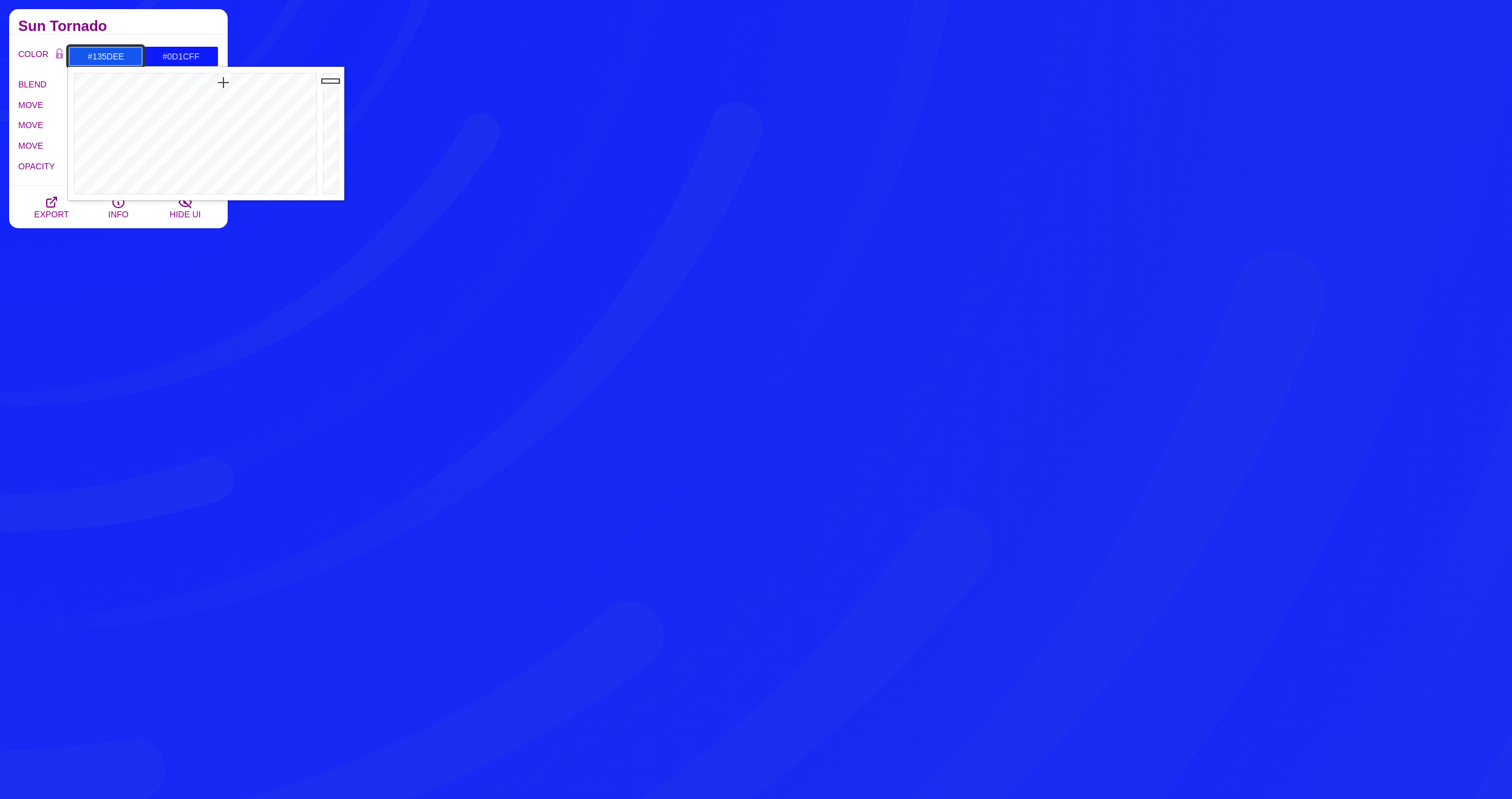
click at [222, 82] on div at bounding box center [194, 133] width 252 height 133
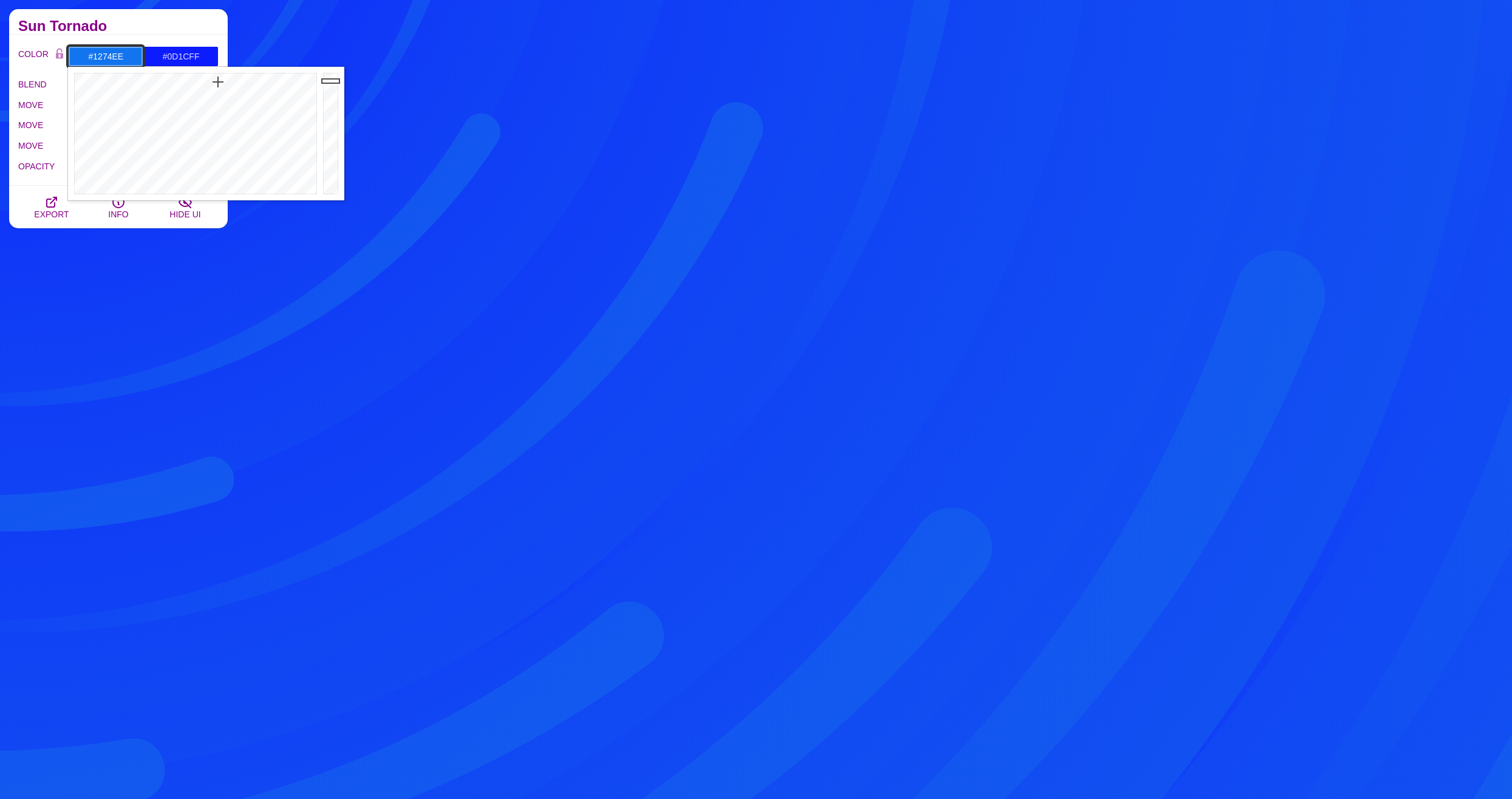
click at [218, 82] on div at bounding box center [194, 133] width 252 height 133
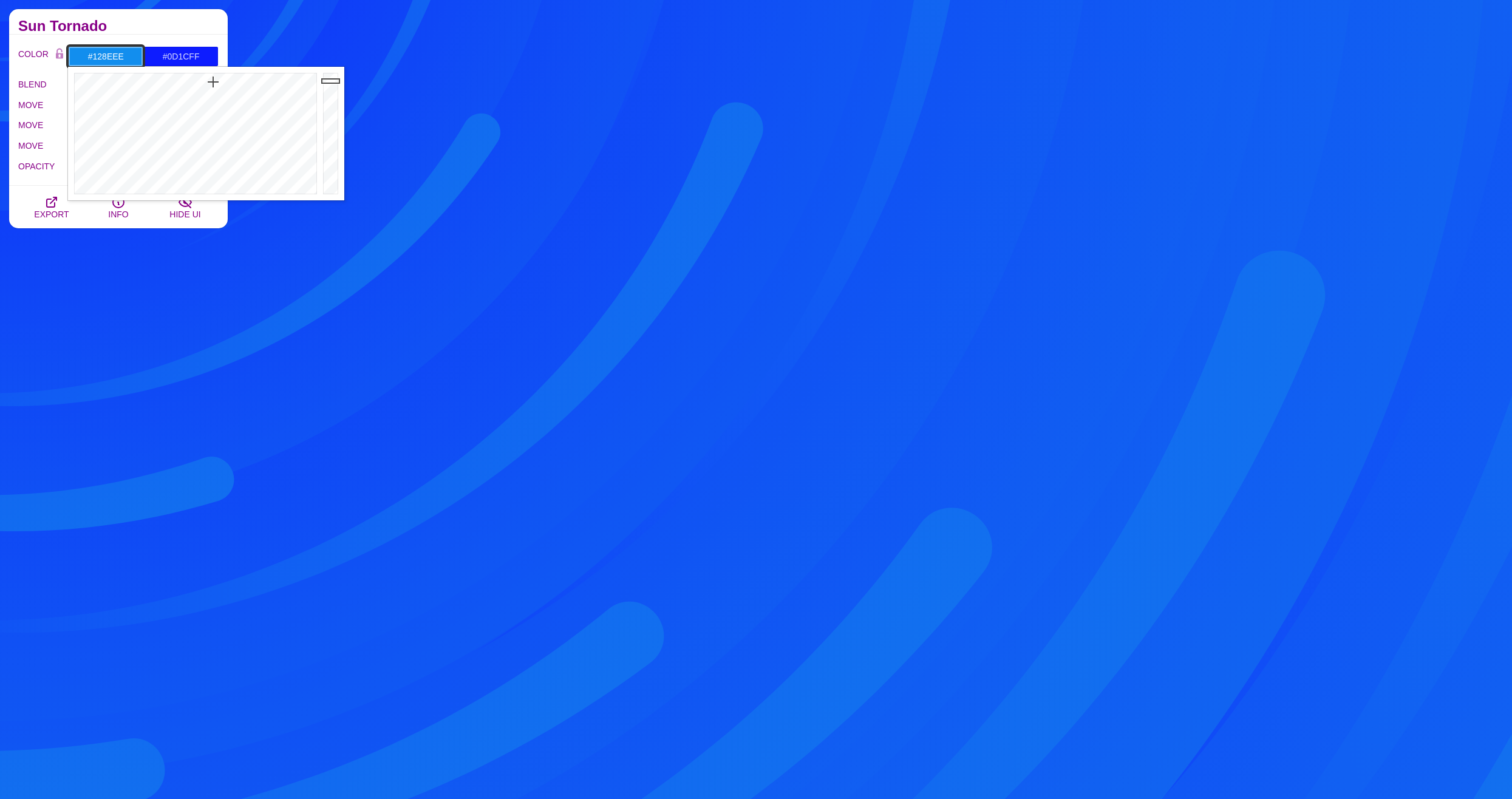
type input "#1291EE"
click at [213, 82] on div at bounding box center [194, 133] width 252 height 133
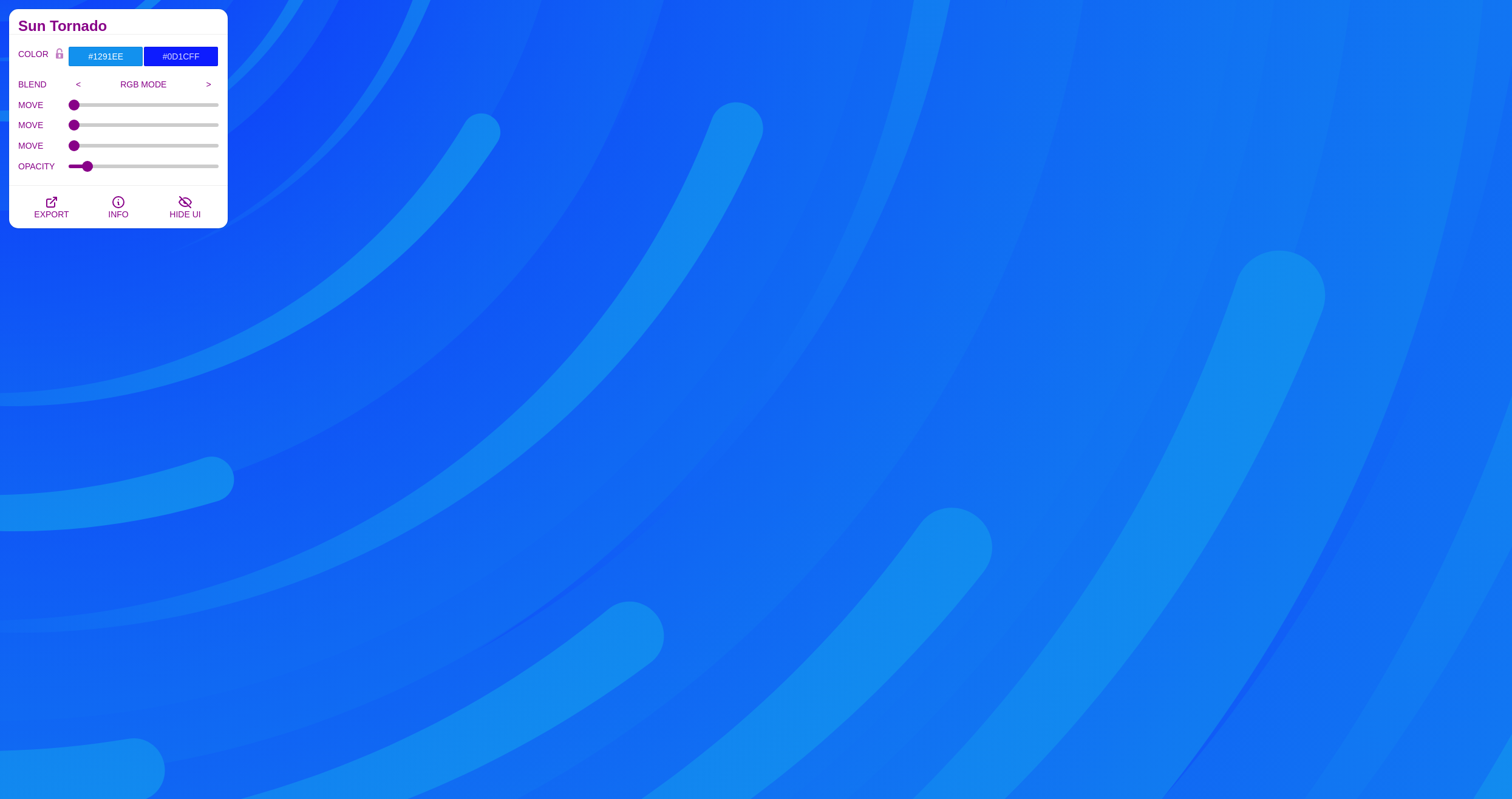
click at [148, 21] on h2 "Sun Tornado" at bounding box center [119, 26] width 201 height 10
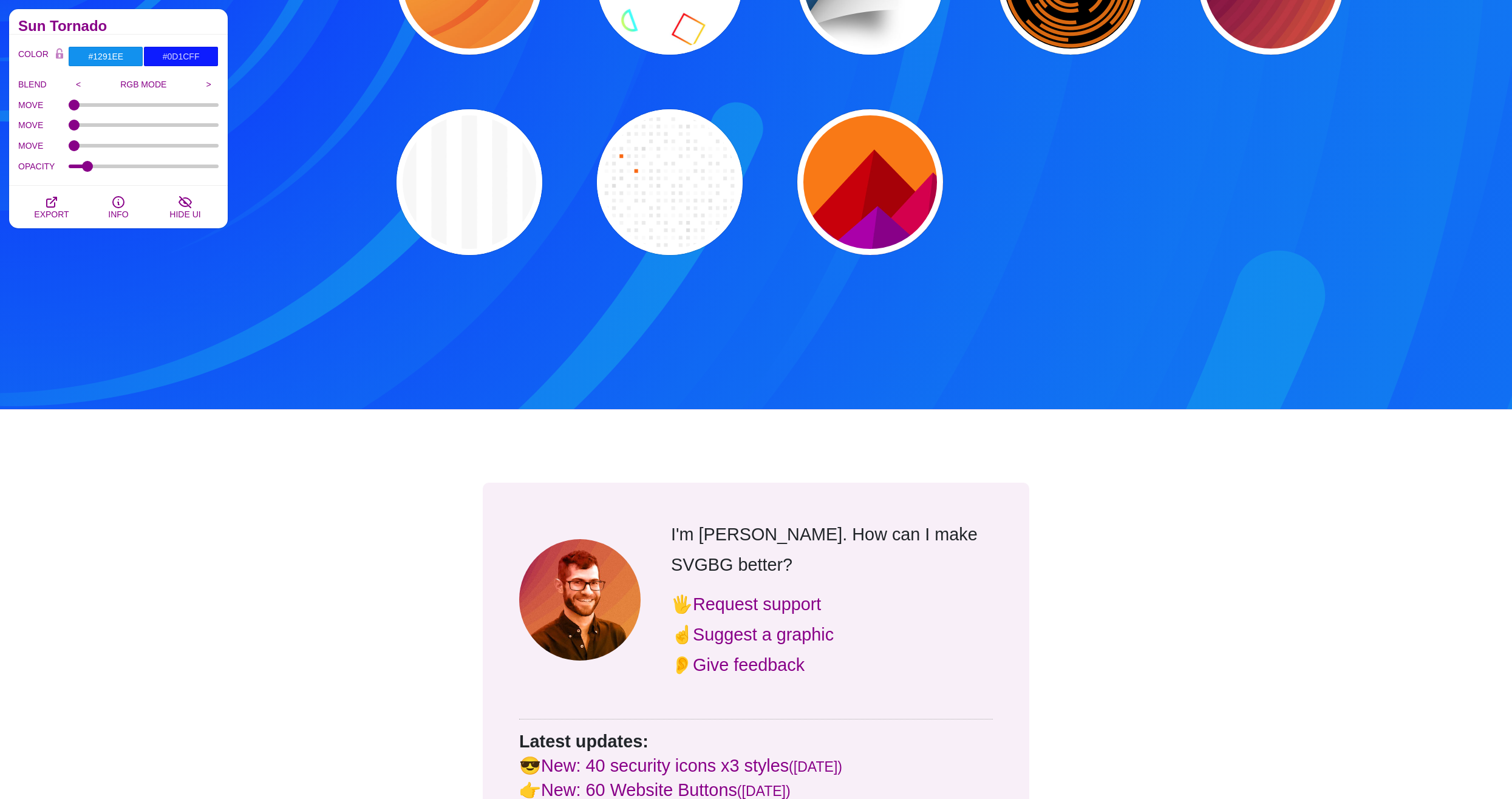
scroll to position [2125, 0]
